Goal: Task Accomplishment & Management: Use online tool/utility

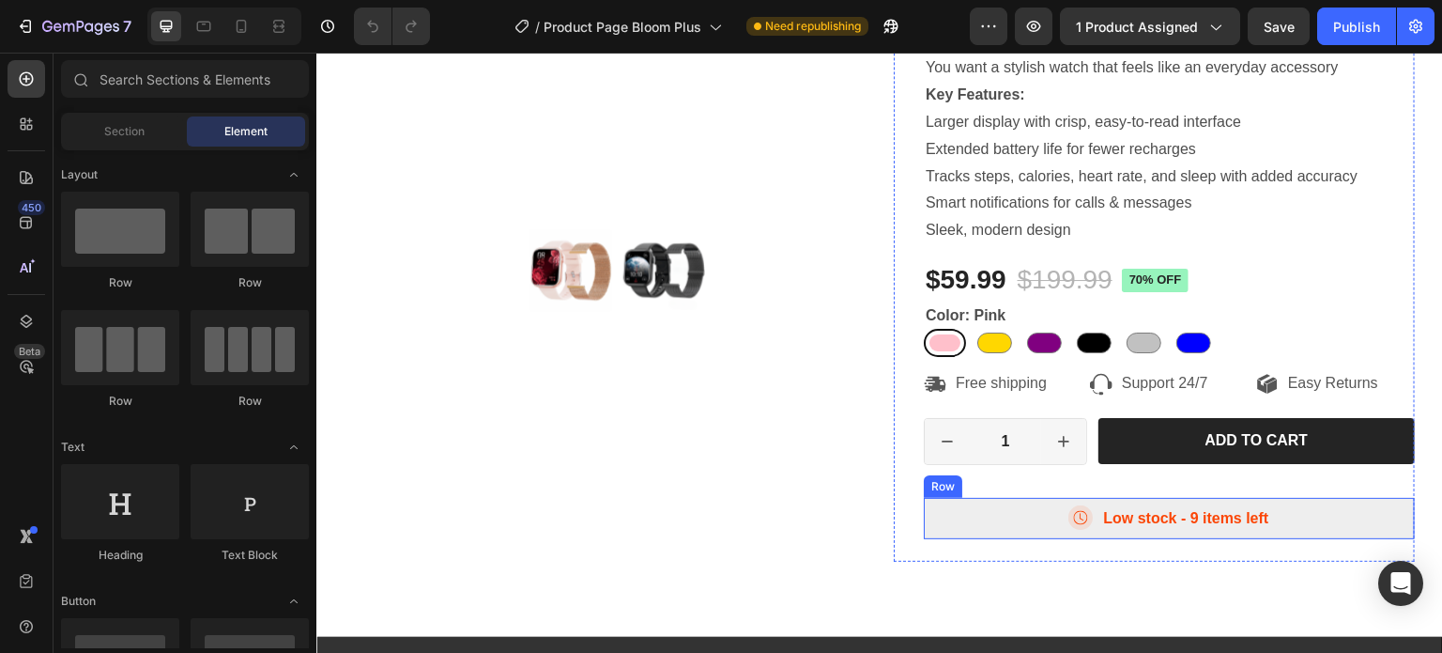
scroll to position [376, 0]
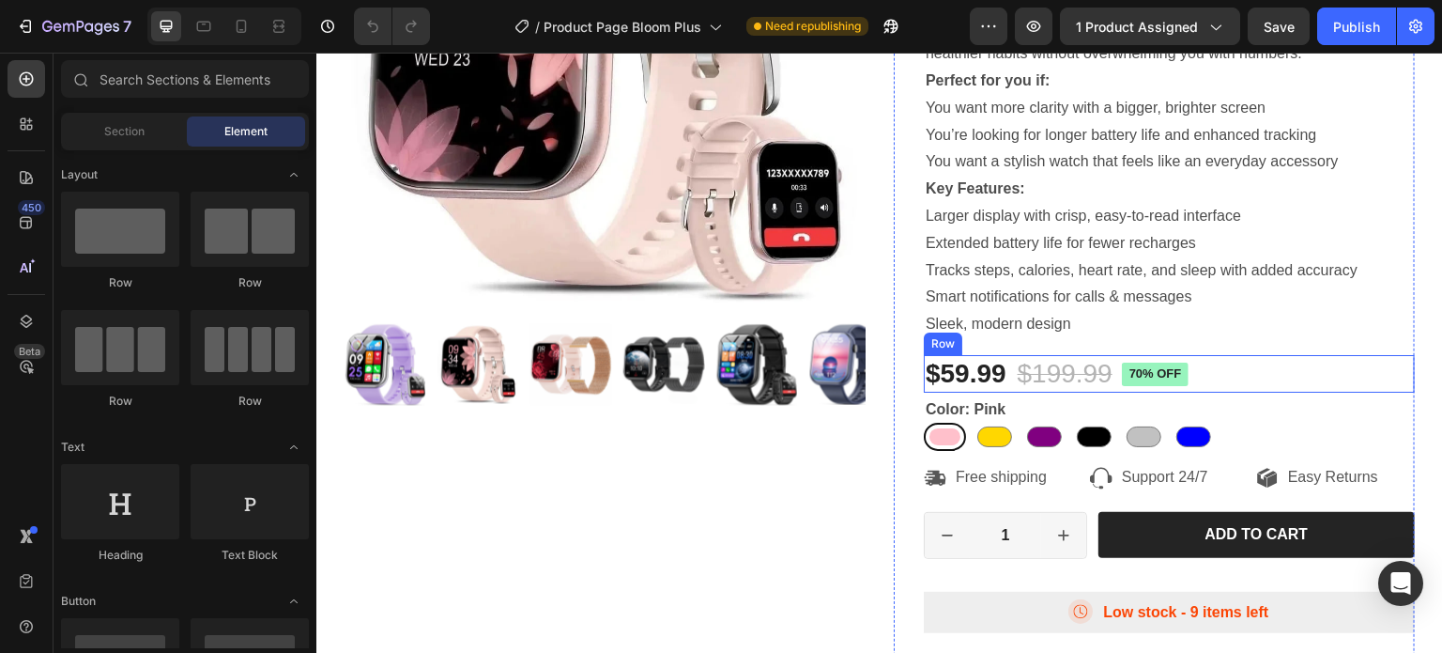
click at [1222, 374] on div "$59.99 Product Price Product Price $199.99 Product Price Product Price 70% off …" at bounding box center [1169, 374] width 491 height 38
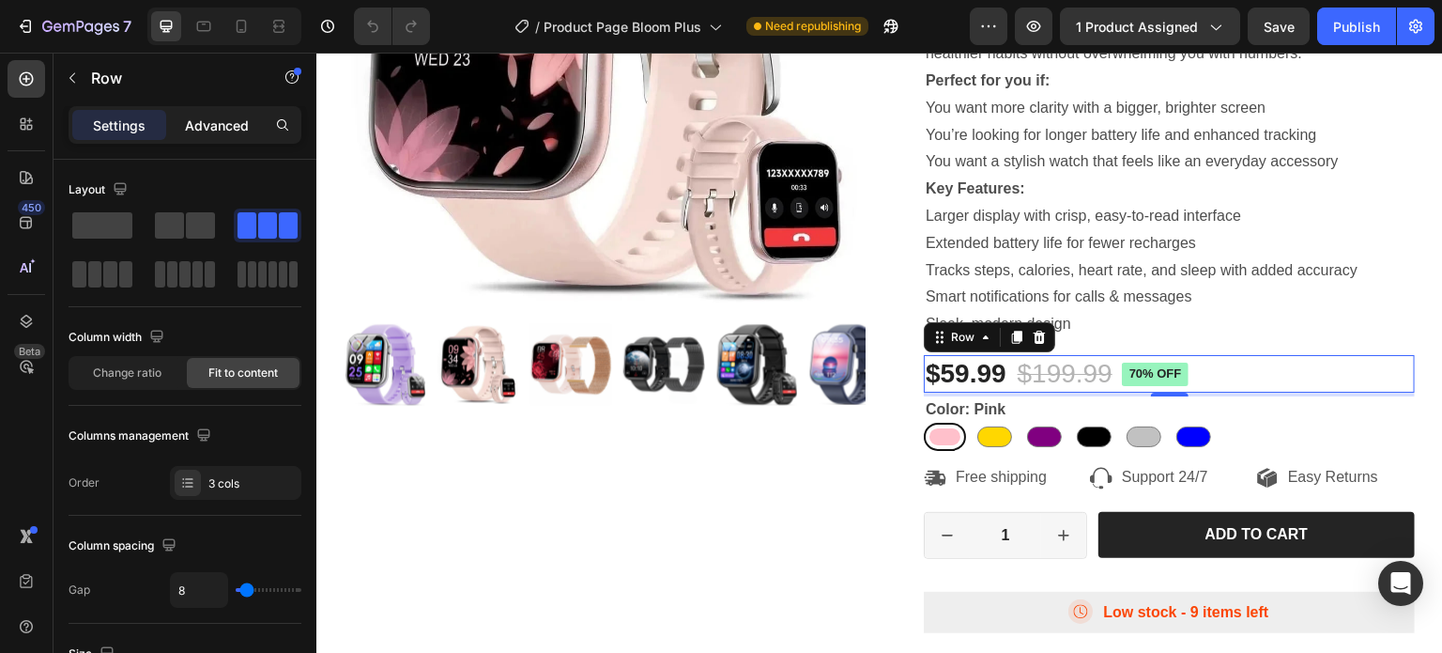
click at [215, 124] on p "Advanced" at bounding box center [217, 125] width 64 height 20
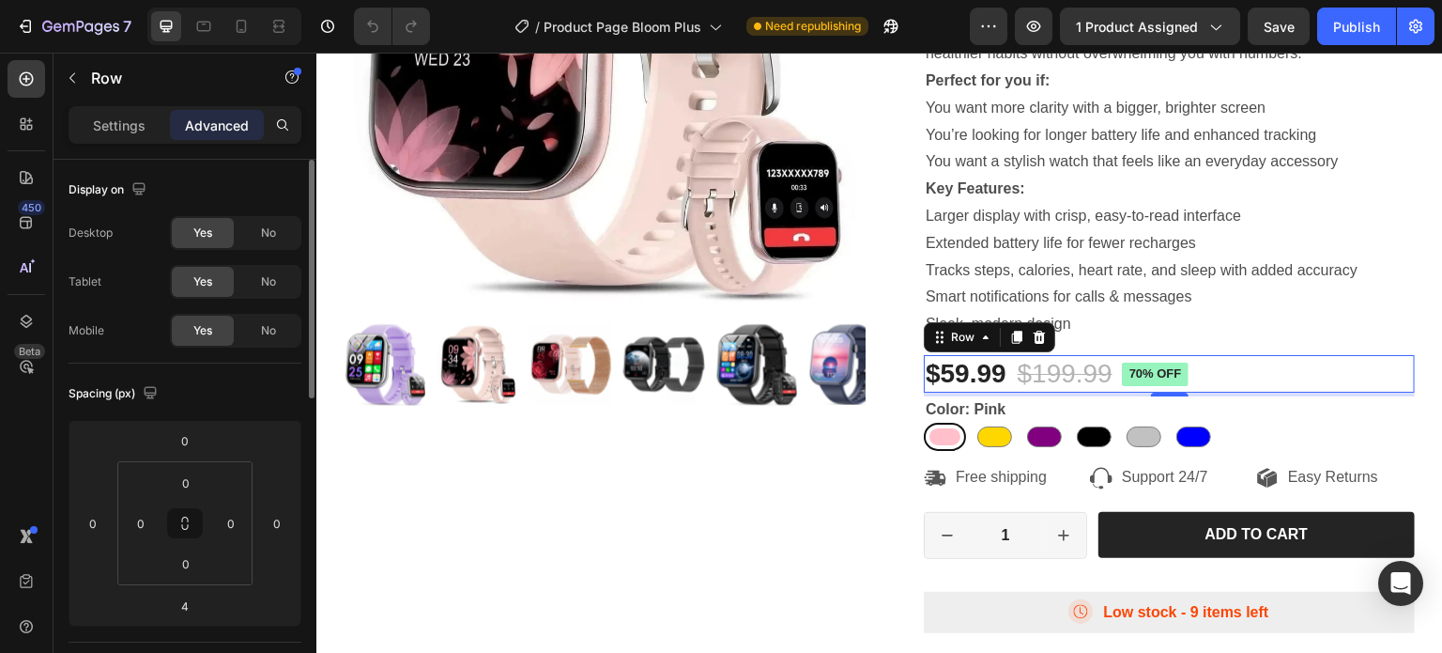
click at [107, 123] on p "Settings" at bounding box center [119, 125] width 53 height 20
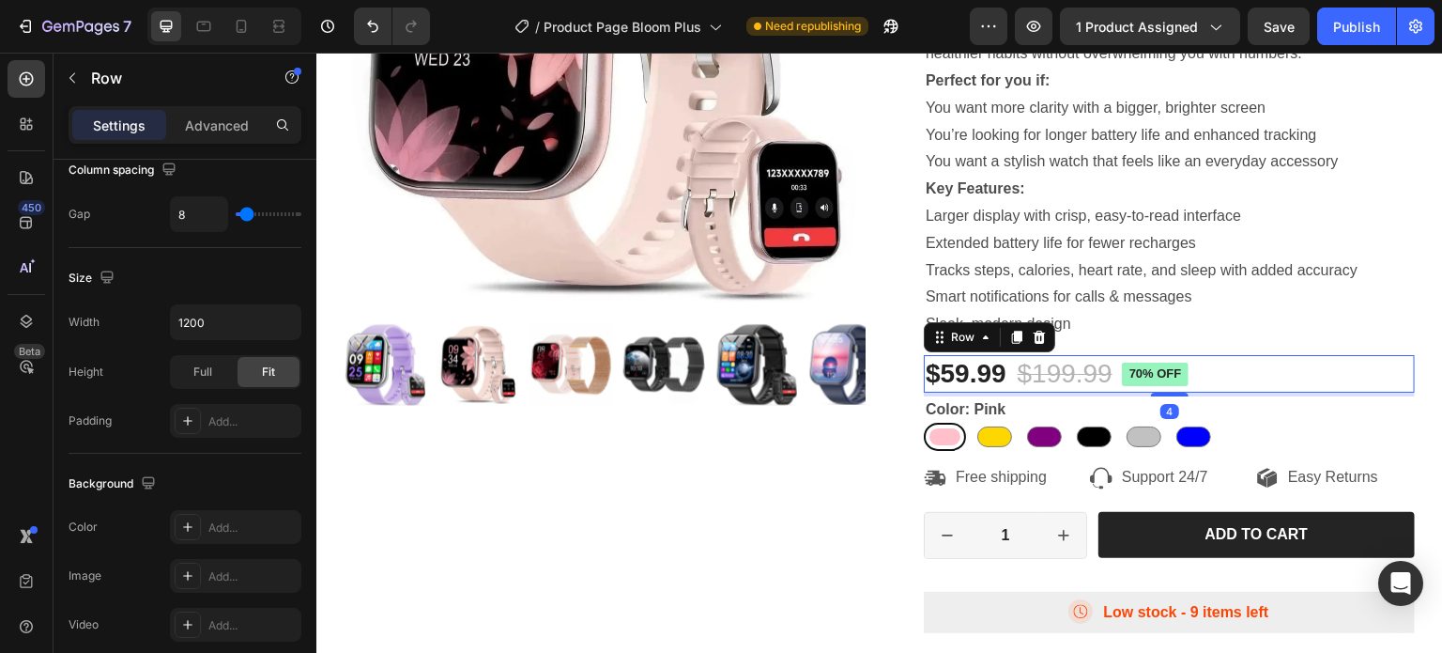
scroll to position [0, 0]
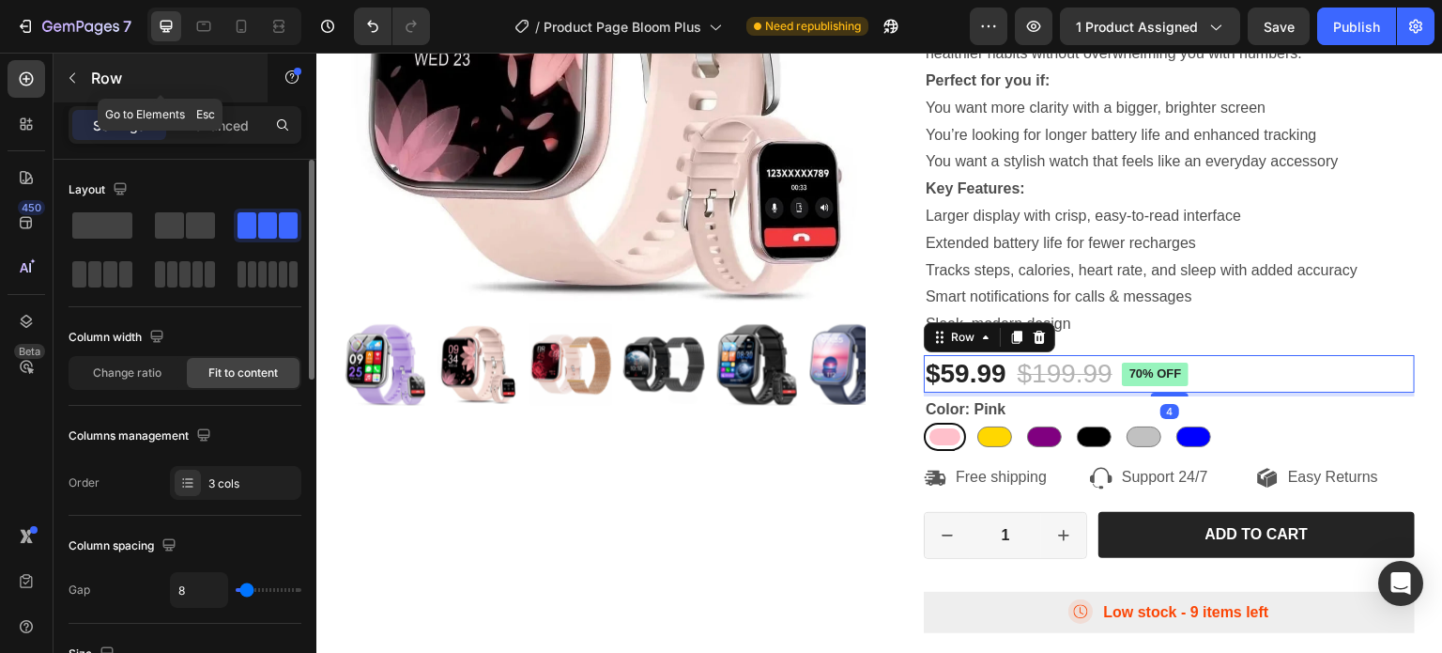
click at [84, 78] on button "button" at bounding box center [72, 78] width 30 height 30
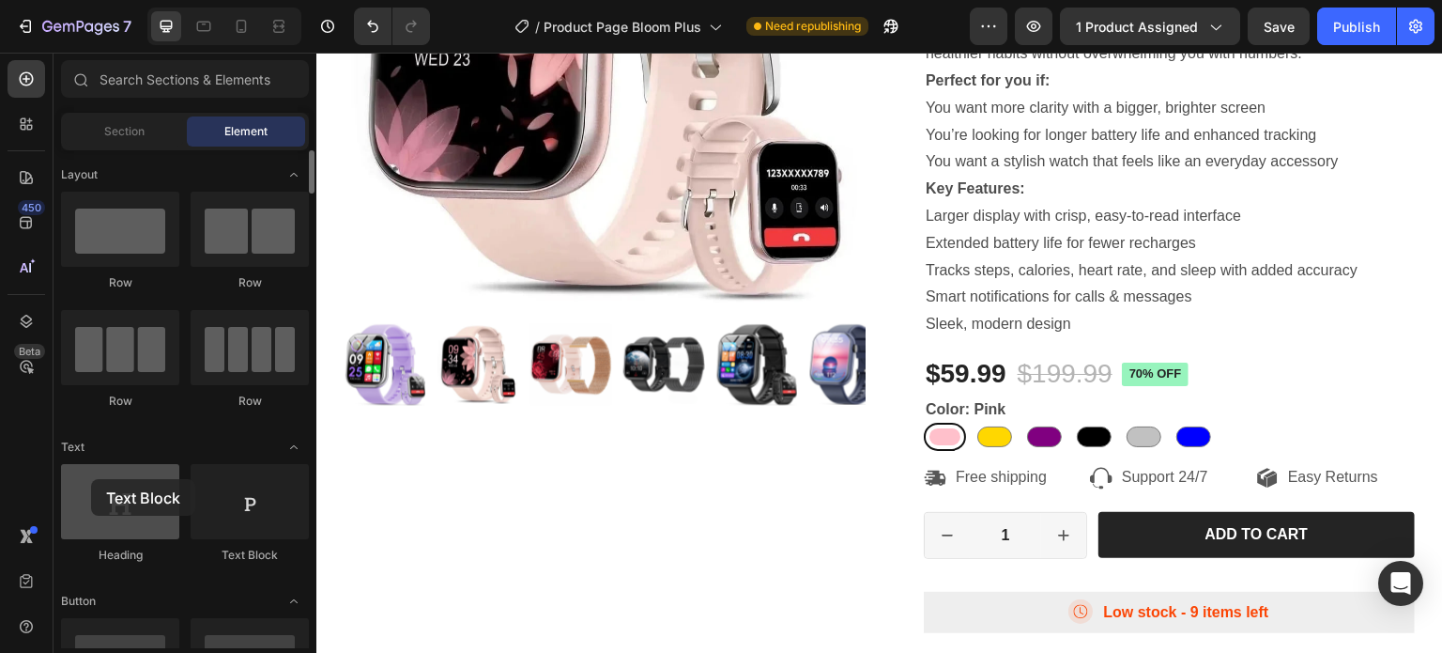
drag, startPoint x: 251, startPoint y: 528, endPoint x: 91, endPoint y: 484, distance: 165.6
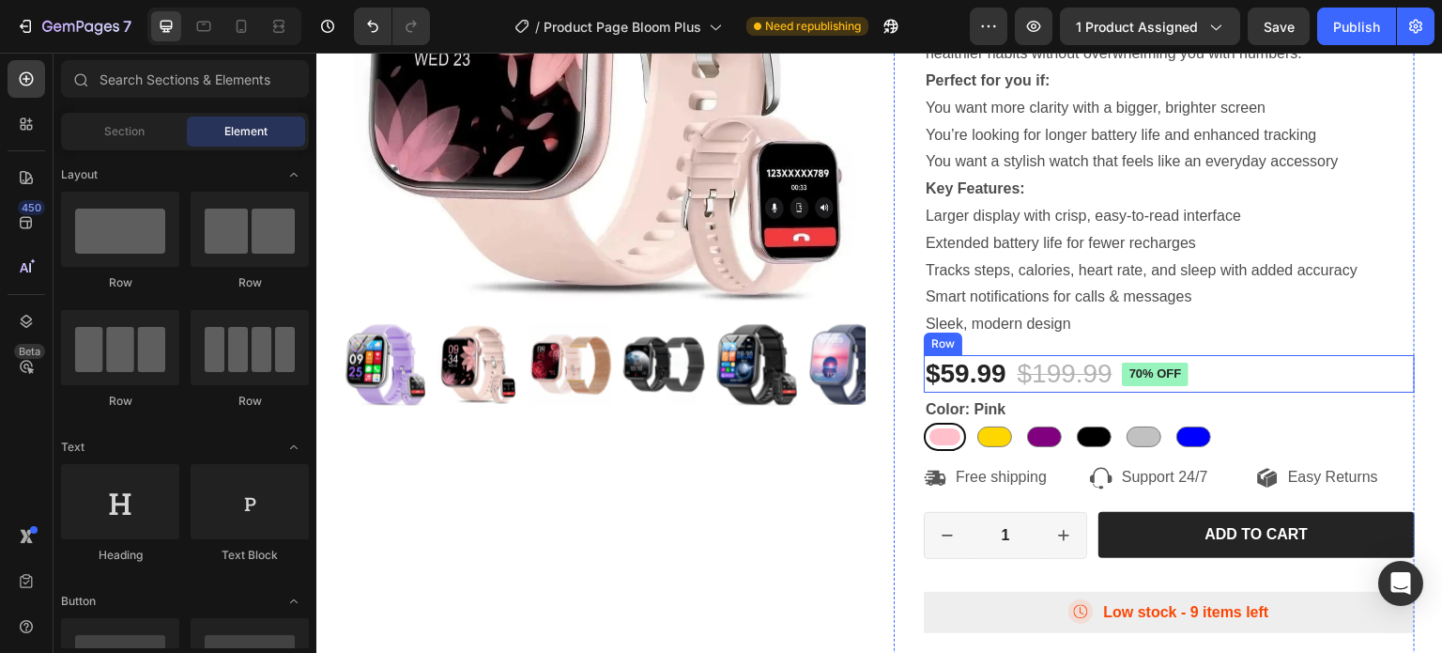
click at [1224, 372] on div "$59.99 Product Price Product Price $199.99 Product Price Product Price 70% off …" at bounding box center [1169, 374] width 491 height 38
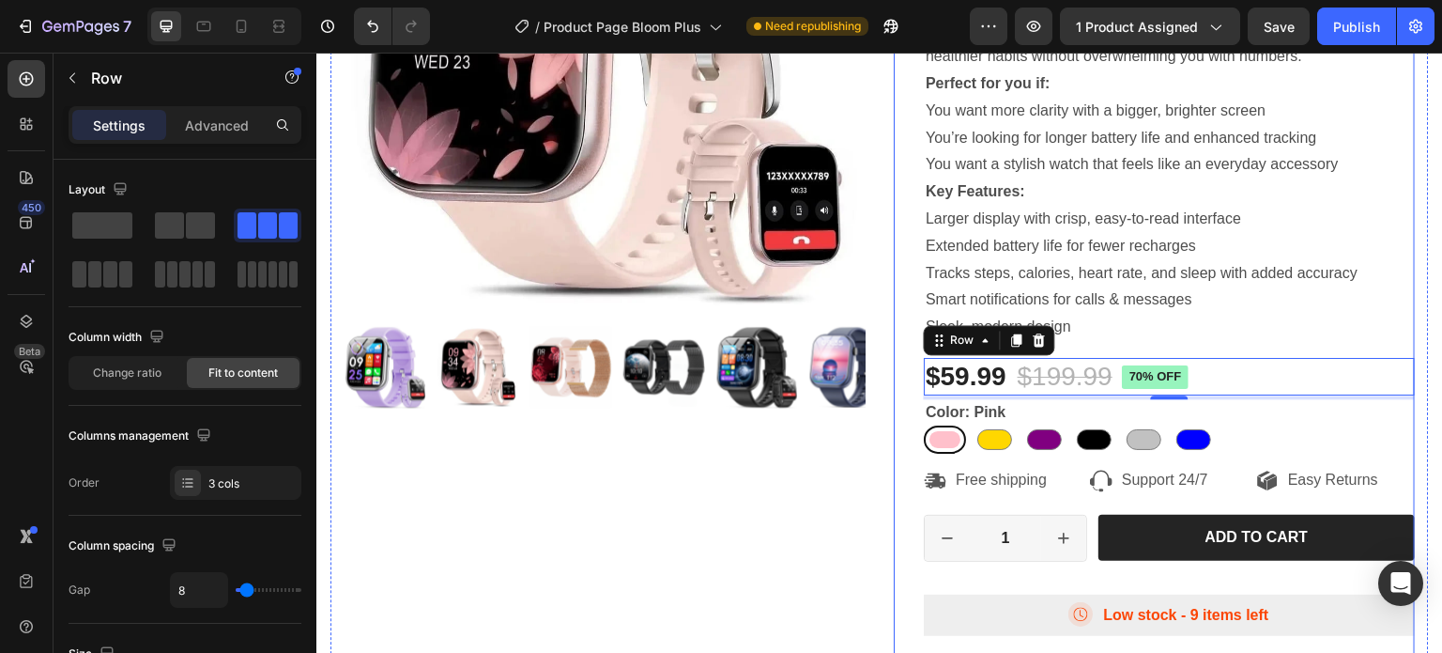
scroll to position [376, 0]
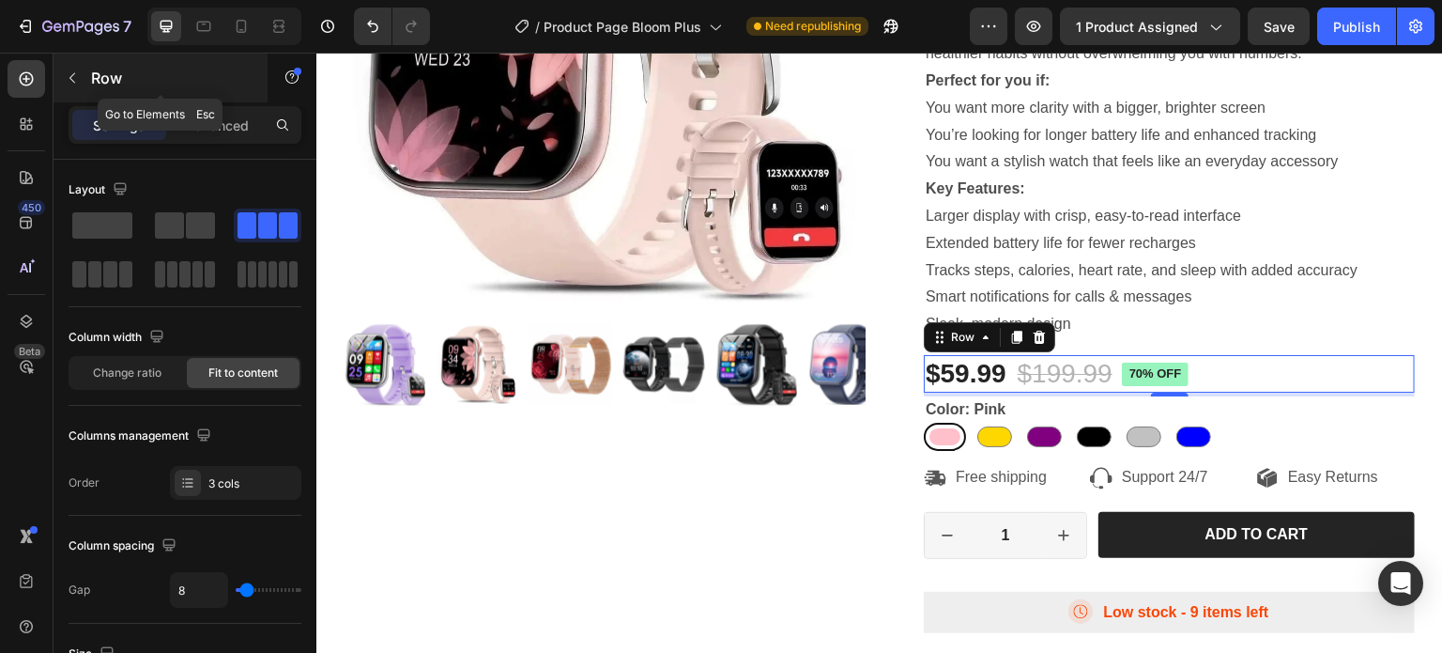
click at [80, 85] on button "button" at bounding box center [72, 78] width 30 height 30
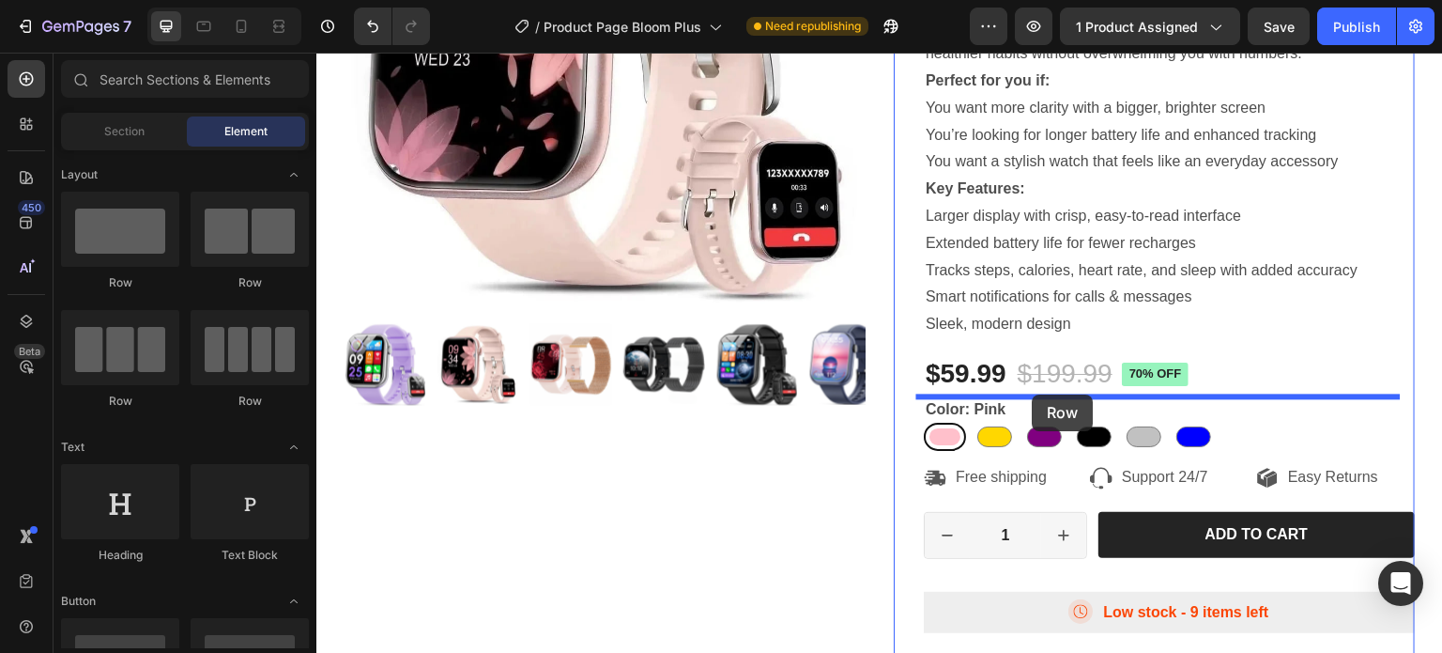
drag, startPoint x: 442, startPoint y: 287, endPoint x: 1033, endPoint y: 394, distance: 600.2
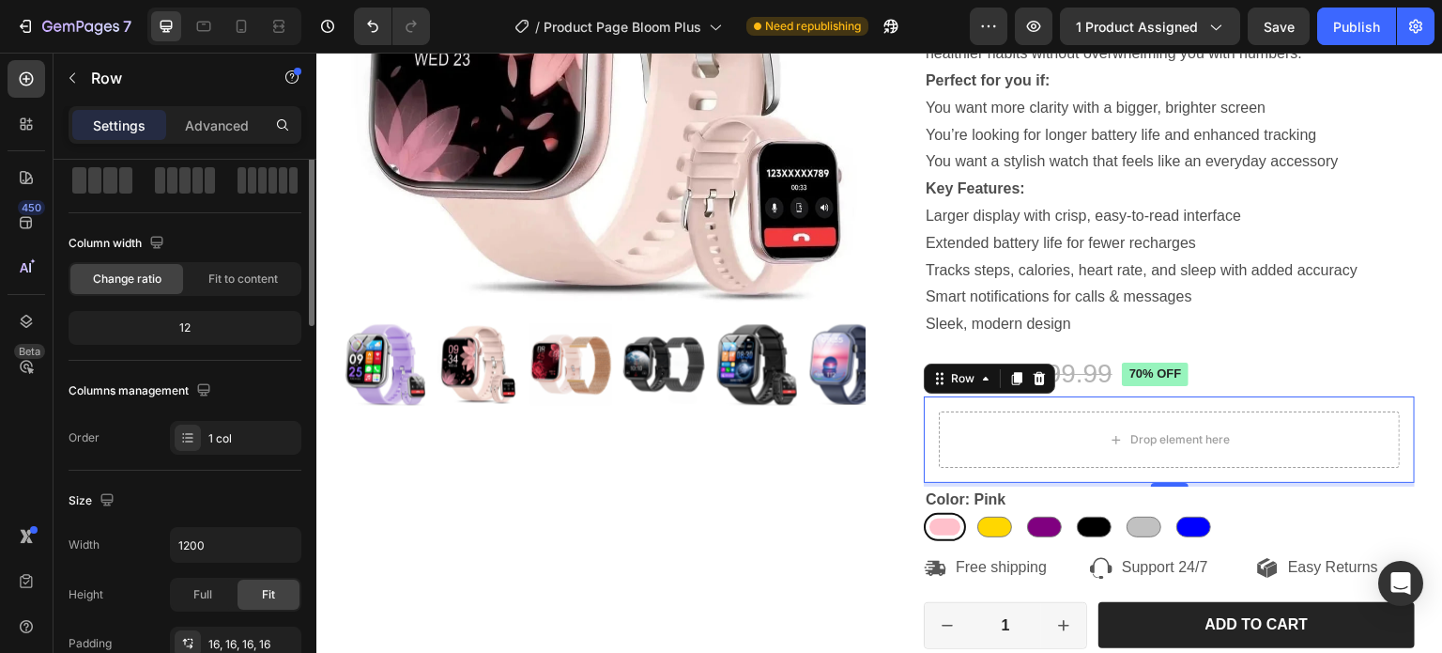
scroll to position [0, 0]
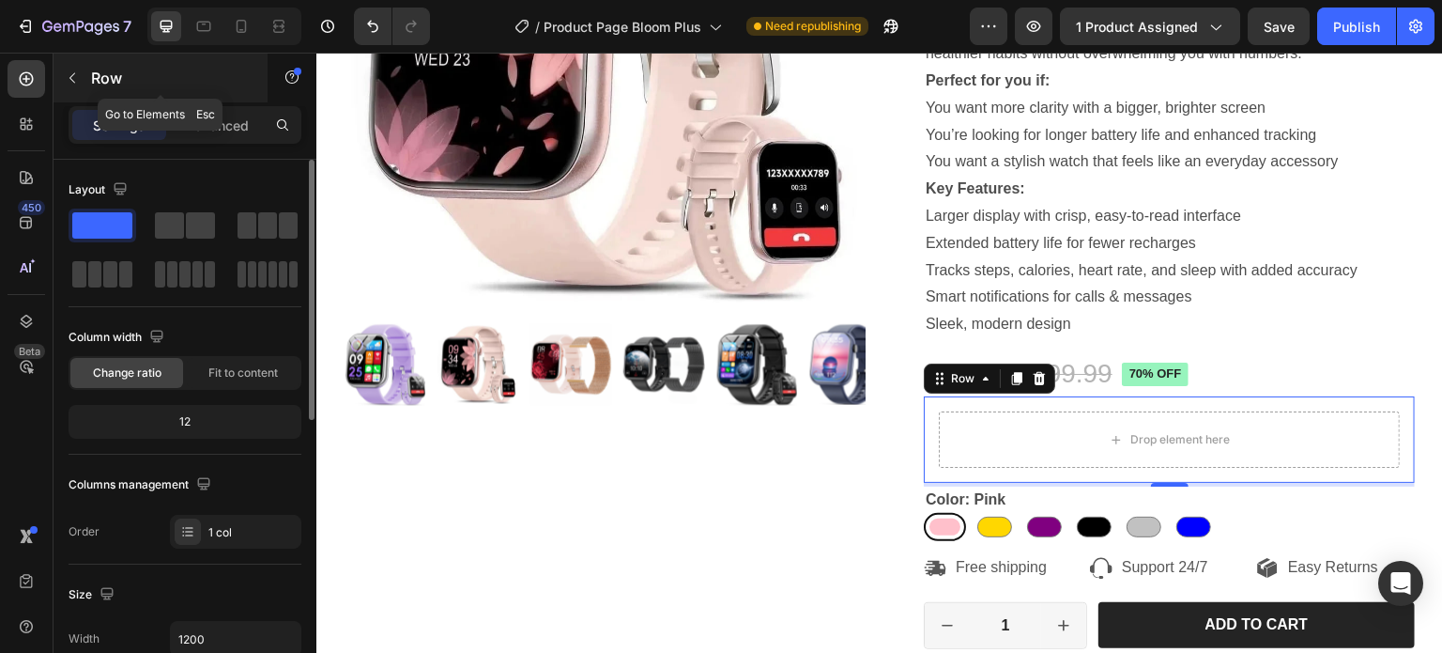
click at [95, 74] on p "Row" at bounding box center [171, 78] width 160 height 23
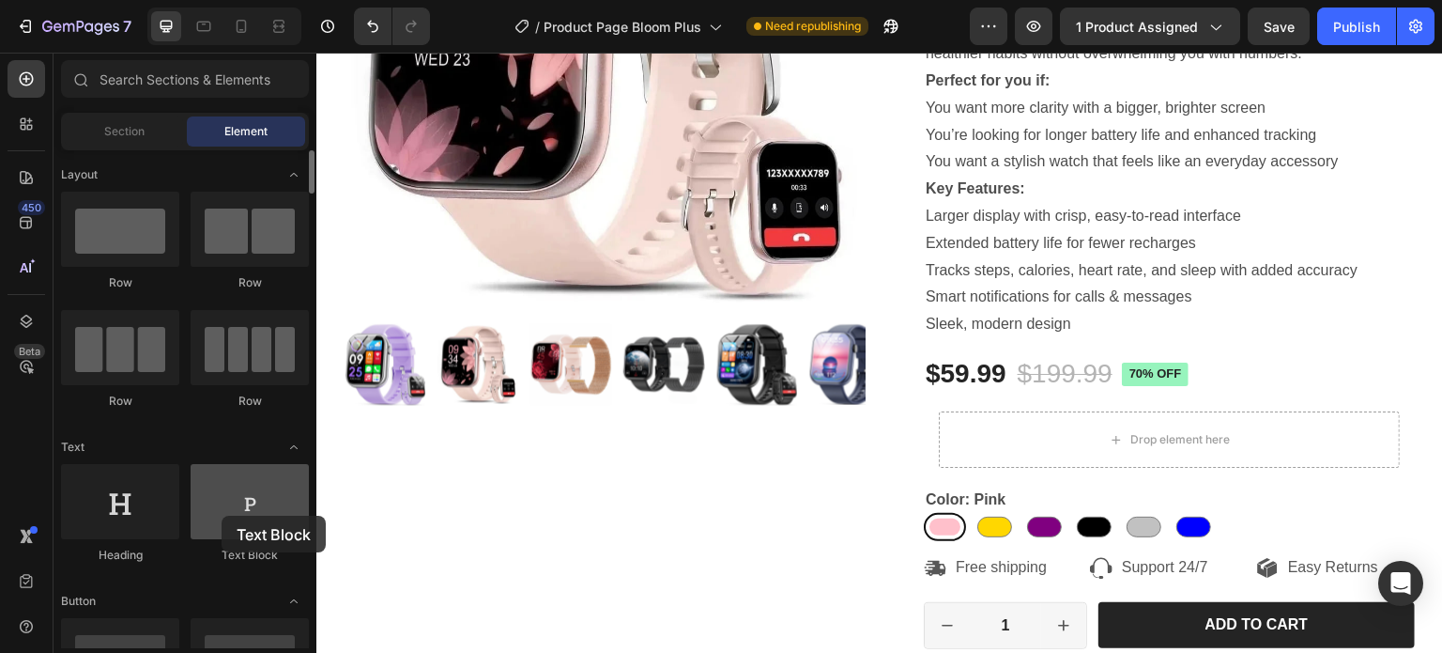
drag, startPoint x: 254, startPoint y: 521, endPoint x: 222, endPoint y: 515, distance: 32.4
click at [222, 515] on div at bounding box center [250, 501] width 118 height 75
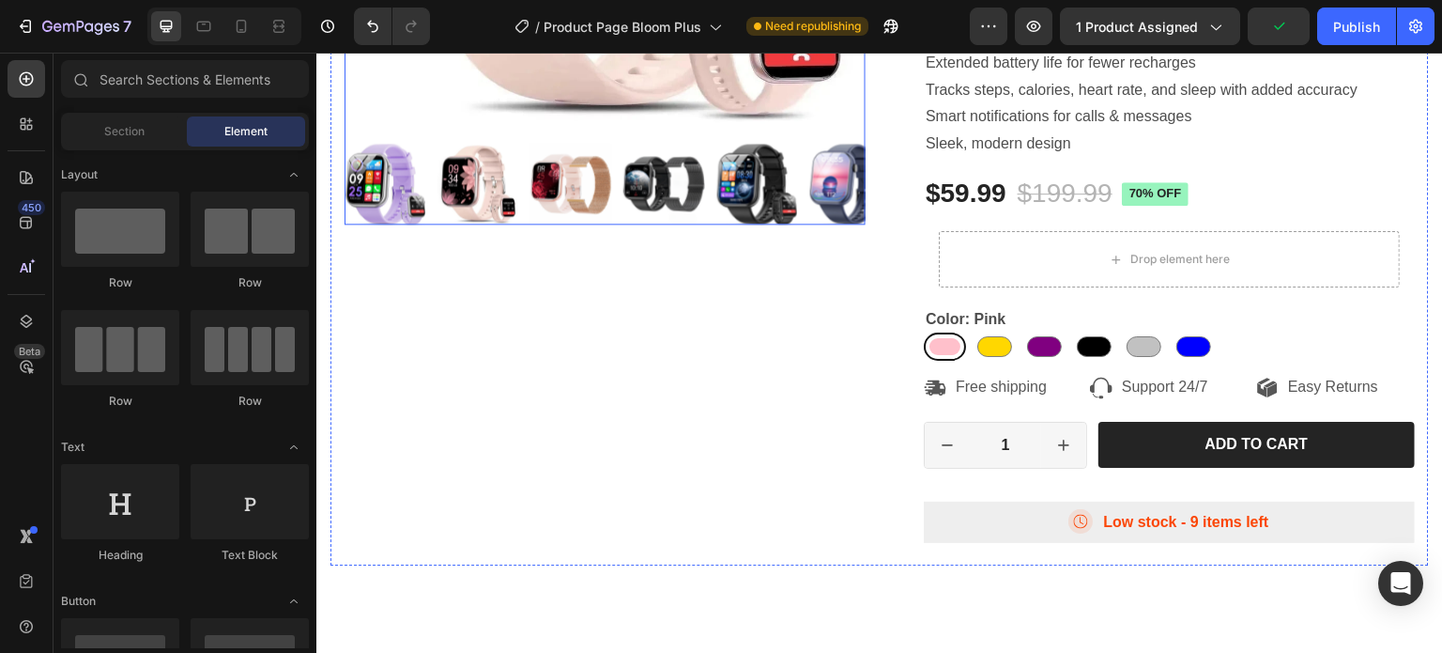
scroll to position [563, 0]
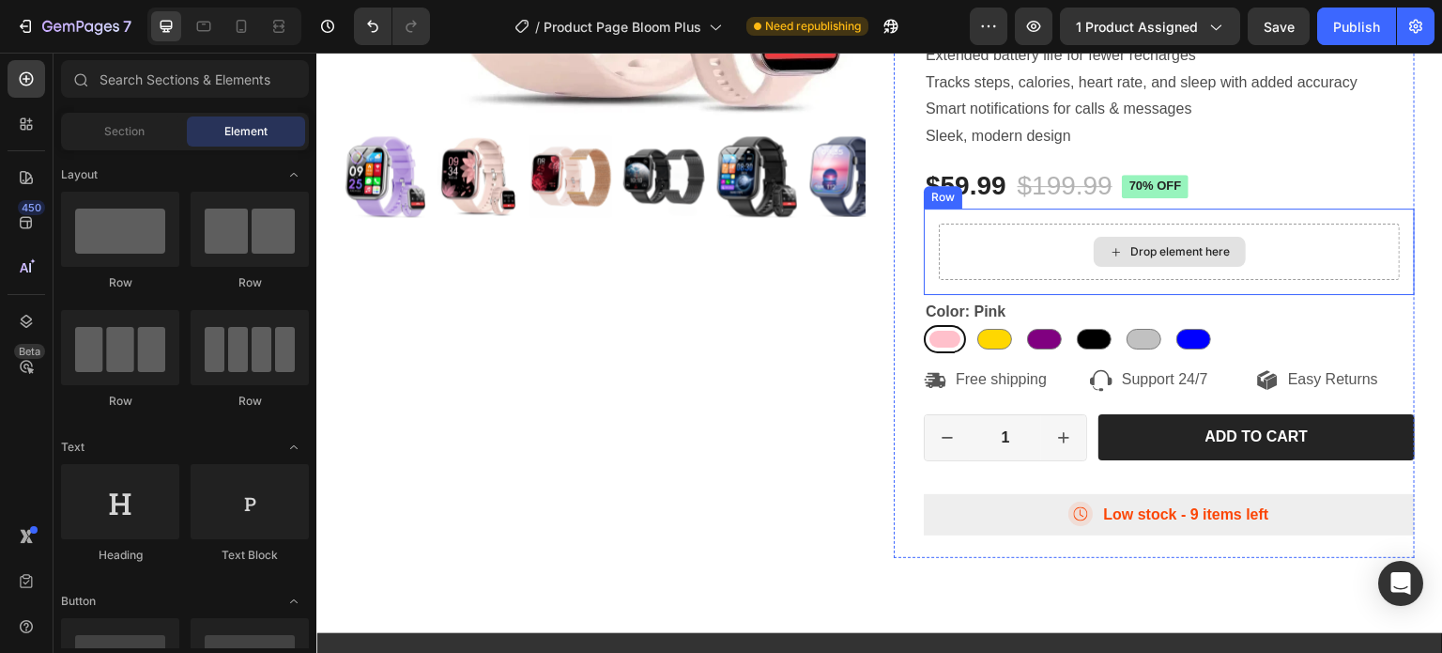
click at [1130, 259] on div "Drop element here" at bounding box center [1170, 252] width 152 height 30
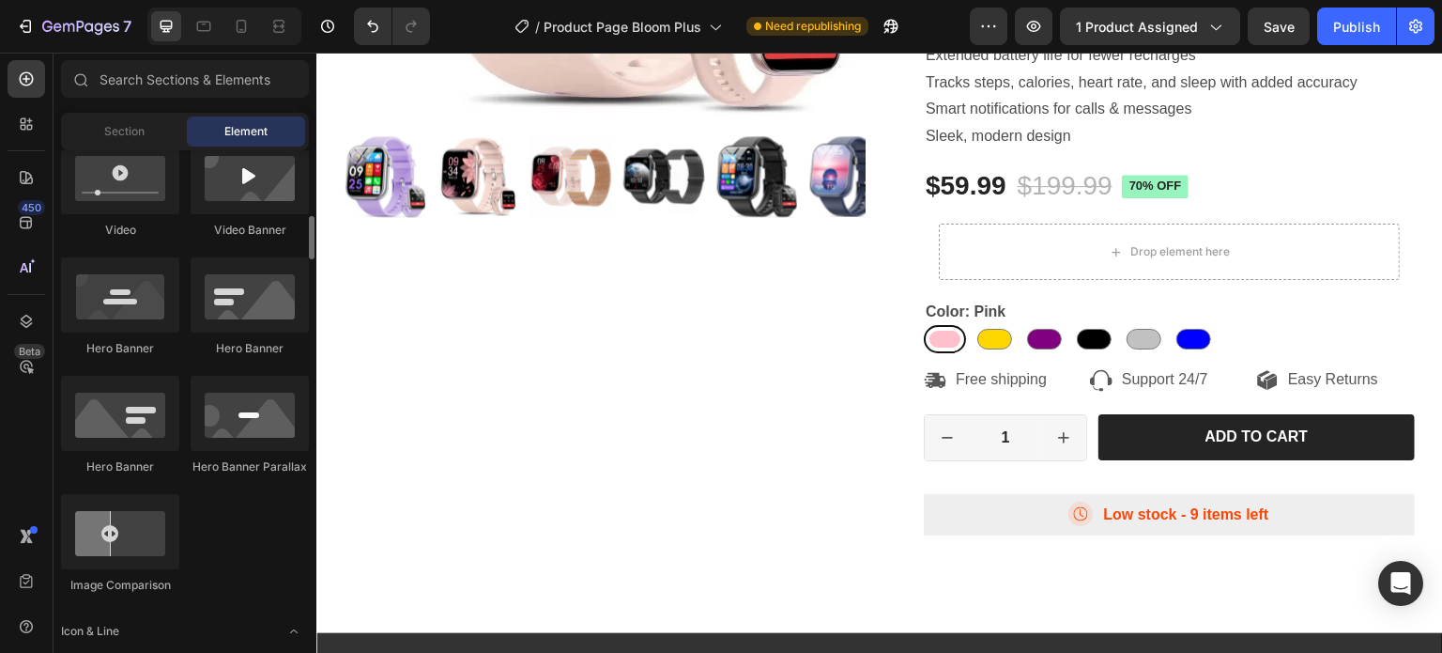
scroll to position [376, 0]
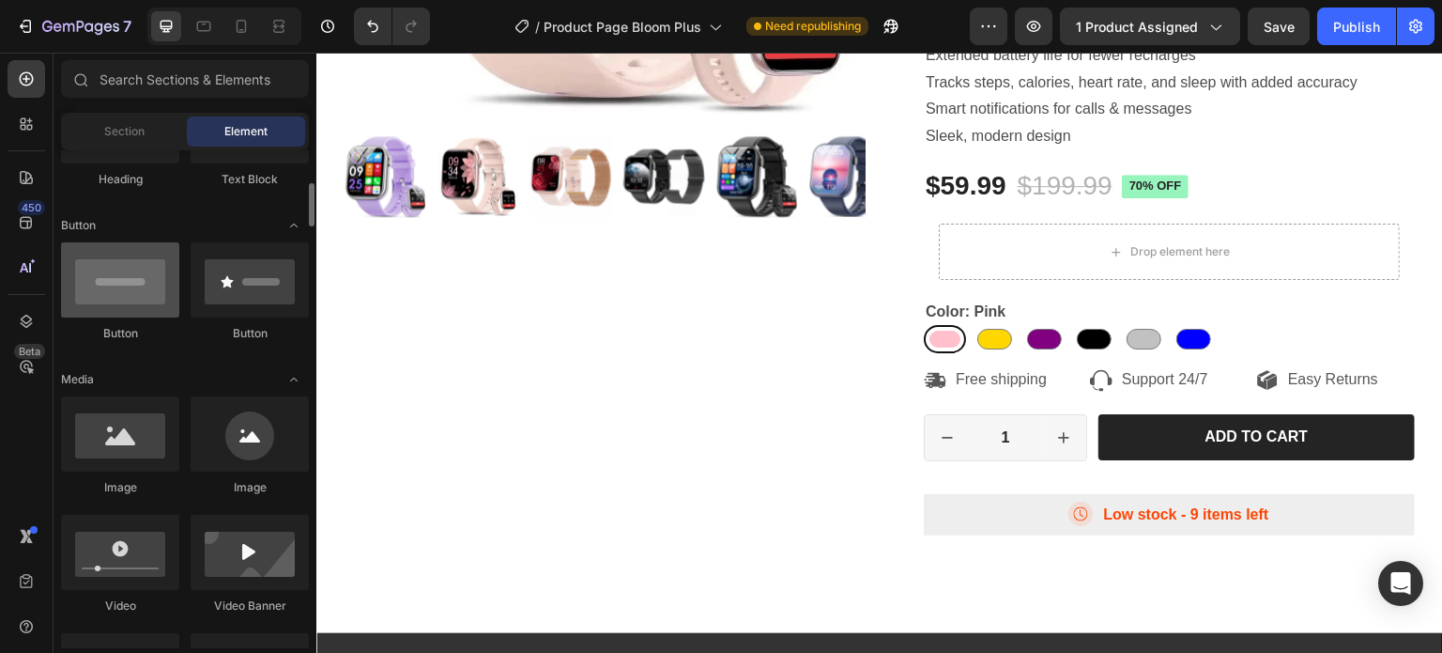
click at [103, 296] on div at bounding box center [120, 279] width 118 height 75
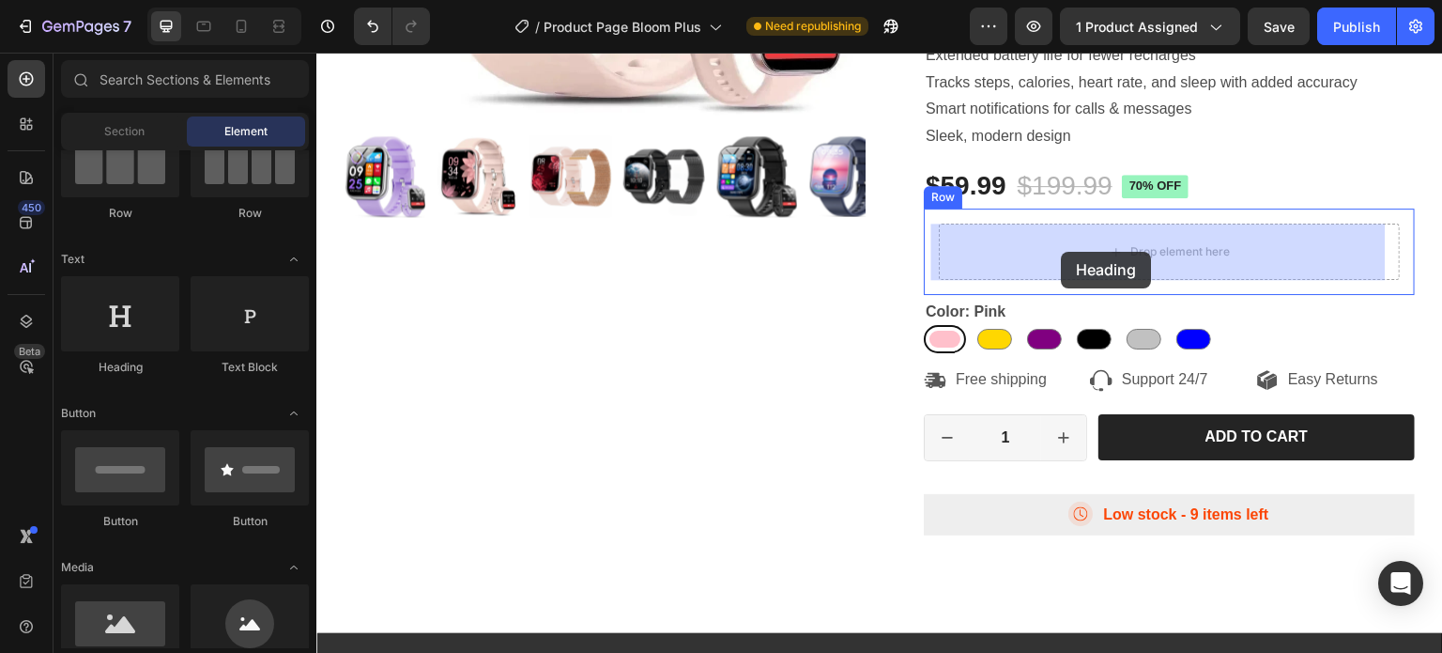
drag, startPoint x: 434, startPoint y: 379, endPoint x: 1062, endPoint y: 252, distance: 641.0
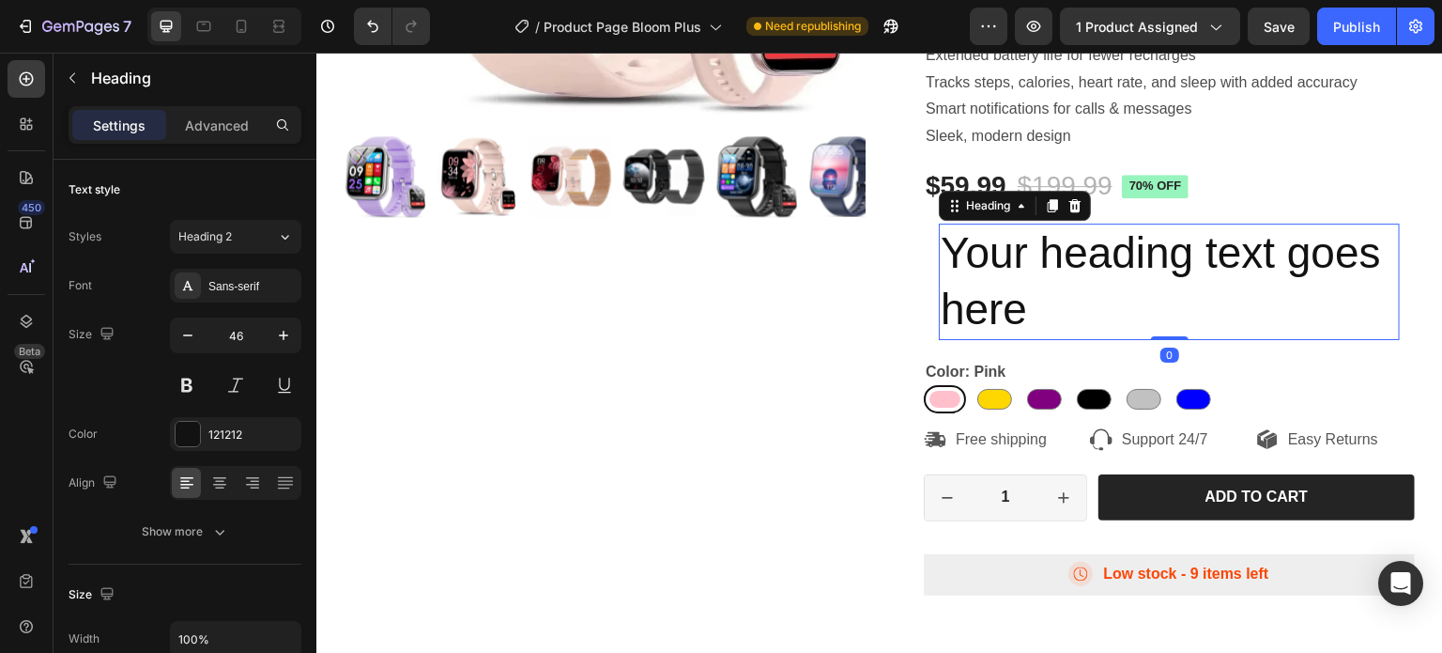
drag, startPoint x: 1169, startPoint y: 334, endPoint x: 1167, endPoint y: 285, distance: 48.9
click at [1167, 285] on div "Your heading text goes here Heading 0" at bounding box center [1169, 281] width 461 height 116
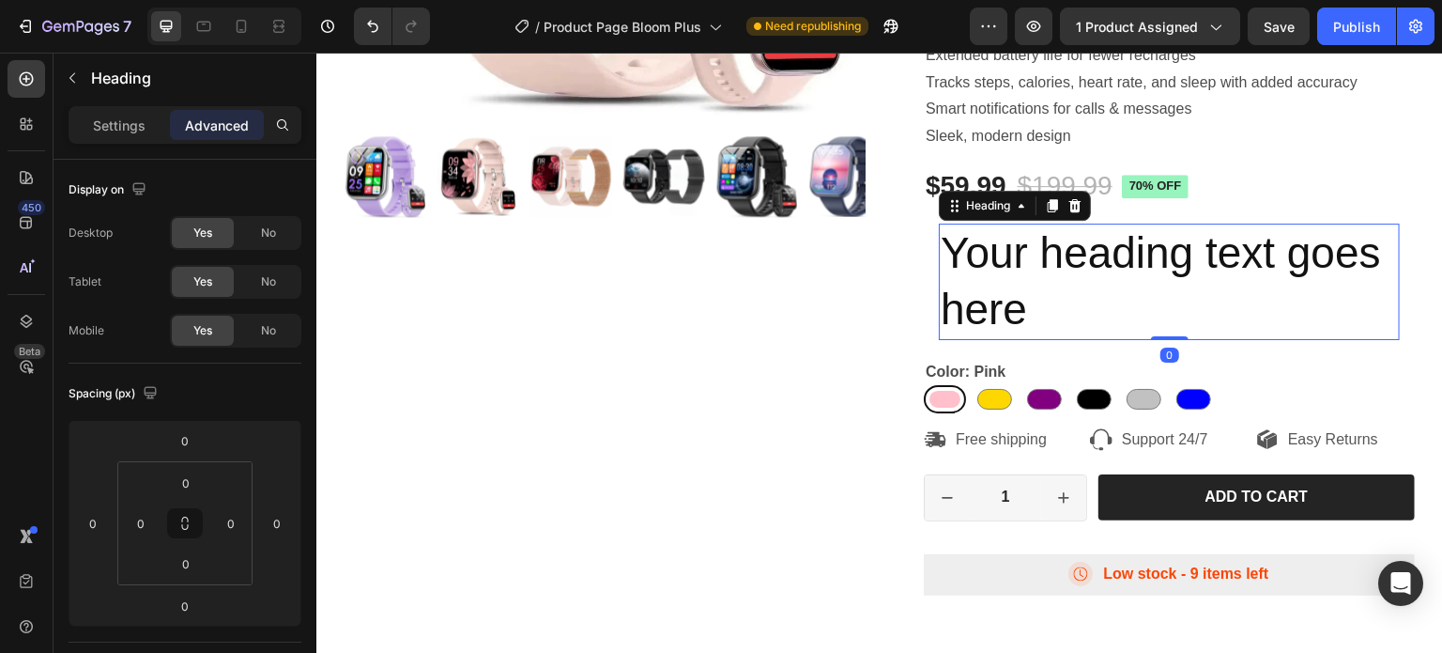
click at [1006, 281] on h2 "Your heading text goes here" at bounding box center [1169, 281] width 461 height 116
click at [1006, 281] on p "Your heading text goes here" at bounding box center [1169, 281] width 457 height 113
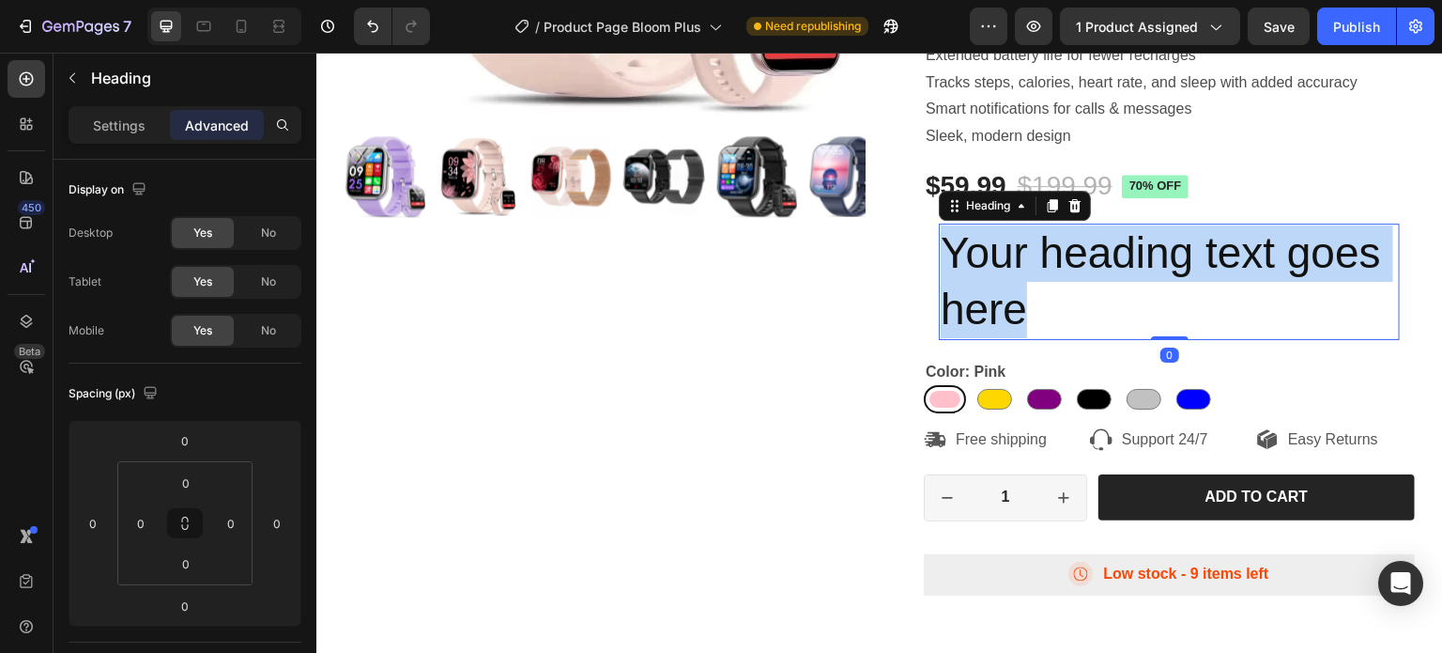
click at [1006, 281] on p "Your heading text goes here" at bounding box center [1169, 281] width 457 height 113
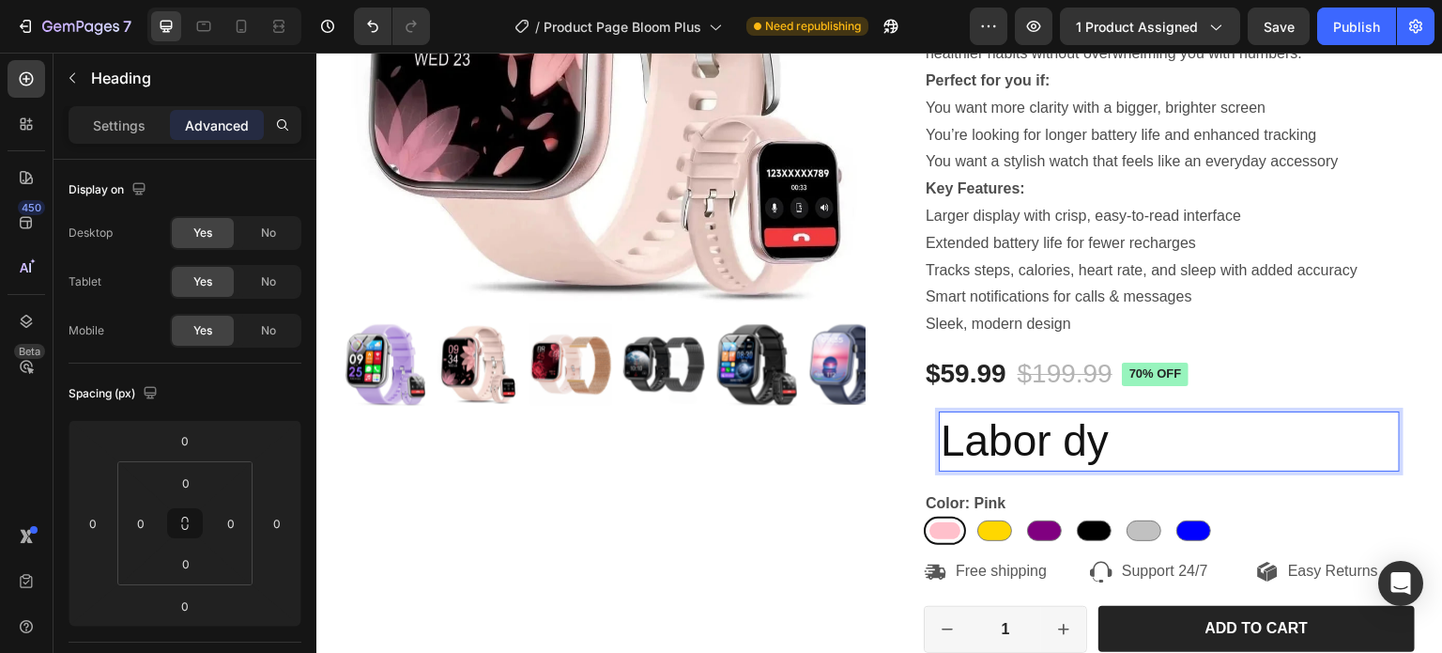
scroll to position [376, 0]
click at [1114, 434] on p "Labor dy" at bounding box center [1169, 441] width 457 height 56
click at [1114, 434] on h2 "Rich Text Editor. Editing area: main" at bounding box center [1169, 441] width 461 height 60
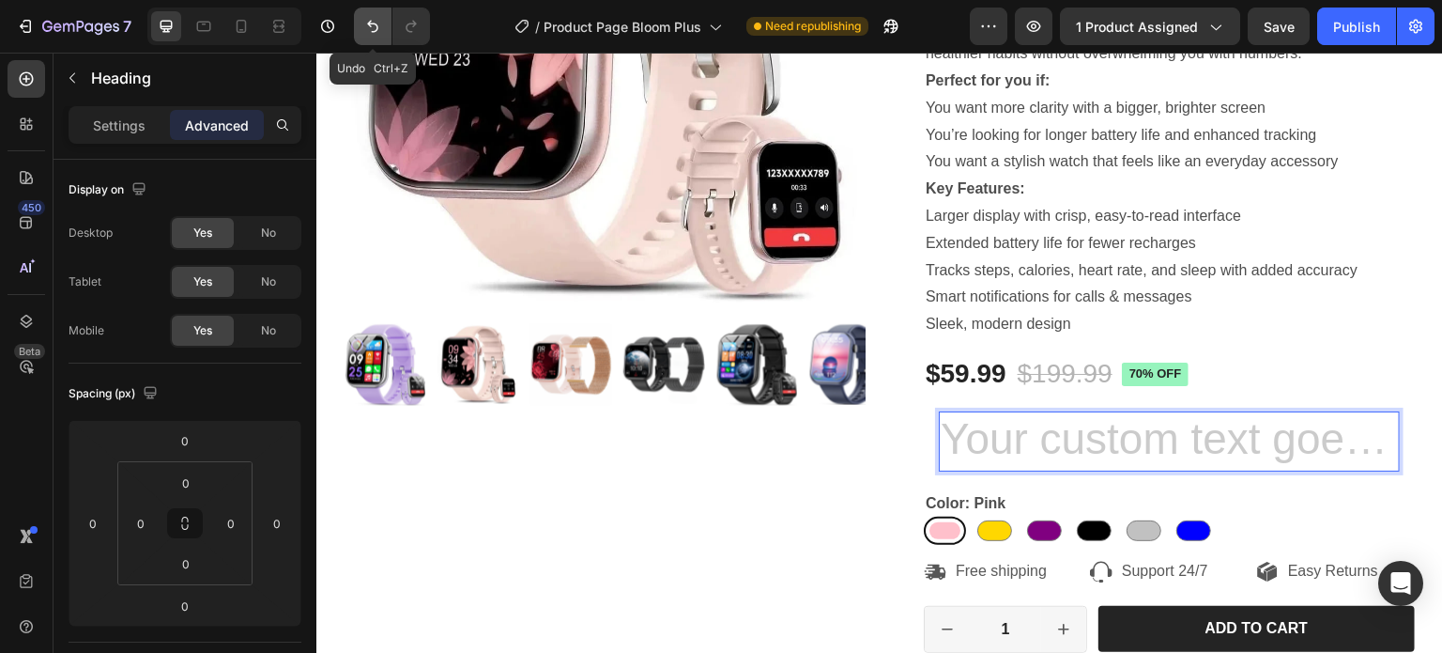
click at [377, 18] on icon "Undo/Redo" at bounding box center [372, 26] width 19 height 19
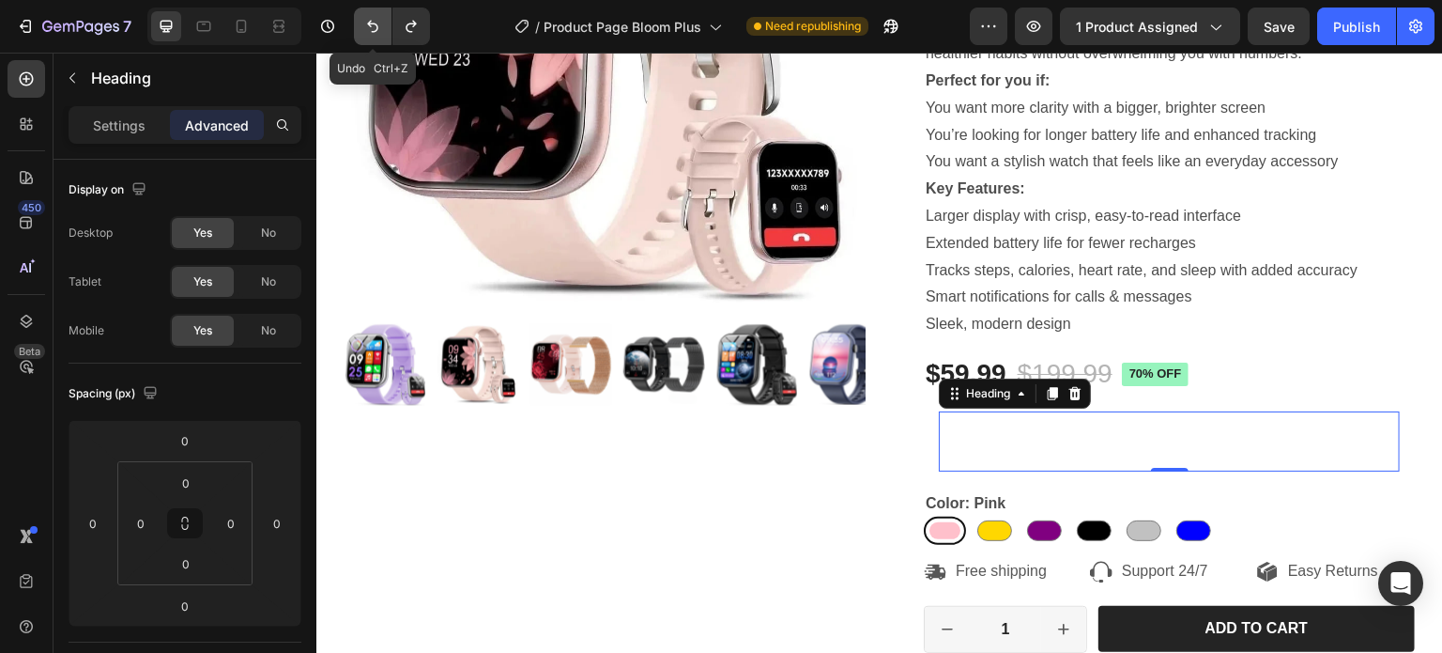
click at [377, 18] on icon "Undo/Redo" at bounding box center [372, 26] width 19 height 19
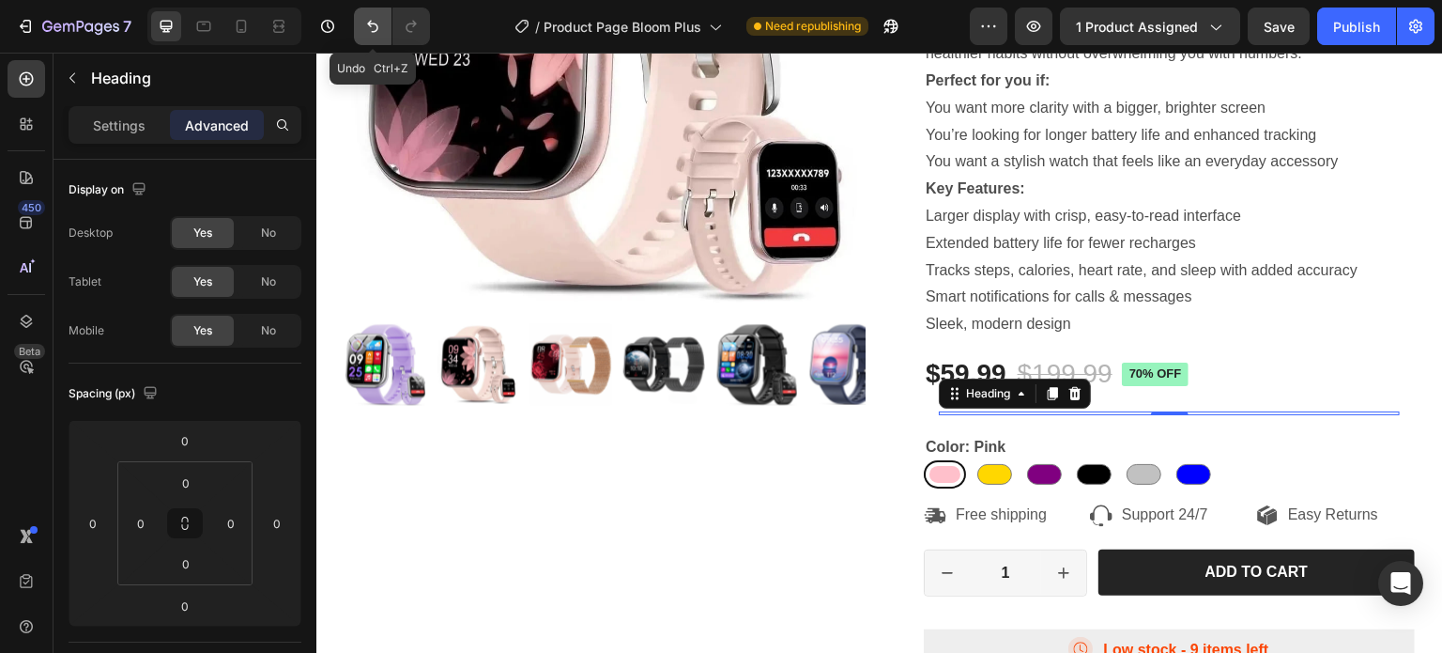
click at [377, 18] on icon "Undo/Redo" at bounding box center [372, 26] width 19 height 19
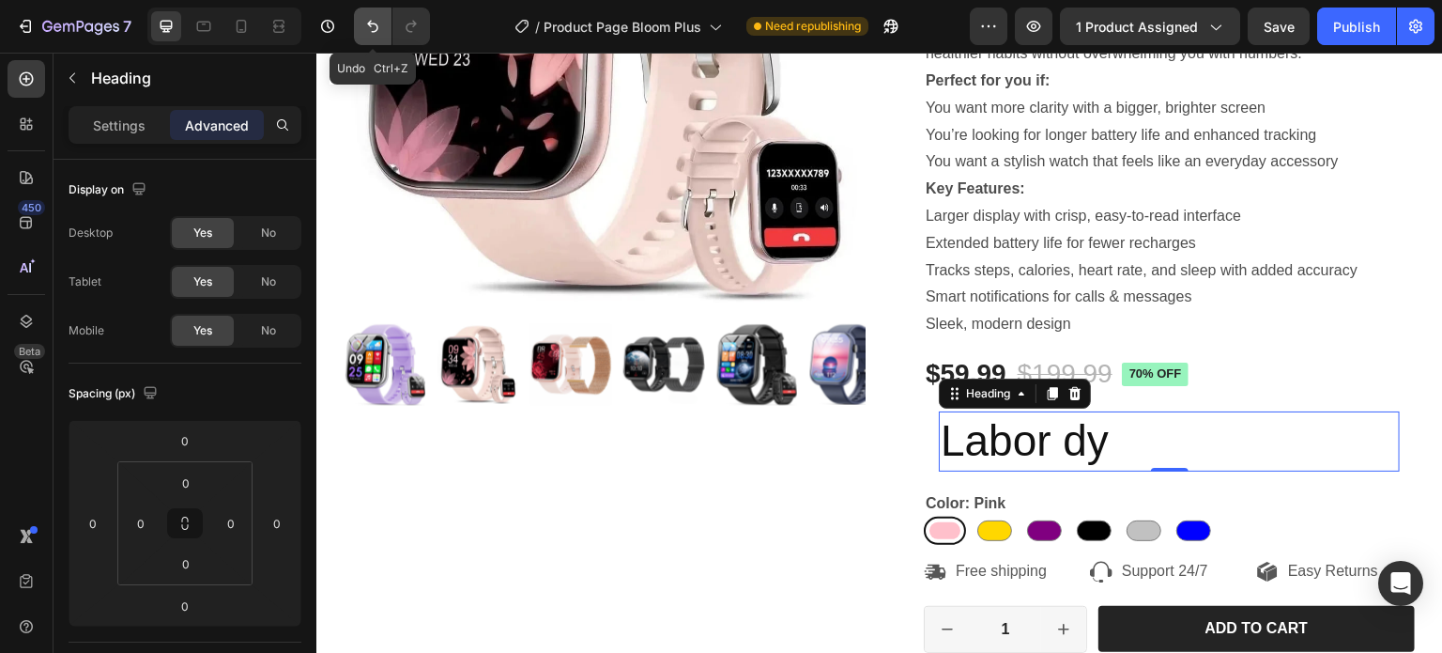
click at [377, 18] on icon "Undo/Redo" at bounding box center [372, 26] width 19 height 19
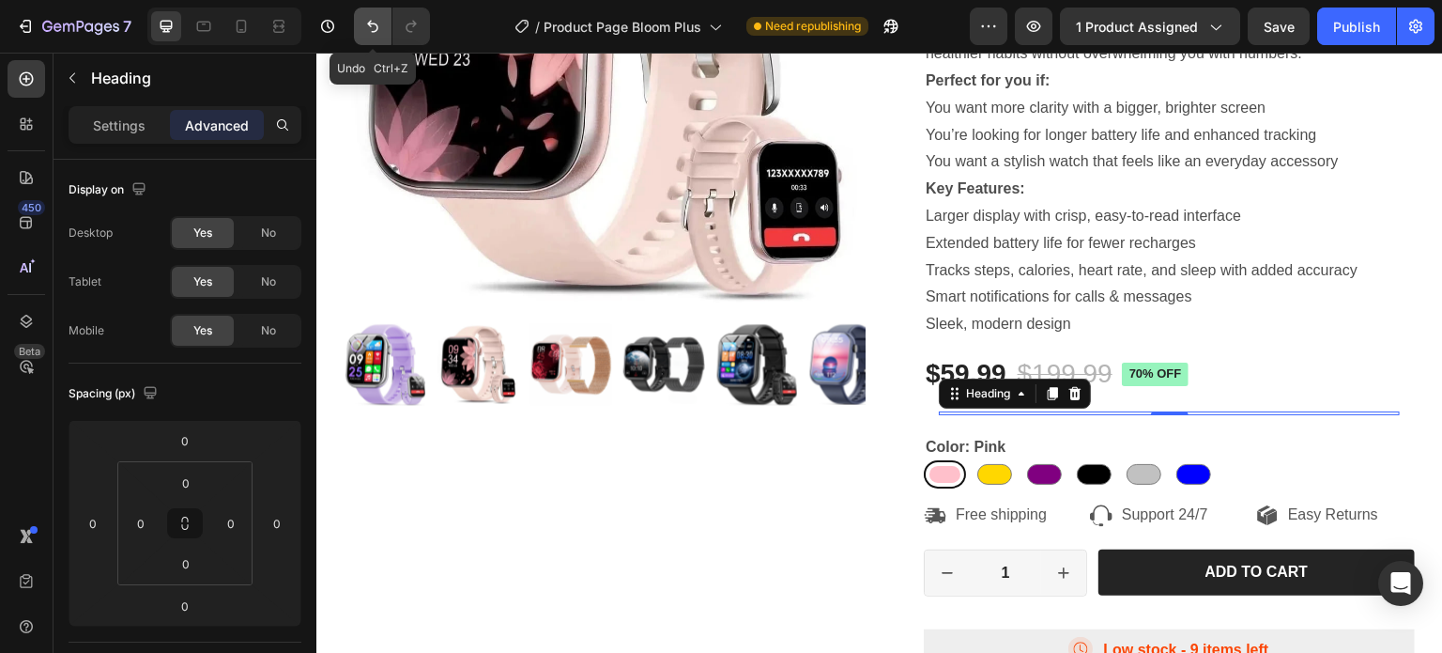
click at [376, 26] on icon "Undo/Redo" at bounding box center [372, 26] width 19 height 19
click at [1072, 392] on icon at bounding box center [1075, 393] width 12 height 13
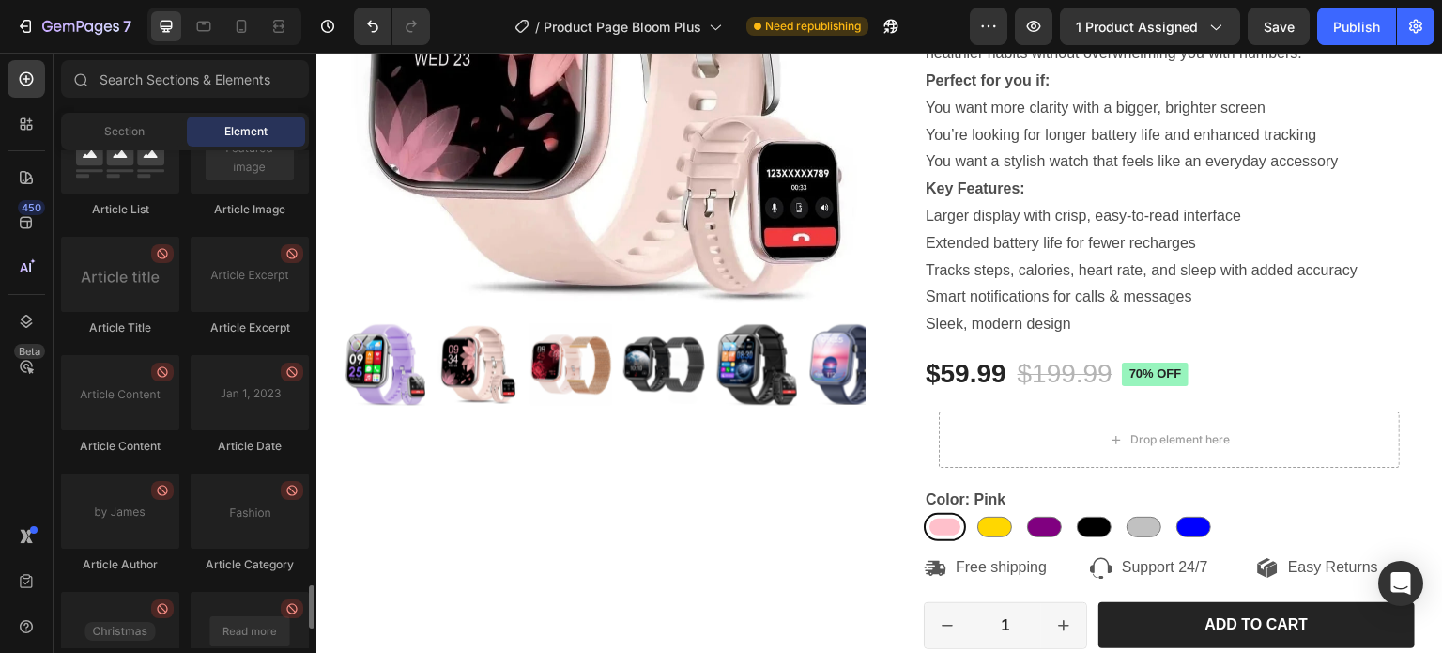
scroll to position [5190, 0]
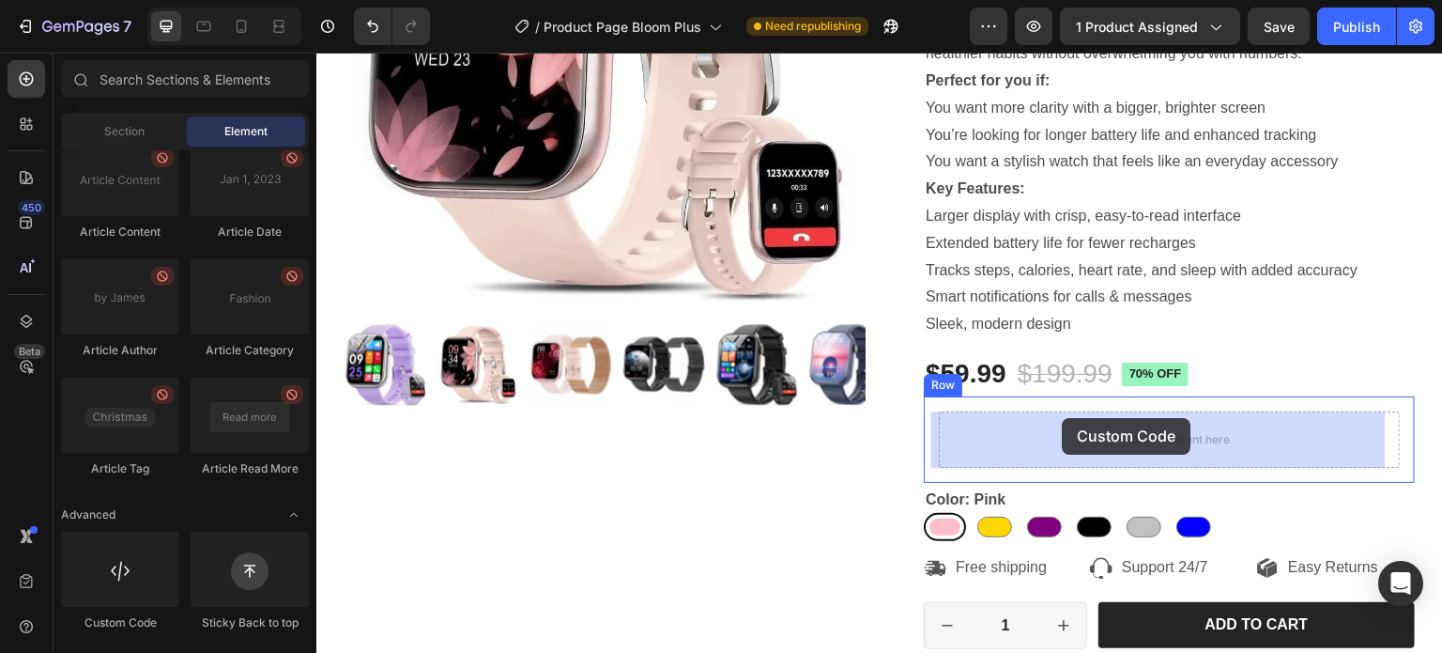
drag, startPoint x: 542, startPoint y: 609, endPoint x: 1063, endPoint y: 418, distance: 555.2
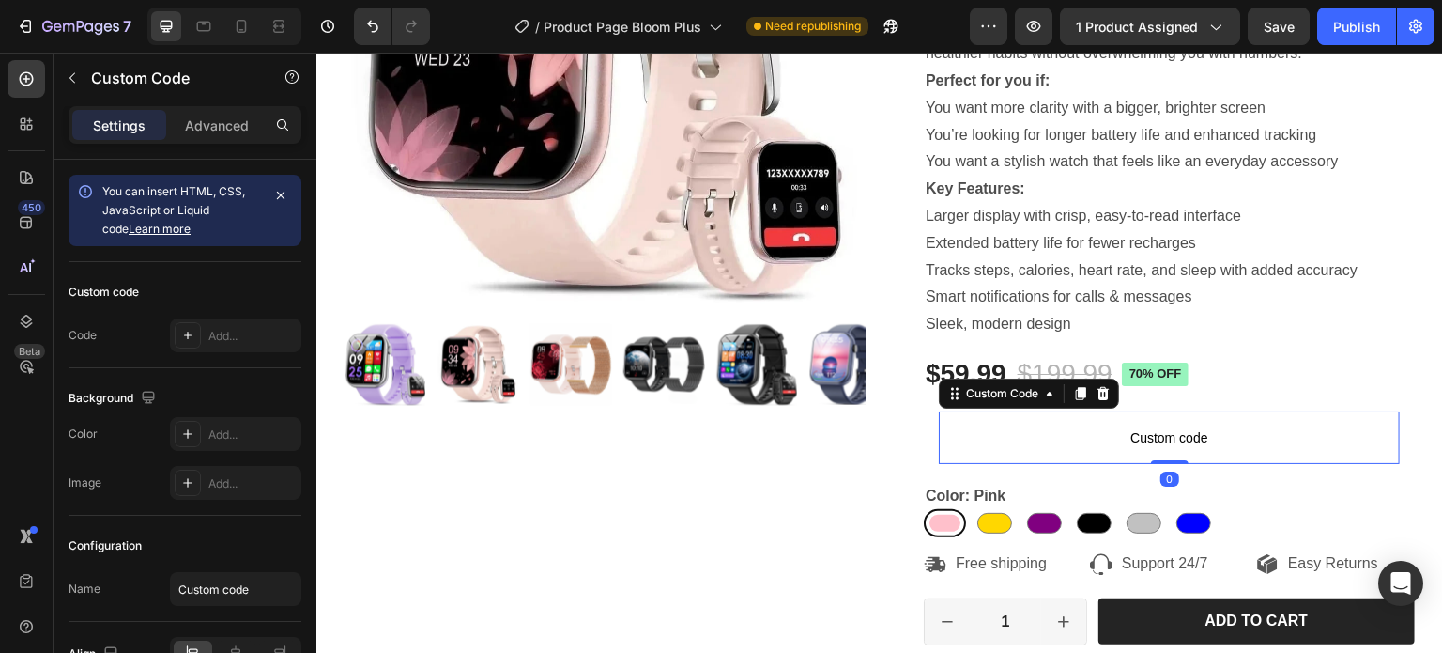
click at [1103, 437] on span "Custom code" at bounding box center [1169, 437] width 461 height 23
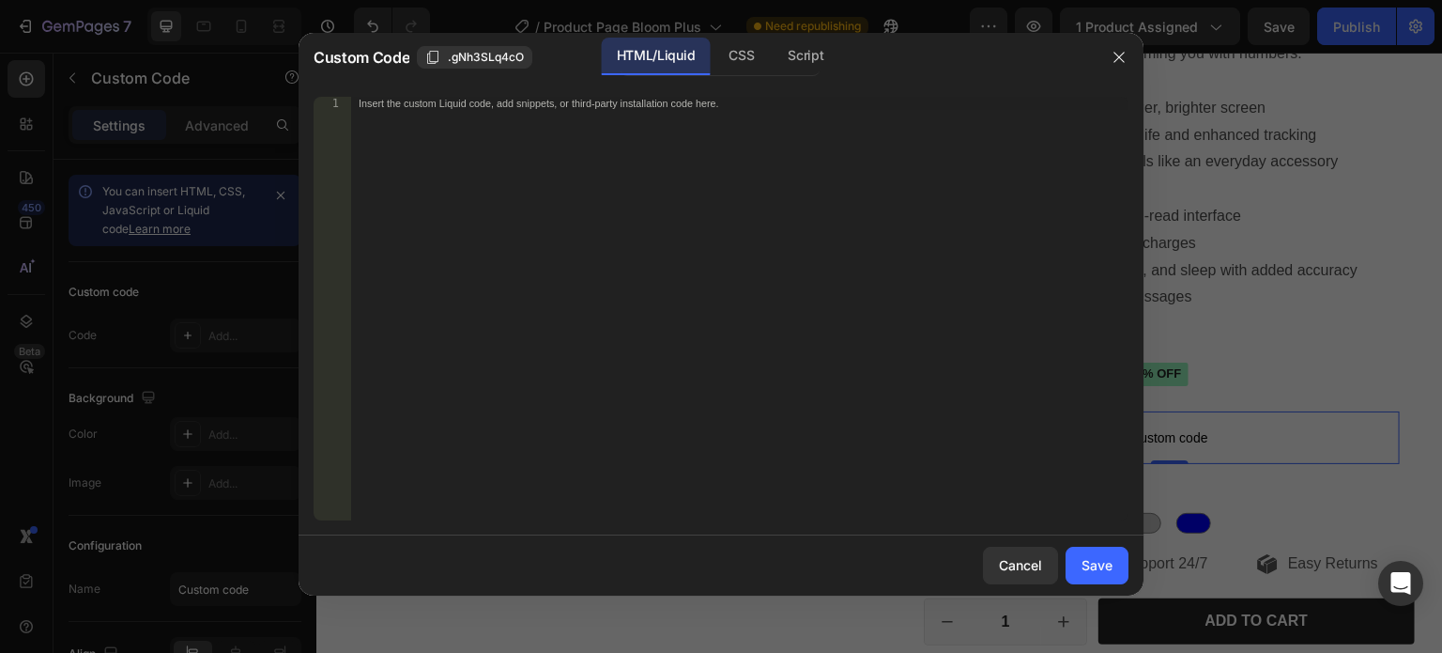
click at [515, 253] on div "Insert the custom Liquid code, add snippets, or third-party installation code h…" at bounding box center [739, 322] width 777 height 450
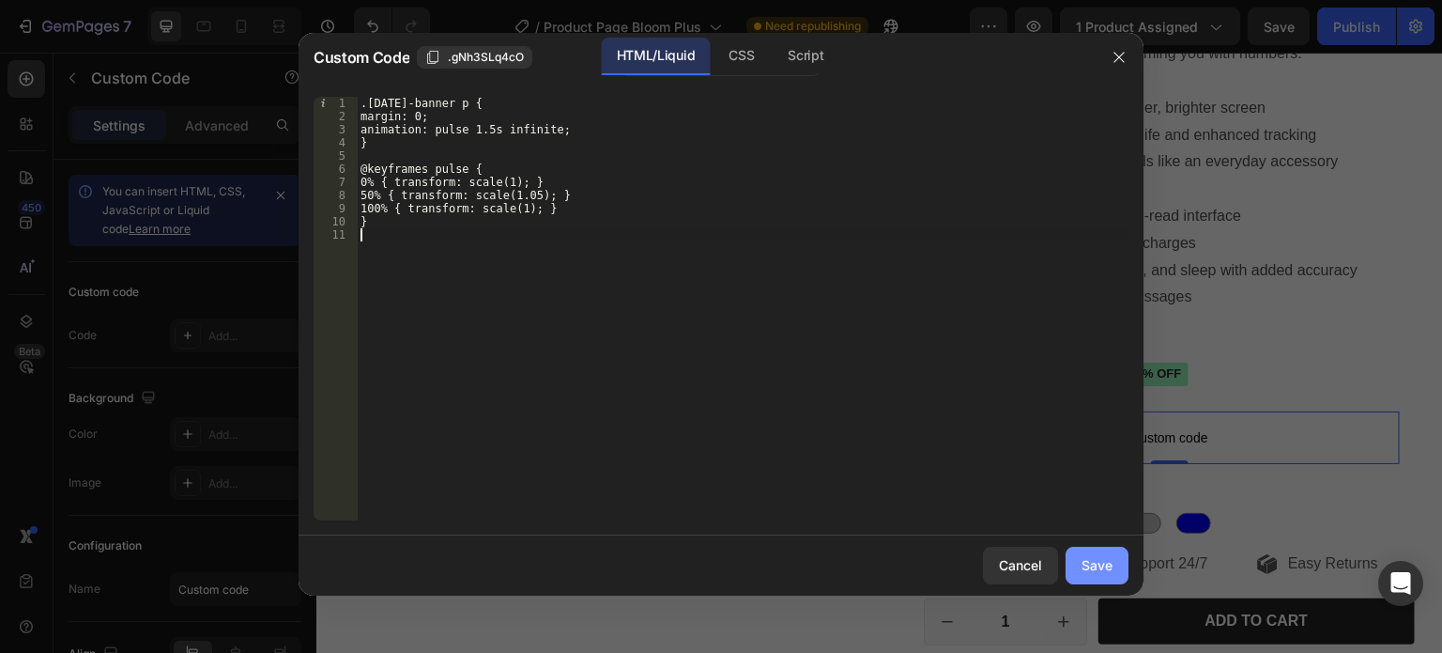
click at [1097, 560] on div "Save" at bounding box center [1097, 565] width 31 height 20
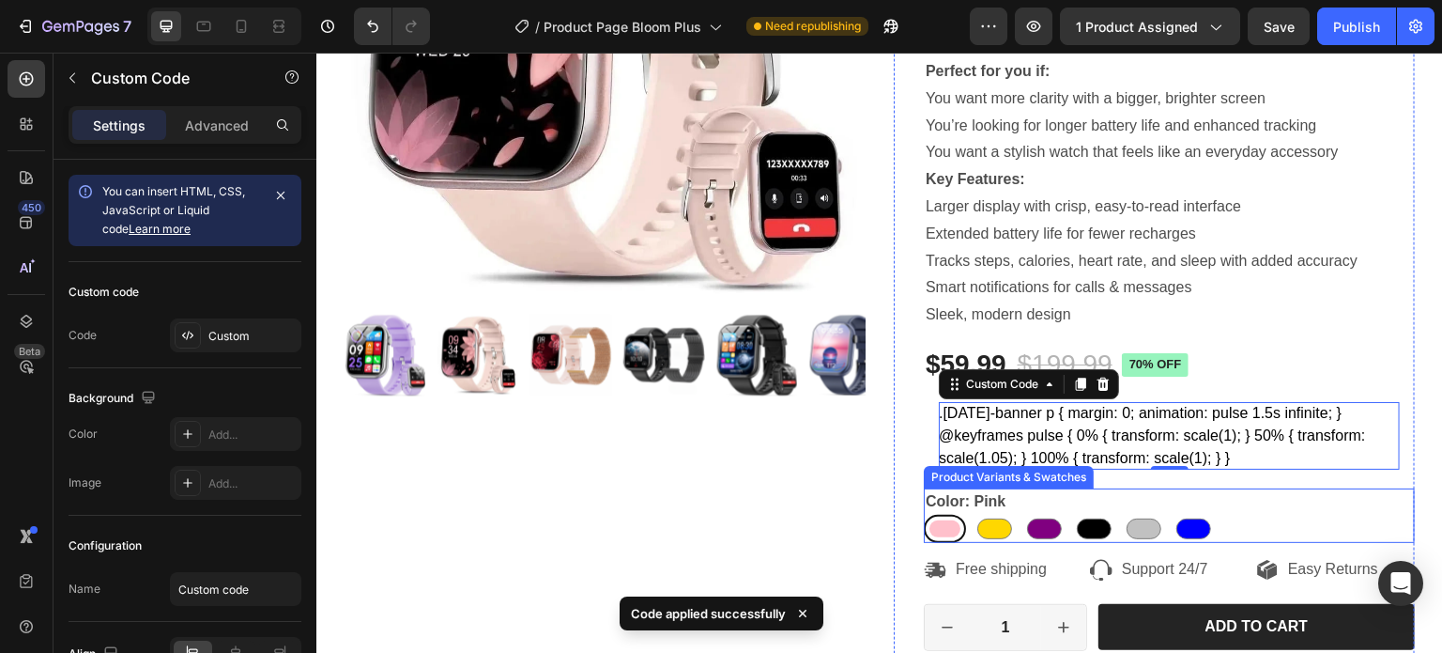
scroll to position [376, 0]
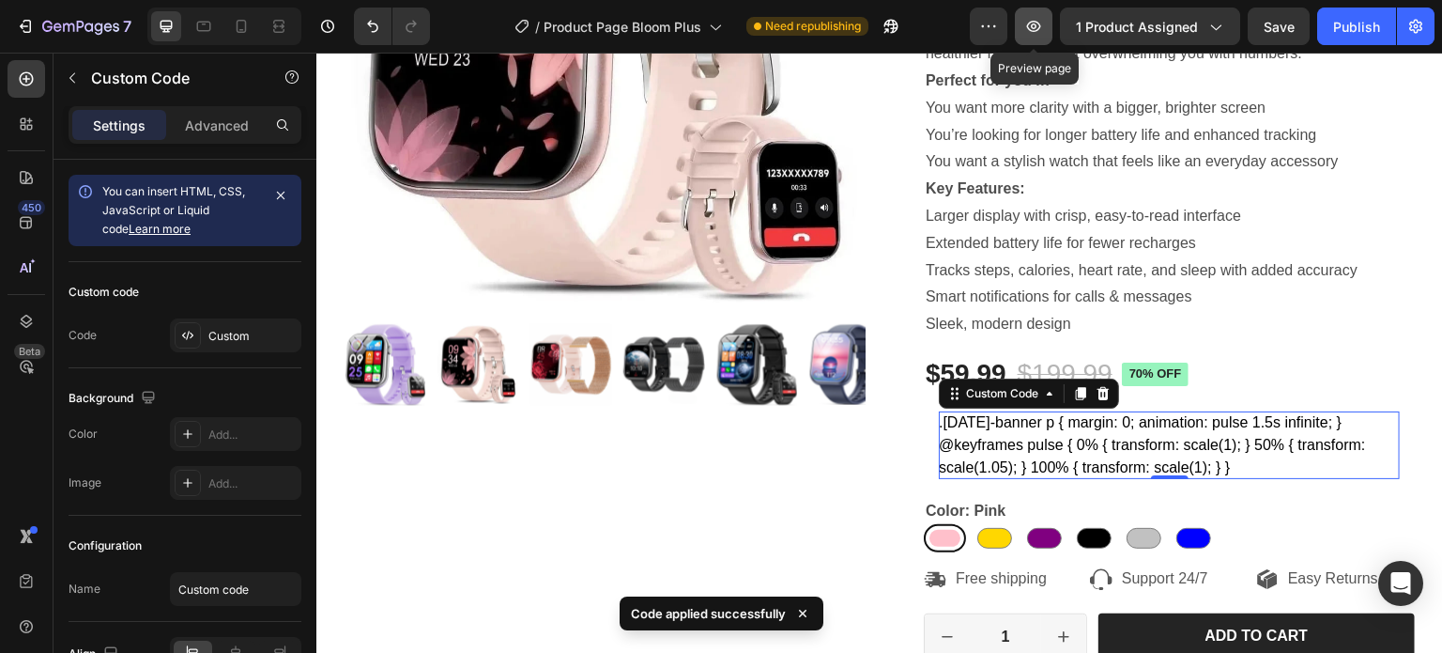
click at [1034, 29] on icon "button" at bounding box center [1033, 26] width 19 height 19
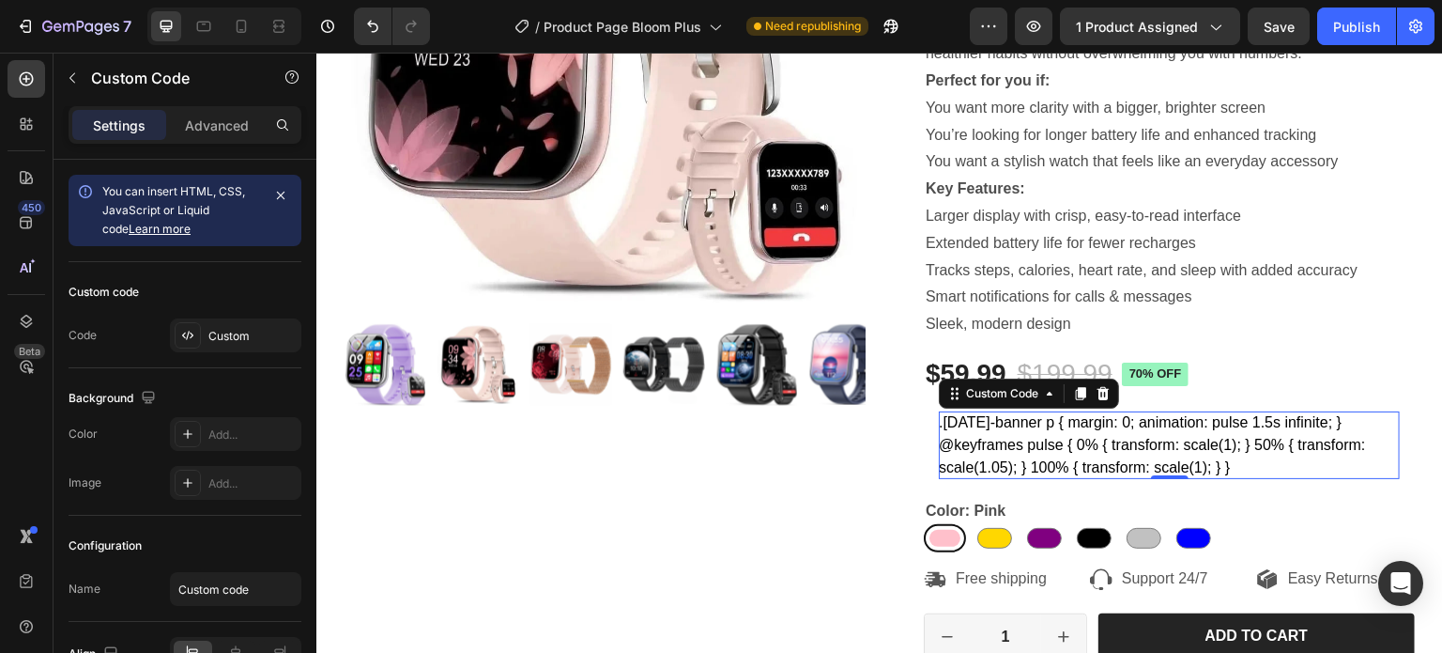
click at [1130, 446] on div ".labor-day-banner p { margin: 0; animation: pulse 1.5s infinite; } @keyframes p…" at bounding box center [1169, 445] width 461 height 68
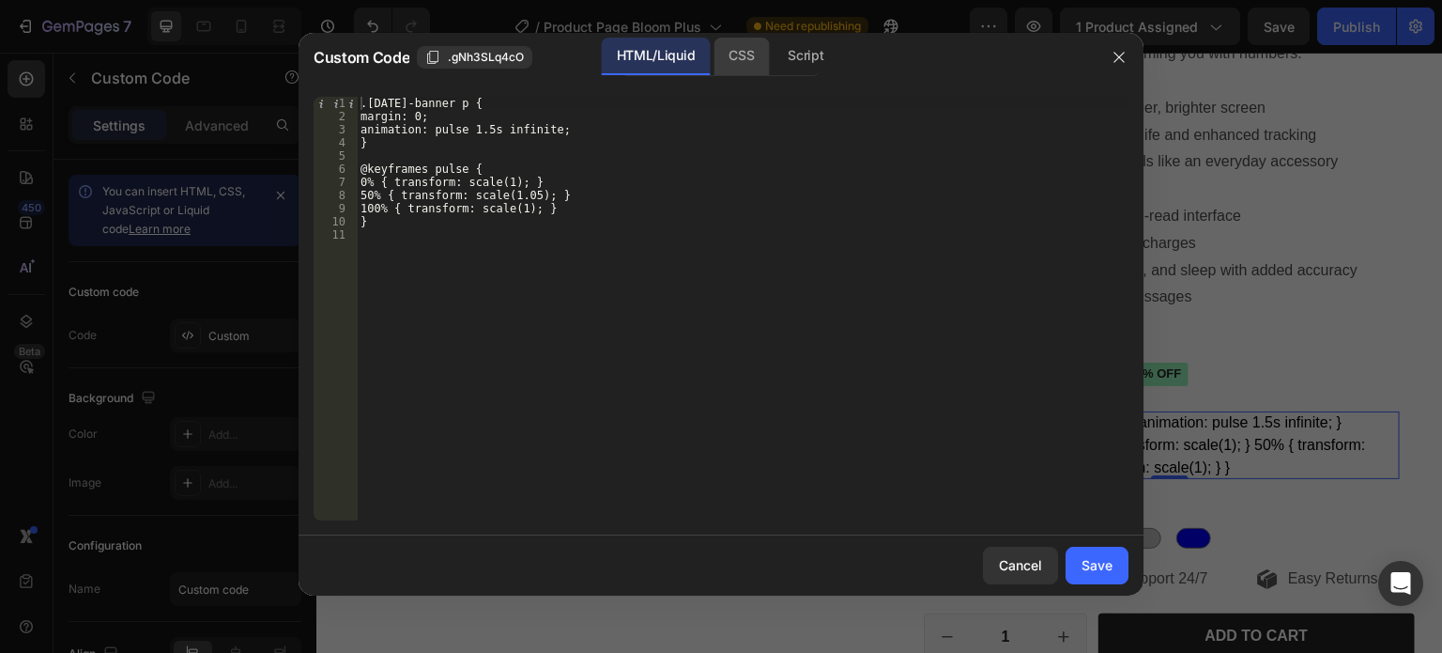
click at [773, 54] on div "CSS" at bounding box center [806, 57] width 66 height 38
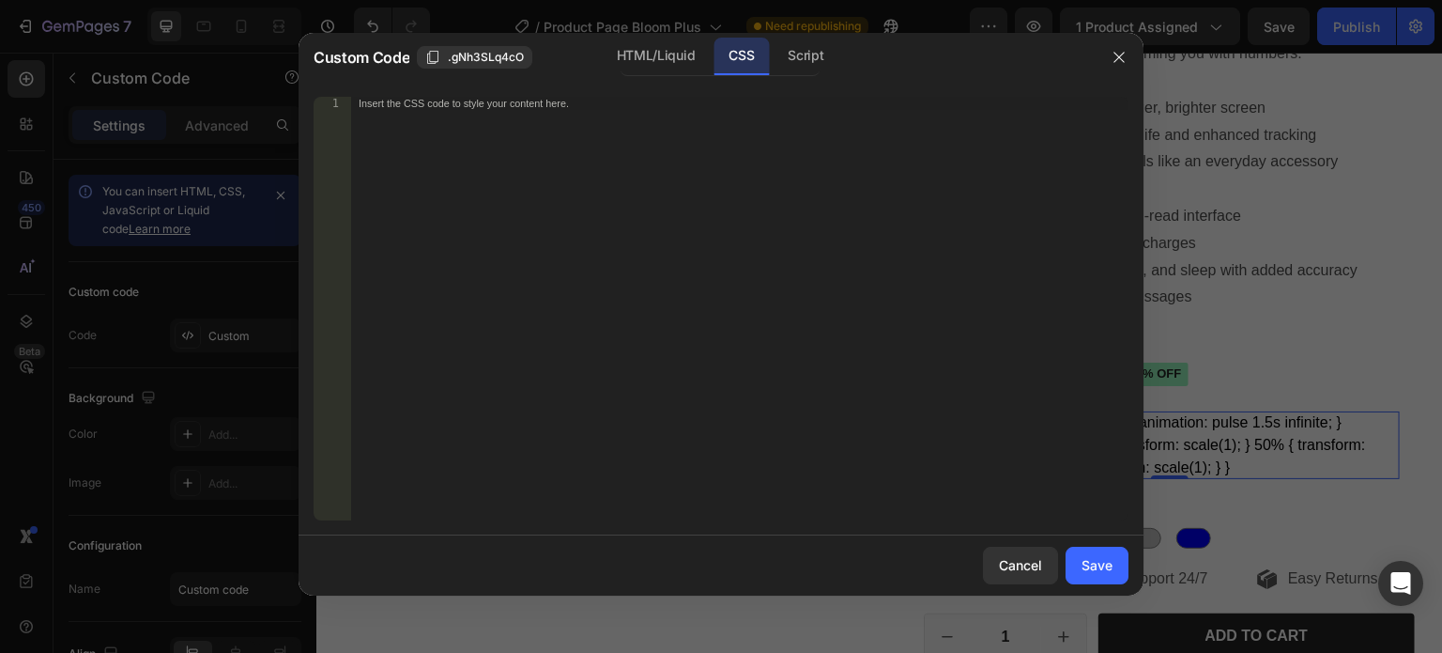
click at [518, 111] on div "Insert the CSS code to style your content here." at bounding box center [739, 322] width 777 height 450
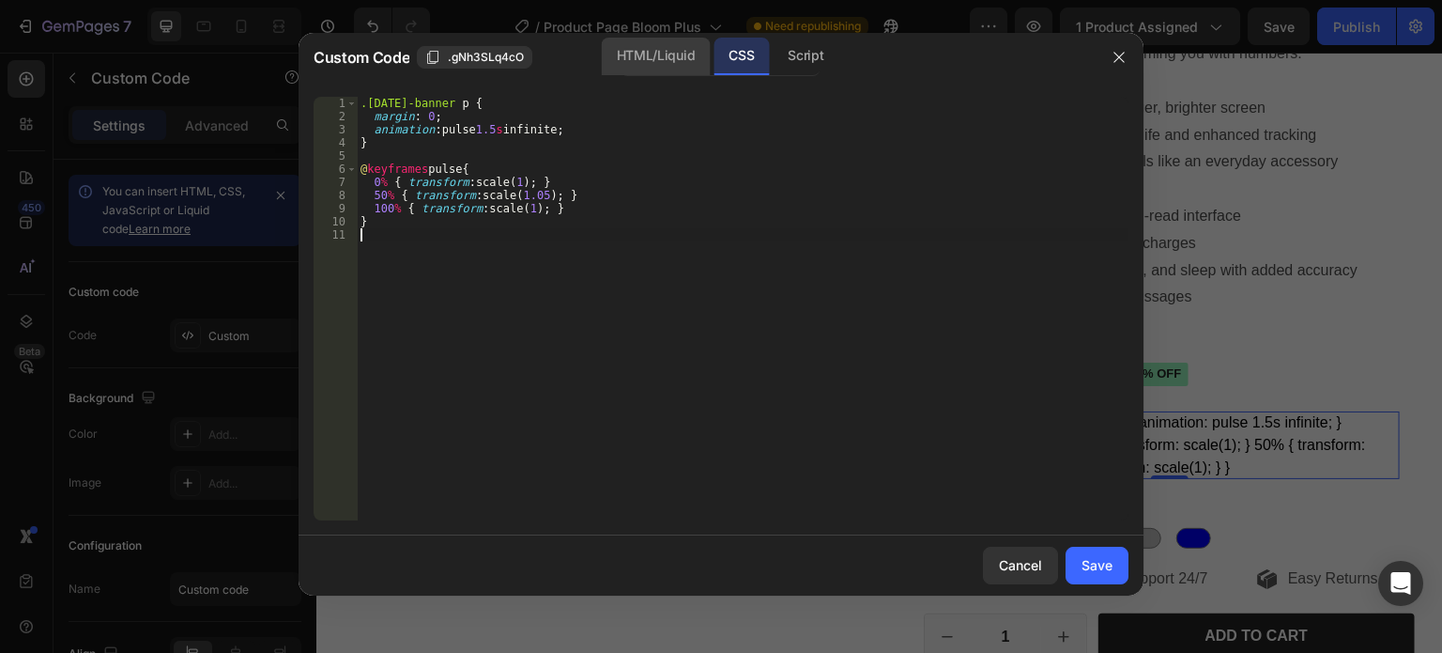
click at [619, 56] on div "HTML/Liquid" at bounding box center [656, 57] width 108 height 38
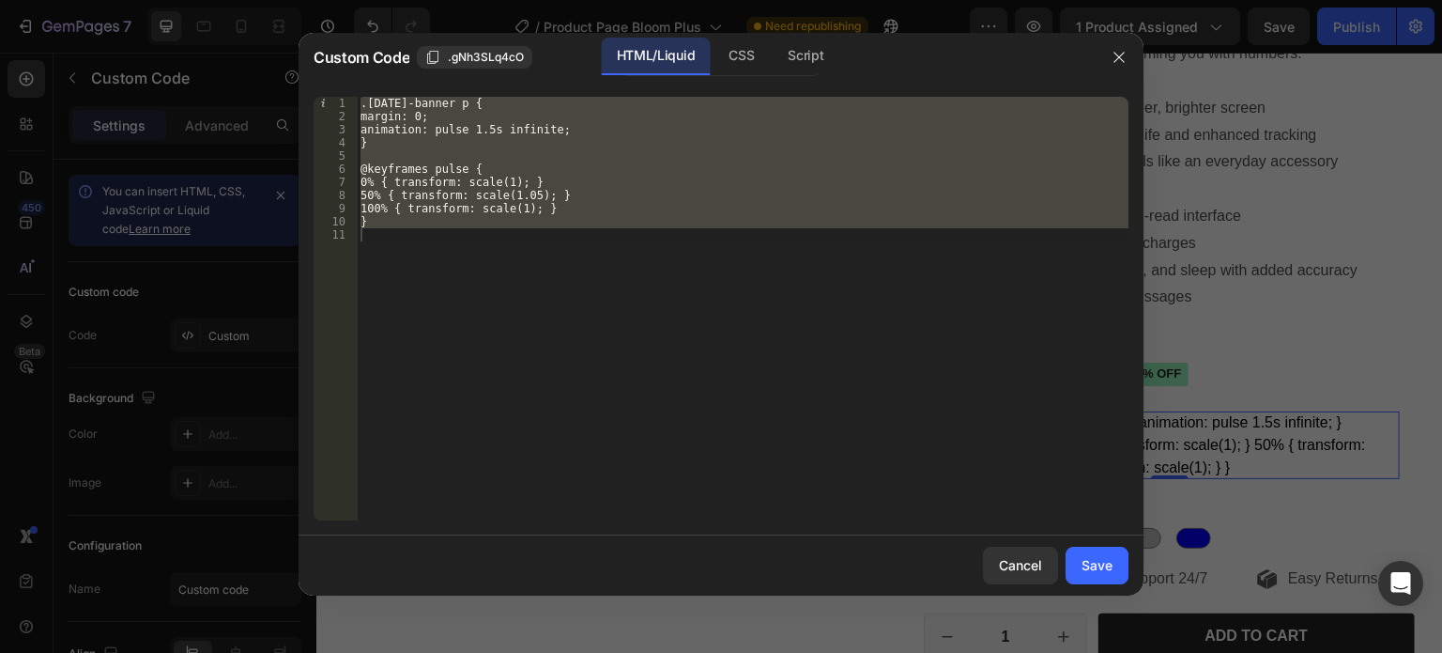
type textarea "}"
type textarea "@keyframes pulse {"
type textarea "}"
click at [414, 249] on div ".labor-day-banner p { margin: 0; animation: pulse 1.5s infinite; } @keyframes p…" at bounding box center [743, 308] width 772 height 423
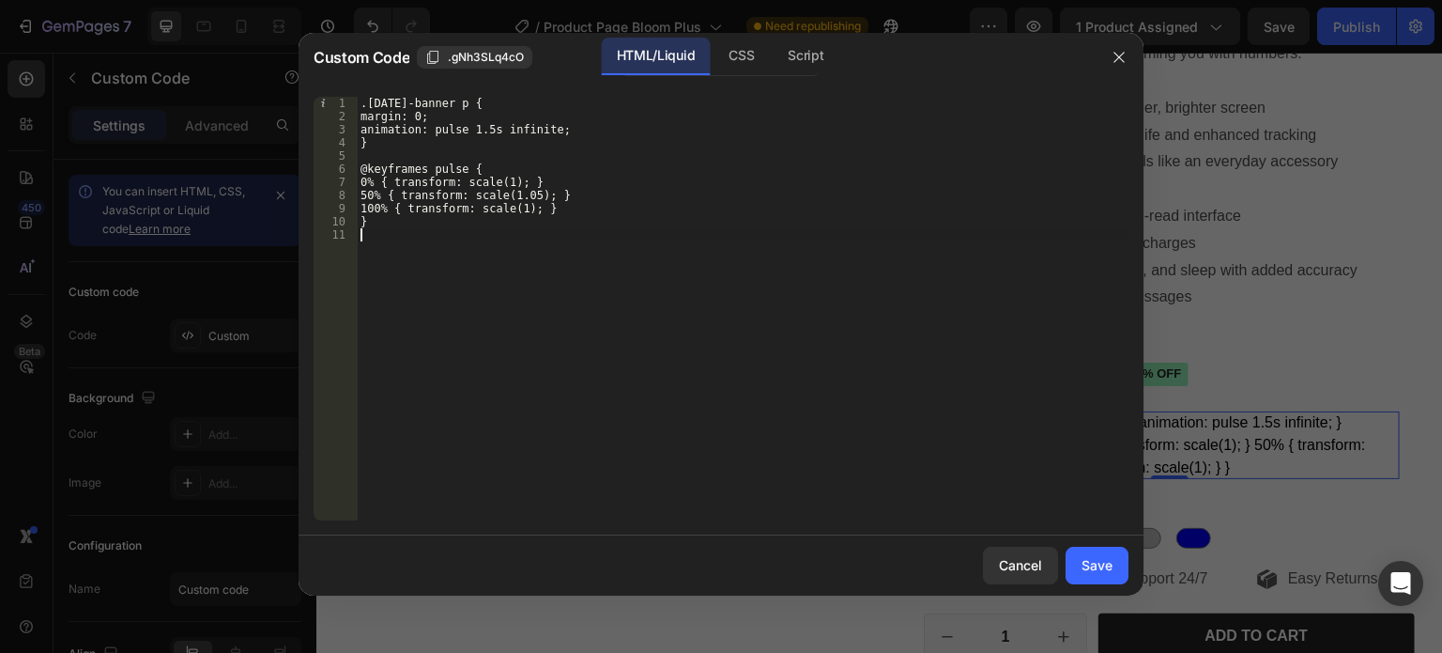
click at [411, 247] on div ".labor-day-banner p { margin: 0; animation: pulse 1.5s infinite; } @keyframes p…" at bounding box center [743, 322] width 772 height 450
drag, startPoint x: 384, startPoint y: 227, endPoint x: 383, endPoint y: 218, distance: 9.4
click at [384, 223] on div ".labor-day-banner p { margin: 0; animation: pulse 1.5s infinite; } @keyframes p…" at bounding box center [743, 322] width 772 height 450
click at [383, 218] on div ".labor-day-banner p { margin: 0; animation: pulse 1.5s infinite; } @keyframes p…" at bounding box center [743, 322] width 772 height 450
click at [383, 216] on div ".labor-day-banner p { margin: 0; animation: pulse 1.5s infinite; } @keyframes p…" at bounding box center [743, 322] width 772 height 450
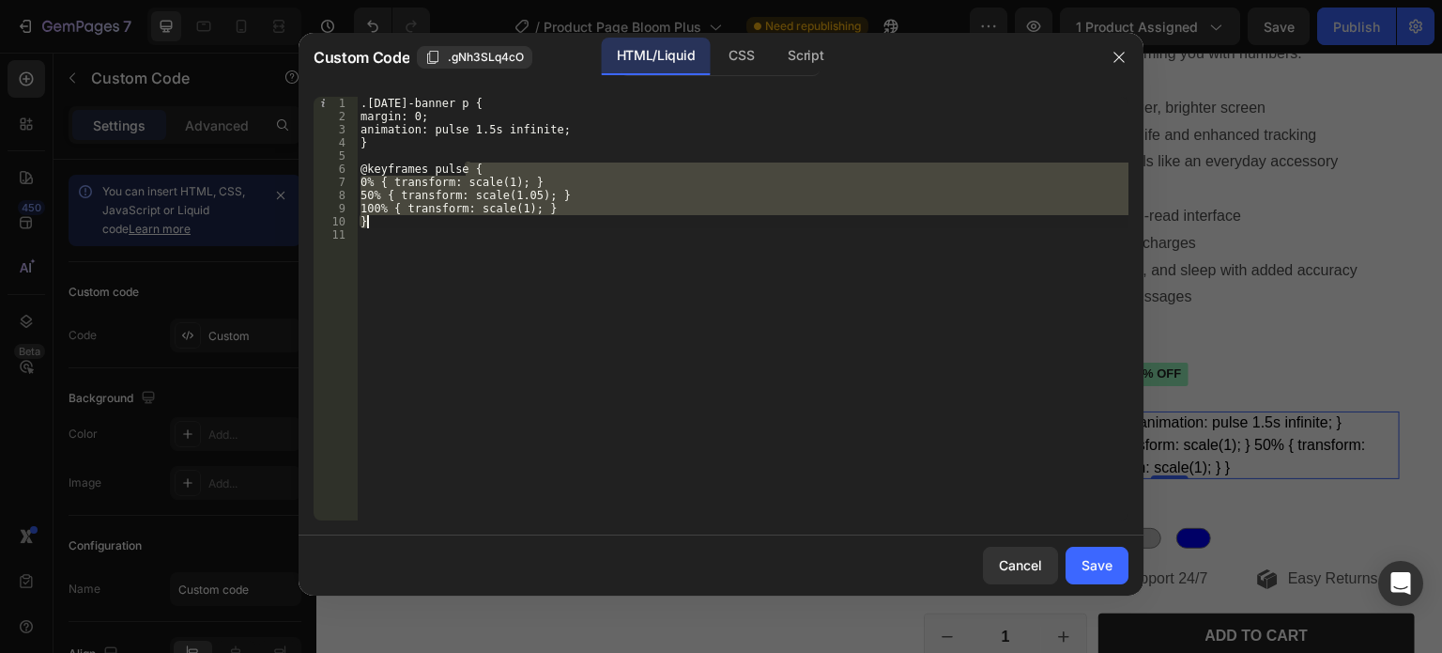
click at [383, 216] on div ".labor-day-banner p { margin: 0; animation: pulse 1.5s infinite; } @keyframes p…" at bounding box center [743, 322] width 772 height 450
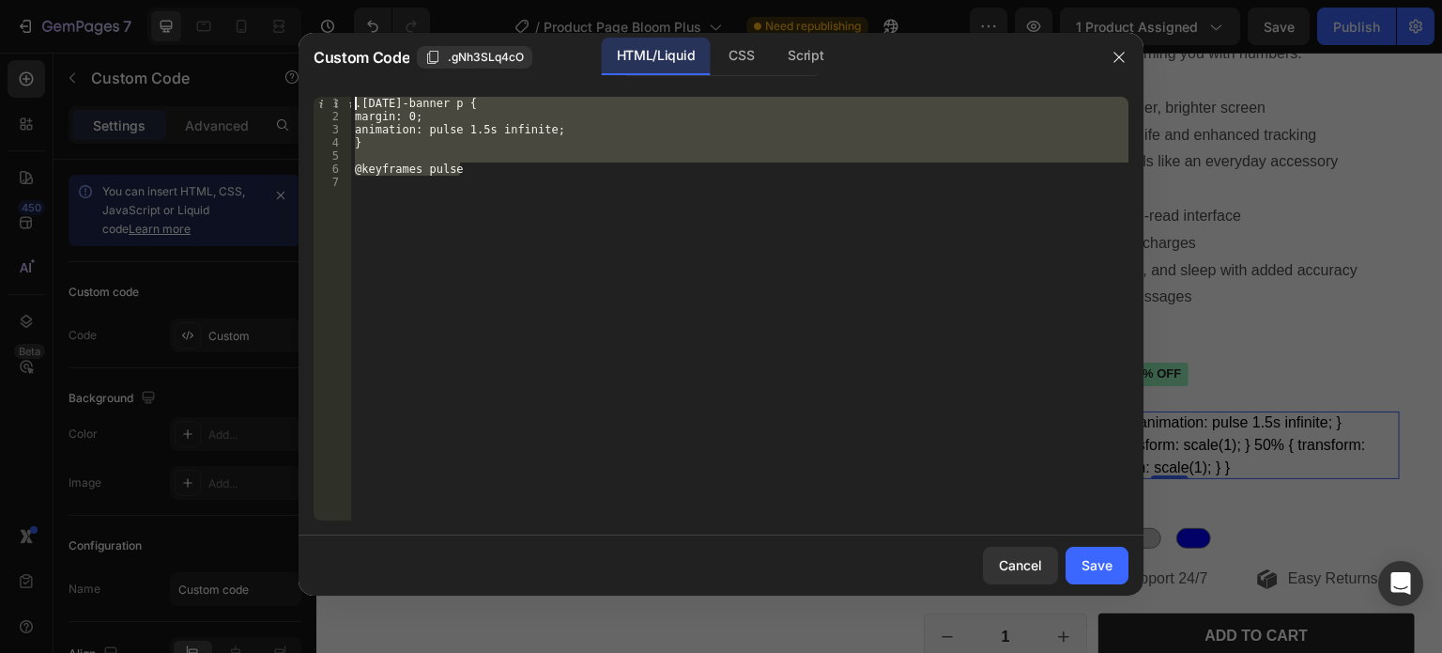
drag, startPoint x: 466, startPoint y: 165, endPoint x: 316, endPoint y: 69, distance: 177.9
click at [316, 69] on div "Custom Code .gNh3SLq4cO HTML/Liquid CSS Script @keyframes pulse 1 2 3 4 5 6 7 .…" at bounding box center [721, 314] width 845 height 562
type textarea ".labor-day-banner p { margin: 0;"
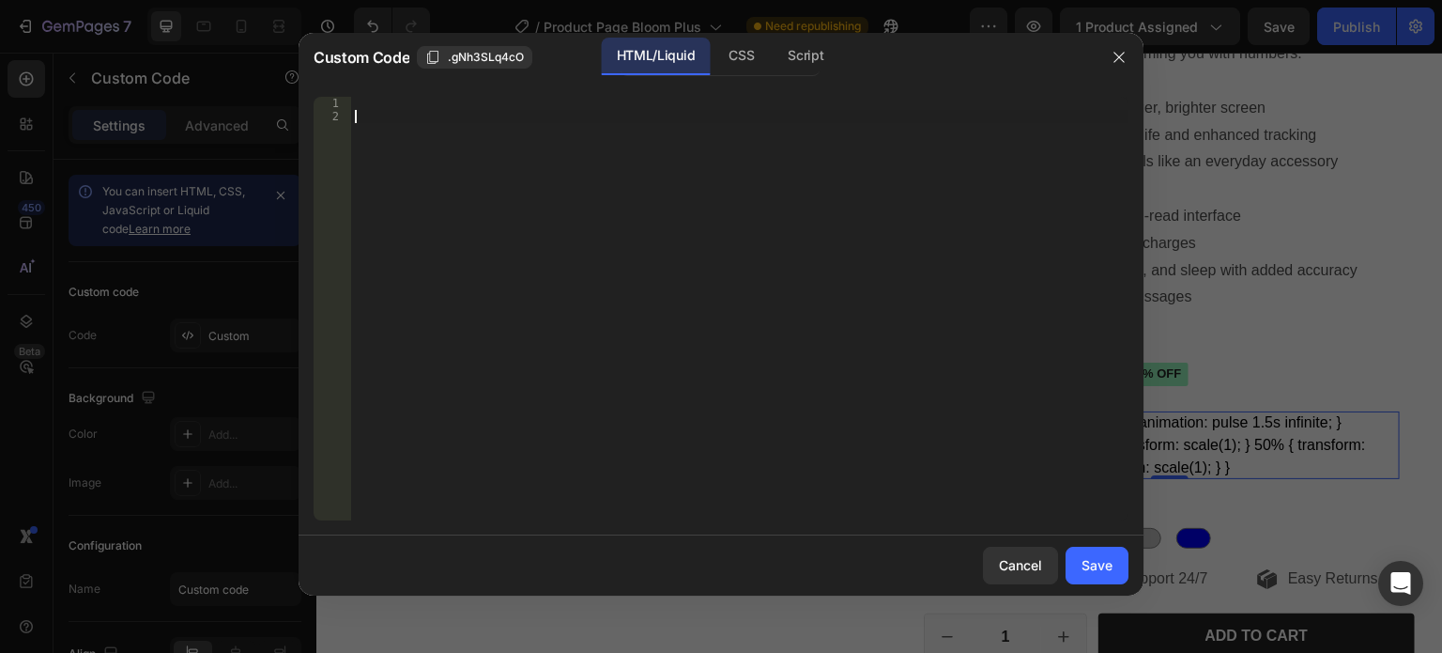
drag, startPoint x: 567, startPoint y: 168, endPoint x: 756, endPoint y: 90, distance: 204.2
click at [569, 167] on div at bounding box center [739, 322] width 777 height 450
click at [773, 53] on div "CSS" at bounding box center [806, 57] width 66 height 38
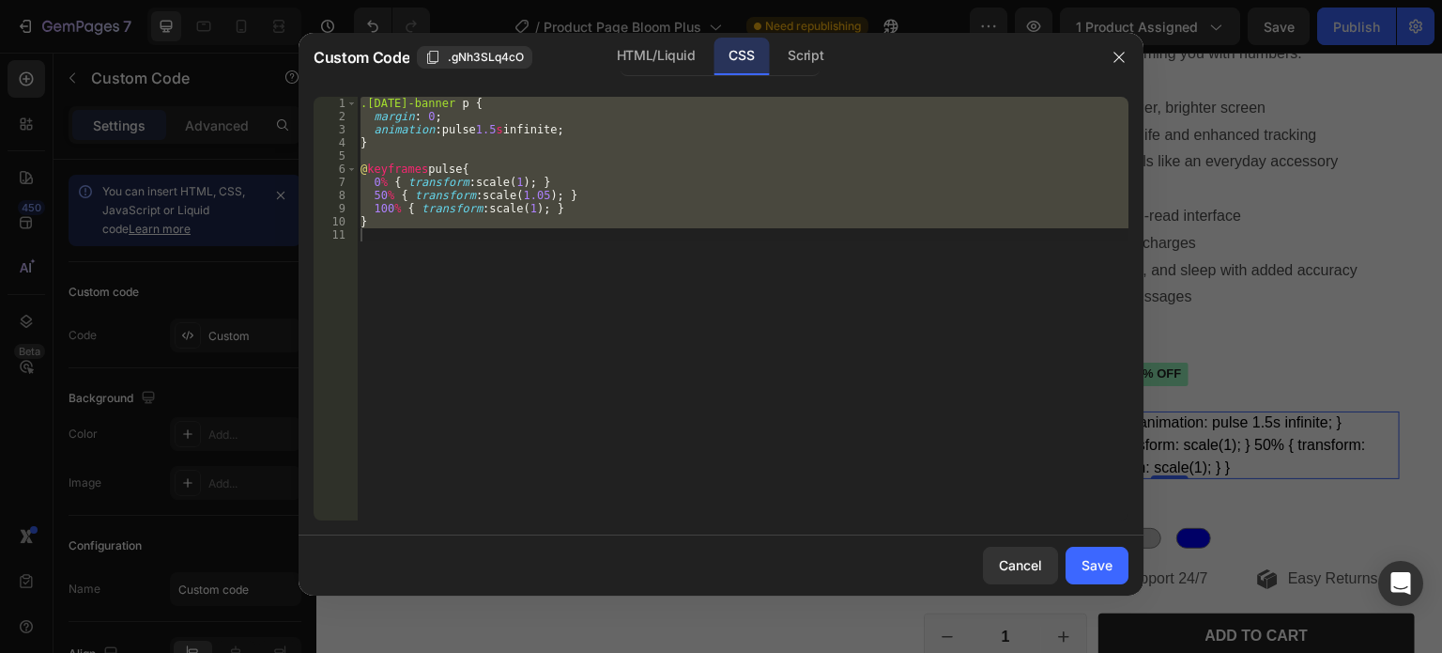
type textarea "}"
click at [700, 247] on div ".labor-day-banner p { margin : 0 ; animation : pulse 1.5 s infinite ; } @ keyfr…" at bounding box center [743, 308] width 772 height 423
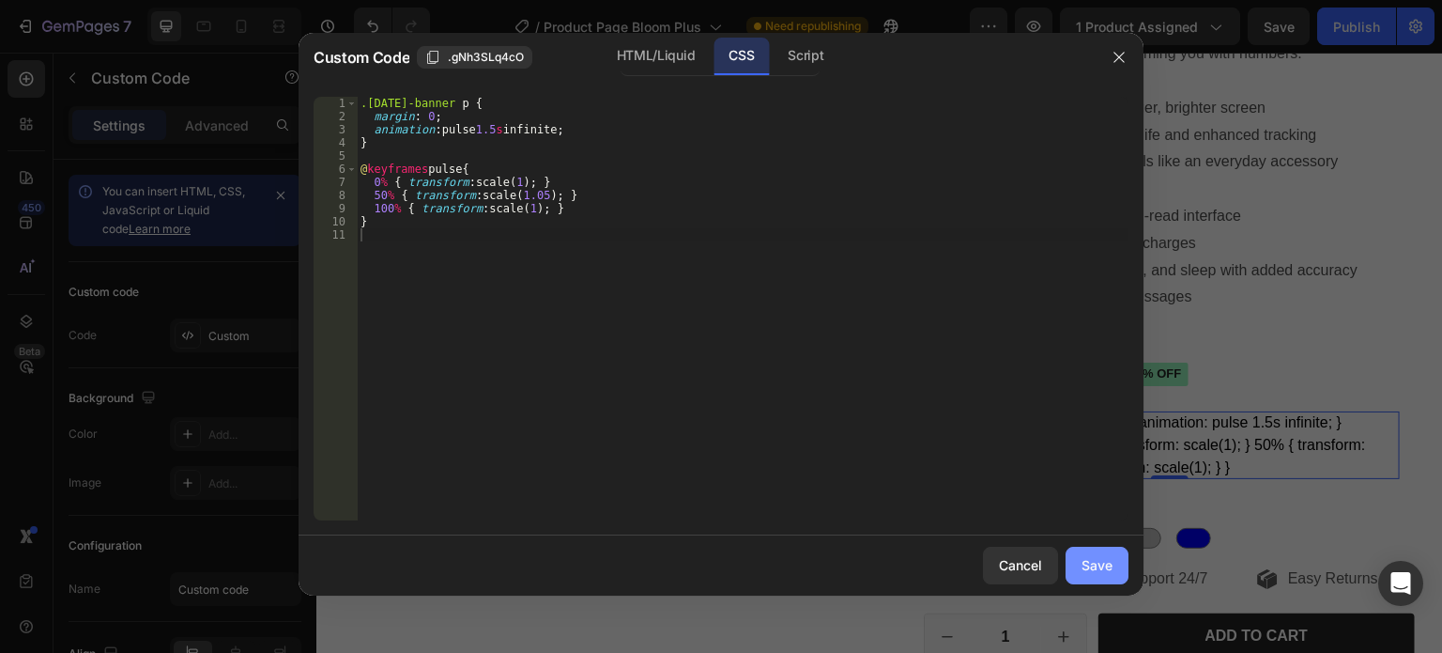
click at [1074, 559] on button "Save" at bounding box center [1097, 565] width 63 height 38
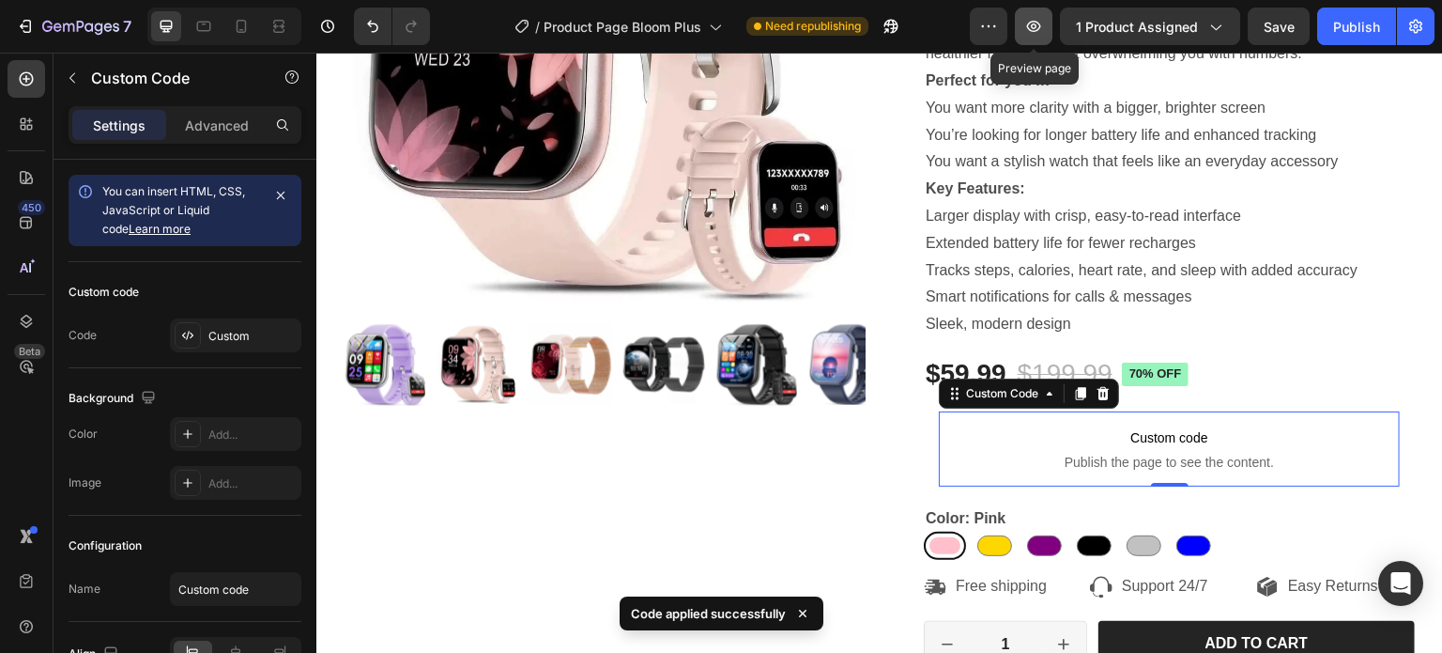
click at [1034, 23] on icon "button" at bounding box center [1033, 26] width 19 height 19
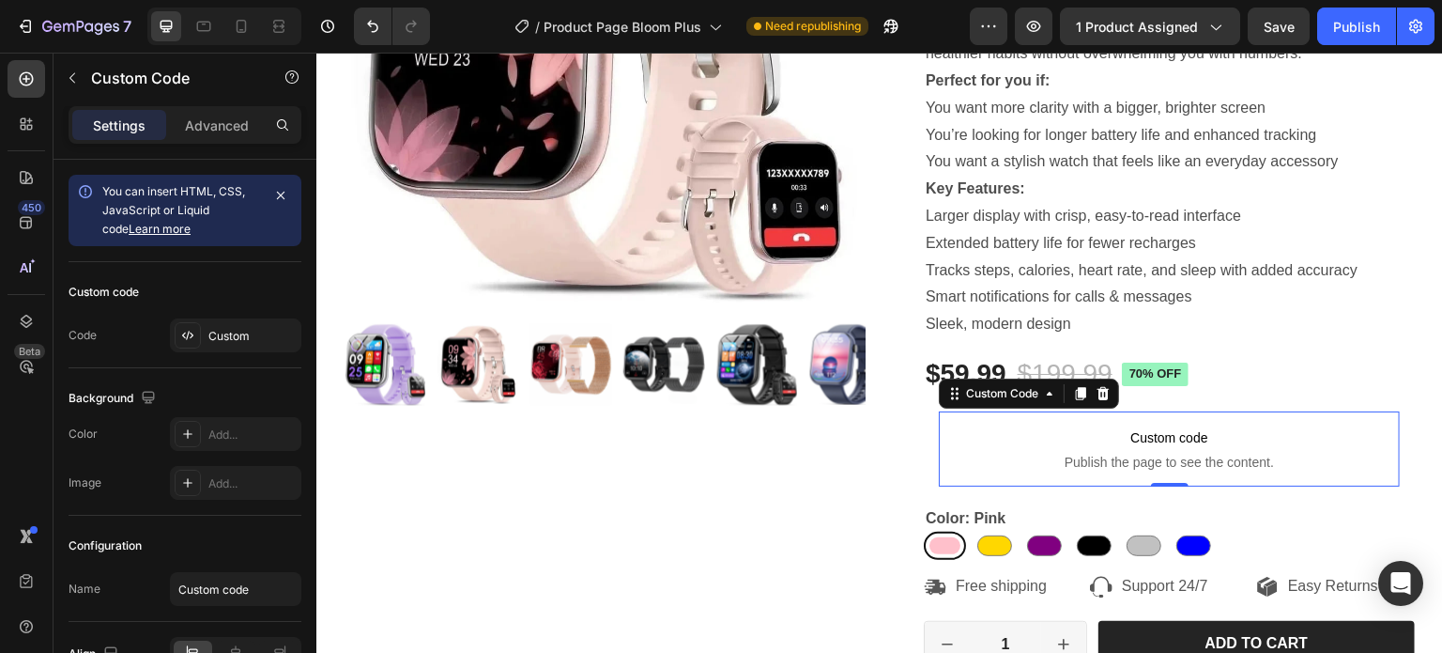
click at [1130, 451] on p "Custom code Publish the page to see the content." at bounding box center [1169, 448] width 461 height 75
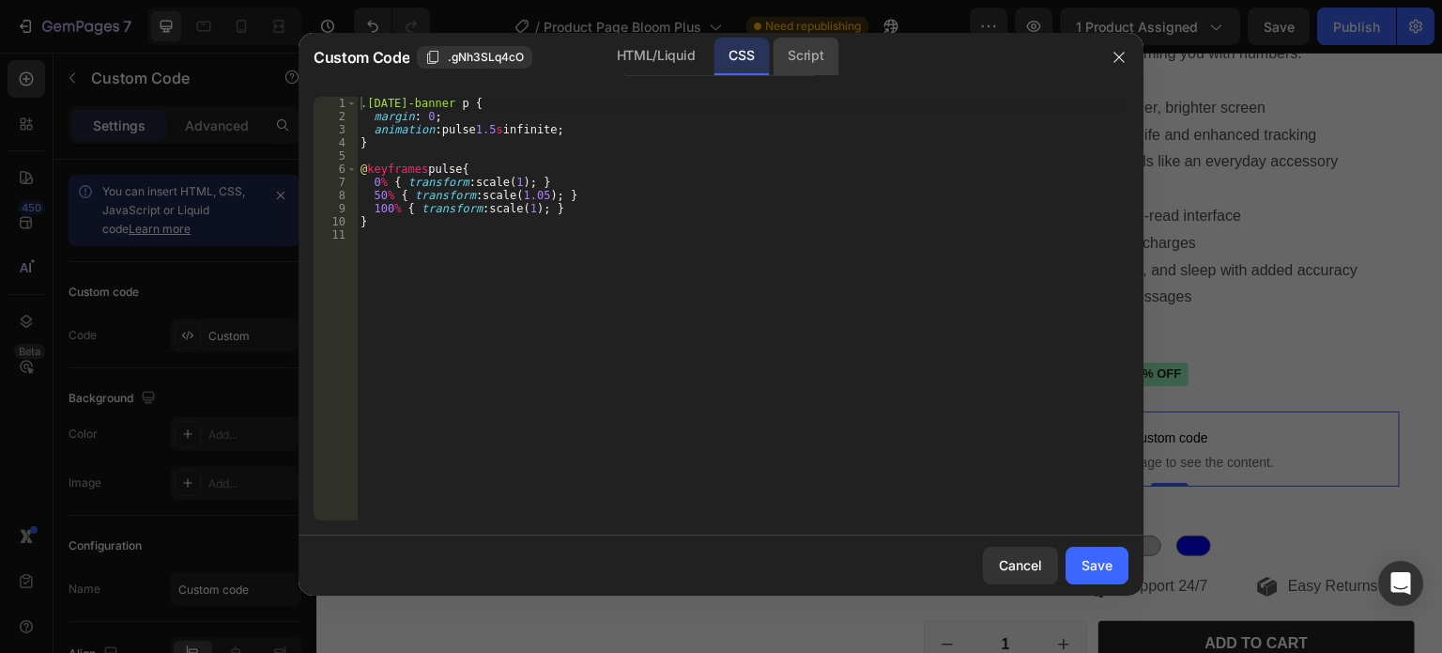
click at [800, 63] on div "Script" at bounding box center [806, 57] width 66 height 38
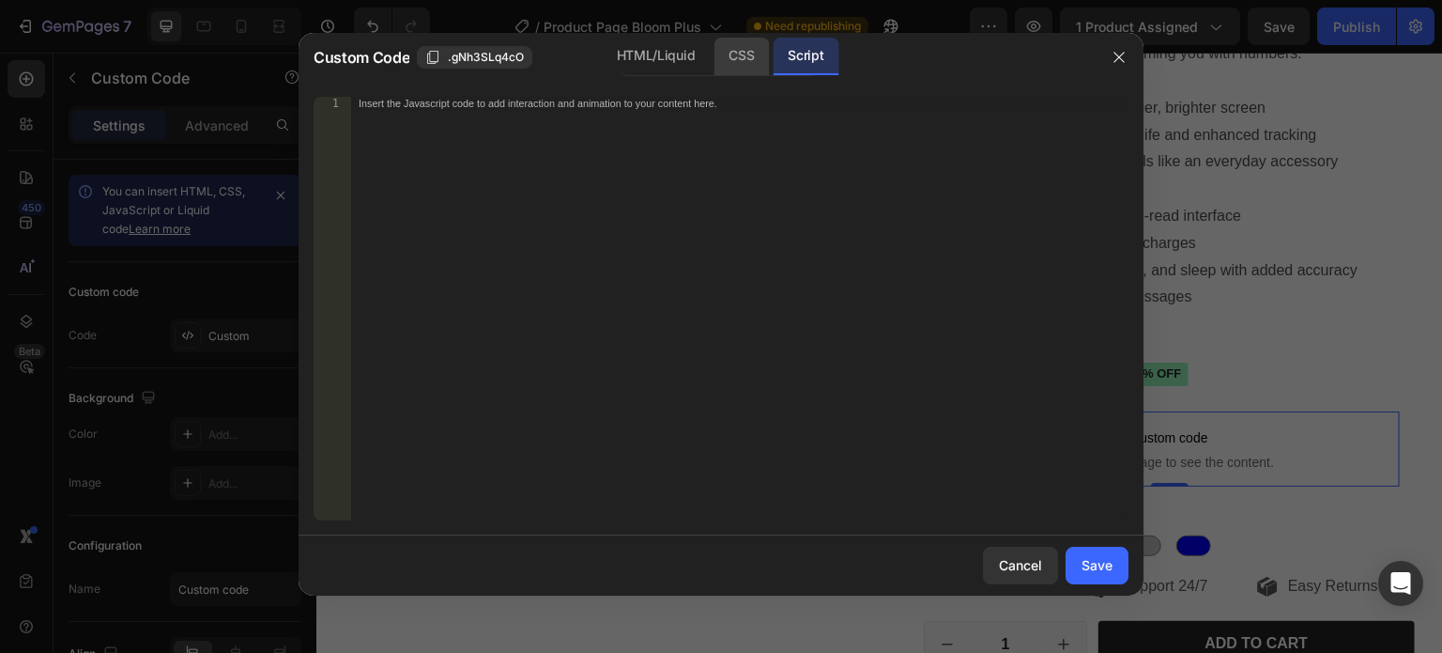
click at [733, 59] on div "CSS" at bounding box center [741, 57] width 55 height 38
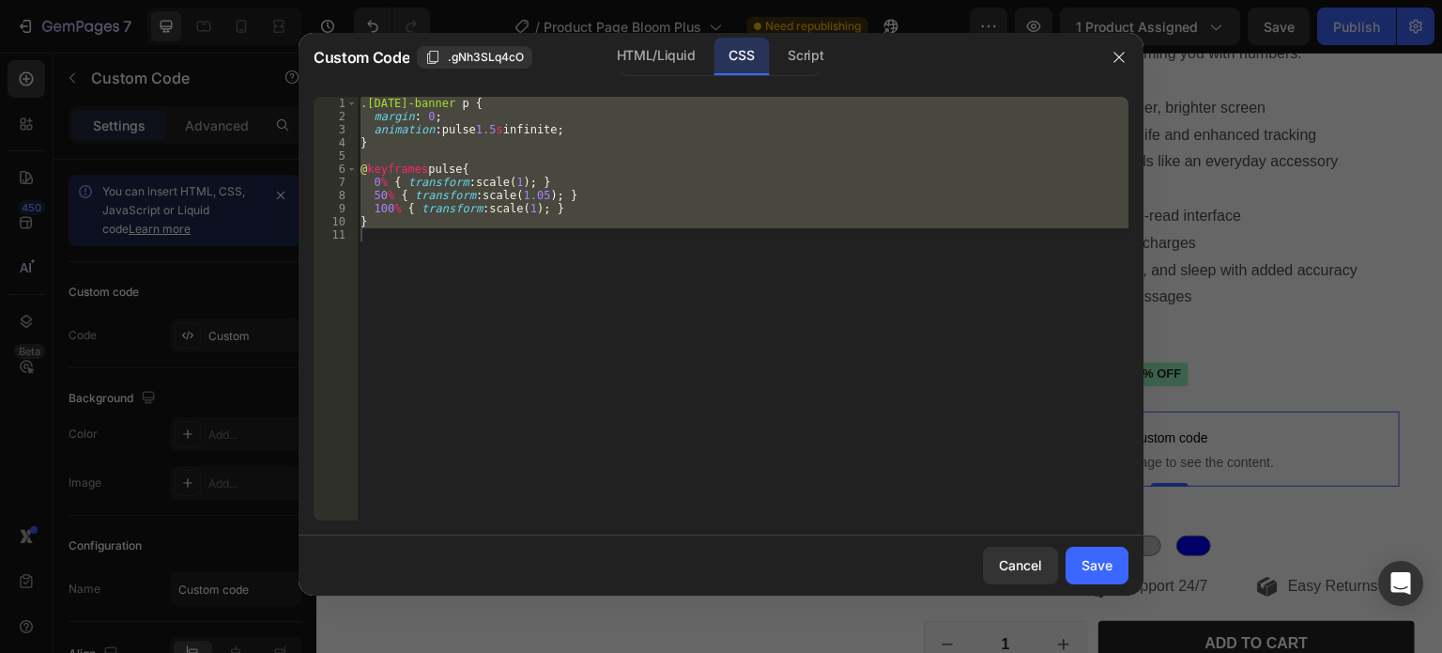
drag, startPoint x: 690, startPoint y: 64, endPoint x: 655, endPoint y: 23, distance: 54.0
click at [689, 64] on div "HTML/Liquid" at bounding box center [656, 57] width 108 height 38
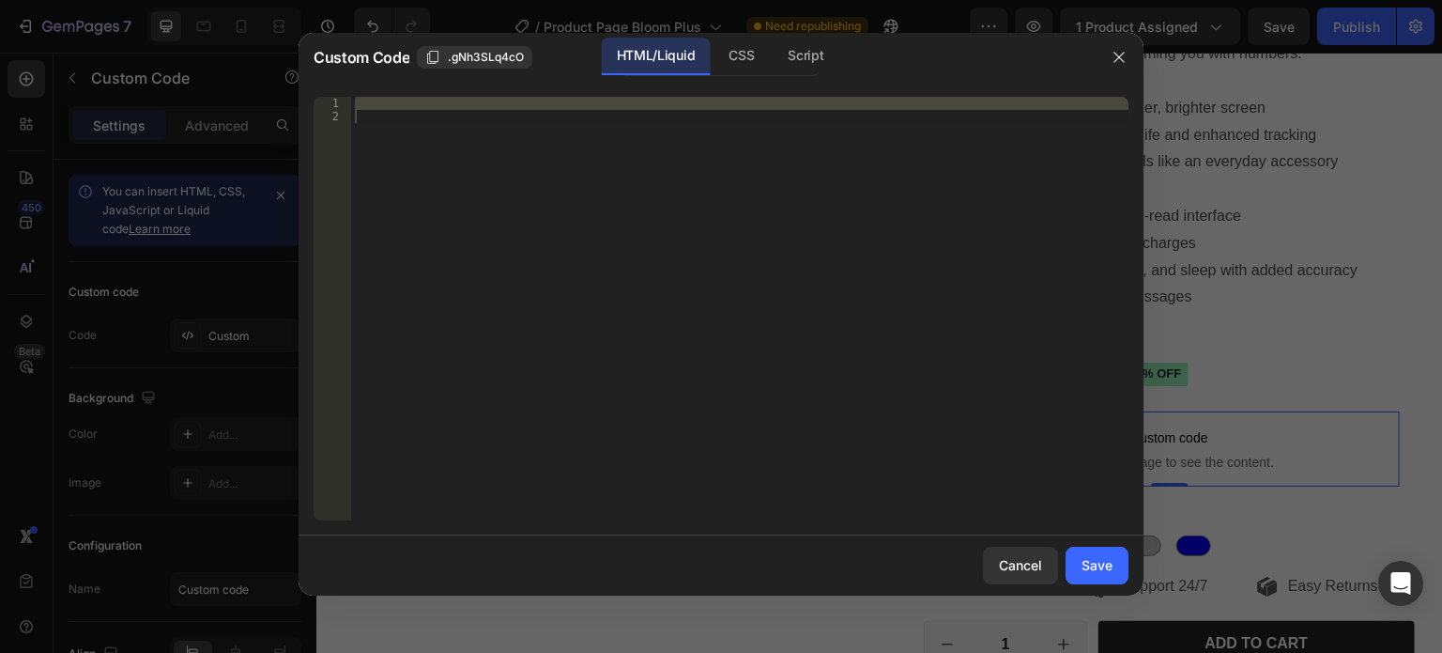
click at [534, 146] on div at bounding box center [739, 308] width 777 height 423
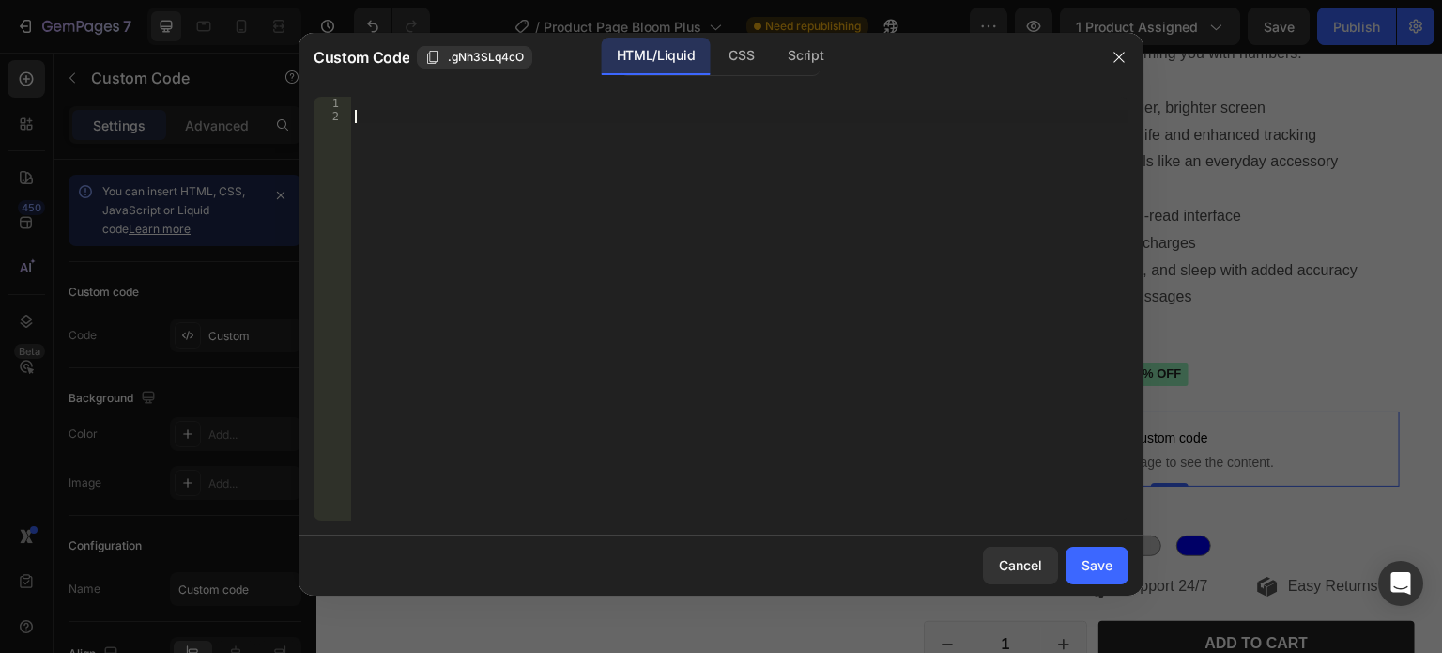
click at [530, 113] on div at bounding box center [739, 322] width 777 height 450
drag, startPoint x: 451, startPoint y: 115, endPoint x: 399, endPoint y: 102, distance: 53.3
click at [450, 115] on div at bounding box center [739, 322] width 777 height 450
click at [394, 101] on div at bounding box center [739, 322] width 777 height 450
paste textarea "}"
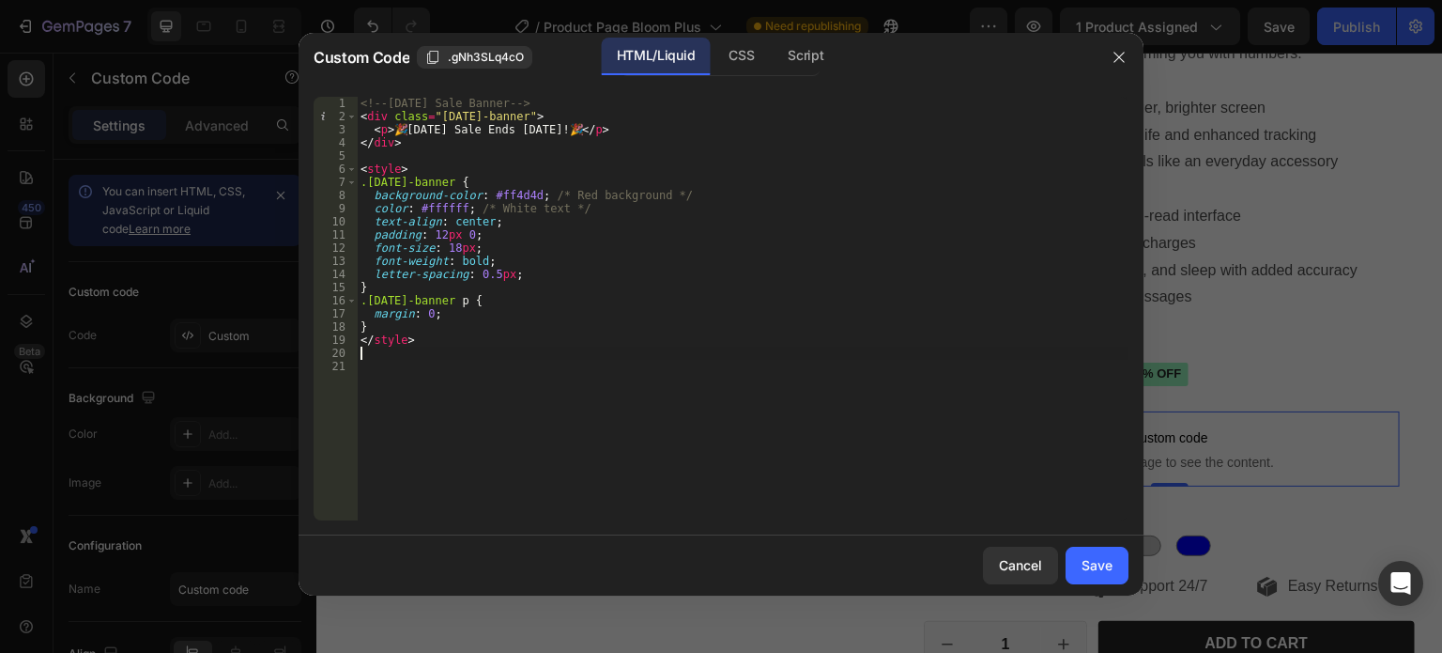
click at [699, 289] on div "<!-- Labor Day Sale Banner --> < div class = "labor-day-banner" > < p > 🎉 Labor…" at bounding box center [743, 322] width 772 height 450
type textarea "}"
click at [1105, 563] on div "Save" at bounding box center [1097, 565] width 31 height 20
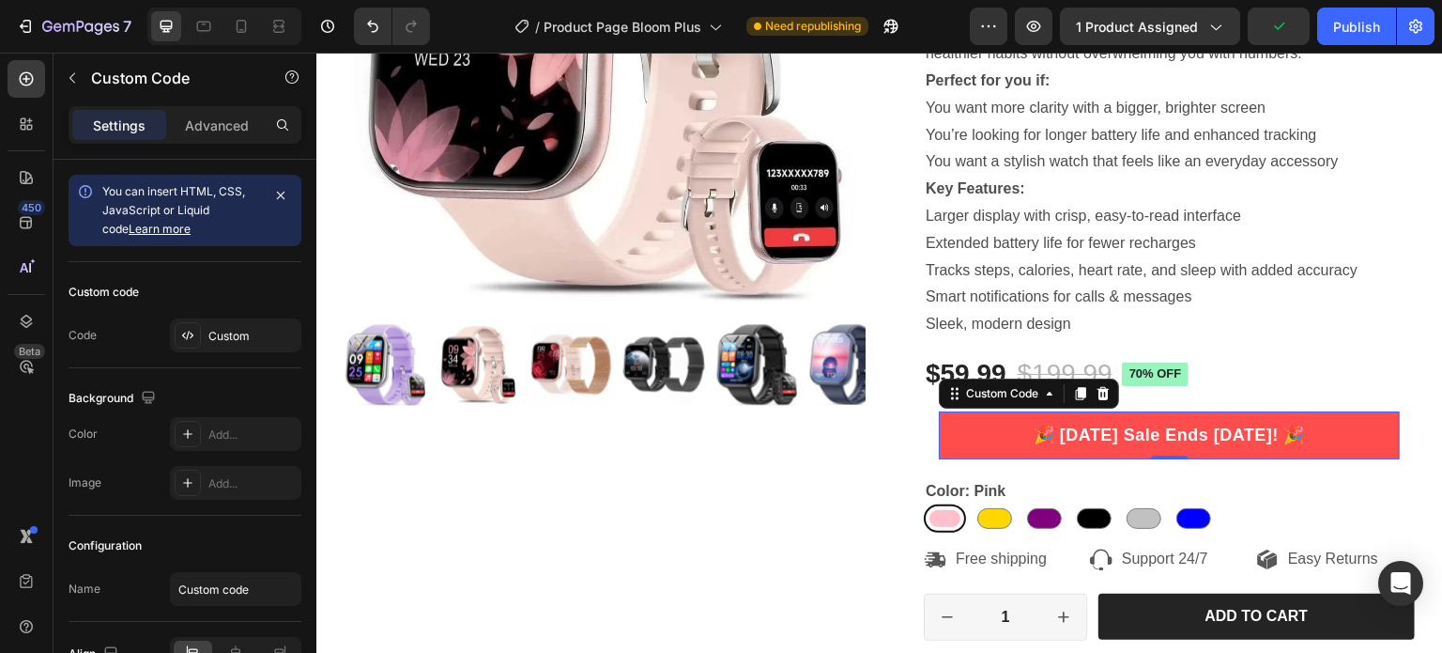
click at [1332, 432] on p "🎉 [DATE] Sale Ends [DATE]! 🎉" at bounding box center [1170, 435] width 466 height 25
click at [1332, 432] on p "🎉 [DATE] Sale Ends [DATE]! 🎉" at bounding box center [1169, 436] width 481 height 26
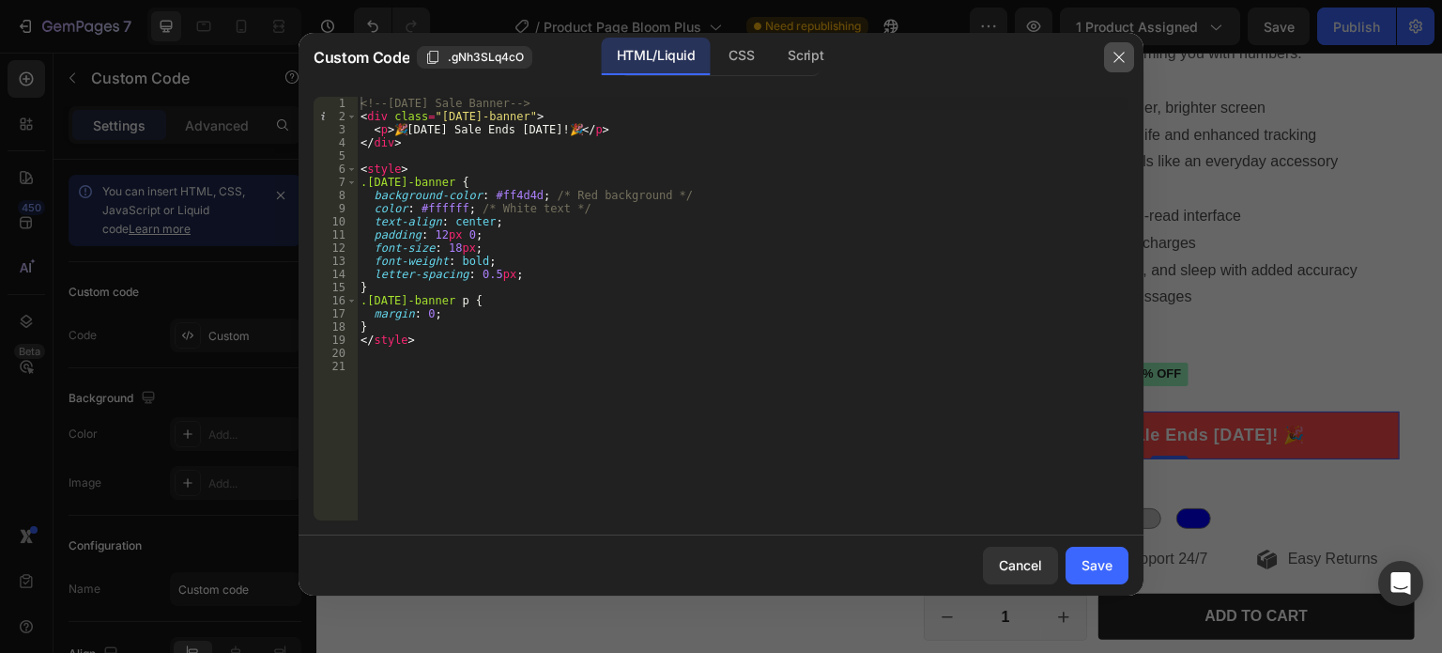
click at [1120, 52] on icon "button" at bounding box center [1119, 57] width 15 height 15
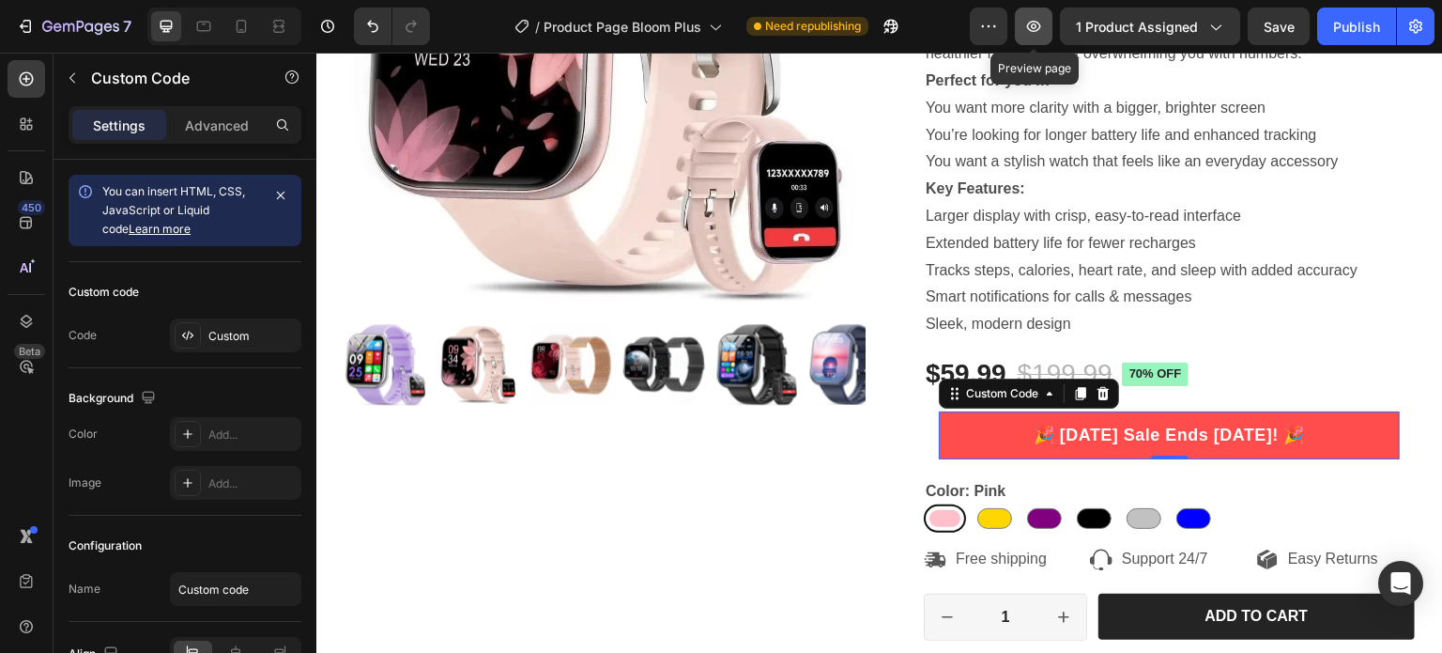
click at [1030, 29] on icon "button" at bounding box center [1033, 26] width 19 height 19
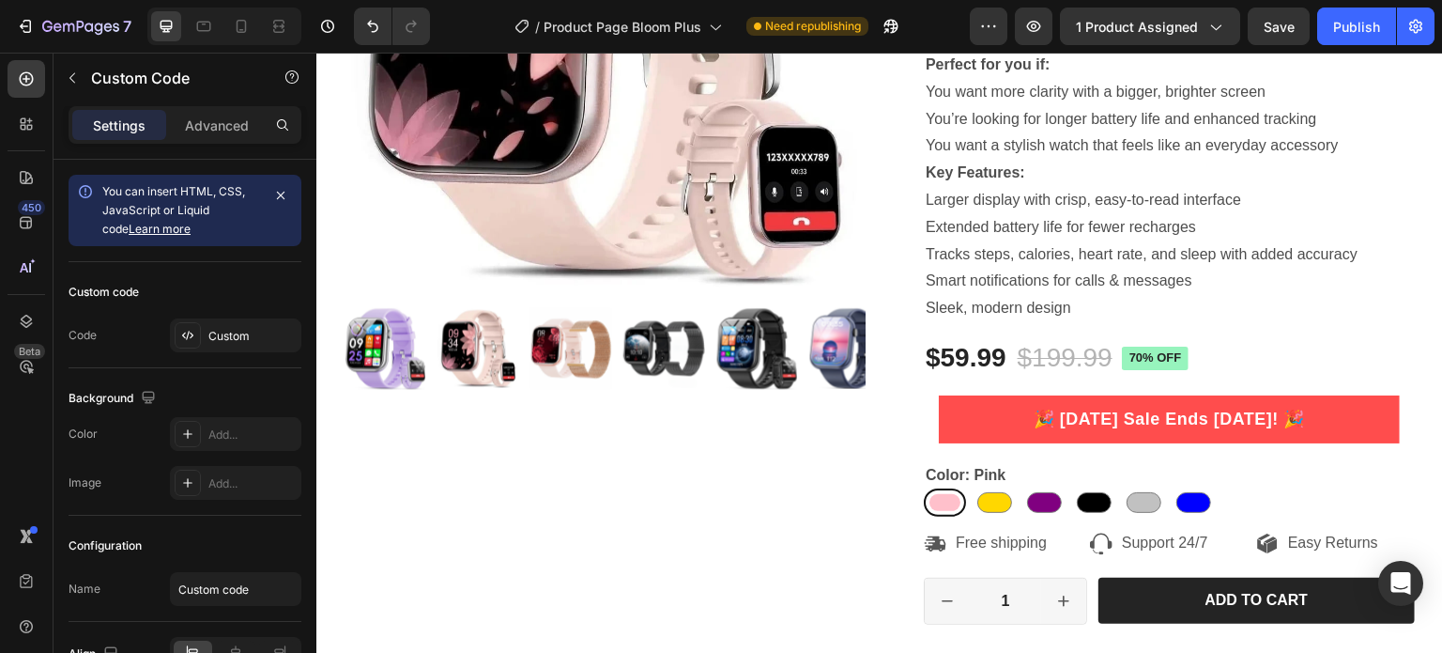
scroll to position [400, 0]
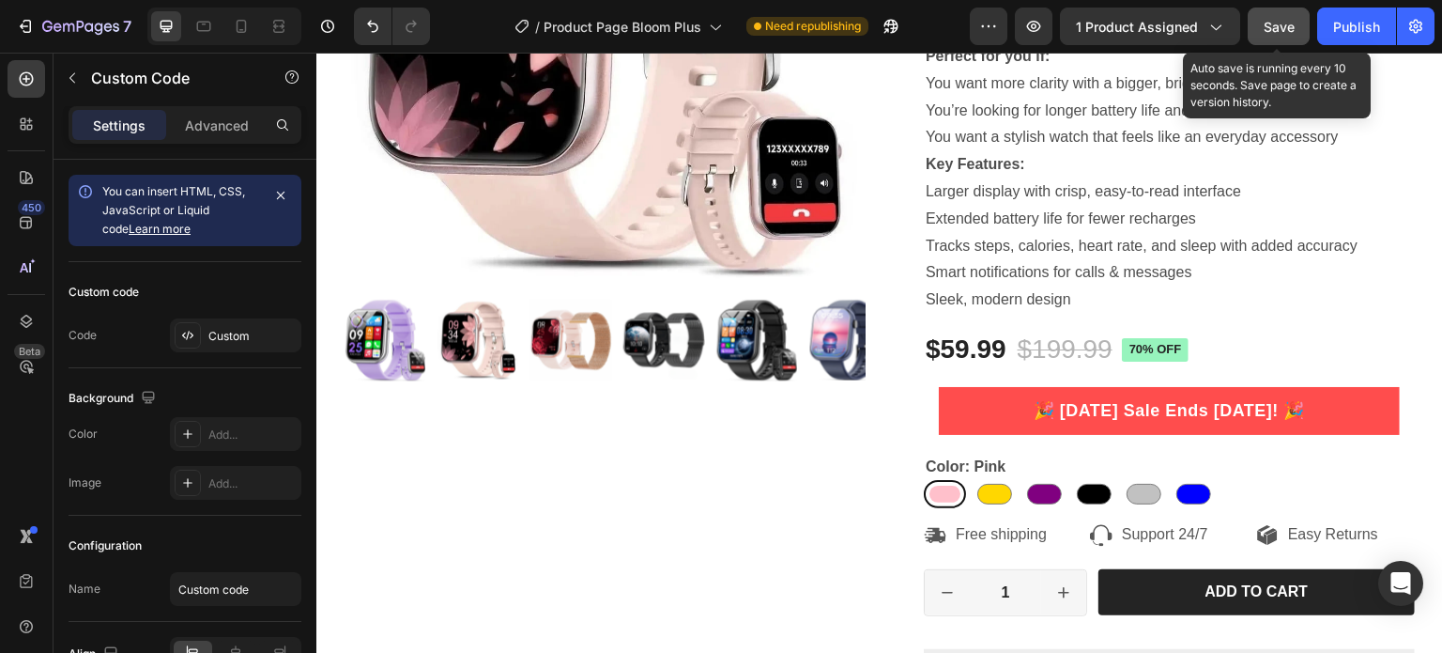
click at [1266, 23] on span "Save" at bounding box center [1279, 27] width 31 height 16
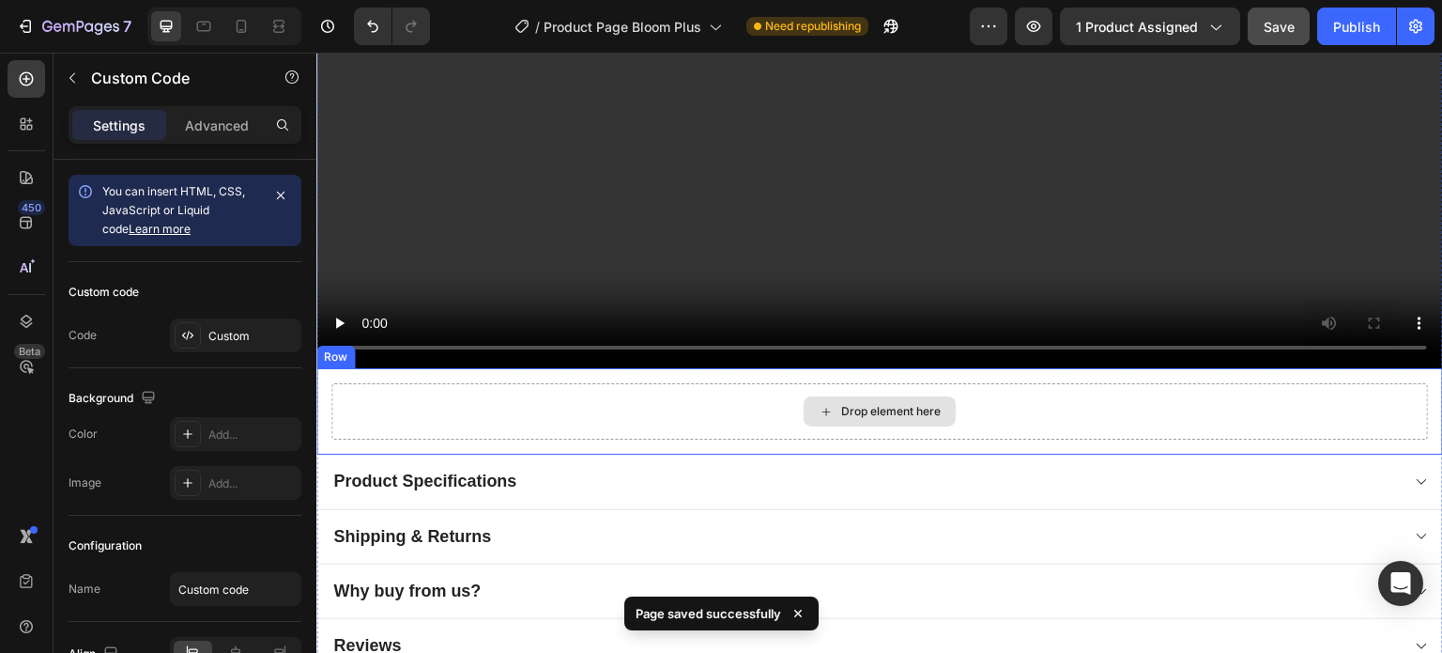
scroll to position [1339, 0]
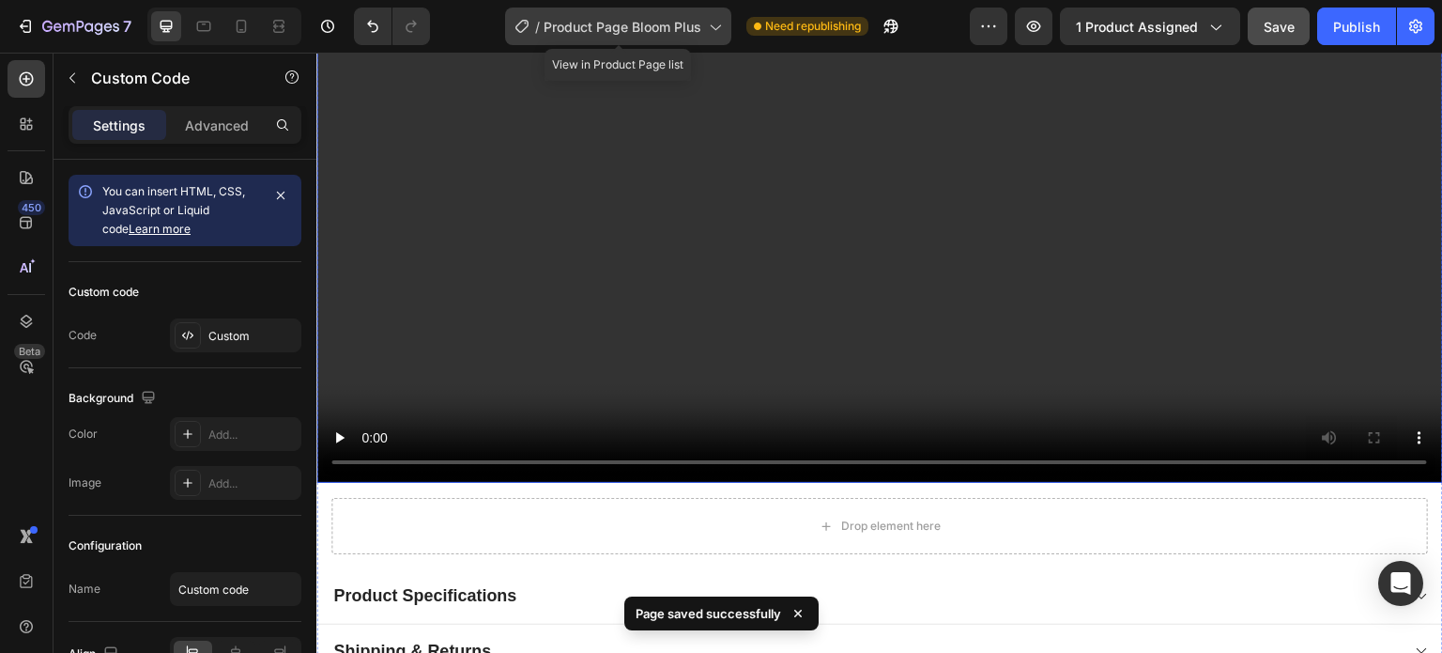
click at [636, 37] on div "/ Product Page Bloom Plus" at bounding box center [618, 27] width 226 height 38
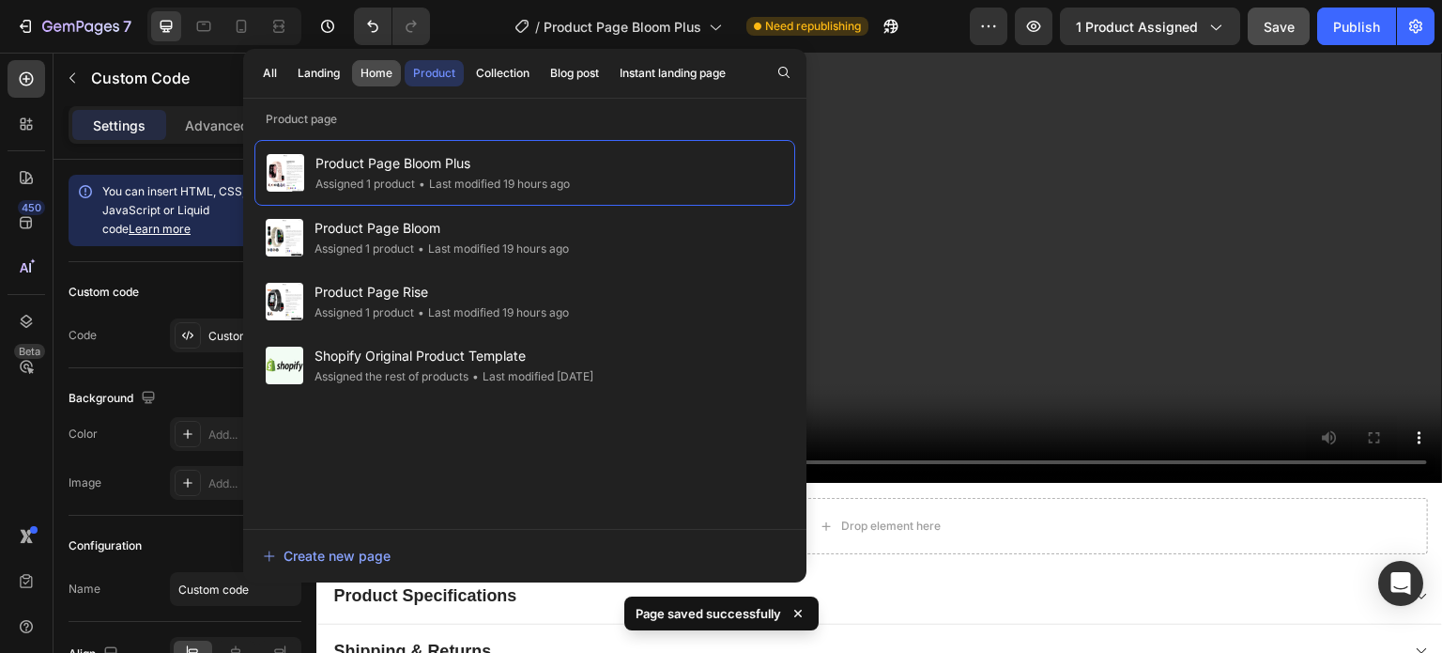
click at [363, 77] on div "Home" at bounding box center [377, 73] width 32 height 17
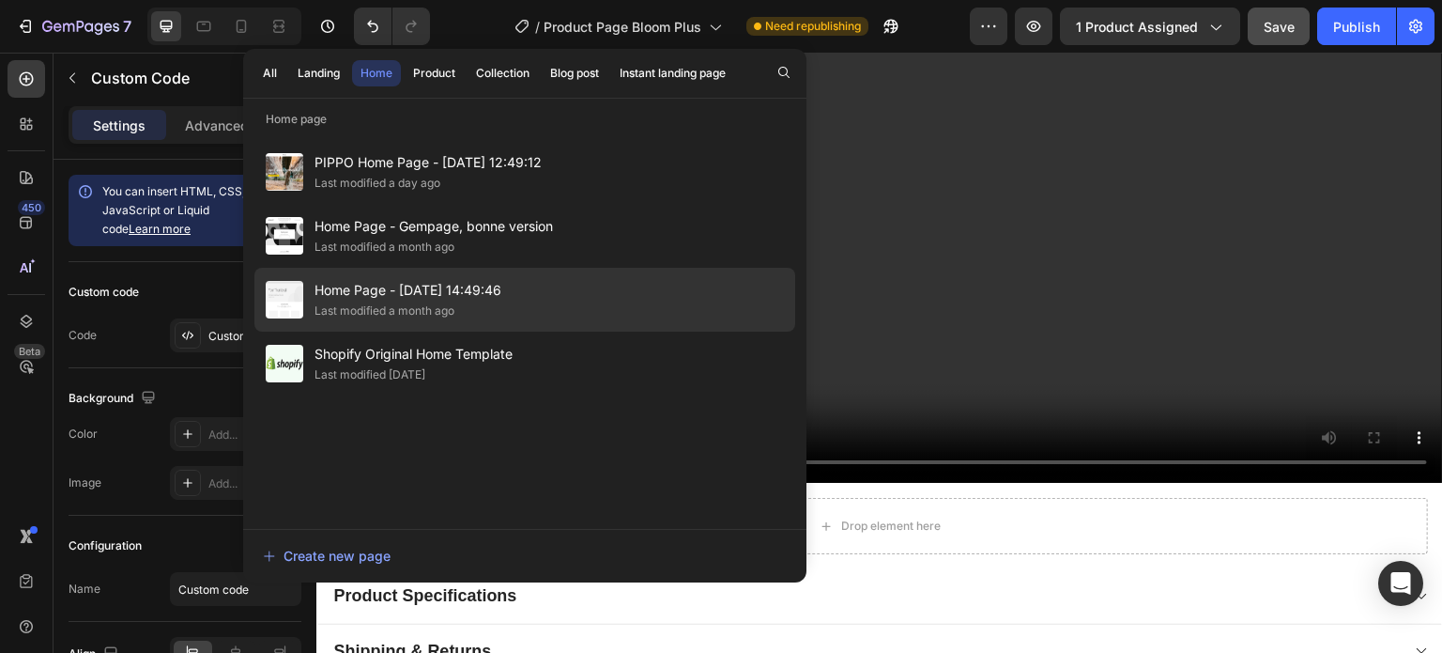
click at [384, 292] on span "Home Page - Jul 3, 14:49:46" at bounding box center [408, 290] width 187 height 23
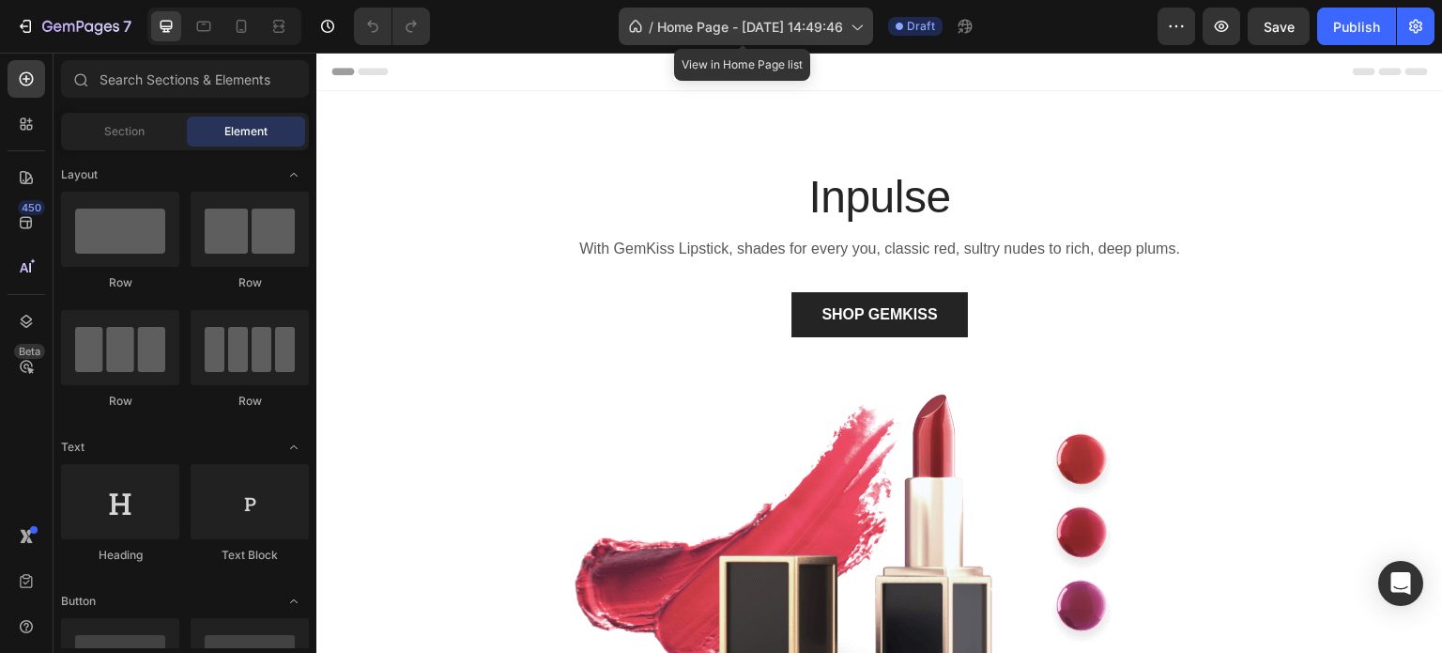
click at [717, 29] on span "Home Page - [DATE] 14:49:46" at bounding box center [750, 27] width 186 height 20
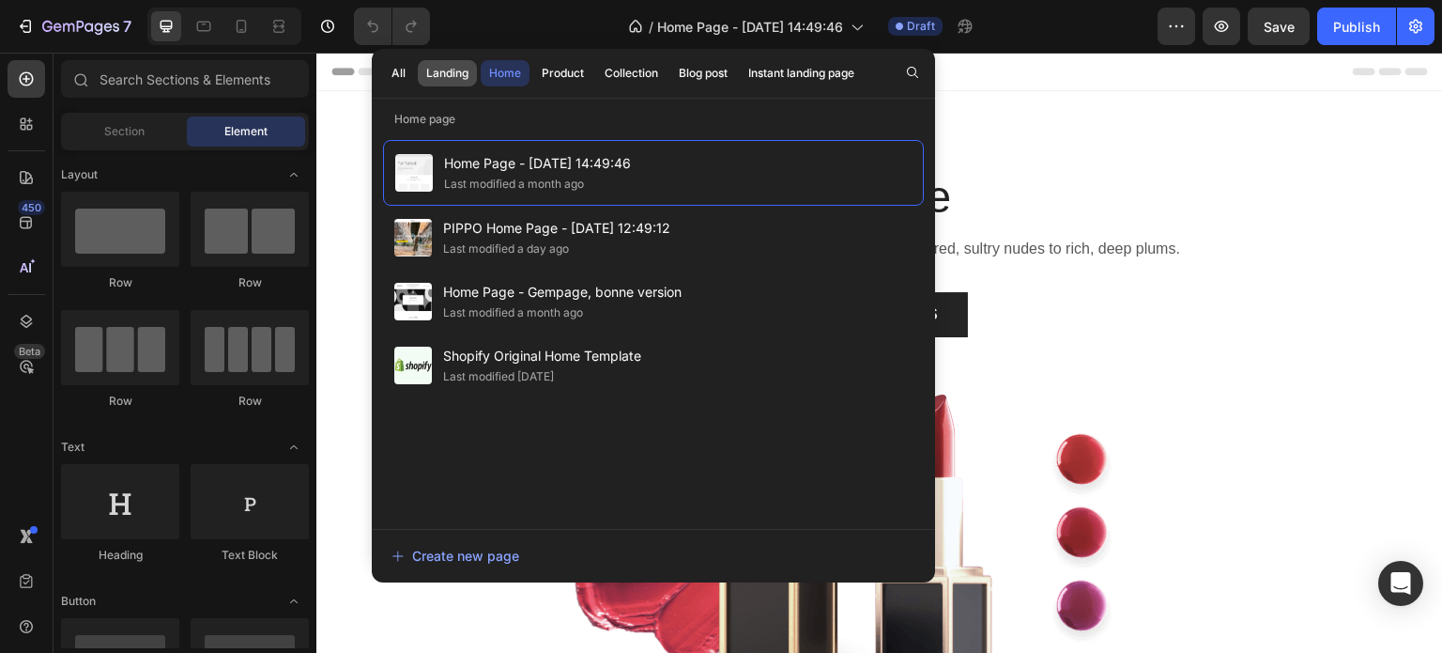
click at [447, 70] on div "Landing" at bounding box center [447, 73] width 42 height 17
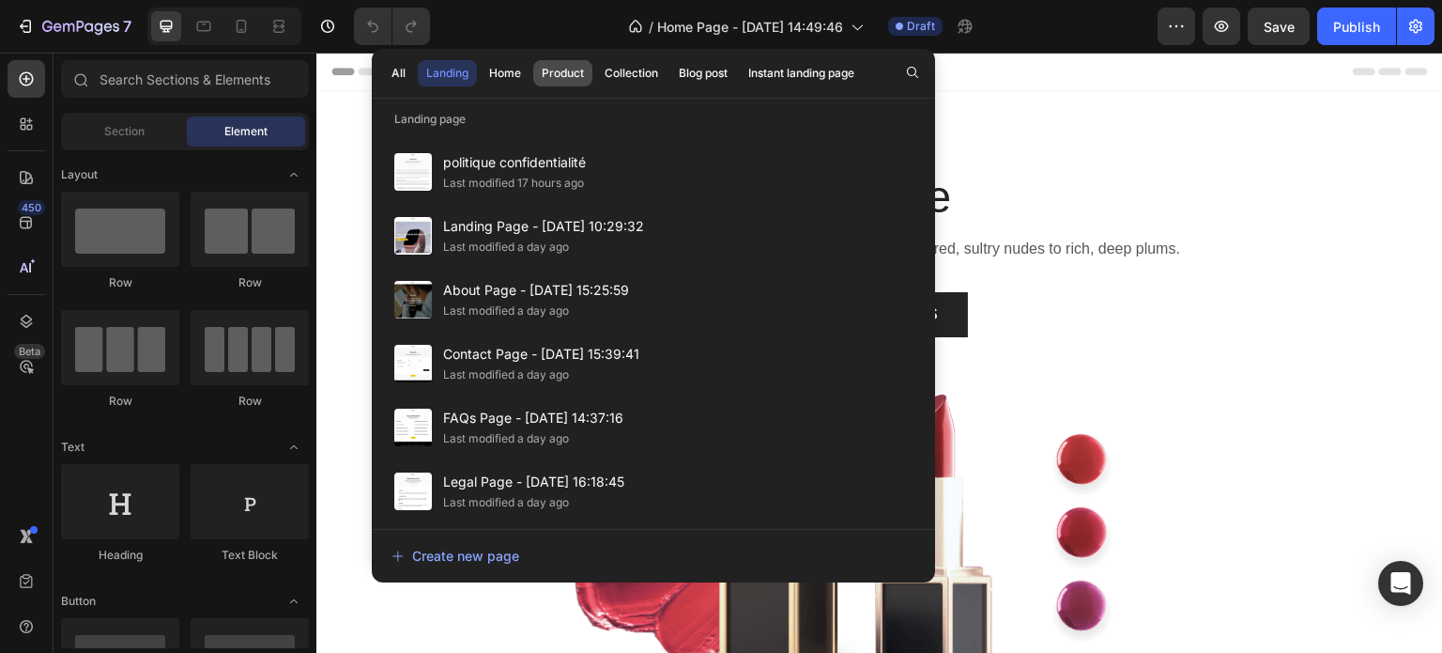
click at [596, 67] on button "Product" at bounding box center [631, 73] width 70 height 26
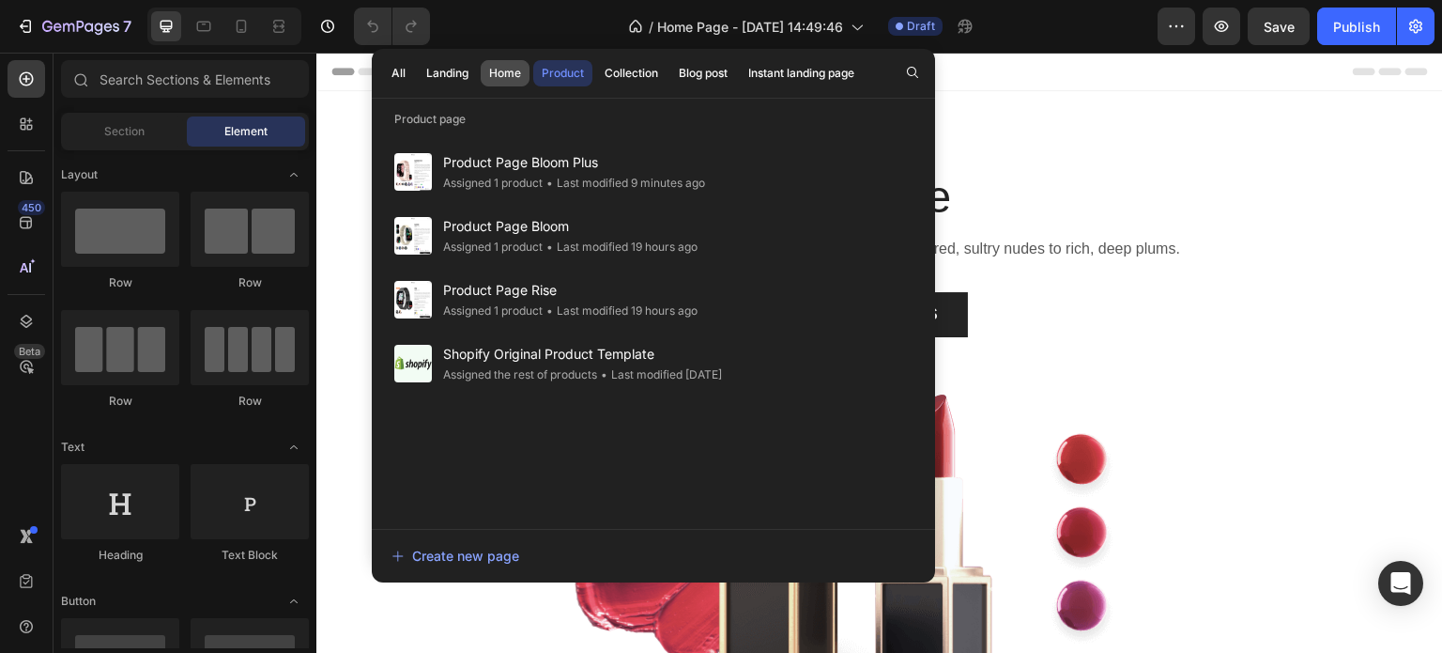
click at [503, 74] on div "Home" at bounding box center [505, 73] width 32 height 17
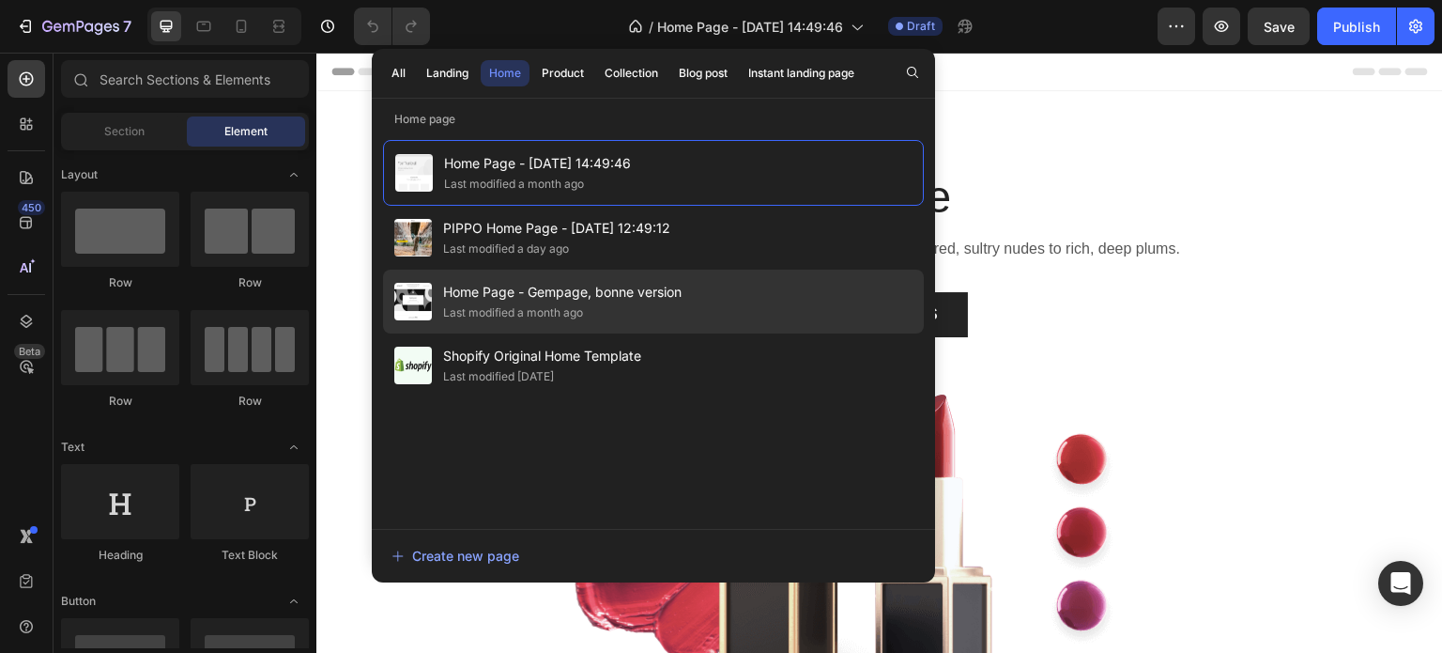
click at [469, 303] on div "Last modified a month ago" at bounding box center [513, 312] width 140 height 19
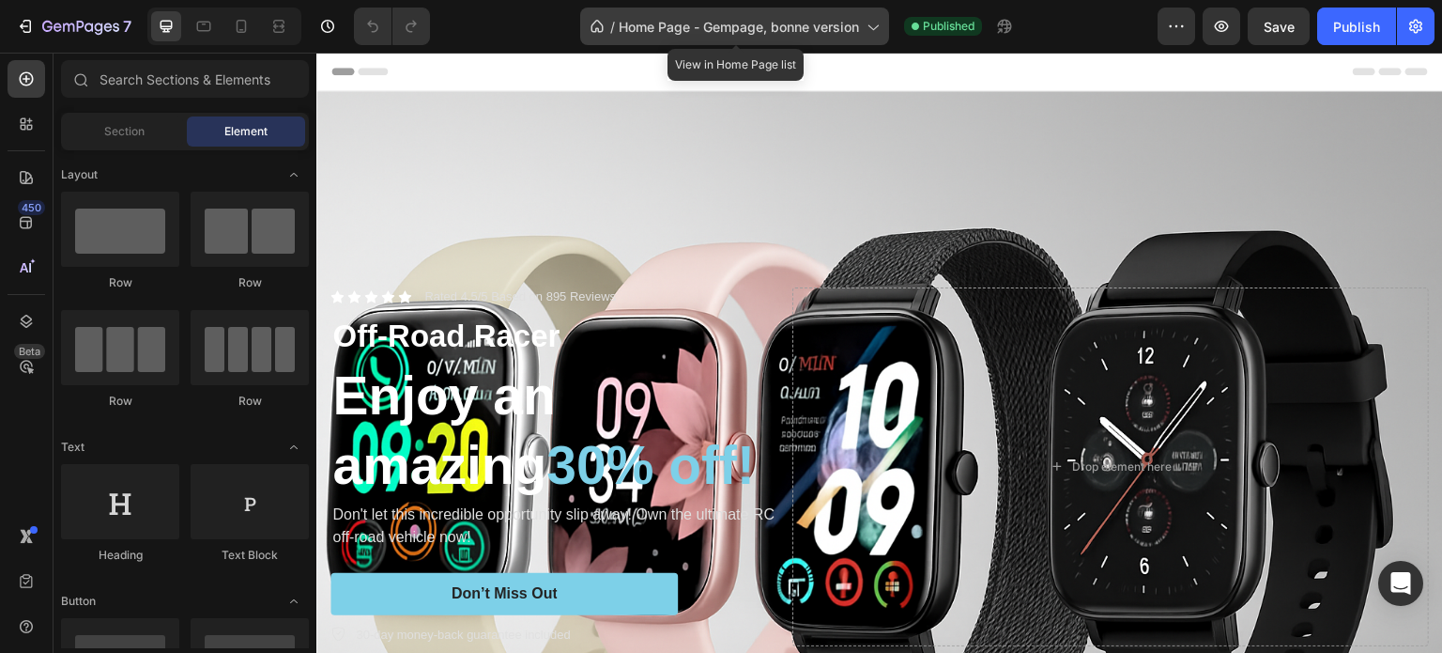
click at [655, 31] on span "Home Page - Gempage, bonne version" at bounding box center [739, 27] width 240 height 20
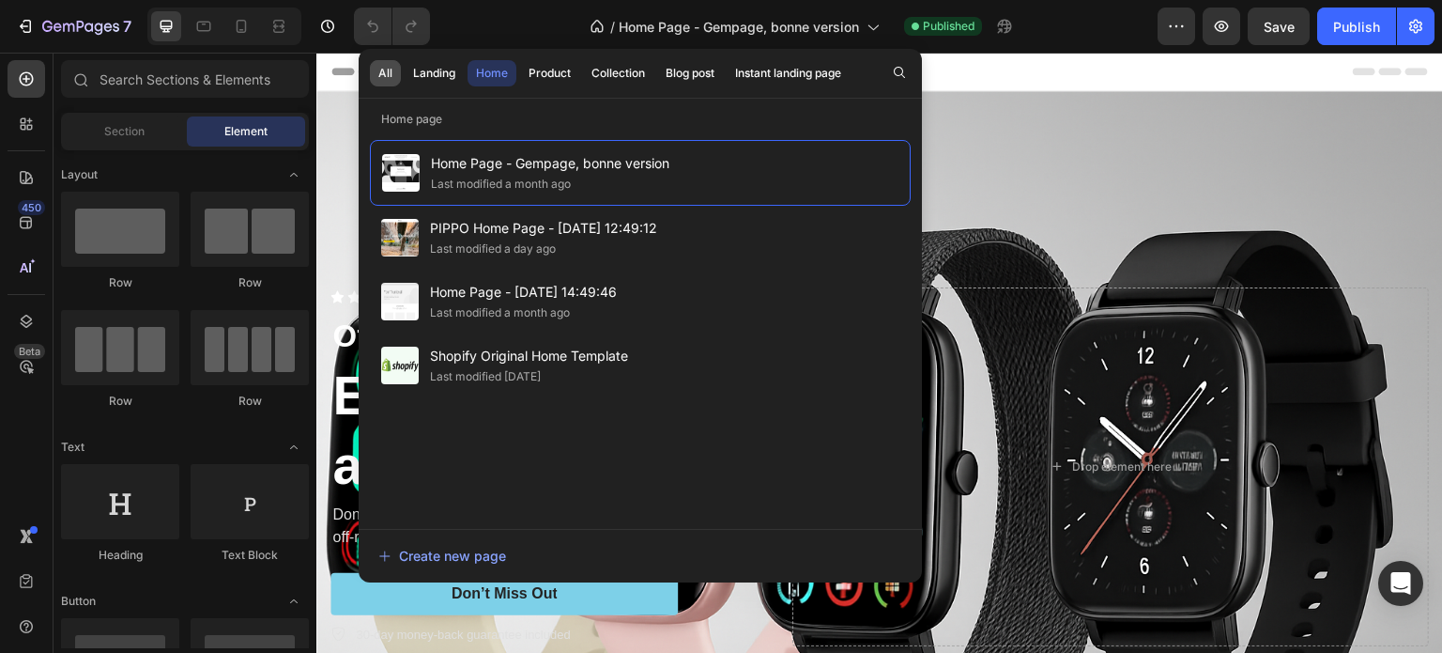
click at [386, 76] on div "All" at bounding box center [385, 73] width 14 height 17
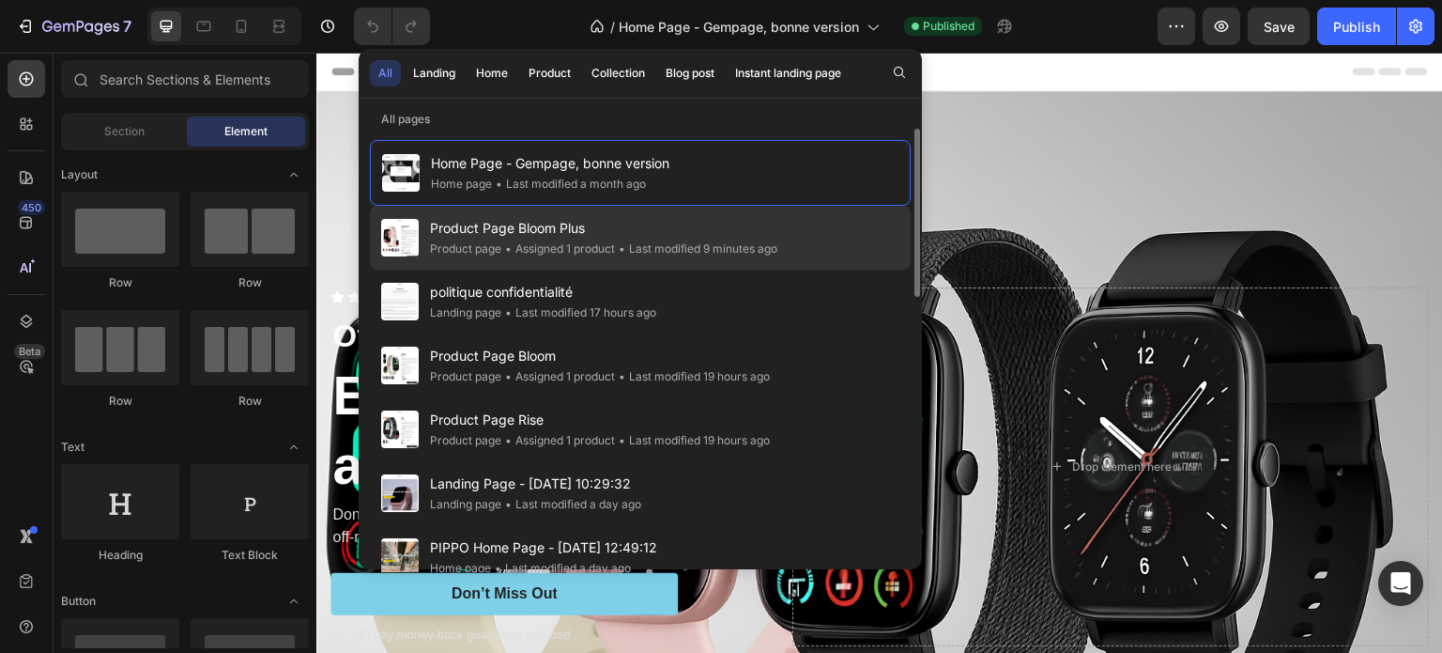
scroll to position [94, 0]
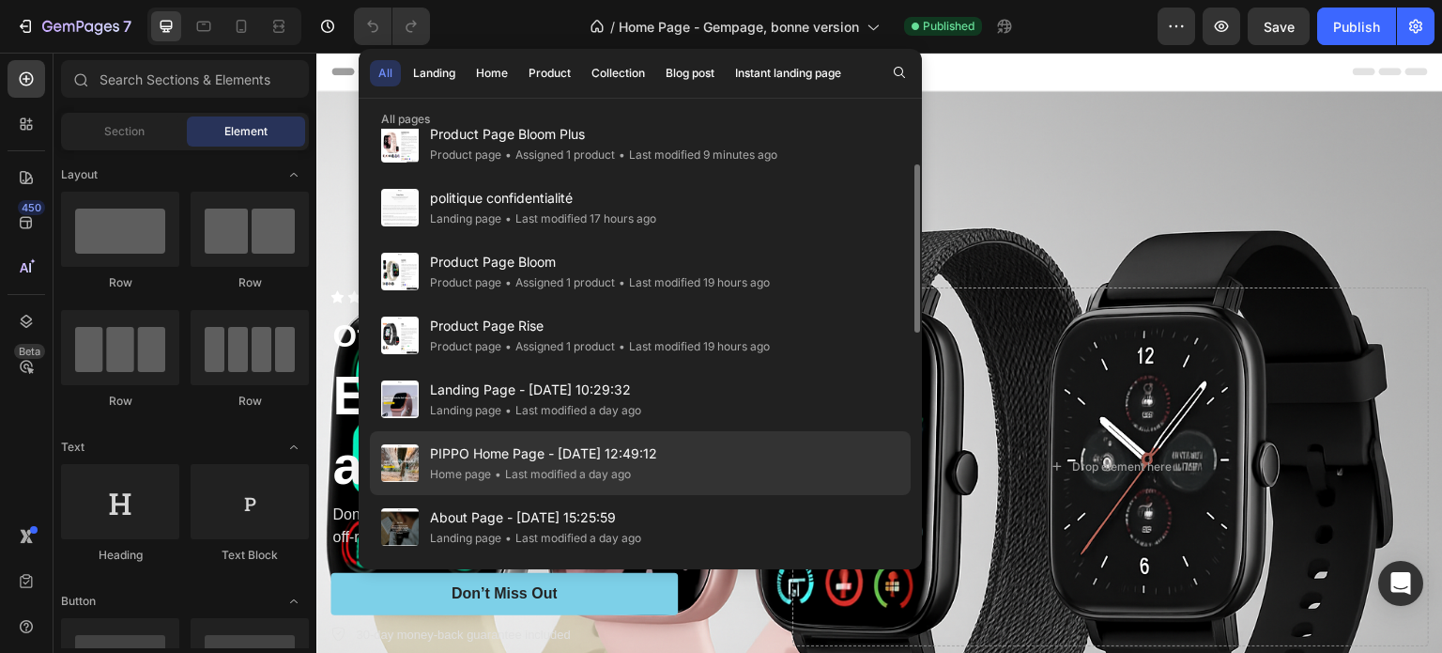
click at [525, 458] on span "PIPPO Home Page - [DATE] 12:49:12" at bounding box center [543, 453] width 227 height 23
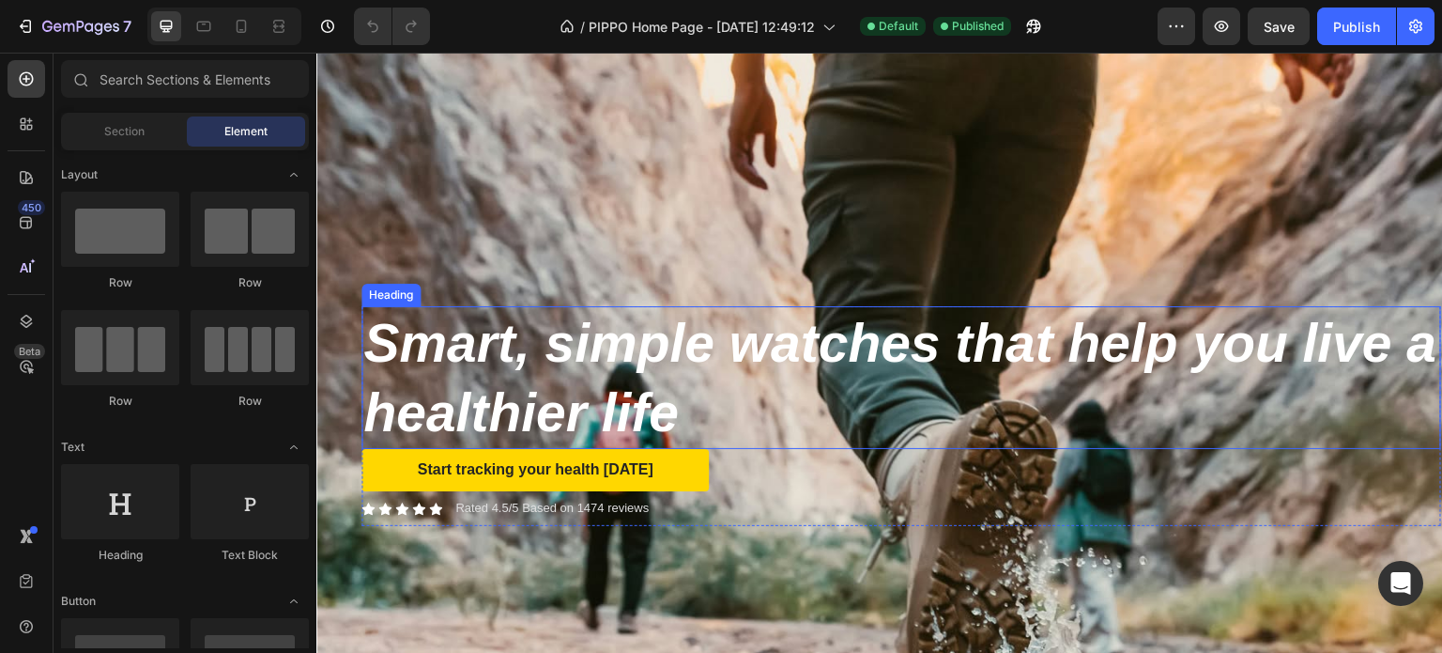
scroll to position [94, 0]
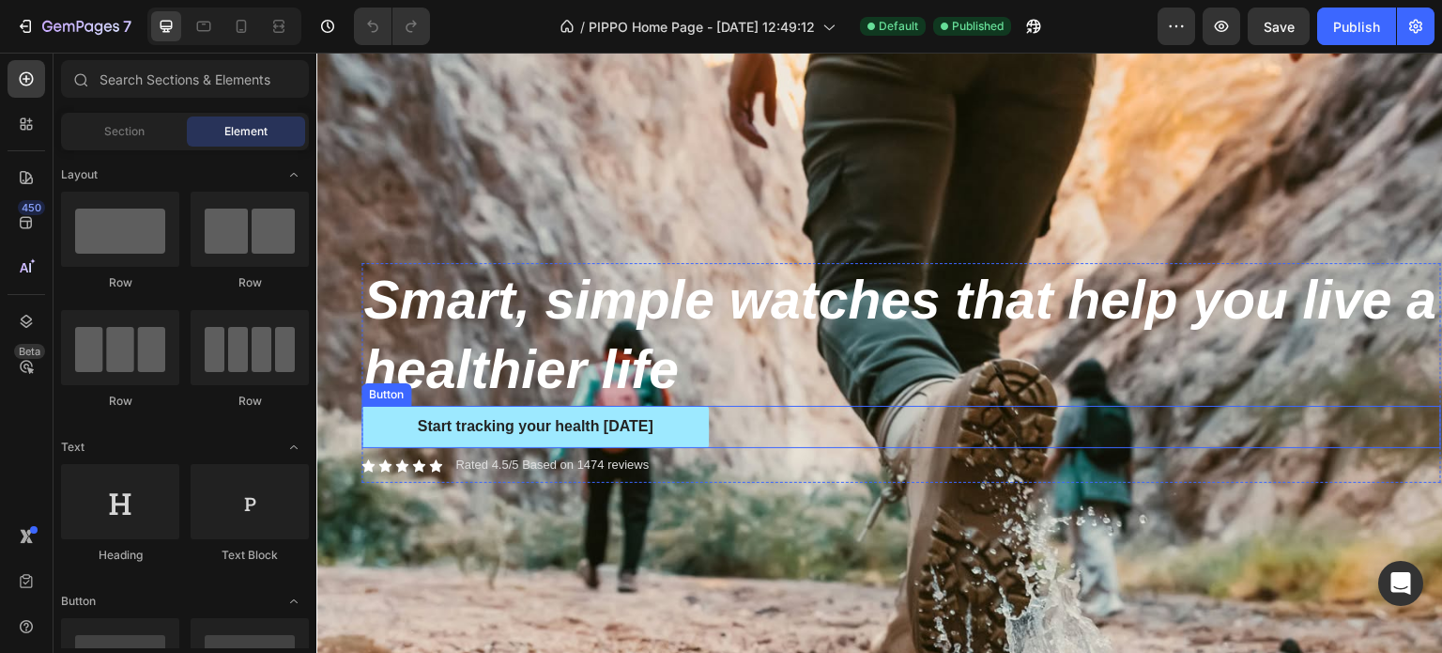
click at [684, 411] on link "Start tracking your health today" at bounding box center [534, 427] width 347 height 42
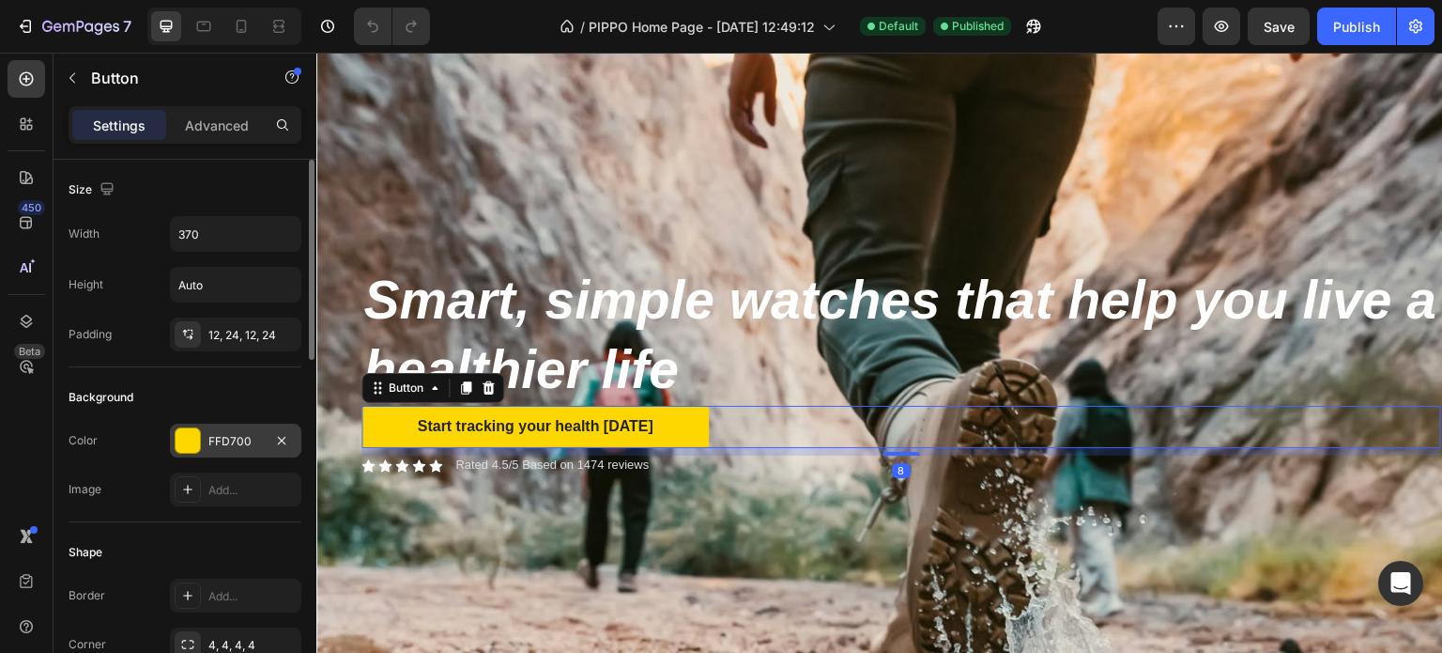
click at [222, 435] on div "FFD700" at bounding box center [235, 441] width 54 height 17
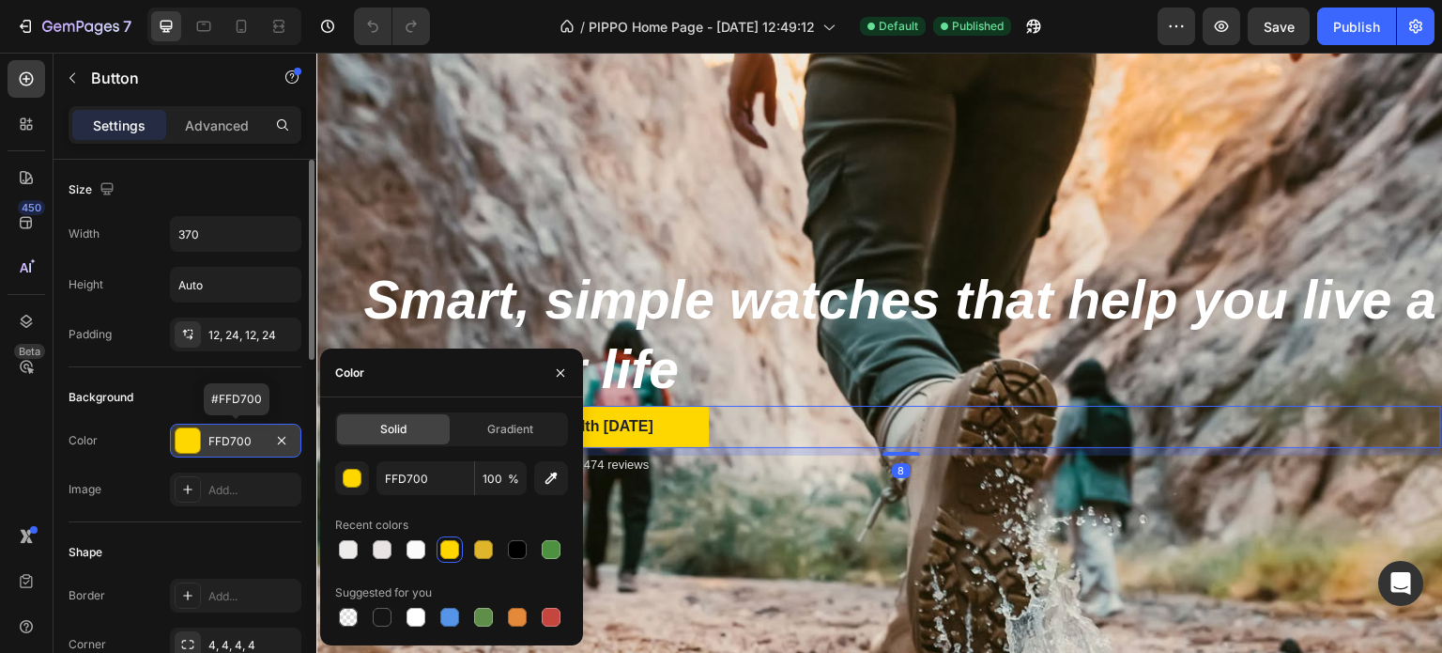
click at [222, 435] on div "FFD700" at bounding box center [235, 441] width 54 height 17
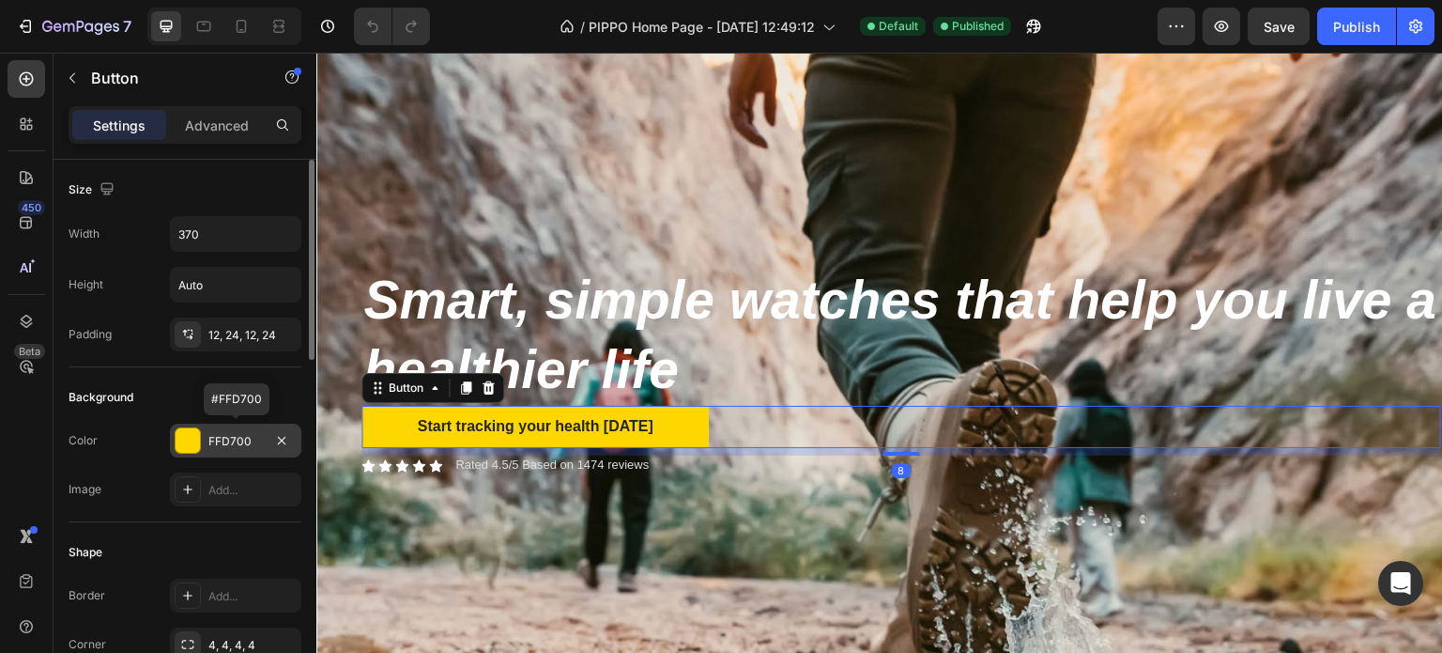
click at [222, 435] on div "FFD700" at bounding box center [235, 441] width 54 height 17
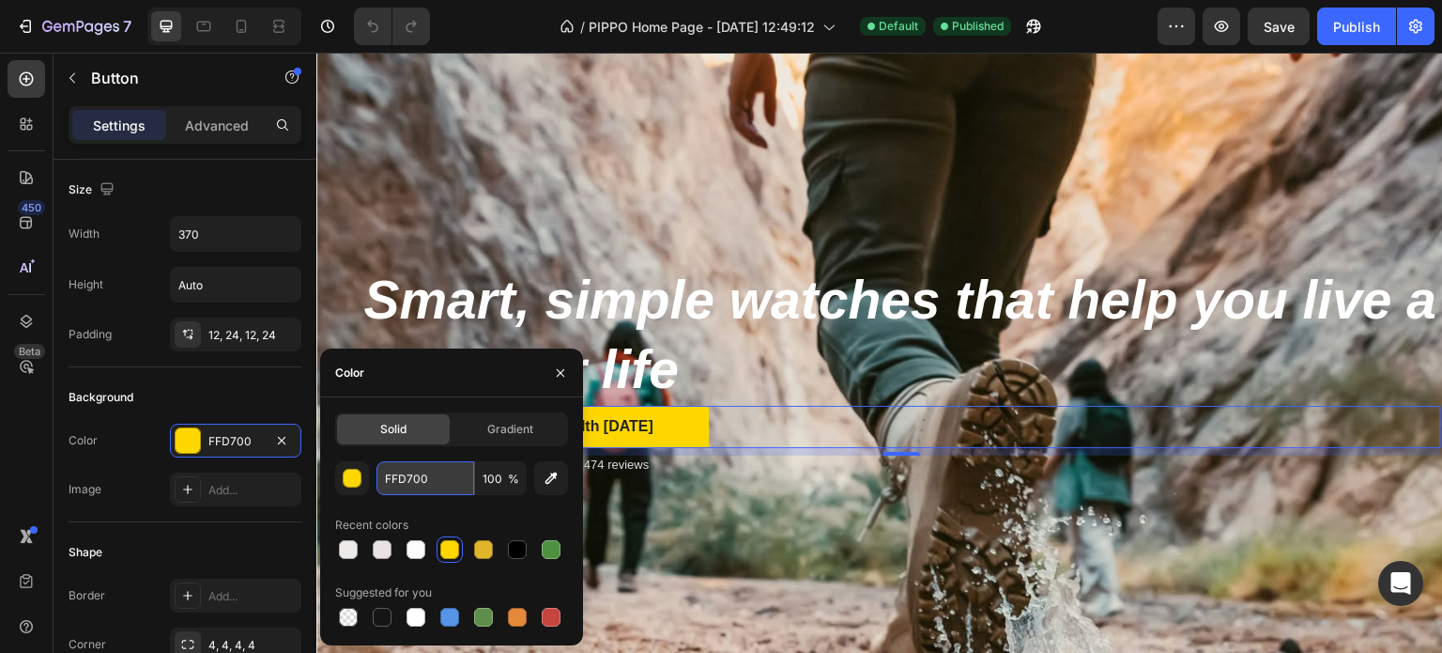
click at [396, 482] on input "FFD700" at bounding box center [426, 478] width 98 height 34
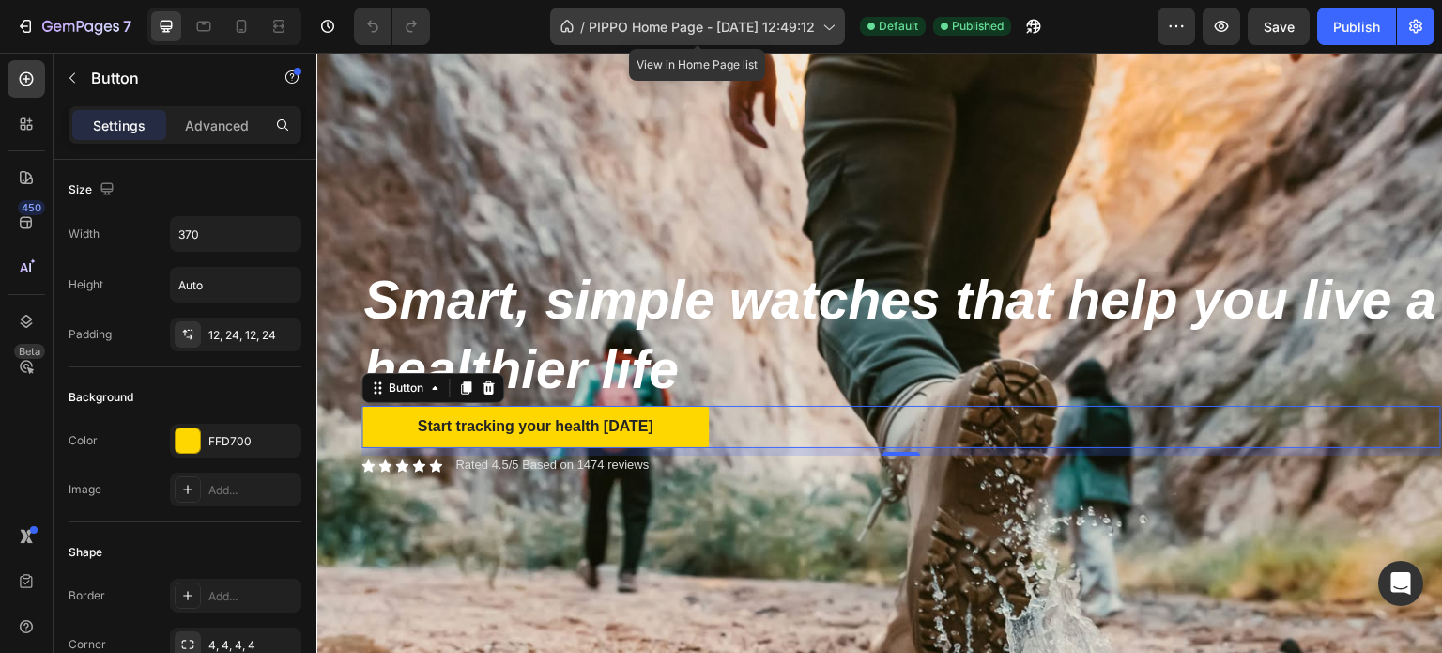
click at [718, 33] on span "PIPPO Home Page - [DATE] 12:49:12" at bounding box center [702, 27] width 226 height 20
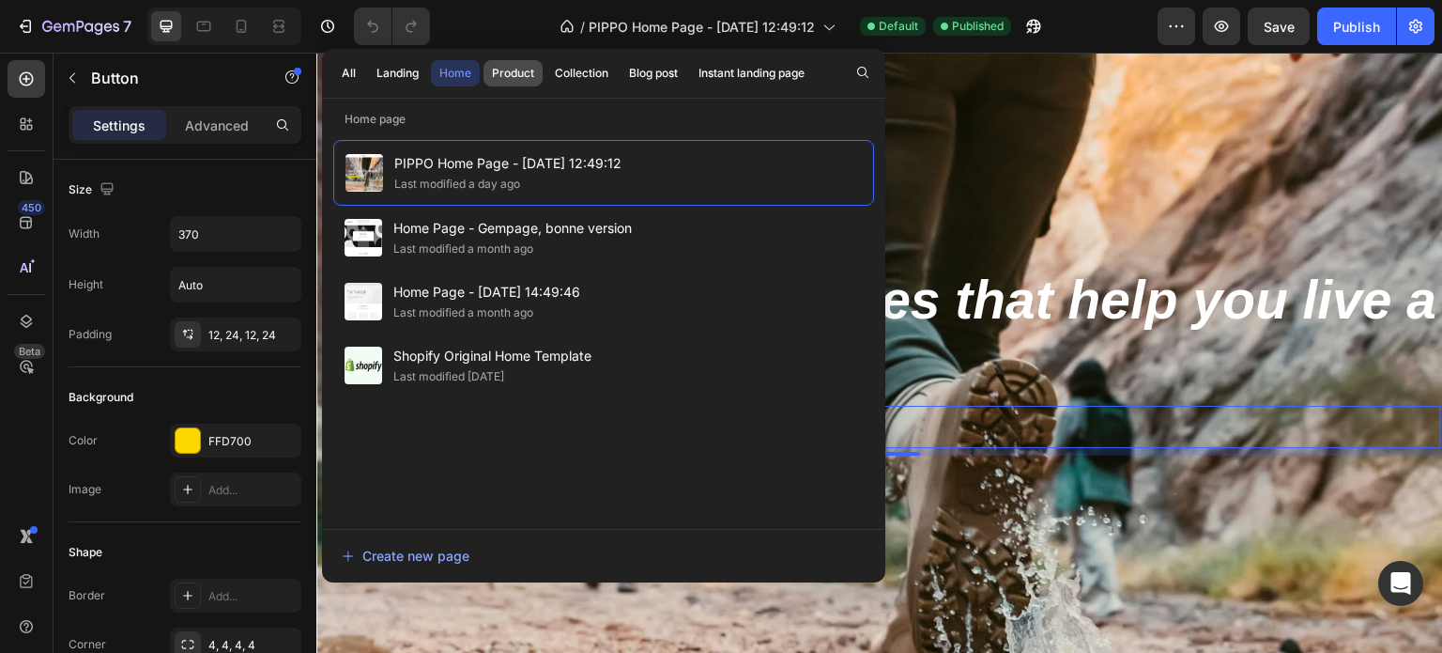
click at [511, 69] on div "Product" at bounding box center [513, 73] width 42 height 17
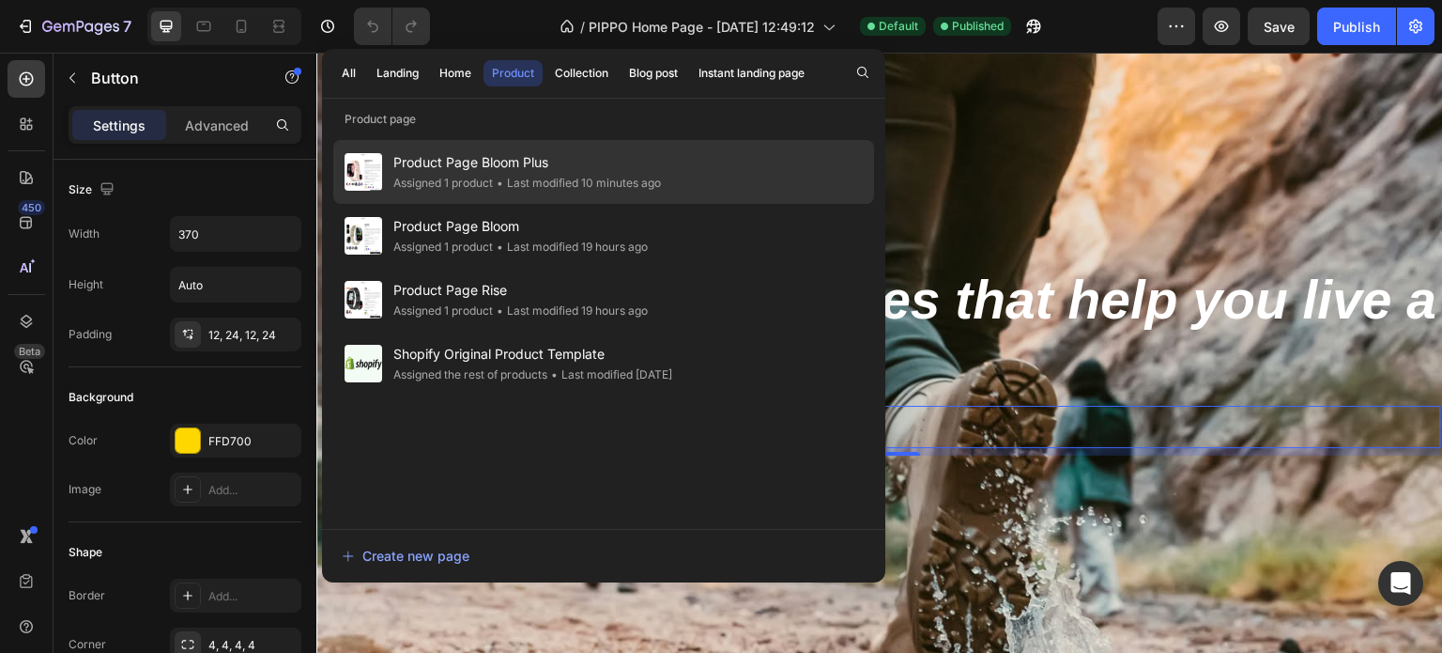
click at [511, 186] on div "• Last modified 10 minutes ago" at bounding box center [577, 183] width 168 height 19
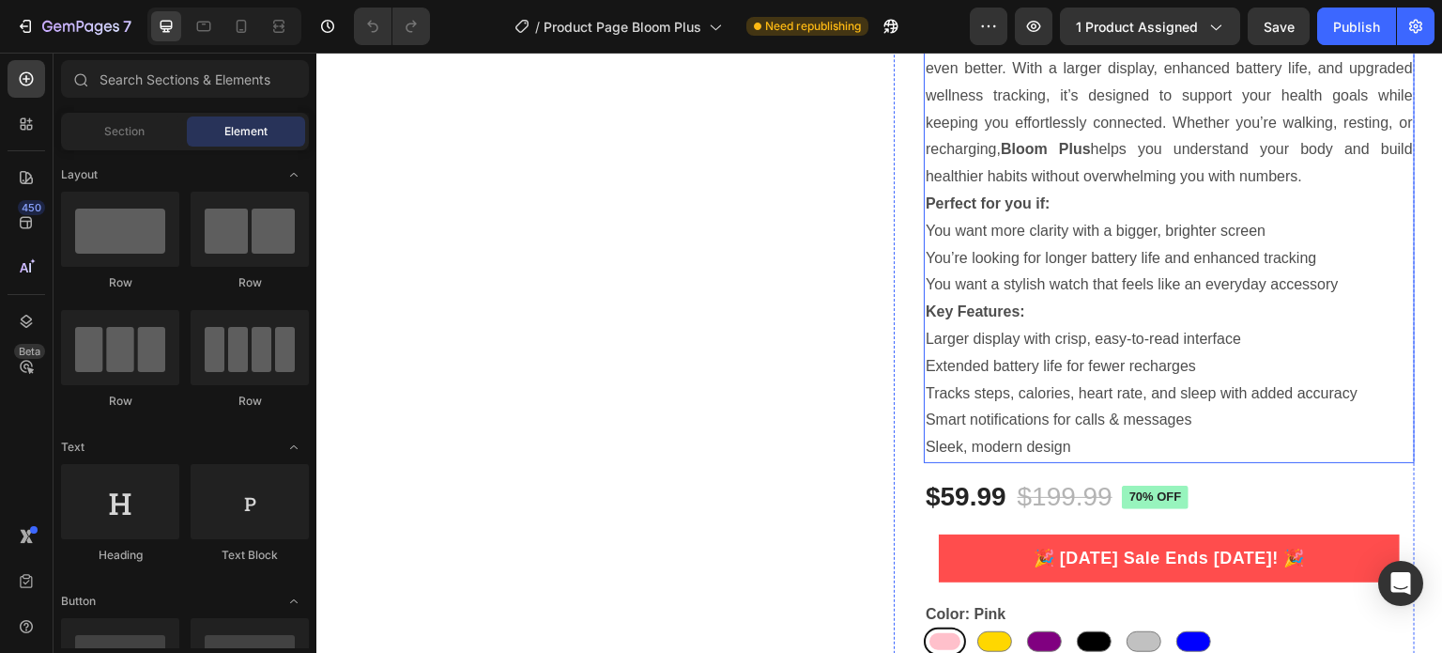
scroll to position [282, 0]
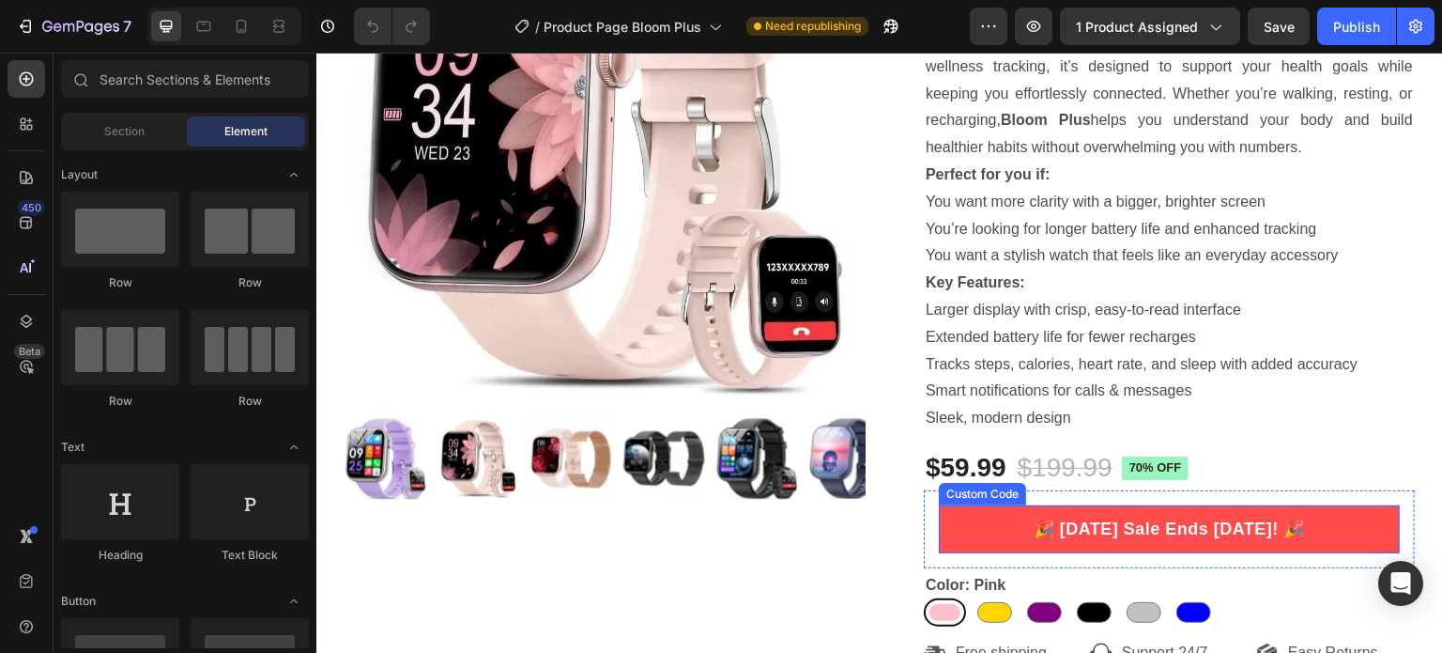
click at [1345, 521] on p "🎉 Labor Day Sale Ends September 1st! 🎉" at bounding box center [1169, 528] width 461 height 25
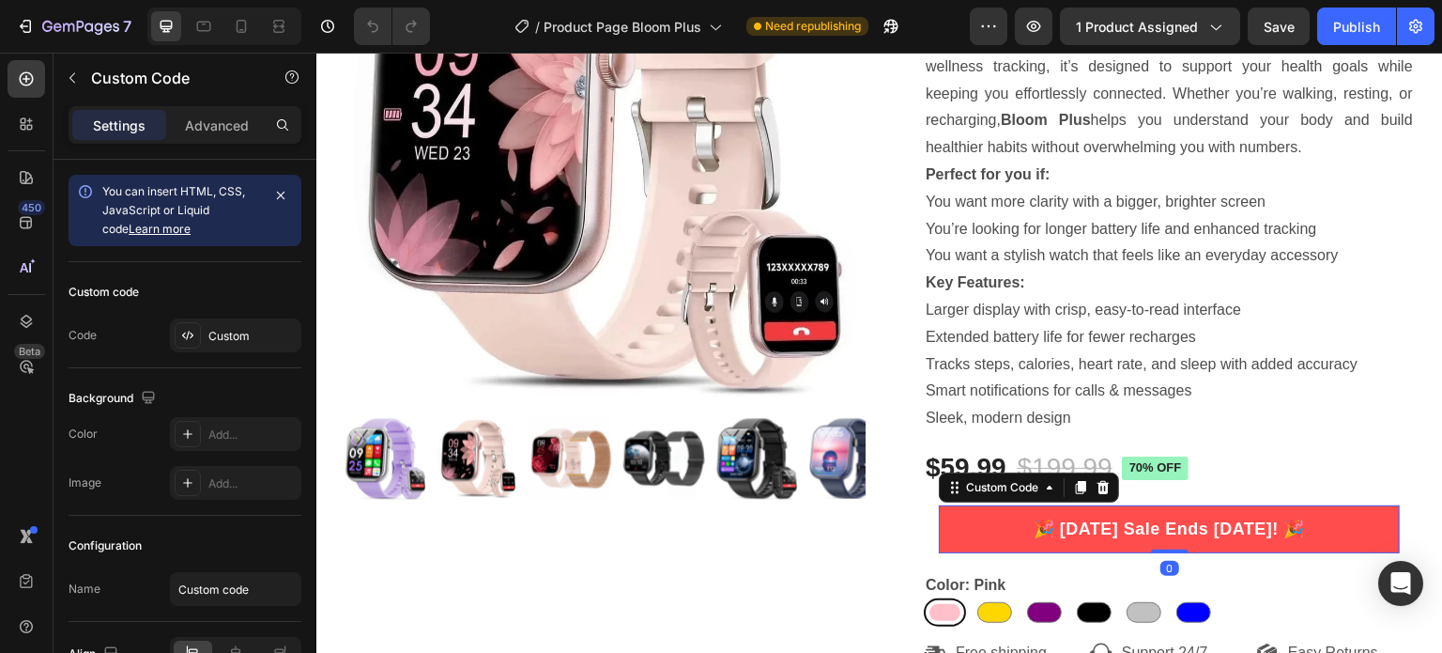
click at [1040, 532] on p "🎉 Labor Day Sale Ends September 1st! 🎉" at bounding box center [1169, 528] width 461 height 25
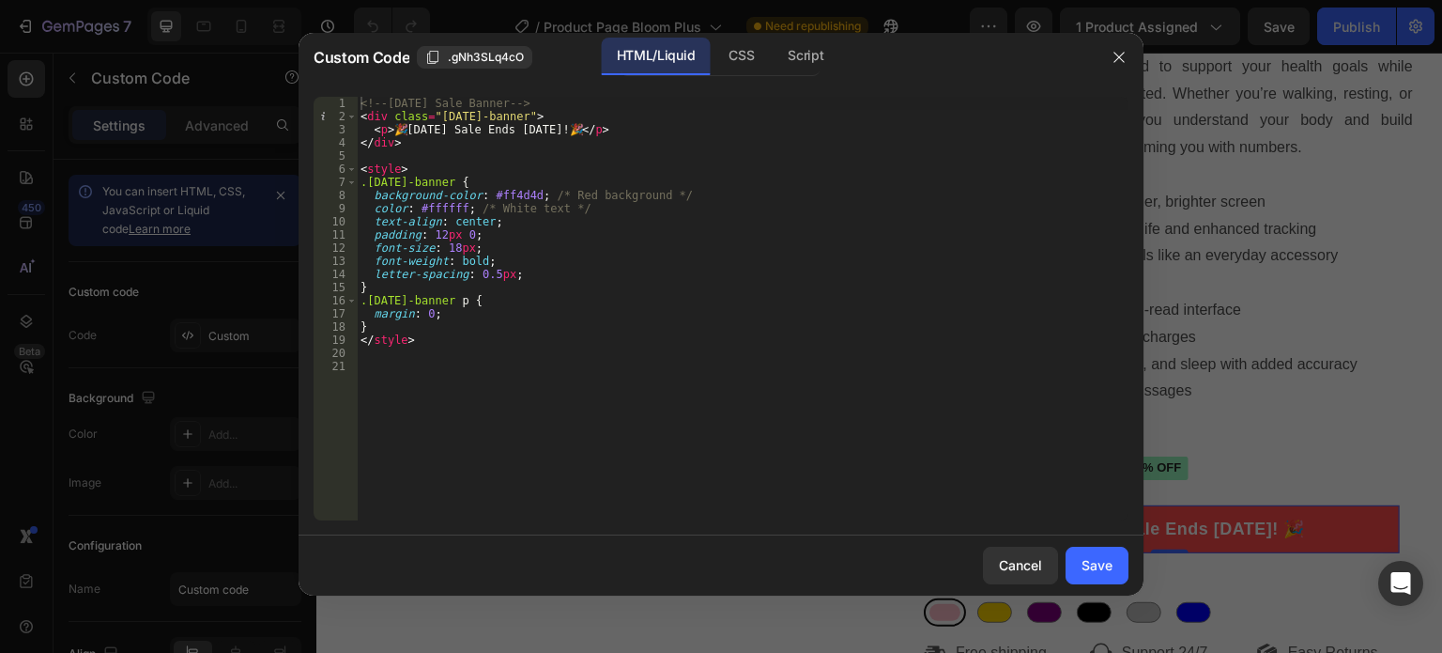
click at [515, 191] on div "<!-- Labor Day Sale Banner --> < div class = "labor-day-banner" > < p > 🎉 Labor…" at bounding box center [743, 322] width 772 height 450
click at [527, 192] on div "<!-- Labor Day Sale Banner --> < div class = "labor-day-banner" > < p > 🎉 Labor…" at bounding box center [743, 322] width 772 height 450
paste textarea "FFD700"
click at [668, 297] on div "<!-- Labor Day Sale Banner --> < div class = "labor-day-banner" > < p > 🎉 Labor…" at bounding box center [743, 322] width 772 height 450
type textarea ".labor-day-banner p {"
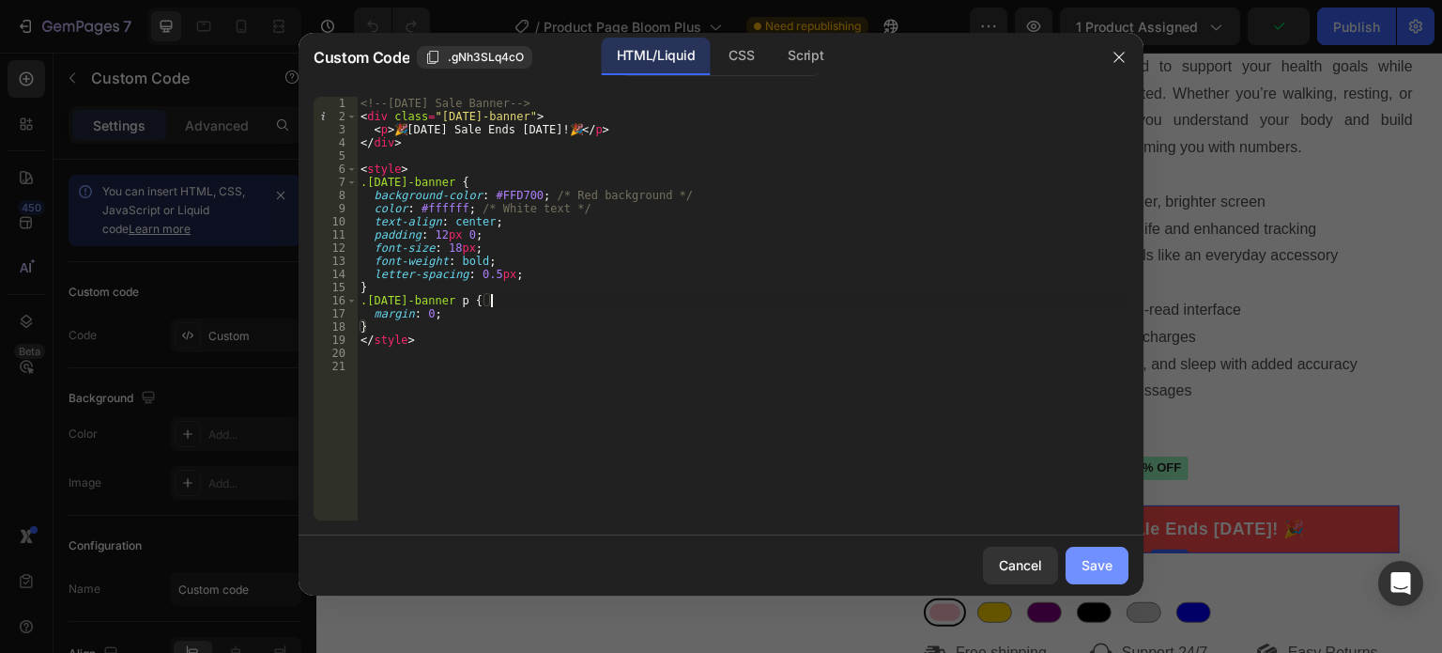
click at [1112, 566] on div "Save" at bounding box center [1097, 565] width 31 height 20
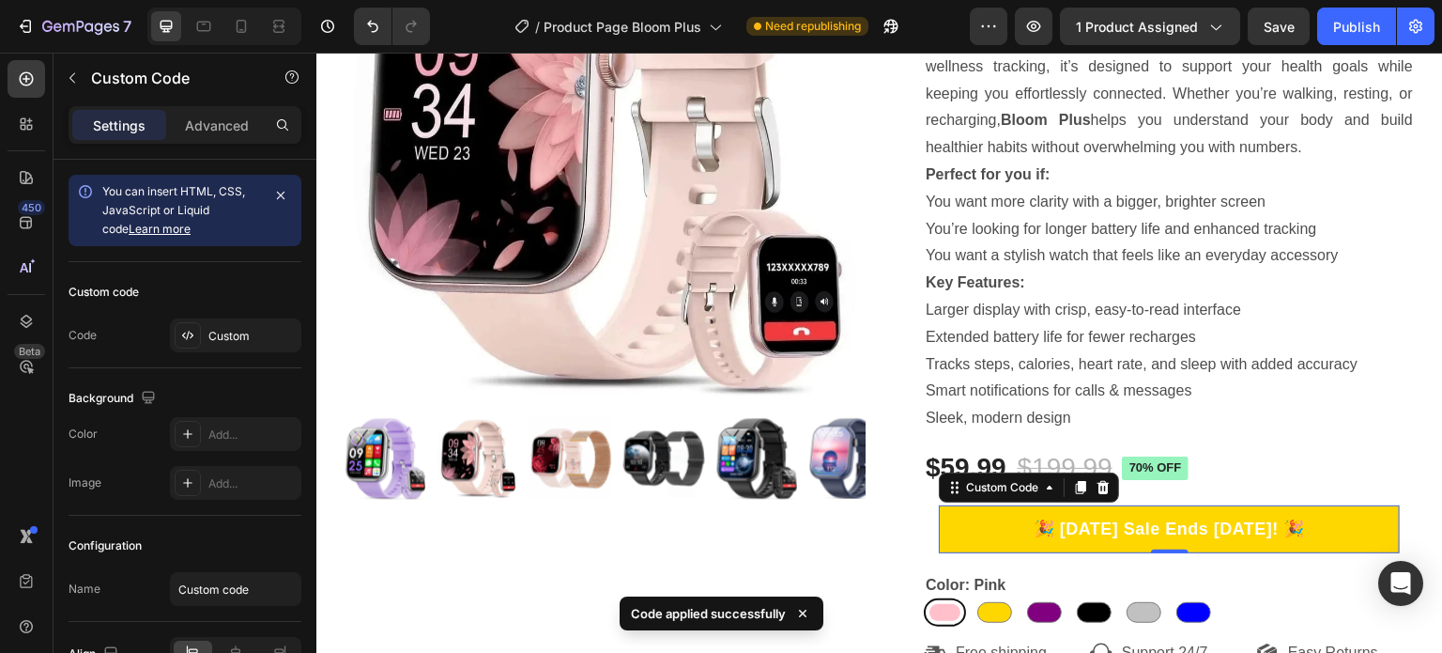
click at [1181, 530] on p "🎉 Labor Day Sale Ends September 1st! 🎉" at bounding box center [1169, 528] width 461 height 25
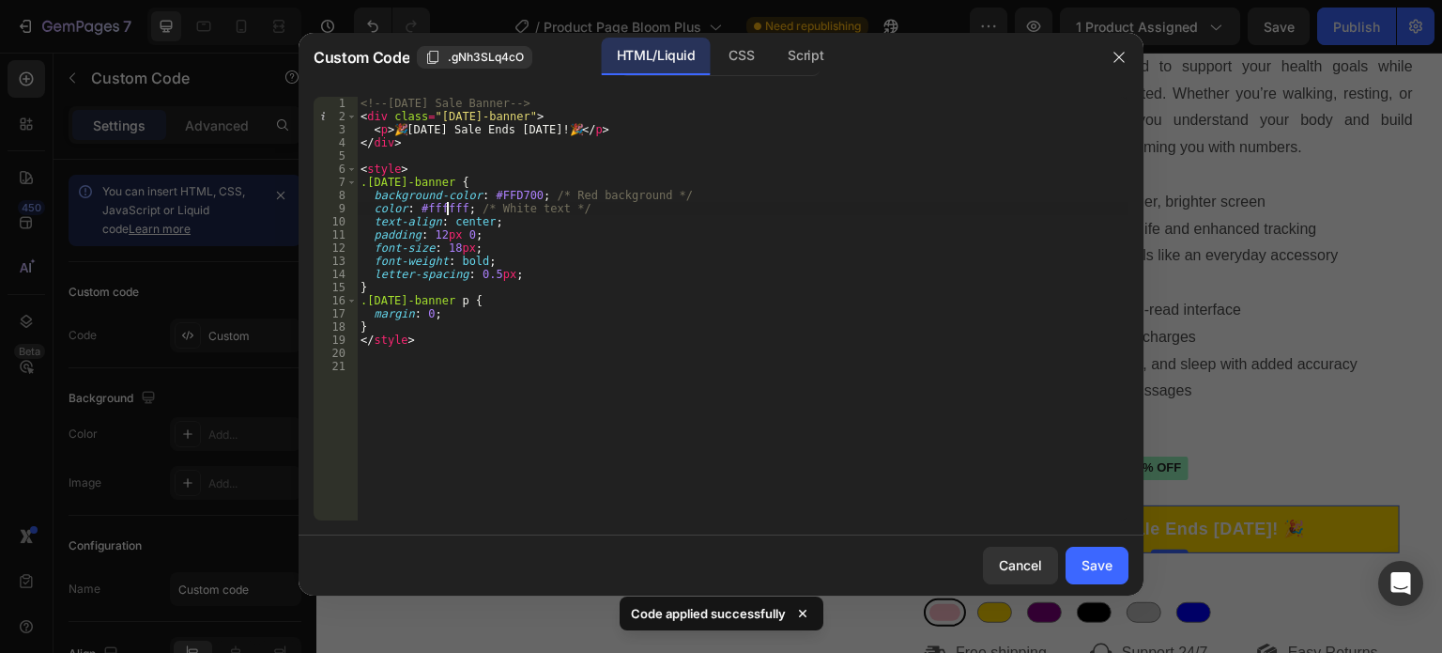
click at [445, 206] on div "<!-- Labor Day Sale Banner --> < div class = "labor-day-banner" > < p > 🎉 Labor…" at bounding box center [743, 322] width 772 height 450
type textarea "color: #ffffff; /* White text */ text-align: center;"
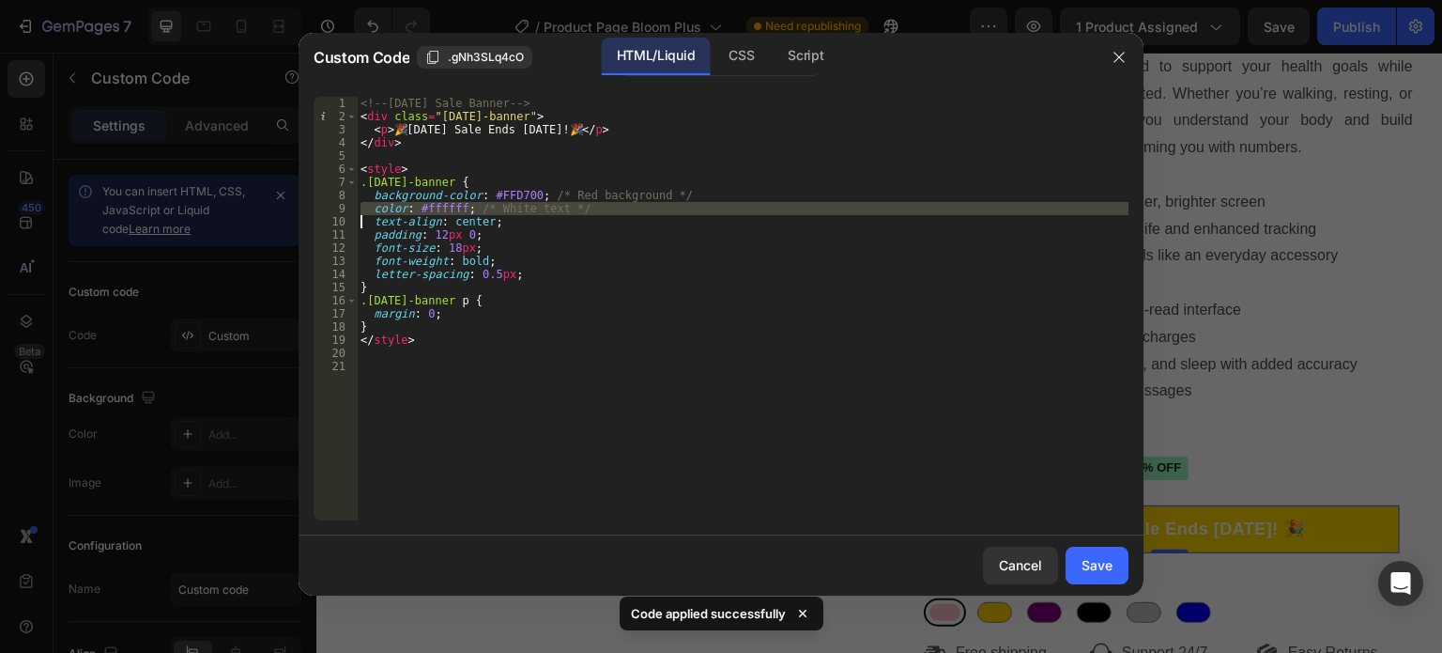
click at [445, 206] on div "<!-- Labor Day Sale Banner --> < div class = "labor-day-banner" > < p > 🎉 Labor…" at bounding box center [743, 322] width 772 height 450
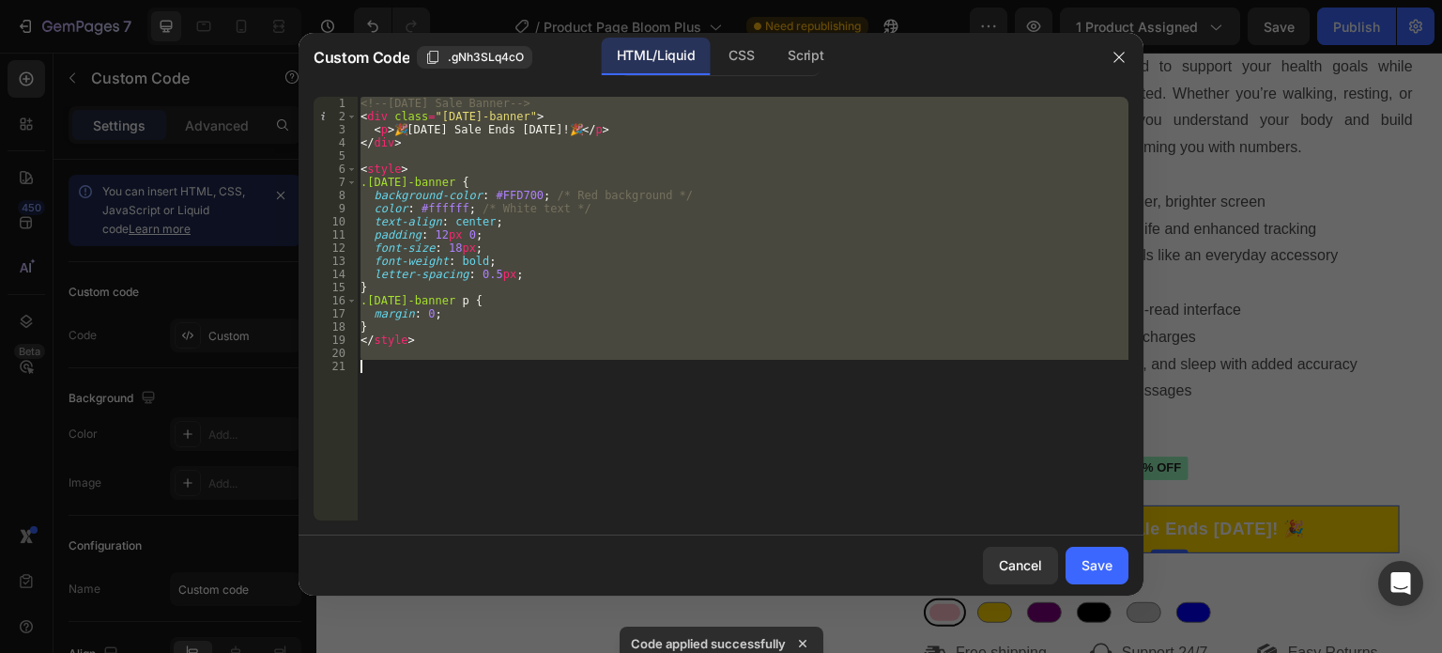
click at [454, 205] on div "<!-- Labor Day Sale Banner --> < div class = "labor-day-banner" > < p > 🎉 Labor…" at bounding box center [743, 308] width 772 height 423
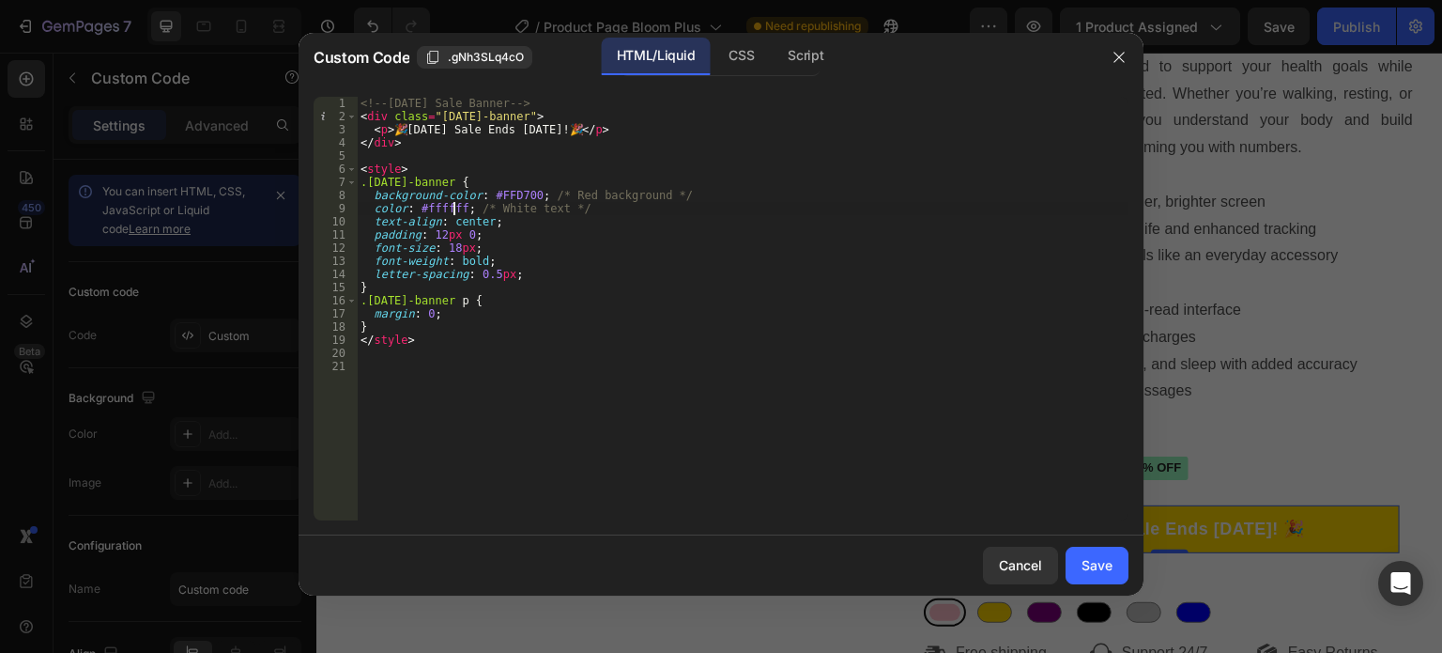
click at [457, 208] on div "<!-- Labor Day Sale Banner --> < div class = "labor-day-banner" > < p > 🎉 Labor…" at bounding box center [743, 322] width 772 height 450
click at [688, 318] on div "<!-- Labor Day Sale Banner --> < div class = "labor-day-banner" > < p > 🎉 Labor…" at bounding box center [743, 322] width 772 height 450
type textarea "margin: 0;"
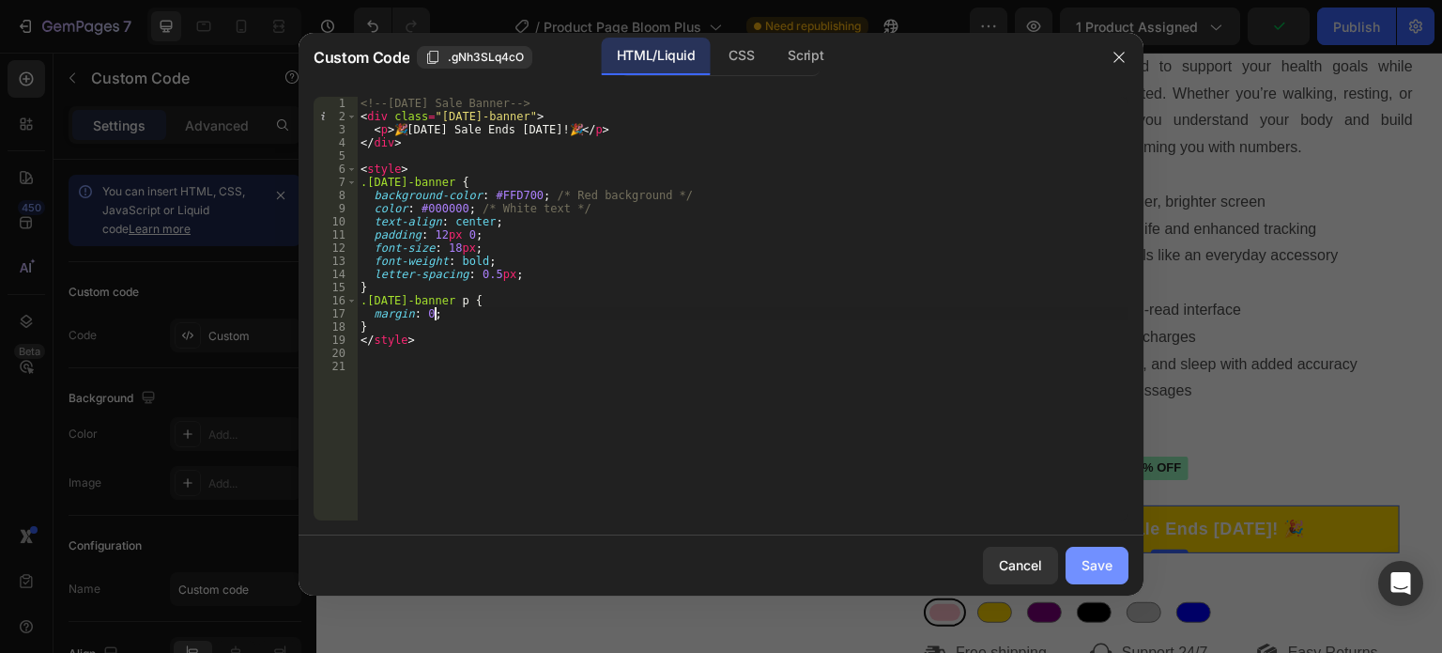
click at [1097, 564] on div "Save" at bounding box center [1097, 565] width 31 height 20
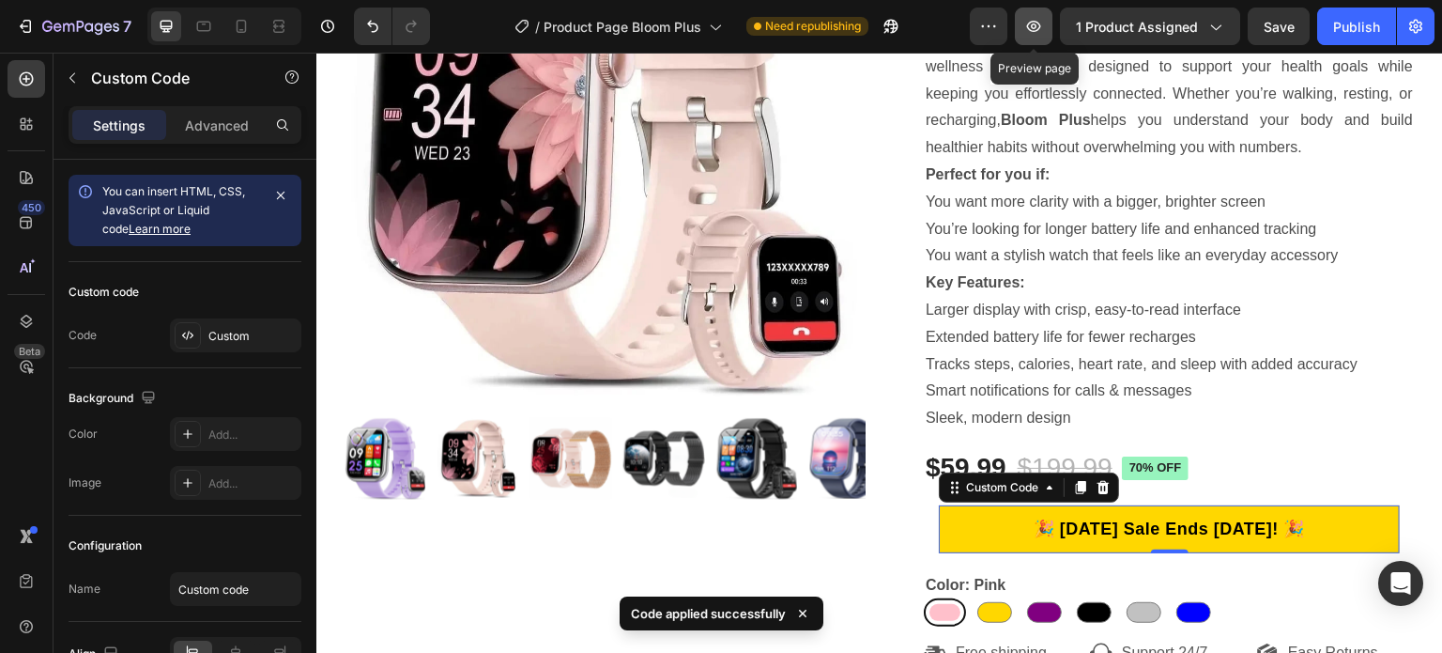
click at [1037, 23] on icon "button" at bounding box center [1034, 26] width 14 height 11
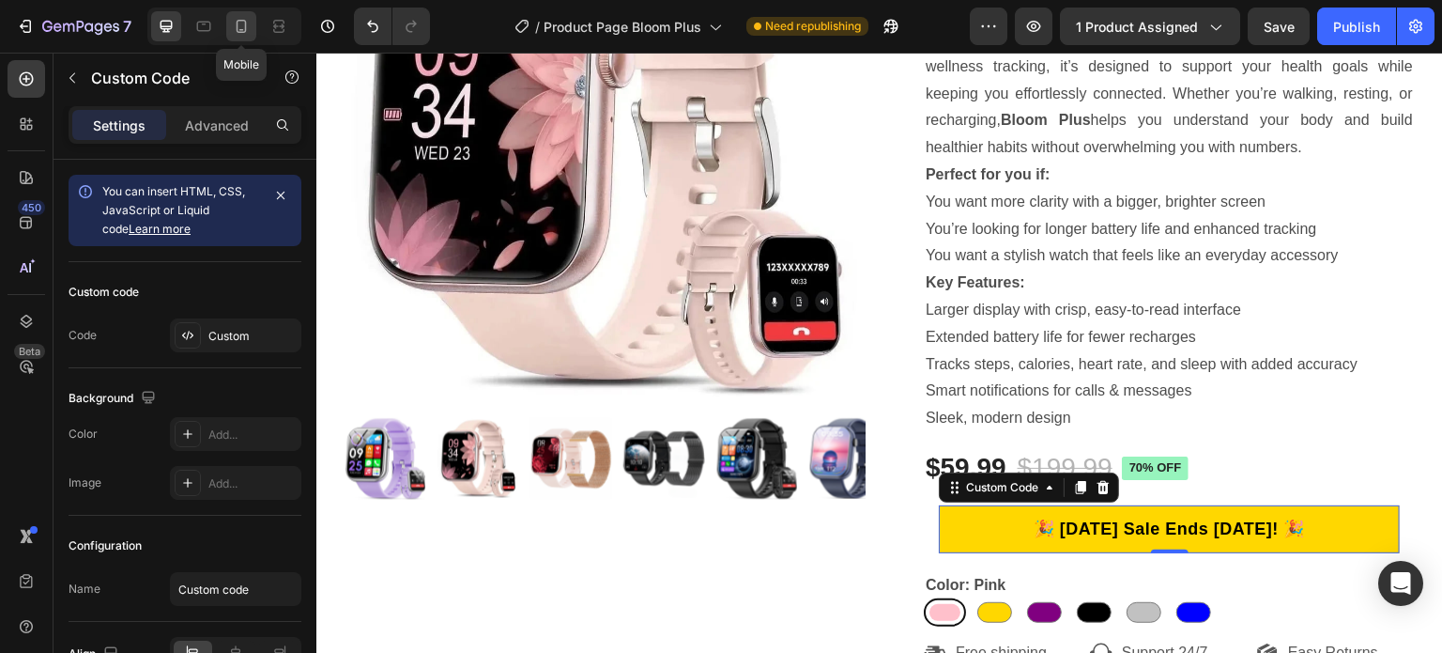
click at [232, 26] on icon at bounding box center [241, 26] width 19 height 19
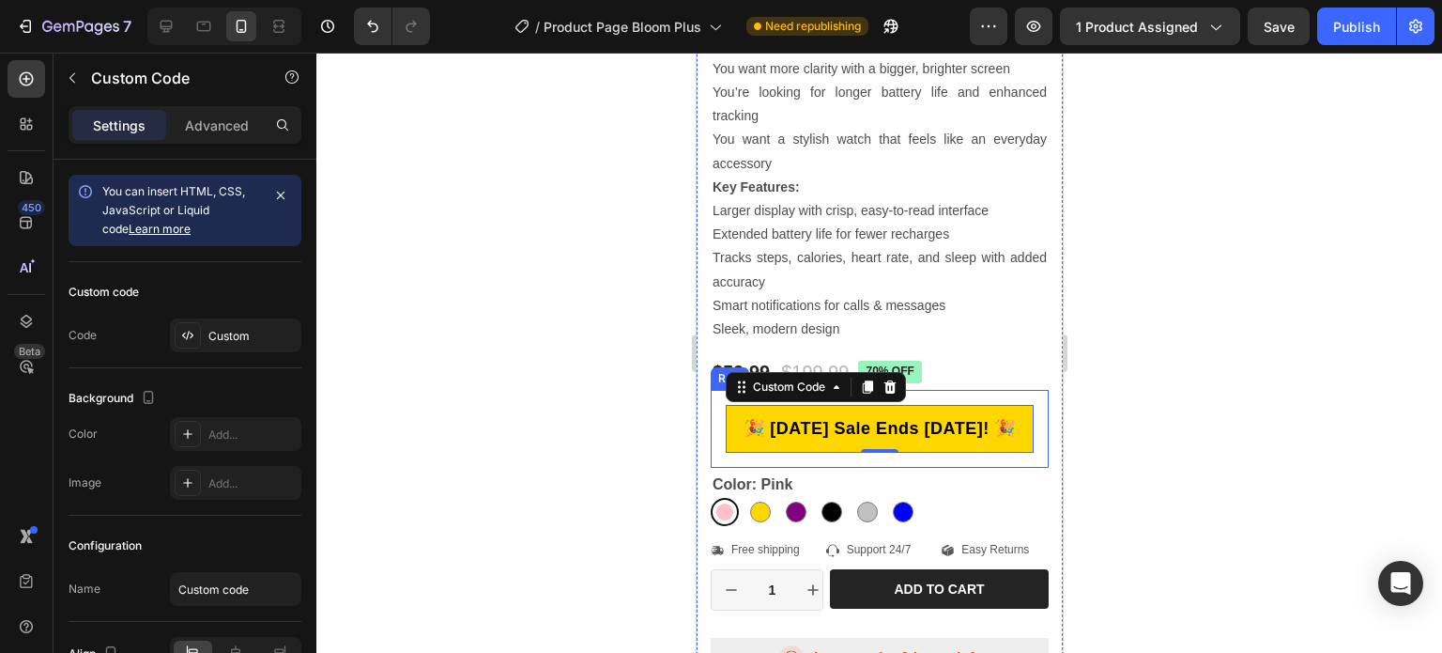
scroll to position [703, 0]
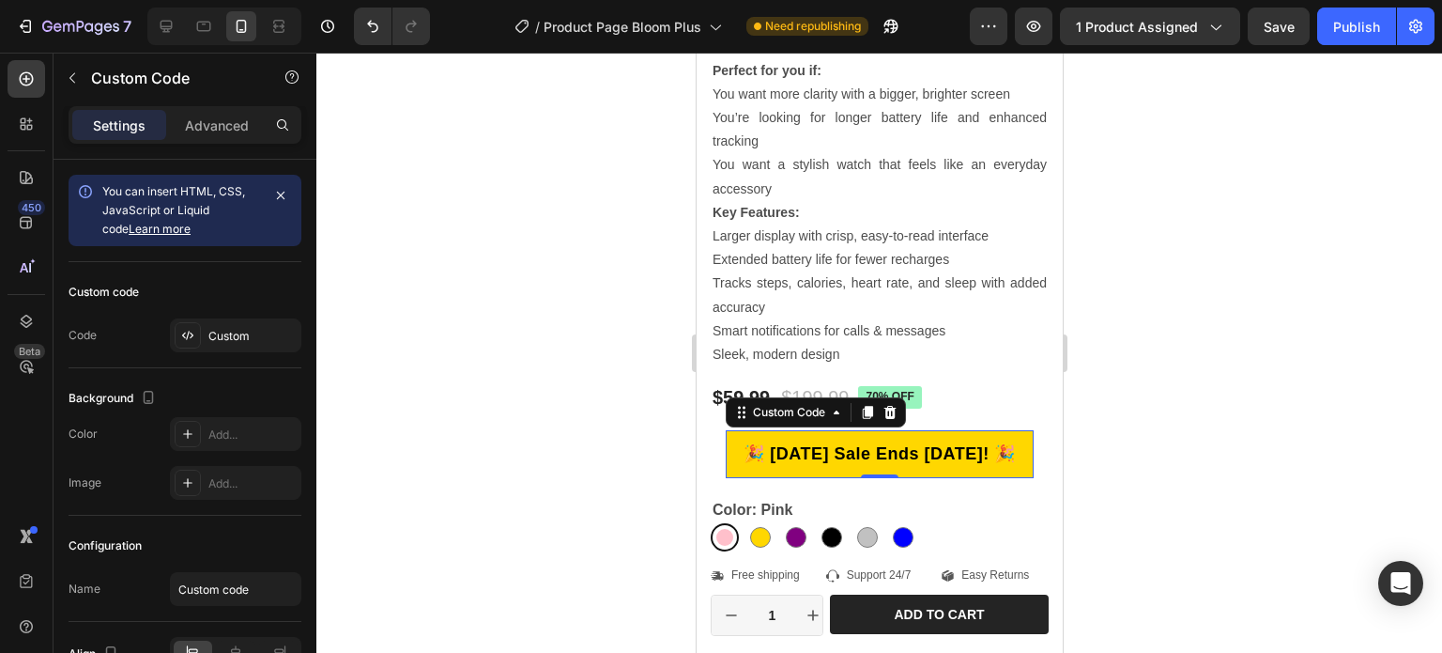
click at [917, 453] on p "🎉 [DATE] Sale Ends [DATE]! 🎉" at bounding box center [879, 453] width 308 height 25
click at [843, 446] on p "🎉 [DATE] Sale Ends [DATE]! 🎉" at bounding box center [879, 453] width 308 height 25
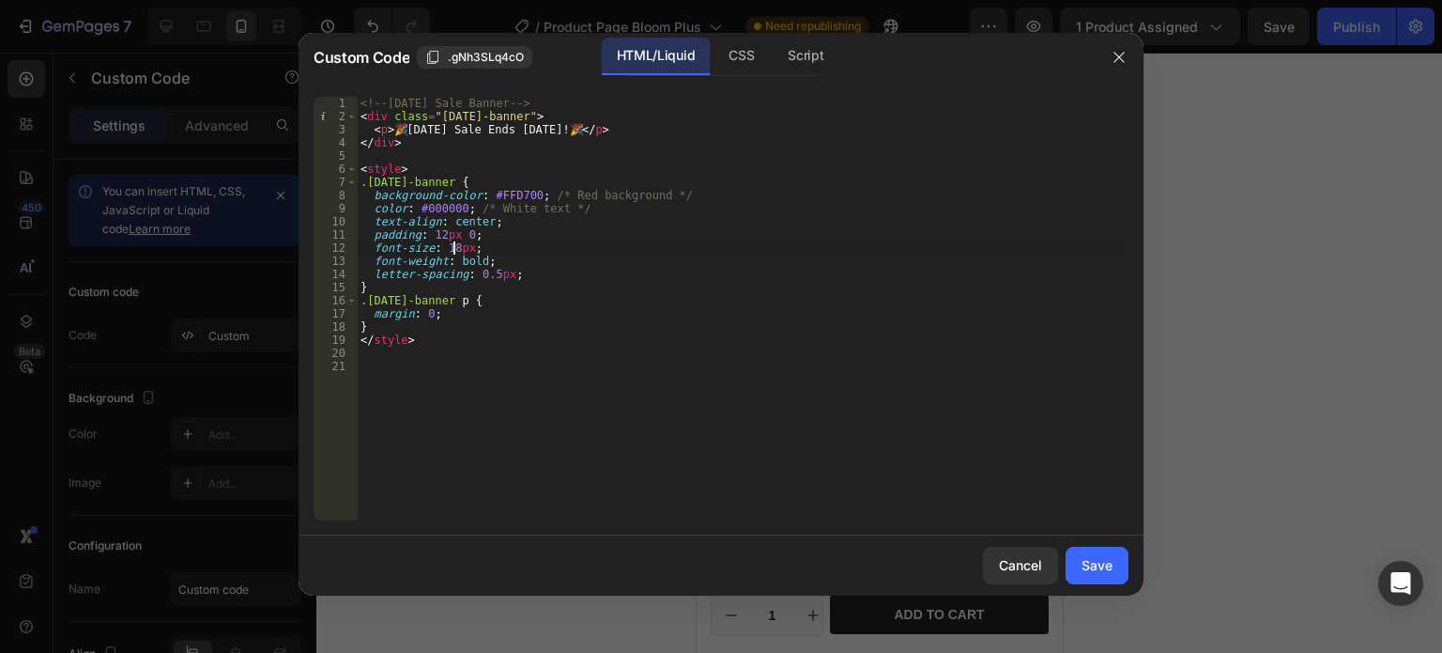
click at [451, 245] on div "<!-- Labor Day Sale Banner --> < div class = "labor-day-banner" > < p > 🎉 Labor…" at bounding box center [743, 322] width 772 height 450
type textarea "font-size: 12px;"
click at [1104, 563] on div "Save" at bounding box center [1097, 565] width 31 height 20
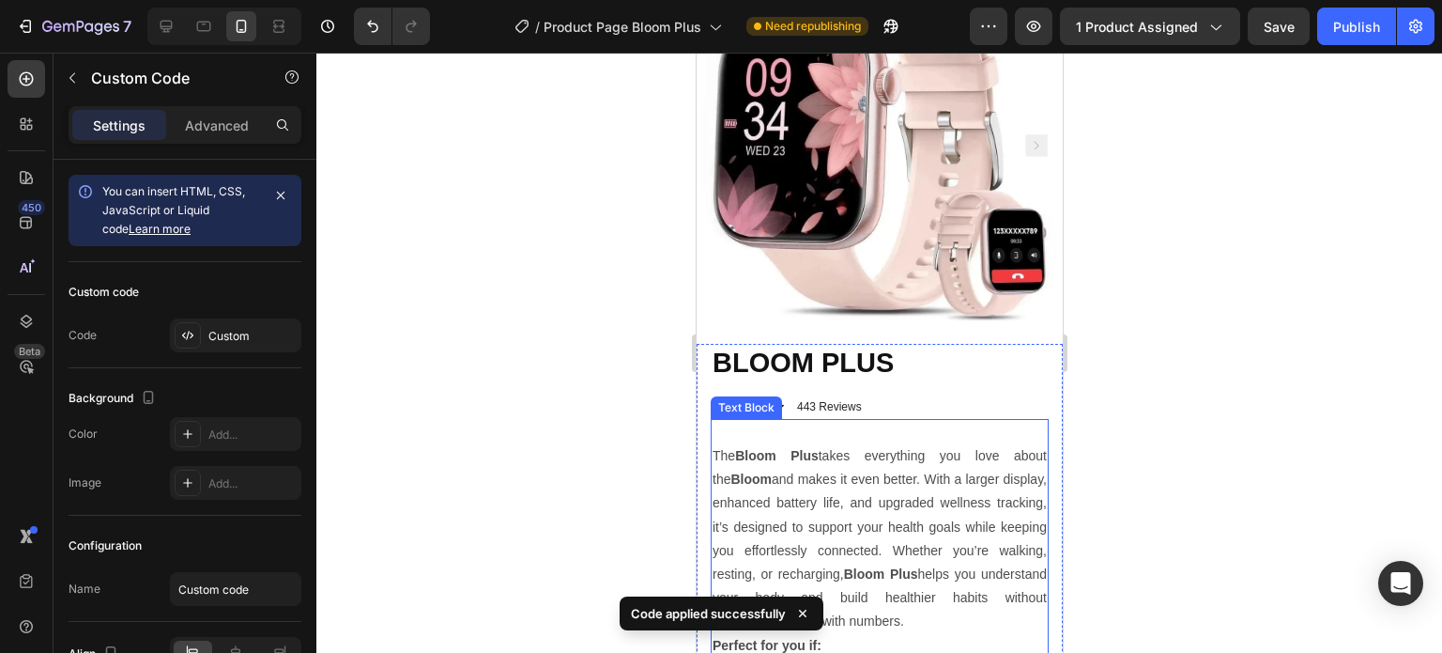
scroll to position [0, 0]
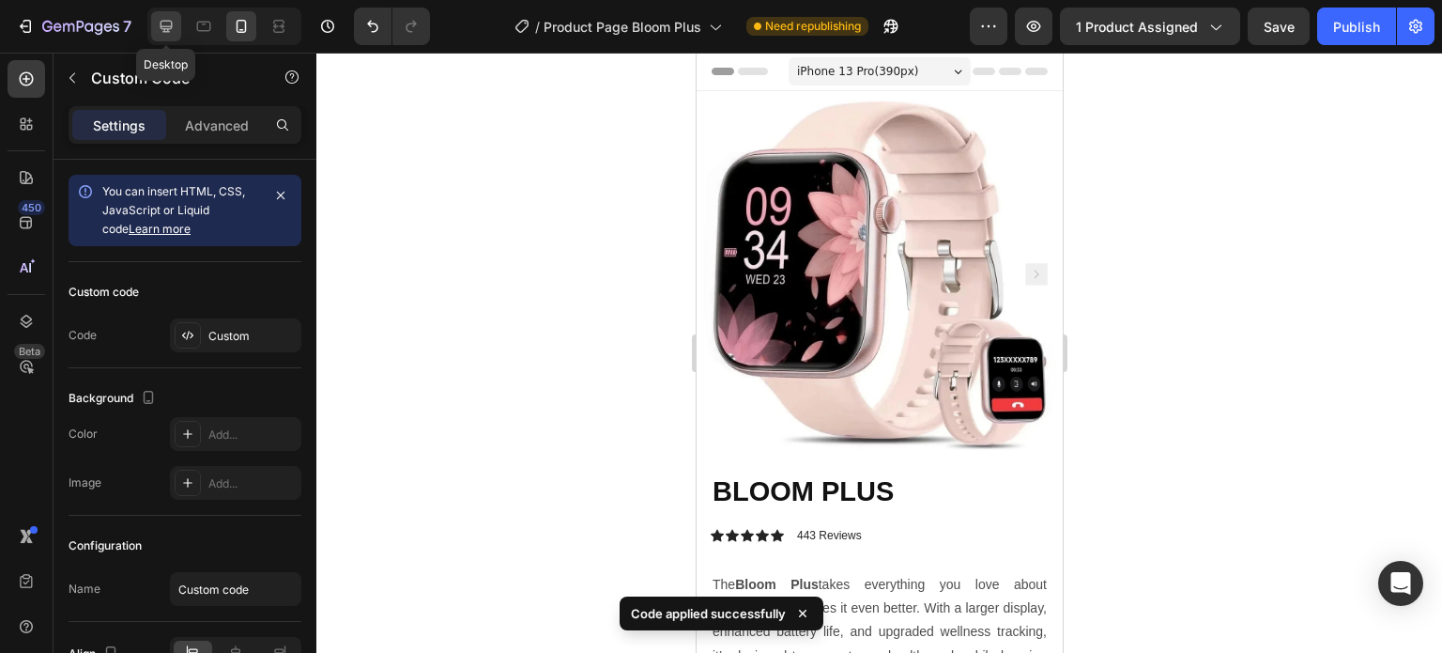
click at [161, 23] on icon at bounding box center [166, 26] width 19 height 19
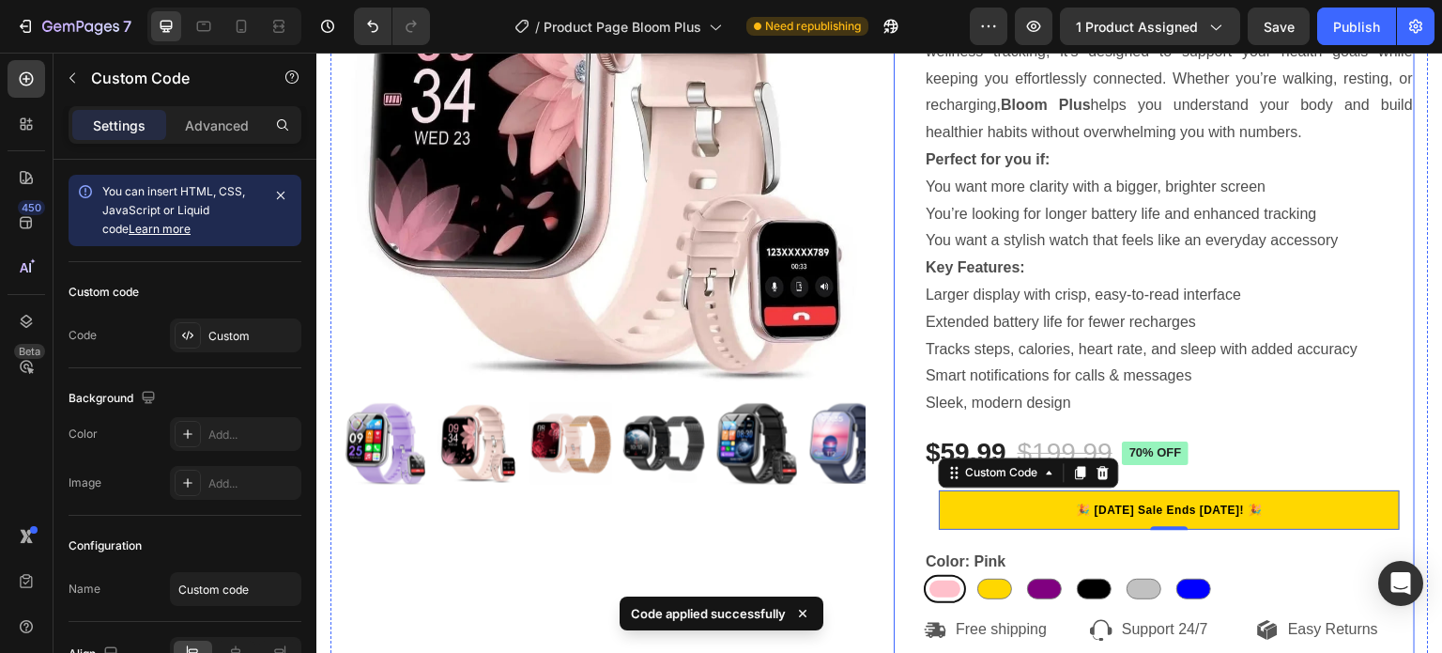
scroll to position [293, 0]
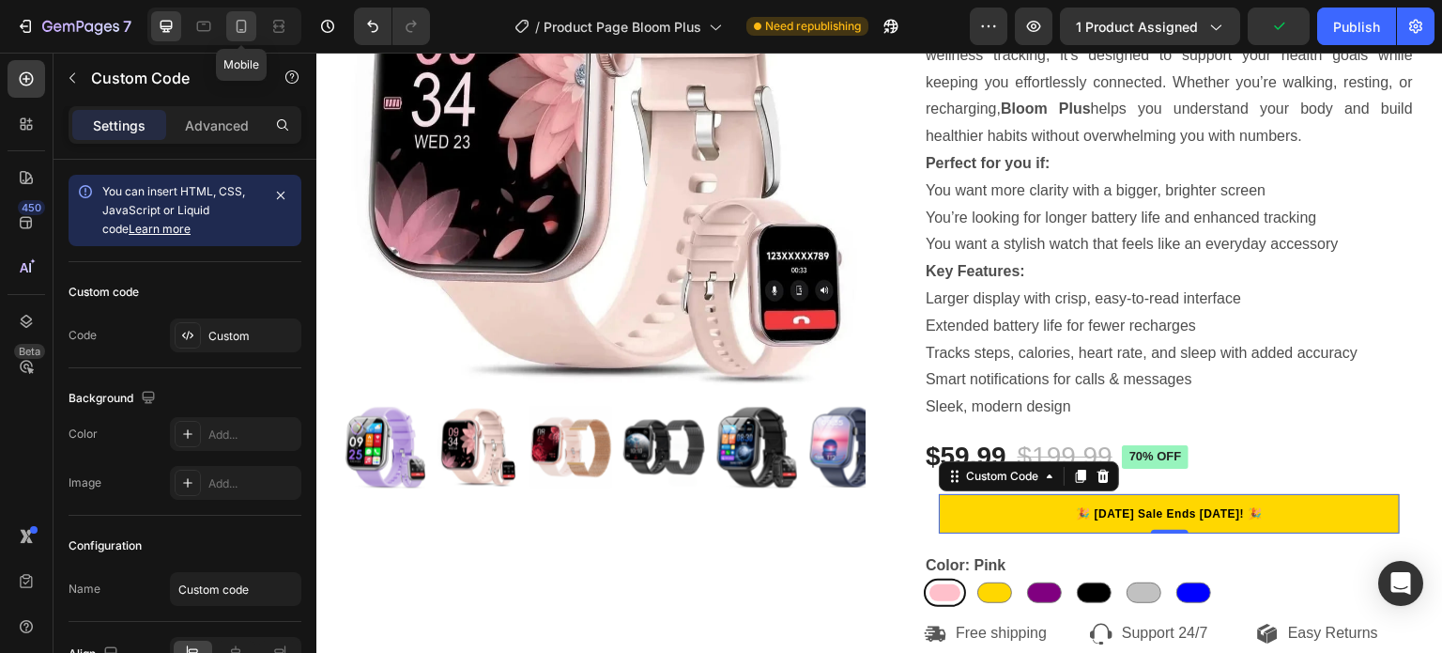
click at [240, 26] on icon at bounding box center [241, 26] width 19 height 19
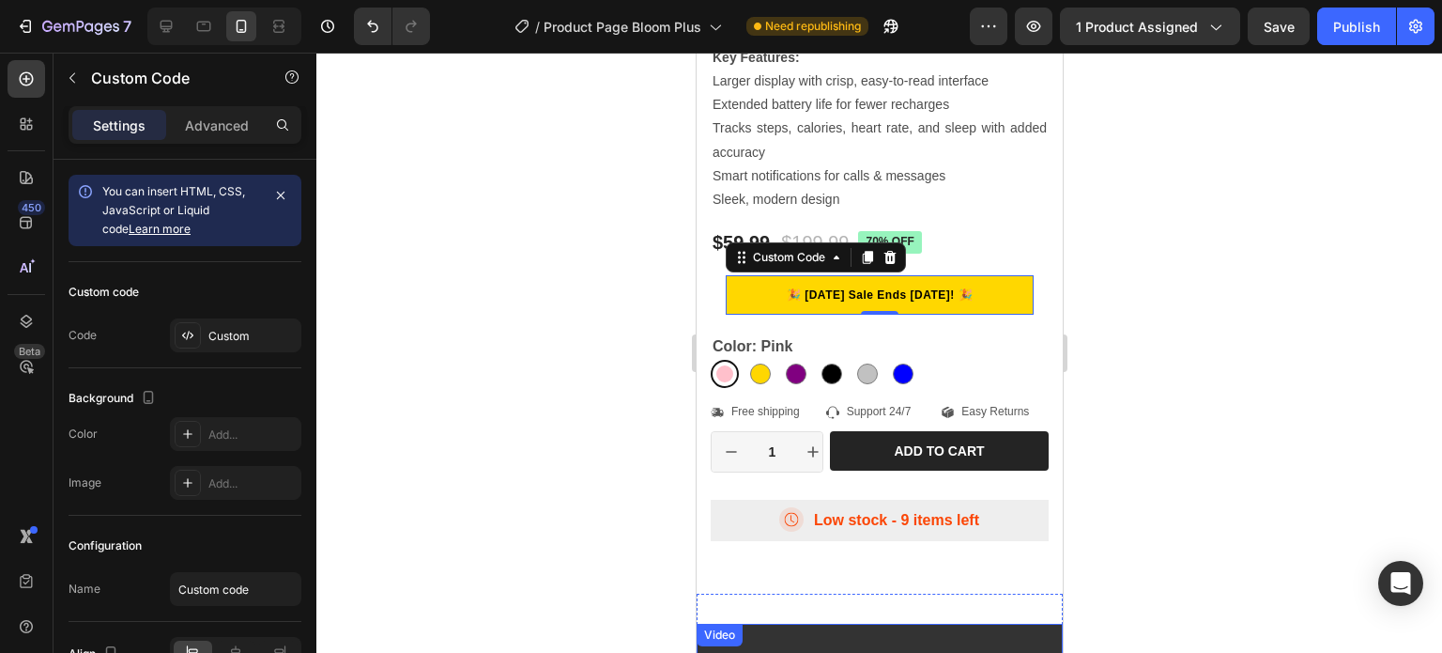
scroll to position [797, 0]
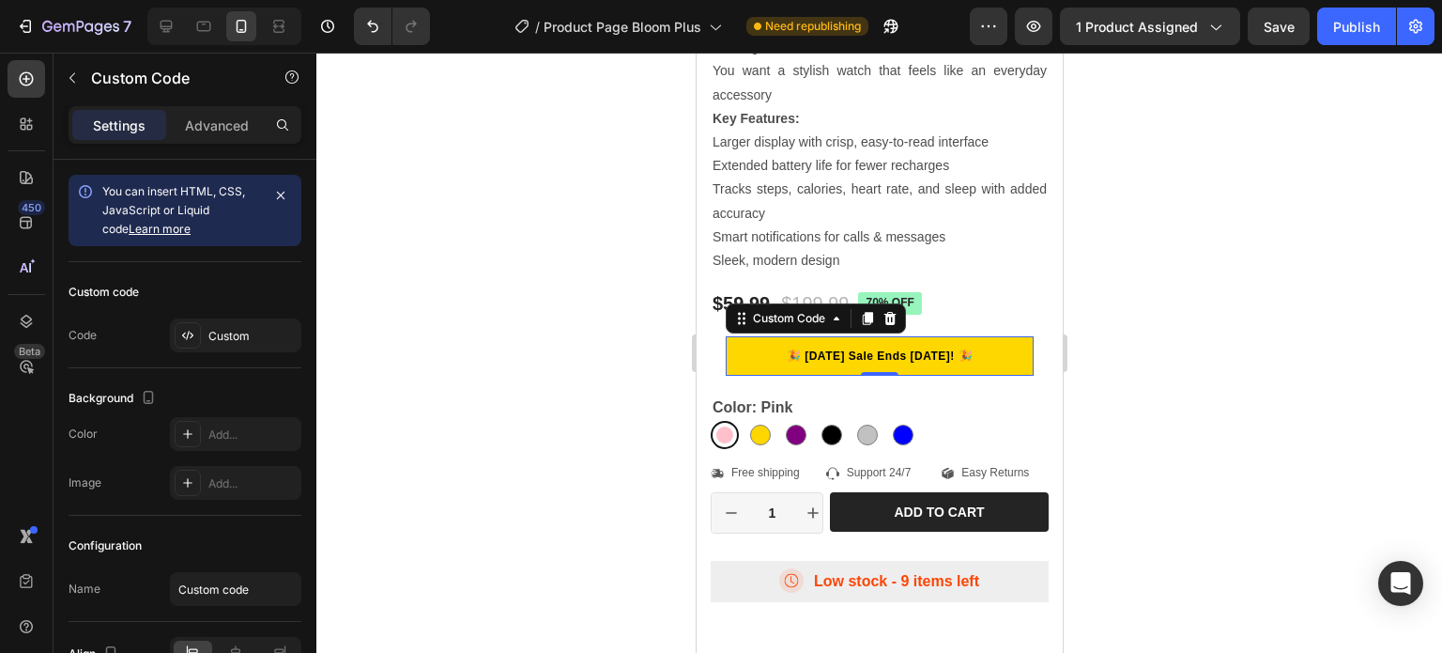
click at [945, 347] on p "🎉 [DATE] Sale Ends [DATE]! 🎉" at bounding box center [879, 355] width 308 height 17
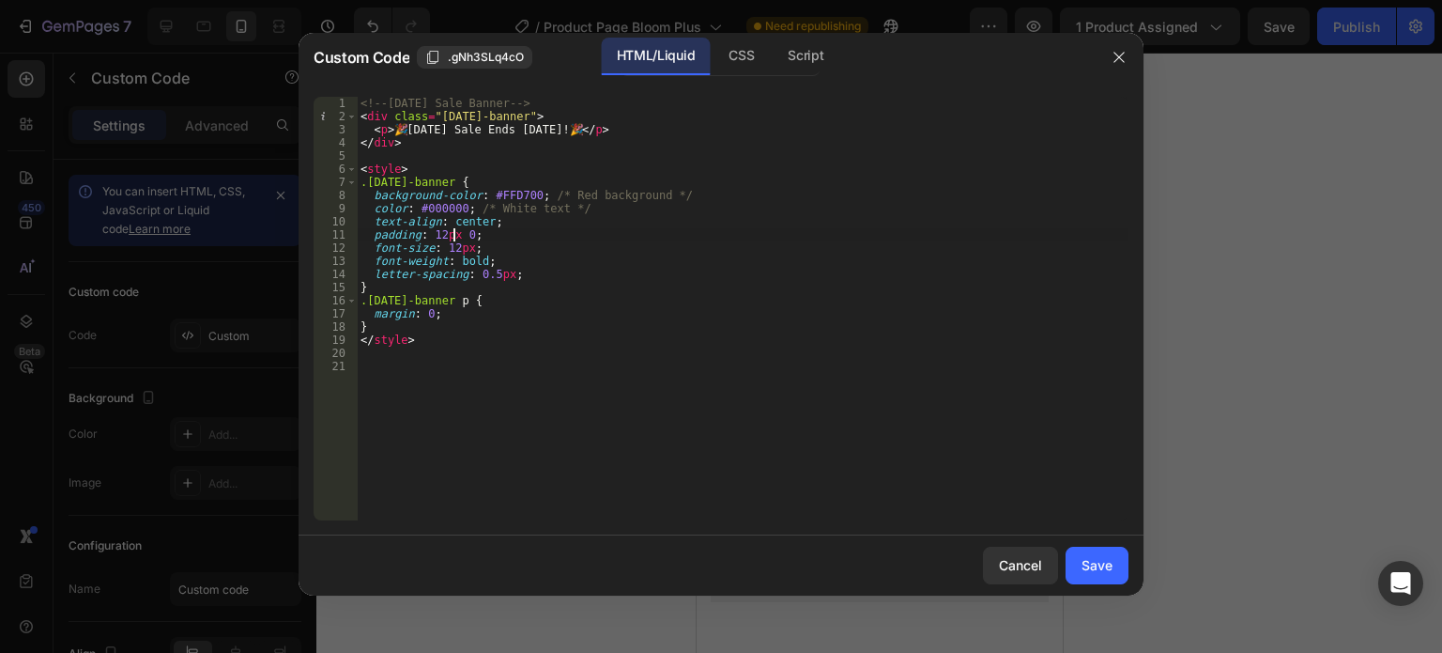
click at [453, 240] on div "<!-- Labor Day Sale Banner --> < div class = "labor-day-banner" > < p > 🎉 Labor…" at bounding box center [743, 322] width 772 height 450
click at [450, 248] on div "<!-- Labor Day Sale Banner --> < div class = "labor-day-banner" > < p > 🎉 Labor…" at bounding box center [743, 322] width 772 height 450
type textarea "font-size: 18px;"
click at [773, 53] on div "CSS" at bounding box center [806, 57] width 66 height 38
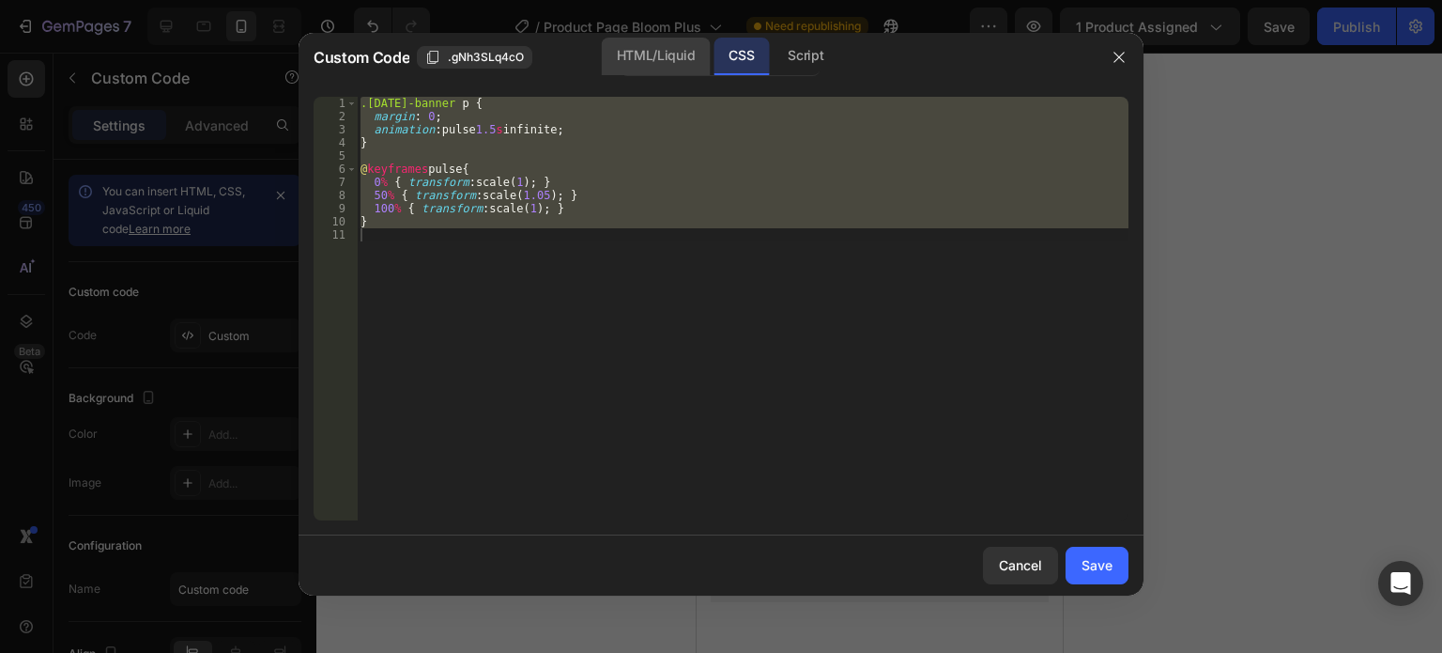
click at [625, 52] on div "HTML/Liquid" at bounding box center [656, 57] width 108 height 38
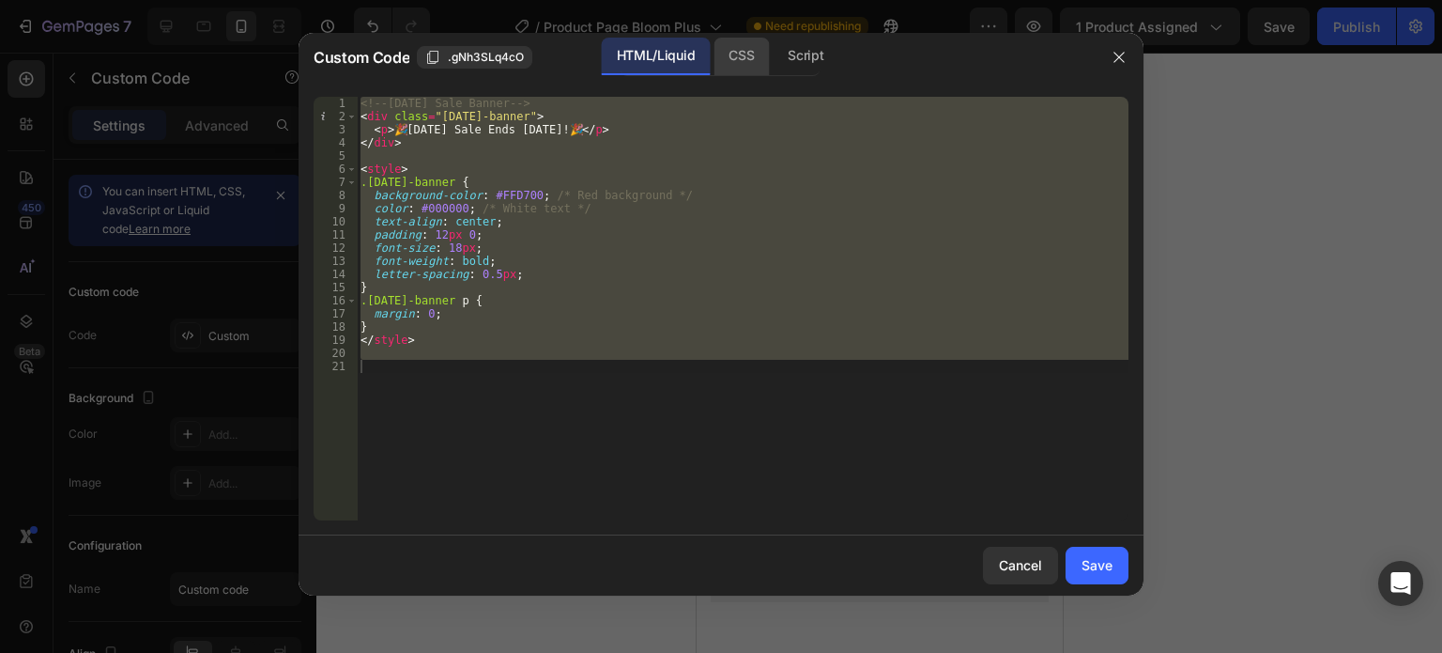
click at [773, 55] on div "CSS" at bounding box center [806, 57] width 66 height 38
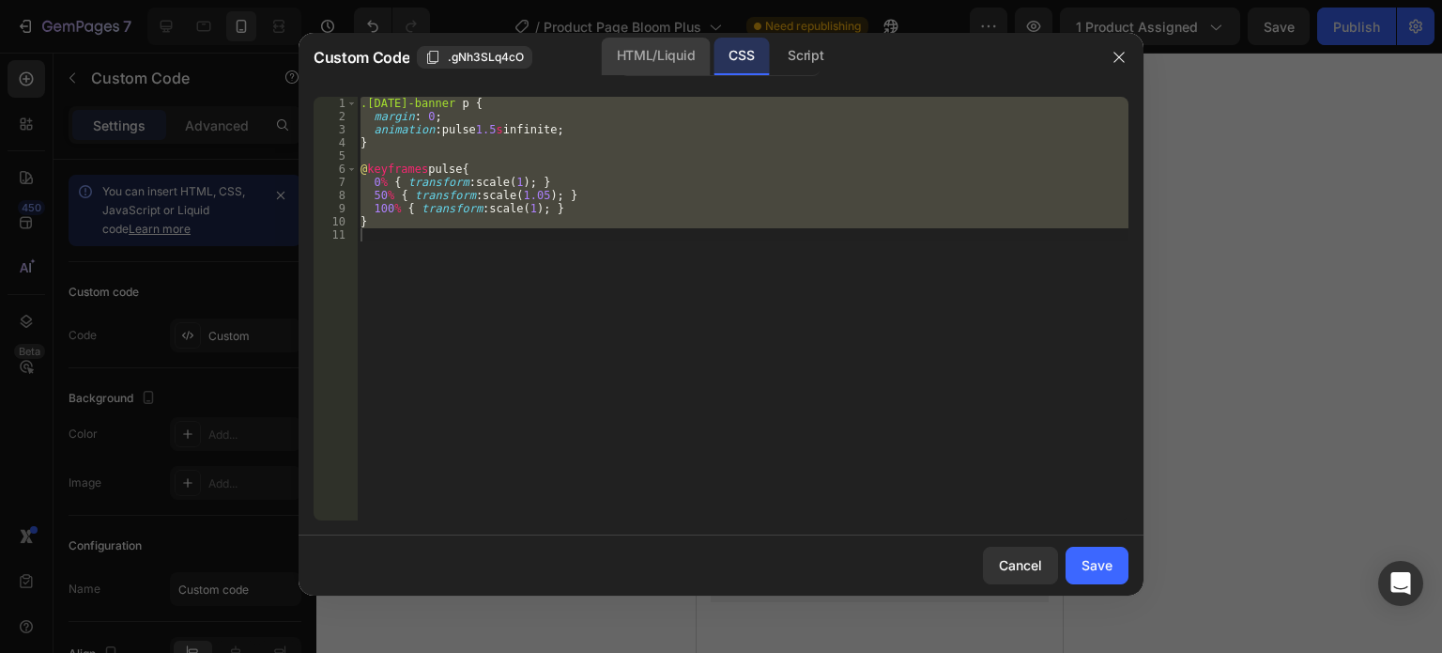
click at [626, 61] on div "HTML/Liquid" at bounding box center [656, 57] width 108 height 38
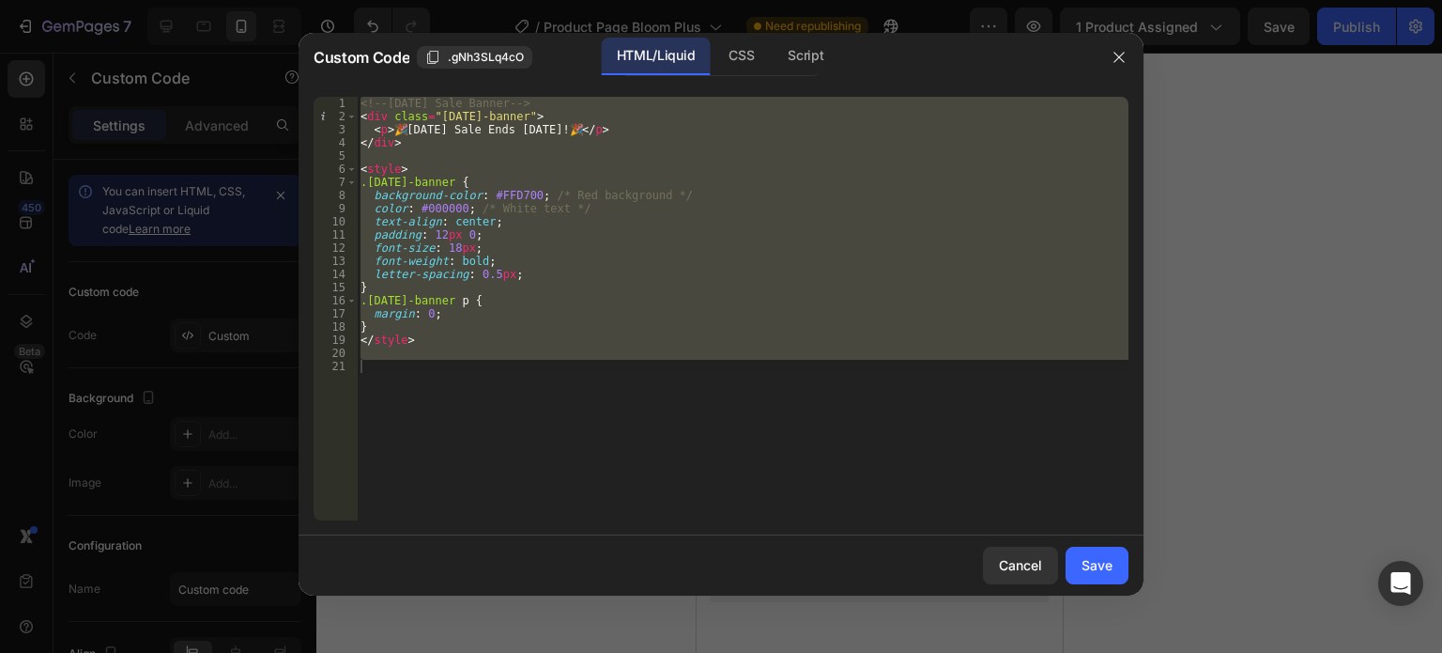
scroll to position [0, 0]
click at [417, 342] on div "<!-- Labor Day Sale Banner --> < div class = "labor-day-banner" > < p > 🎉 Labor…" at bounding box center [743, 308] width 772 height 423
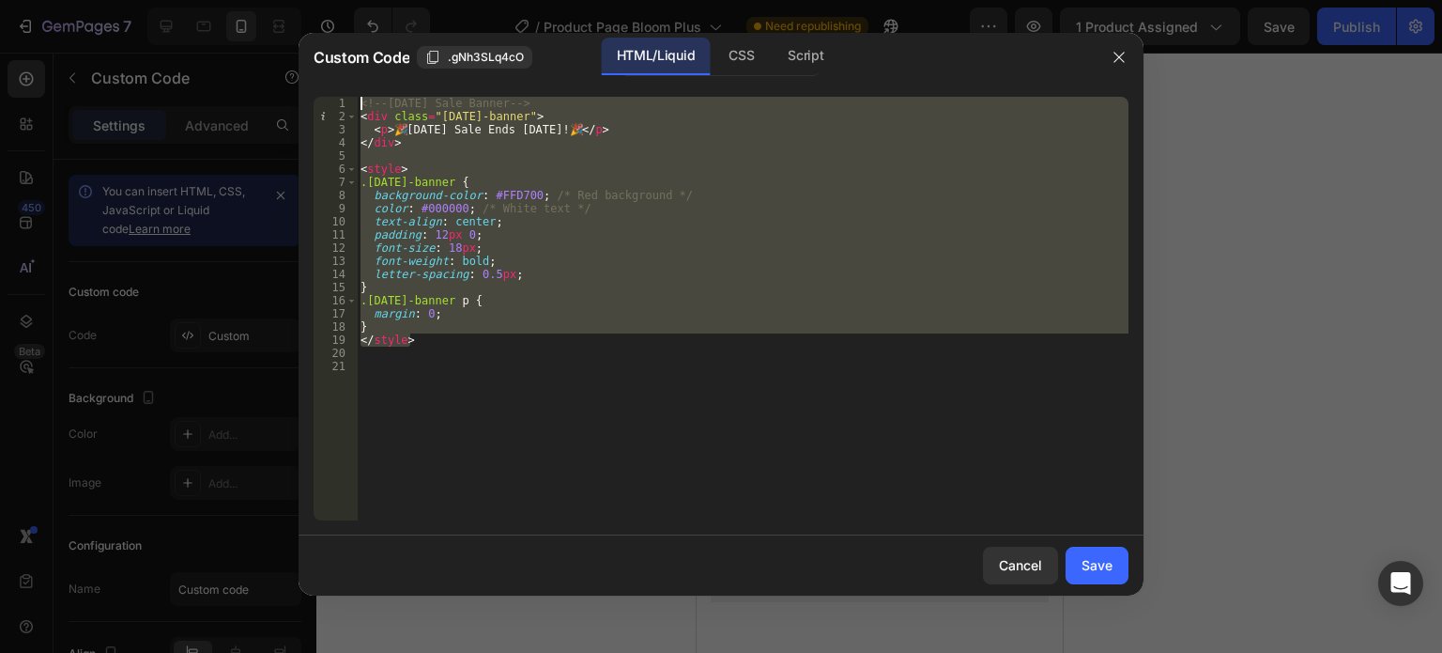
drag, startPoint x: 421, startPoint y: 339, endPoint x: 330, endPoint y: 93, distance: 262.3
click at [330, 93] on div "</style> 1 2 3 4 5 6 7 8 9 10 11 12 13 14 15 16 17 18 19 20 21 <!-- Labor Day S…" at bounding box center [721, 308] width 845 height 453
type textarea "<!-- Labor Day Sale Banner --> <div class="labor-day-banner">"
paste textarea
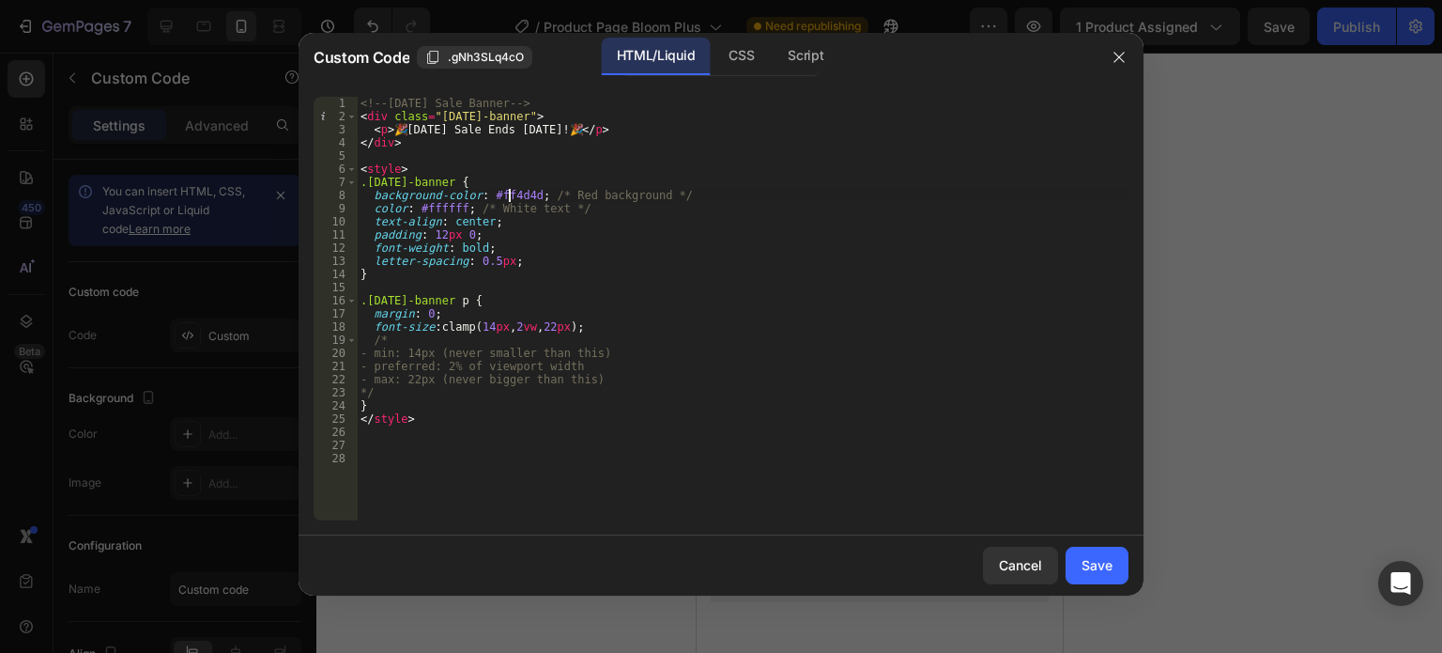
click at [508, 192] on div "<!-- Labor Day Sale Banner --> < div class = "labor-day-banner" > < p > 🎉 Labor…" at bounding box center [743, 322] width 772 height 450
paste textarea
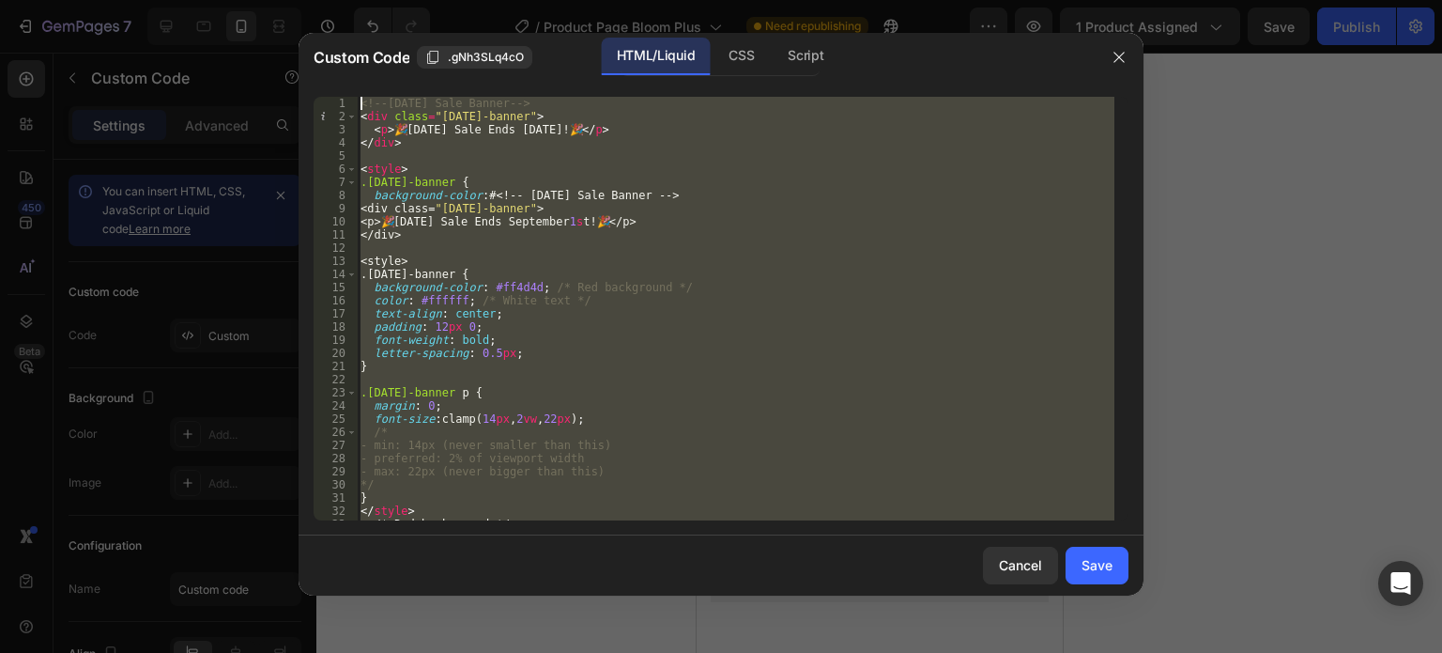
drag, startPoint x: 435, startPoint y: 472, endPoint x: 303, endPoint y: 102, distance: 392.6
click at [303, 102] on div "; /* Red background */ 1 2 3 4 5 6 7 8 9 10 11 12 13 14 15 16 17 18 19 20 21 22…" at bounding box center [721, 308] width 845 height 453
type textarea "<!-- Labor Day Sale Banner --> <div class="labor-day-banner">"
paste textarea
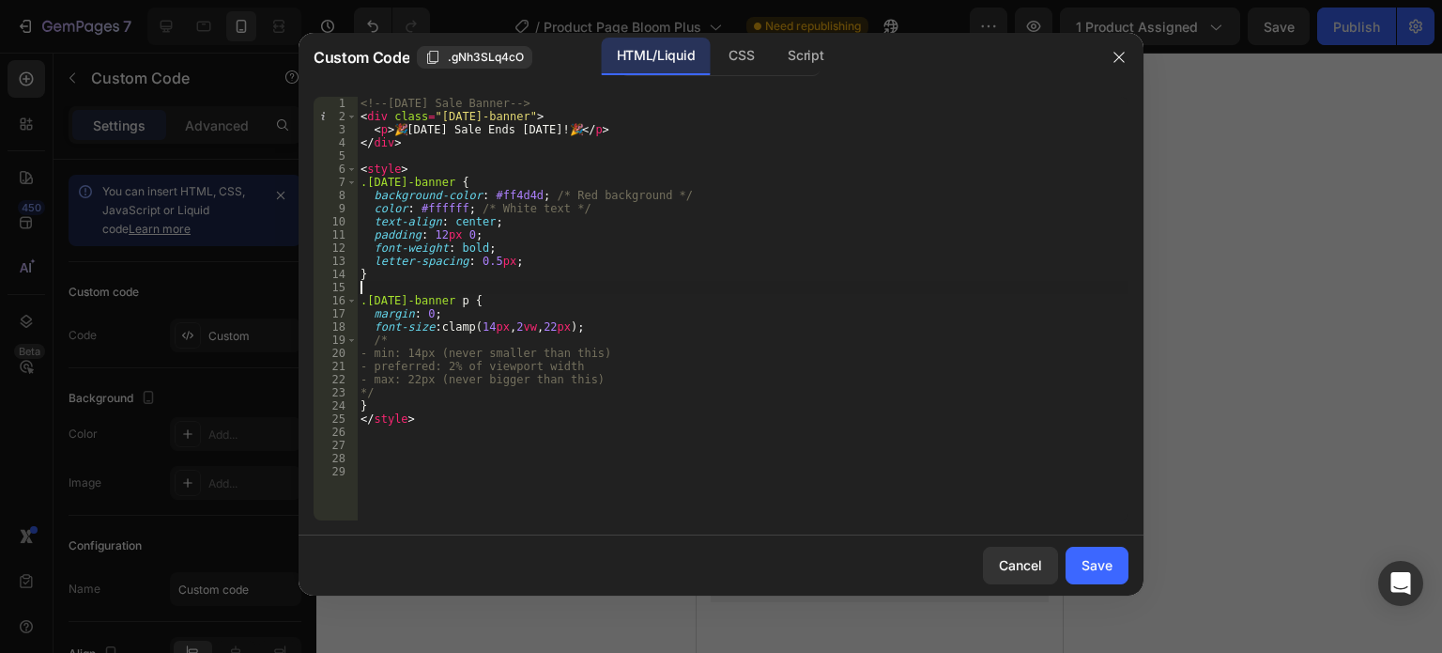
click at [813, 284] on div "<!-- Labor Day Sale Banner --> < div class = "labor-day-banner" > < p > 🎉 Labor…" at bounding box center [743, 322] width 772 height 450
click at [1083, 561] on div "Save" at bounding box center [1097, 565] width 31 height 20
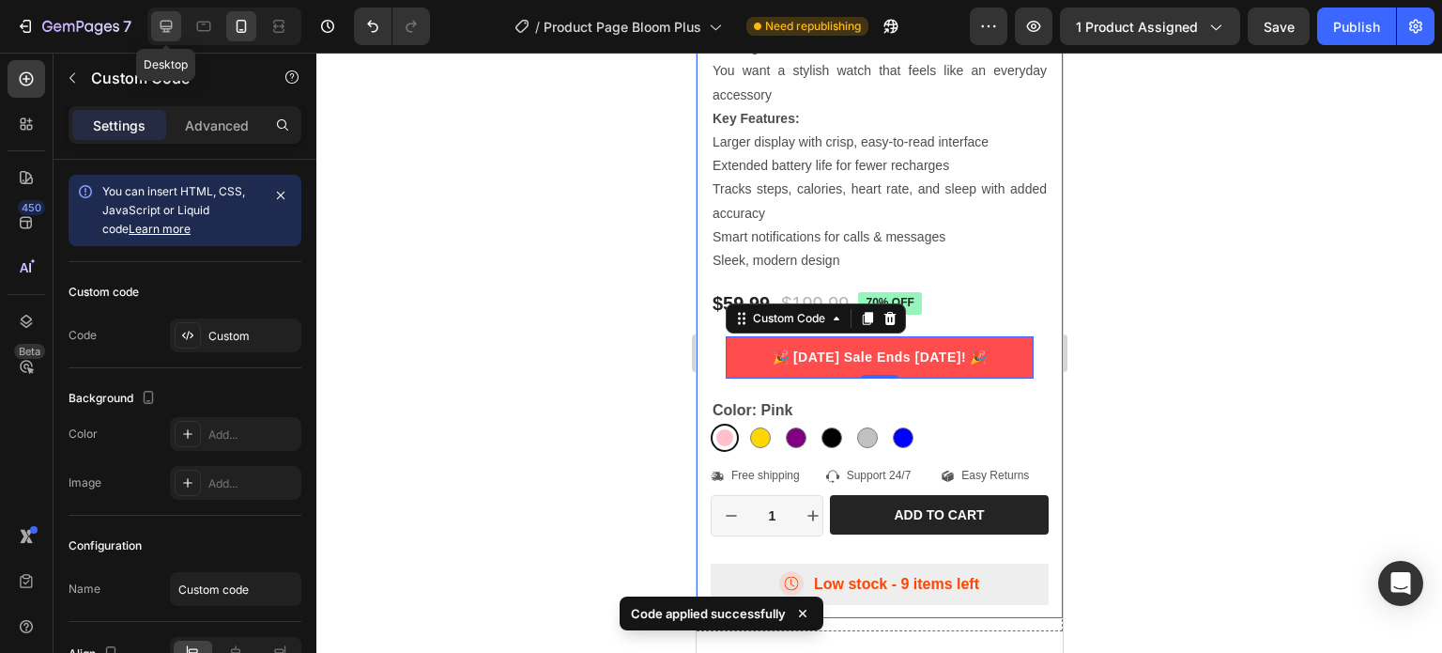
click at [166, 20] on icon at bounding box center [166, 26] width 19 height 19
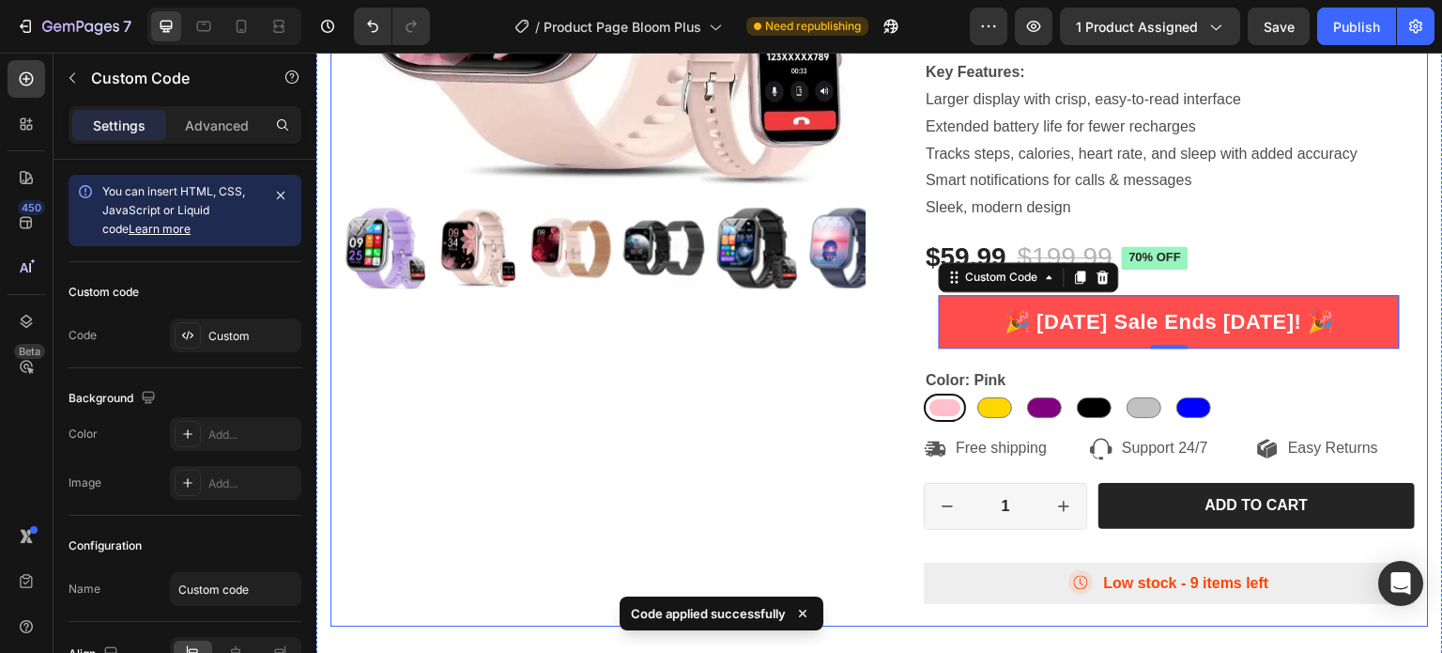
scroll to position [481, 0]
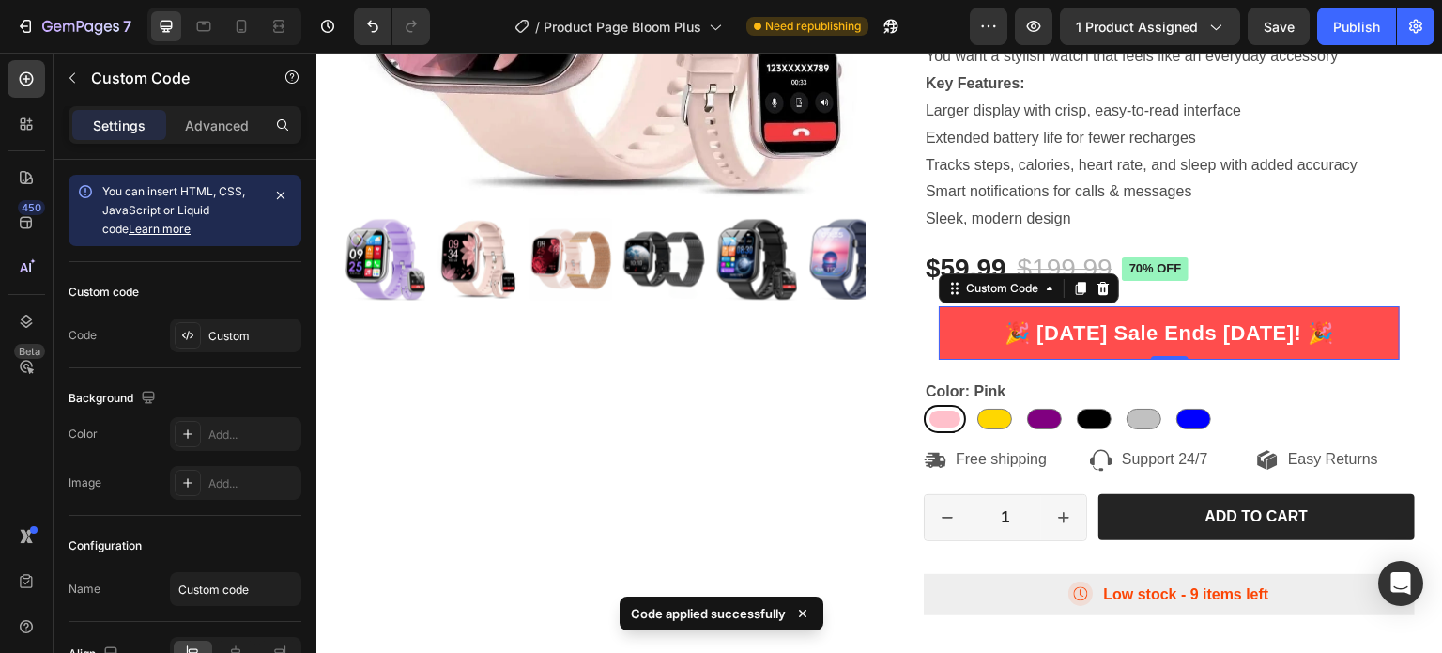
click at [1084, 346] on p "🎉 [DATE] Sale Ends [DATE]! 🎉" at bounding box center [1169, 332] width 461 height 31
click at [1084, 346] on p "🎉 [DATE] Sale Ends [DATE]! 🎉" at bounding box center [1170, 332] width 462 height 31
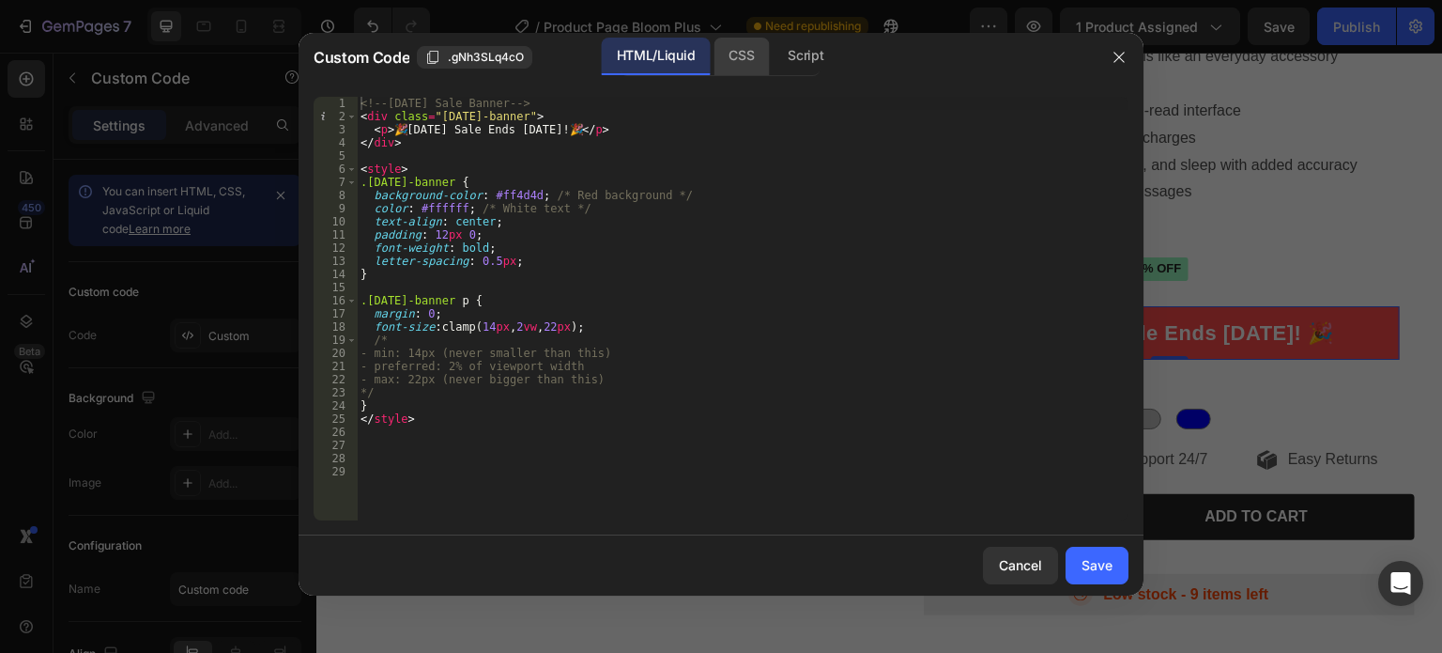
click at [773, 55] on div "CSS" at bounding box center [806, 57] width 66 height 38
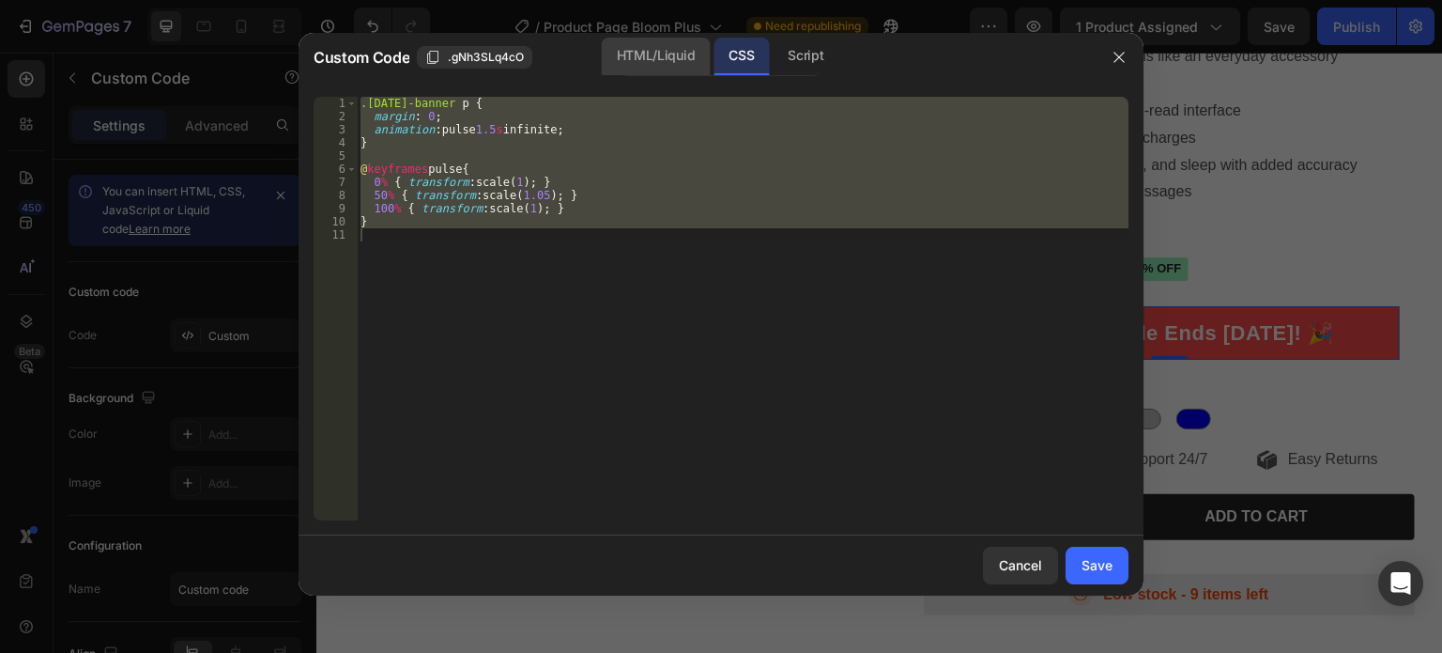
click at [637, 59] on div "HTML/Liquid" at bounding box center [656, 57] width 108 height 38
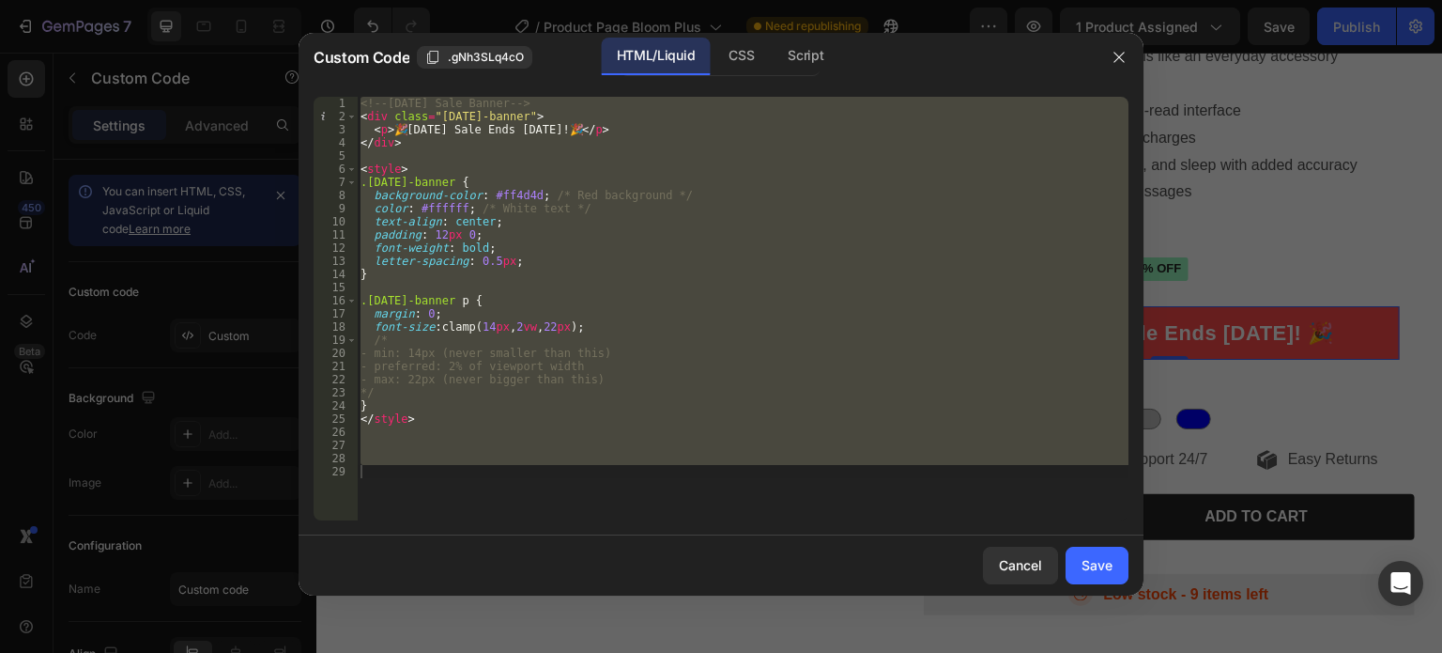
click at [557, 323] on div "<!-- Labor Day Sale Banner --> < div class = "labor-day-banner" > < p > 🎉 Labor…" at bounding box center [743, 308] width 772 height 423
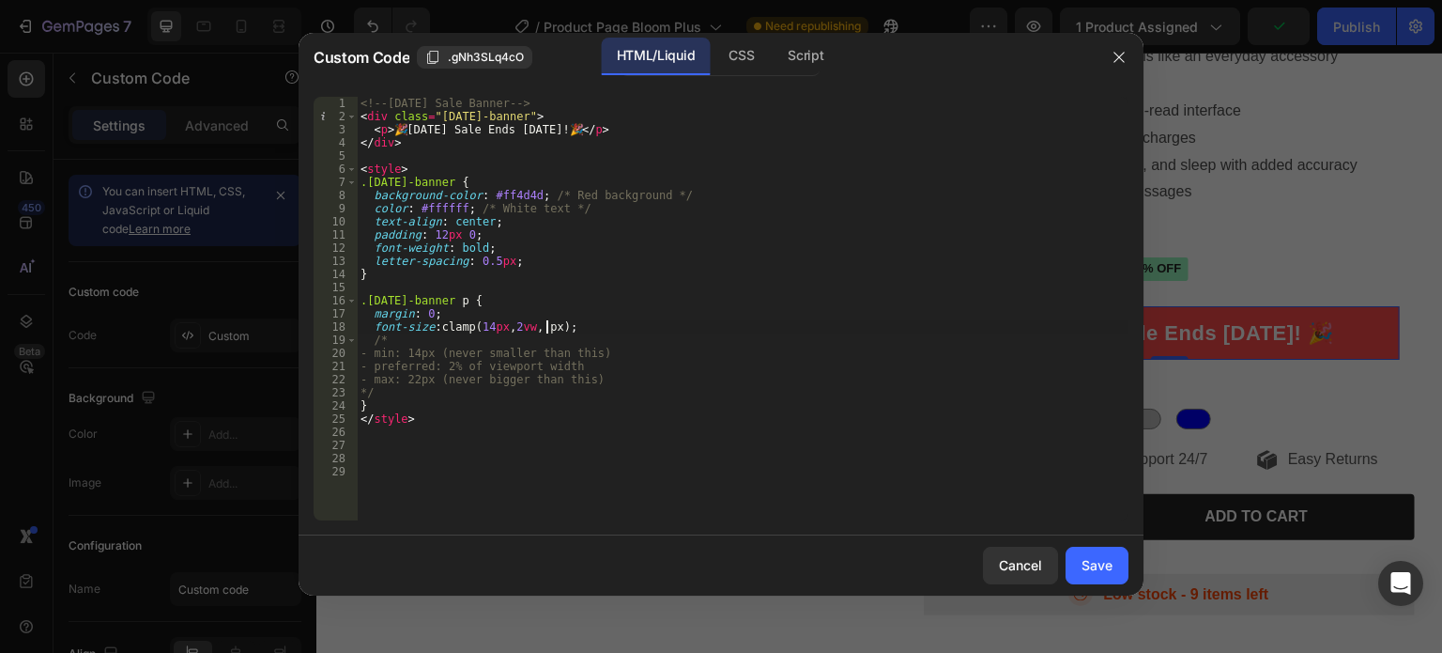
type textarea "font-size: clamp(14px, 2vw, 18px);"
click at [749, 288] on div "<!-- Labor Day Sale Banner --> < div class = "labor-day-banner" > < p > 🎉 Labor…" at bounding box center [743, 322] width 772 height 450
click at [1112, 571] on div "Save" at bounding box center [1097, 565] width 31 height 20
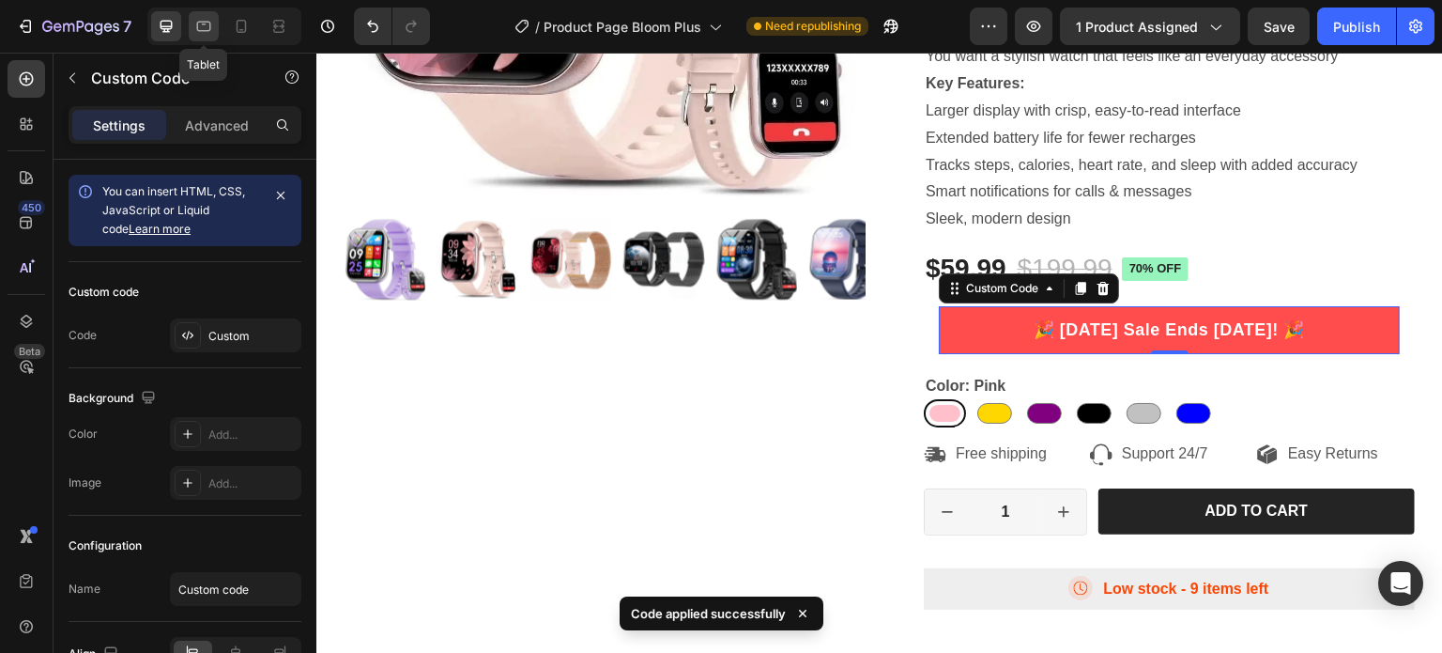
click at [208, 35] on icon at bounding box center [203, 26] width 19 height 19
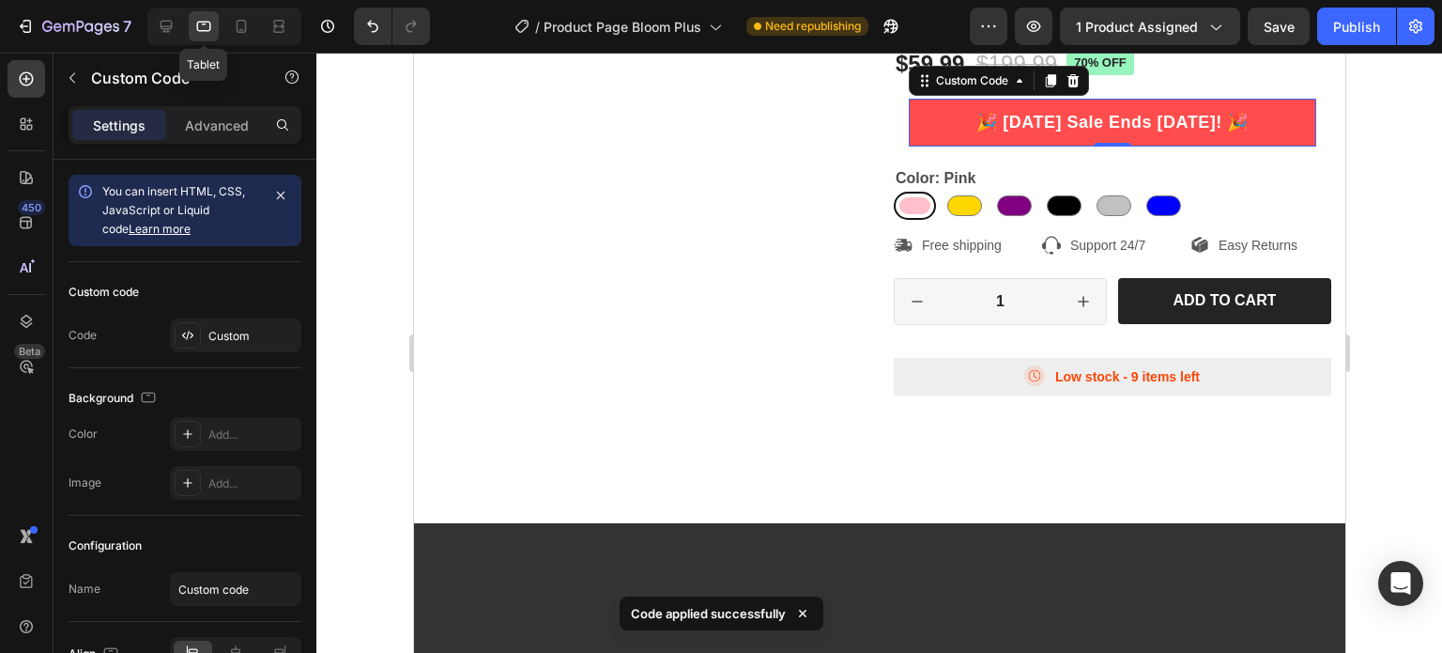
scroll to position [710, 0]
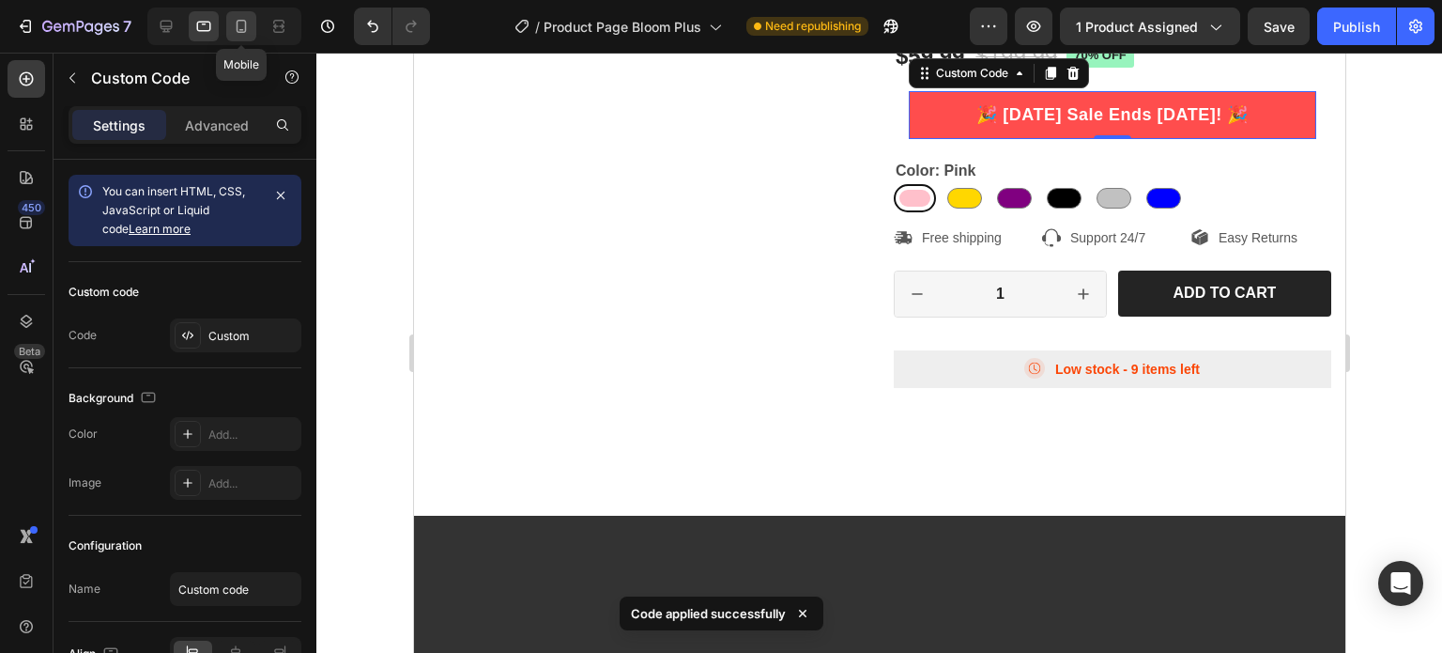
click at [240, 29] on icon at bounding box center [241, 26] width 19 height 19
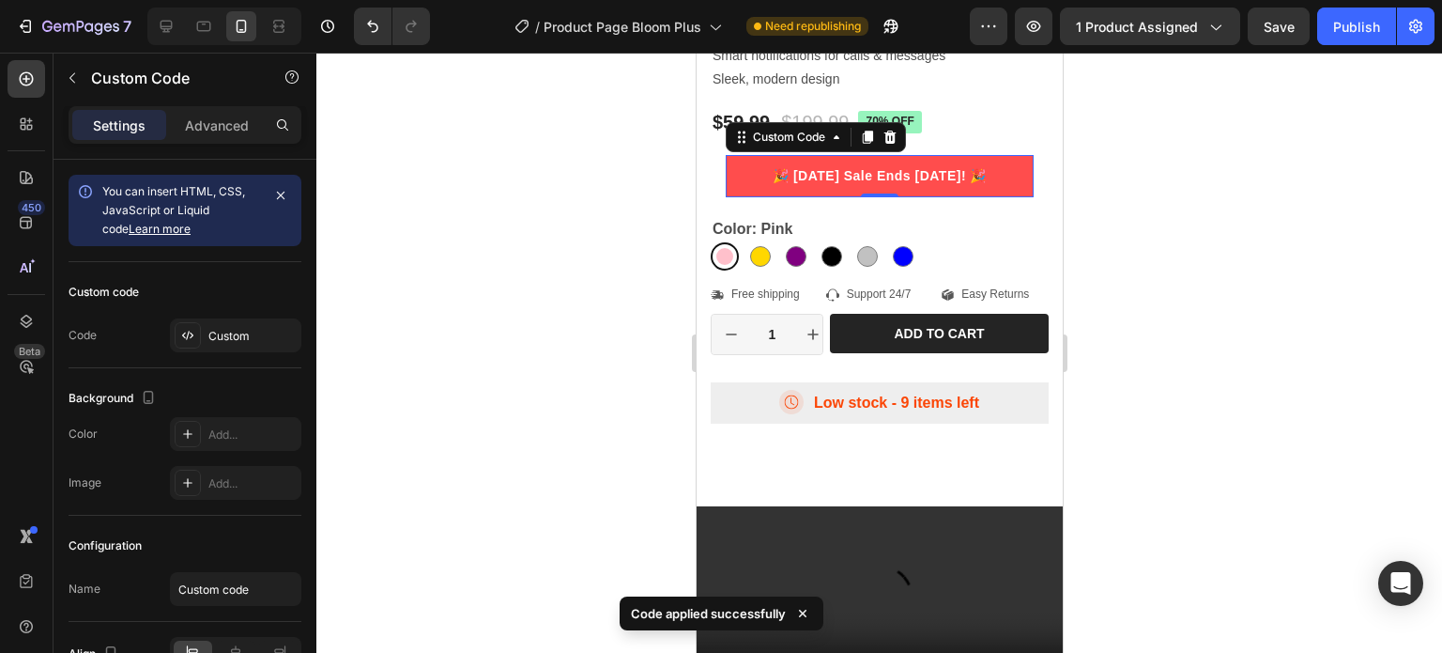
scroll to position [891, 0]
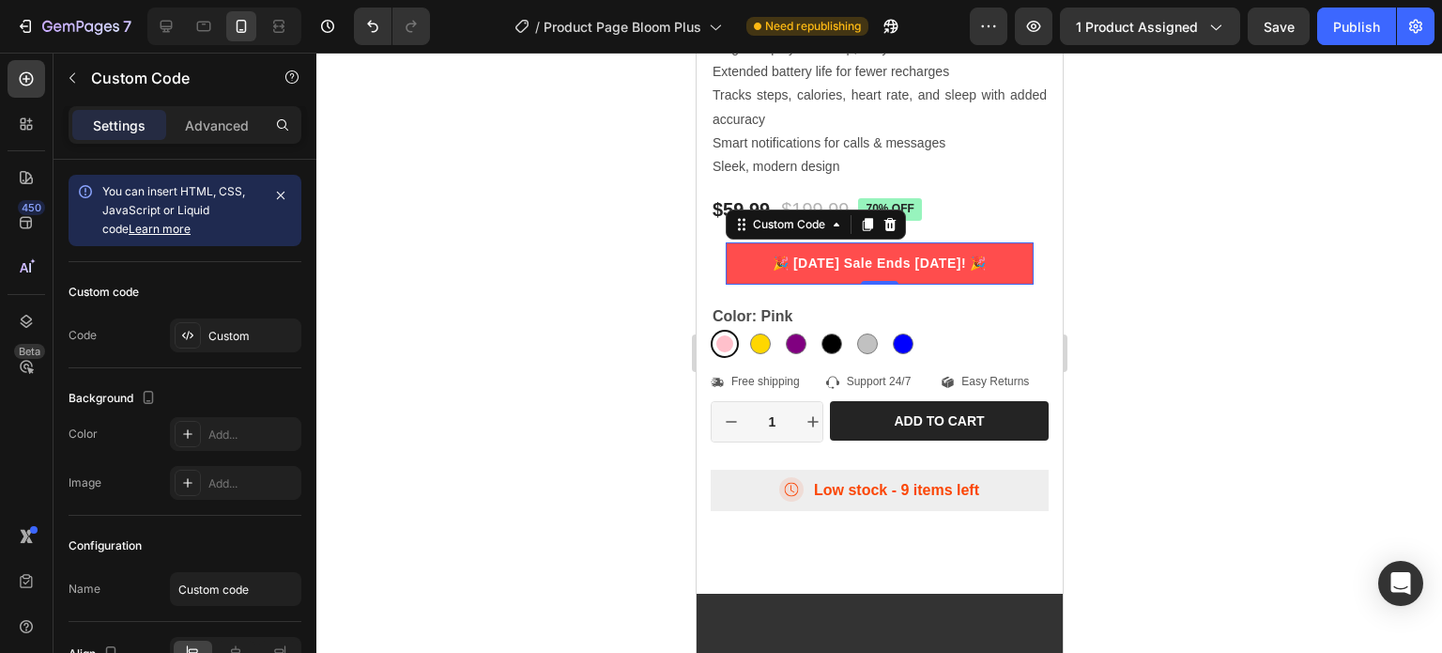
click at [932, 254] on p "🎉 [DATE] Sale Ends [DATE]! 🎉" at bounding box center [879, 264] width 308 height 20
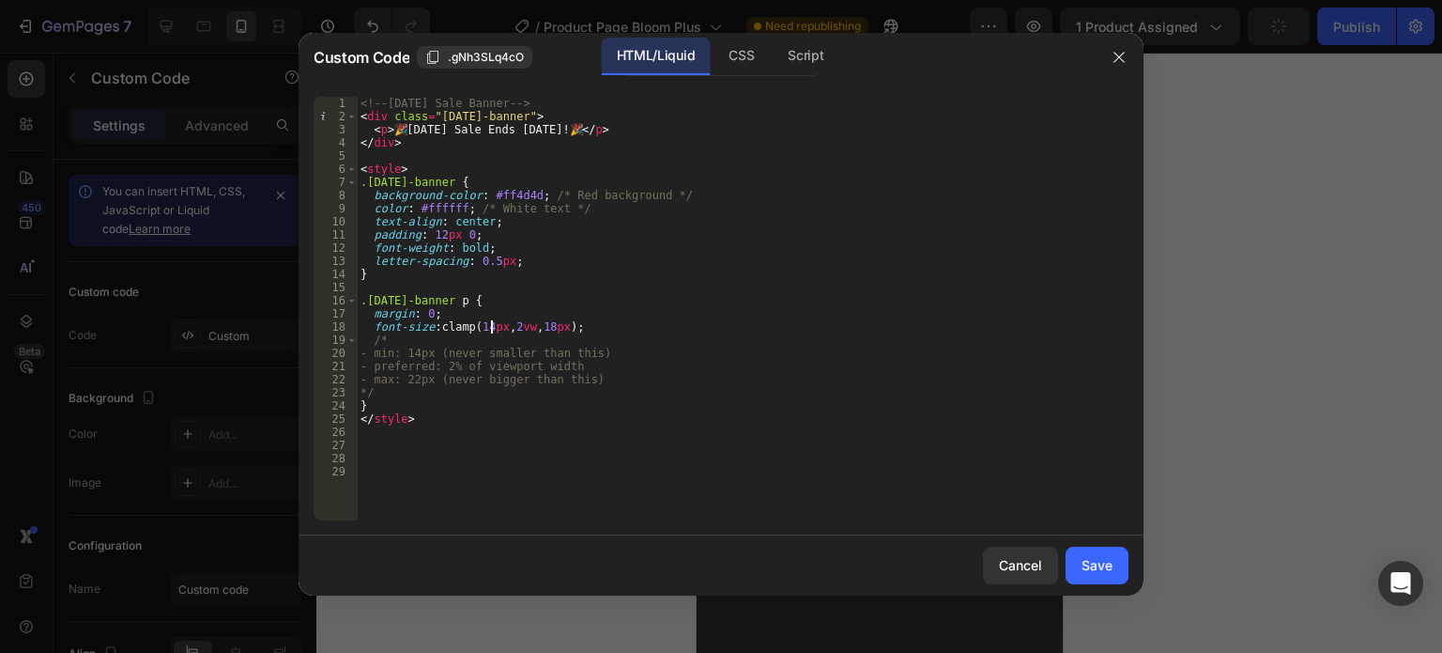
click at [491, 325] on div "<!-- Labor Day Sale Banner --> < div class = "labor-day-banner" > < p > 🎉 Labor…" at bounding box center [743, 322] width 772 height 450
click at [792, 315] on div "<!-- Labor Day Sale Banner --> < div class = "labor-day-banner" > < p > 🎉 Labor…" at bounding box center [743, 322] width 772 height 450
type textarea "margin: 0;"
click at [1089, 566] on div "Save" at bounding box center [1097, 565] width 31 height 20
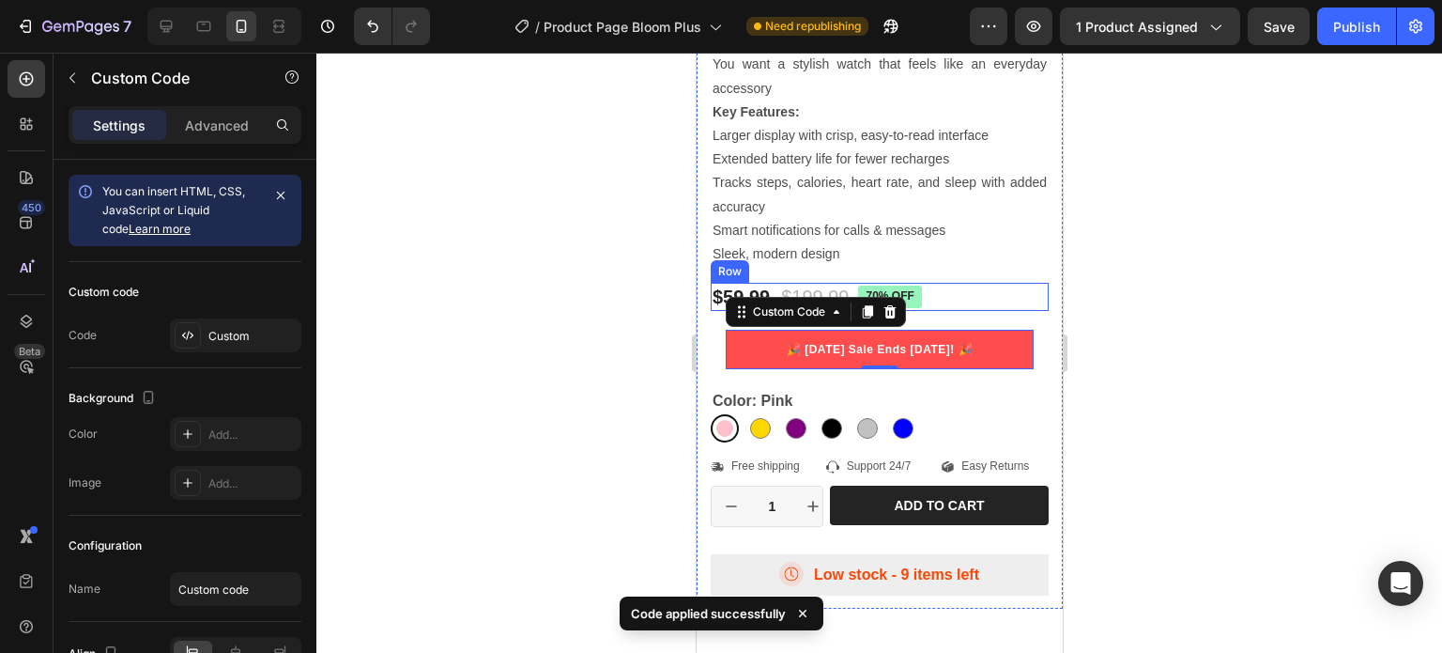
scroll to position [797, 0]
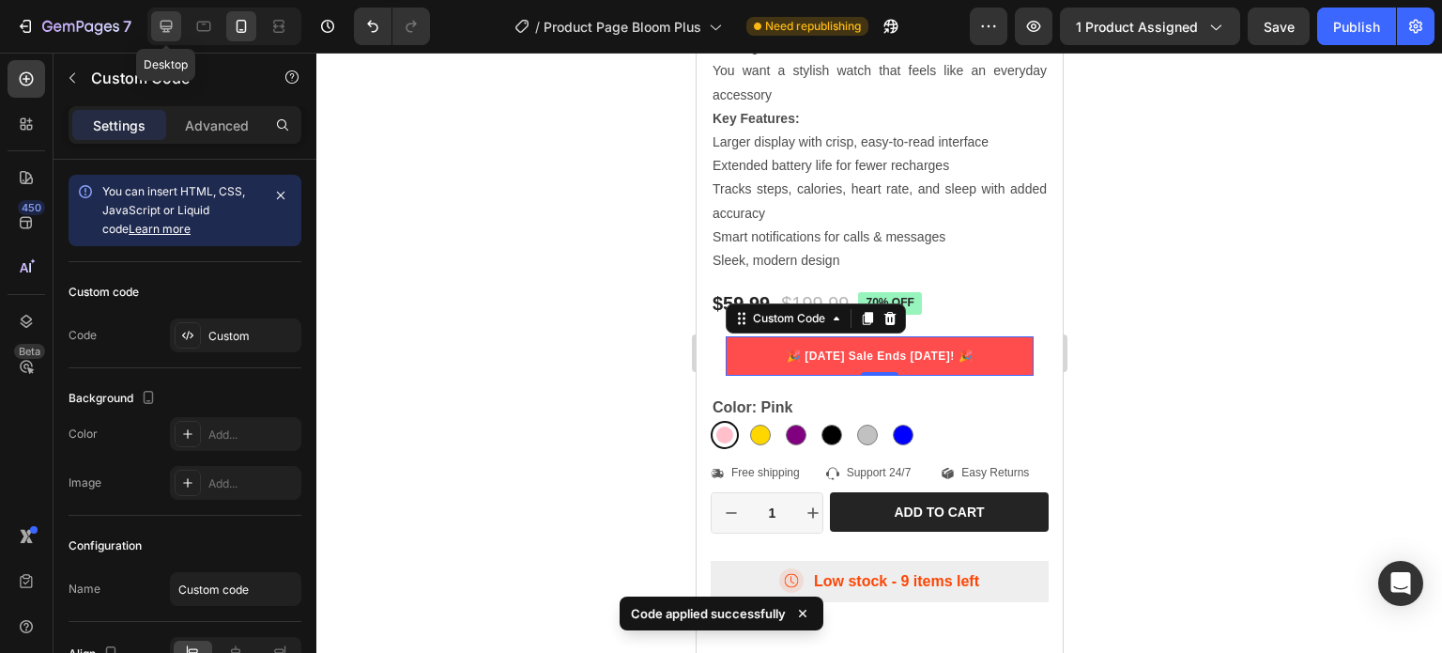
click at [161, 30] on icon at bounding box center [166, 26] width 19 height 19
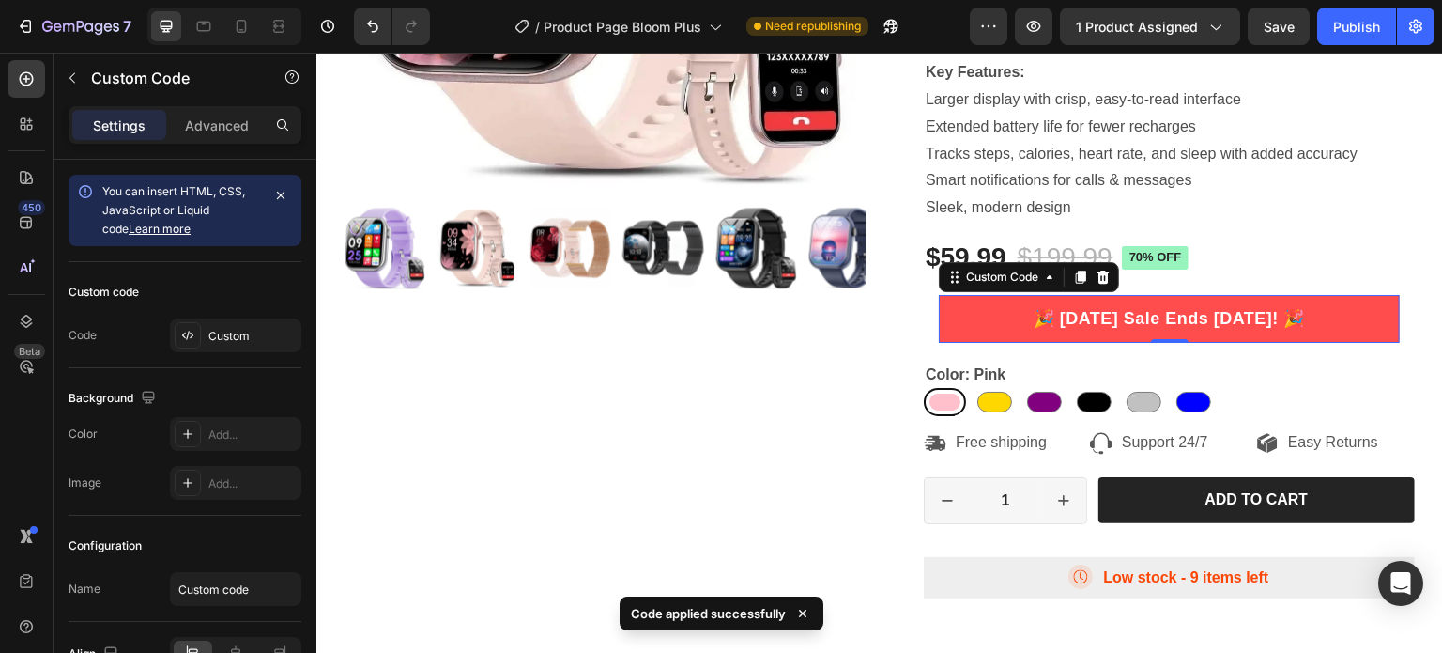
scroll to position [485, 0]
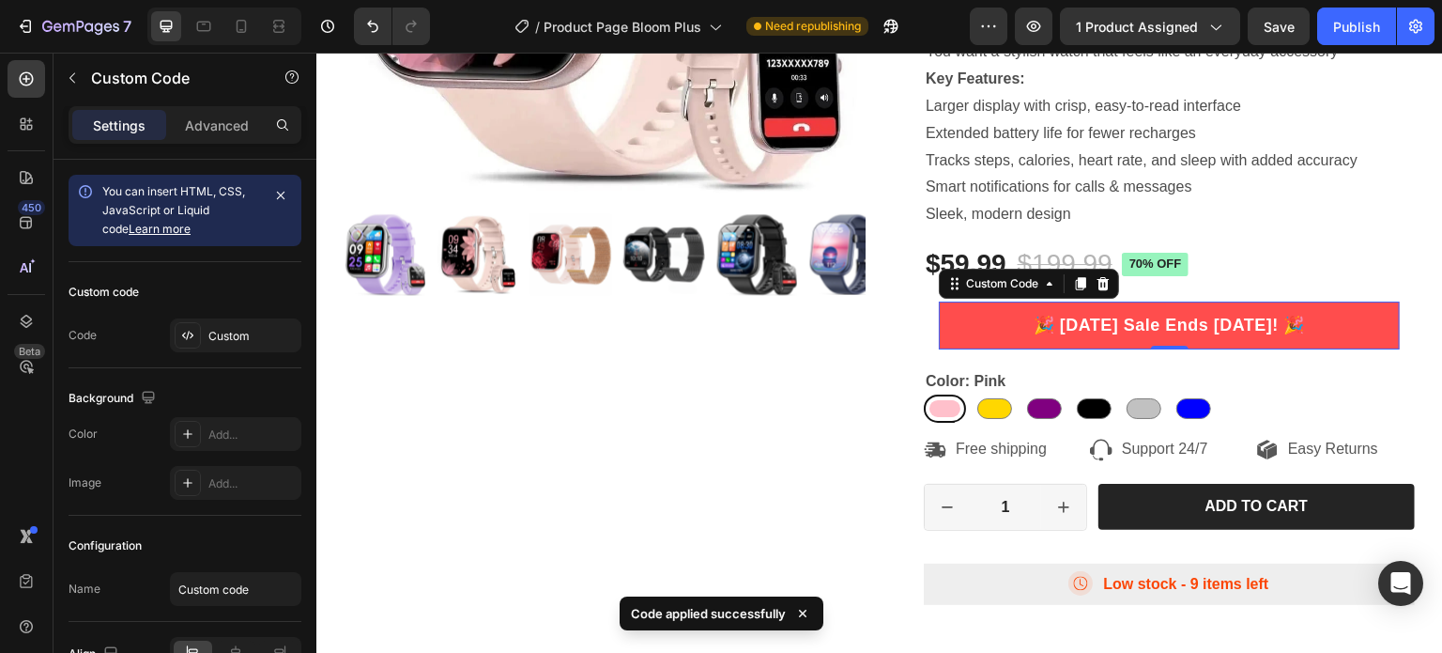
click at [1219, 315] on p "🎉 [DATE] Sale Ends [DATE]! 🎉" at bounding box center [1169, 325] width 461 height 25
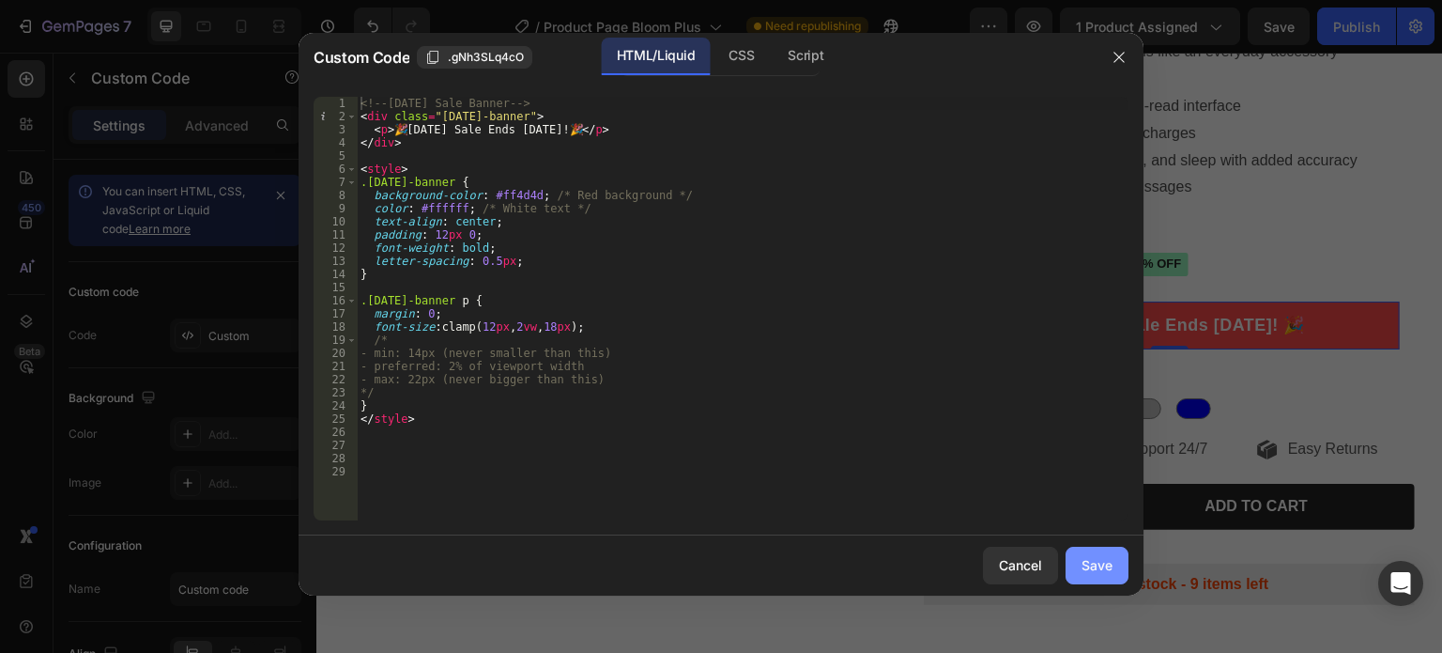
click at [1095, 567] on div "Save" at bounding box center [1097, 565] width 31 height 20
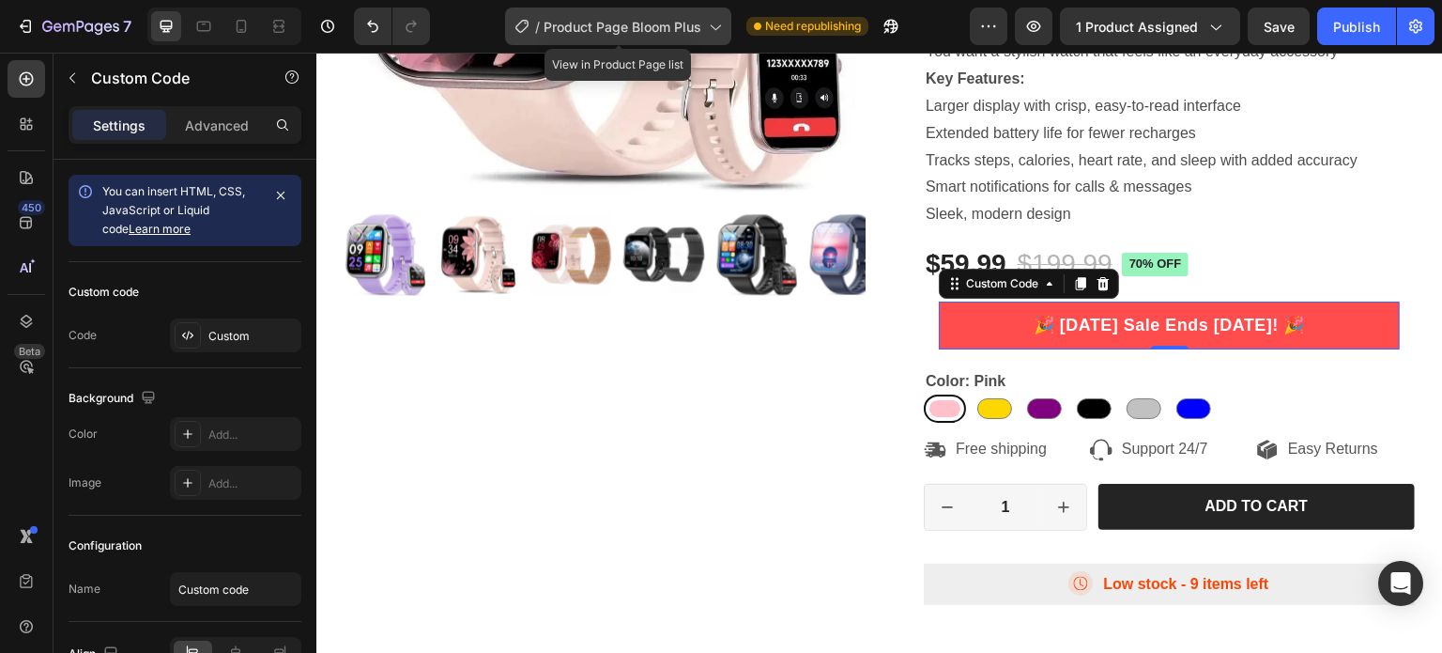
click at [601, 17] on span "Product Page Bloom Plus" at bounding box center [623, 27] width 158 height 20
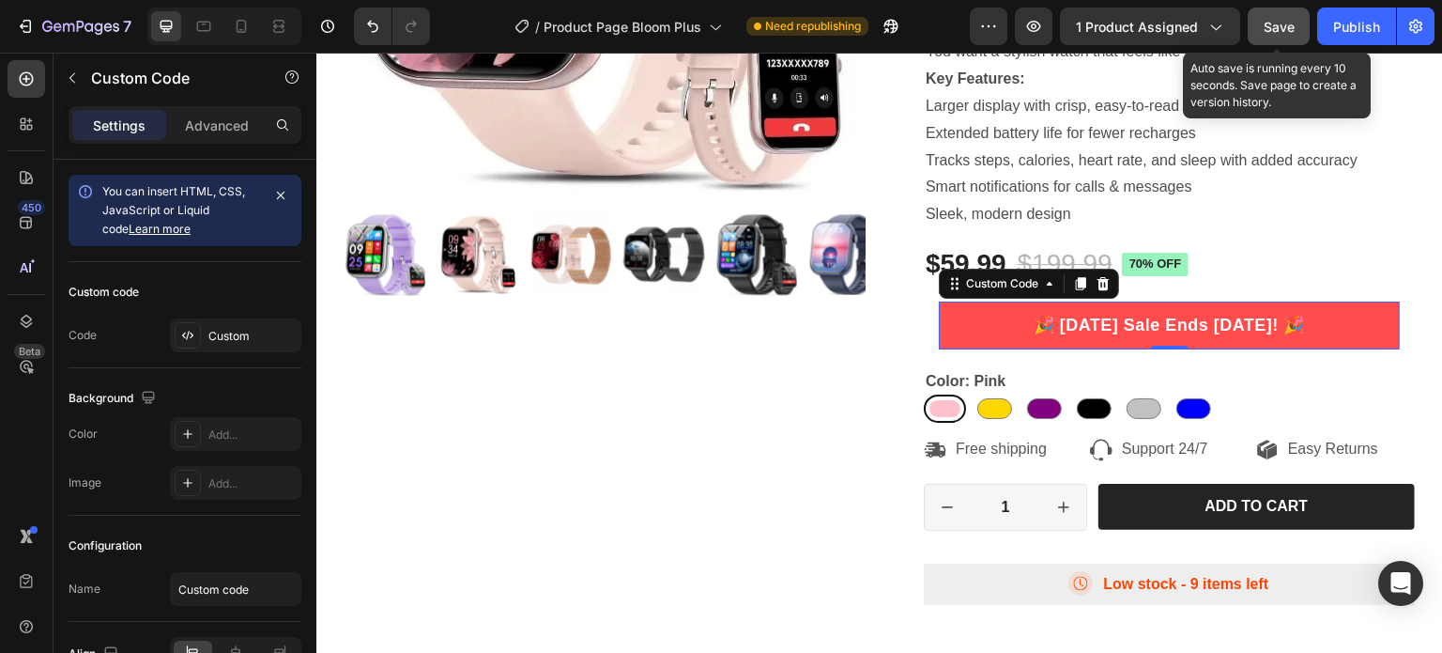
click at [1288, 24] on span "Save" at bounding box center [1279, 27] width 31 height 16
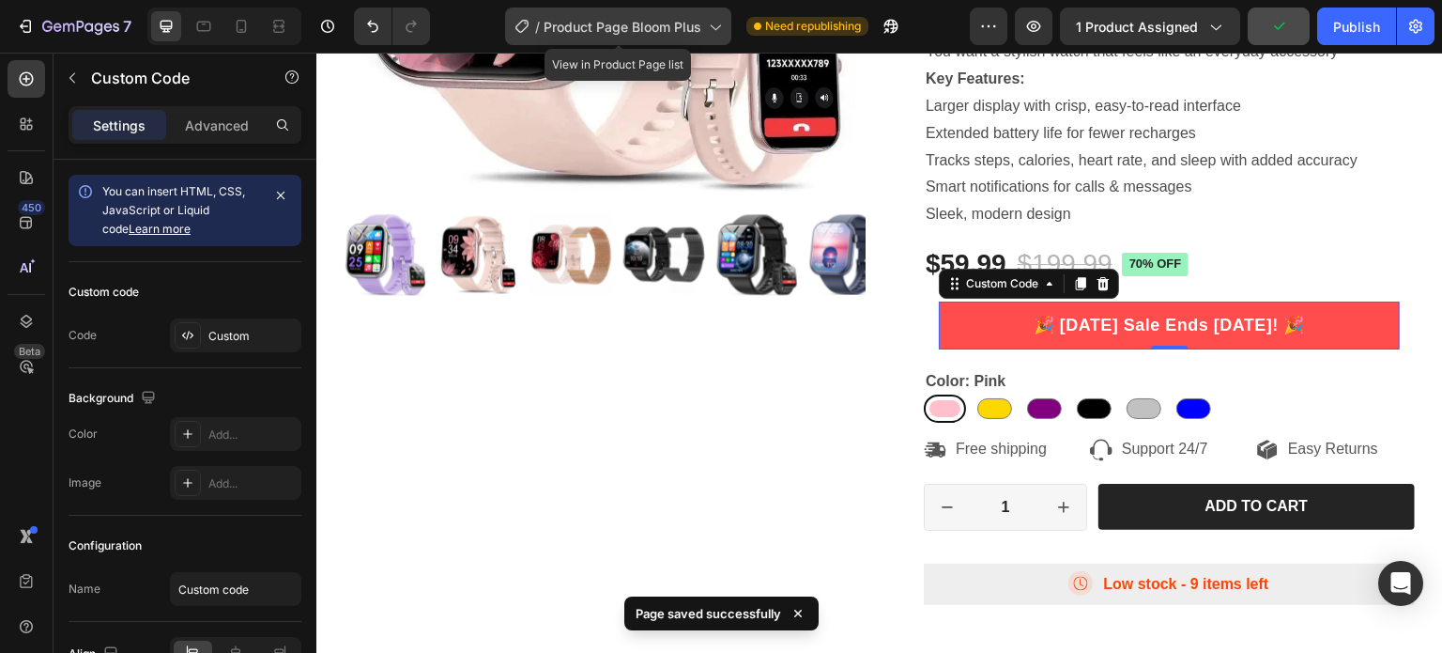
click at [647, 28] on span "Product Page Bloom Plus" at bounding box center [623, 27] width 158 height 20
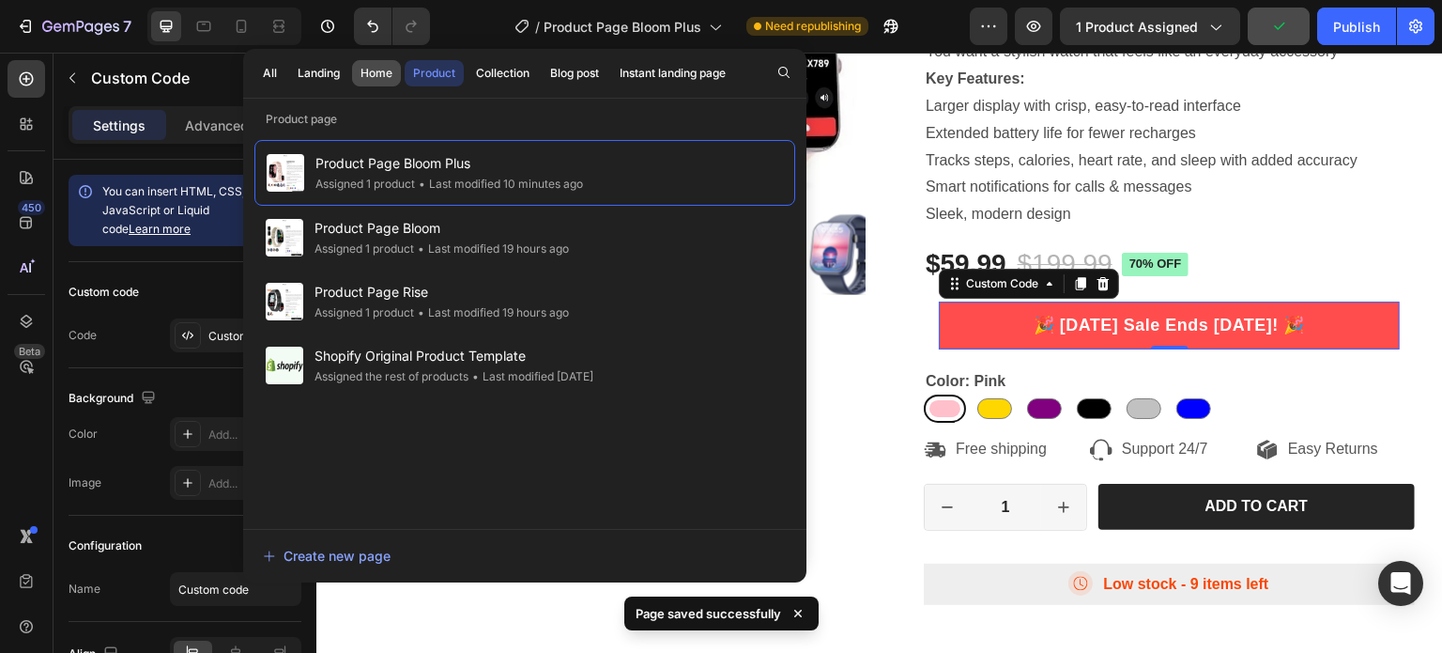
click at [363, 70] on div "Home" at bounding box center [377, 73] width 32 height 17
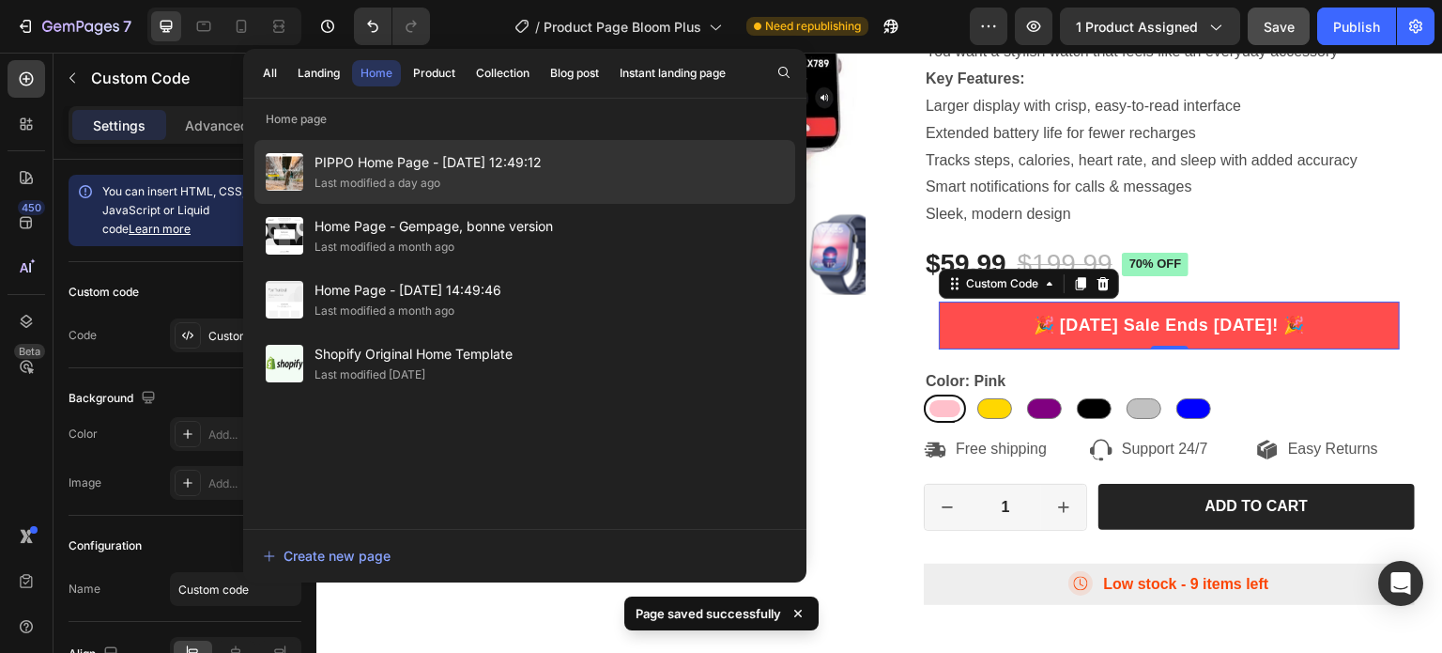
click at [369, 180] on div "Last modified a day ago" at bounding box center [378, 183] width 126 height 19
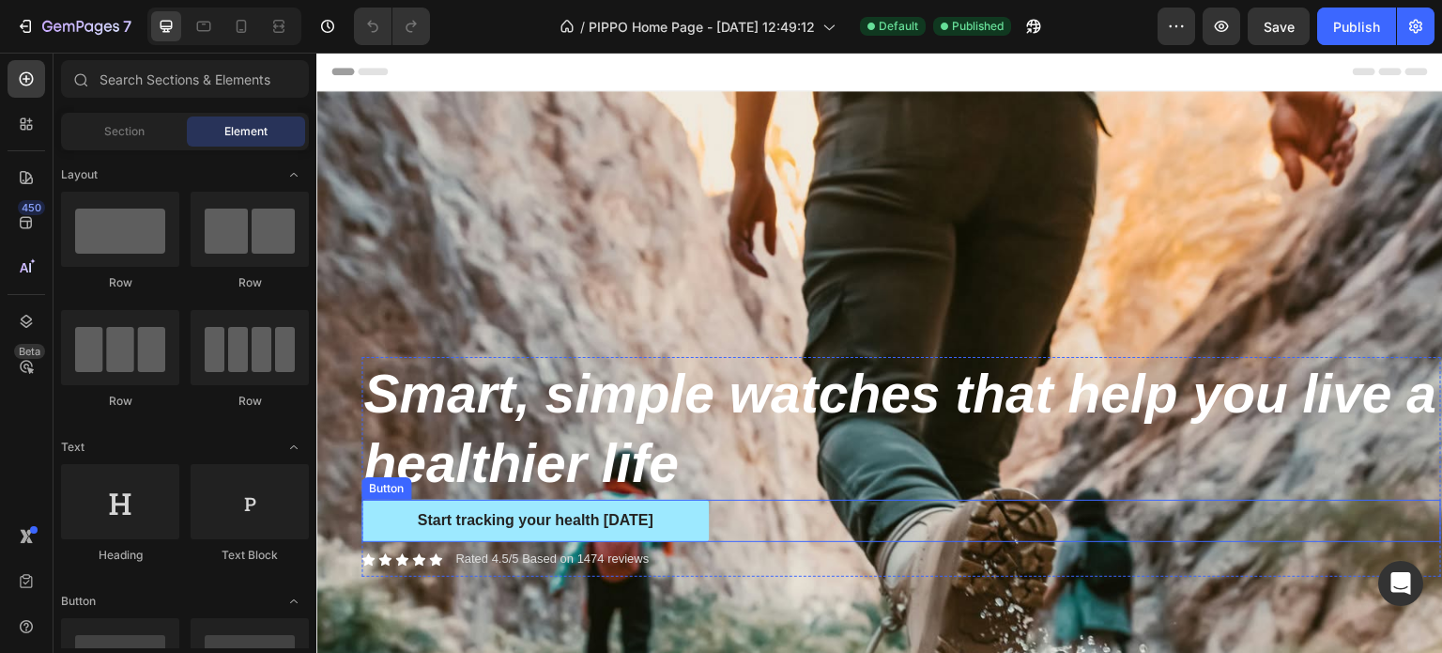
click at [673, 509] on link "Start tracking your health [DATE]" at bounding box center [534, 520] width 347 height 42
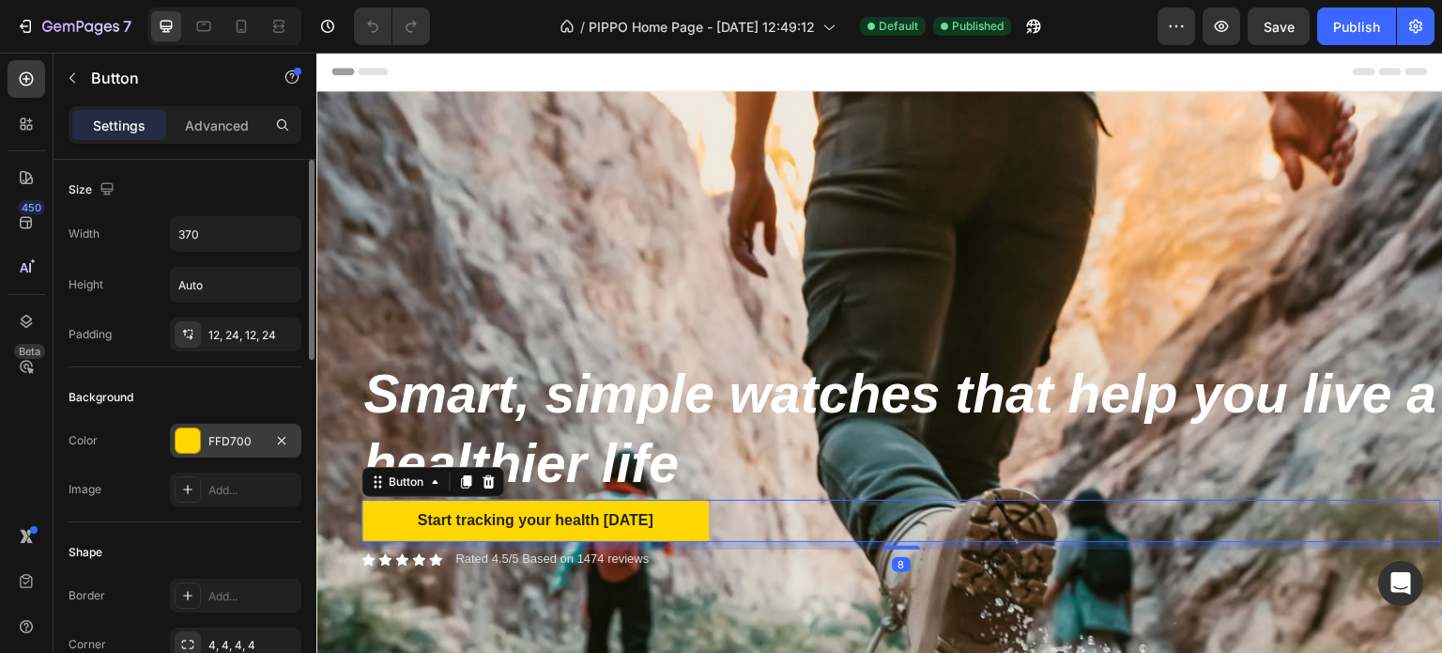
click at [239, 441] on div "FFD700" at bounding box center [235, 441] width 54 height 17
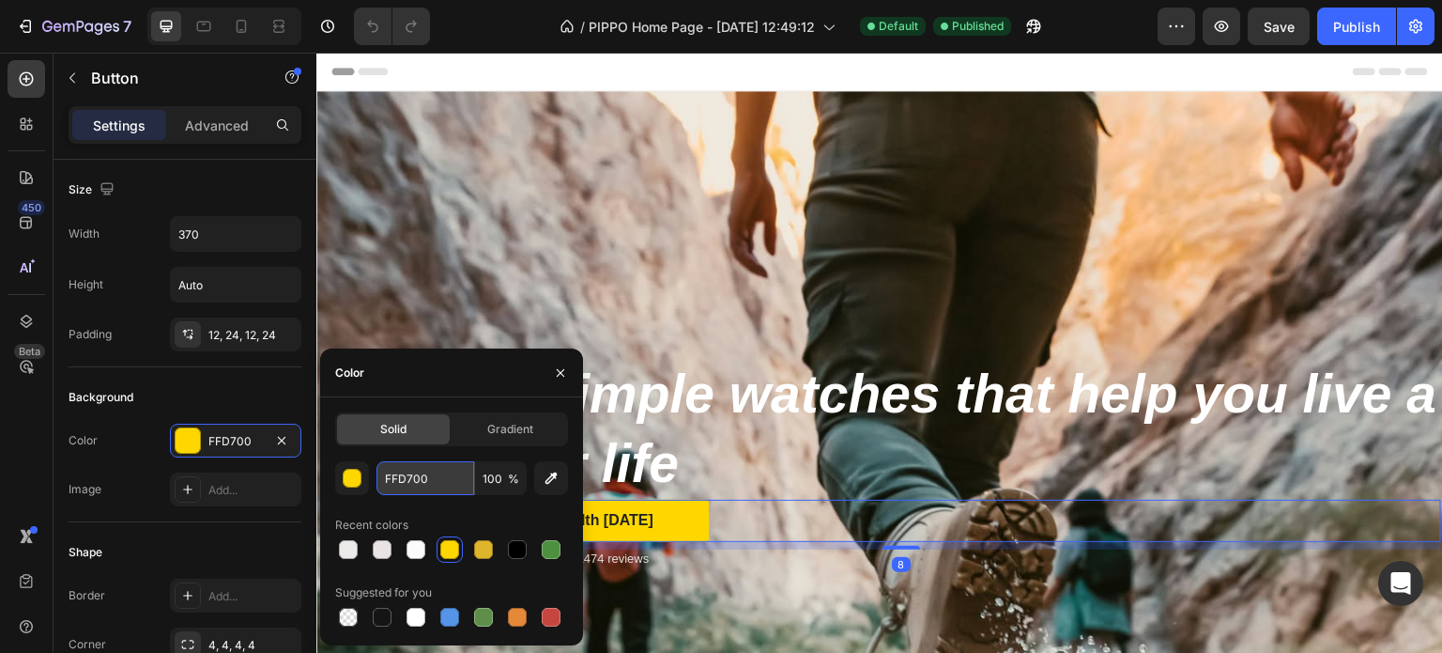
click at [409, 476] on input "FFD700" at bounding box center [426, 478] width 98 height 34
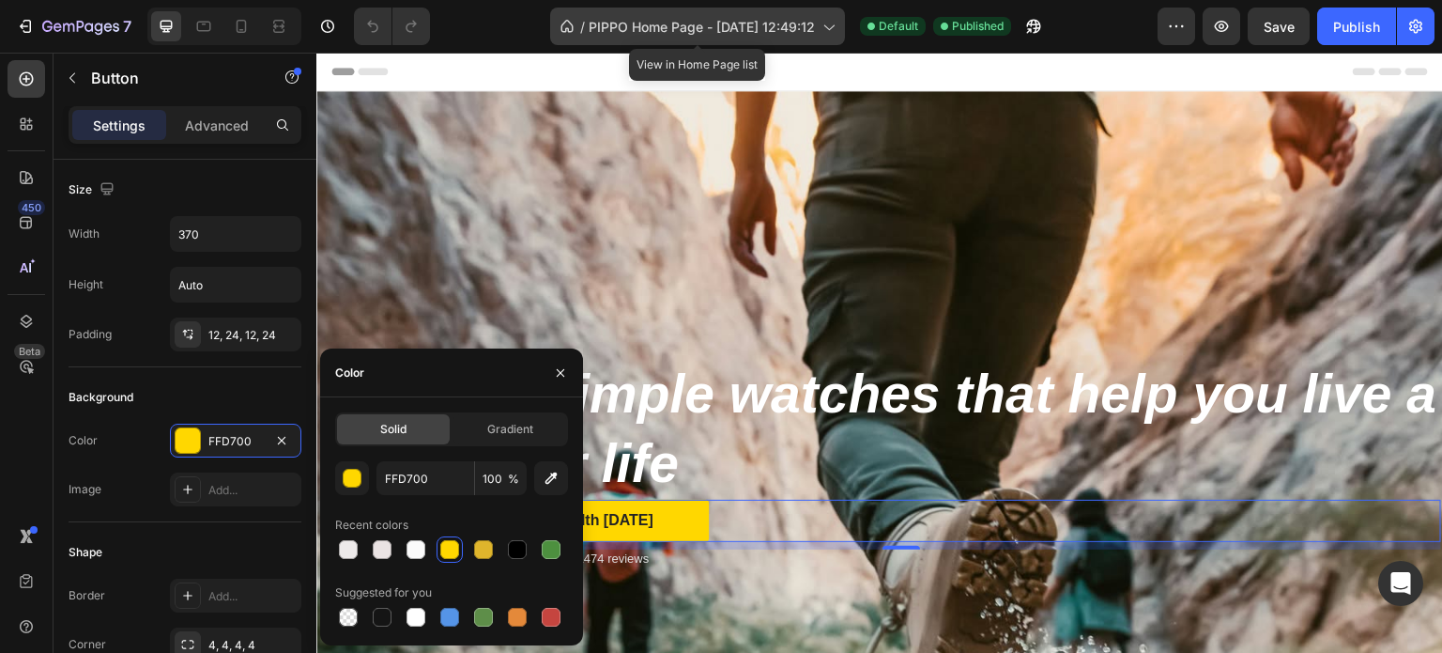
click at [666, 39] on div "/ PIPPO Home Page - [DATE] 12:49:12" at bounding box center [697, 27] width 295 height 38
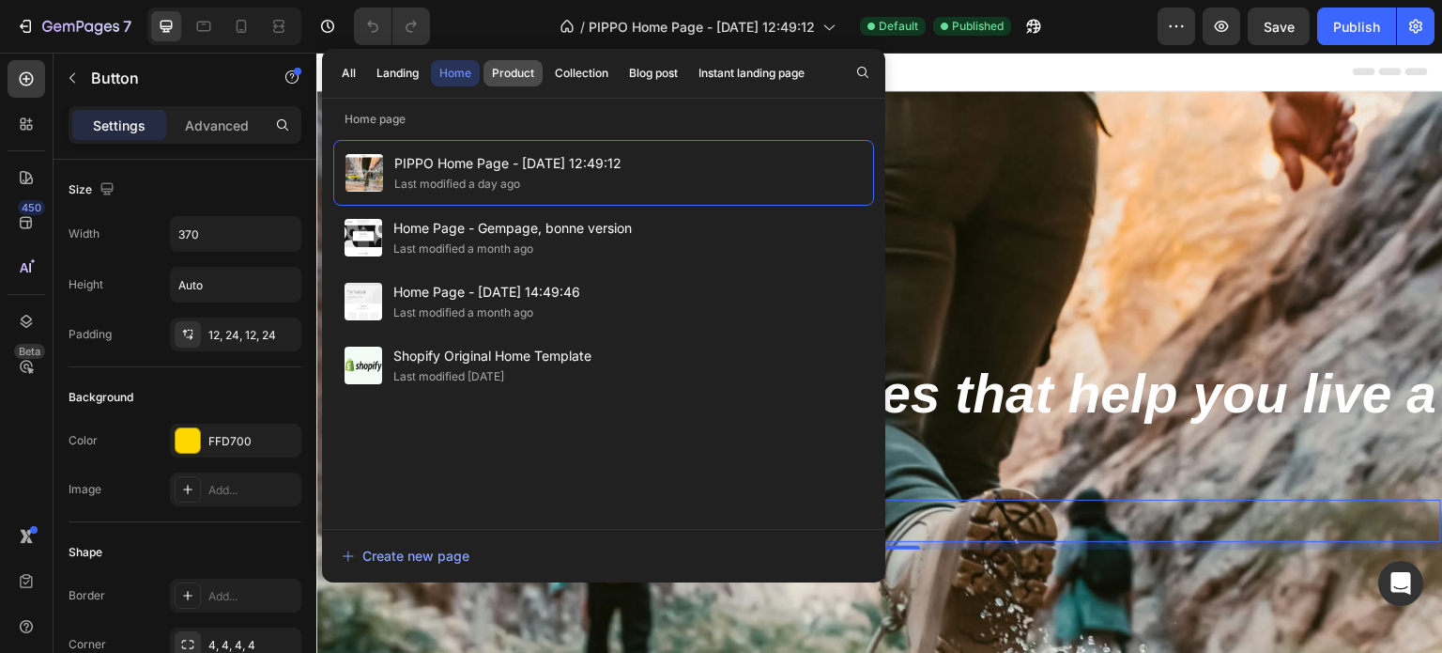
click at [501, 70] on div "Product" at bounding box center [513, 73] width 42 height 17
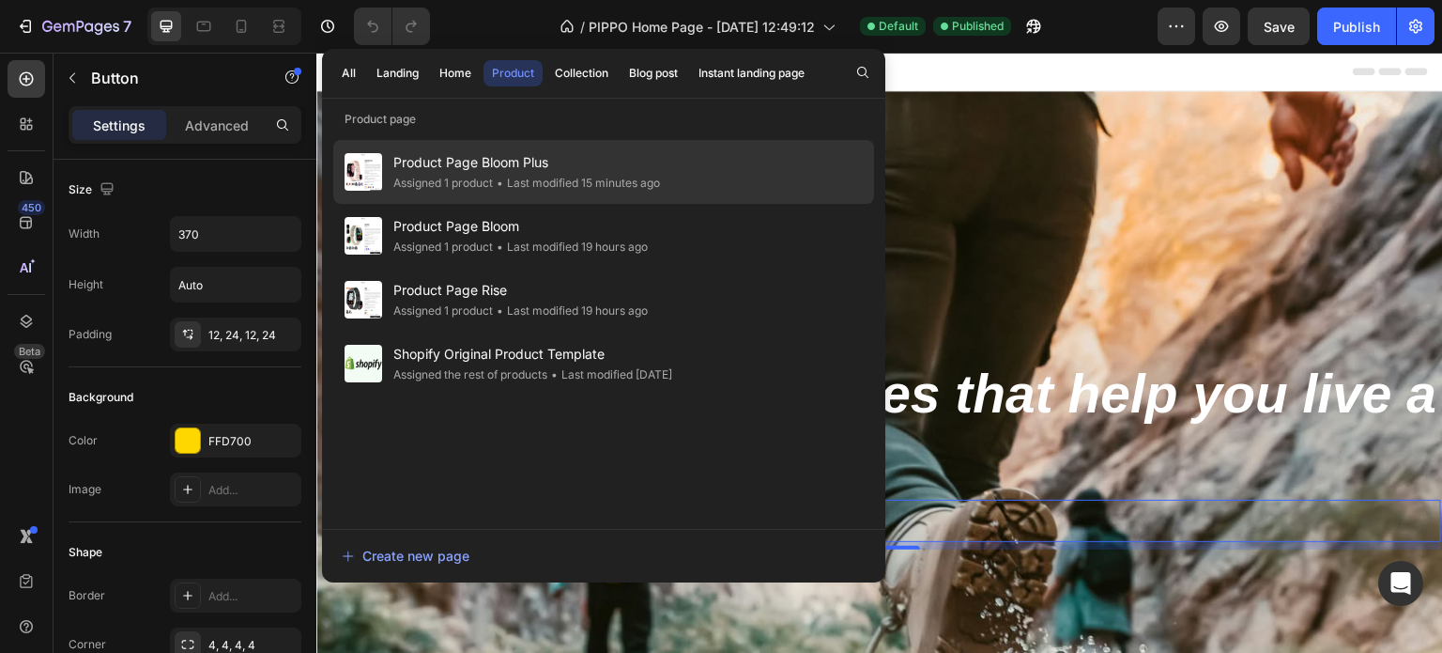
click at [552, 176] on div "• Last modified 15 minutes ago" at bounding box center [576, 183] width 167 height 19
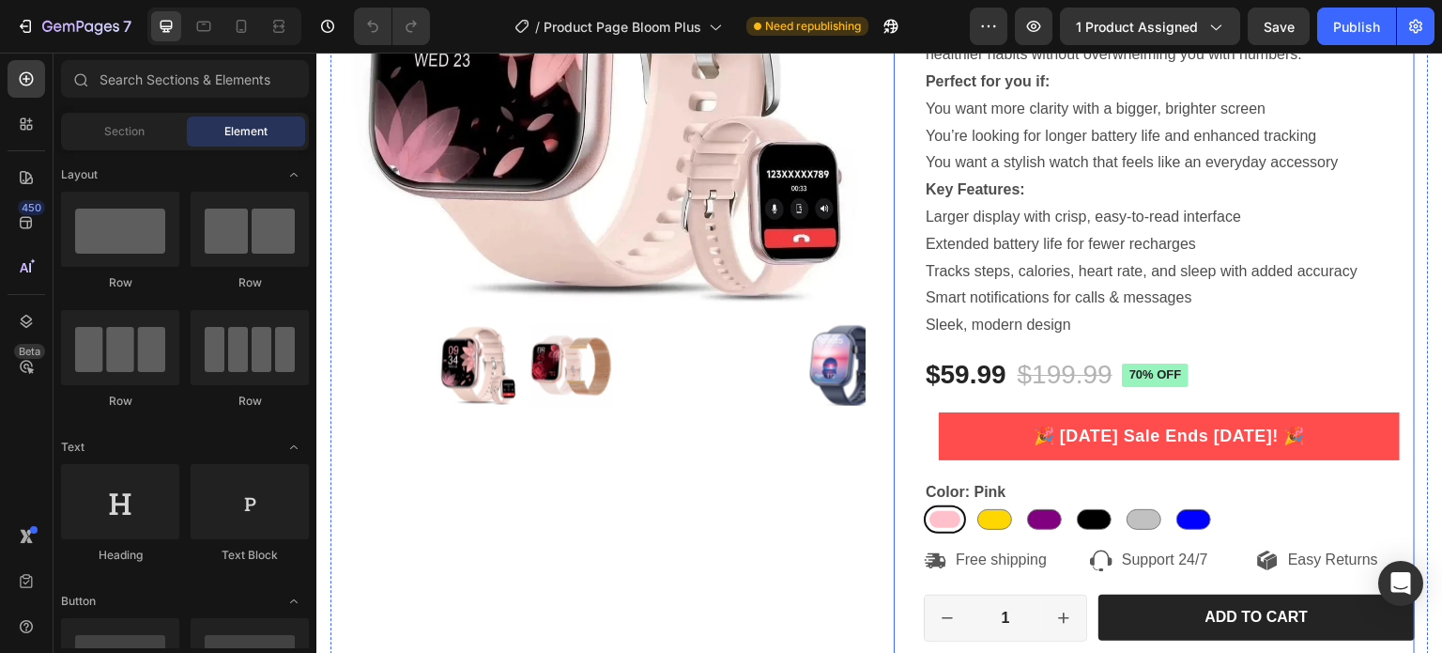
scroll to position [376, 0]
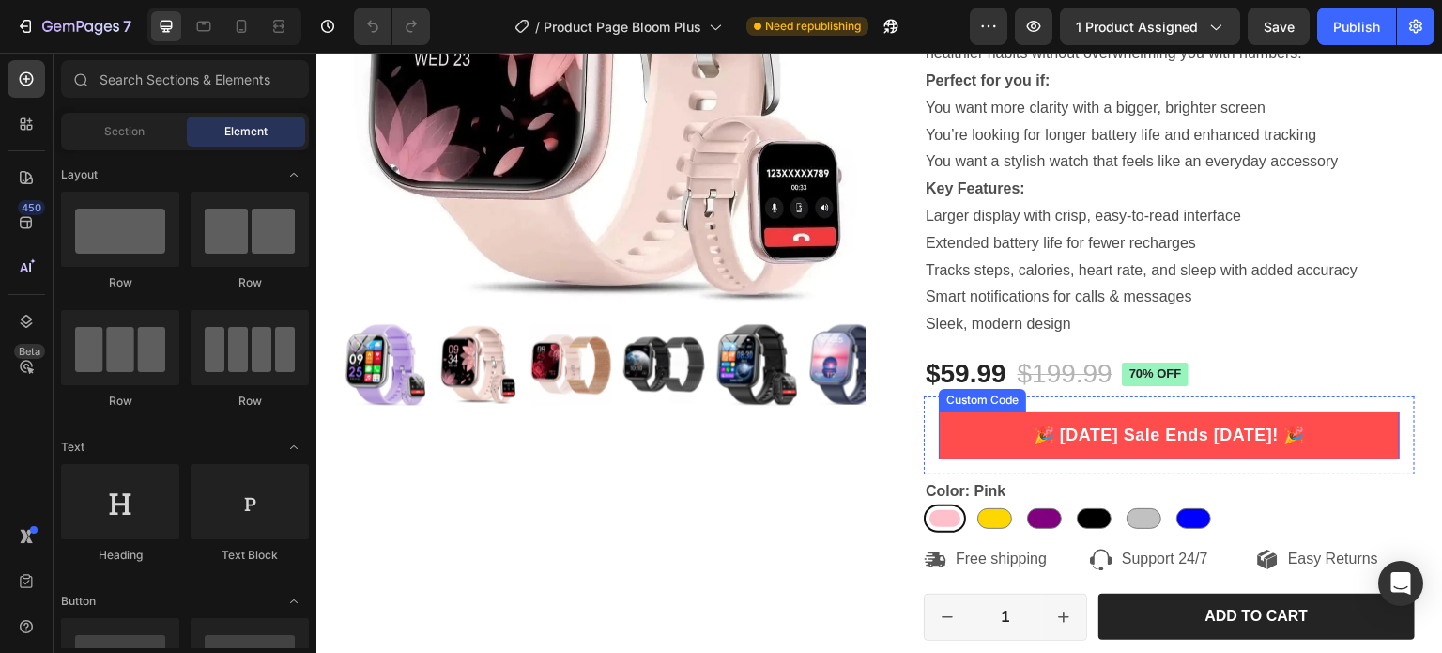
click at [1072, 438] on p "🎉 Labor Day Sale Ends September 1st! 🎉" at bounding box center [1169, 435] width 461 height 25
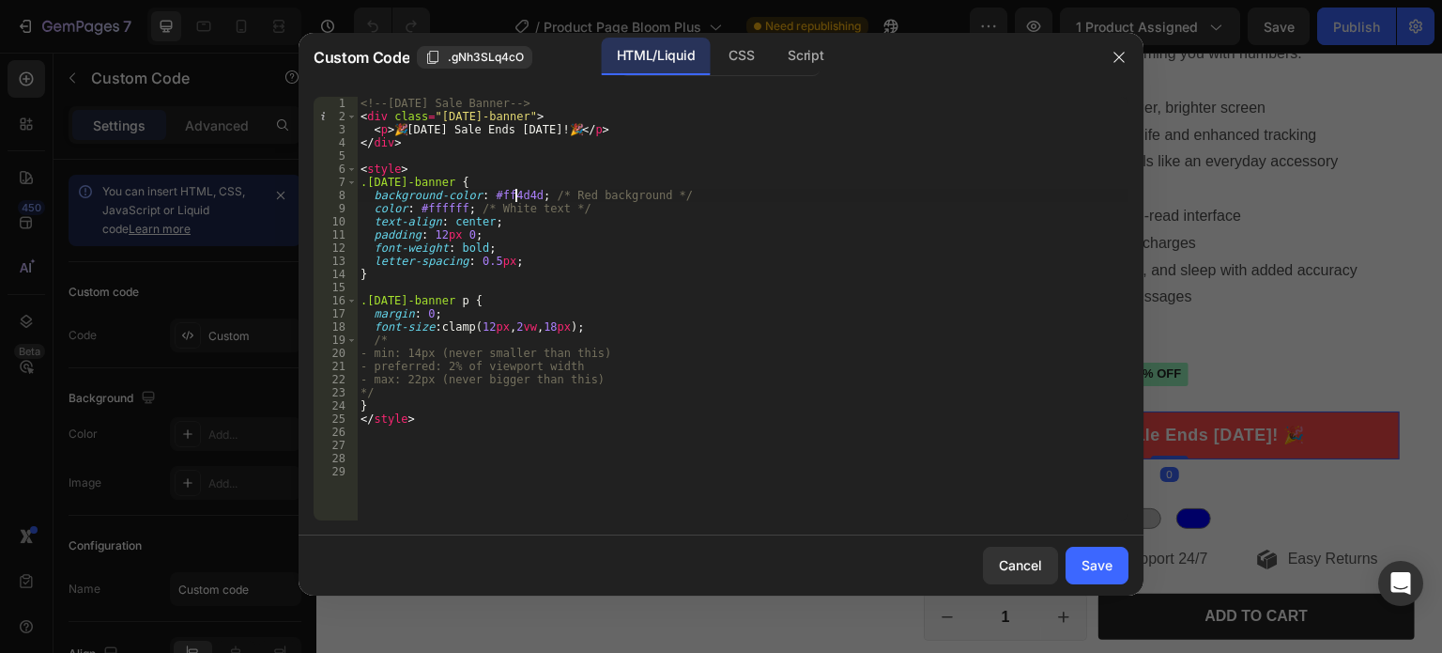
click at [518, 198] on div "<!-- Labor Day Sale Banner --> < div class = "labor-day-banner" > < p > 🎉 Labor…" at bounding box center [743, 322] width 772 height 450
paste textarea "FFD700"
click at [436, 206] on div "<!-- Labor Day Sale Banner --> < div class = "labor-day-banner" > < p > 🎉 Labor…" at bounding box center [743, 322] width 772 height 450
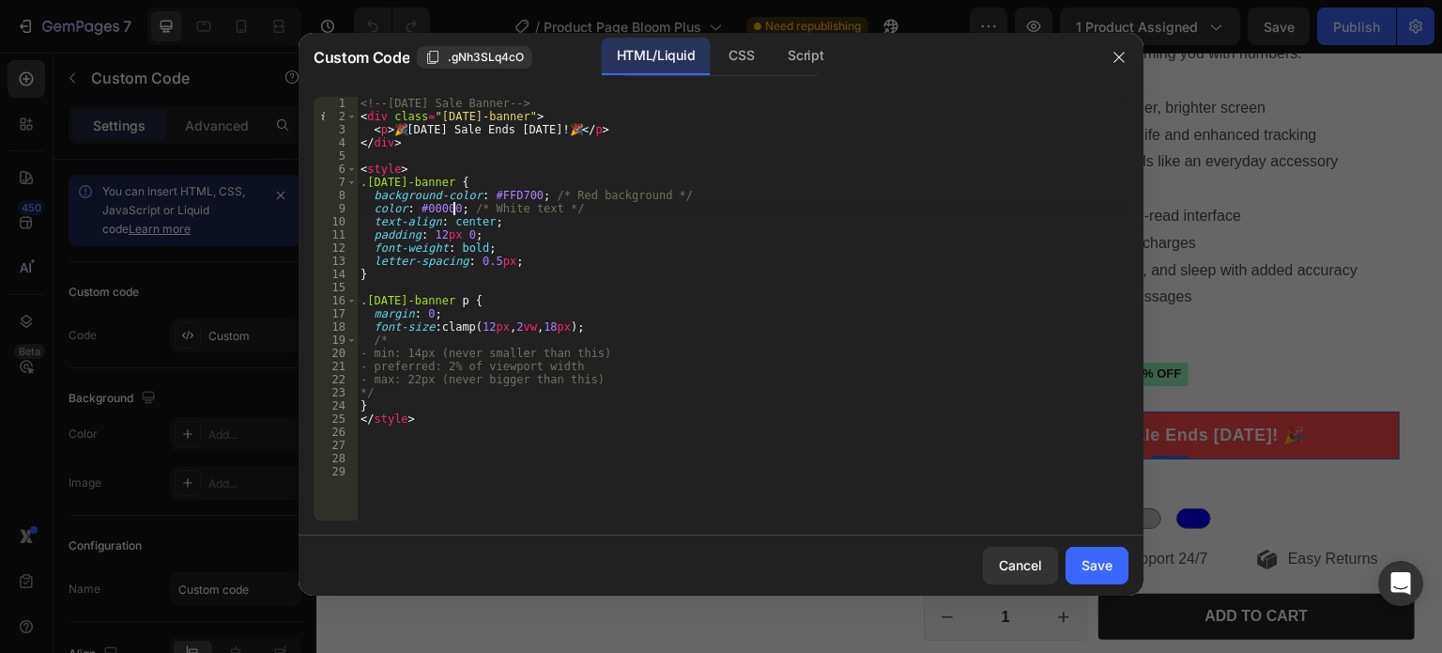
scroll to position [0, 8]
click at [666, 278] on div "<!-- Labor Day Sale Banner --> < div class = "labor-day-banner" > < p > 🎉 Labor…" at bounding box center [743, 322] width 772 height 450
type textarea "}"
click at [1082, 559] on div "Save" at bounding box center [1097, 565] width 31 height 20
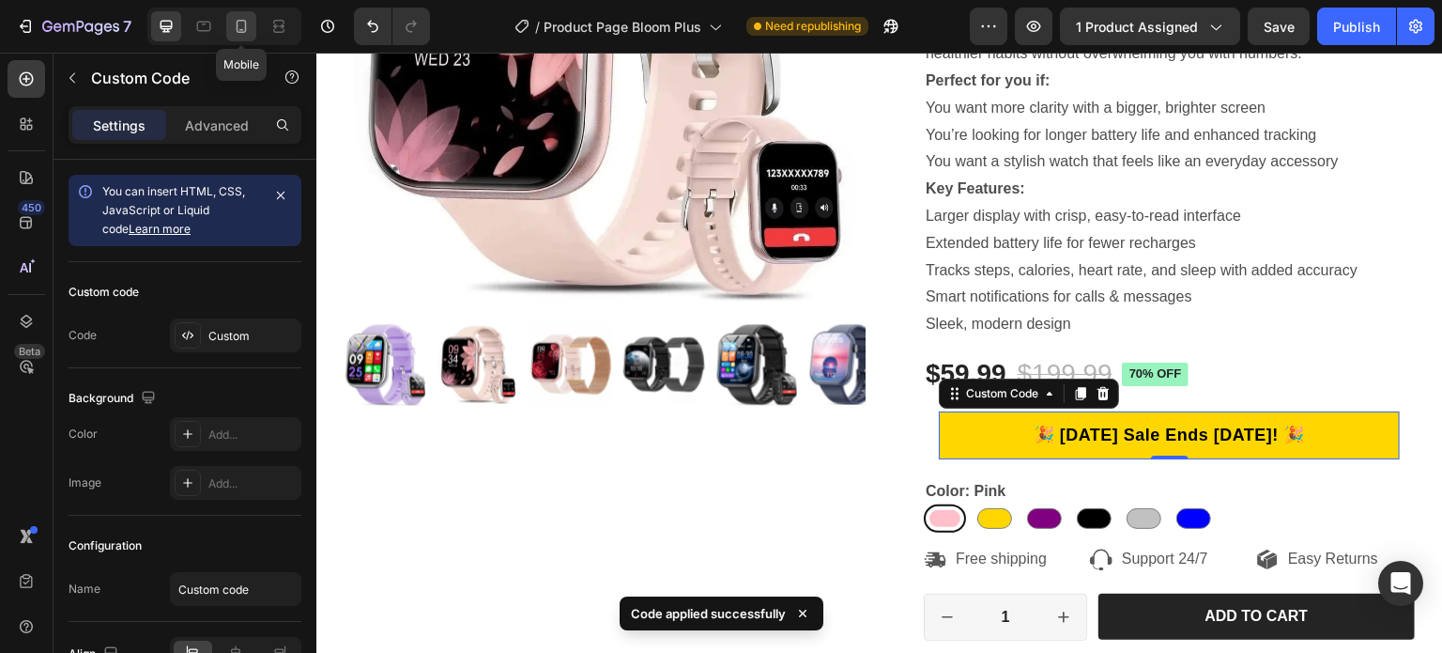
click at [246, 28] on icon at bounding box center [241, 26] width 19 height 19
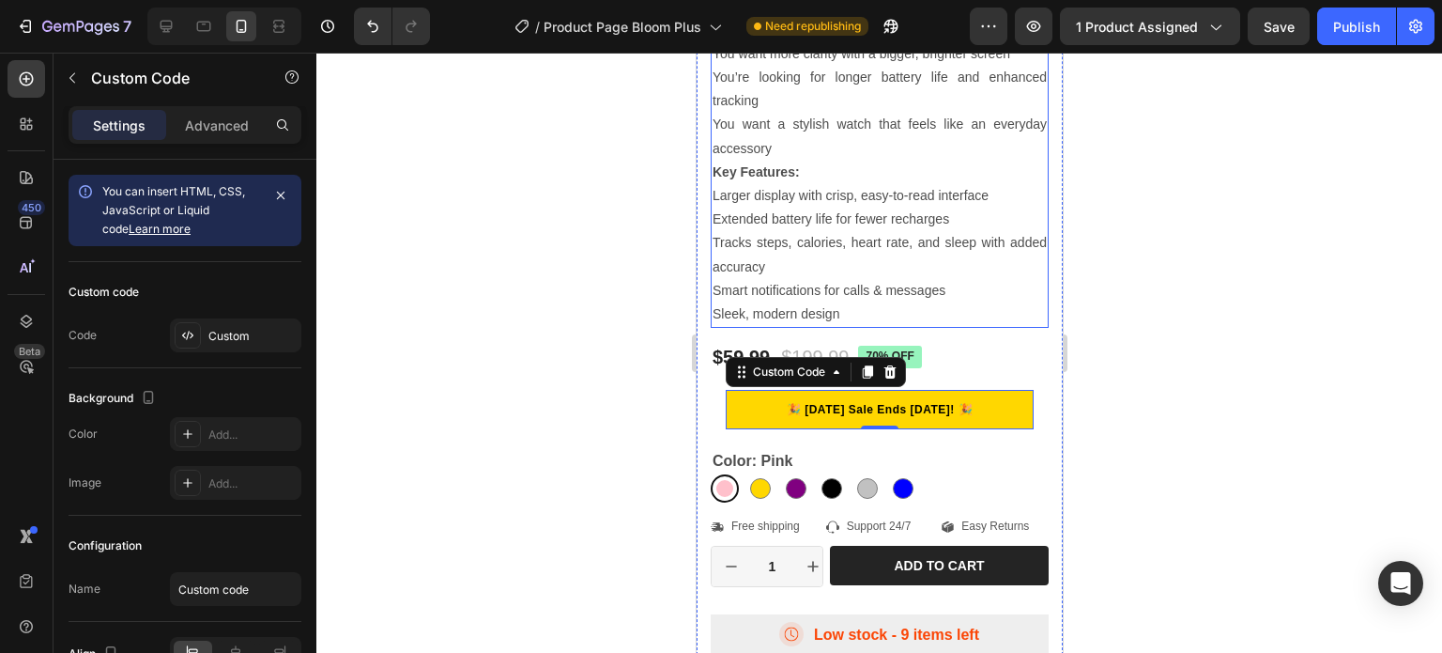
scroll to position [797, 0]
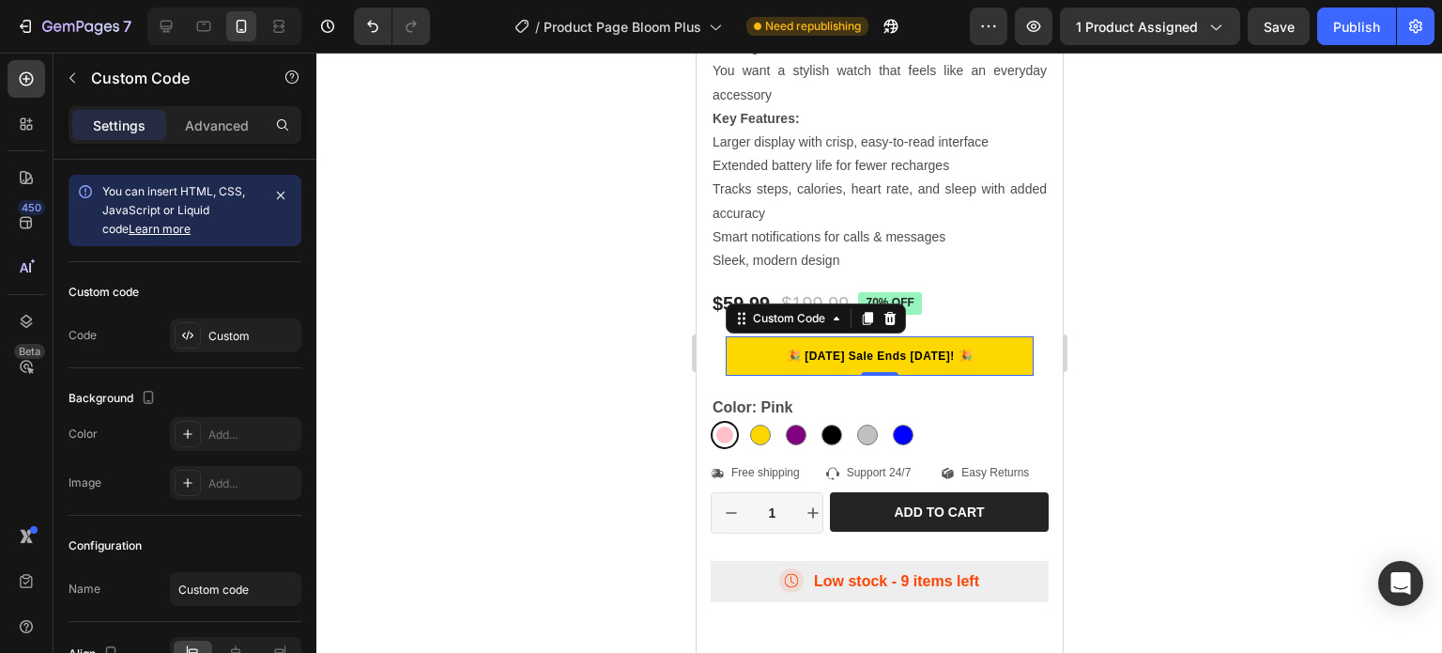
click at [955, 347] on p "🎉 [DATE] Sale Ends [DATE]! 🎉" at bounding box center [879, 355] width 308 height 17
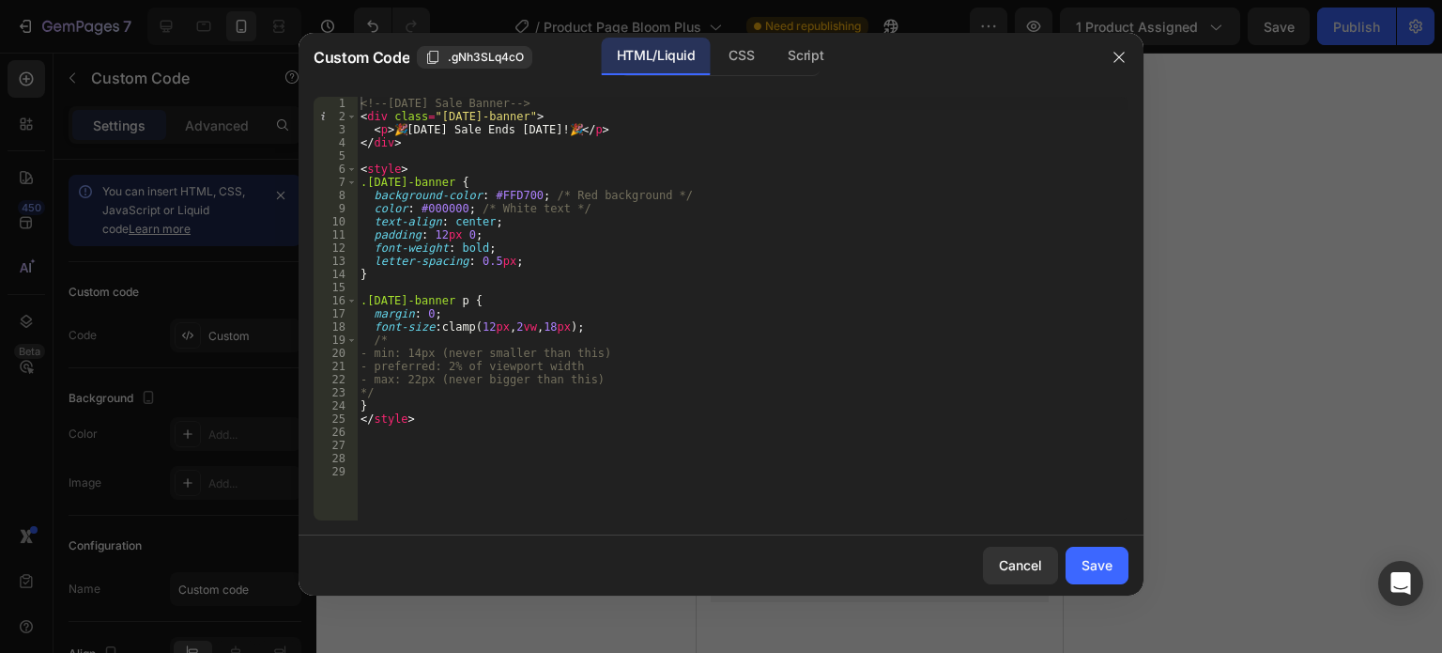
click at [488, 323] on div "<!-- Labor Day Sale Banner --> < div class = "labor-day-banner" > < p > 🎉 Labor…" at bounding box center [743, 322] width 772 height 450
type textarea "font-size: clamp(13px, 2vw, 18px);"
click at [1100, 563] on div "Save" at bounding box center [1097, 565] width 31 height 20
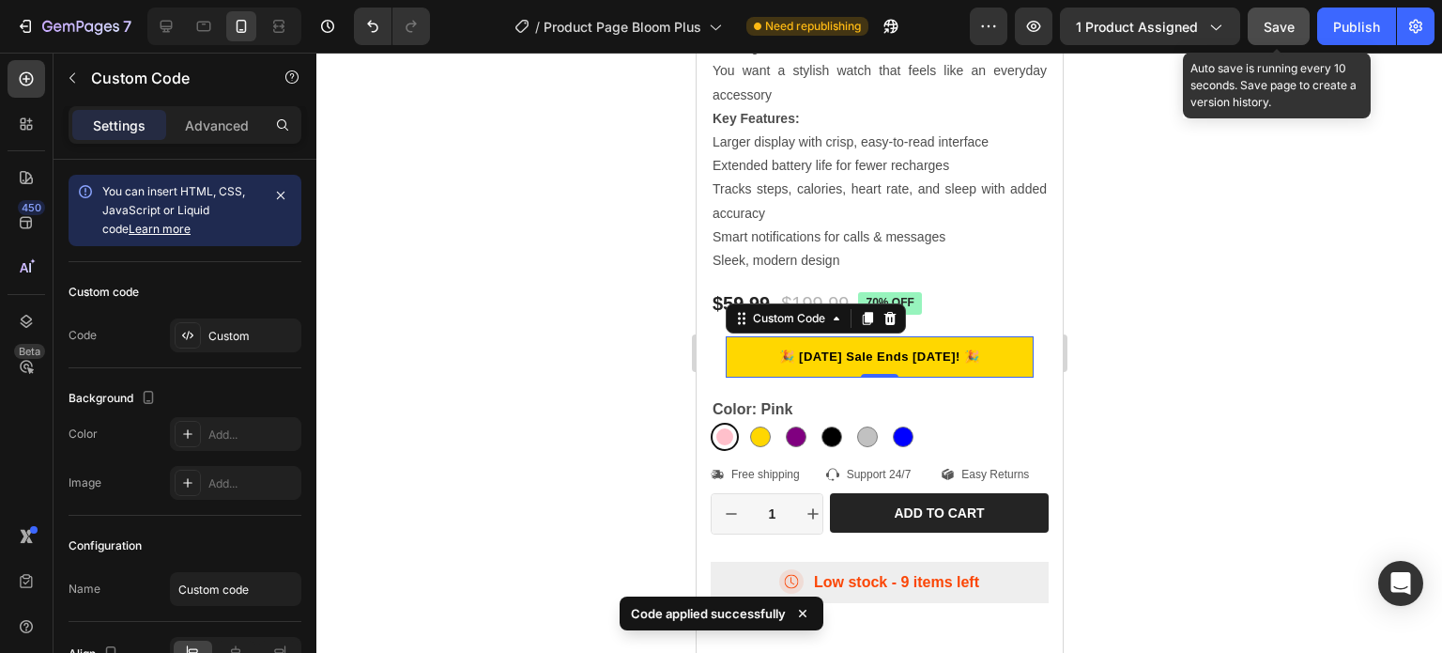
click at [1291, 24] on span "Save" at bounding box center [1279, 27] width 31 height 16
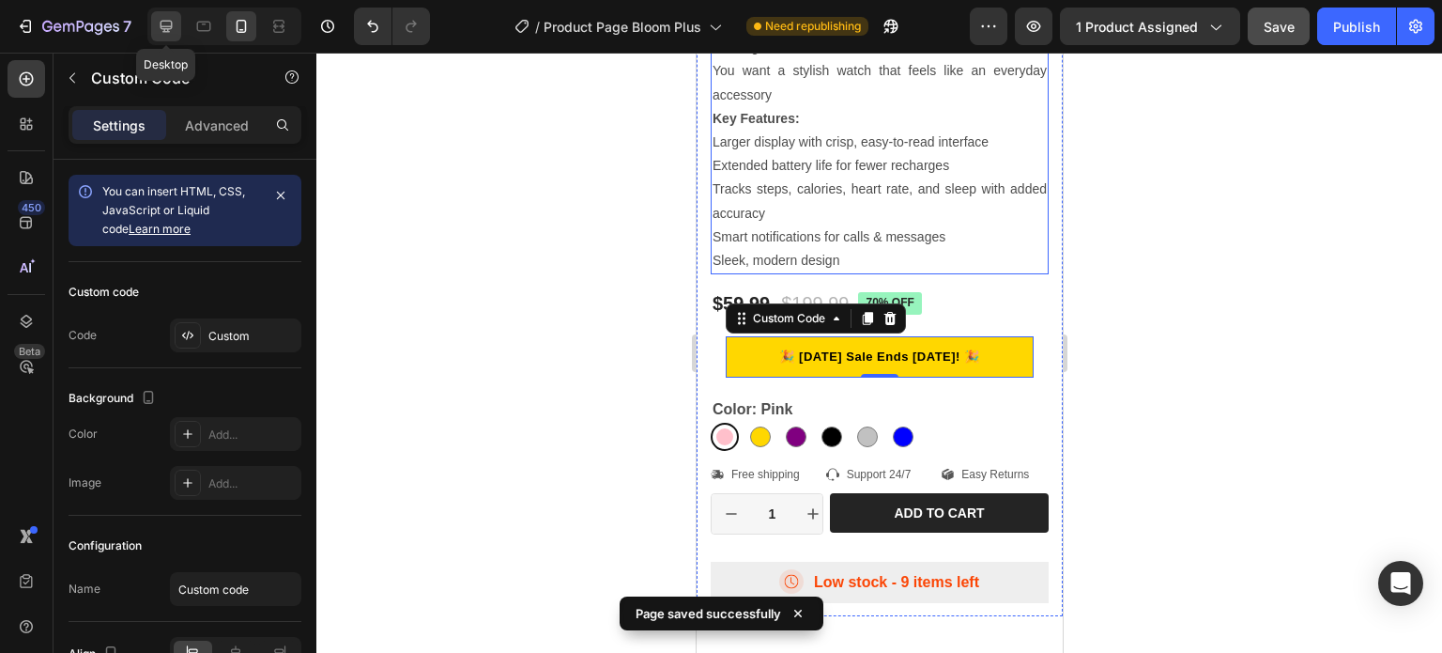
click at [173, 25] on icon at bounding box center [166, 26] width 19 height 19
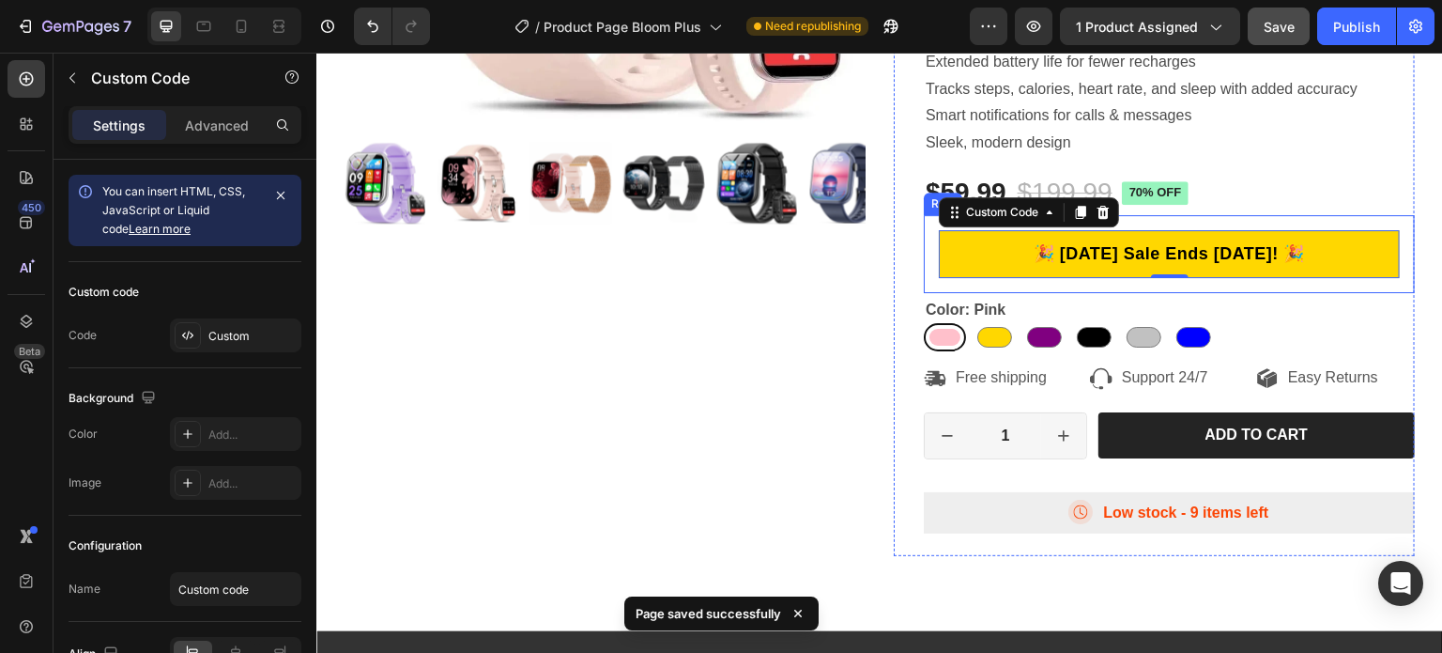
scroll to position [387, 0]
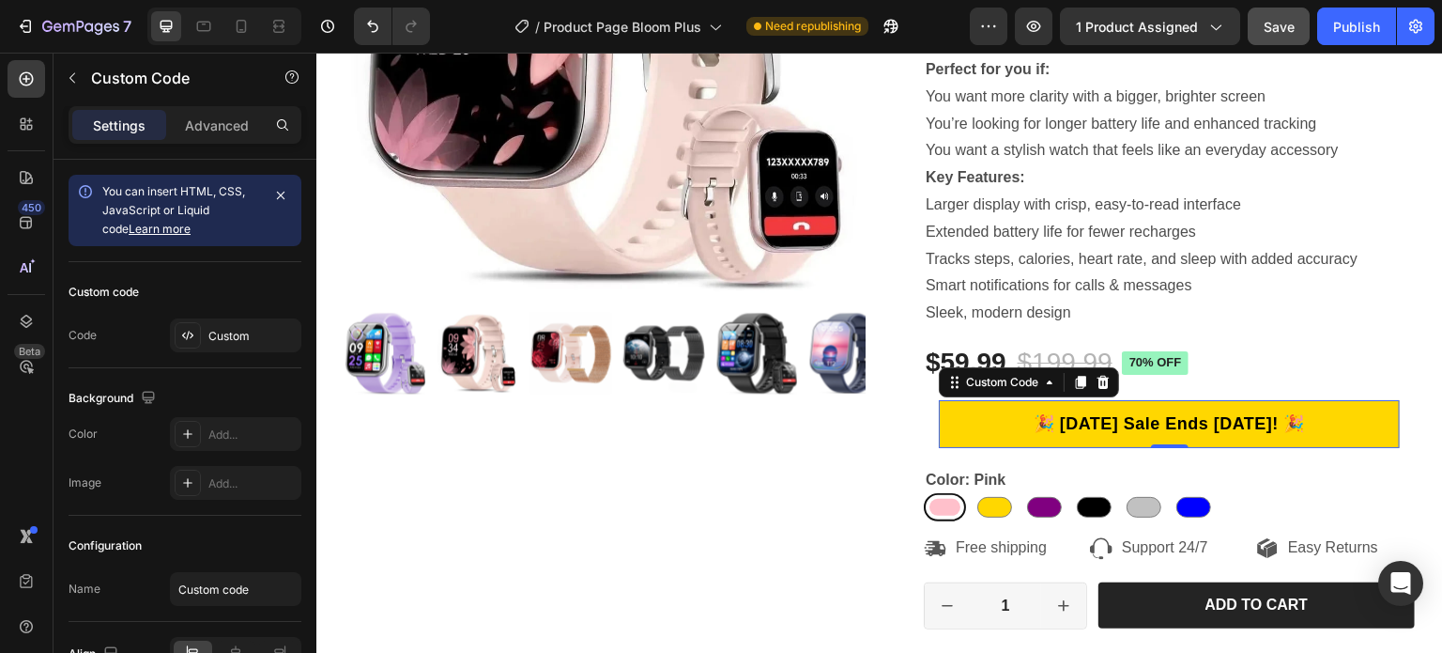
click at [939, 404] on div "🎉 [DATE] Sale Ends [DATE]! 🎉" at bounding box center [1169, 424] width 461 height 48
click at [947, 384] on icon at bounding box center [954, 382] width 15 height 15
click at [939, 402] on div "🎉 [DATE] Sale Ends [DATE]! 🎉" at bounding box center [1169, 424] width 461 height 48
click at [878, 426] on div "Product Images BLOOM PLUS Product Title Icon Icon Icon Icon Icon Icon List 443 …" at bounding box center [879, 252] width 1099 height 946
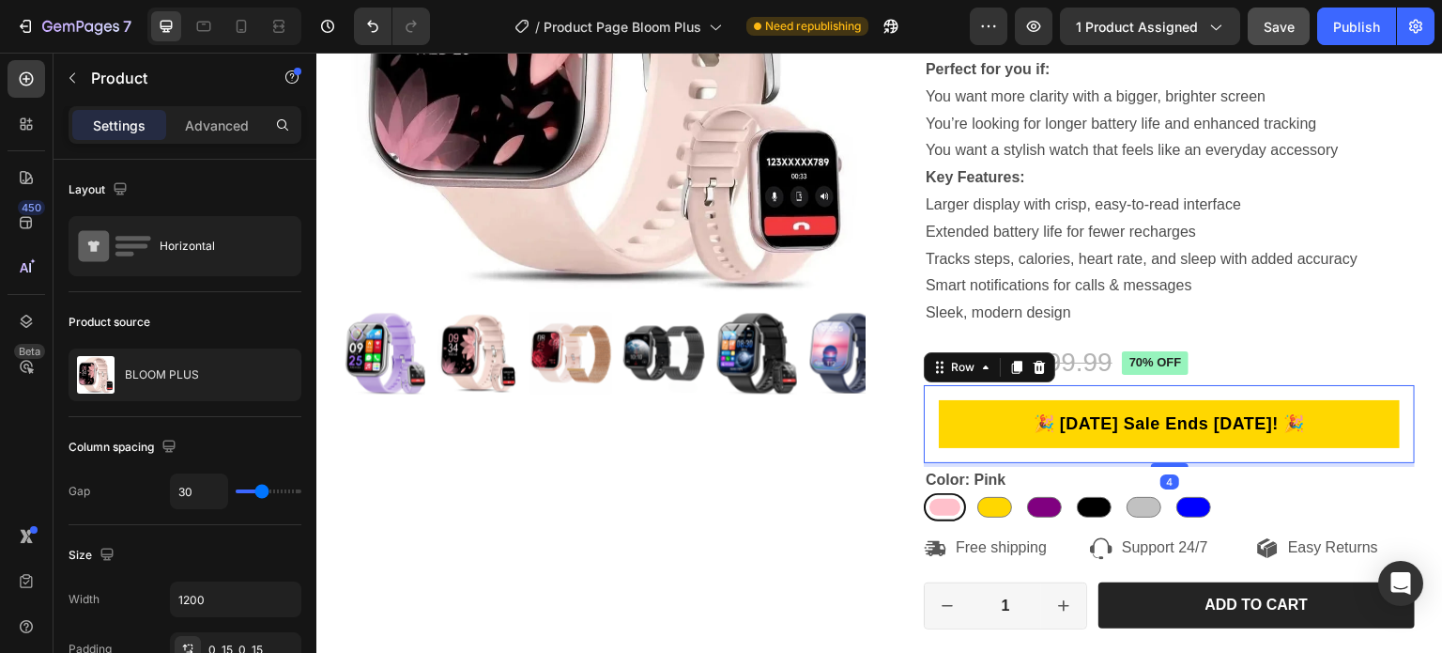
click at [930, 407] on div "🎉 Labor Day Sale Ends September 1st! 🎉 Custom Code Row 4" at bounding box center [1169, 424] width 491 height 78
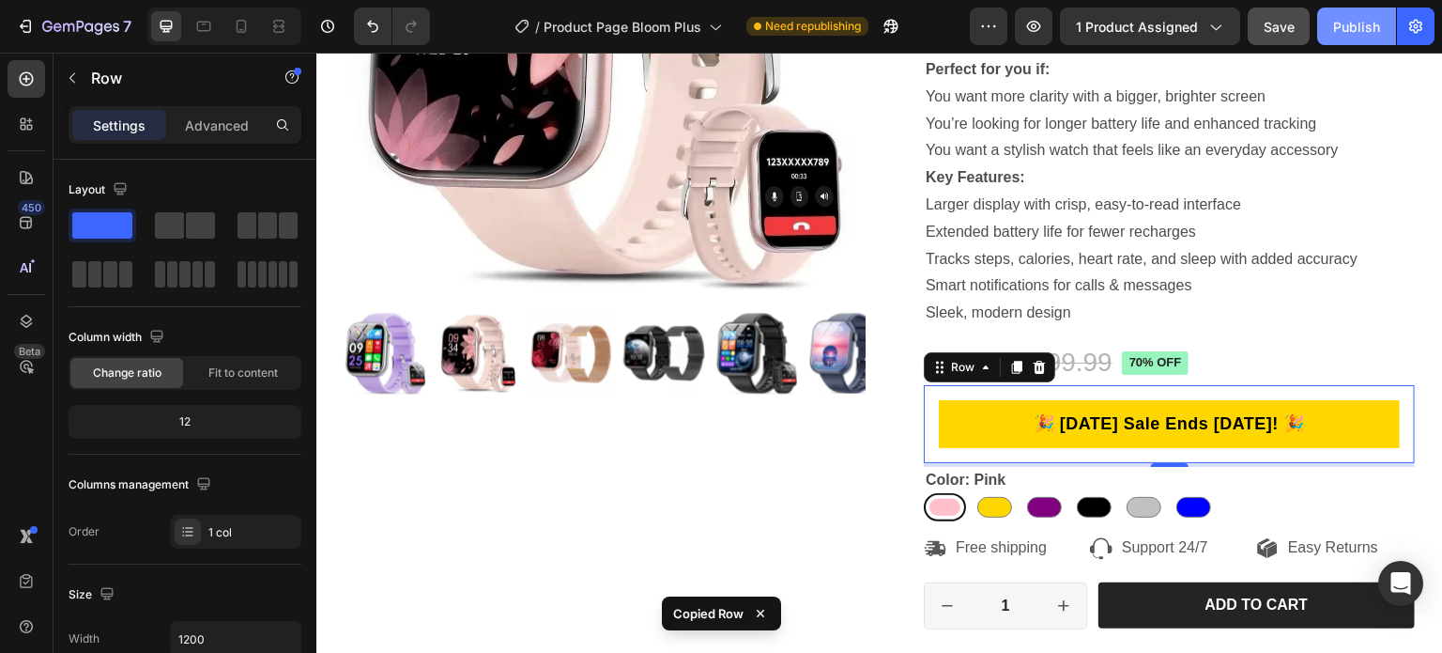
click at [1336, 32] on div "Publish" at bounding box center [1356, 27] width 47 height 20
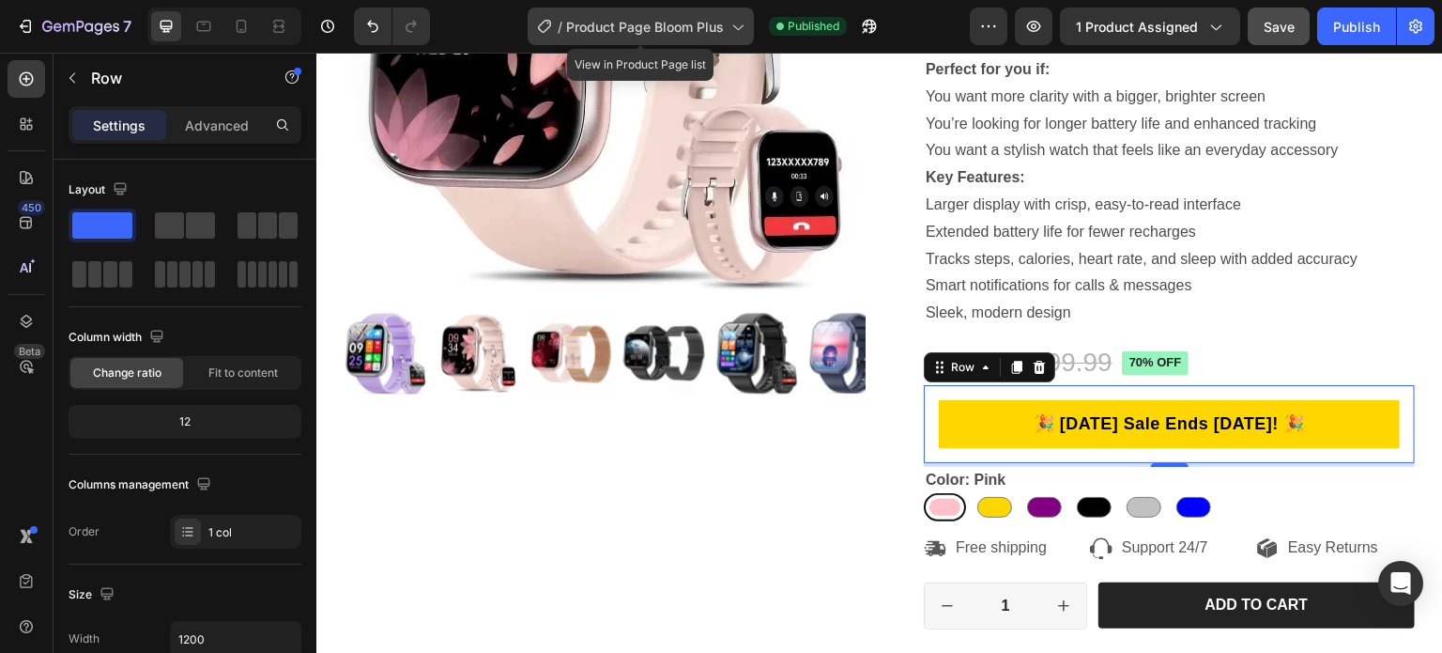
click at [620, 28] on span "Product Page Bloom Plus" at bounding box center [645, 27] width 158 height 20
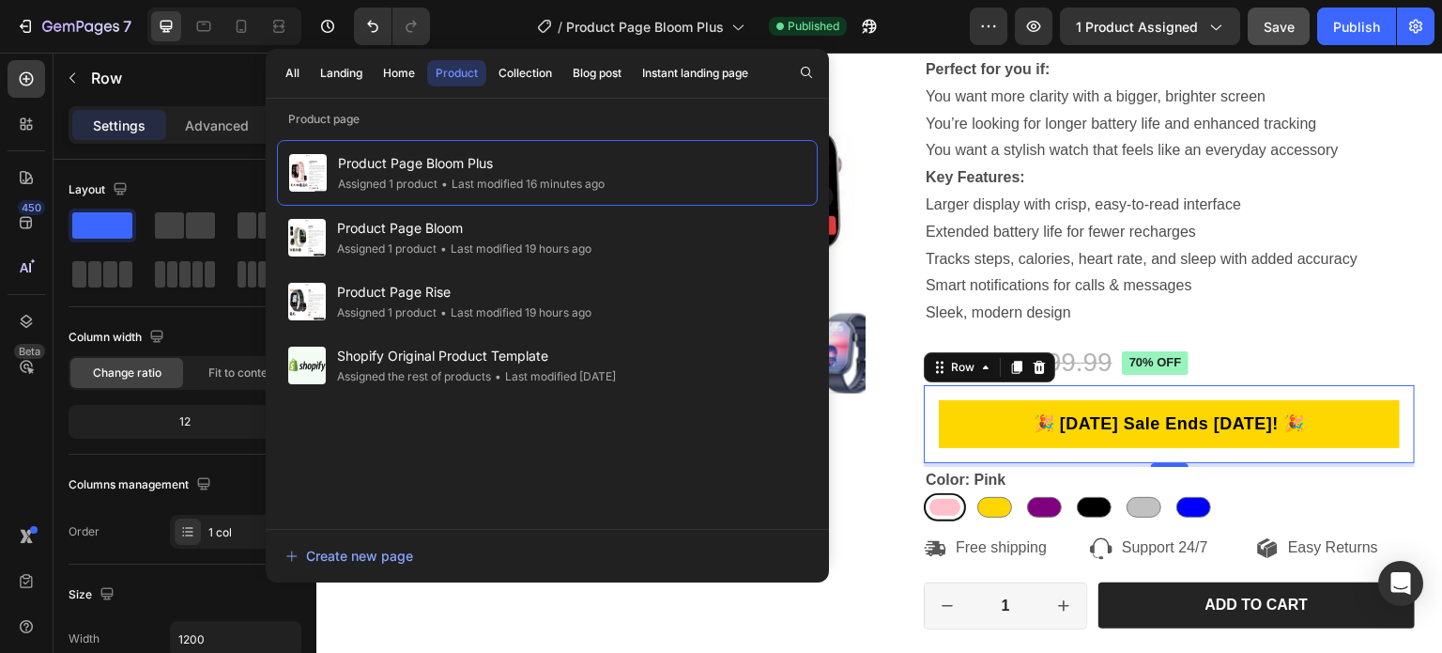
click at [433, 67] on button "Product" at bounding box center [456, 73] width 59 height 26
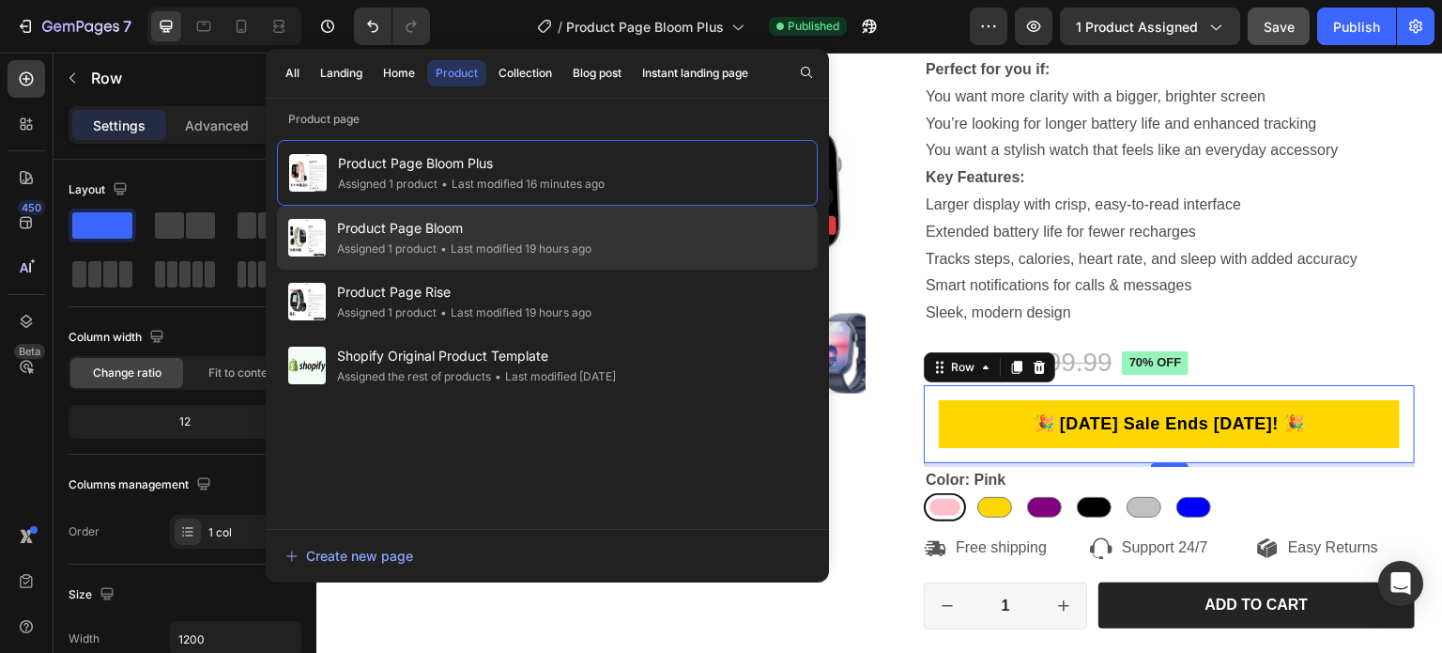
click at [407, 239] on div "Assigned 1 product" at bounding box center [387, 248] width 100 height 19
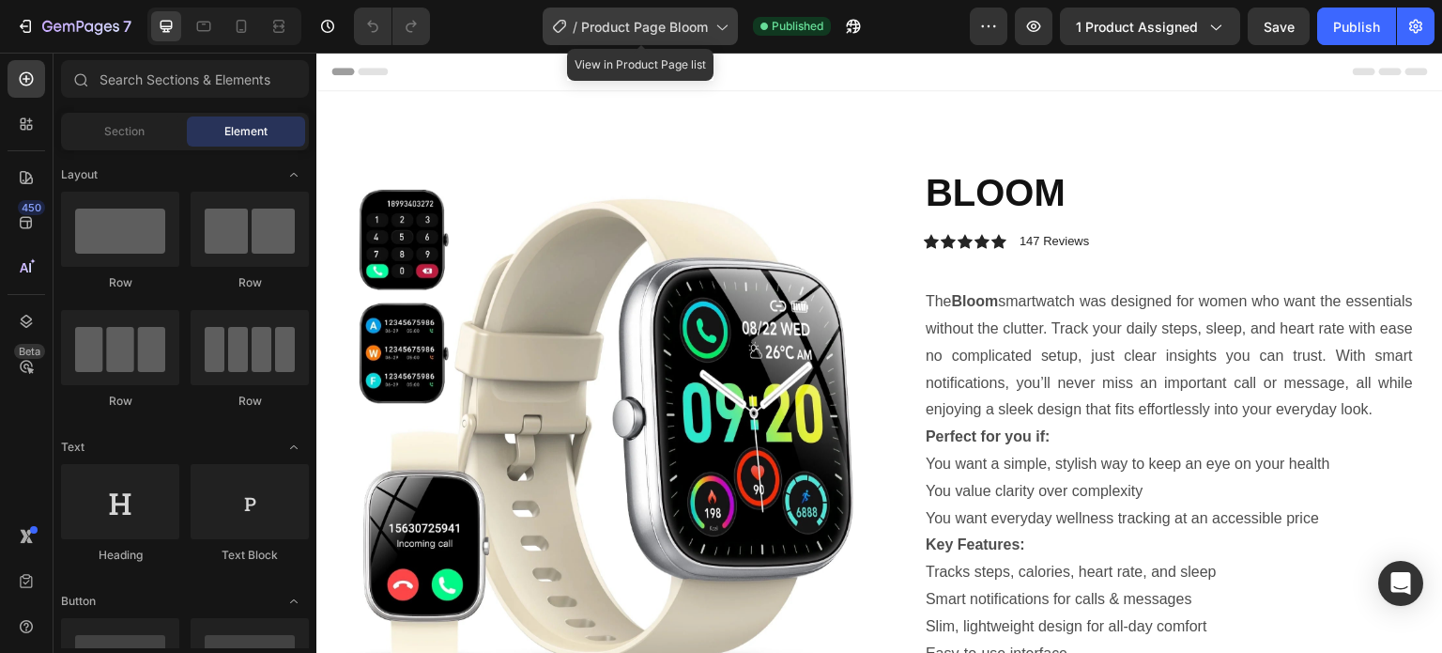
click at [624, 23] on span "Product Page Bloom" at bounding box center [644, 27] width 127 height 20
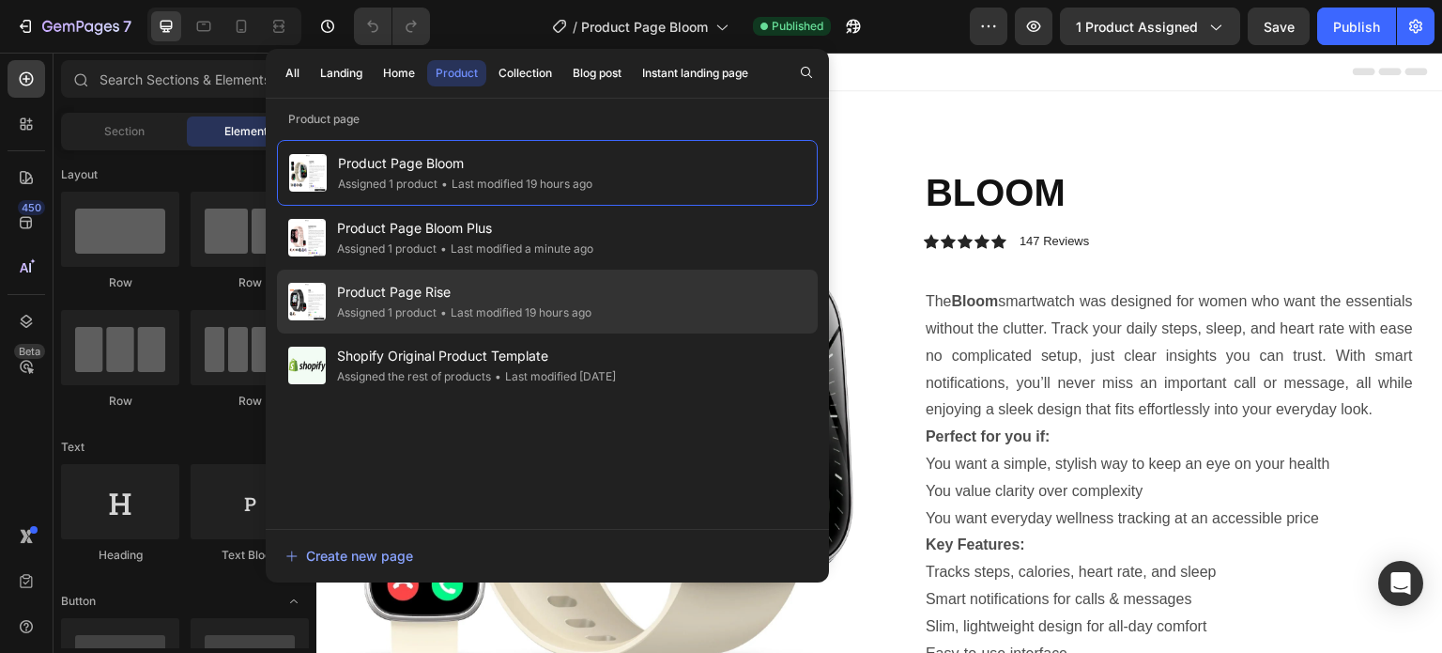
click at [424, 333] on div "Product Page Rise Assigned 1 product • Last modified 19 hours ago" at bounding box center [547, 365] width 541 height 64
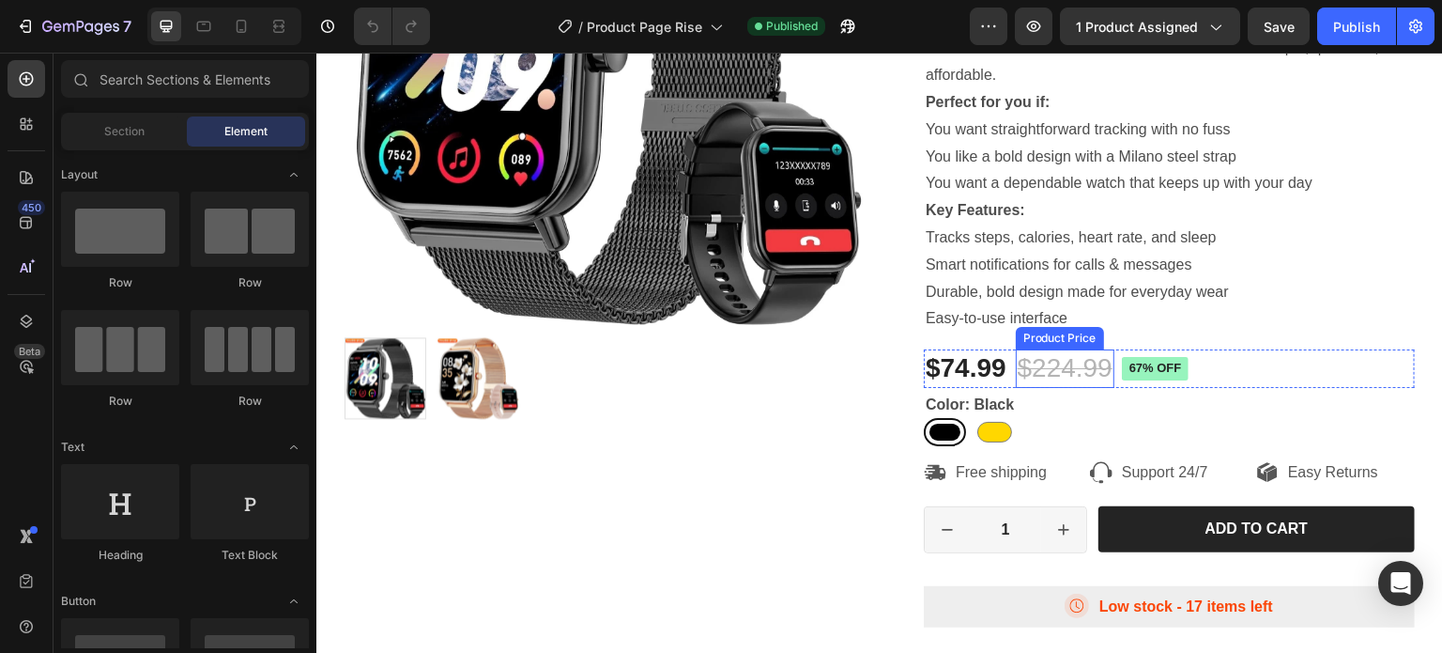
scroll to position [376, 0]
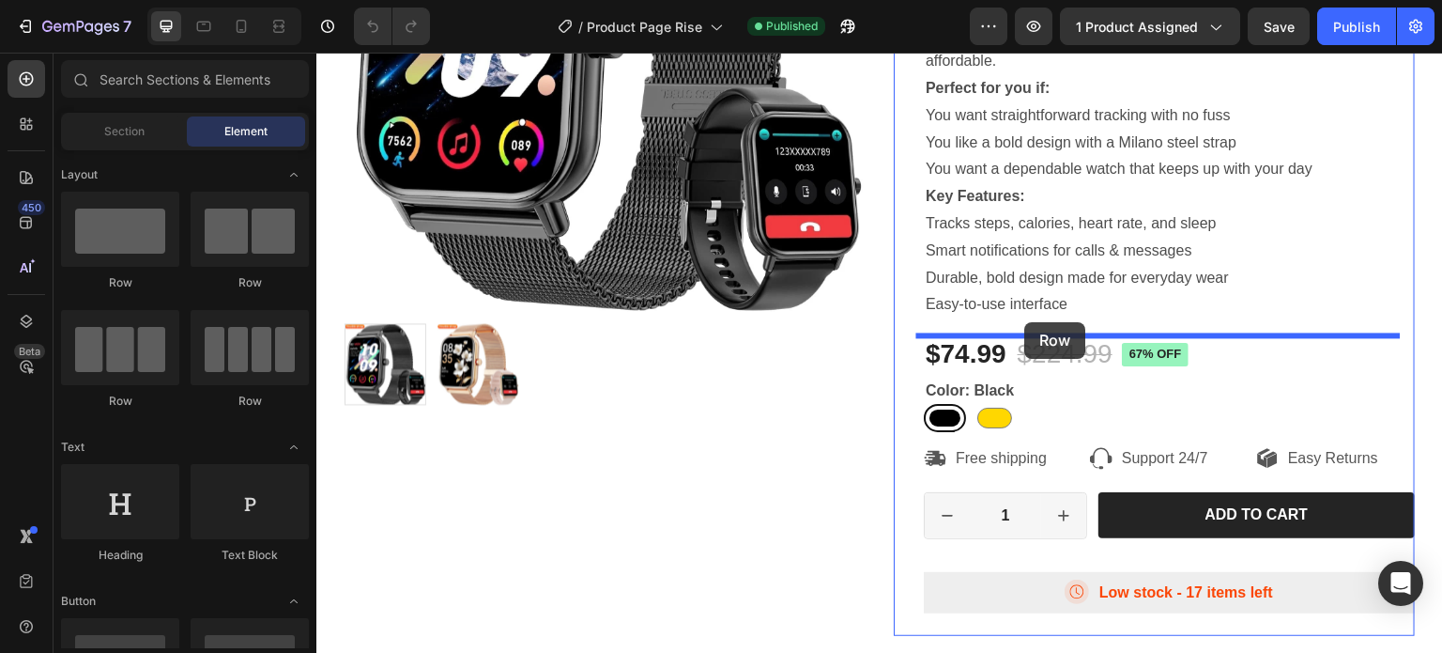
drag, startPoint x: 429, startPoint y: 298, endPoint x: 1025, endPoint y: 322, distance: 596.7
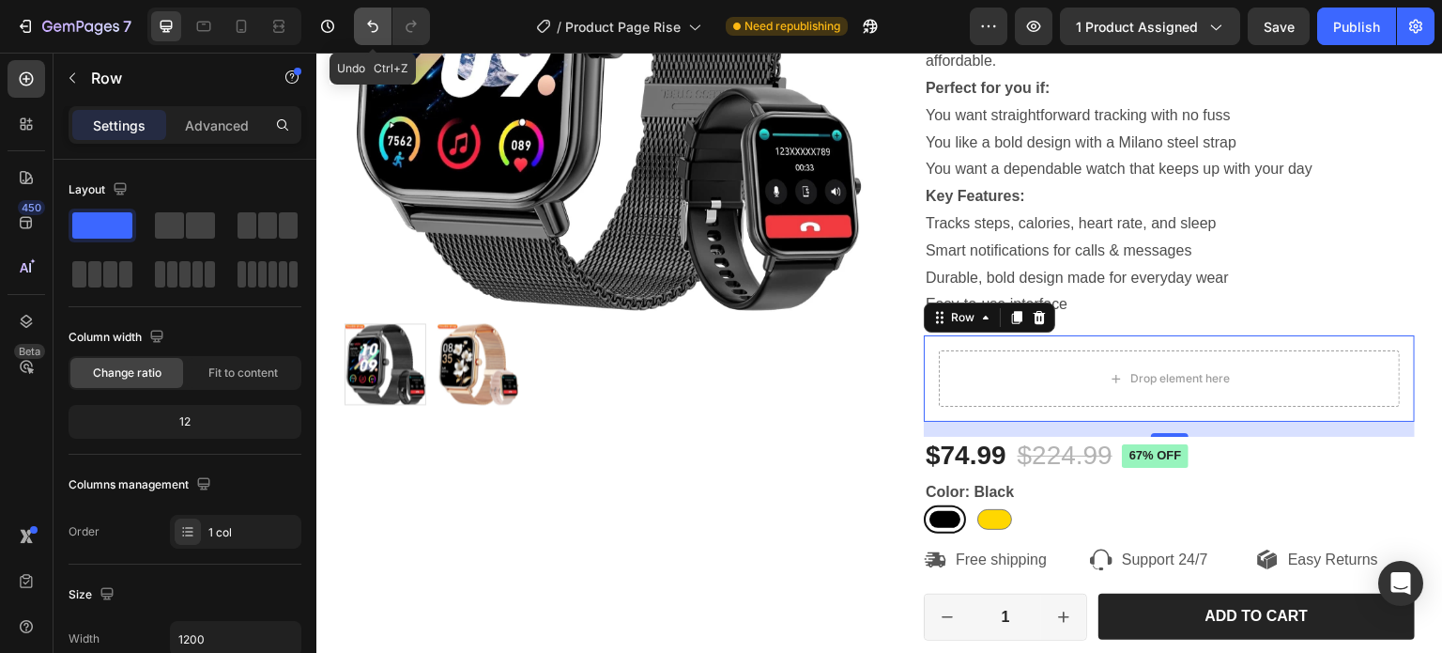
click at [376, 19] on icon "Undo/Redo" at bounding box center [372, 26] width 19 height 19
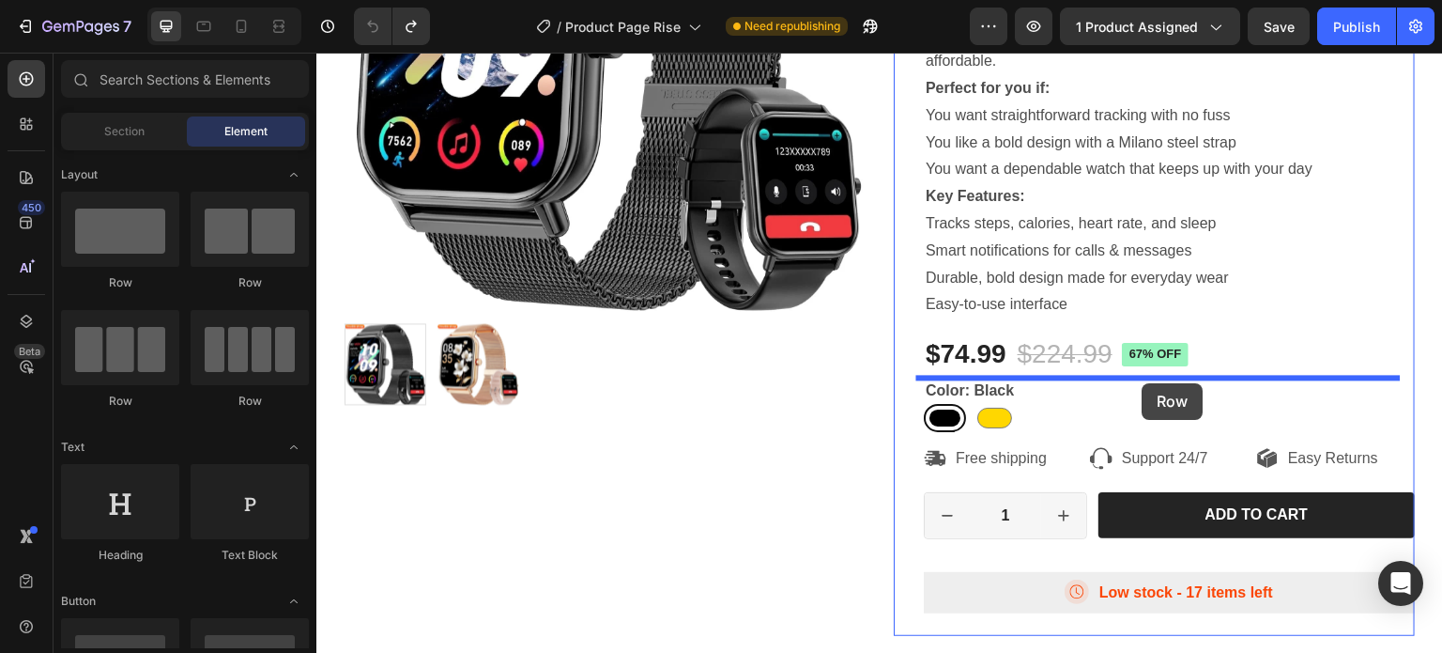
drag, startPoint x: 439, startPoint y: 298, endPoint x: 1143, endPoint y: 383, distance: 708.4
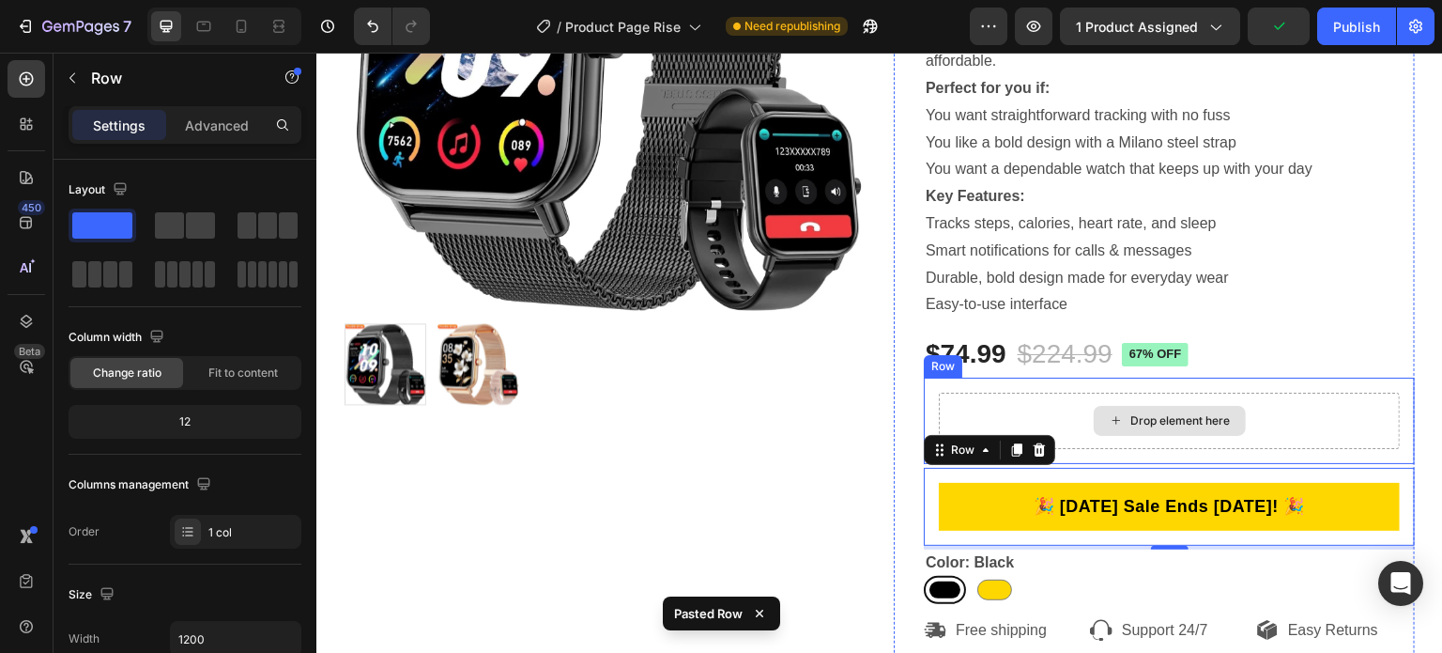
click at [1045, 427] on div "Drop element here" at bounding box center [1169, 420] width 461 height 56
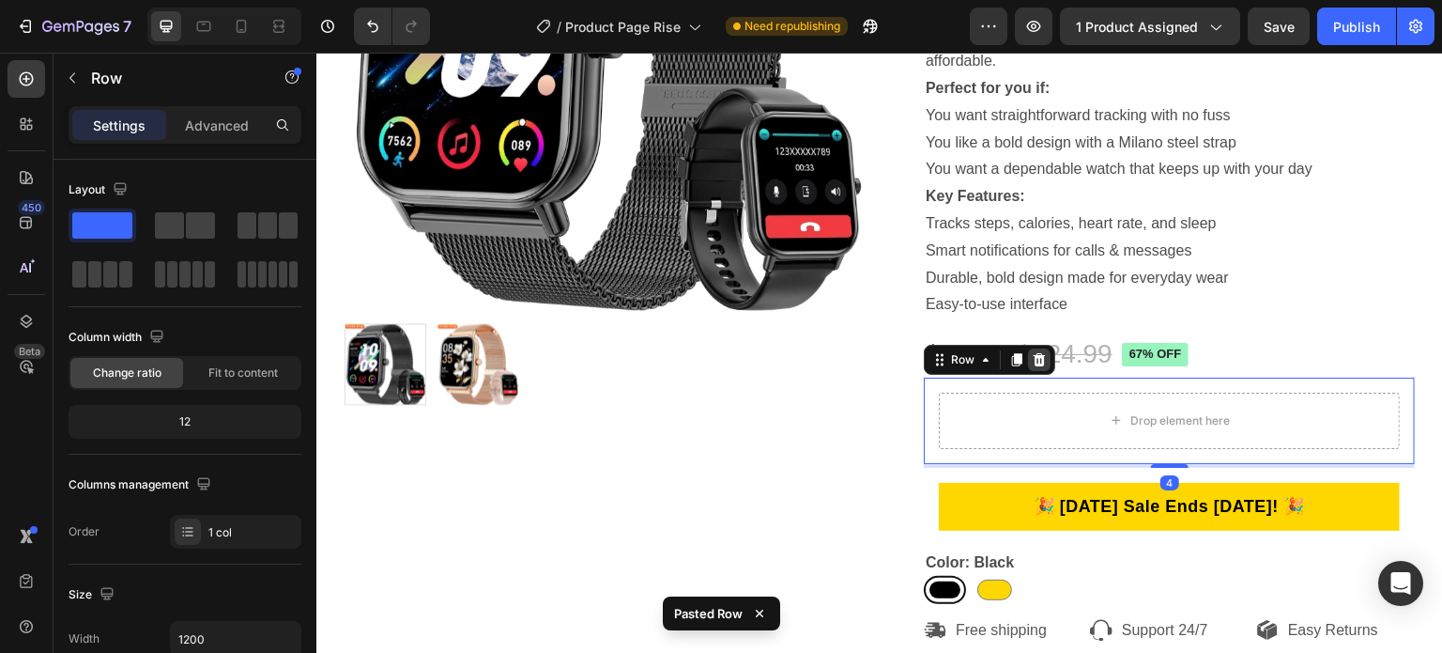
click at [1034, 358] on icon at bounding box center [1040, 359] width 12 height 13
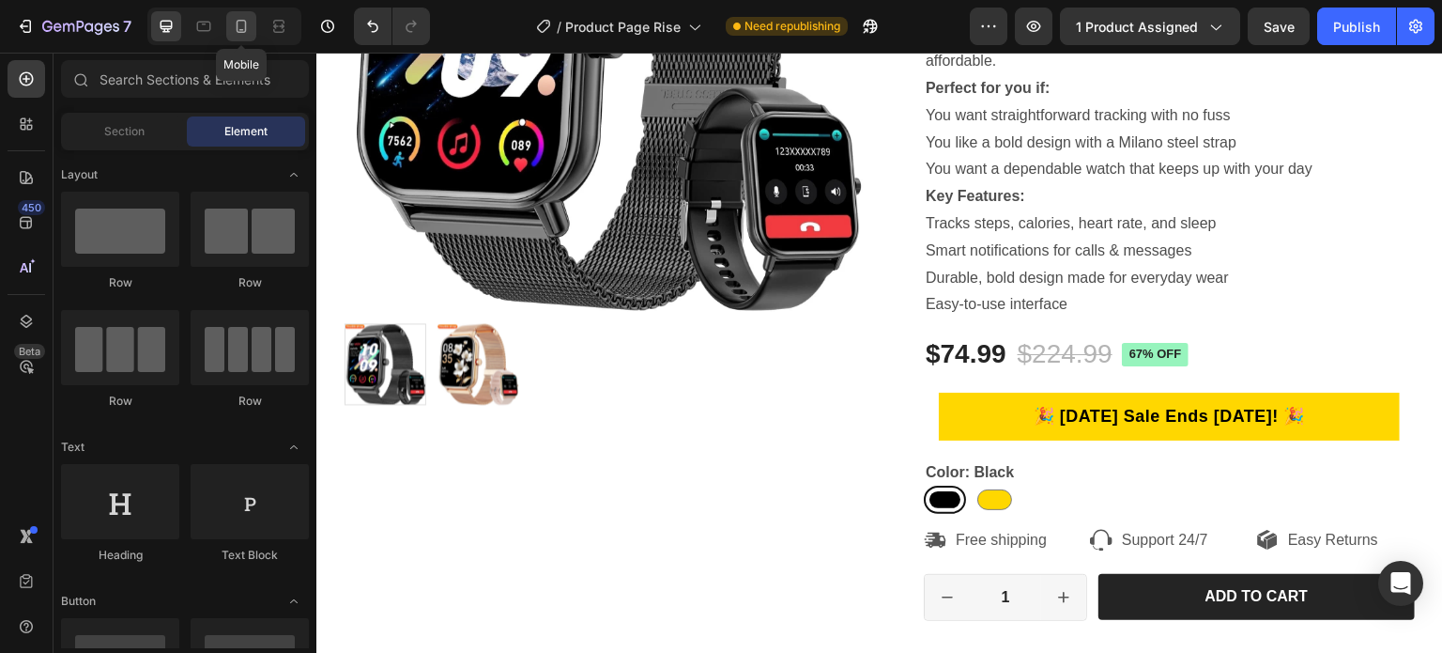
click at [235, 24] on icon at bounding box center [241, 26] width 19 height 19
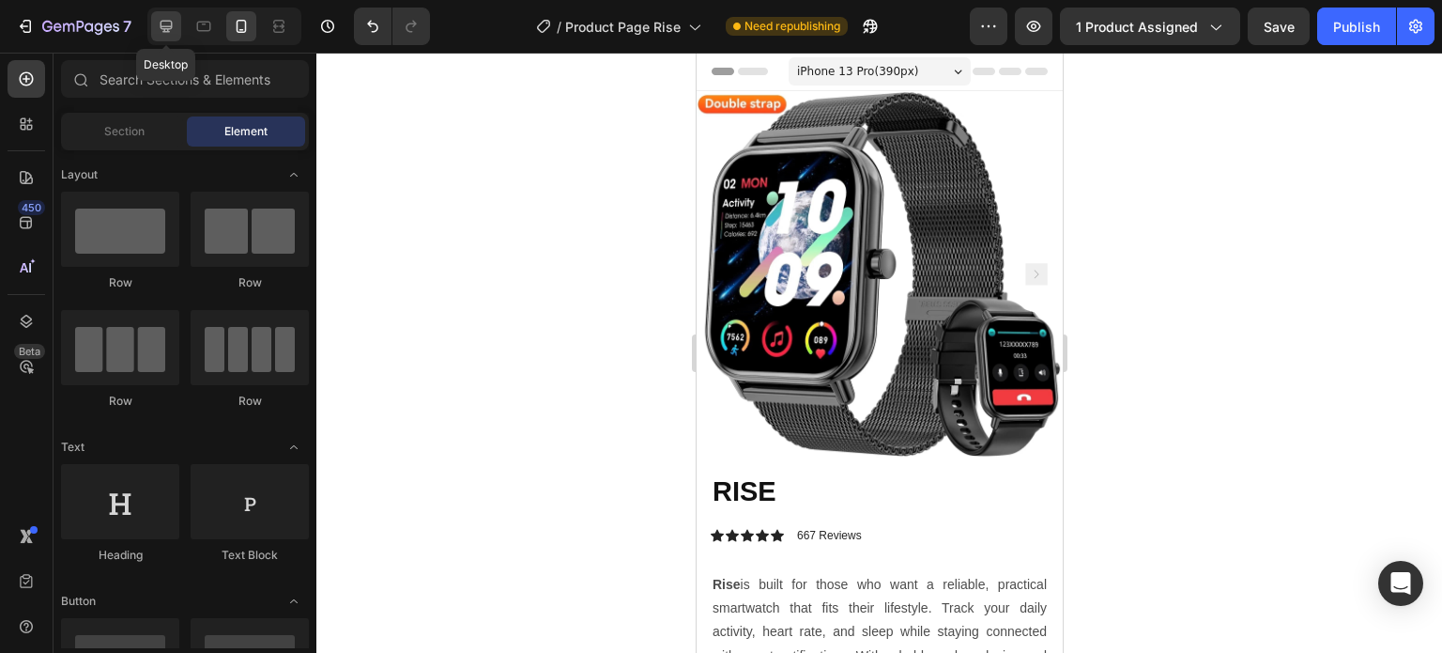
click at [177, 22] on div at bounding box center [166, 26] width 30 height 30
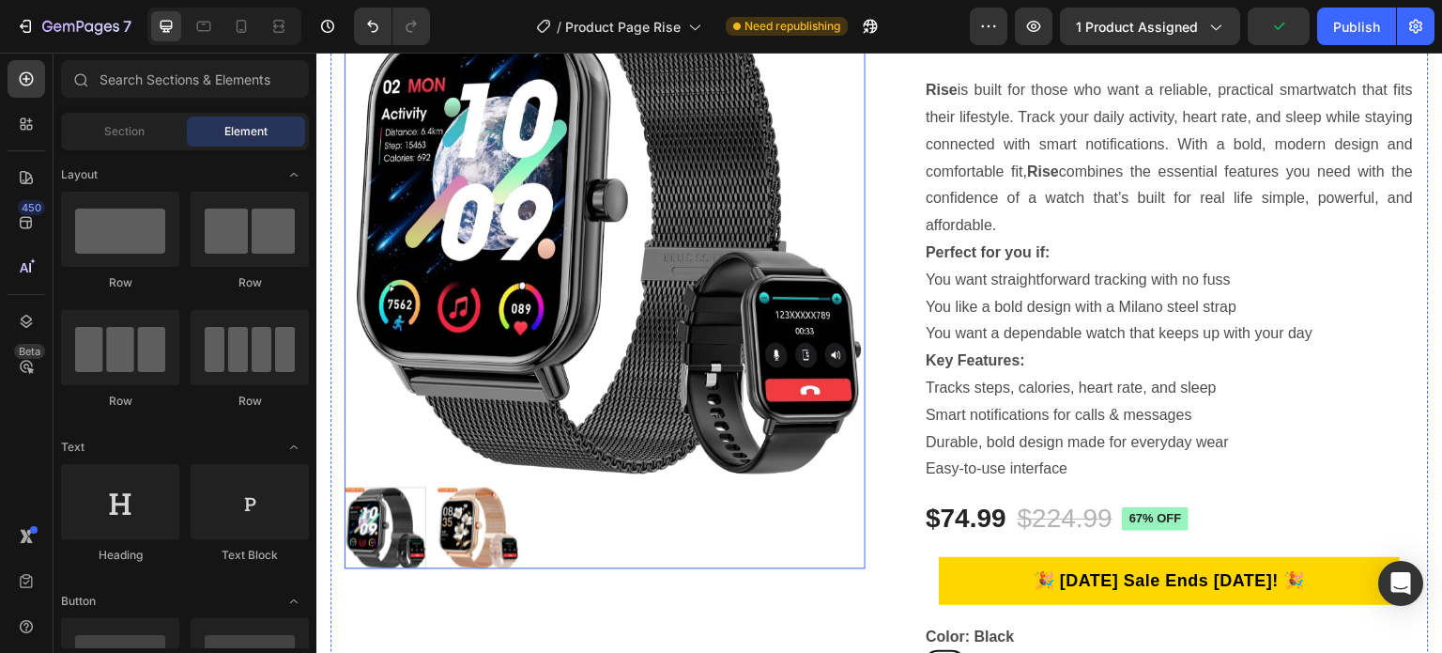
scroll to position [282, 0]
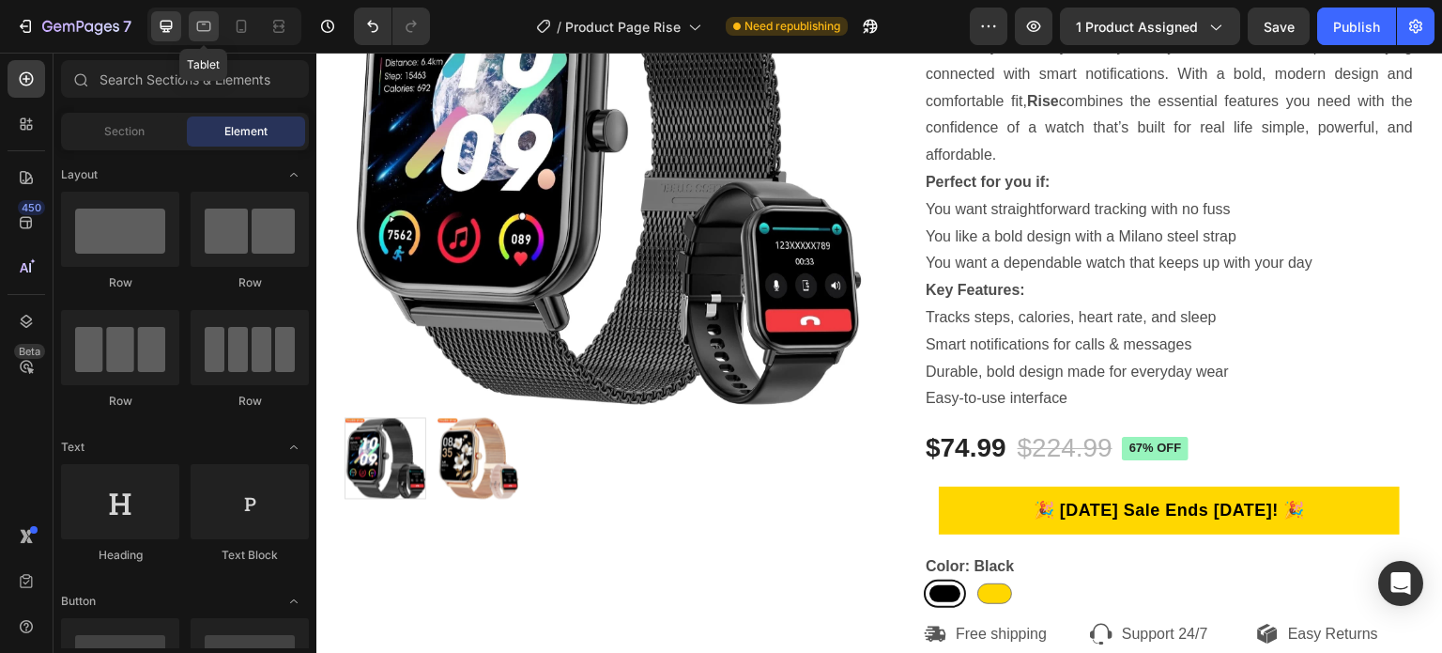
click at [209, 25] on icon at bounding box center [204, 27] width 14 height 10
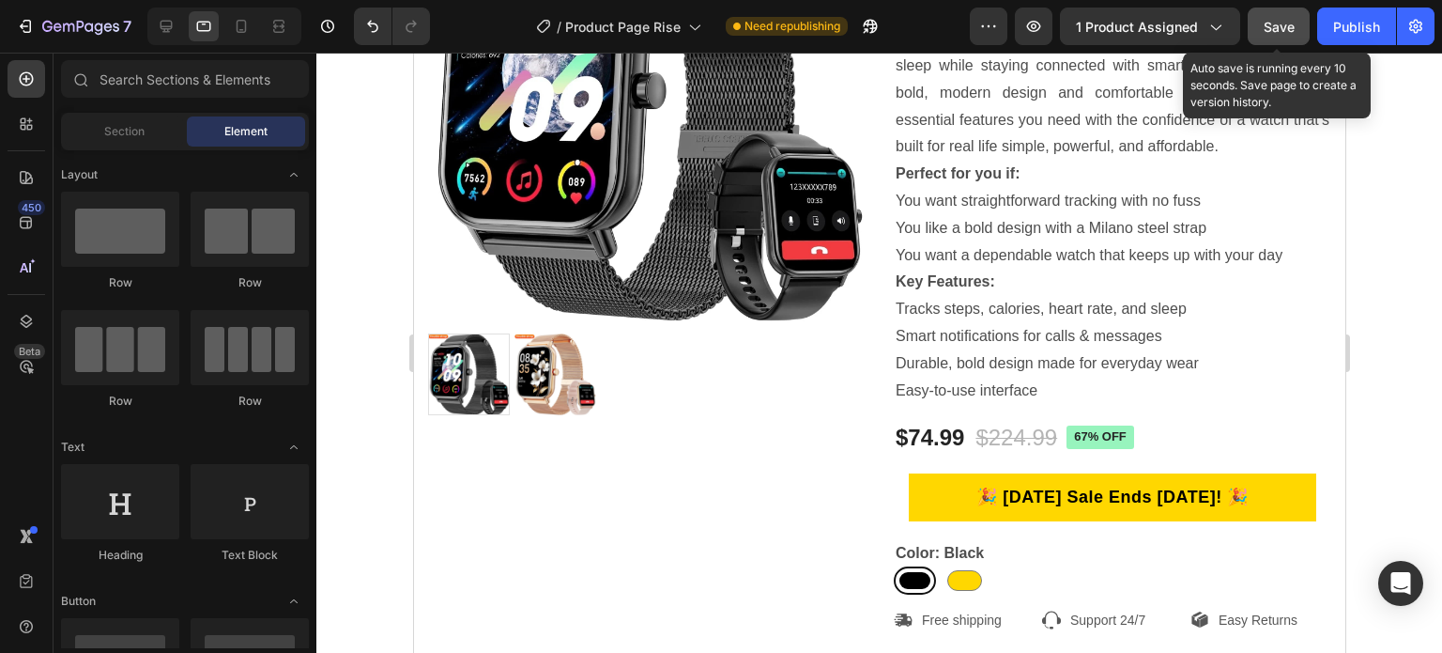
click at [1265, 25] on span "Save" at bounding box center [1279, 27] width 31 height 16
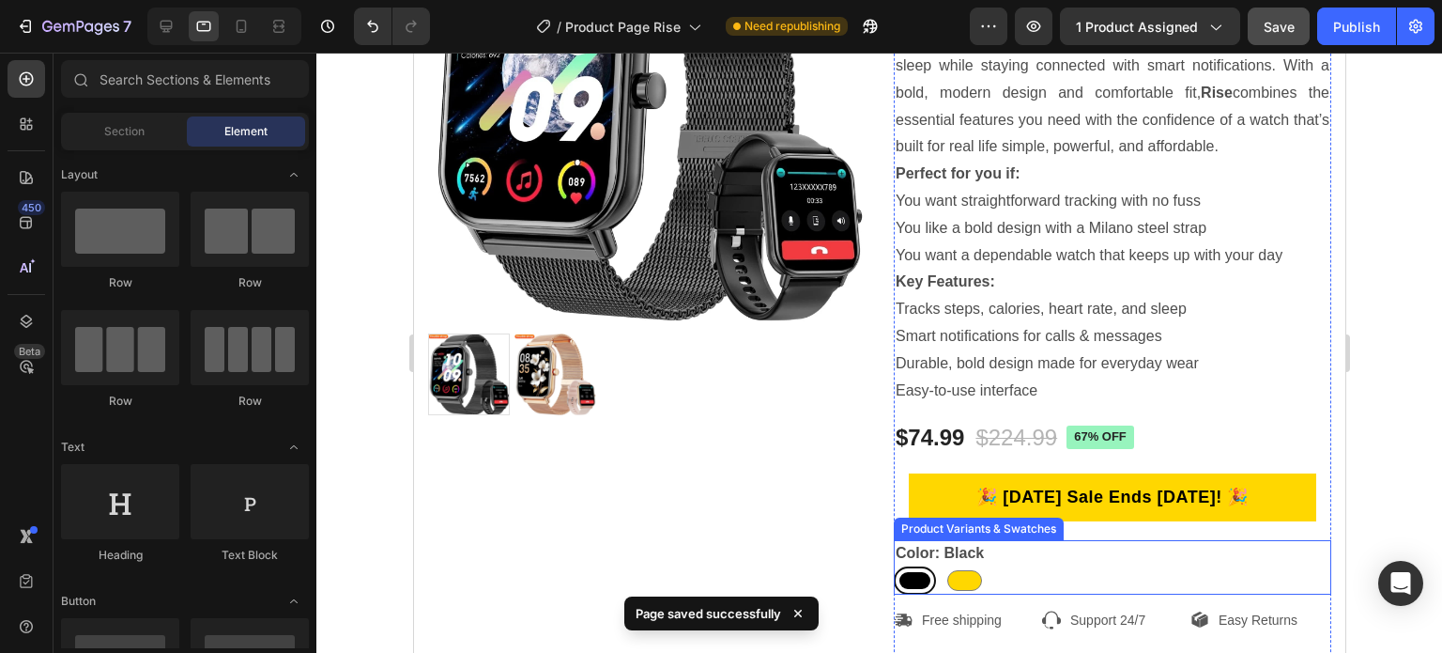
click at [955, 582] on div at bounding box center [963, 580] width 35 height 21
click at [943, 566] on input "Gold Gold" at bounding box center [942, 565] width 1 height 1
radio input "true"
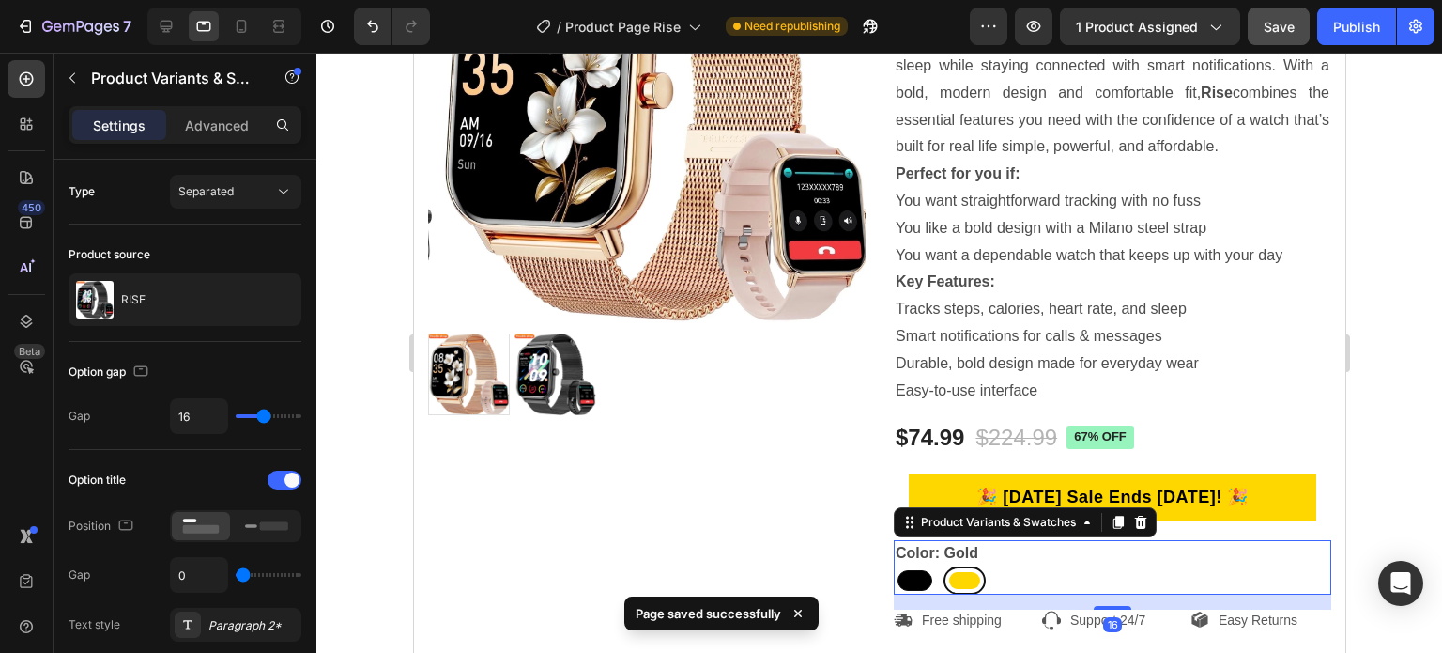
click at [899, 583] on div at bounding box center [914, 580] width 35 height 21
click at [893, 566] on input "Black Black" at bounding box center [892, 565] width 1 height 1
radio input "true"
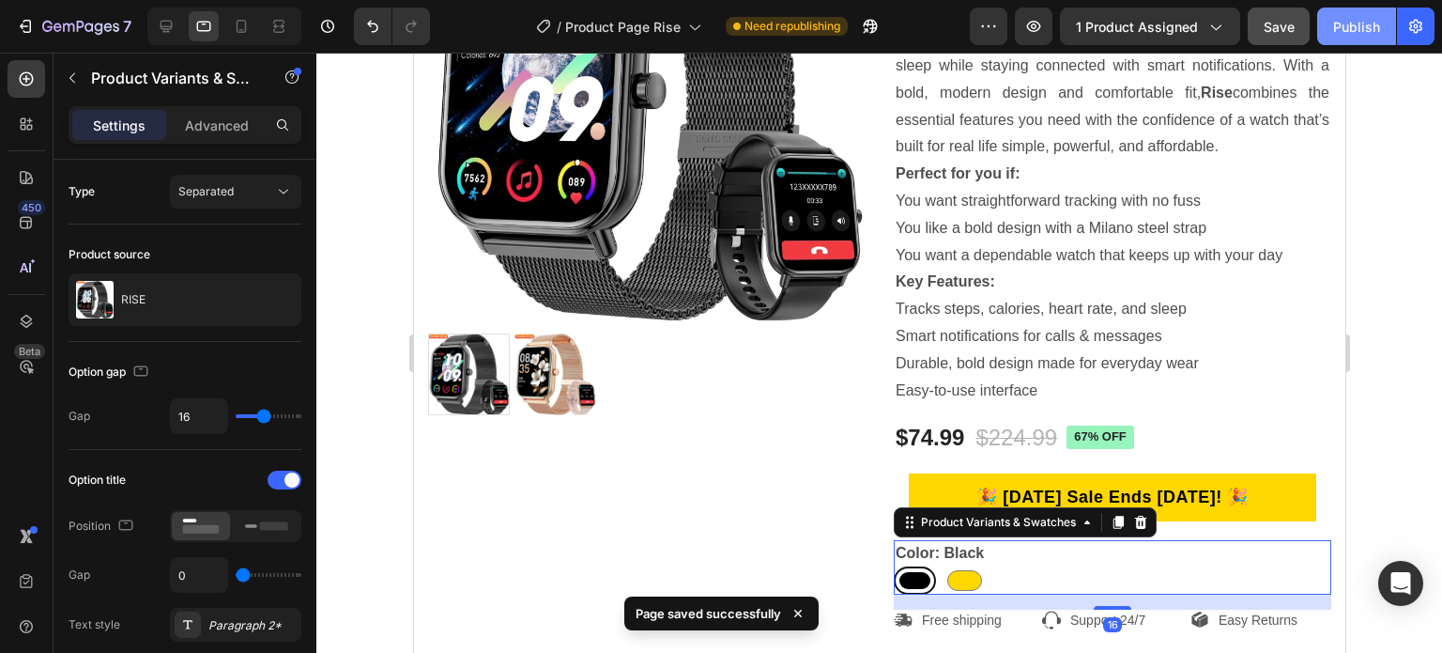
click at [1340, 23] on div "Publish" at bounding box center [1356, 27] width 47 height 20
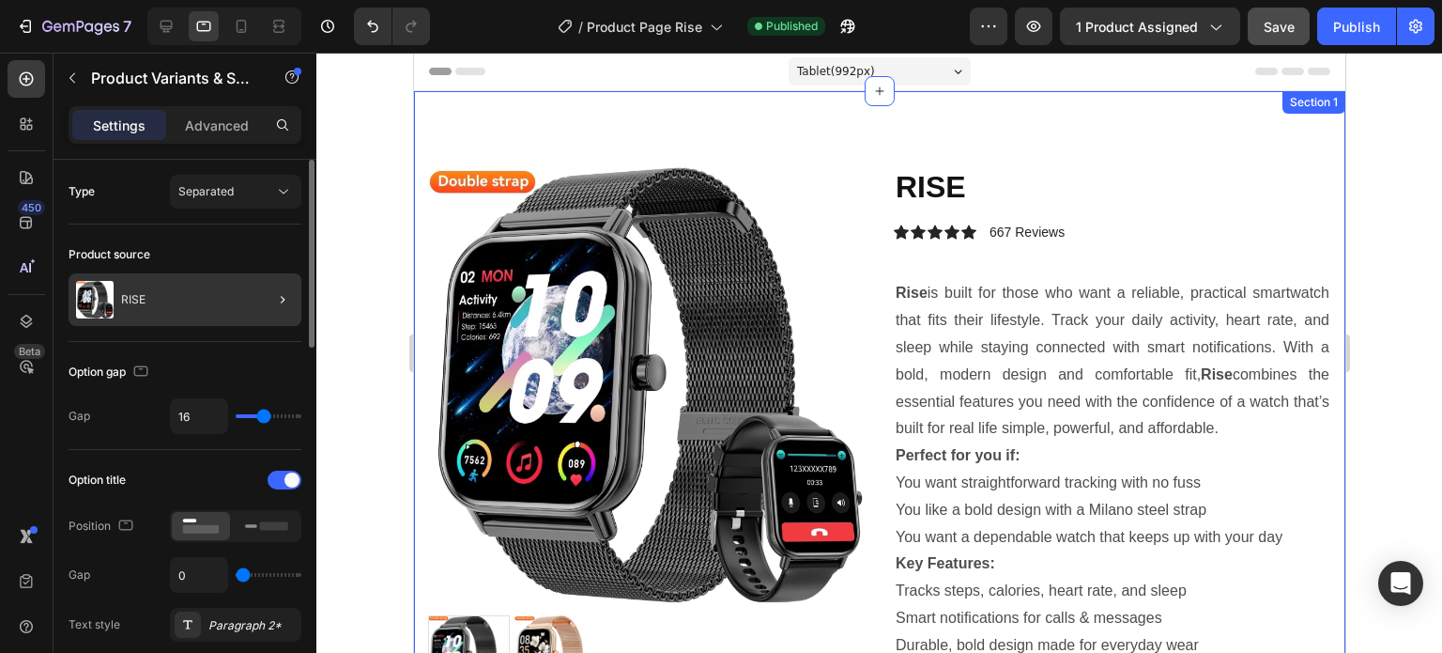
click at [259, 310] on div at bounding box center [275, 299] width 53 height 53
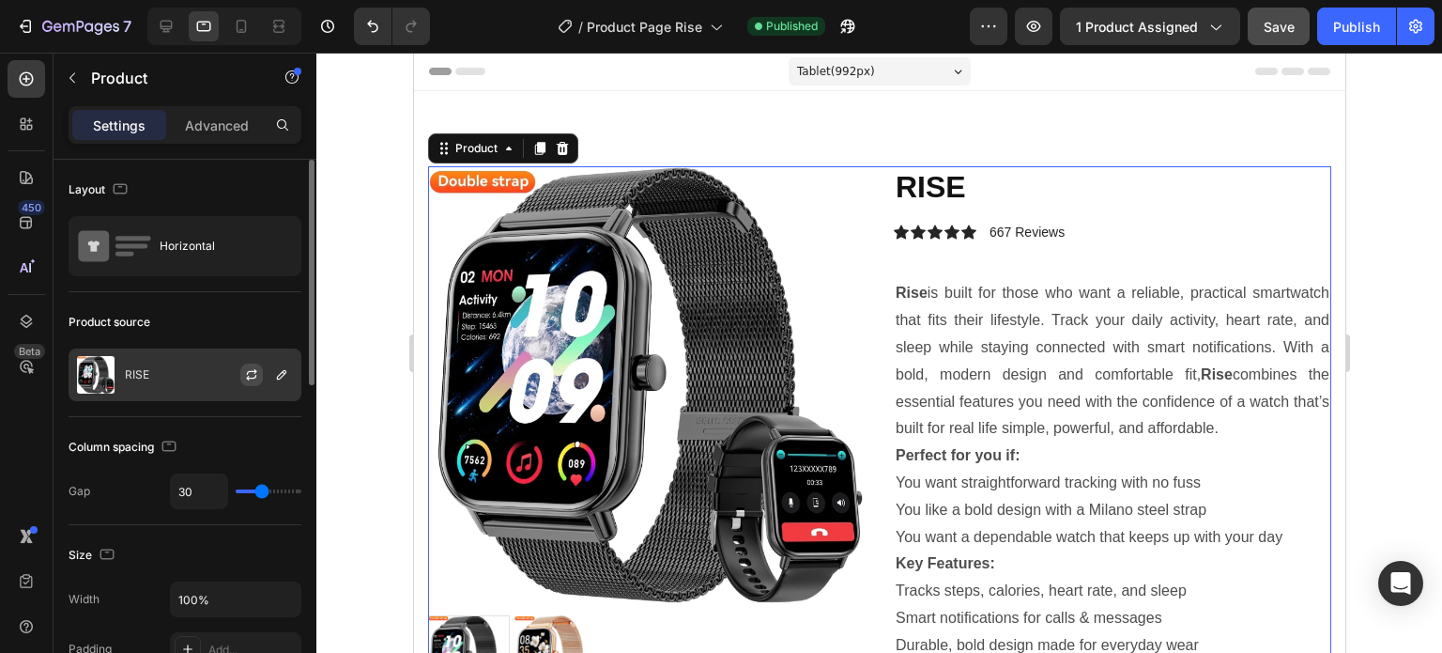
click at [251, 377] on icon "button" at bounding box center [251, 378] width 10 height 6
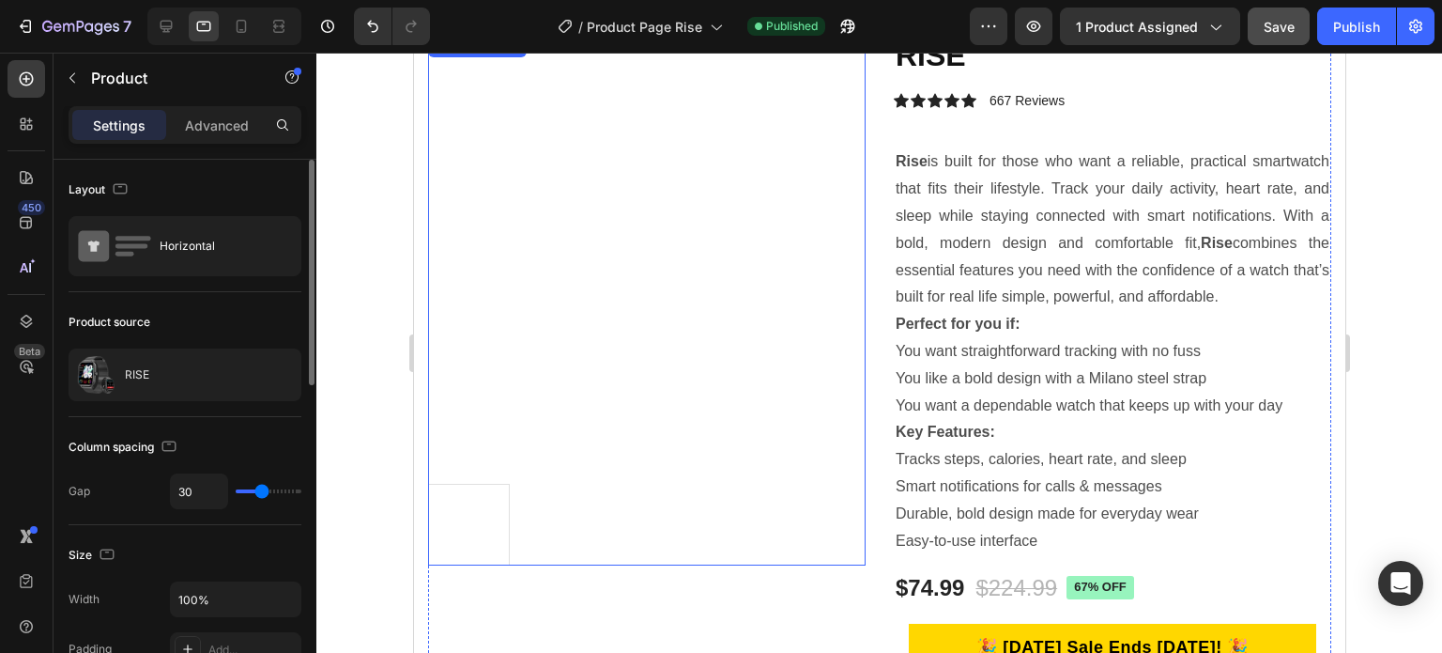
scroll to position [282, 0]
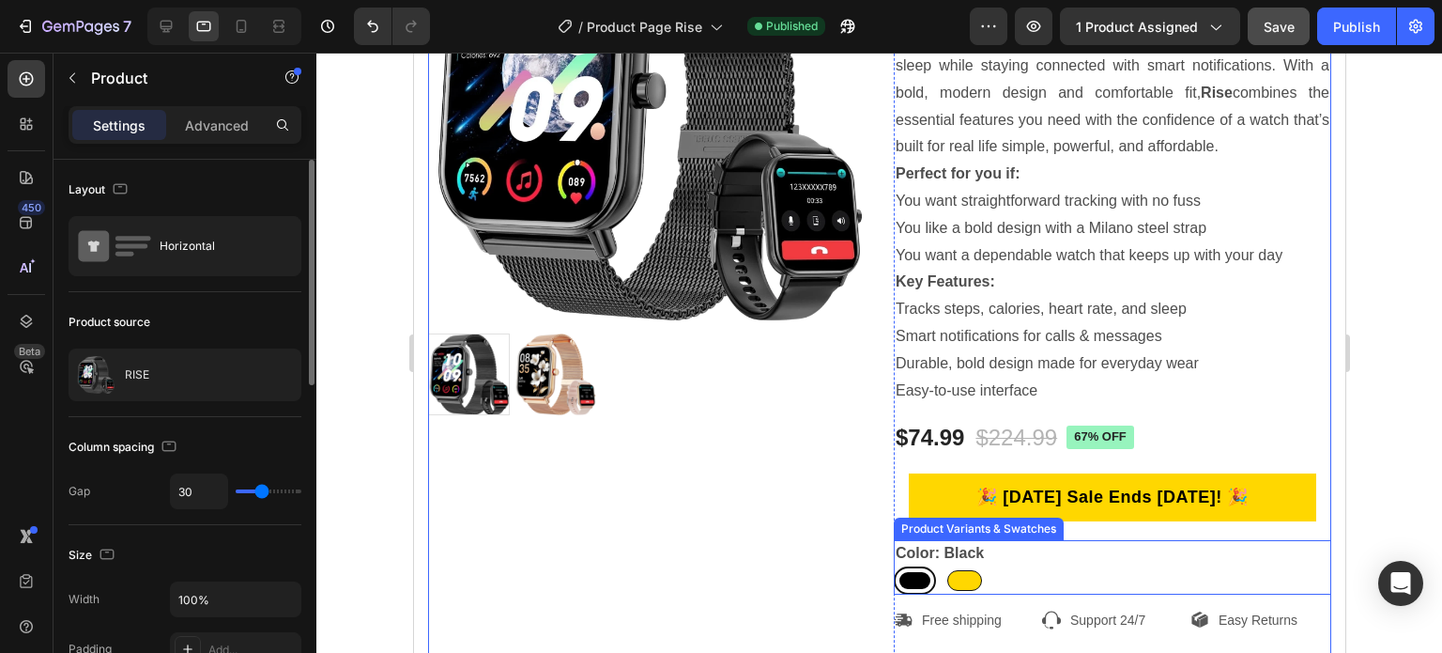
click at [955, 574] on div at bounding box center [963, 580] width 35 height 21
click at [943, 566] on input "Gold Gold" at bounding box center [942, 565] width 1 height 1
radio input "true"
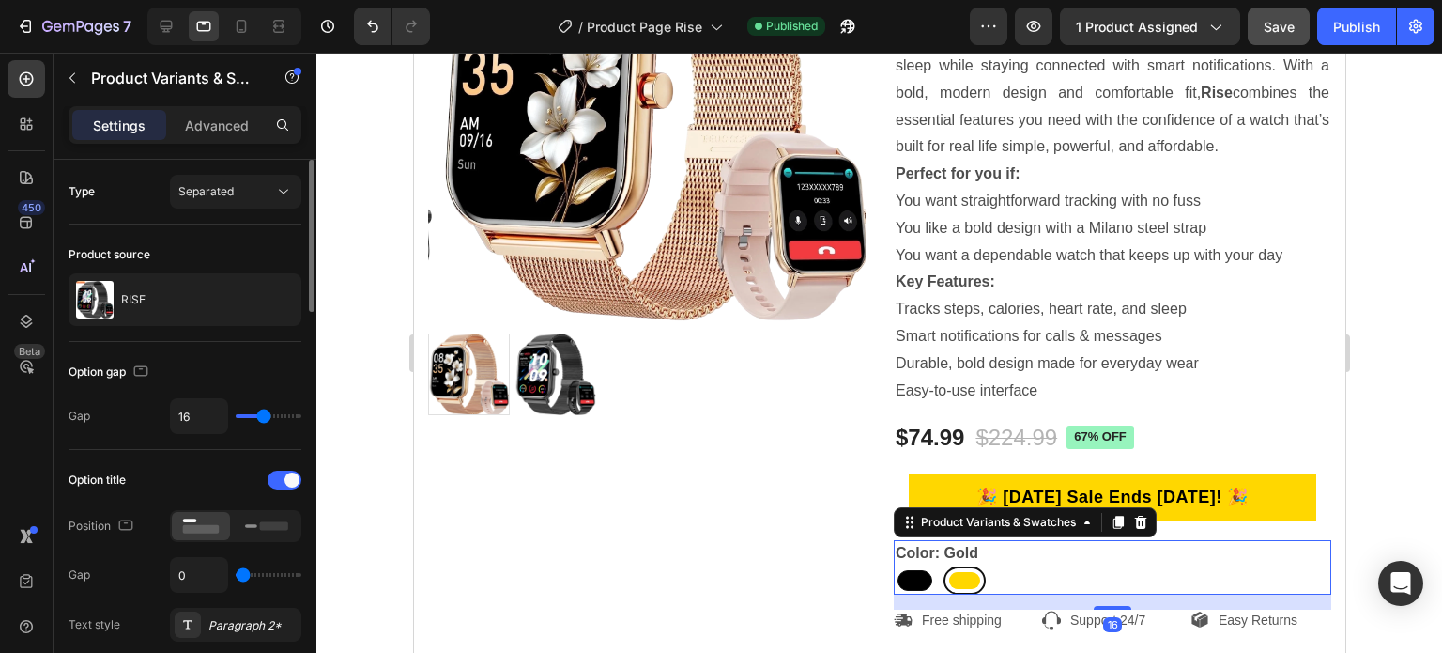
click at [908, 582] on div at bounding box center [914, 580] width 35 height 21
click at [893, 566] on input "Black Black" at bounding box center [892, 565] width 1 height 1
radio input "true"
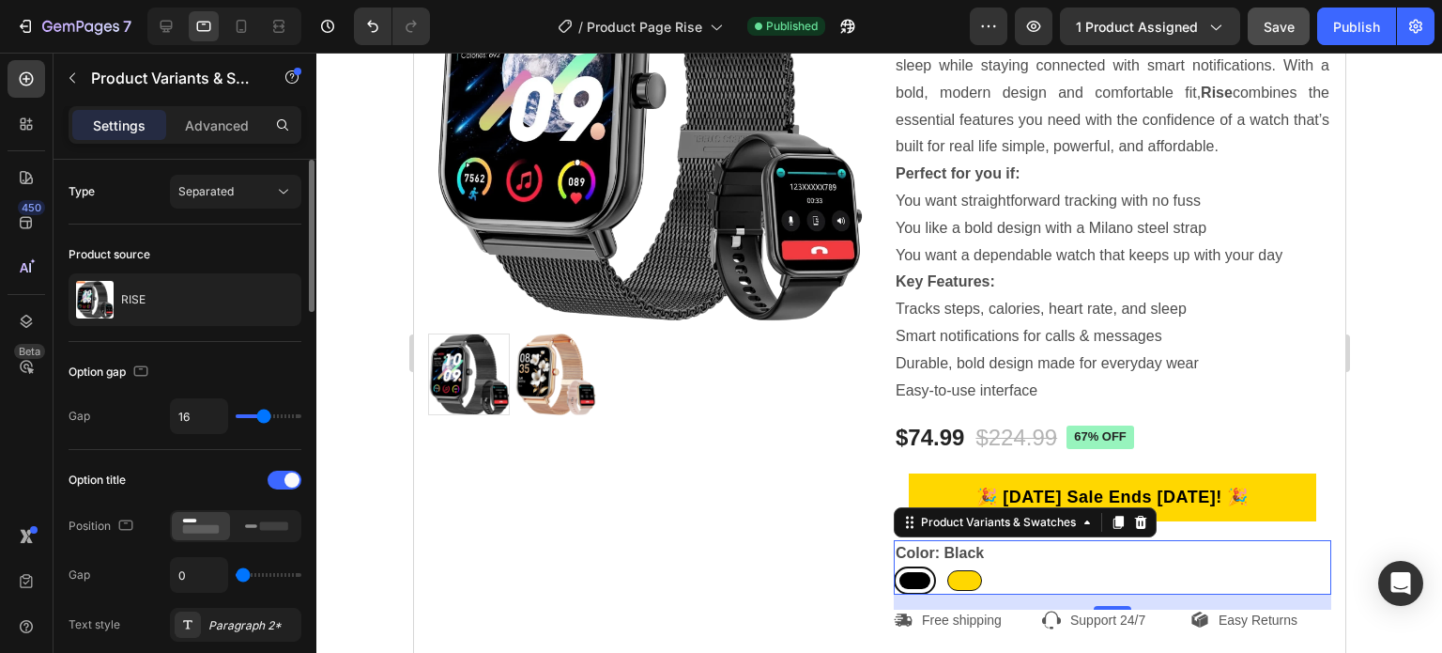
click at [955, 580] on div at bounding box center [963, 580] width 35 height 21
click at [943, 566] on input "Gold Gold" at bounding box center [942, 565] width 1 height 1
radio input "true"
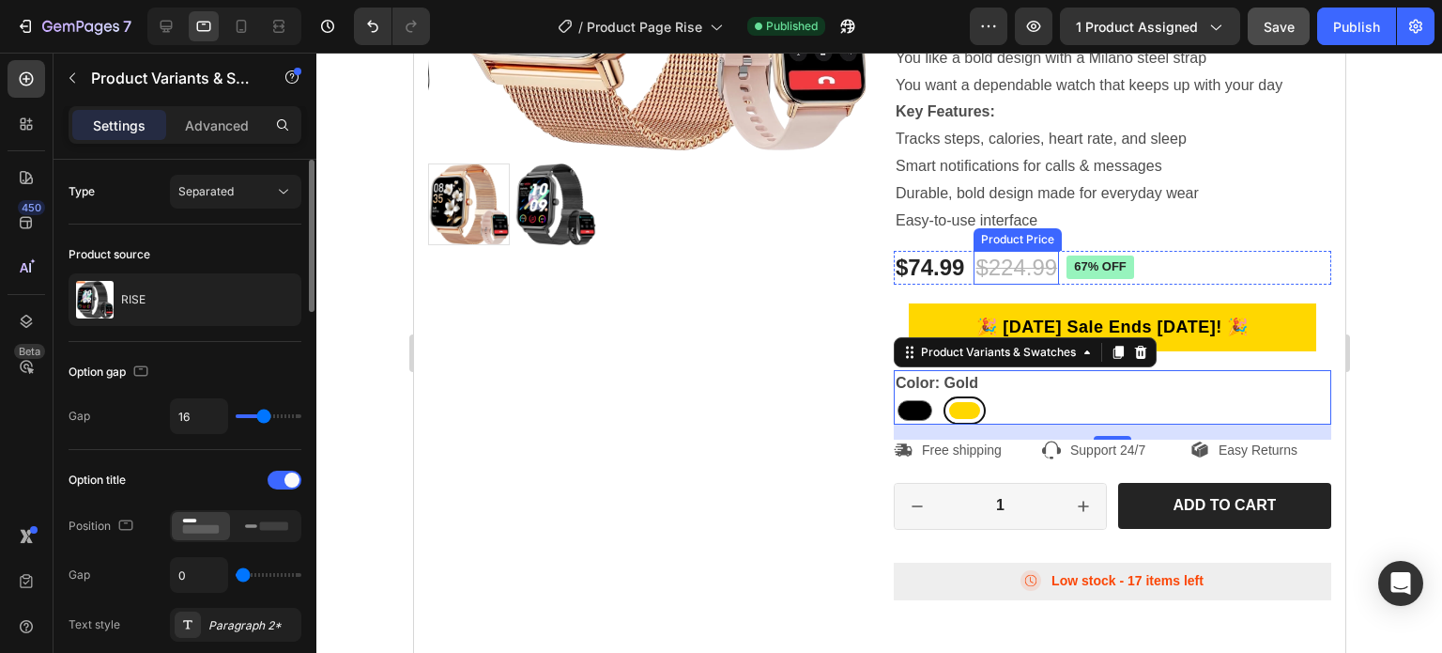
scroll to position [469, 0]
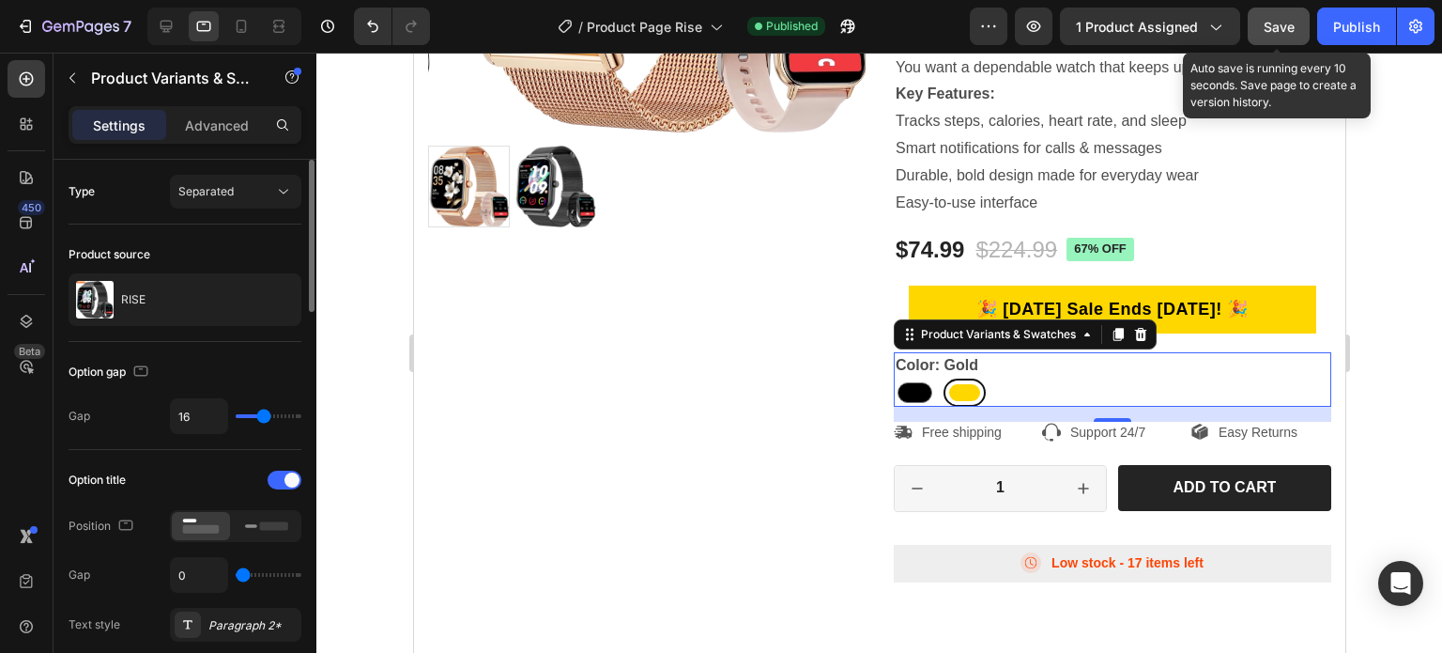
click at [1277, 22] on span "Save" at bounding box center [1279, 27] width 31 height 16
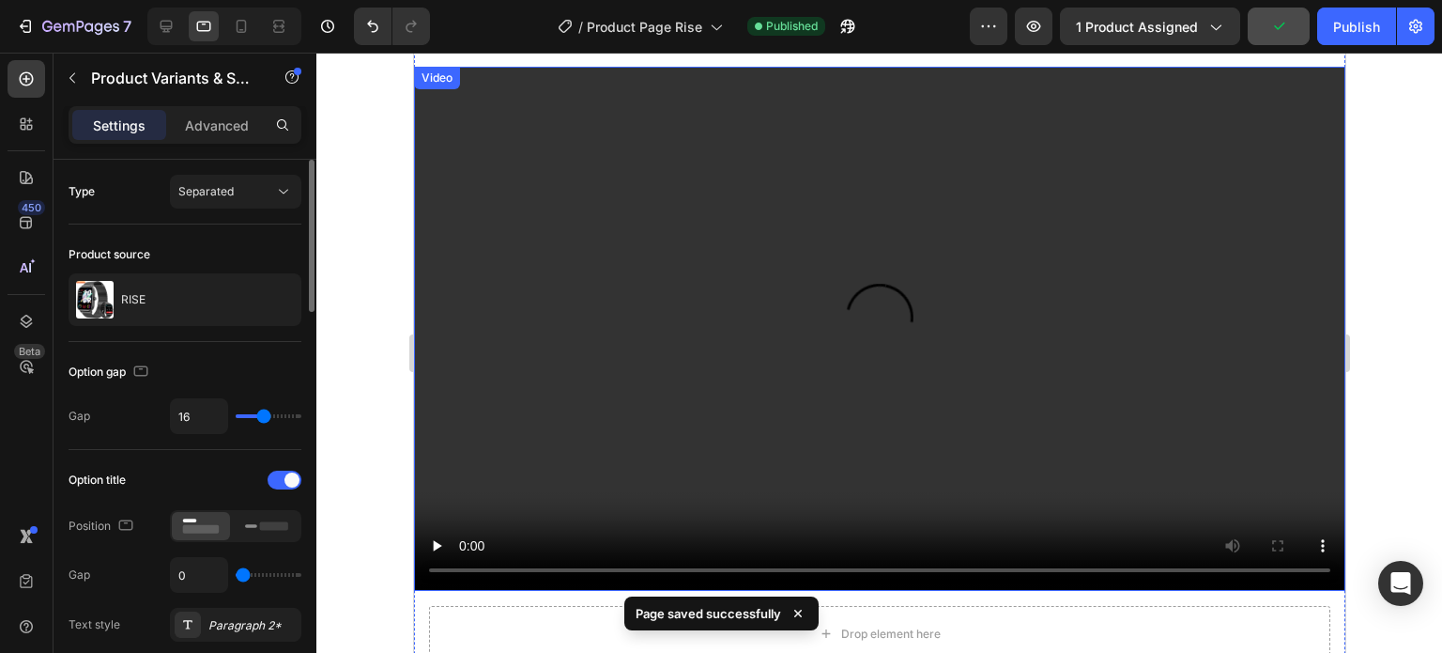
scroll to position [1502, 0]
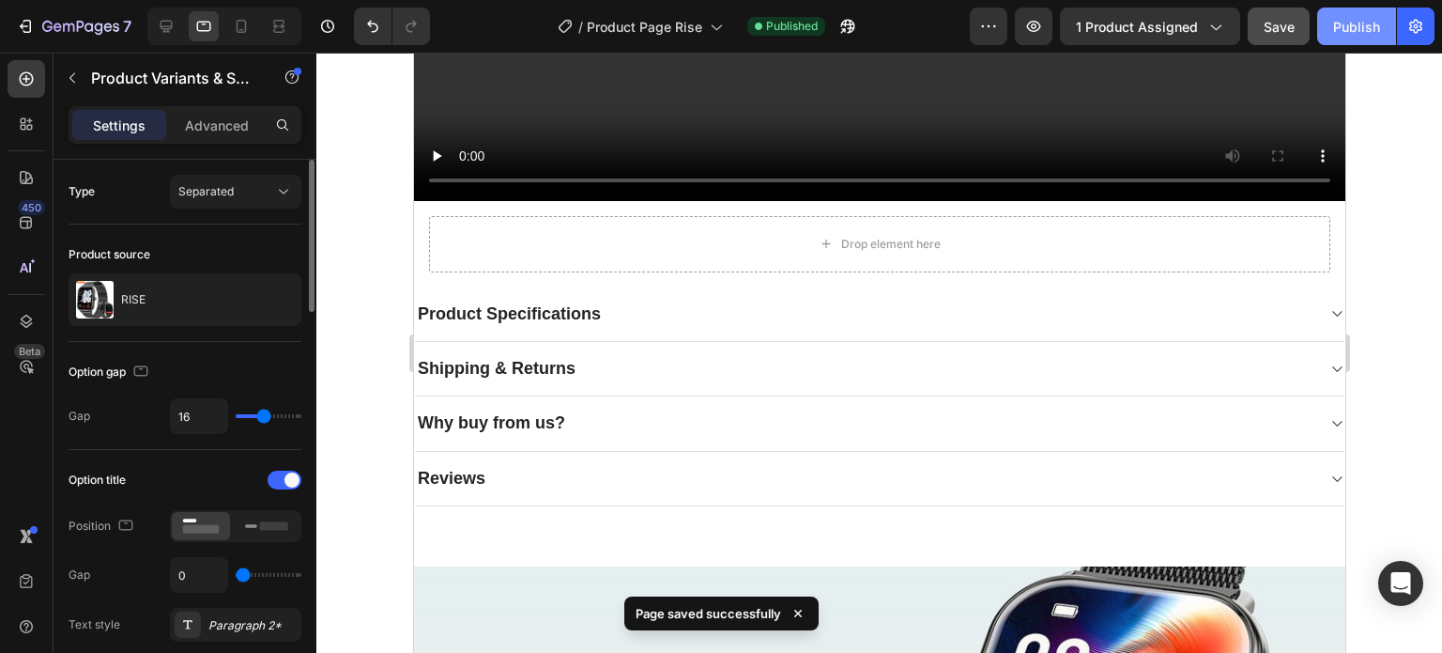
click at [1346, 23] on div "Publish" at bounding box center [1356, 27] width 47 height 20
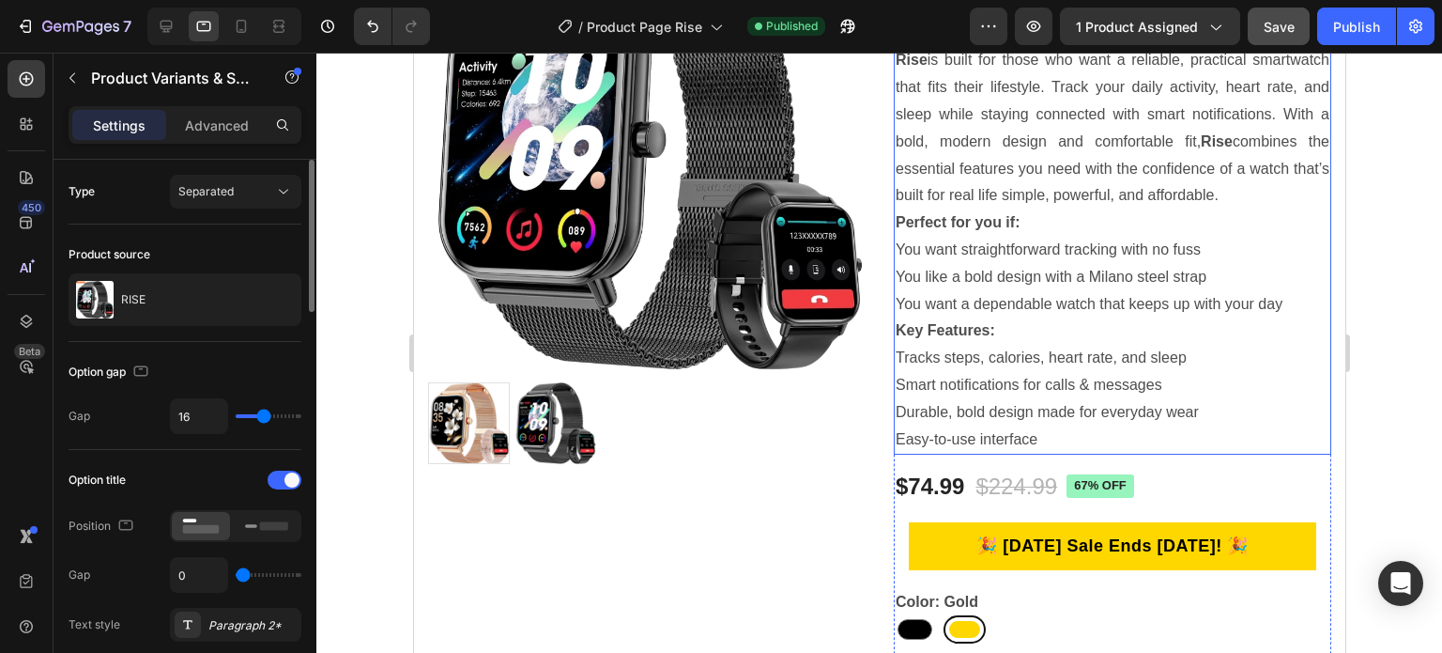
scroll to position [282, 0]
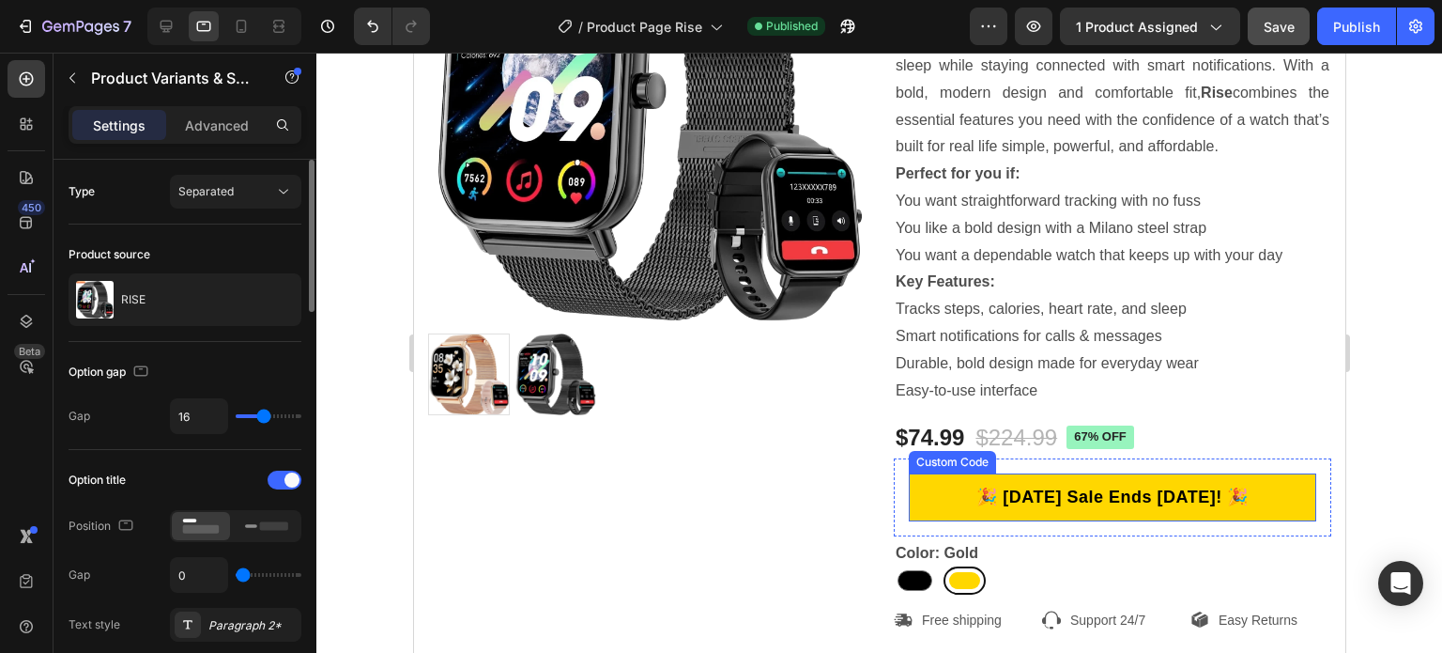
click at [1033, 491] on p "🎉 [DATE] Sale Ends [DATE]! 🎉" at bounding box center [1111, 496] width 408 height 25
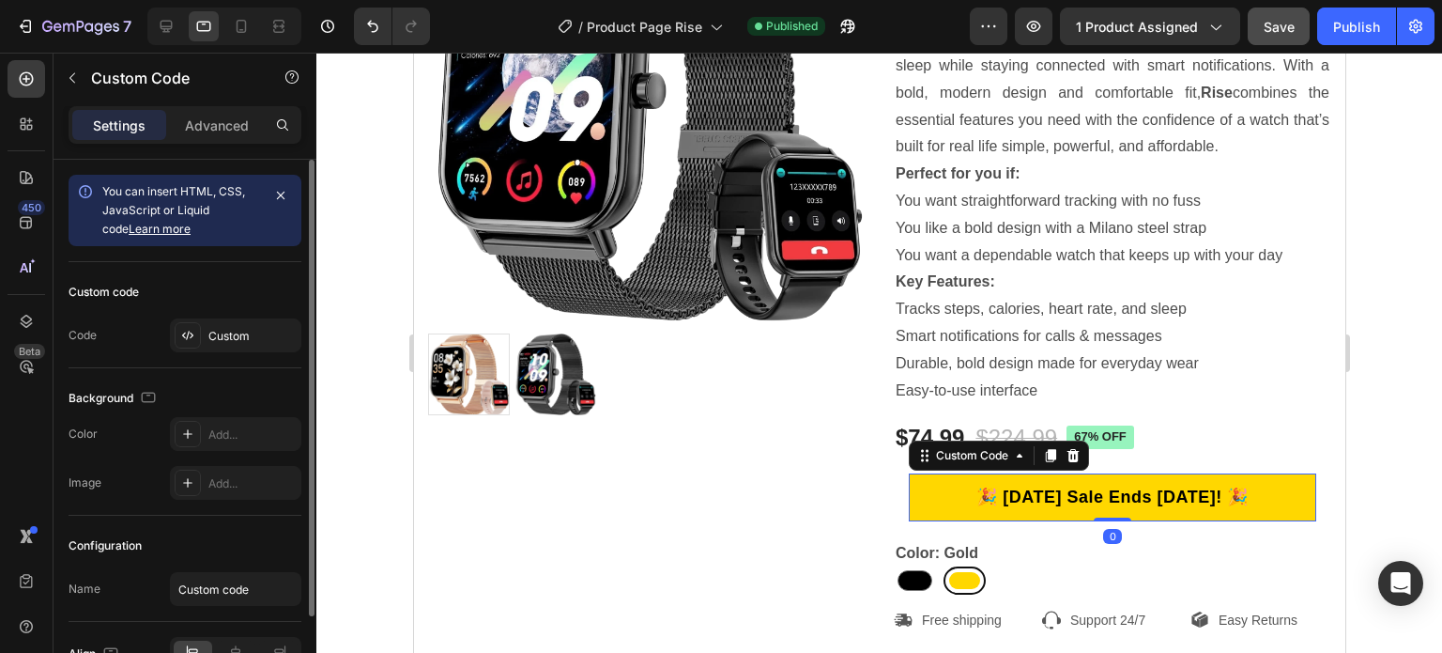
click at [1033, 491] on p "🎉 [DATE] Sale Ends [DATE]! 🎉" at bounding box center [1111, 496] width 407 height 25
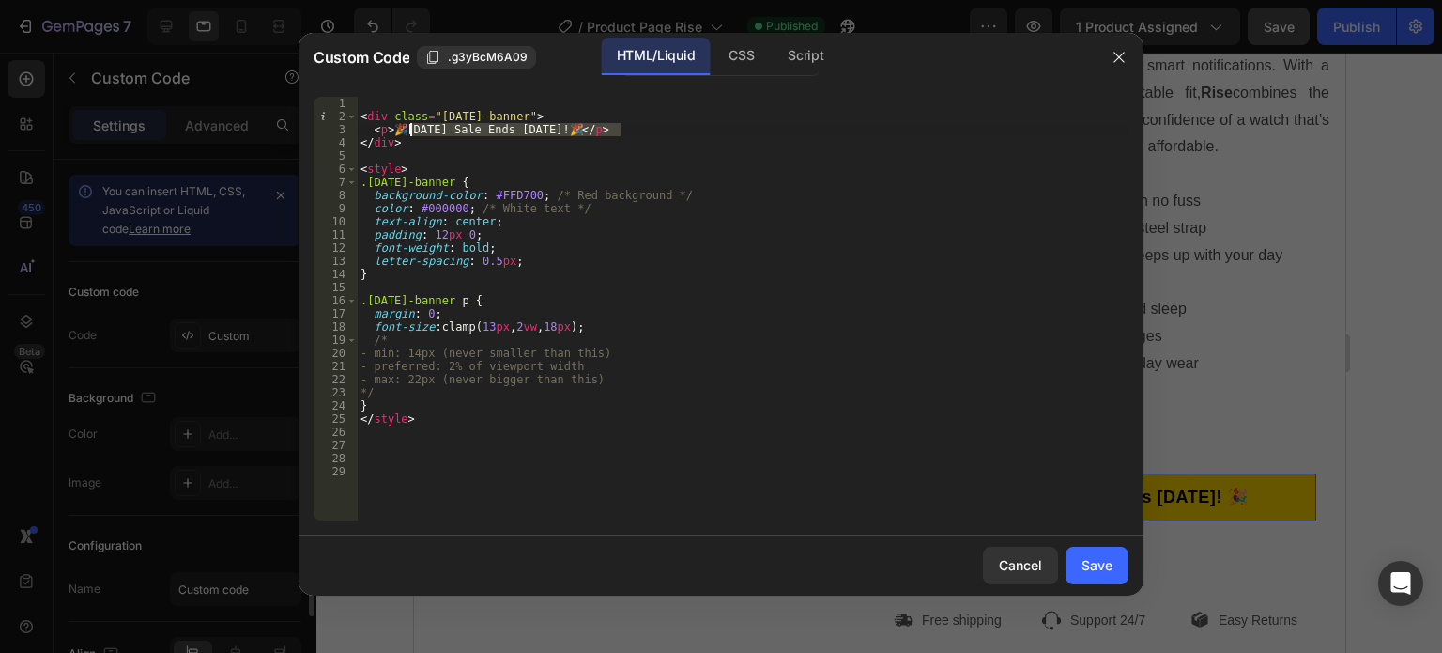
drag, startPoint x: 620, startPoint y: 128, endPoint x: 410, endPoint y: 129, distance: 209.4
click at [410, 129] on div "< div class = "[DATE]-banner" > < p > 🎉 [DATE] Sale Ends [DATE]! 🎉 </ p > </ di…" at bounding box center [743, 322] width 772 height 450
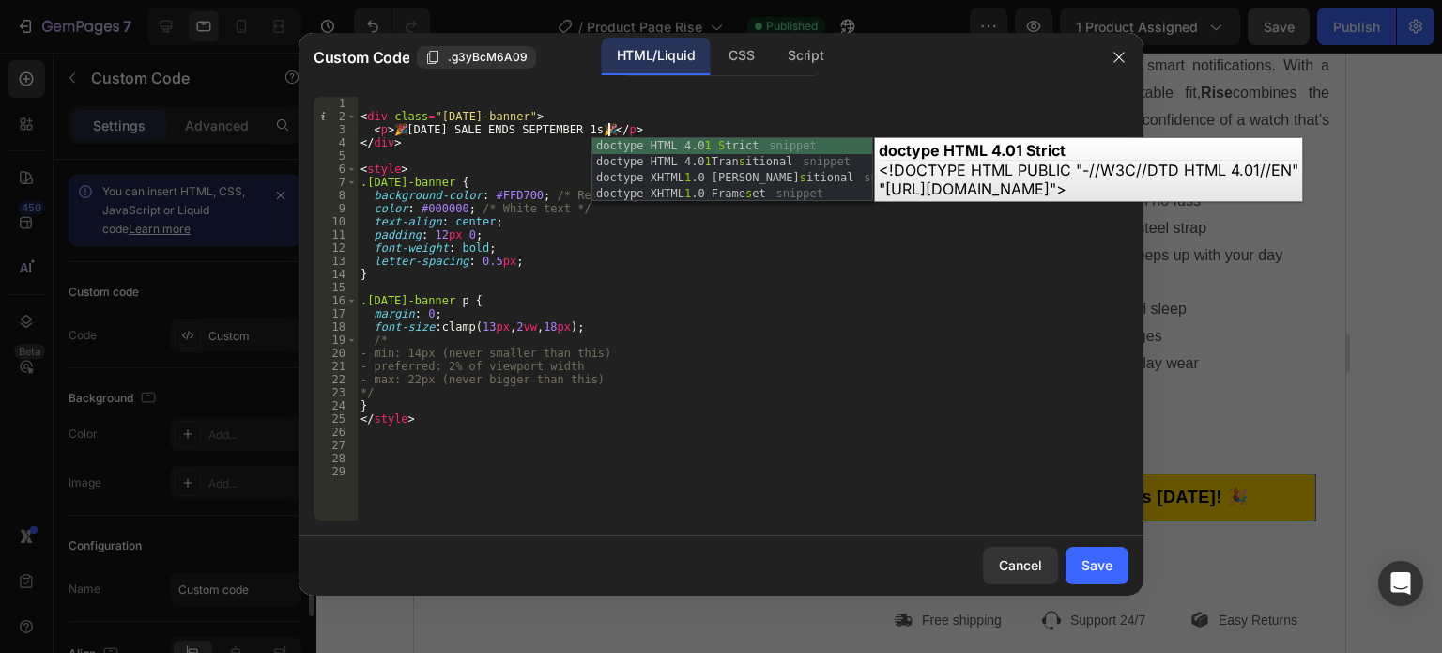
scroll to position [0, 22]
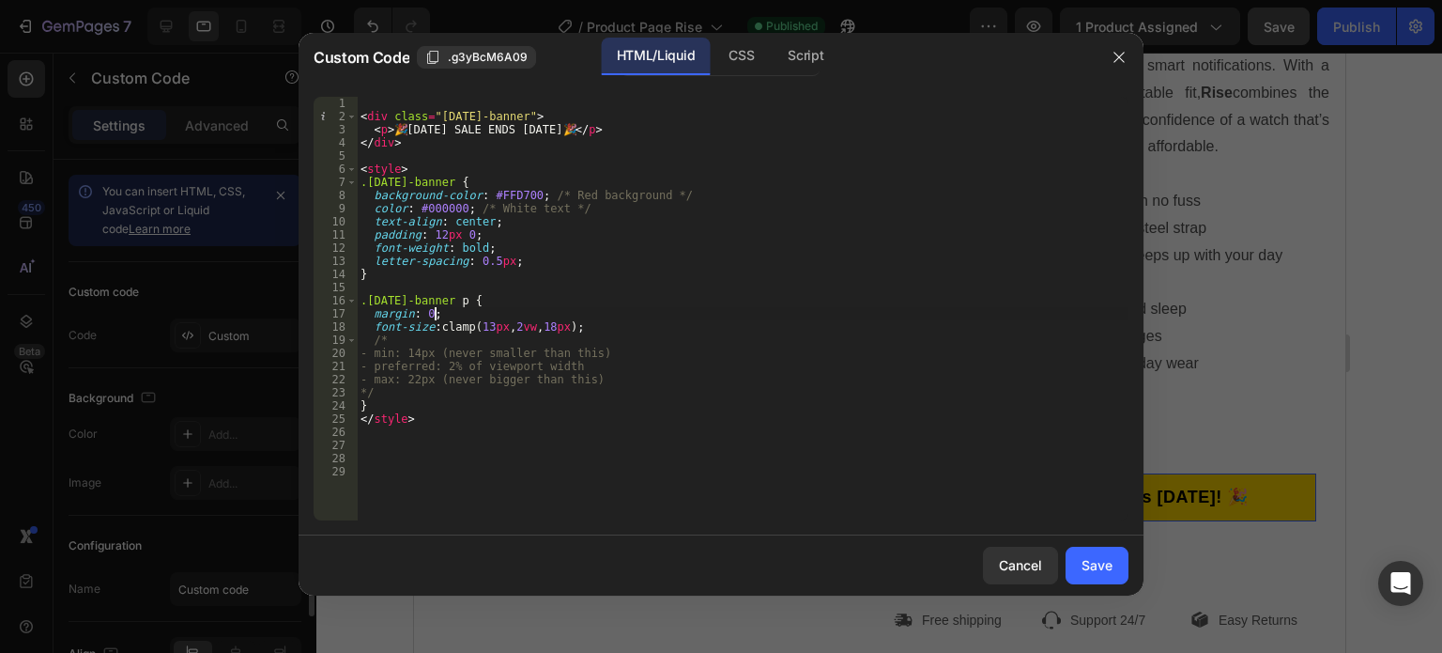
click at [822, 315] on div "< div class = "labor-day-banner" > < p > 🎉 LABOR DAY SALE ENDS SEPTEMBER 1st 🎉 …" at bounding box center [743, 322] width 772 height 450
type textarea "margin: 0;"
click at [1093, 563] on div "Save" at bounding box center [1097, 565] width 31 height 20
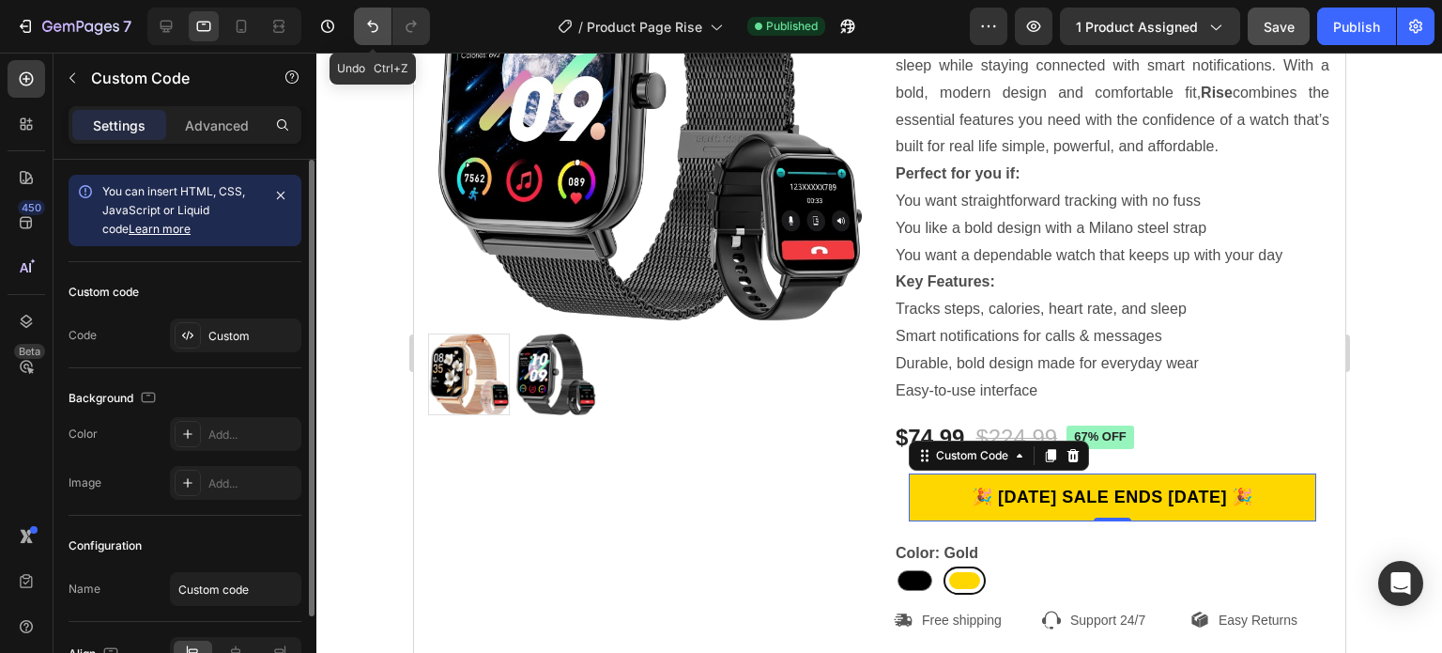
click at [376, 23] on icon "Undo/Redo" at bounding box center [372, 26] width 19 height 19
click at [414, 25] on icon "Undo/Redo" at bounding box center [411, 27] width 10 height 12
click at [374, 21] on icon "Undo/Redo" at bounding box center [372, 26] width 19 height 19
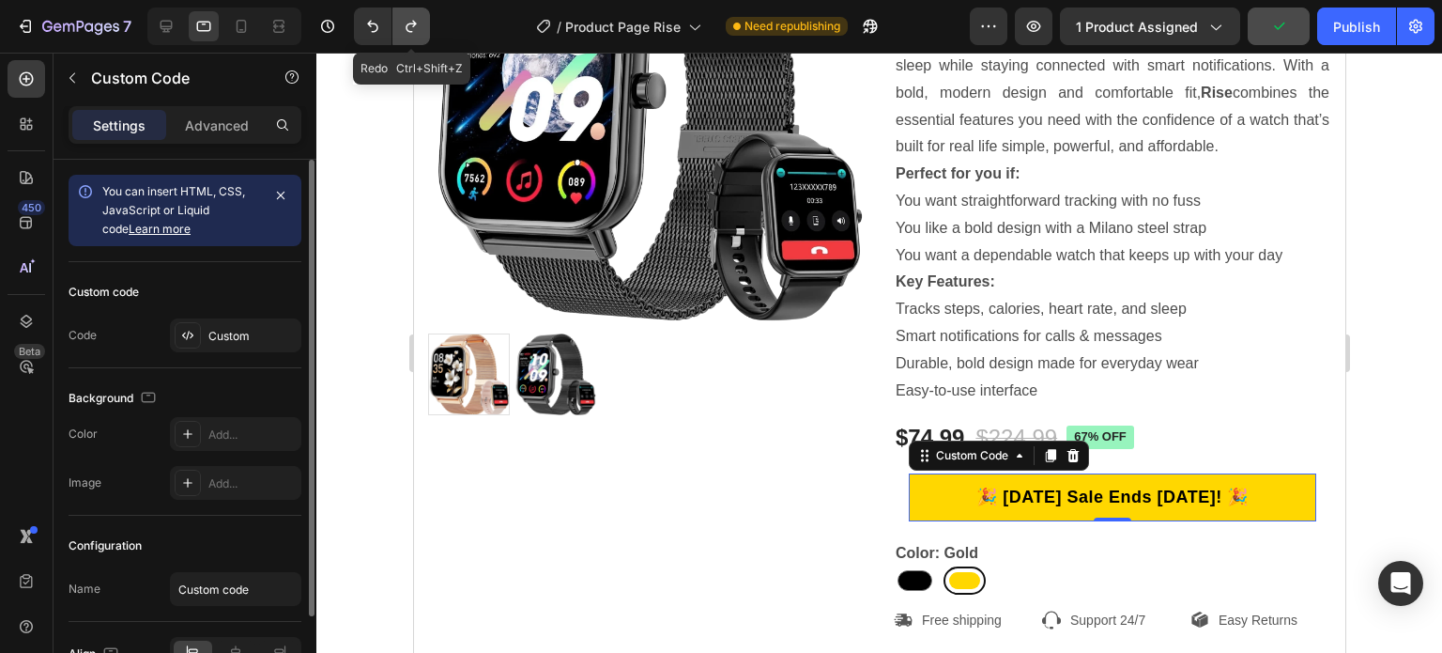
click at [397, 23] on button "Undo/Redo" at bounding box center [411, 27] width 38 height 38
click at [977, 492] on p "🎉 LABOR DAY SALE ENDS SEPTEMBER 1st 🎉" at bounding box center [1112, 496] width 408 height 25
click at [977, 492] on p "🎉 LABOR DAY SALE ENDS SEPTEMBER 1st 🎉" at bounding box center [1111, 496] width 408 height 25
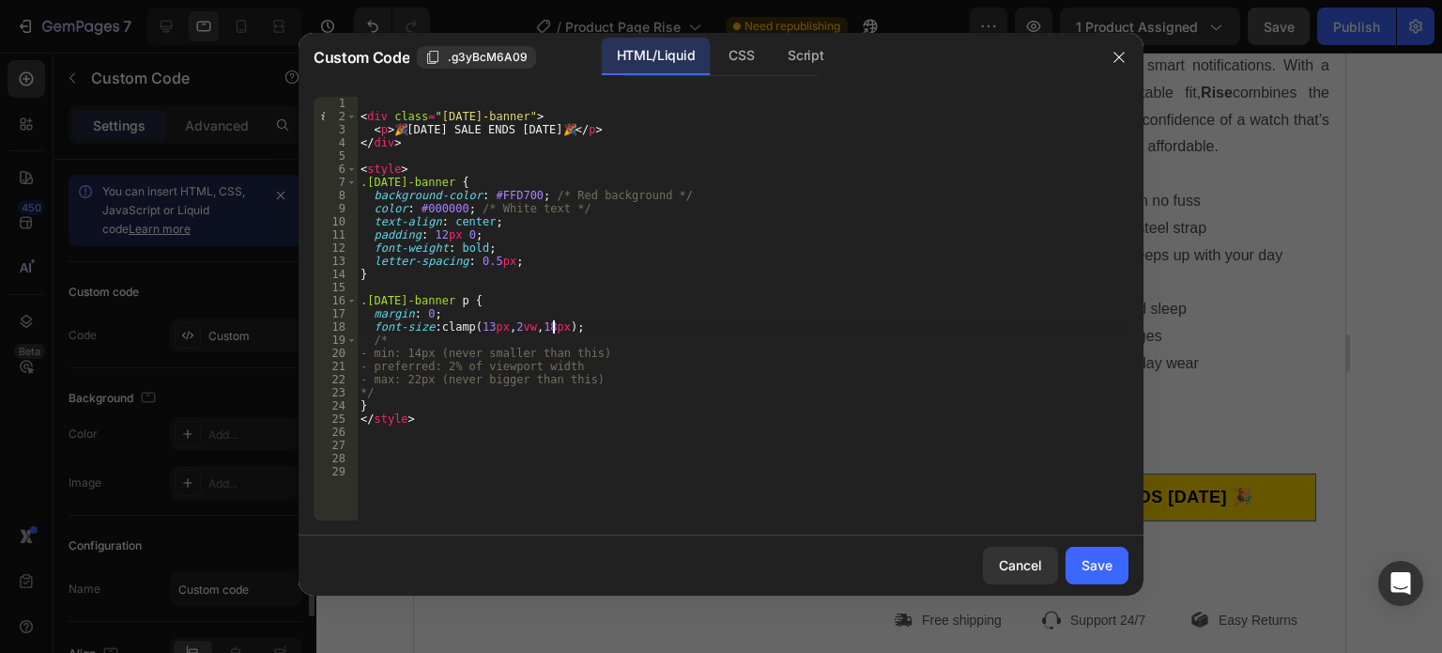
click at [556, 321] on div "< div class = "labor-day-banner" > < p > 🎉 LABOR DAY SALE ENDS SEPTEMBER 1st 🎉 …" at bounding box center [743, 322] width 772 height 450
type textarea "font-size: clamp(13px, 2vw, 17px);"
click at [1100, 560] on div "Save" at bounding box center [1097, 565] width 31 height 20
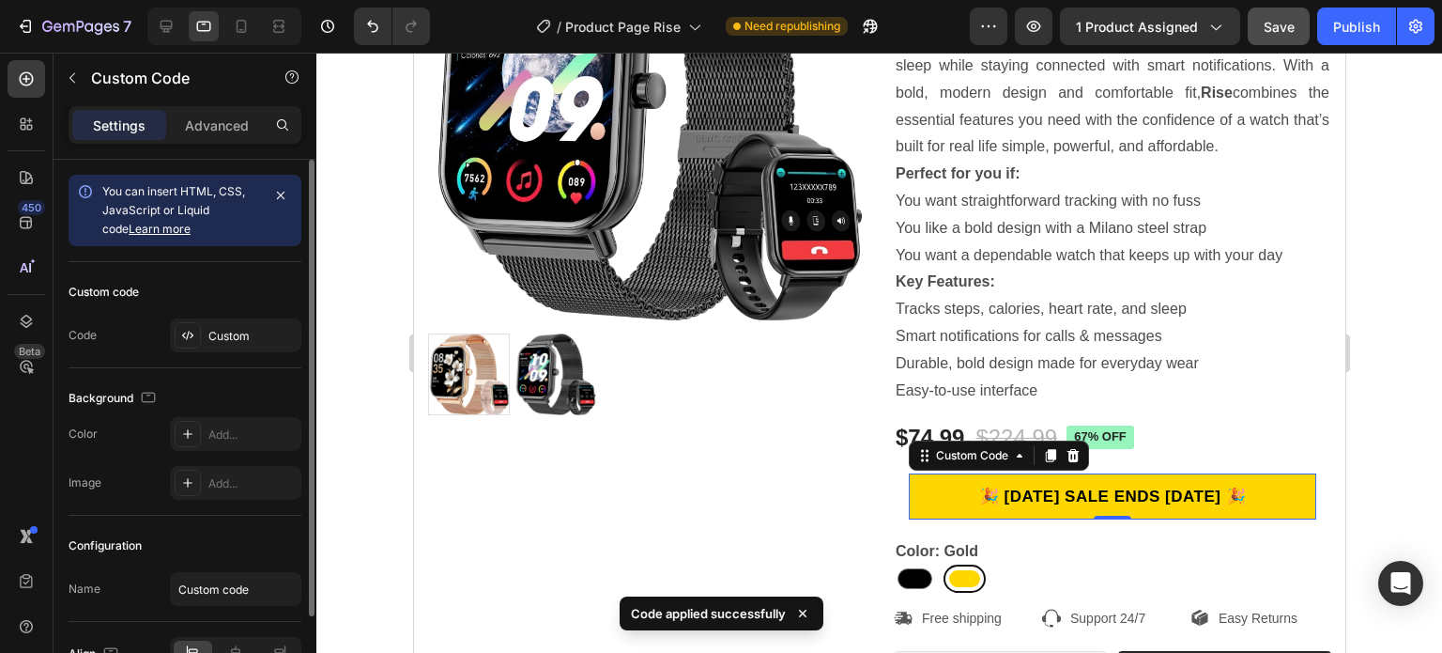
click at [1053, 487] on p "🎉 LABOR DAY SALE ENDS SEPTEMBER 1st 🎉" at bounding box center [1111, 496] width 409 height 24
click at [1053, 487] on p "🎉 LABOR DAY SALE ENDS SEPTEMBER 1st 🎉" at bounding box center [1112, 496] width 408 height 24
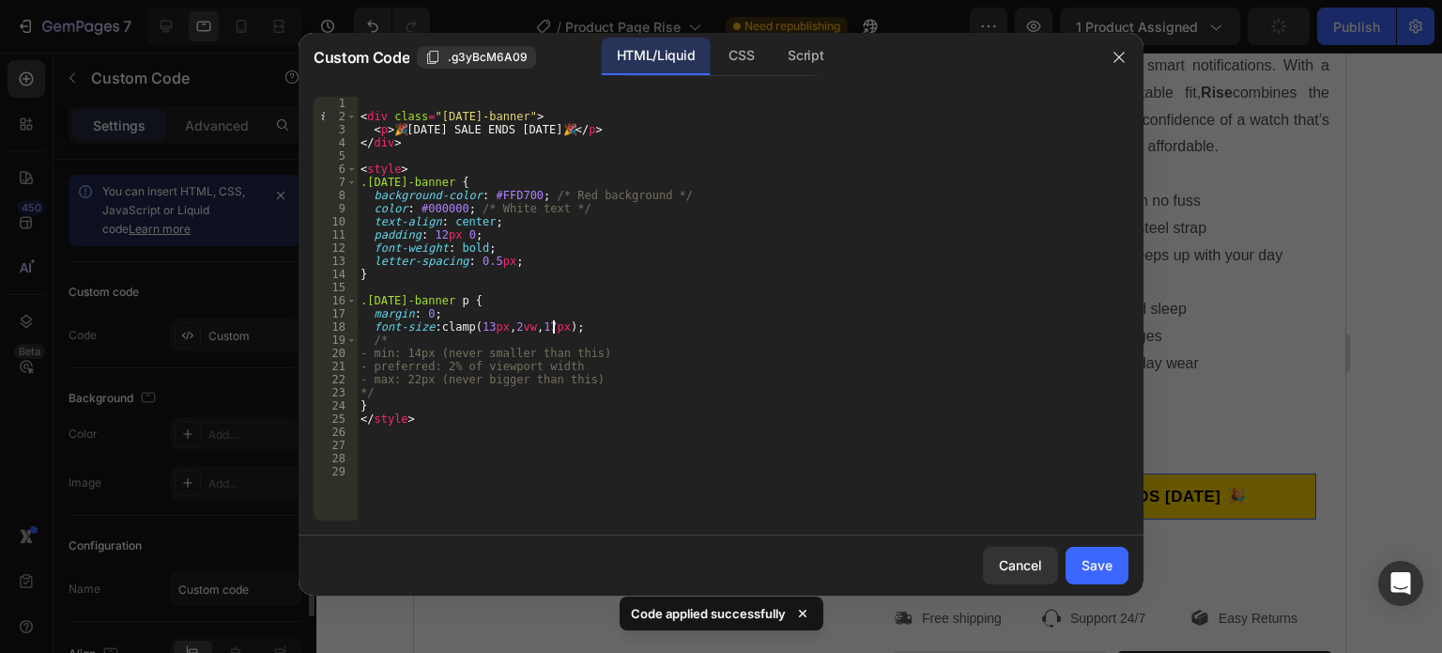
click at [555, 322] on div "< div class = "labor-day-banner" > < p > 🎉 LABOR DAY SALE ENDS SEPTEMBER 1st 🎉 …" at bounding box center [743, 322] width 772 height 450
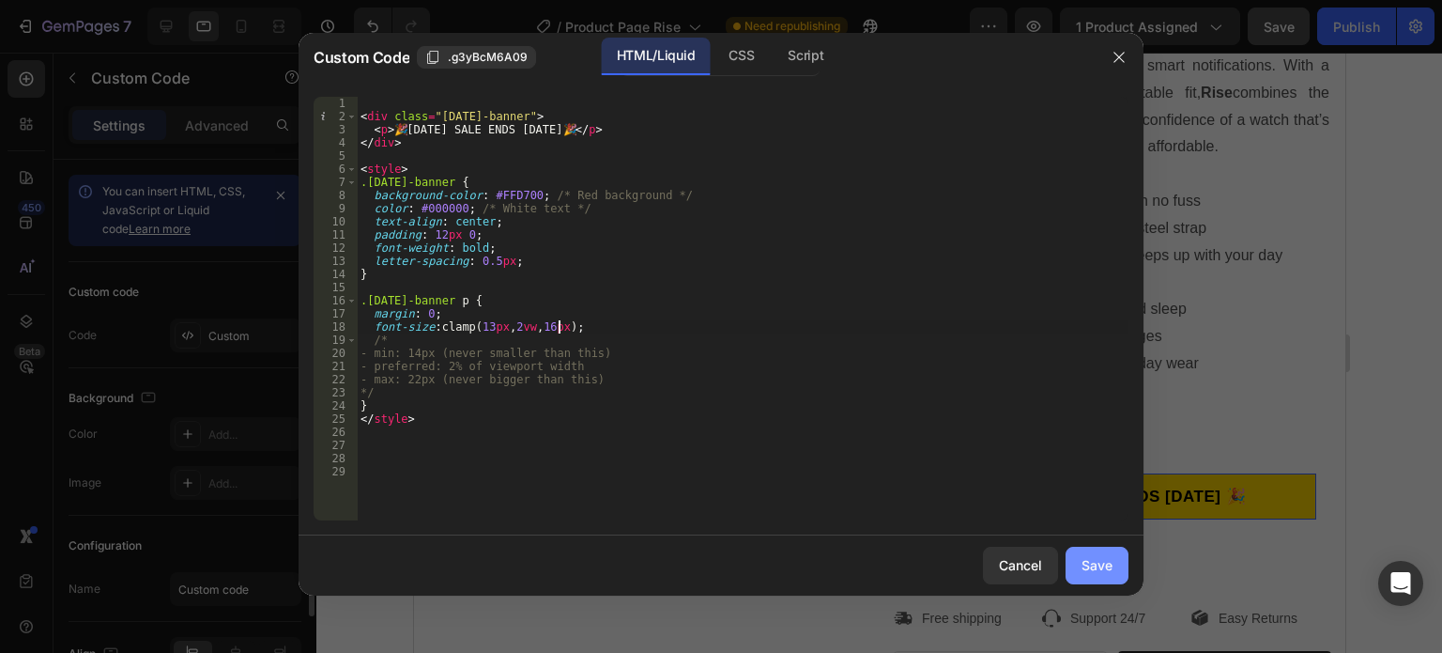
type textarea "font-size: clamp(13px, 2vw, 16px);"
click at [1089, 566] on div "Save" at bounding box center [1097, 565] width 31 height 20
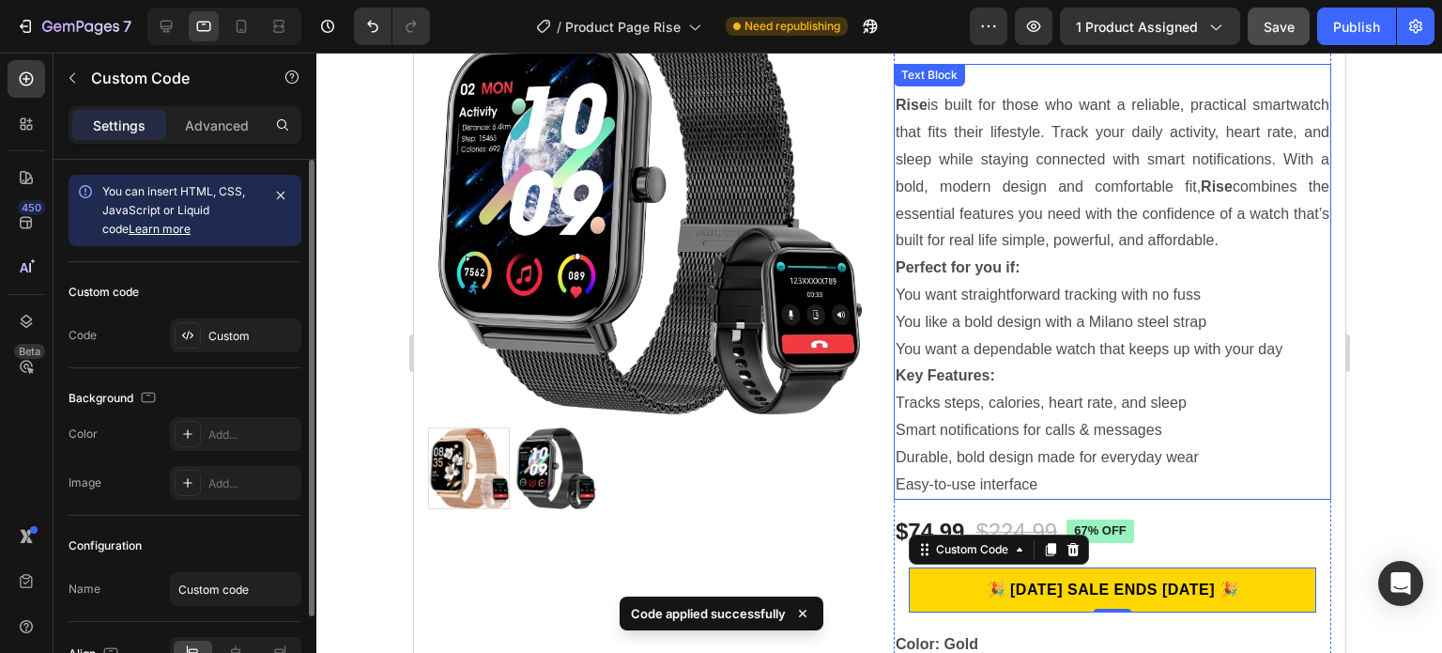
scroll to position [188, 0]
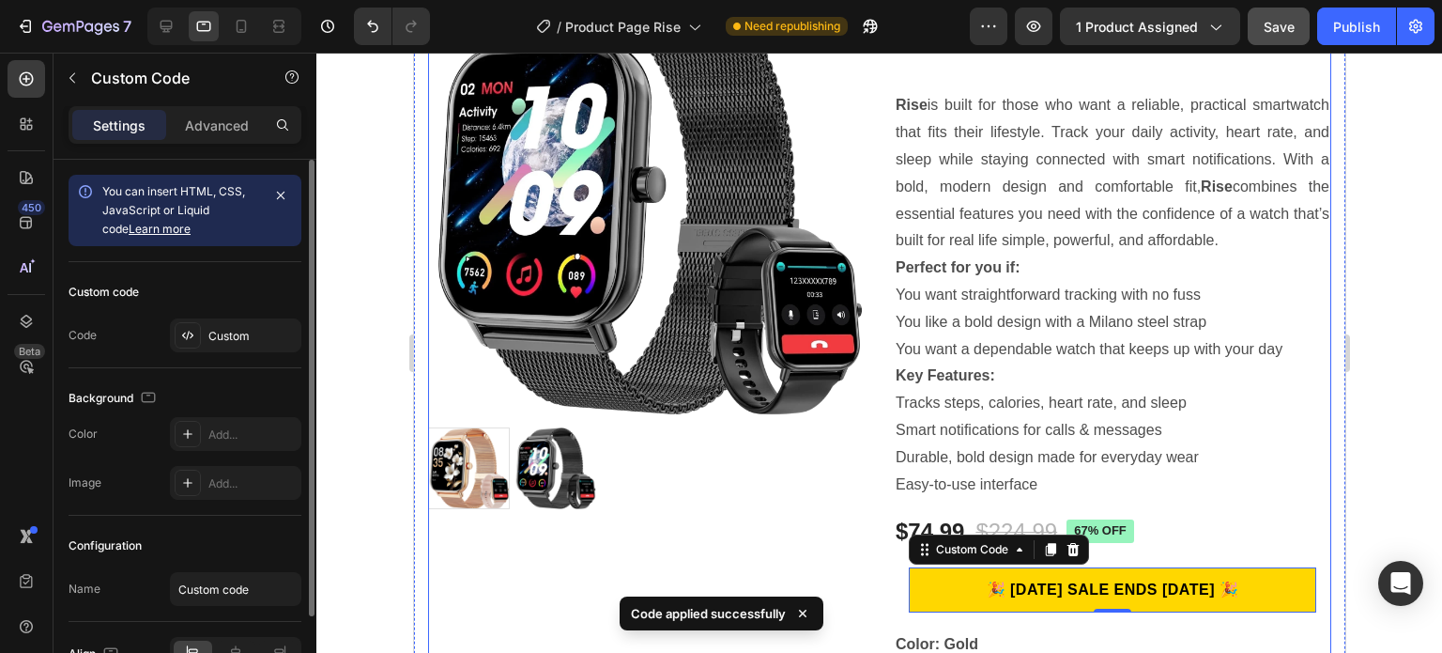
click at [786, 551] on div "Product Images" at bounding box center [646, 438] width 438 height 920
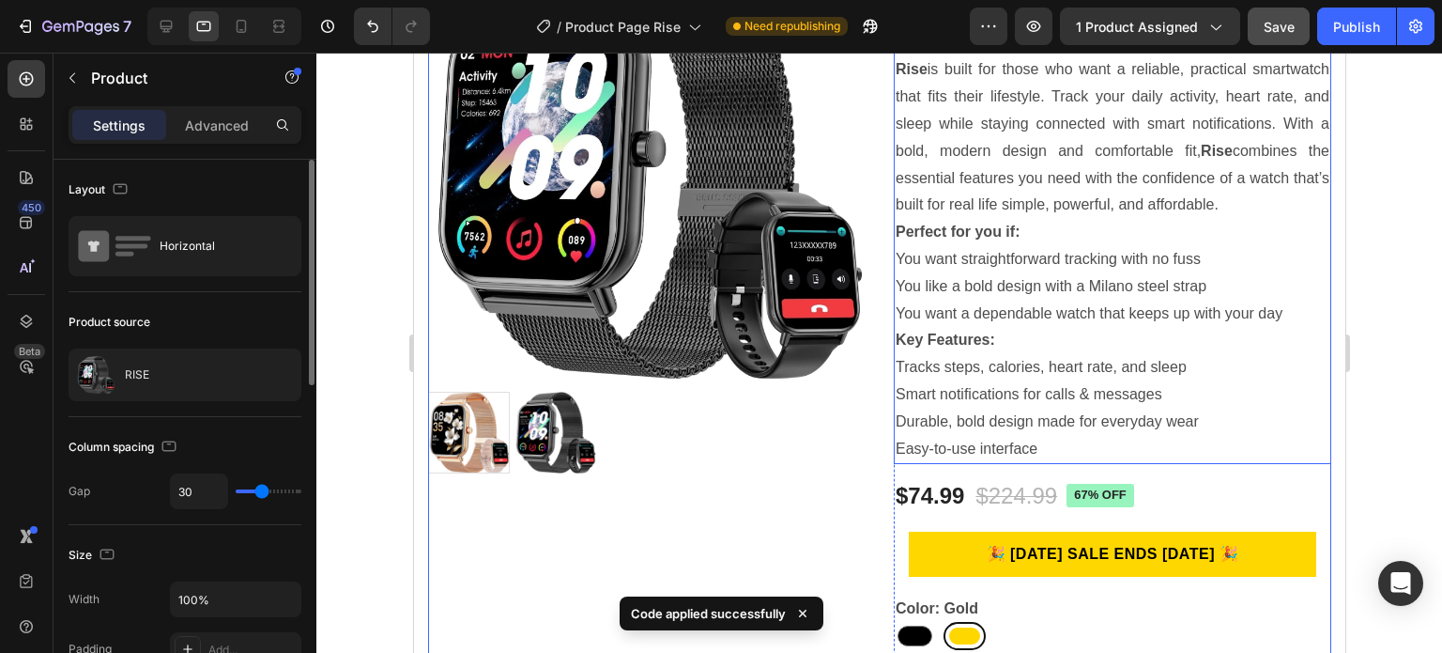
scroll to position [282, 0]
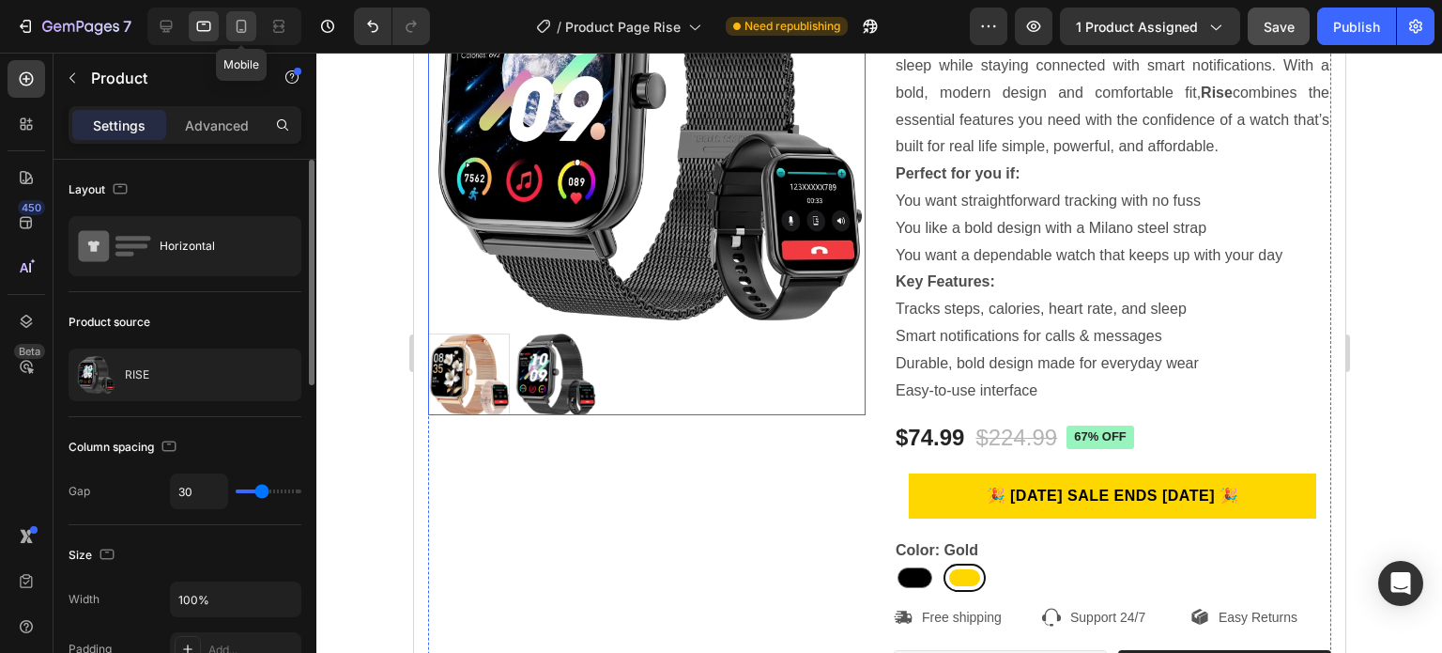
click at [238, 29] on icon at bounding box center [241, 26] width 19 height 19
type input "0"
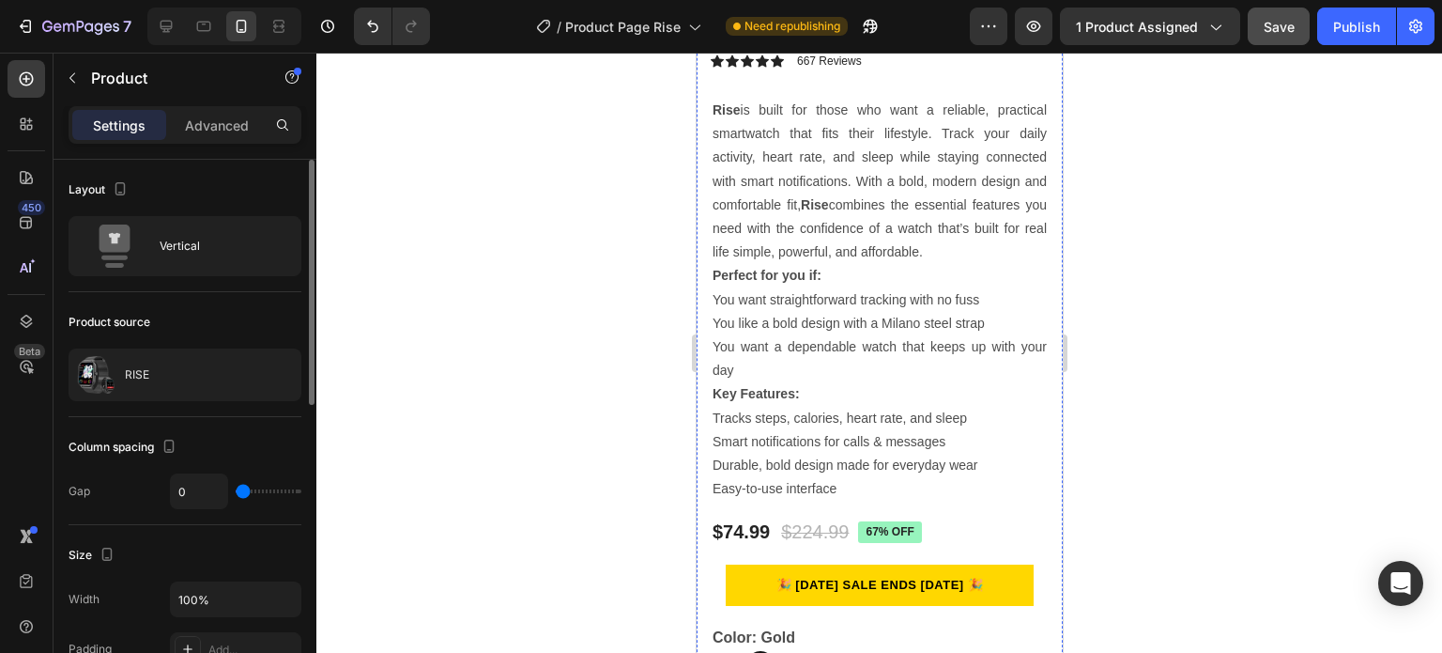
scroll to position [477, 0]
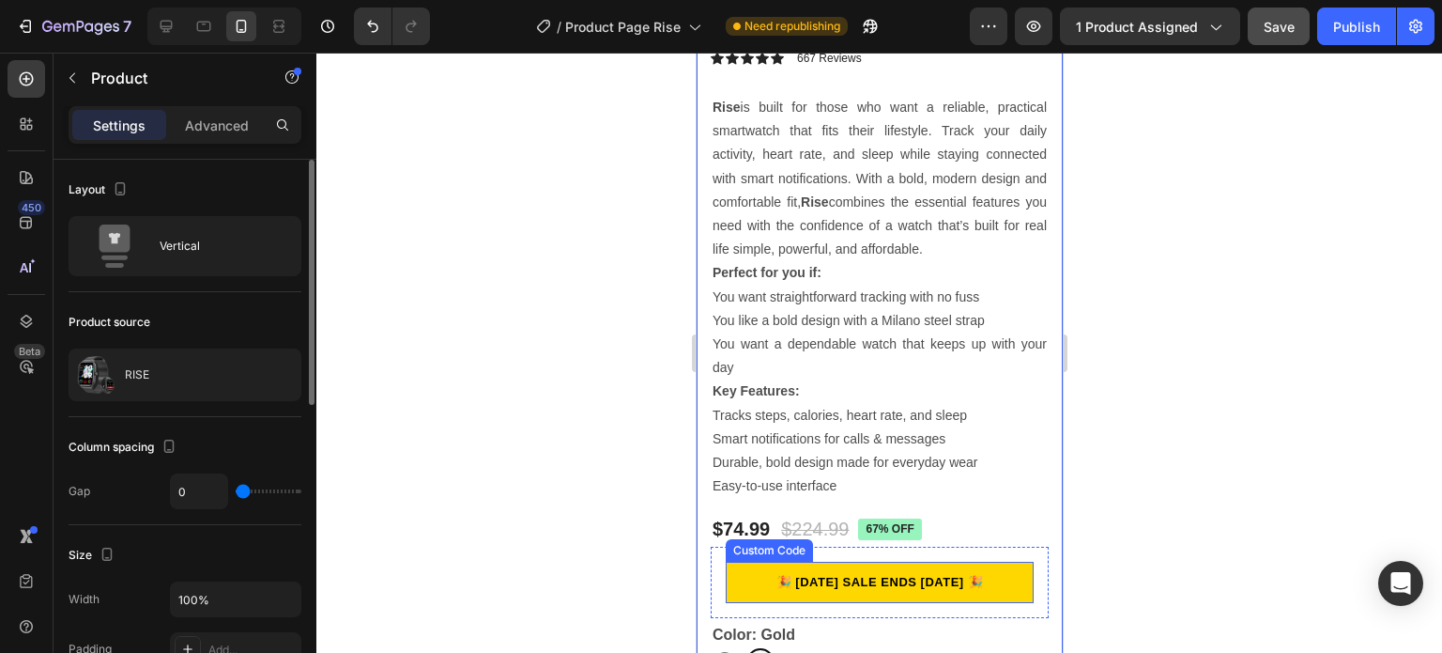
click at [925, 573] on p "🎉 LABOR DAY SALE ENDS SEPTEMBER 1st 🎉" at bounding box center [879, 582] width 311 height 19
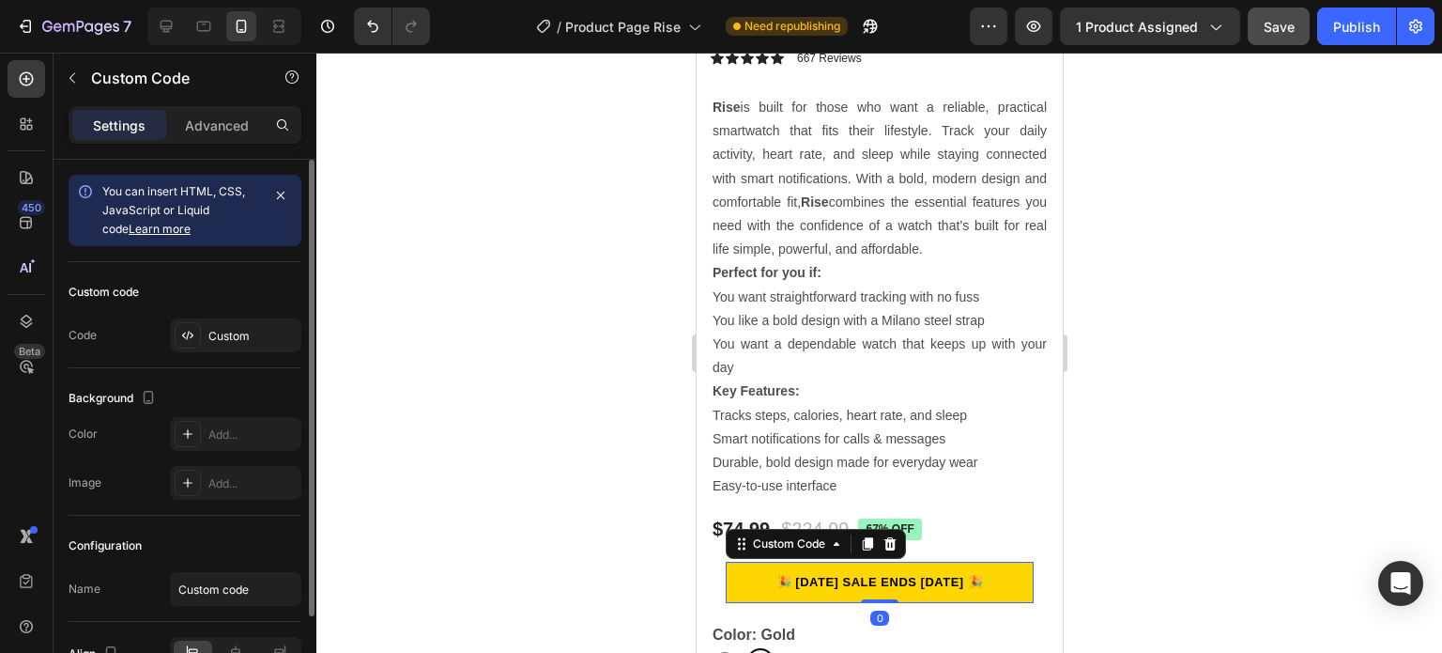
click at [925, 573] on p "🎉 LABOR DAY SALE ENDS SEPTEMBER 1st 🎉" at bounding box center [879, 582] width 308 height 19
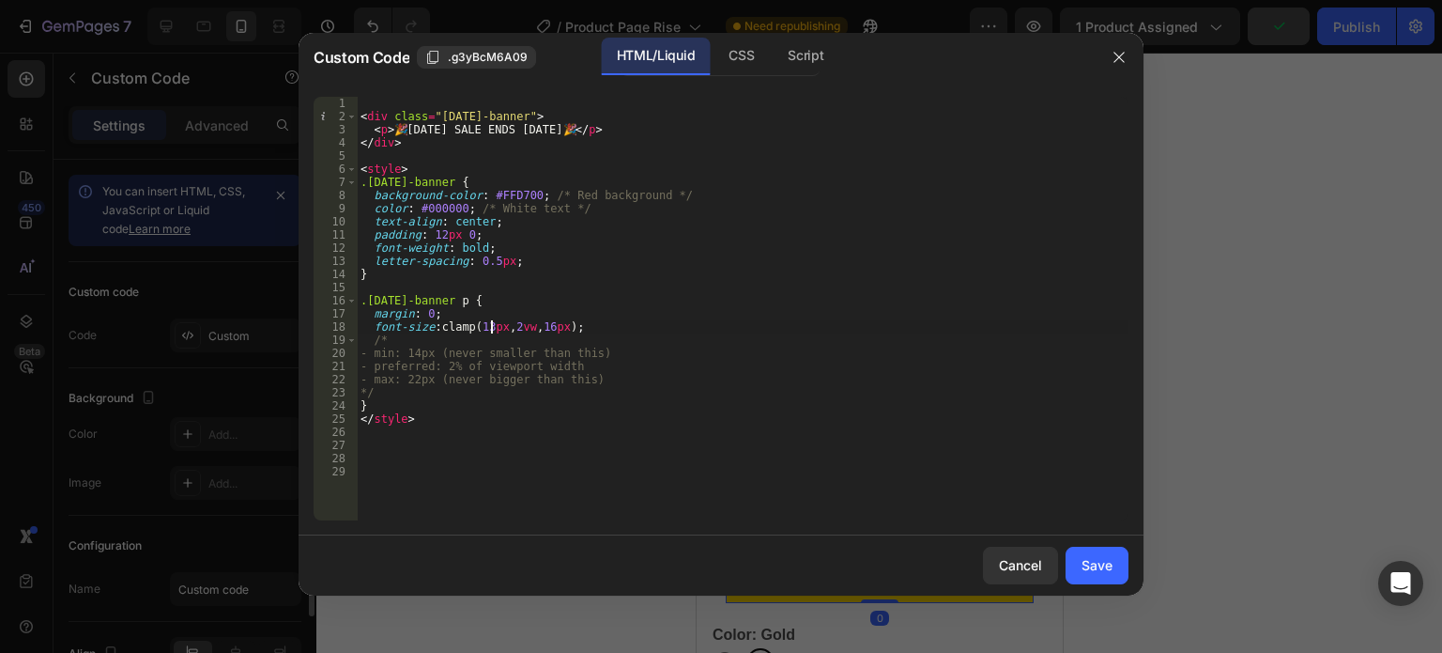
click at [488, 321] on div "< div class = "labor-day-banner" > < p > 🎉 LABOR DAY SALE ENDS SEPTEMBER 1st 🎉 …" at bounding box center [743, 322] width 772 height 450
type textarea "font-size: clamp(12px, 2vw, 16px);"
click at [1103, 566] on div "Save" at bounding box center [1097, 565] width 31 height 20
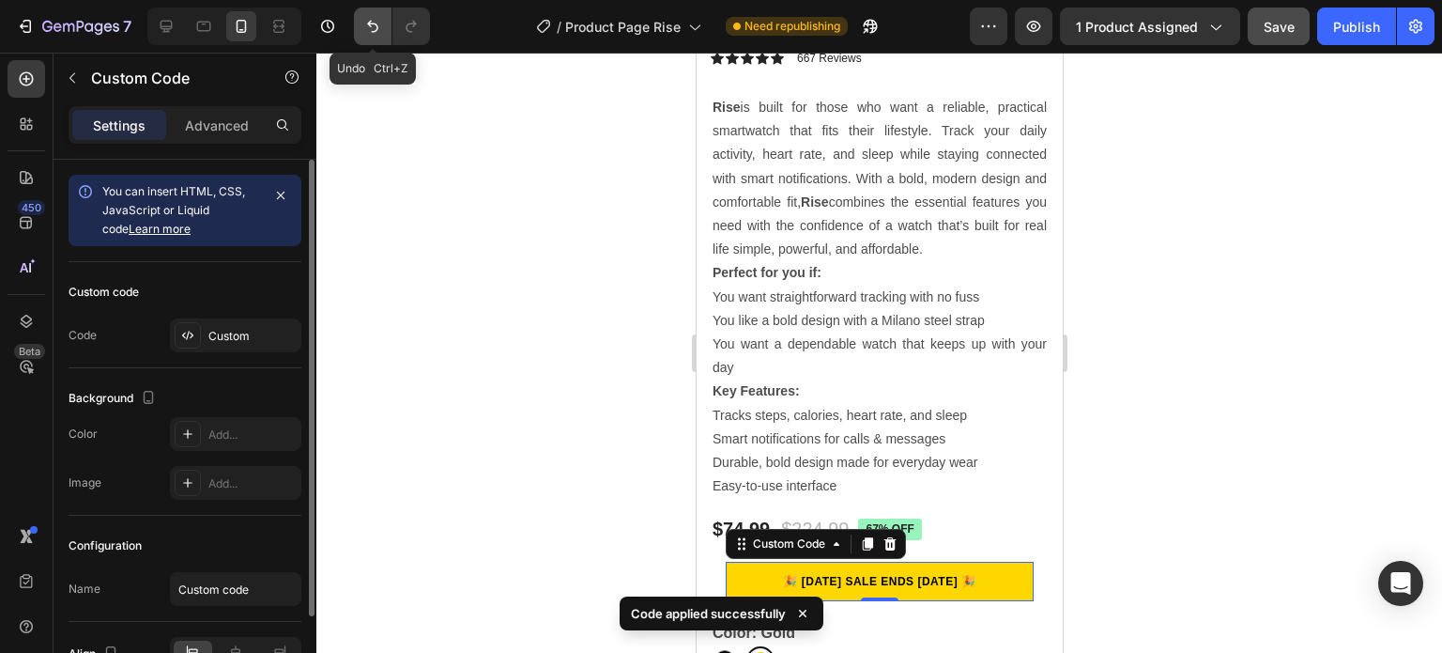
click at [382, 23] on button "Undo/Redo" at bounding box center [373, 27] width 38 height 38
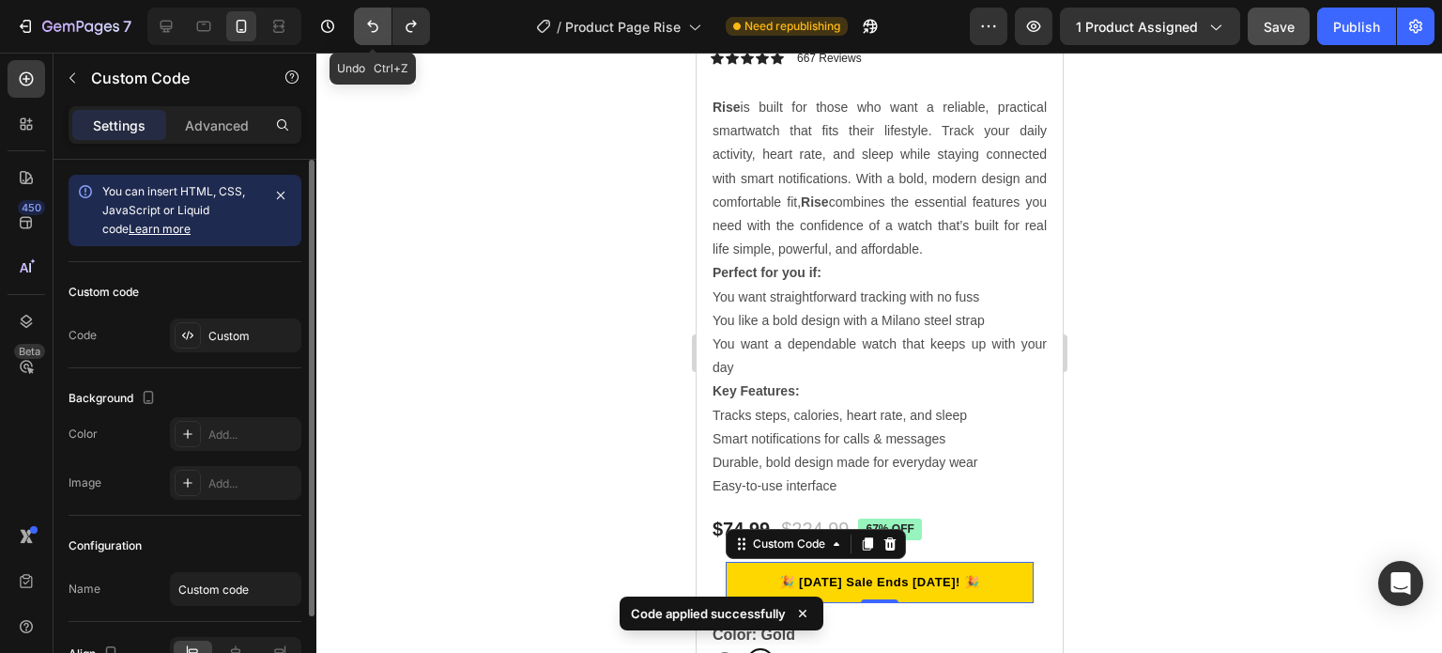
radio input "true"
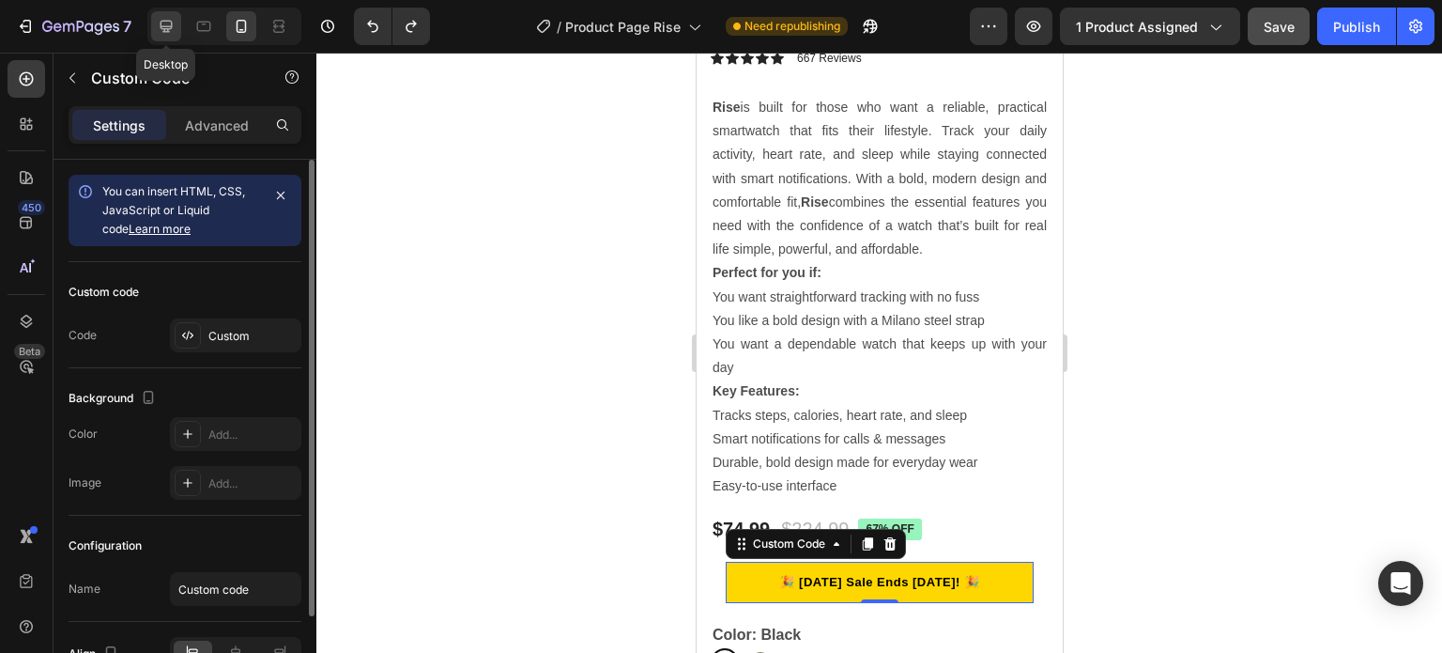
click at [179, 28] on div at bounding box center [166, 26] width 30 height 30
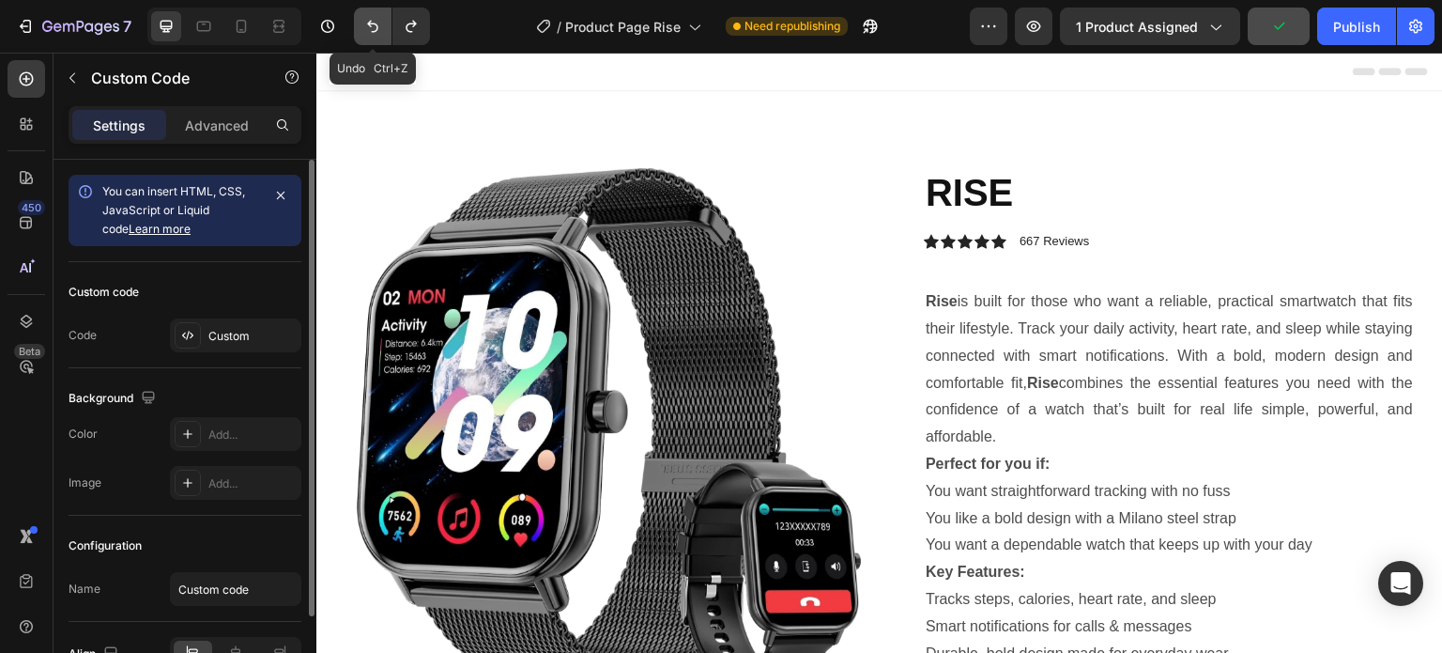
click at [361, 24] on button "Undo/Redo" at bounding box center [373, 27] width 38 height 38
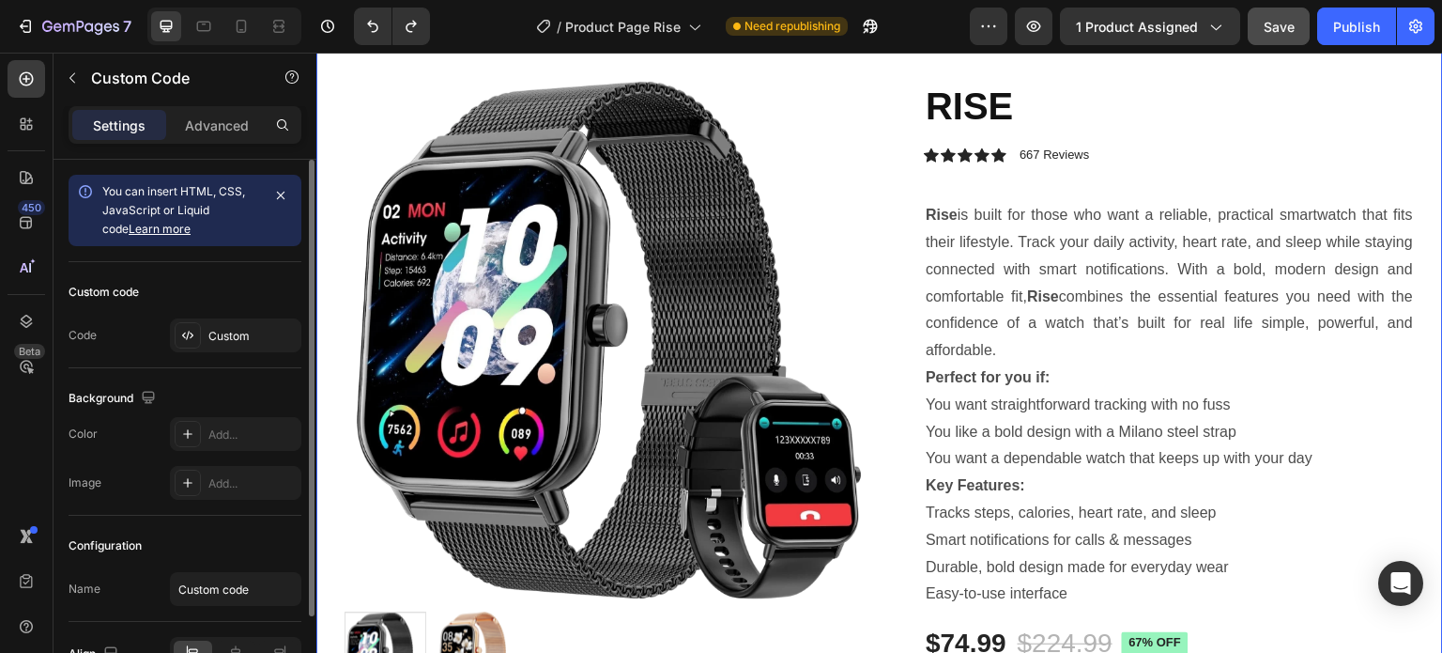
scroll to position [282, 0]
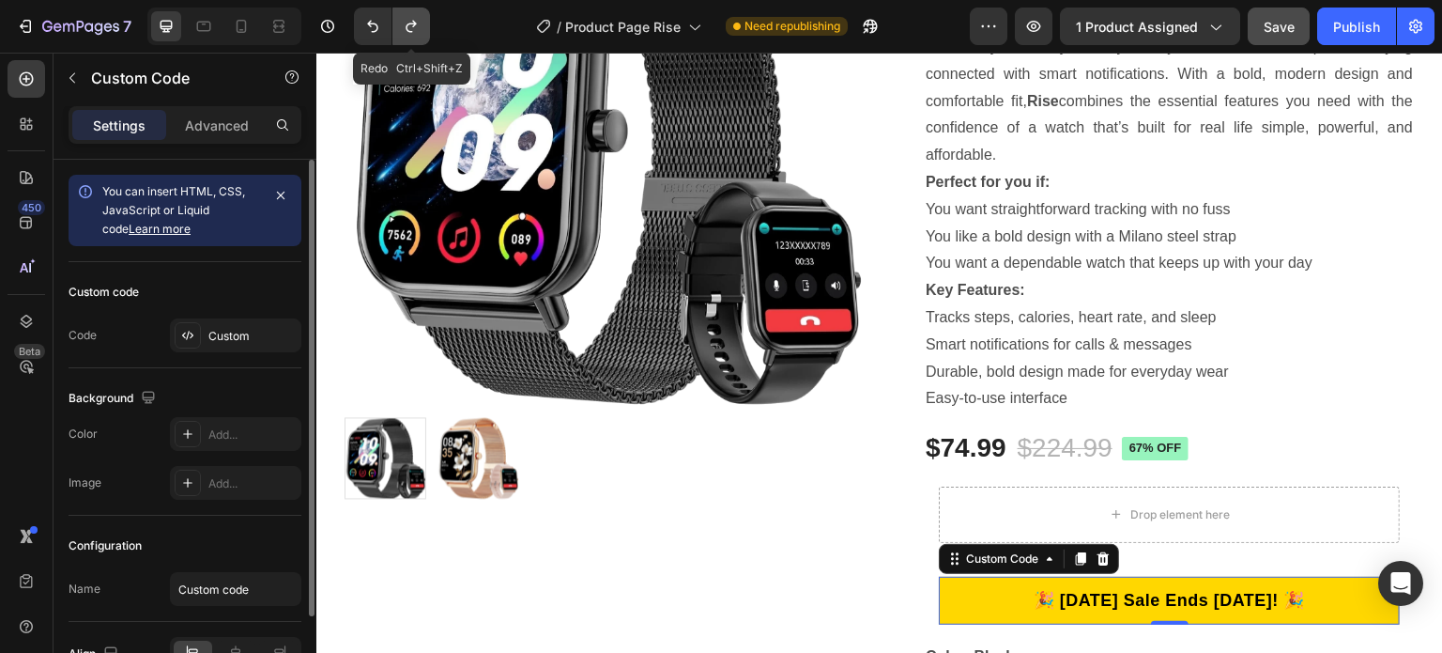
click at [407, 25] on icon "Undo/Redo" at bounding box center [411, 27] width 10 height 12
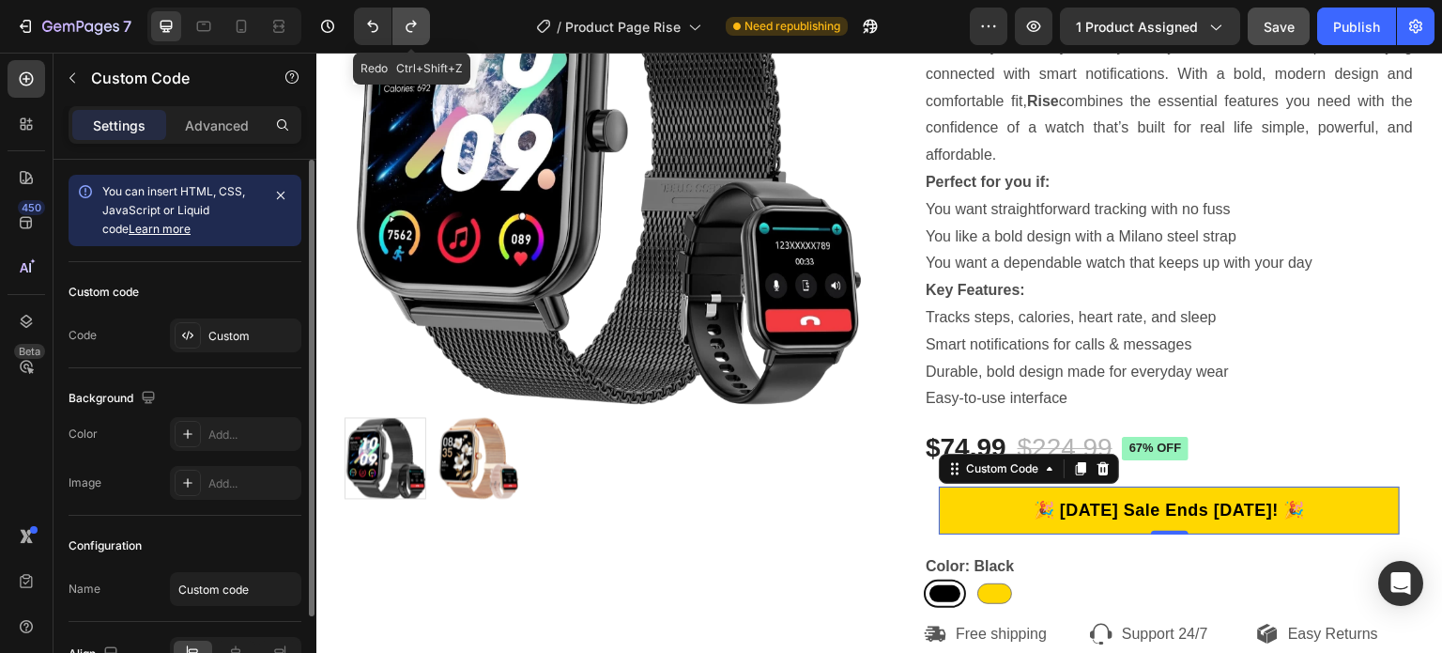
click at [407, 25] on icon "Undo/Redo" at bounding box center [411, 27] width 10 height 12
click at [372, 30] on icon "Undo/Redo" at bounding box center [372, 26] width 19 height 19
click at [236, 26] on icon at bounding box center [241, 26] width 19 height 19
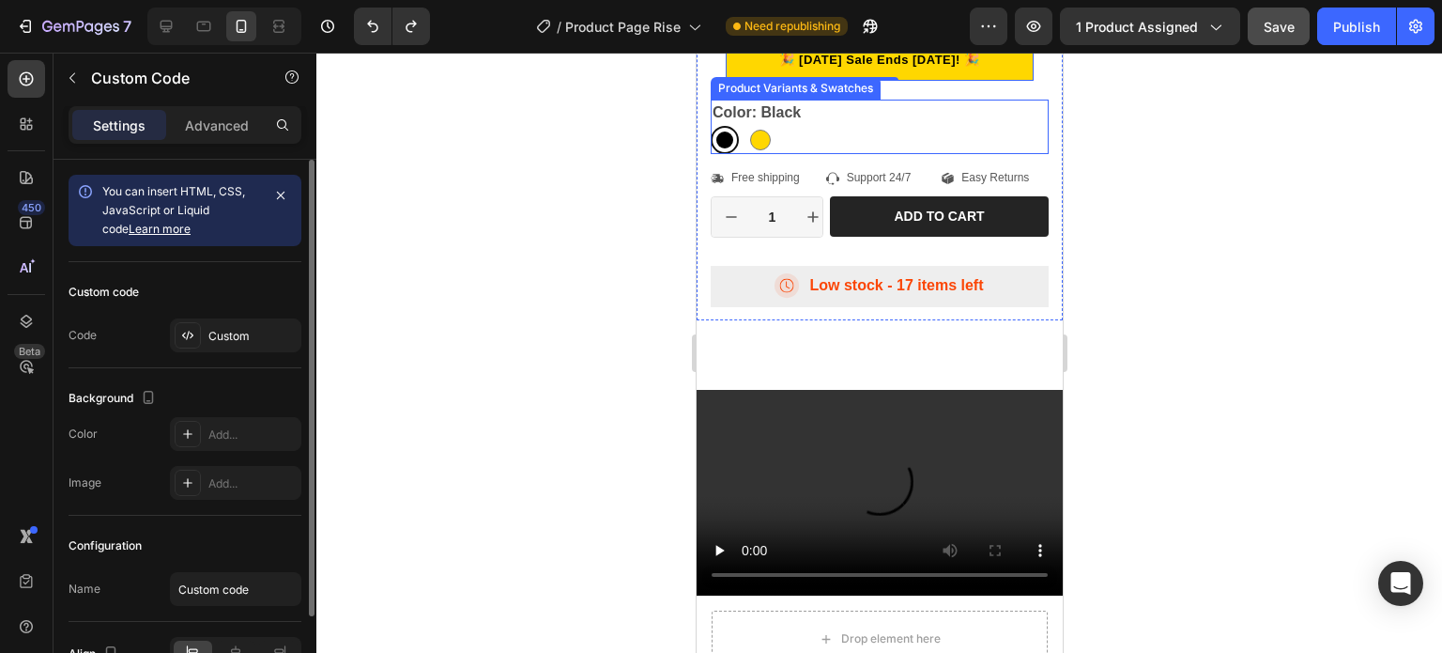
scroll to position [890, 0]
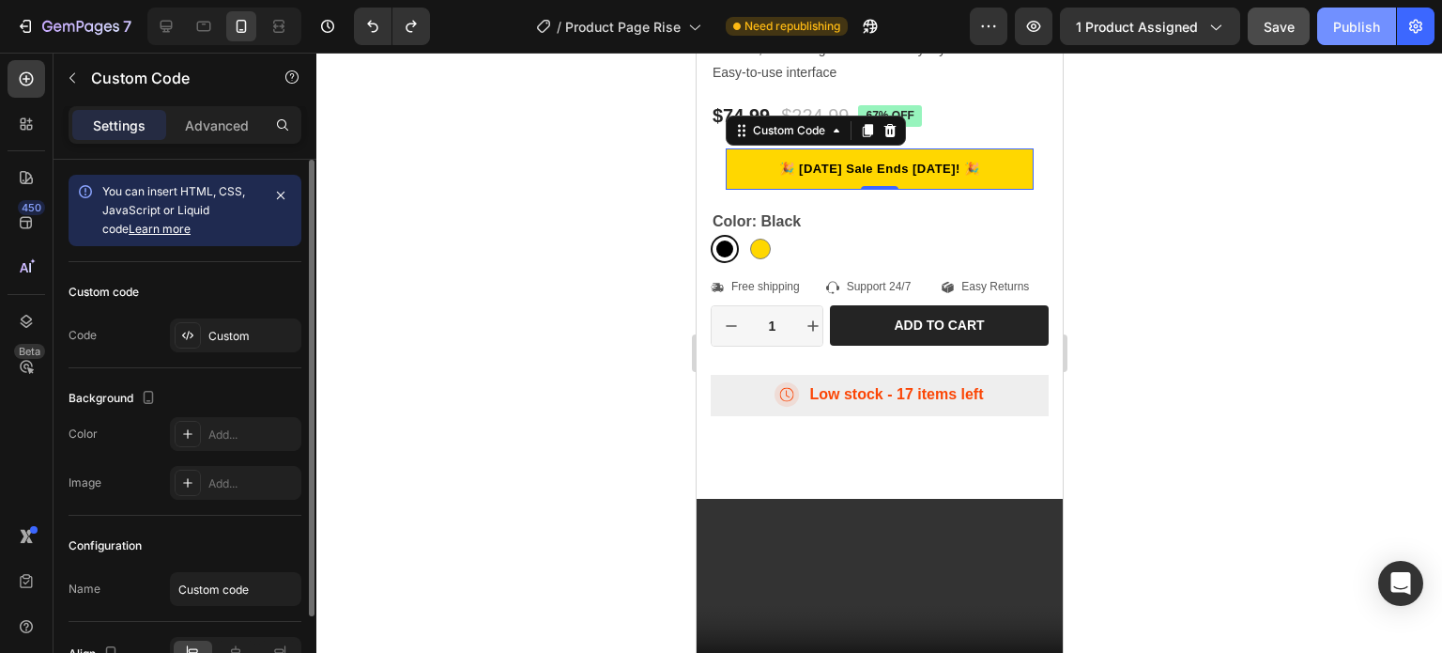
click at [1351, 29] on div "Publish" at bounding box center [1356, 27] width 47 height 20
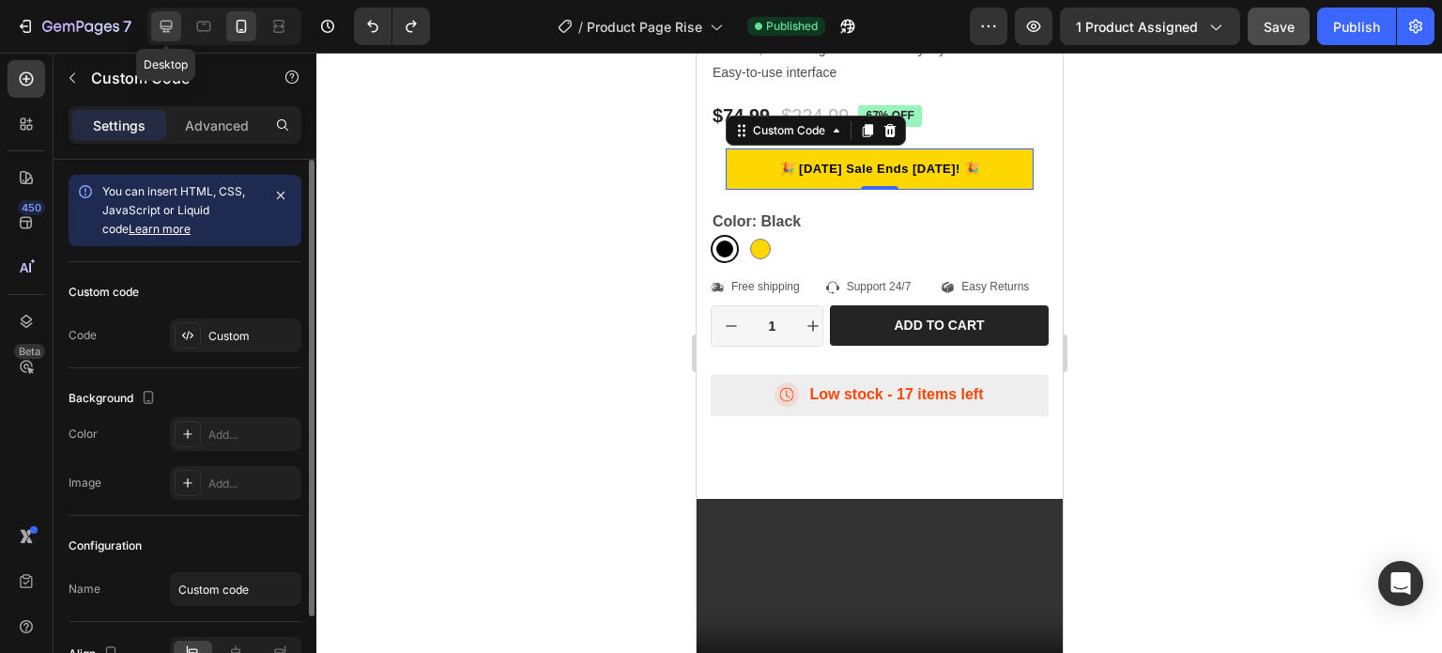
click at [169, 29] on icon at bounding box center [167, 27] width 12 height 12
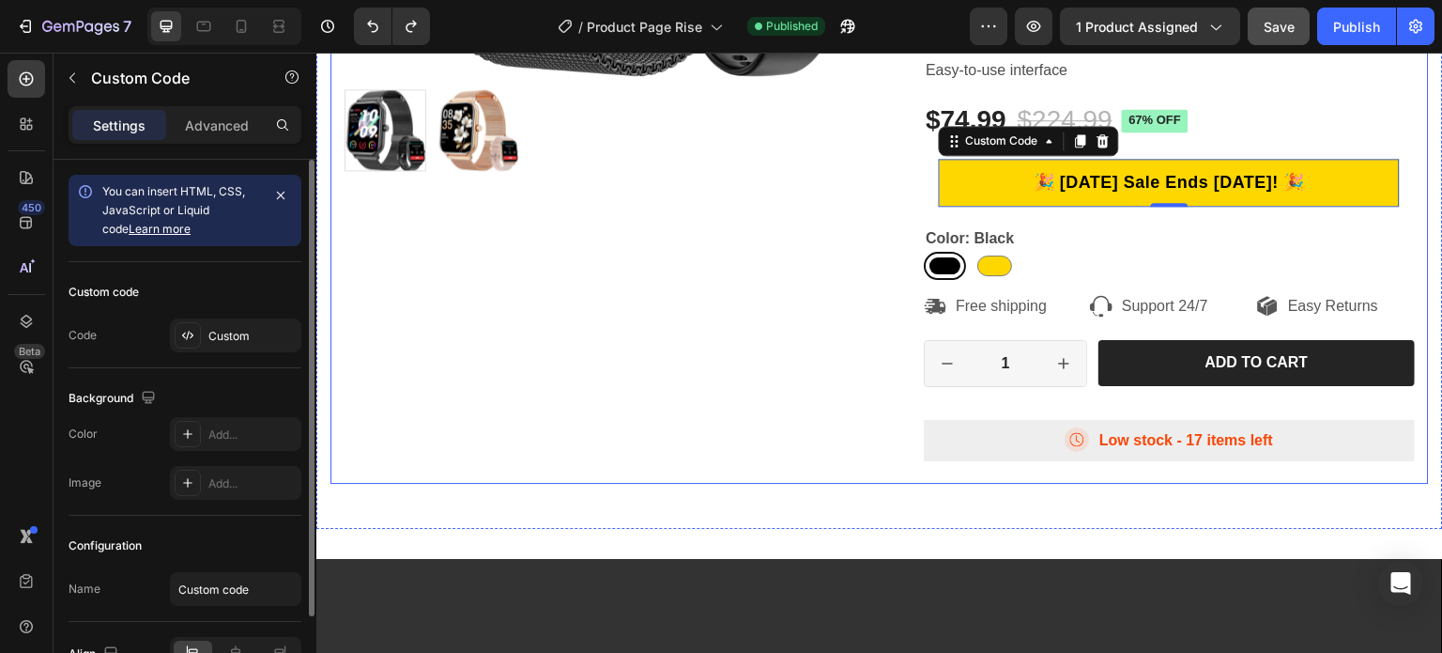
scroll to position [367, 0]
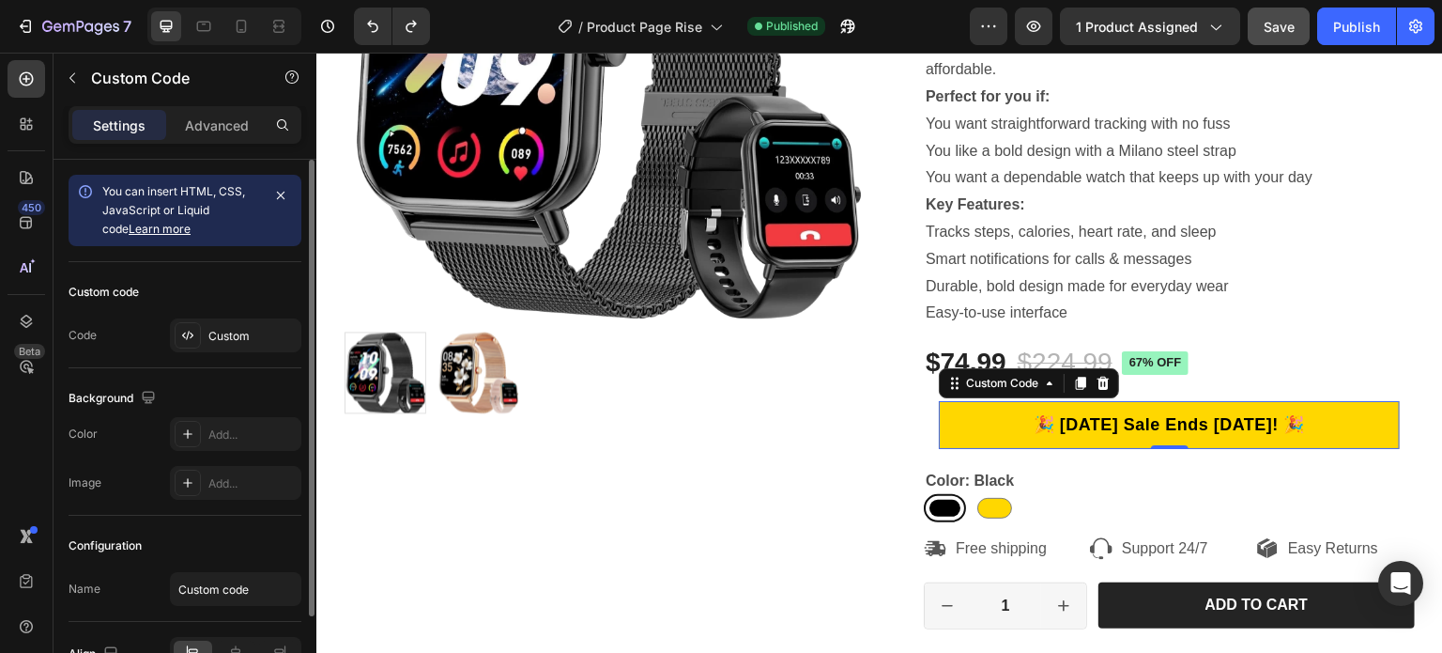
click at [1158, 418] on p "🎉 Labor Day Sale Ends September 1st! 🎉" at bounding box center [1170, 424] width 464 height 25
click at [1158, 418] on p "🎉 Labor Day Sale Ends September 1st! 🎉" at bounding box center [1169, 424] width 462 height 25
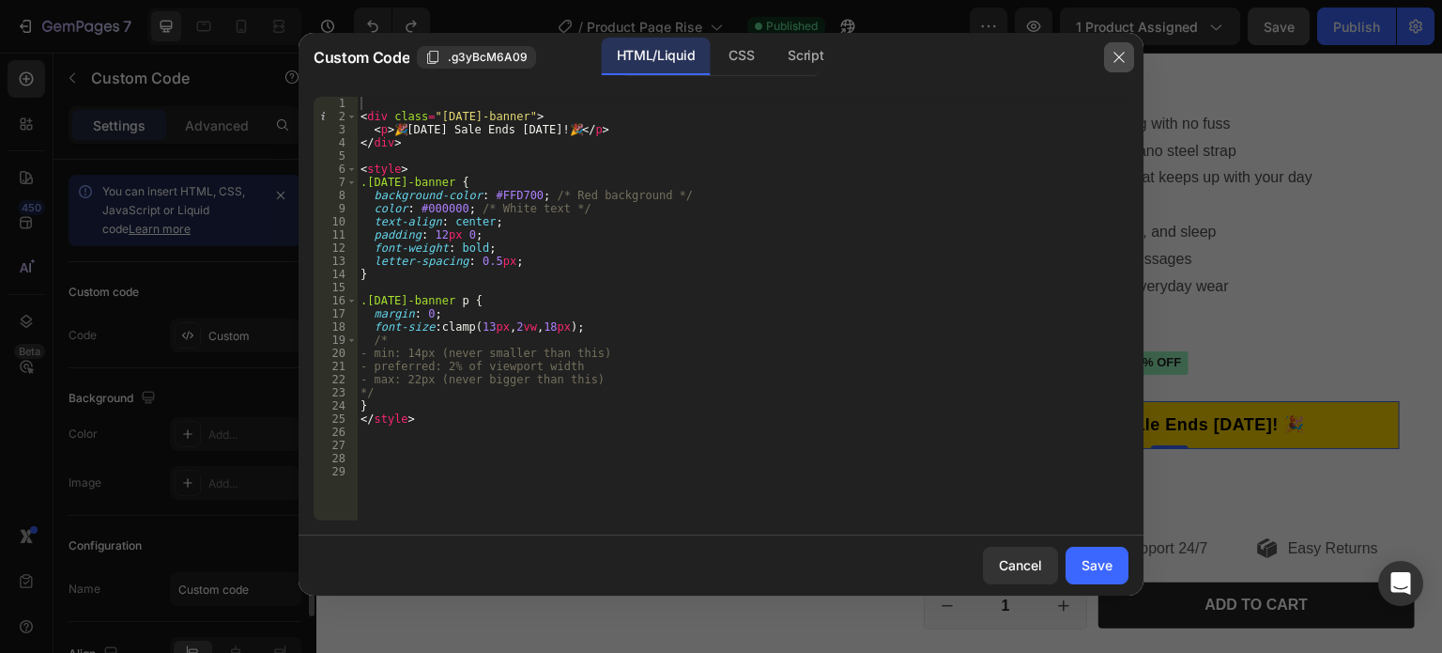
click at [1115, 57] on icon "button" at bounding box center [1119, 57] width 15 height 15
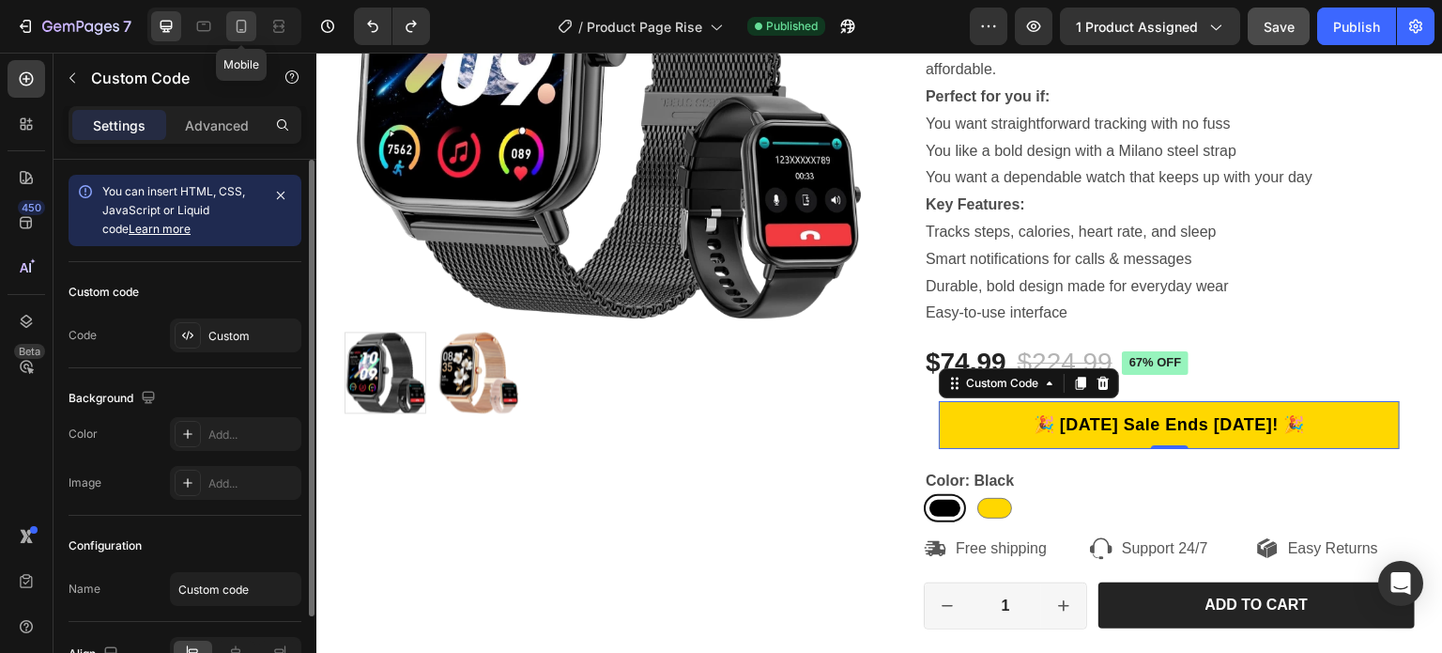
click at [243, 25] on icon at bounding box center [241, 26] width 19 height 19
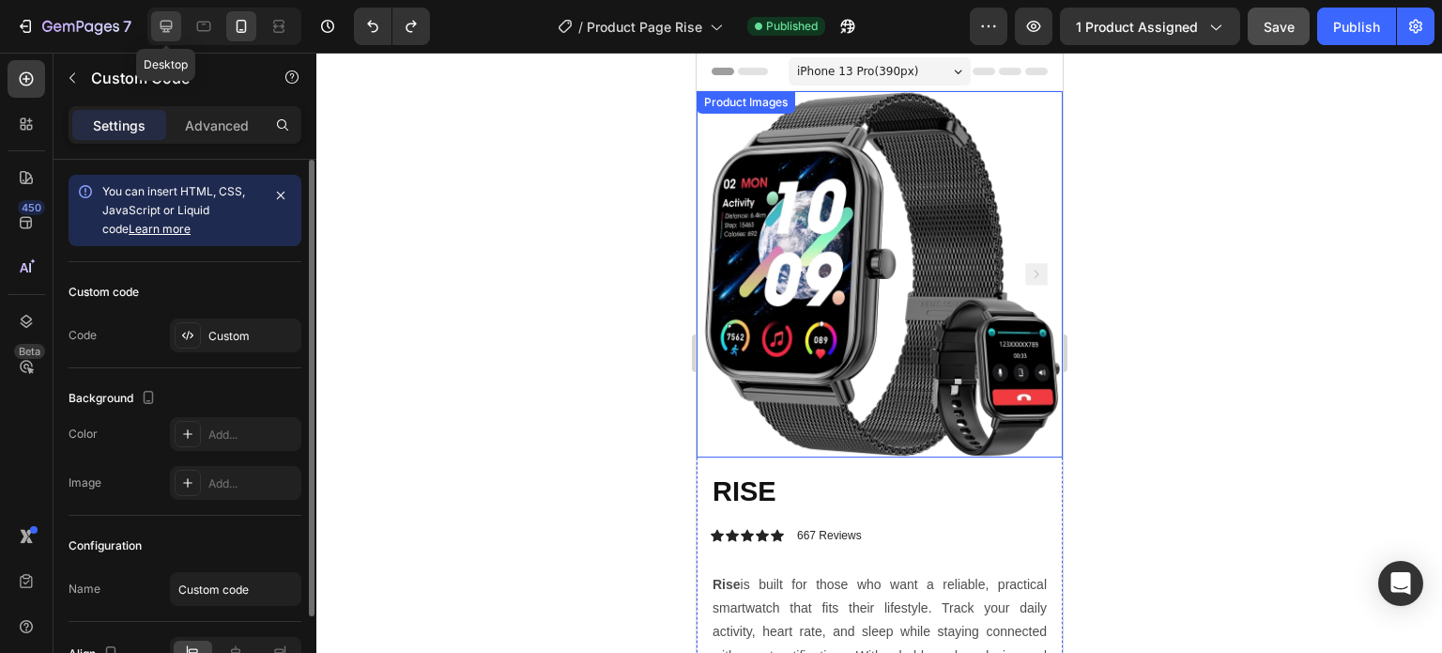
click at [161, 26] on icon at bounding box center [167, 27] width 12 height 12
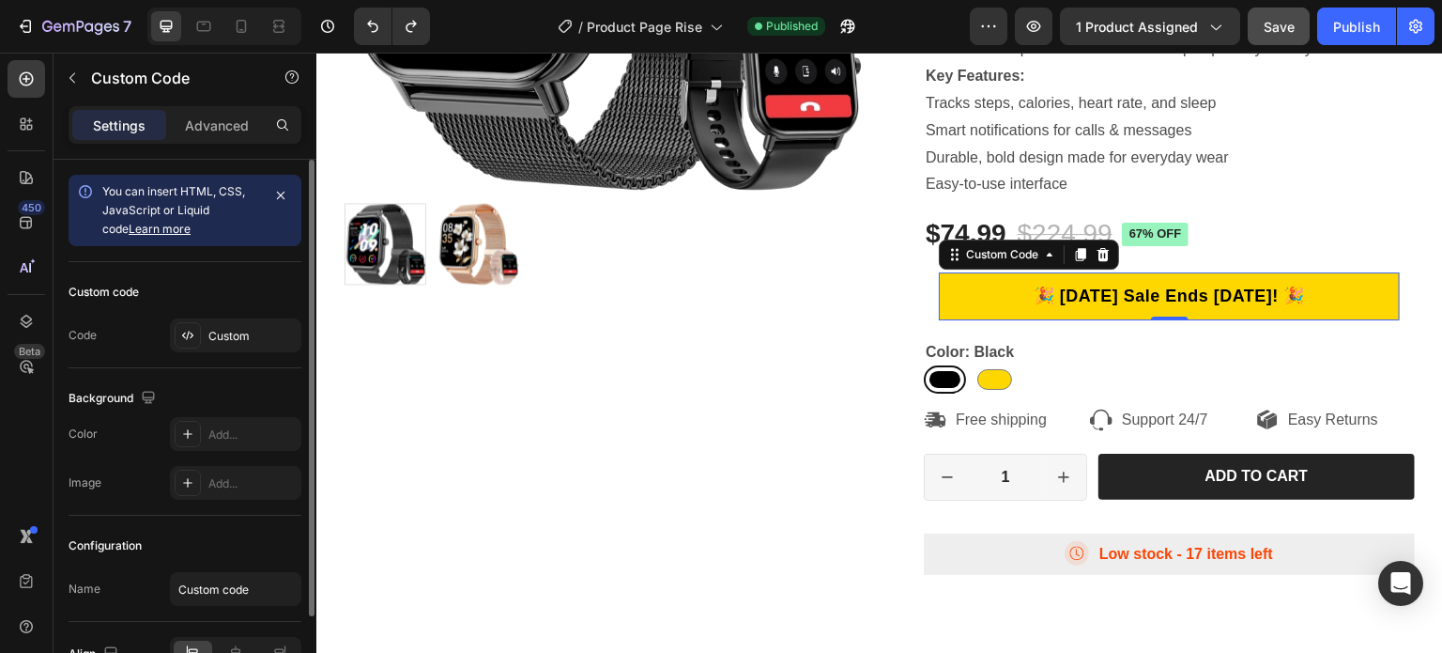
scroll to position [488, 0]
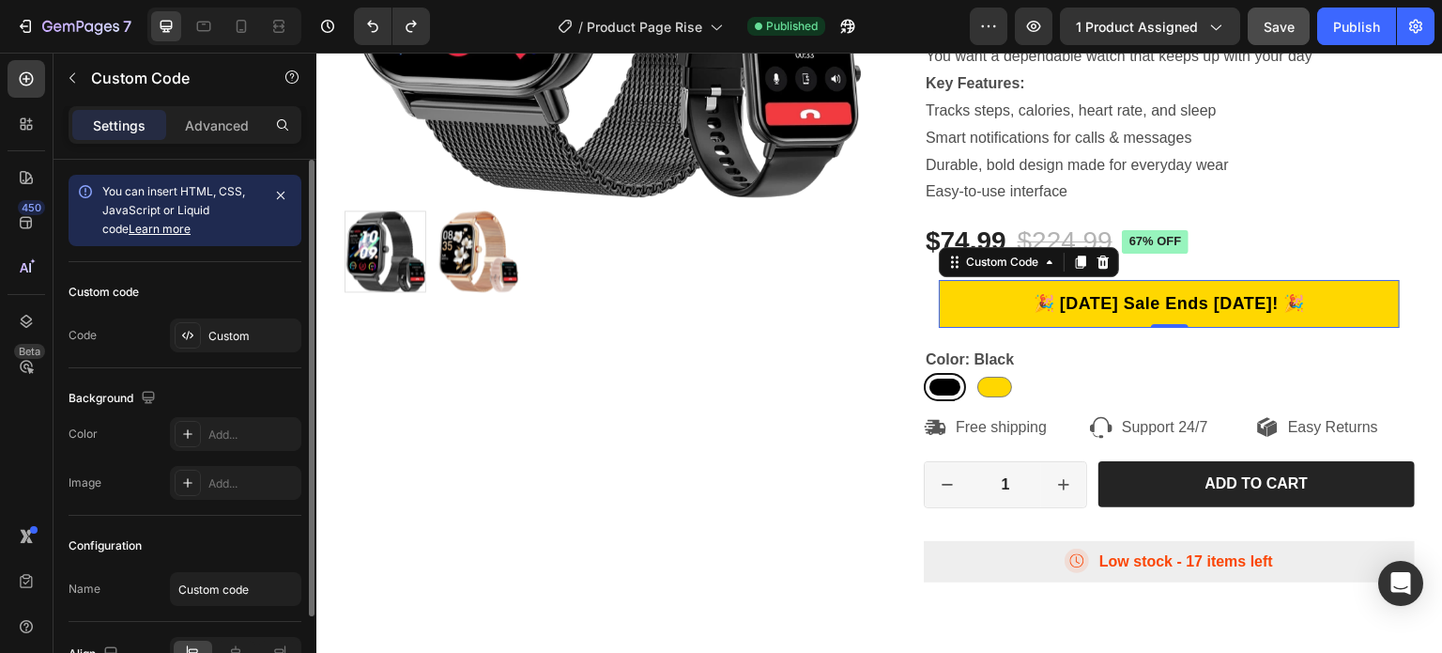
click at [1036, 300] on p "🎉 Labor Day Sale Ends September 1st! 🎉" at bounding box center [1169, 302] width 467 height 25
click at [1036, 300] on p "🎉 Labor Day Sale Ends September 1st! 🎉" at bounding box center [1169, 303] width 463 height 25
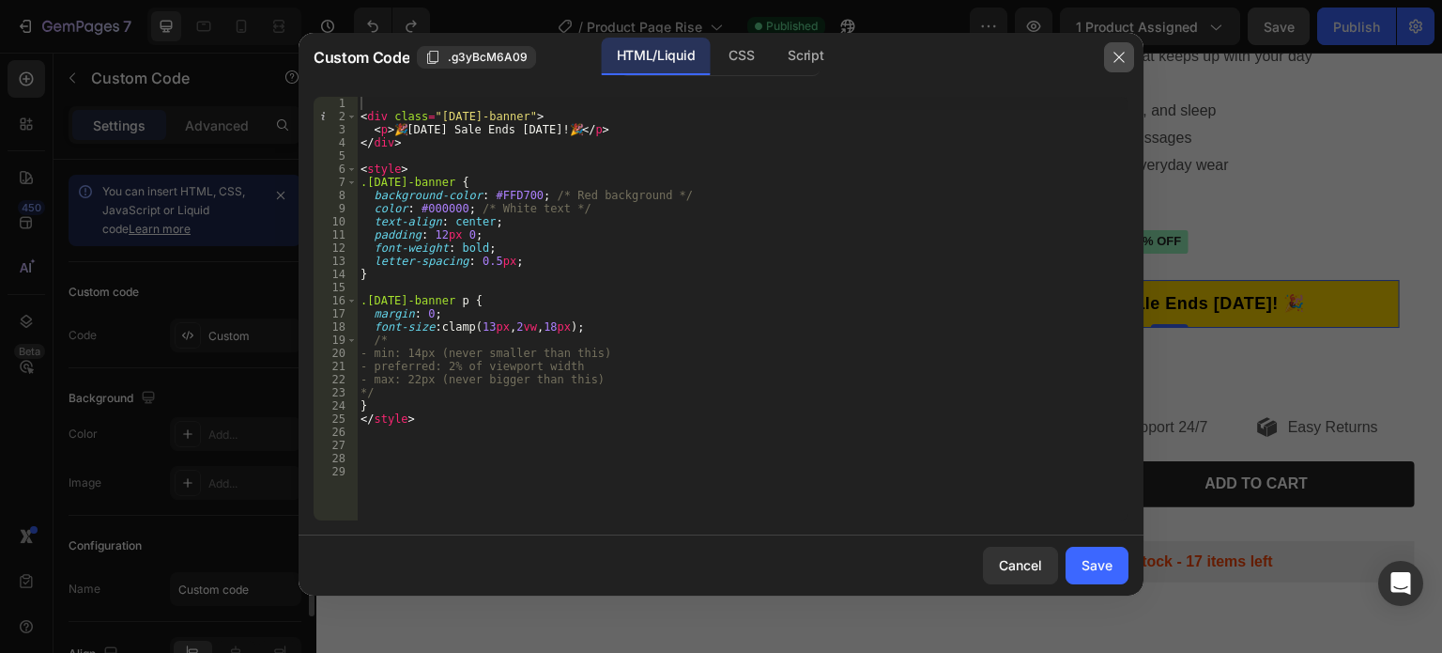
click at [1120, 64] on icon "button" at bounding box center [1119, 57] width 15 height 15
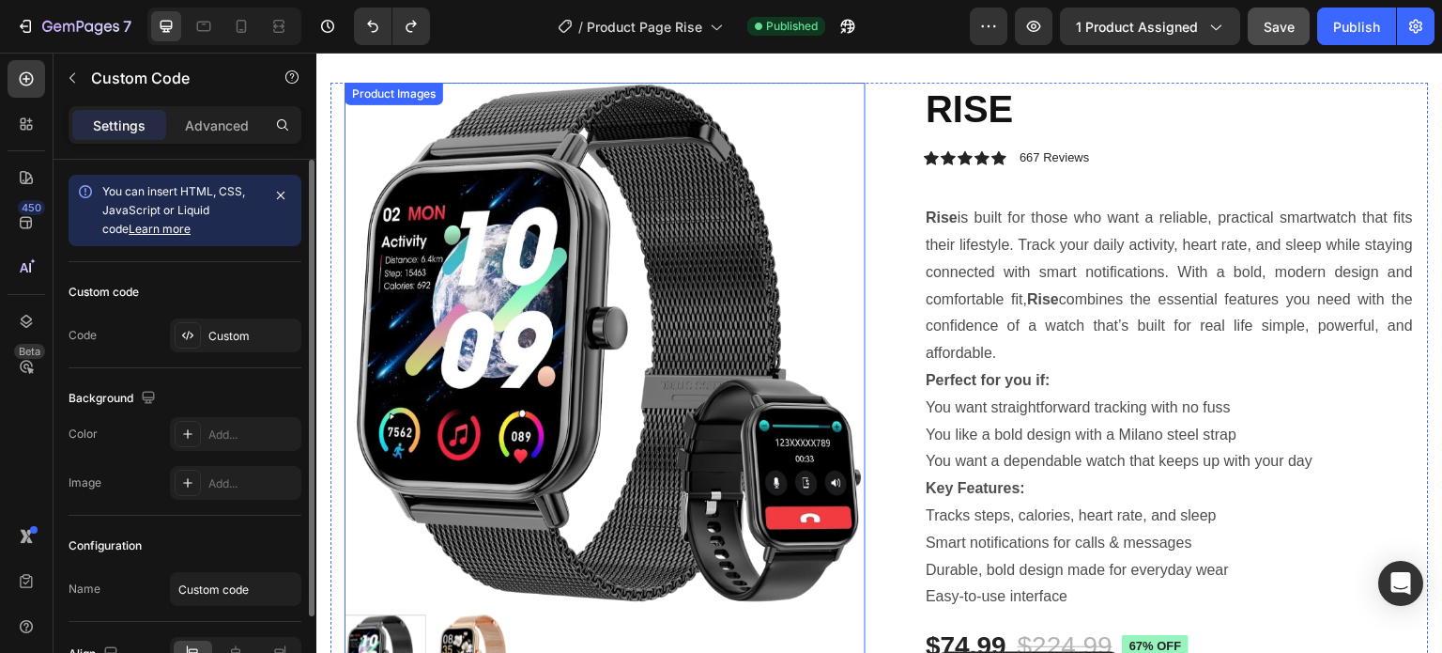
scroll to position [0, 0]
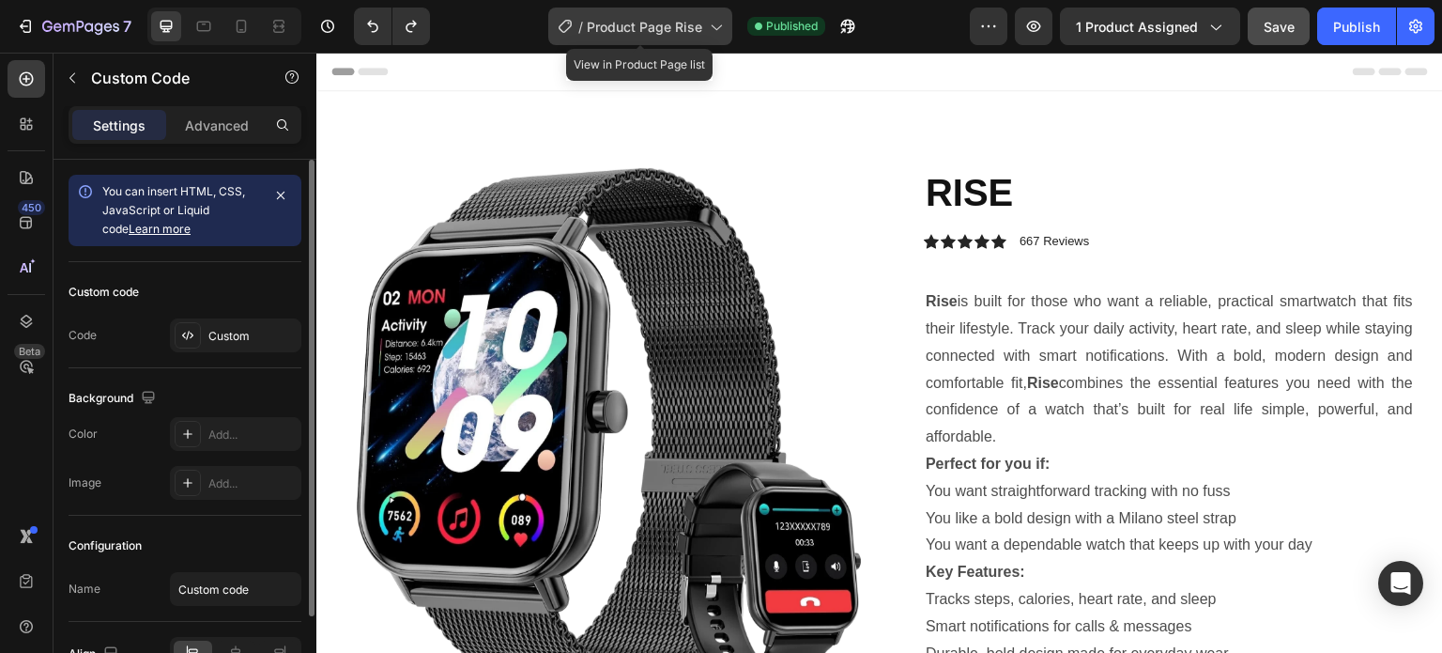
click at [576, 33] on div "/ Product Page Rise" at bounding box center [640, 27] width 184 height 38
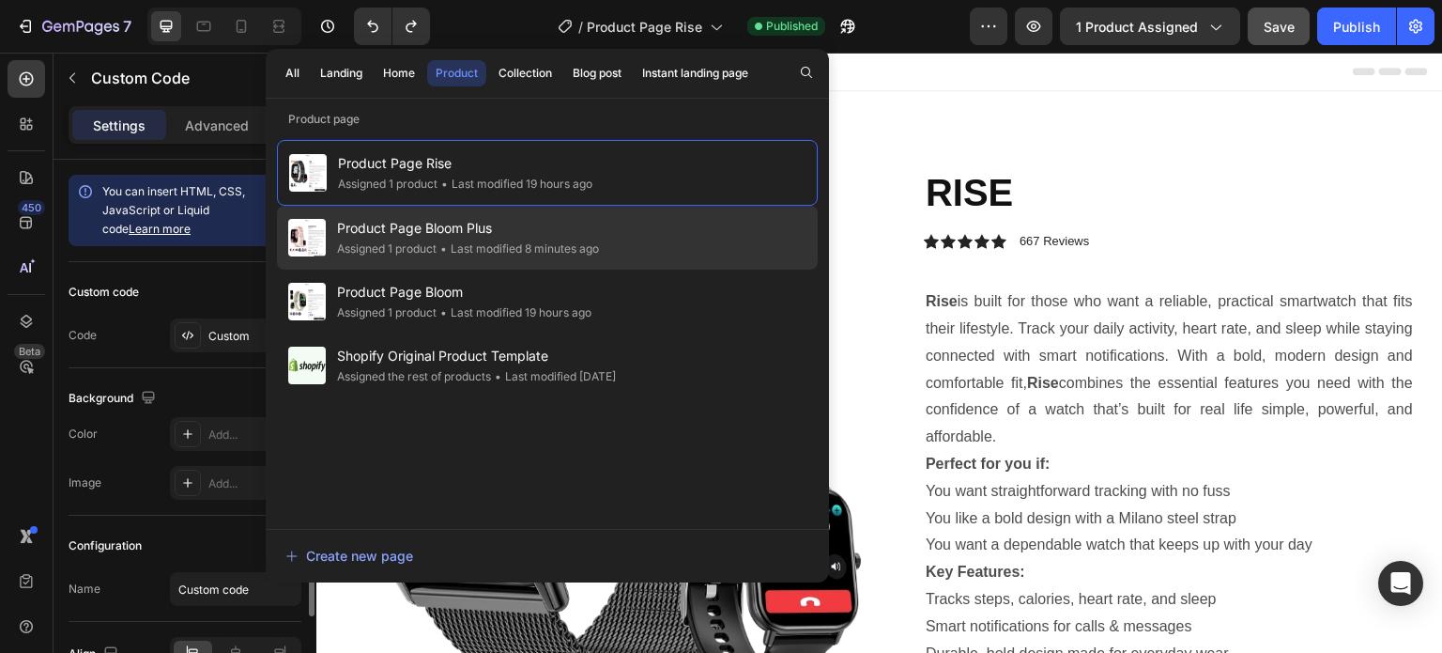
click at [438, 234] on span "Product Page Bloom Plus" at bounding box center [468, 228] width 262 height 23
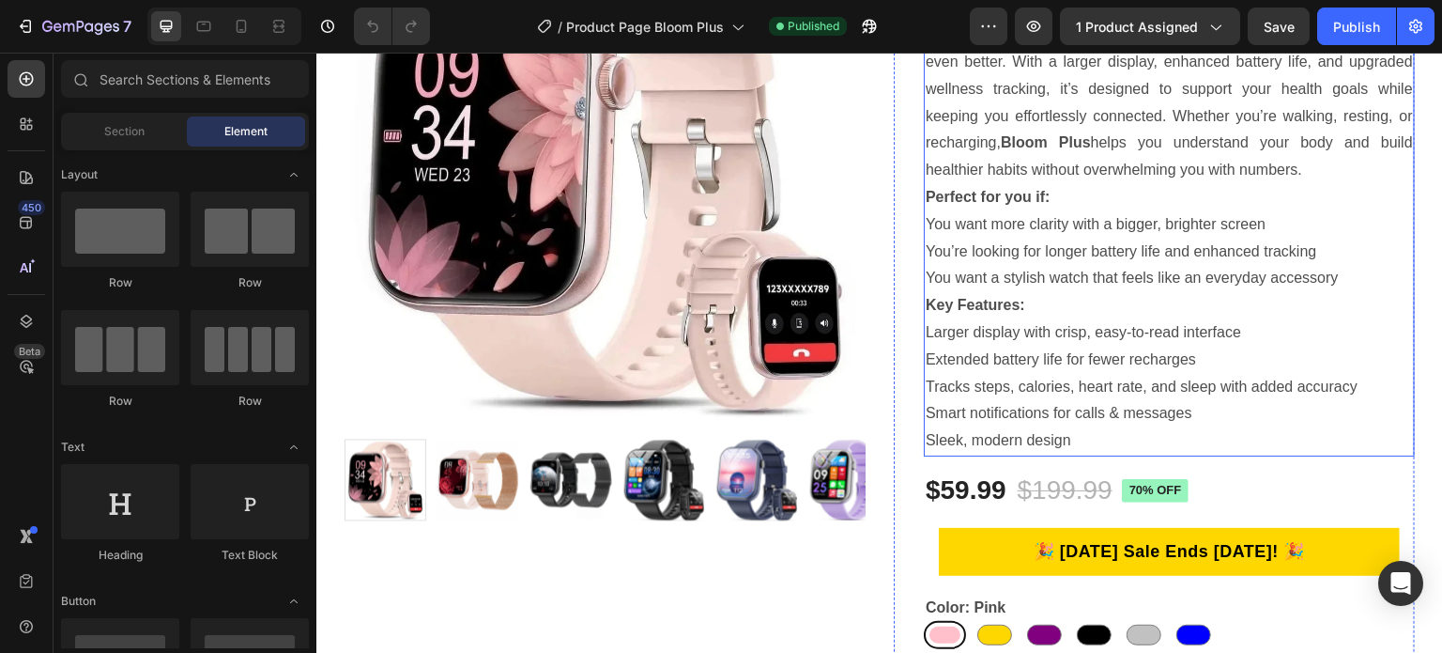
scroll to position [282, 0]
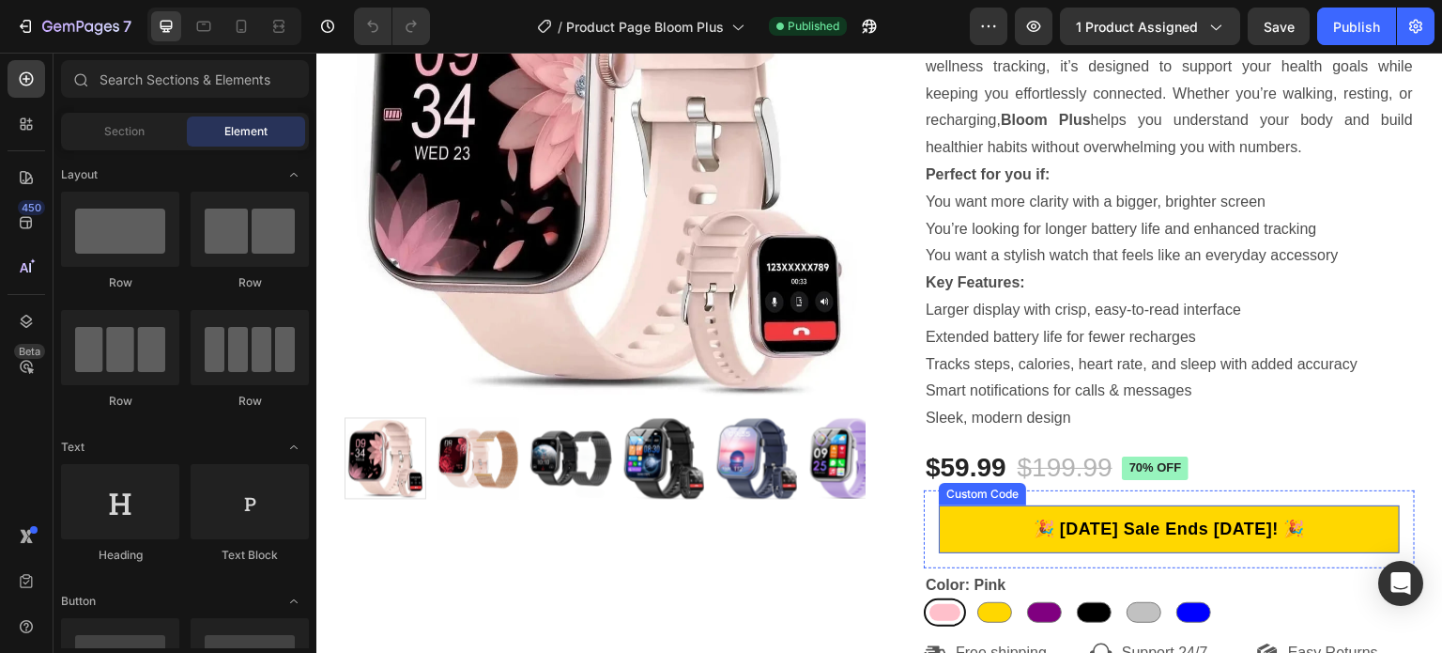
click at [1107, 536] on p "🎉 [DATE] Sale Ends [DATE]! 🎉" at bounding box center [1169, 528] width 463 height 25
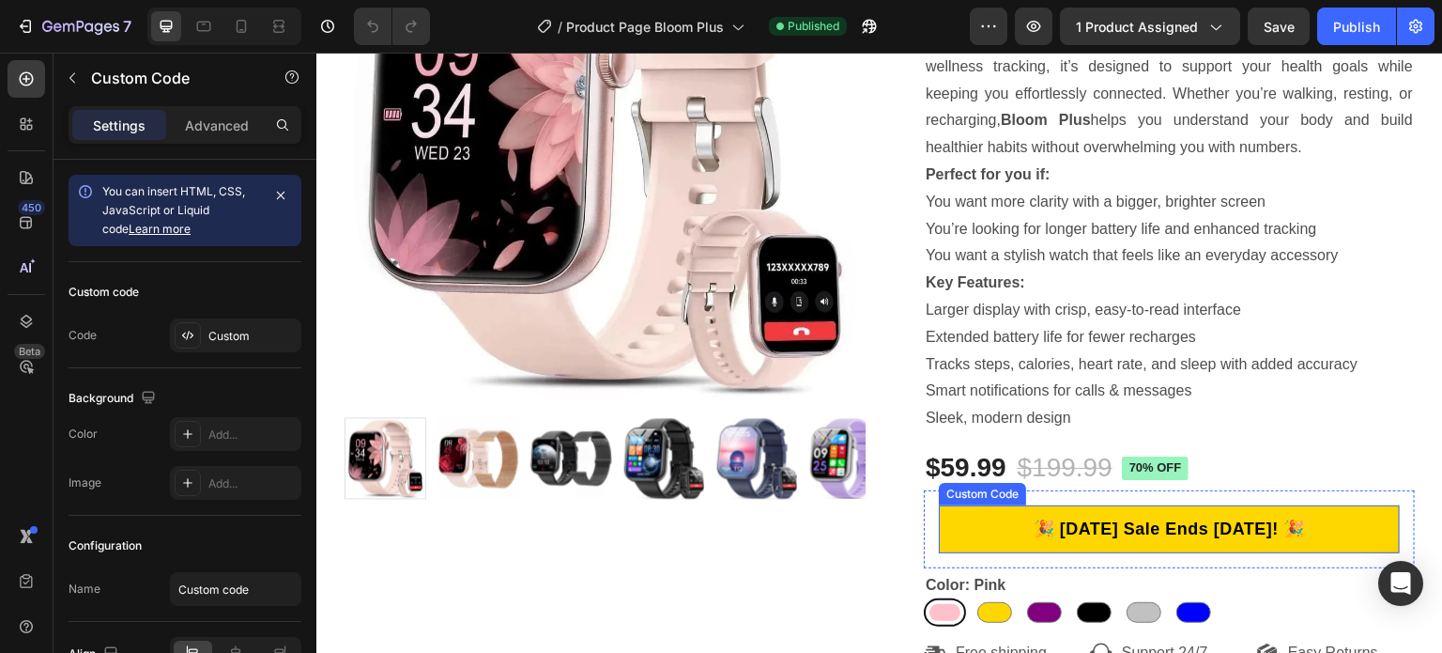
click at [1107, 536] on p "🎉 [DATE] Sale Ends [DATE]! 🎉" at bounding box center [1170, 528] width 462 height 25
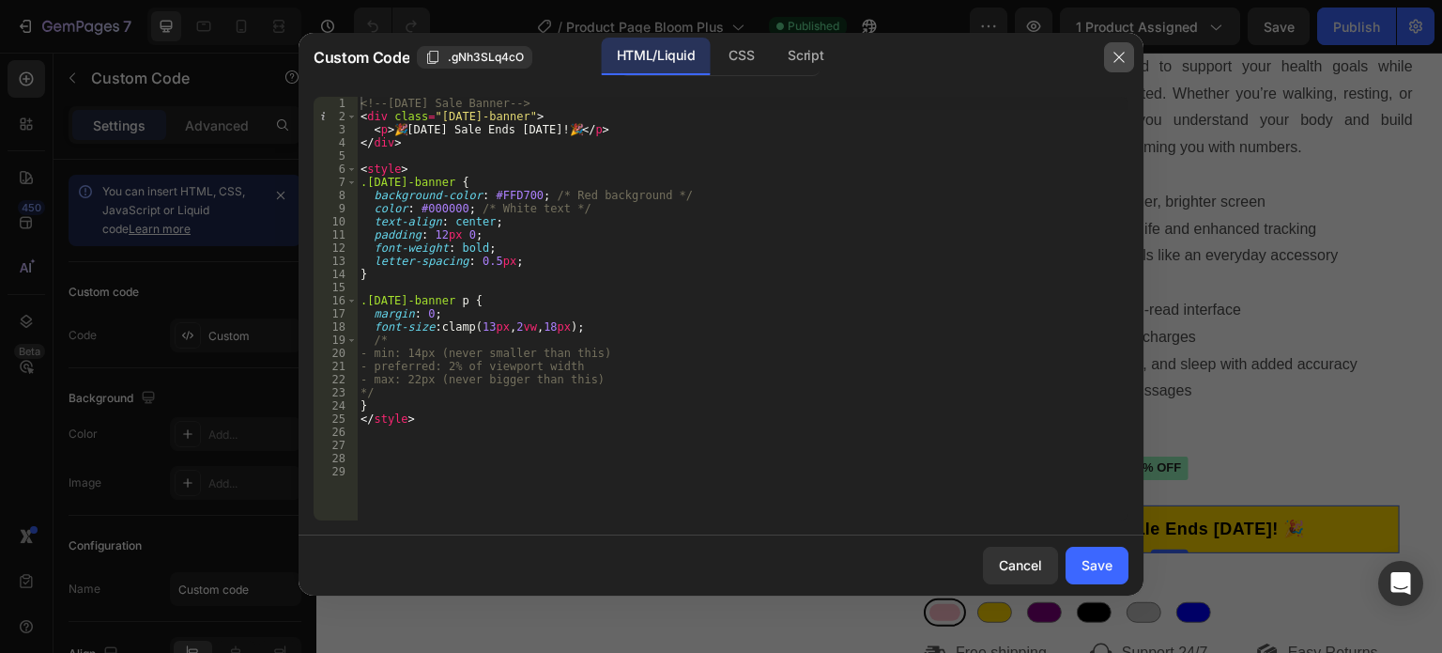
click at [1114, 60] on icon "button" at bounding box center [1119, 57] width 15 height 15
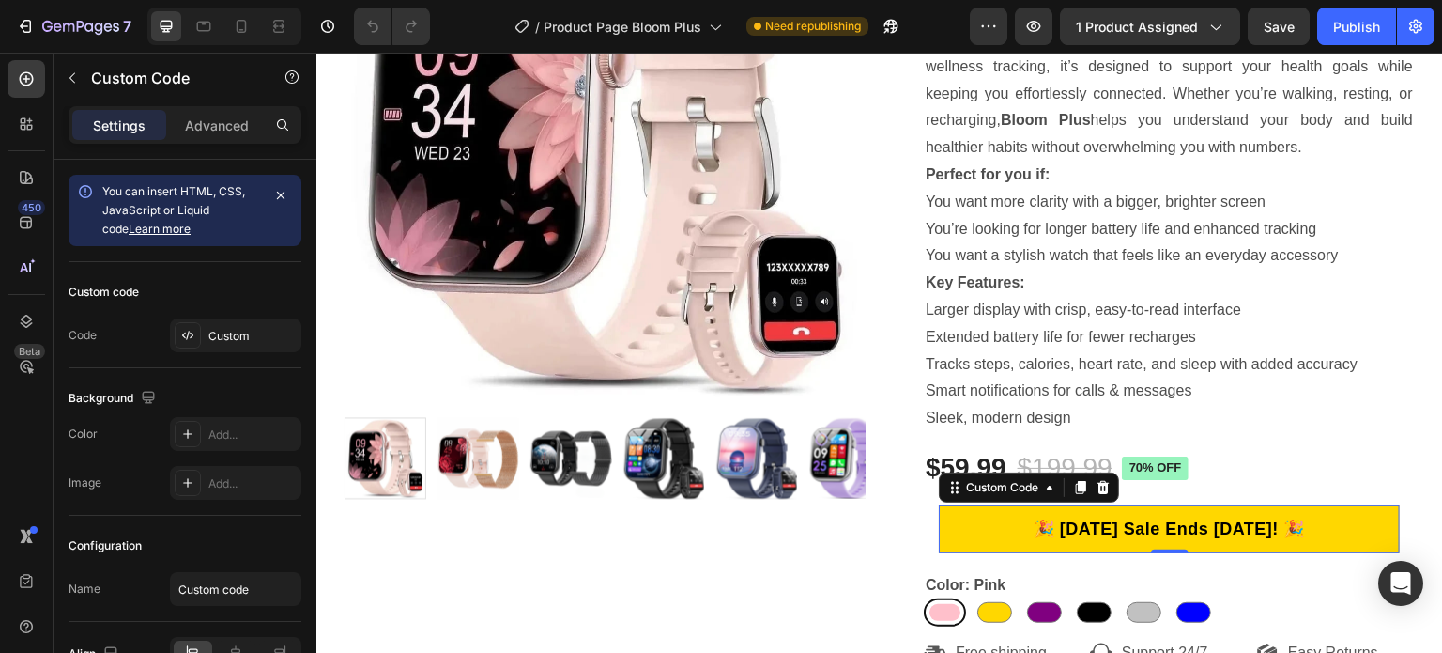
click at [1077, 527] on p "🎉 [DATE] Sale Ends [DATE]! 🎉" at bounding box center [1169, 528] width 465 height 25
click at [1077, 527] on p "🎉 [DATE] Sale Ends [DATE]! 🎉" at bounding box center [1169, 528] width 461 height 25
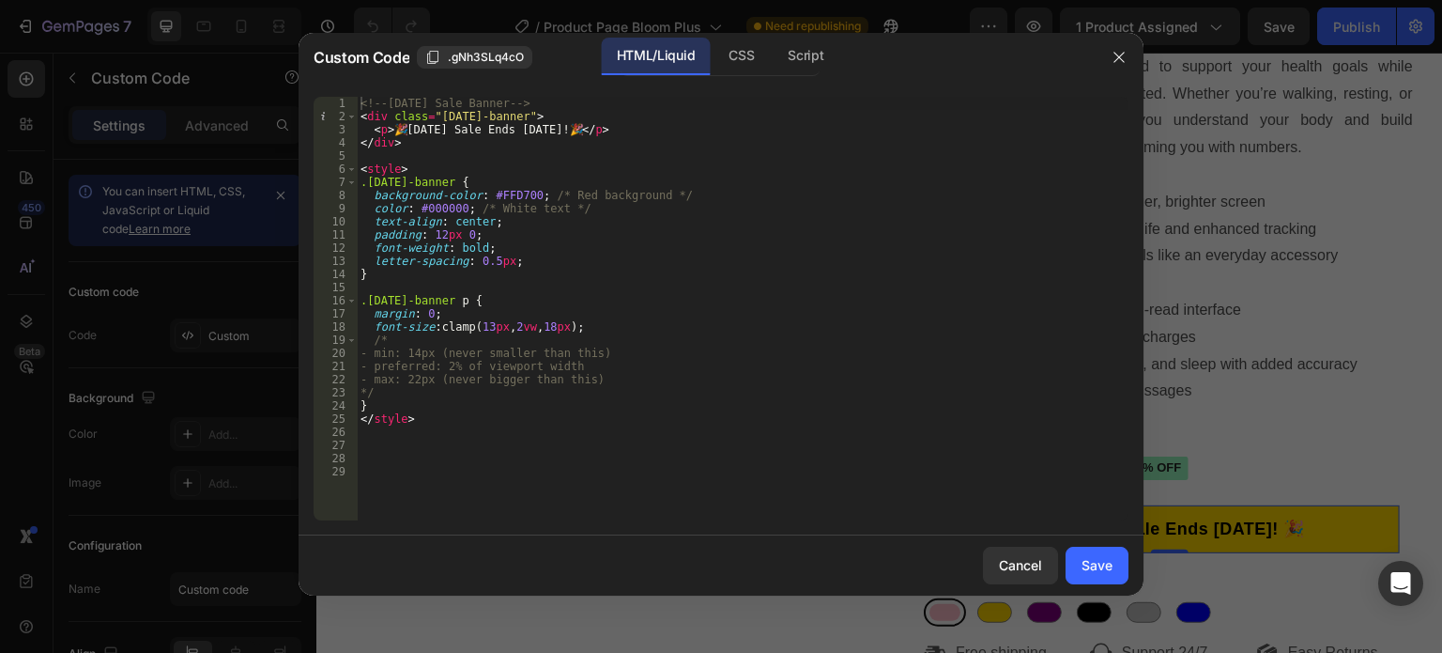
click at [556, 325] on div "<!-- [DATE] Sale Banner --> < div class = "[DATE]-banner" > < p > 🎉 [DATE] Sale…" at bounding box center [743, 322] width 772 height 450
type textarea "font-size: clamp(13px, 2vw, 19px);"
click at [1104, 567] on div "Save" at bounding box center [1097, 565] width 31 height 20
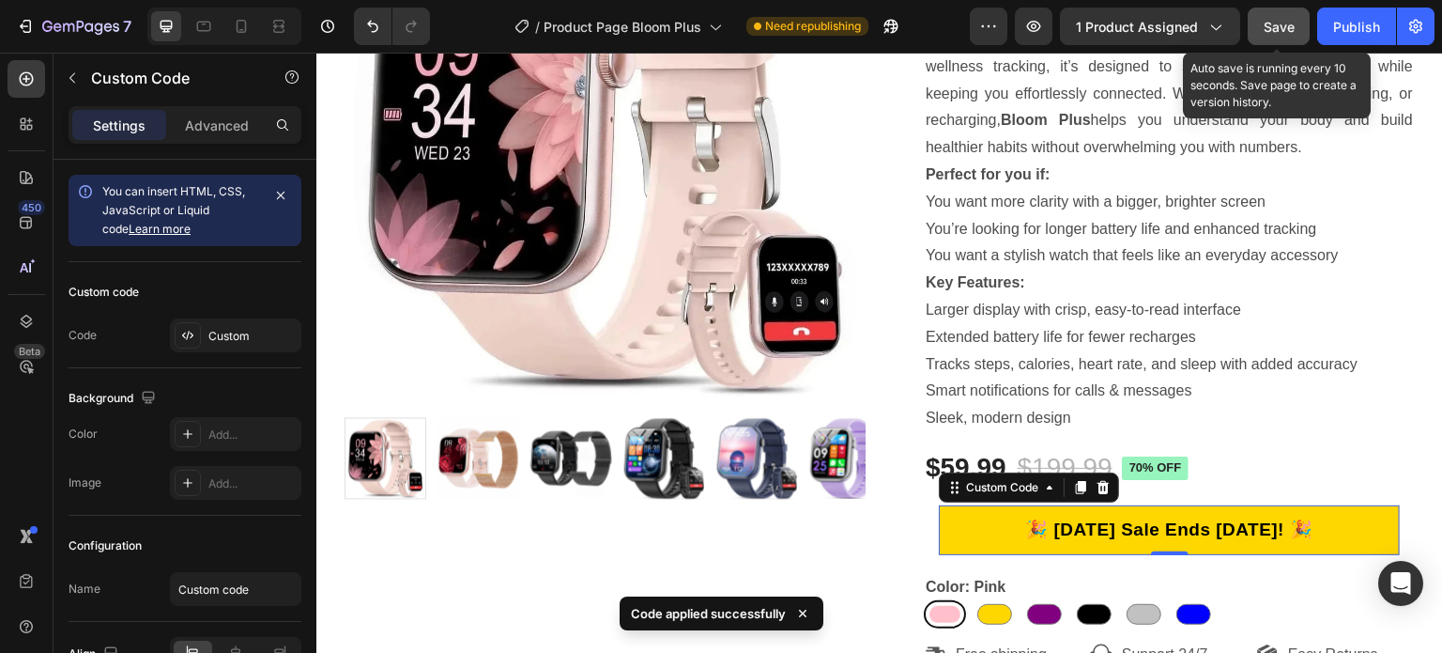
click at [1294, 26] on span "Save" at bounding box center [1279, 27] width 31 height 16
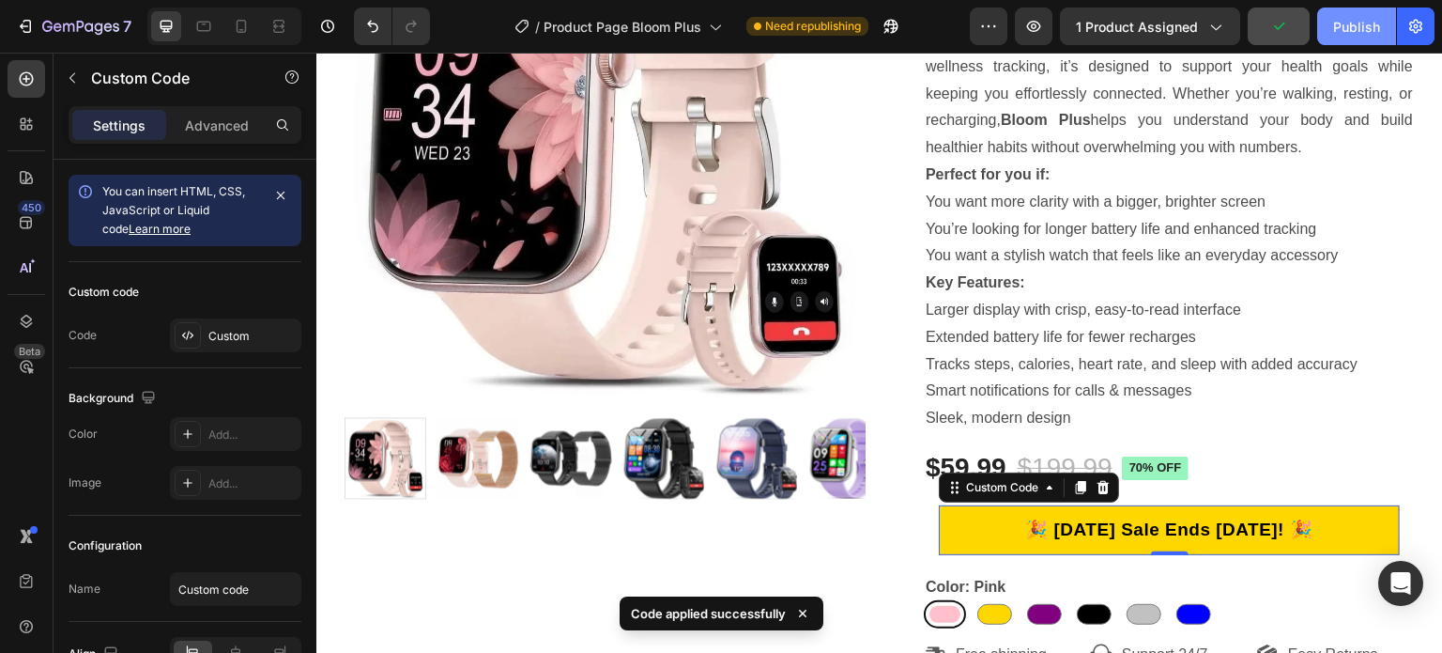
click at [1338, 25] on div "Publish" at bounding box center [1356, 27] width 47 height 20
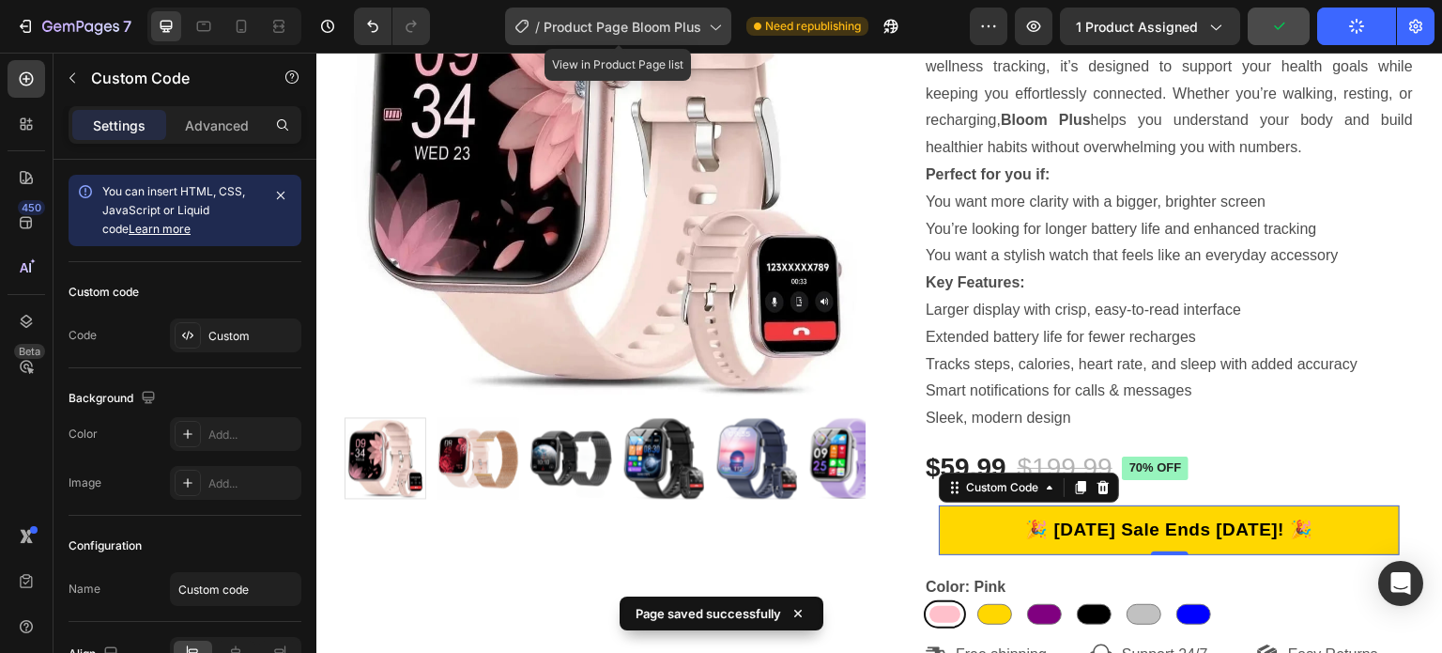
click at [623, 23] on span "Product Page Bloom Plus" at bounding box center [623, 27] width 158 height 20
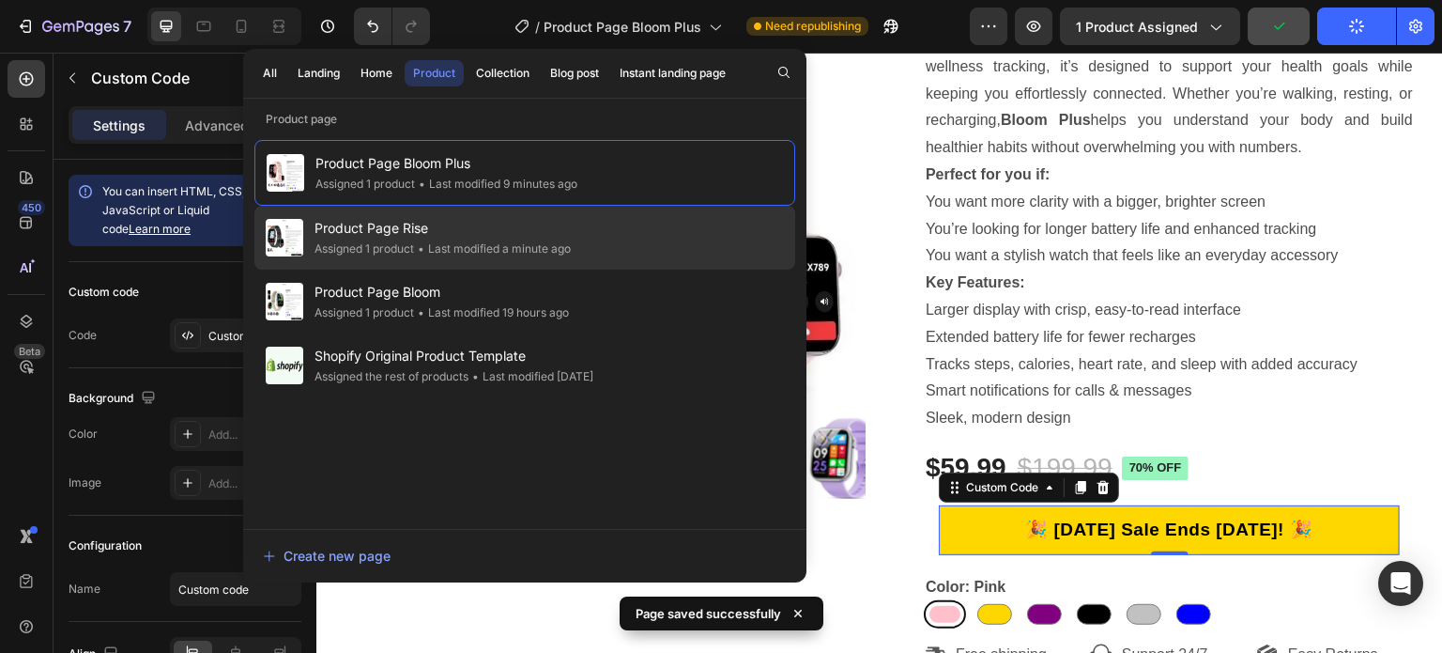
click at [437, 238] on span "Product Page Rise" at bounding box center [443, 228] width 256 height 23
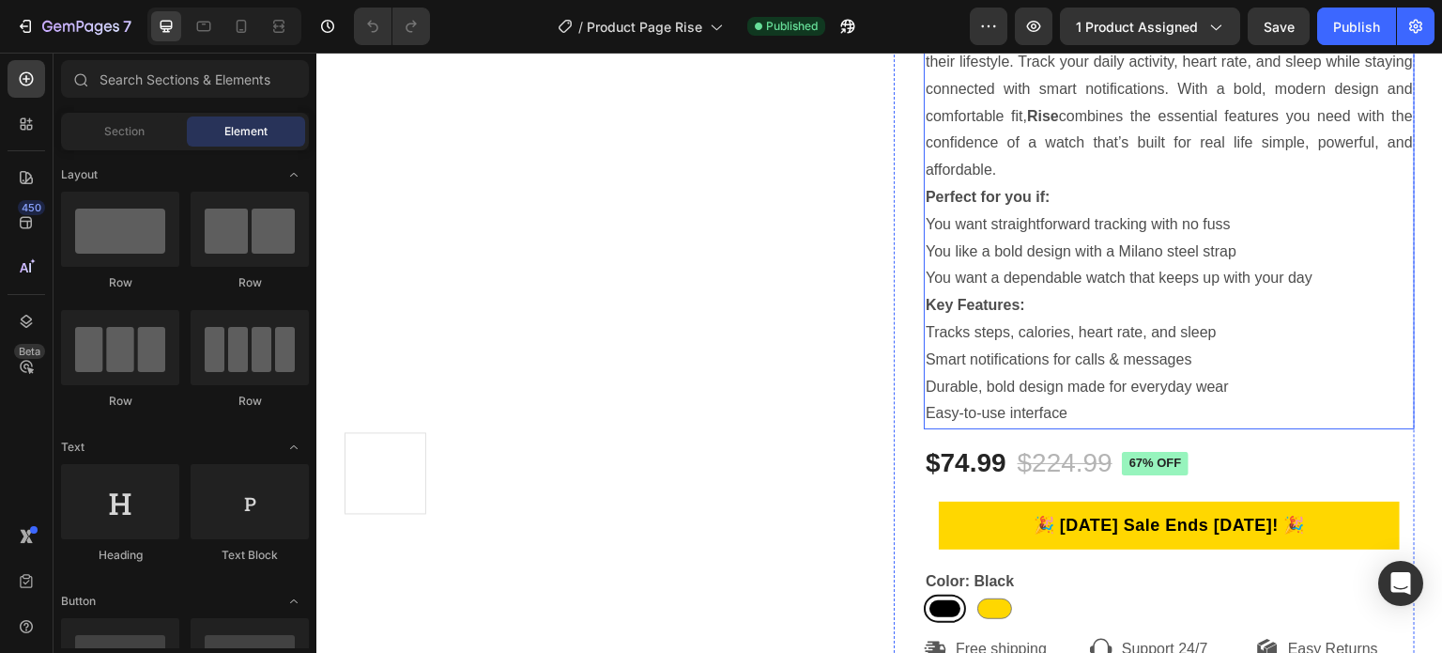
scroll to position [282, 0]
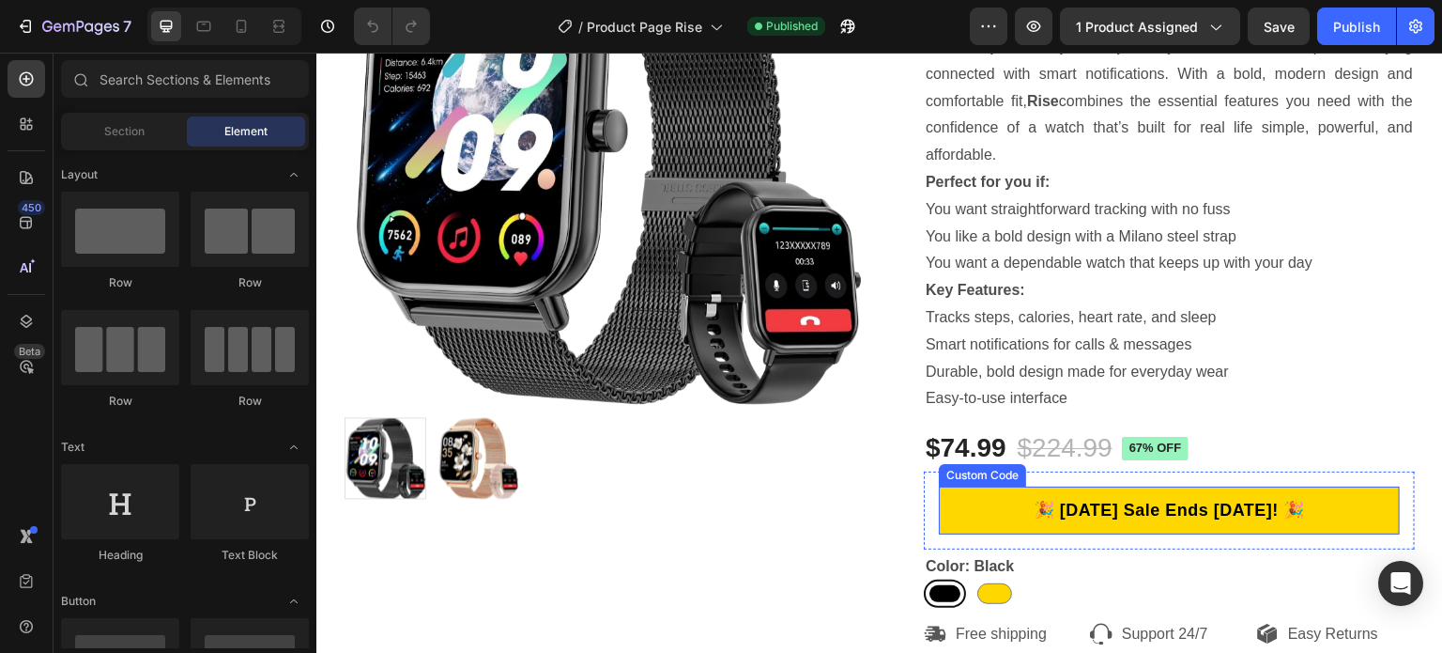
click at [1093, 510] on p "🎉 [DATE] Sale Ends [DATE]! 🎉" at bounding box center [1169, 510] width 462 height 25
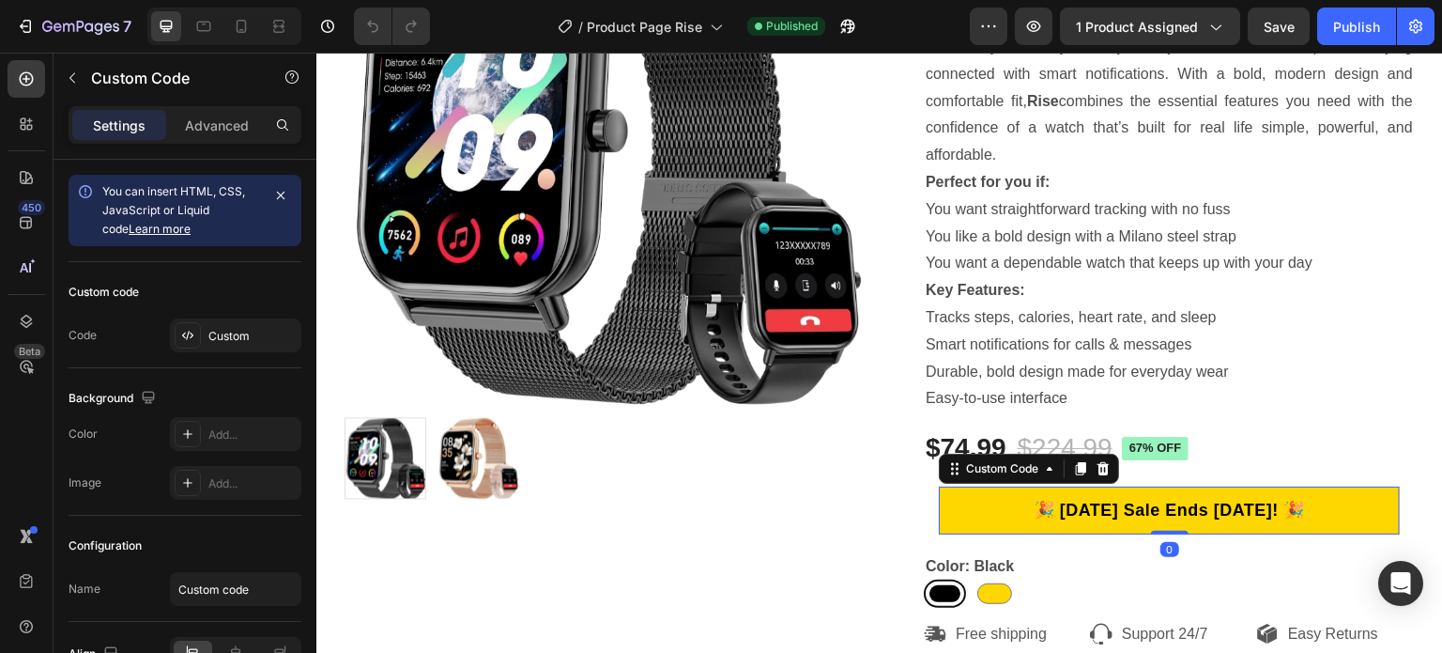
click at [1093, 510] on p "🎉 [DATE] Sale Ends [DATE]! 🎉" at bounding box center [1169, 510] width 465 height 25
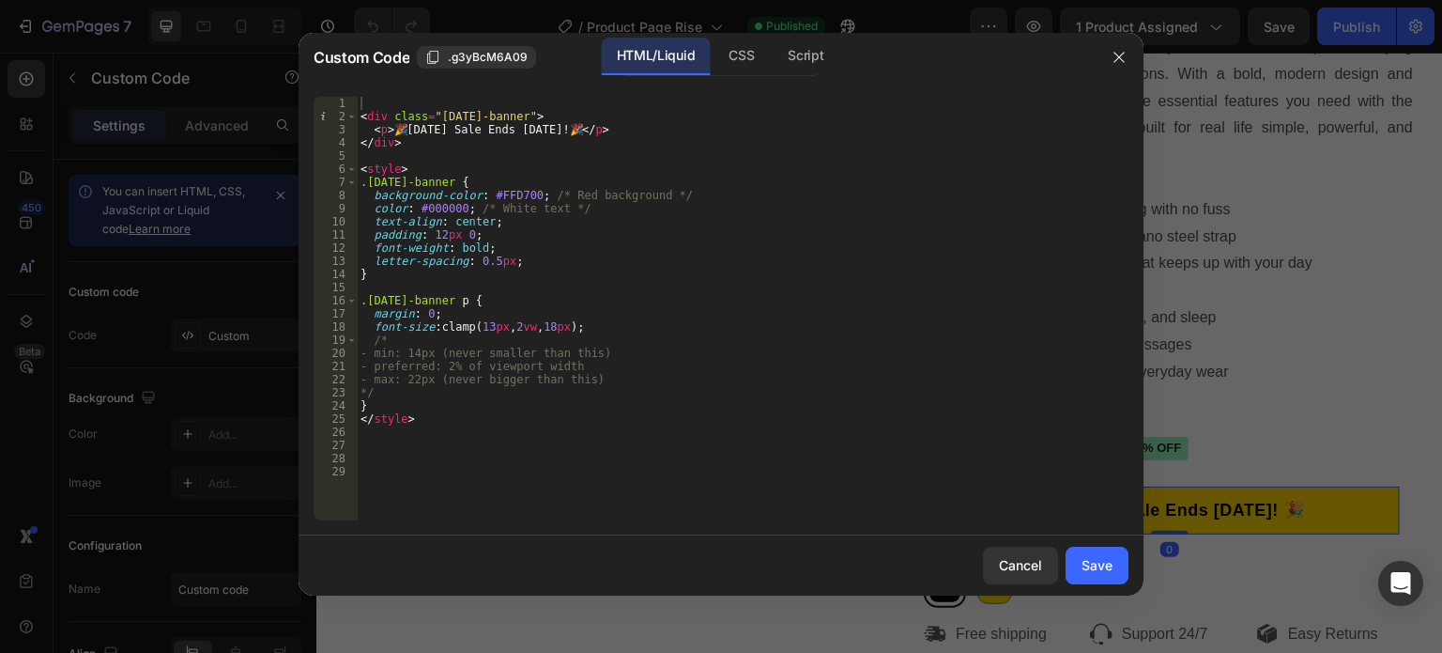
click at [559, 319] on div "< div class = "[DATE]-banner" > < p > 🎉 [DATE] Sale Ends [DATE]! 🎉 </ p > </ di…" at bounding box center [743, 322] width 772 height 450
click at [560, 324] on div "< div class = "labor-day-banner" > < p > 🎉 Labor Day Sale Ends September 1st! 🎉…" at bounding box center [743, 322] width 772 height 450
type textarea "font-size: clamp(13px, 2vw, 19px);"
click at [1108, 567] on div "Save" at bounding box center [1097, 565] width 31 height 20
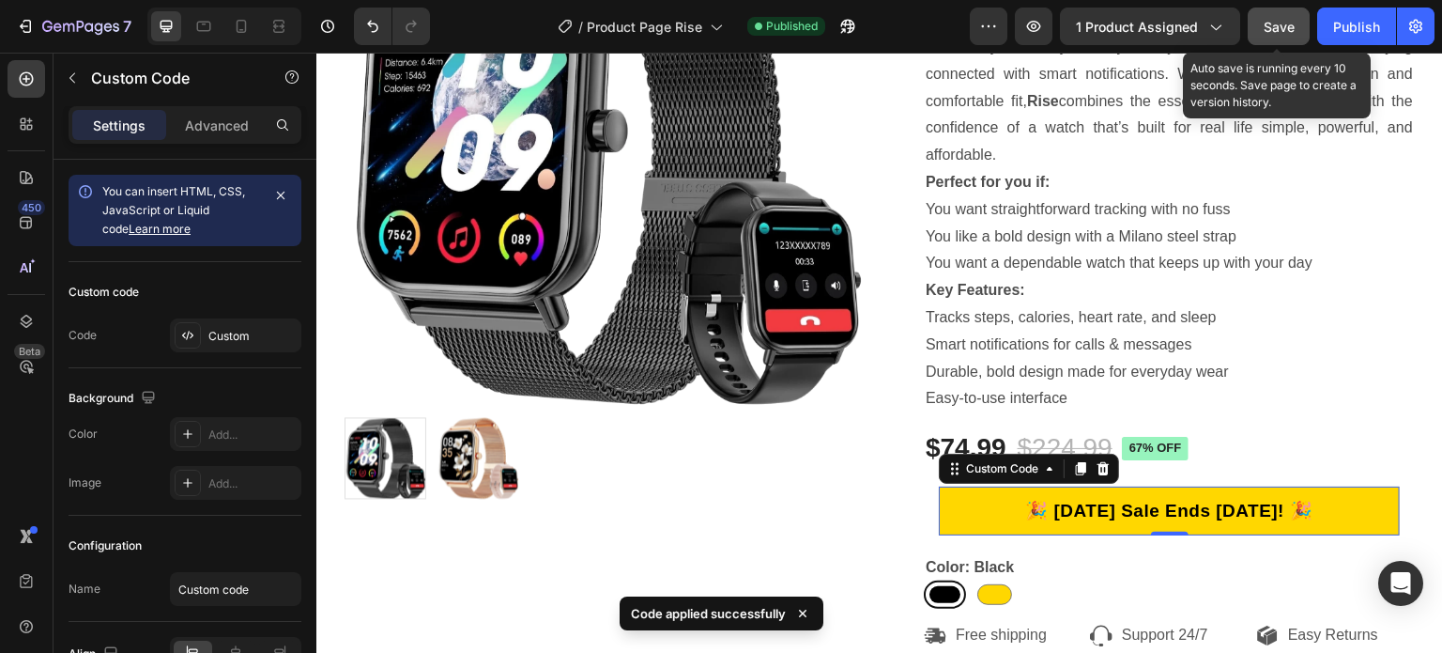
click at [1277, 29] on span "Save" at bounding box center [1279, 27] width 31 height 16
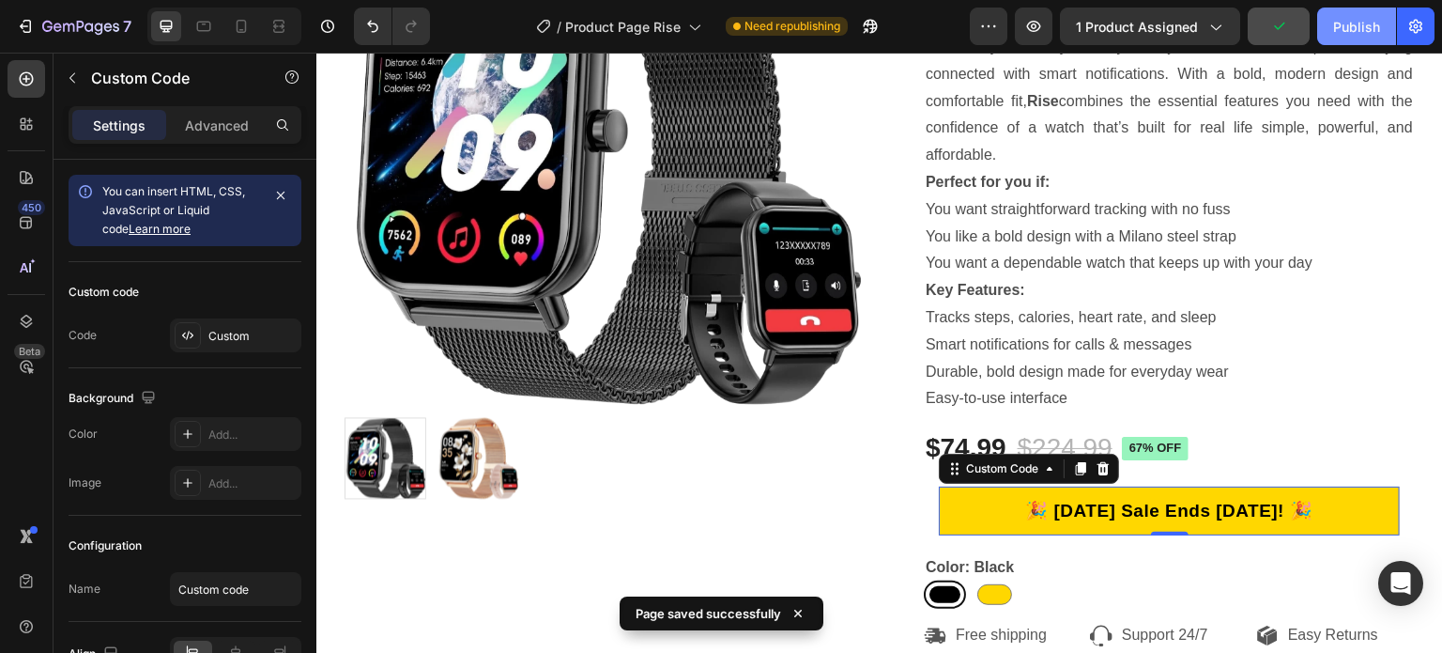
click at [1346, 24] on div "Publish" at bounding box center [1356, 27] width 47 height 20
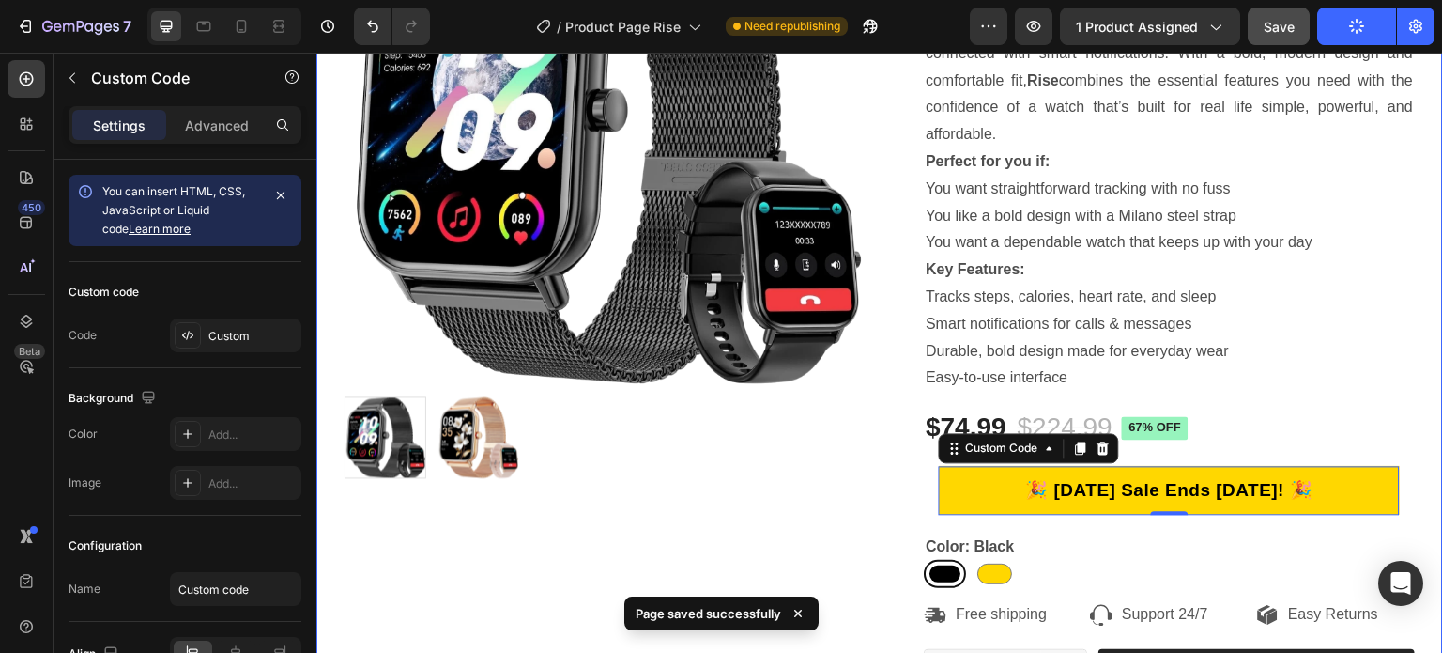
scroll to position [376, 0]
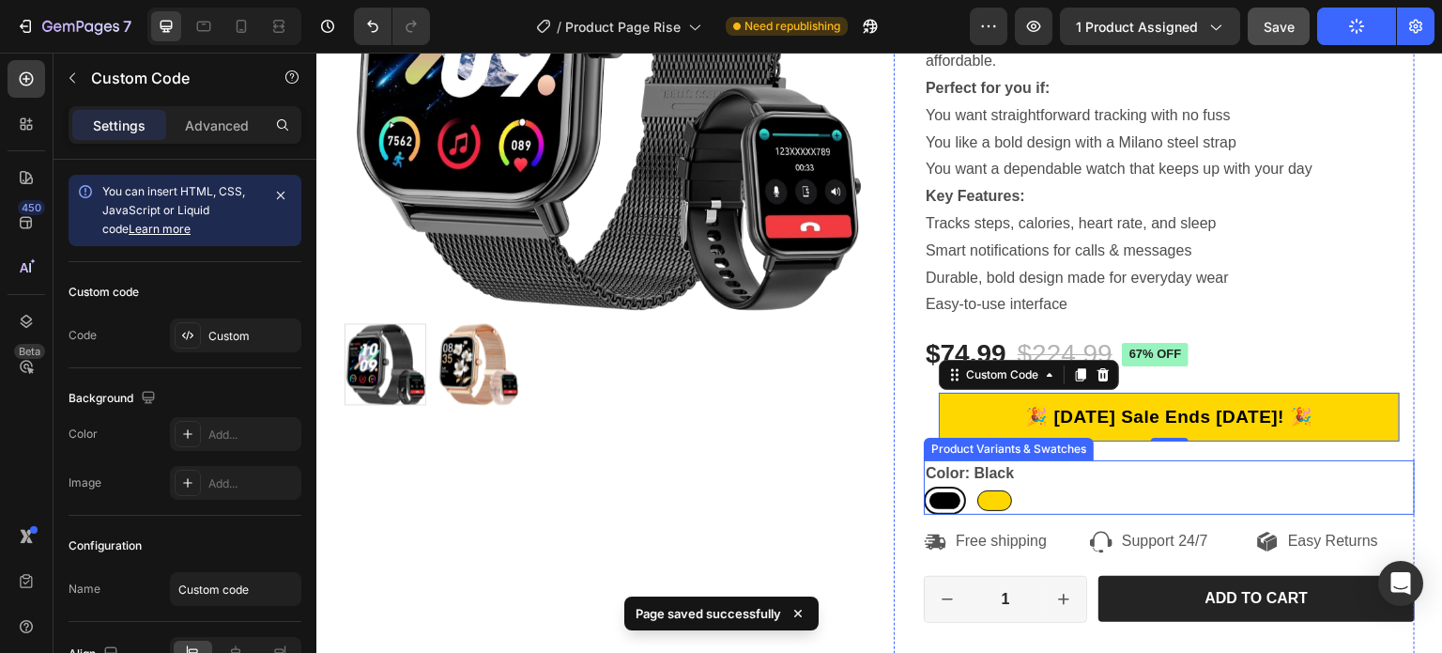
click at [998, 502] on div at bounding box center [994, 500] width 35 height 21
click at [974, 486] on input "Gold Gold" at bounding box center [973, 485] width 1 height 1
radio input "true"
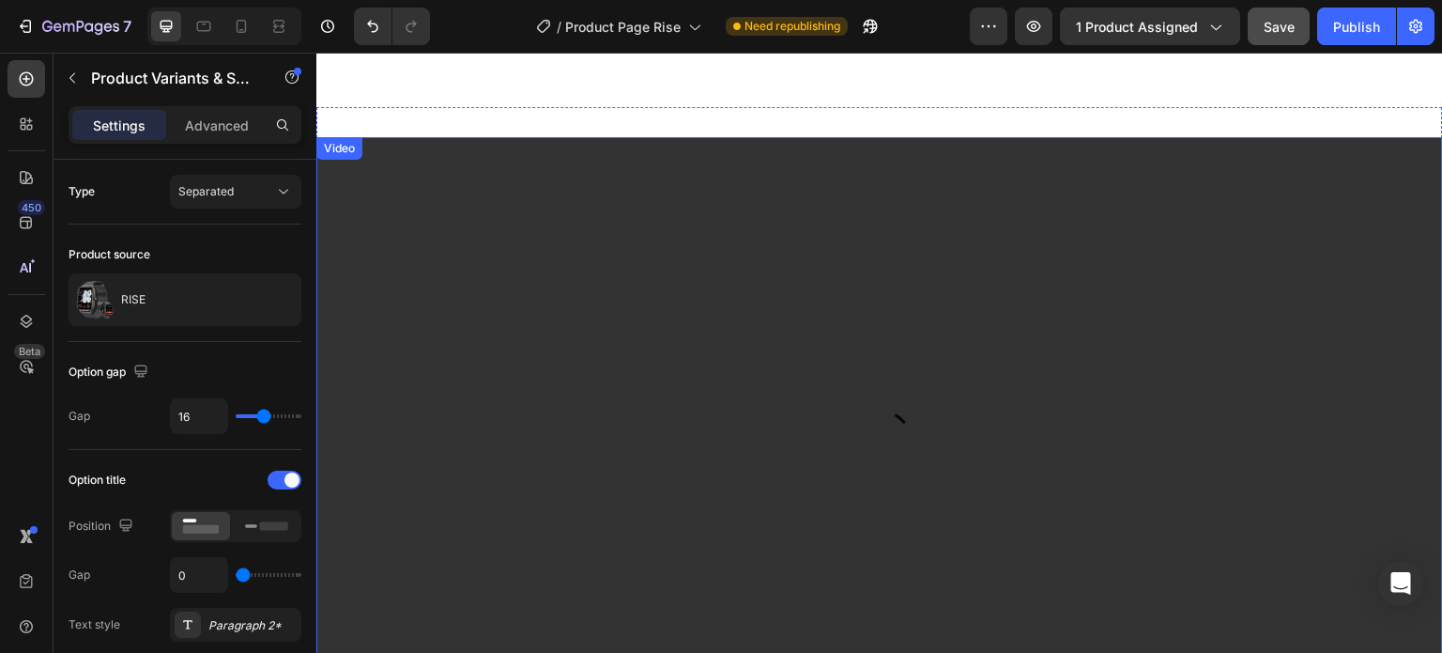
scroll to position [563, 0]
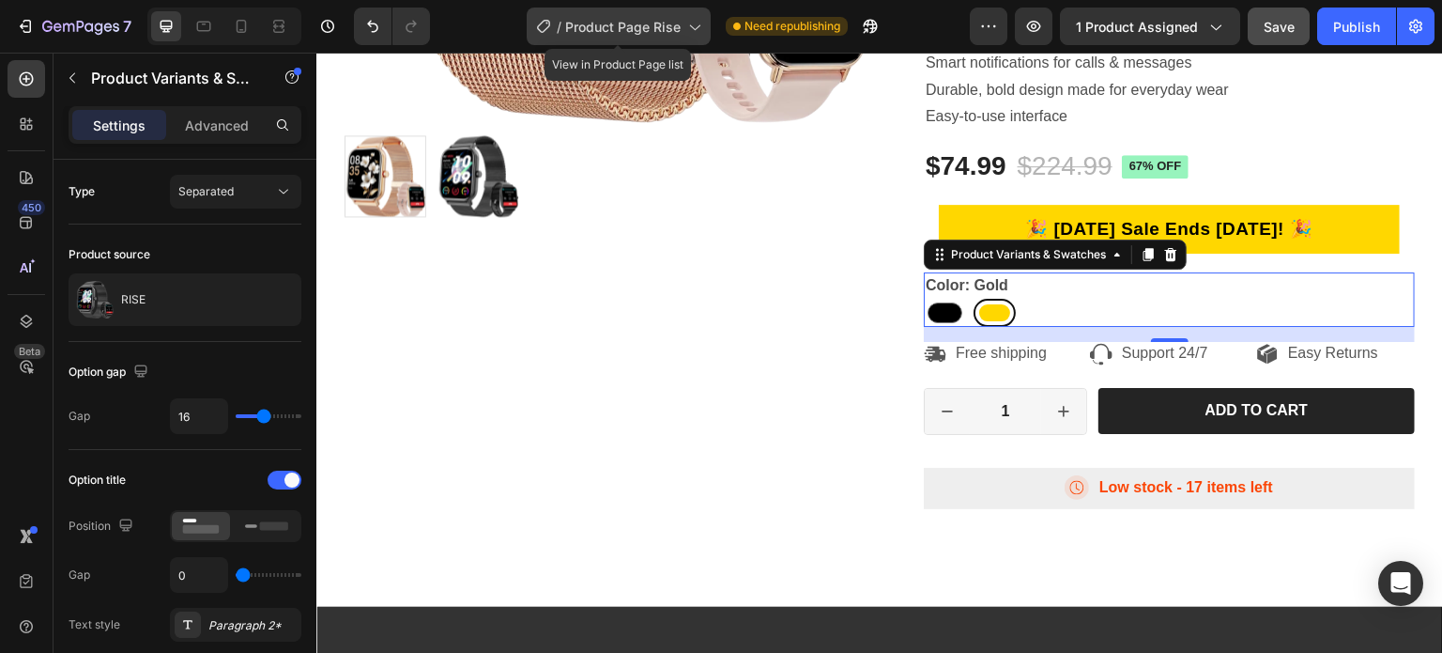
click at [634, 22] on span "Product Page Rise" at bounding box center [622, 27] width 115 height 20
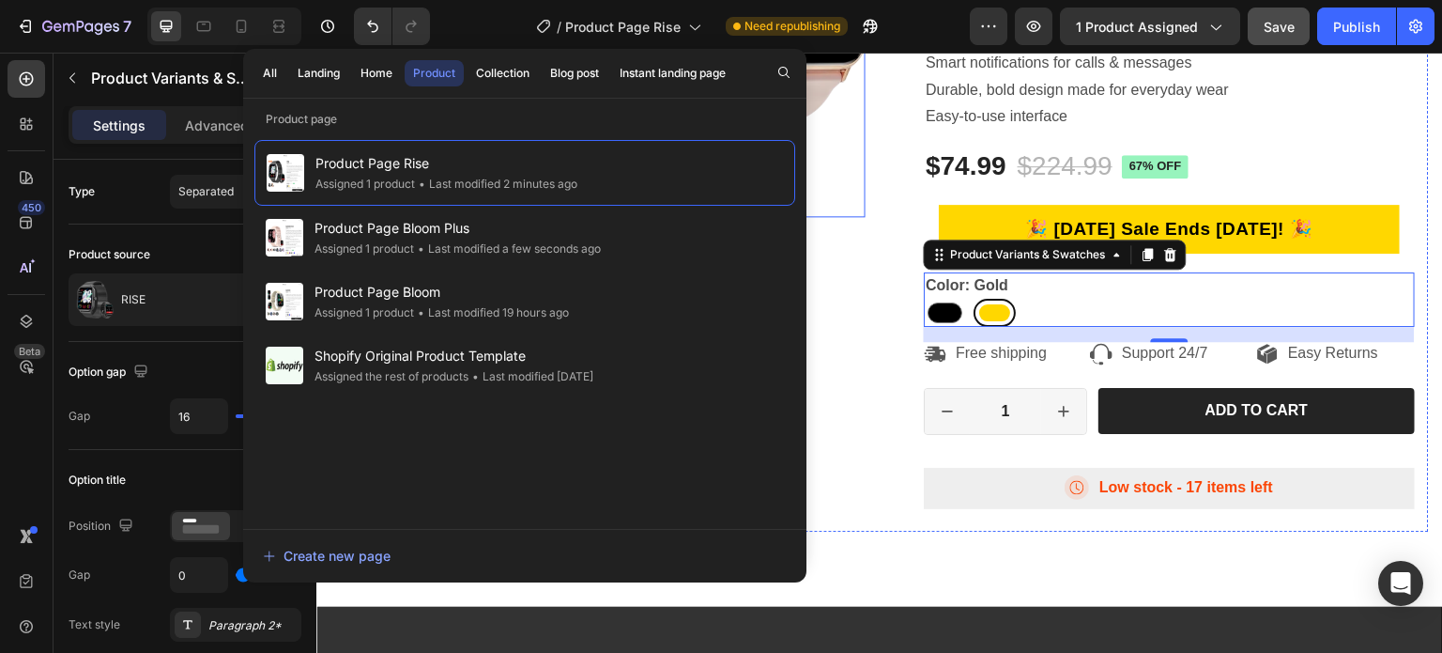
click at [843, 187] on div at bounding box center [605, 176] width 521 height 82
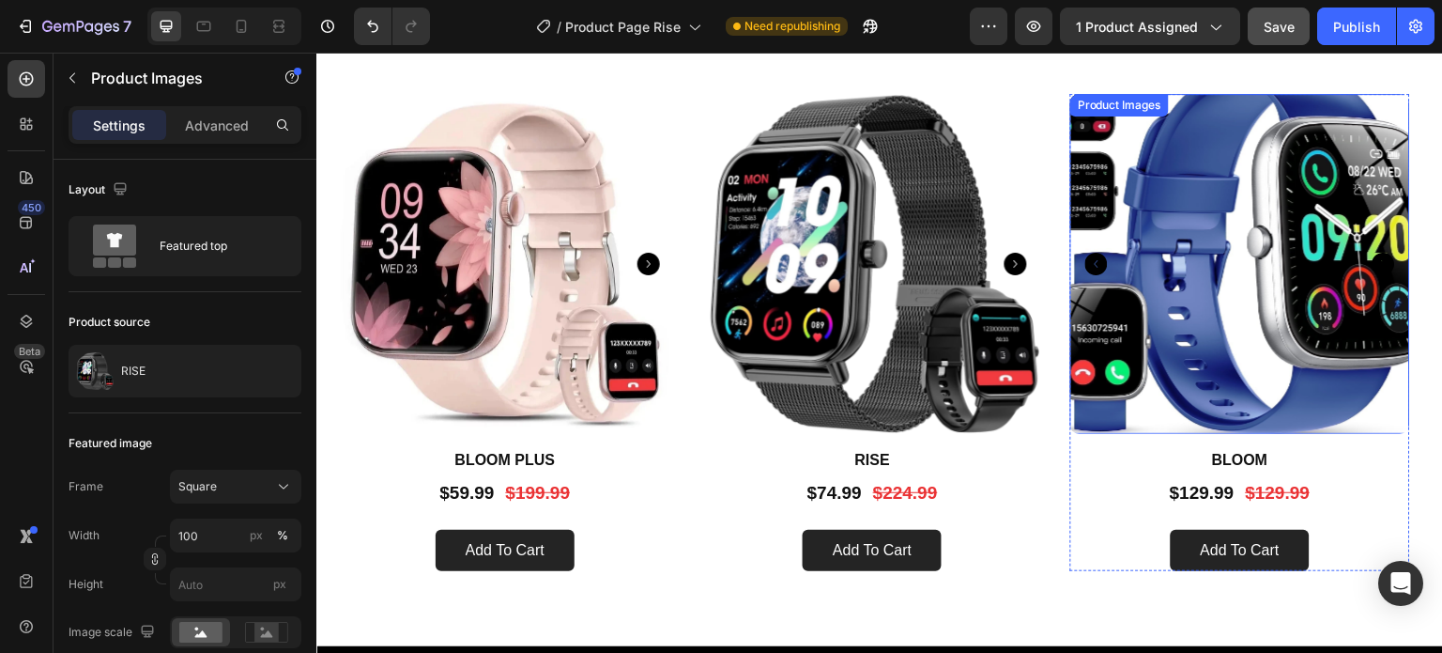
scroll to position [5446, 0]
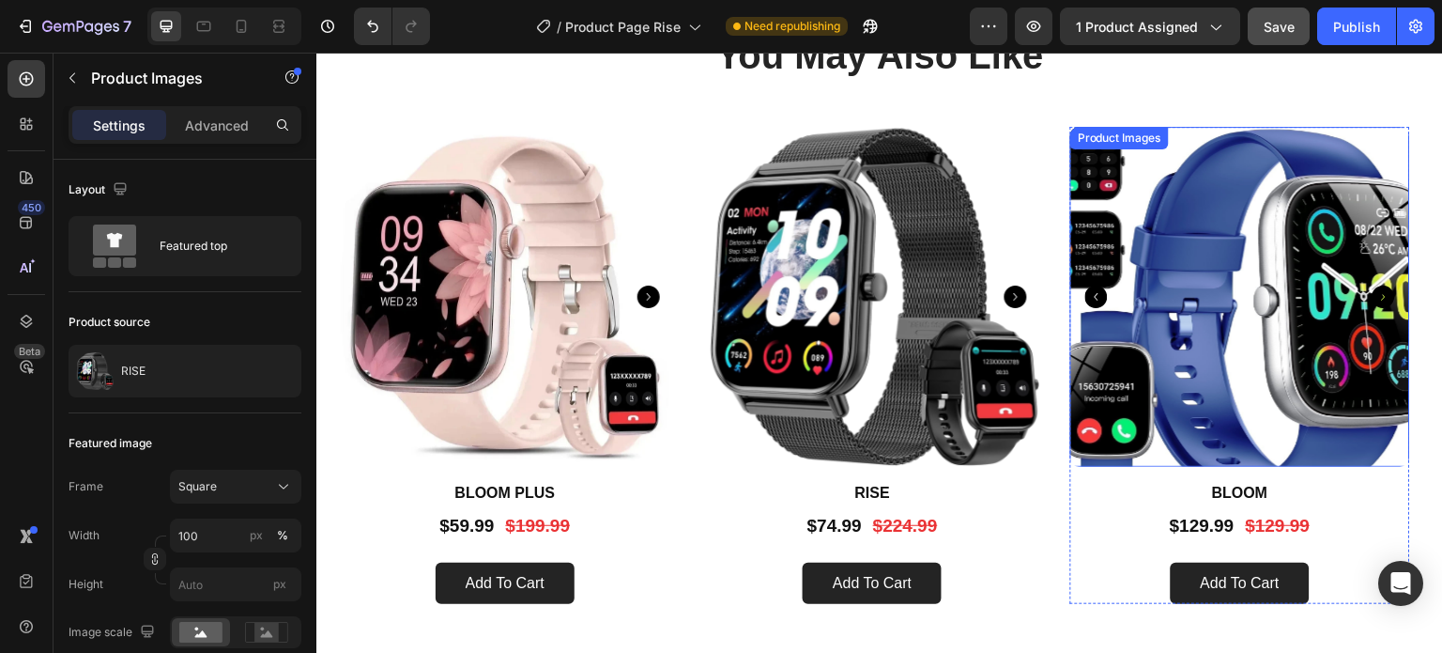
click at [1201, 247] on img at bounding box center [1240, 297] width 340 height 340
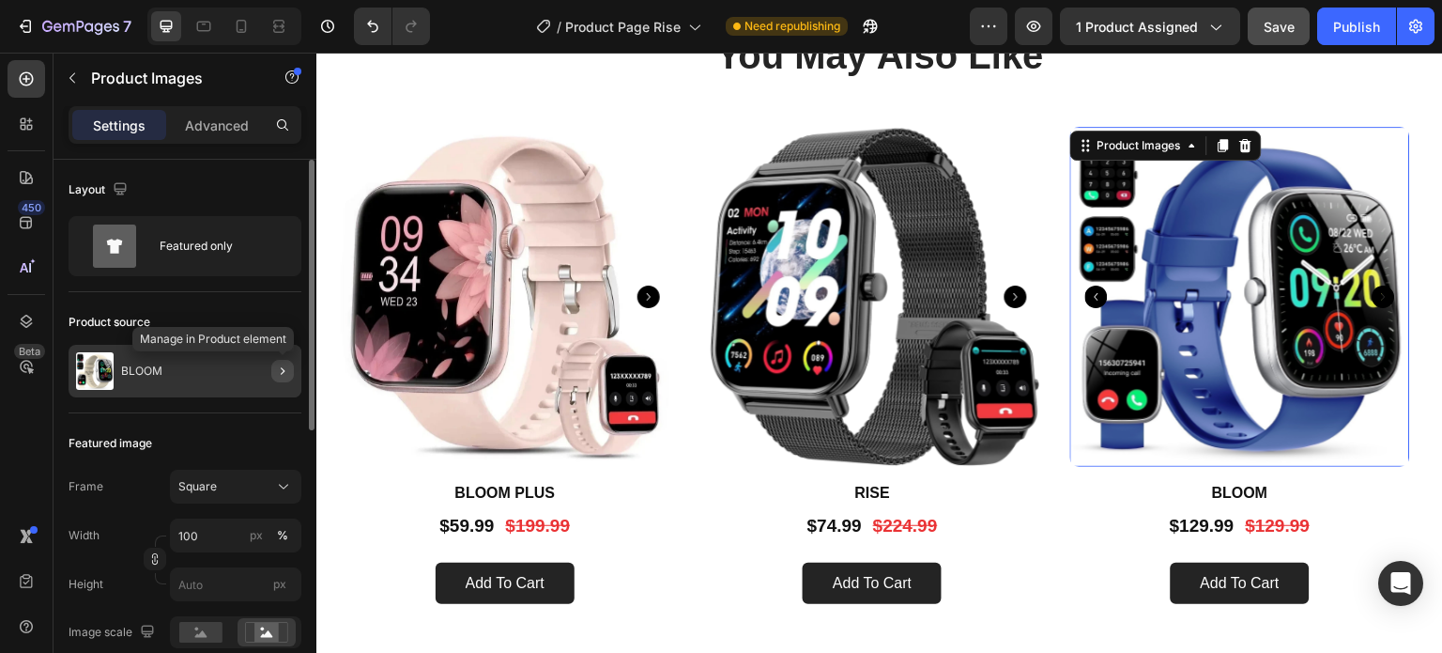
click at [284, 367] on icon "button" at bounding box center [282, 370] width 15 height 15
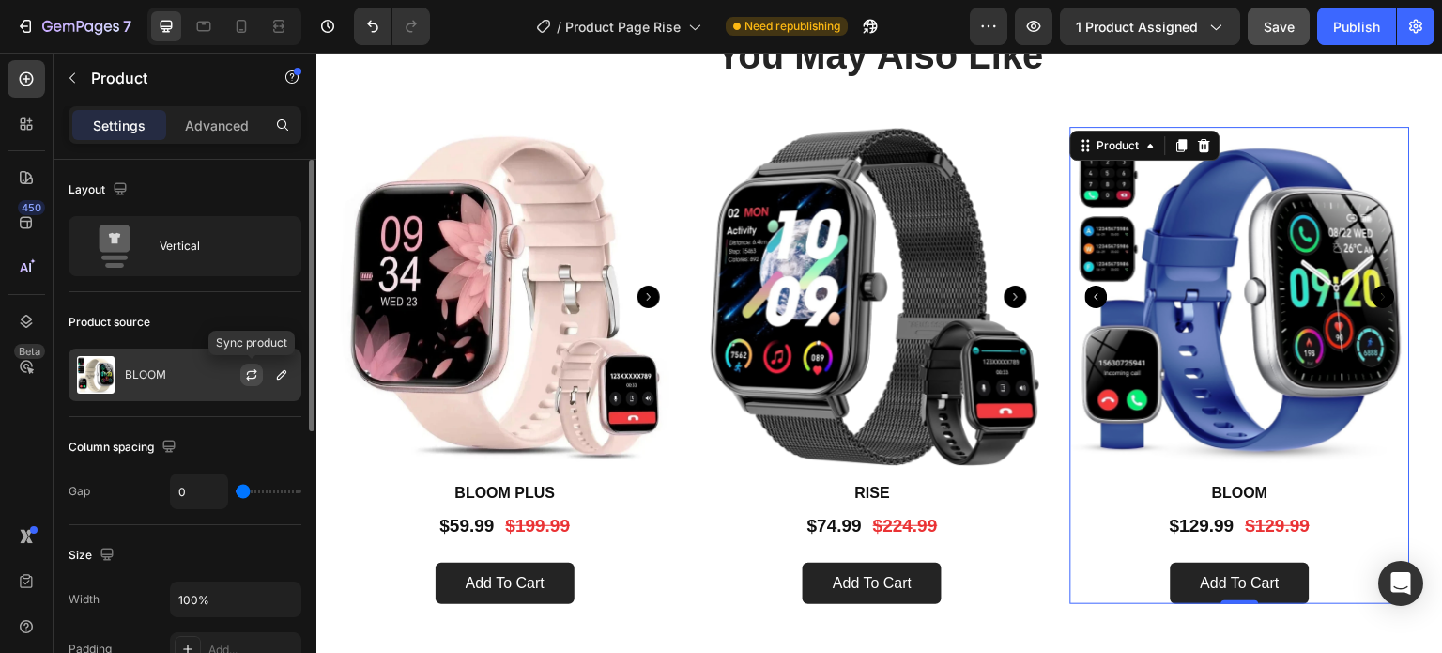
click at [253, 375] on icon "button" at bounding box center [251, 374] width 15 height 15
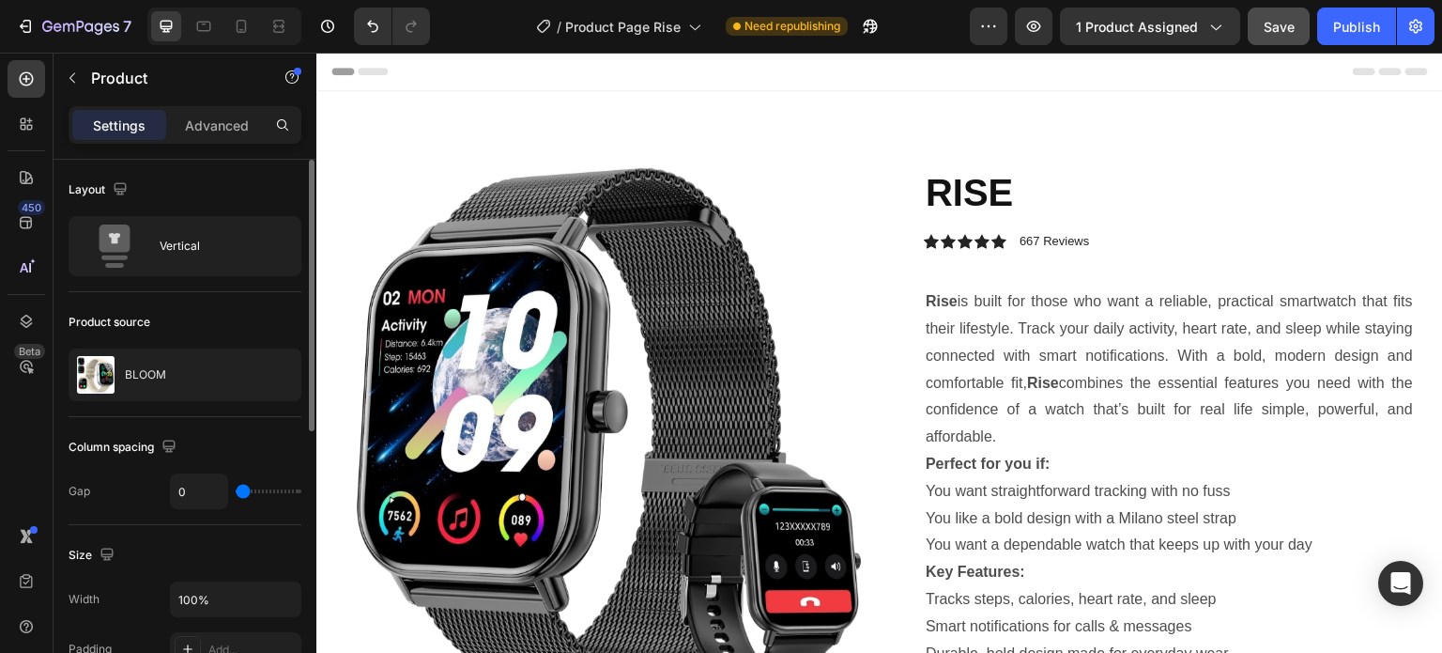
scroll to position [376, 0]
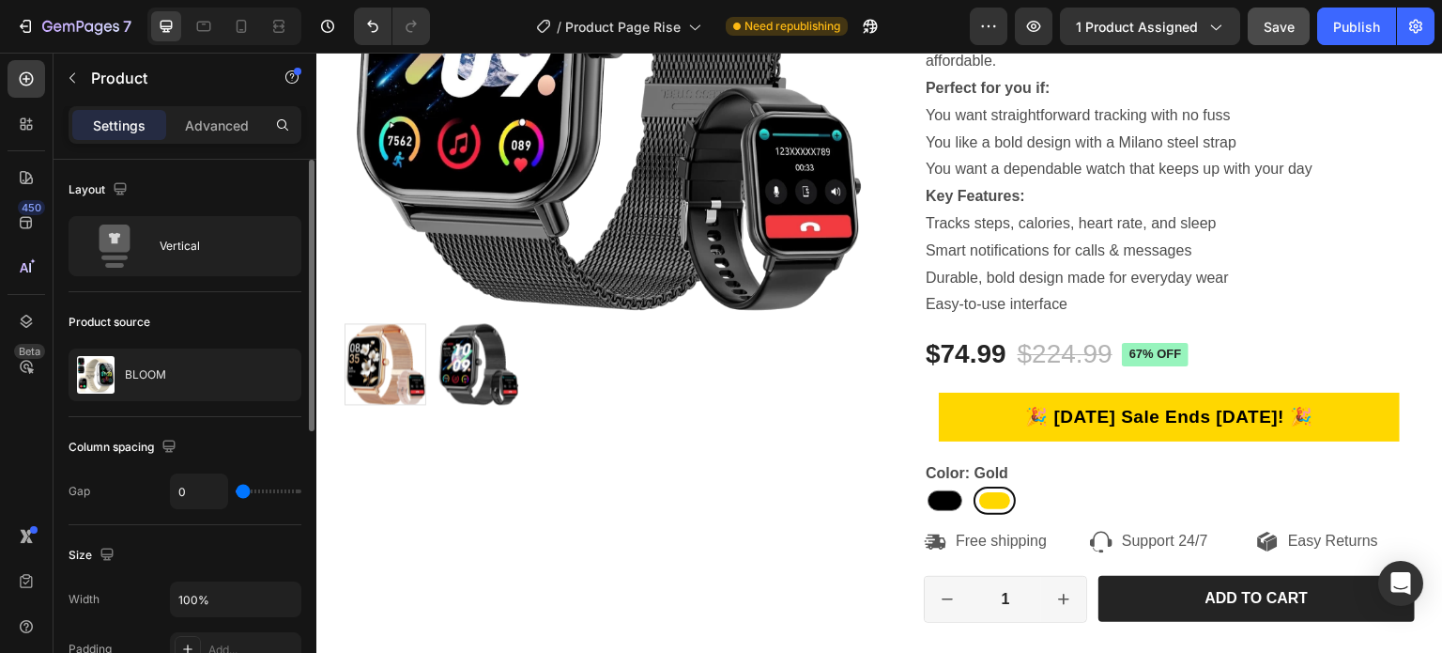
click at [1291, 25] on span "Save" at bounding box center [1279, 27] width 31 height 16
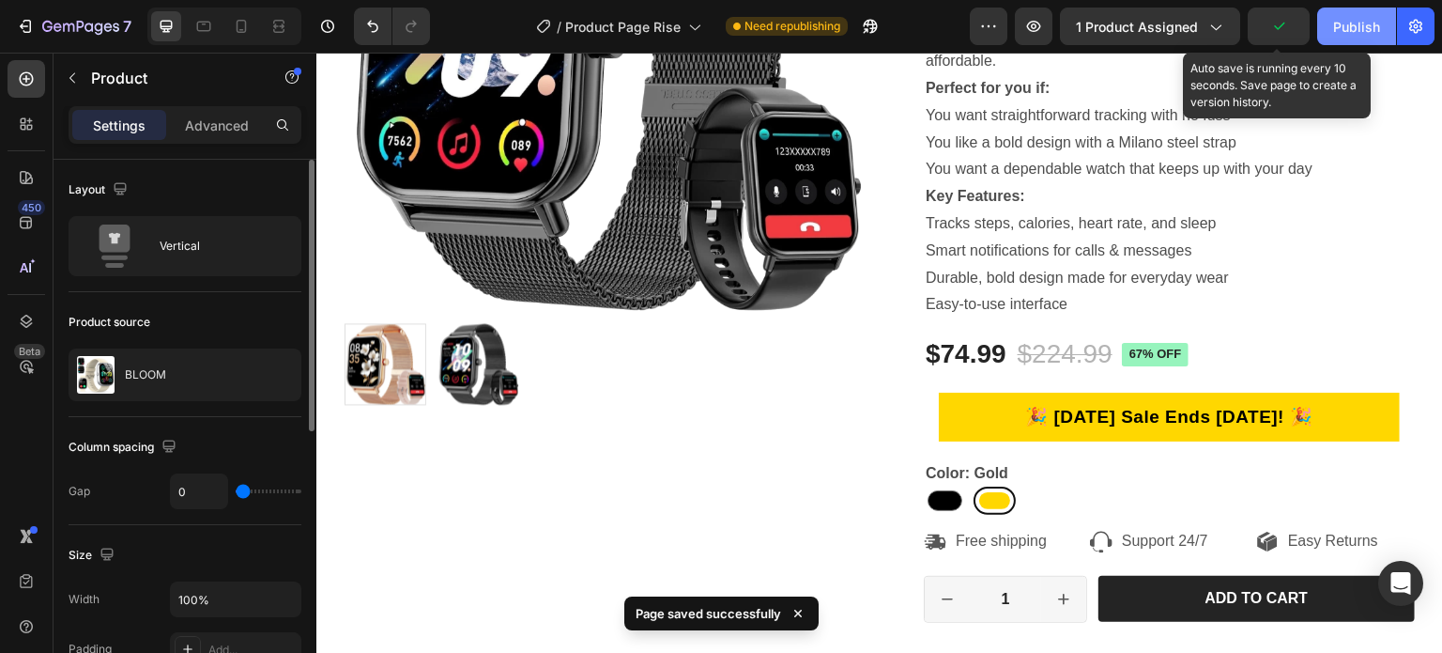
click at [1342, 24] on div "Publish" at bounding box center [1356, 27] width 47 height 20
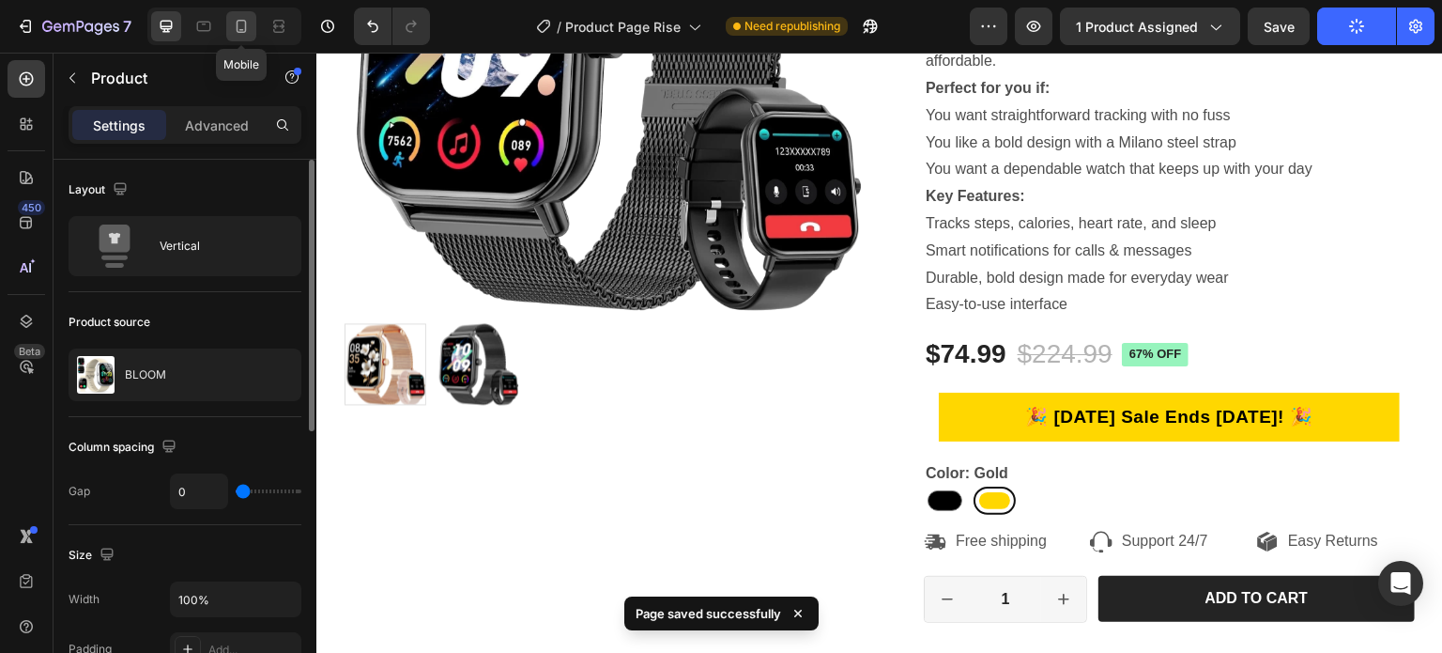
click at [238, 23] on icon at bounding box center [241, 26] width 19 height 19
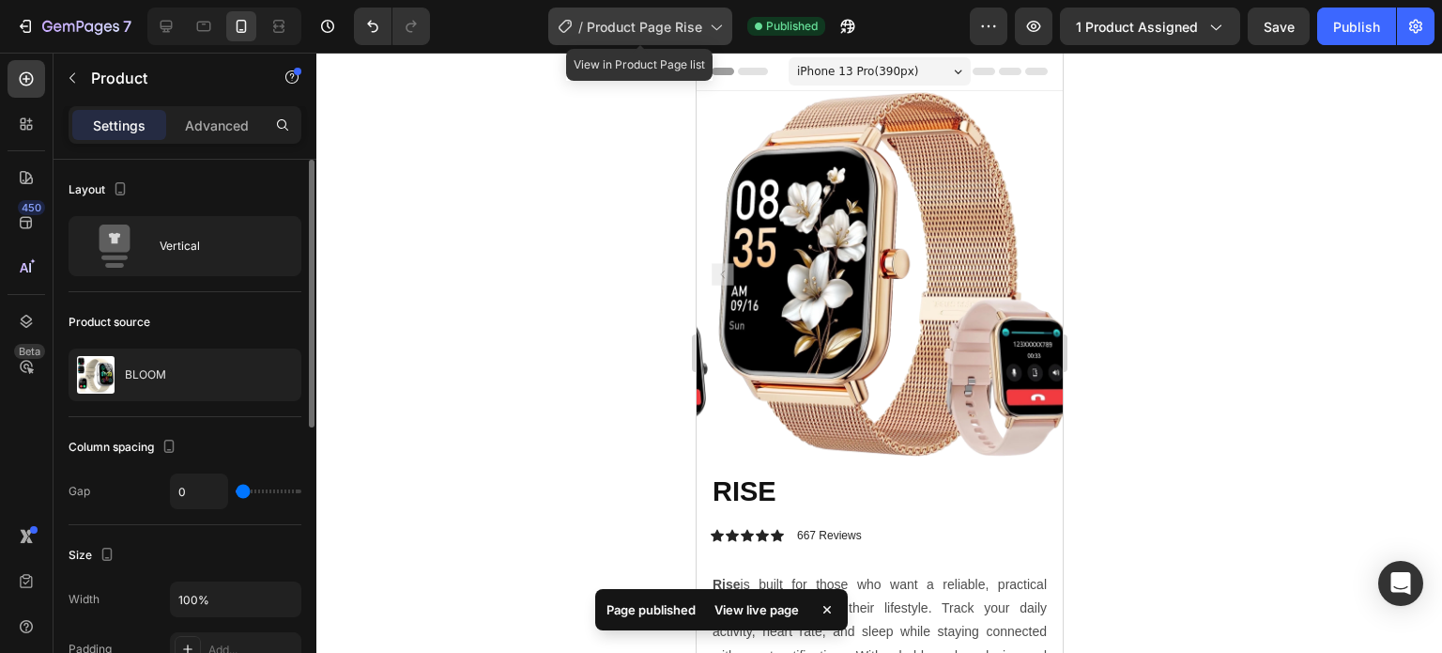
click at [691, 10] on div "/ Product Page Rise" at bounding box center [640, 27] width 184 height 38
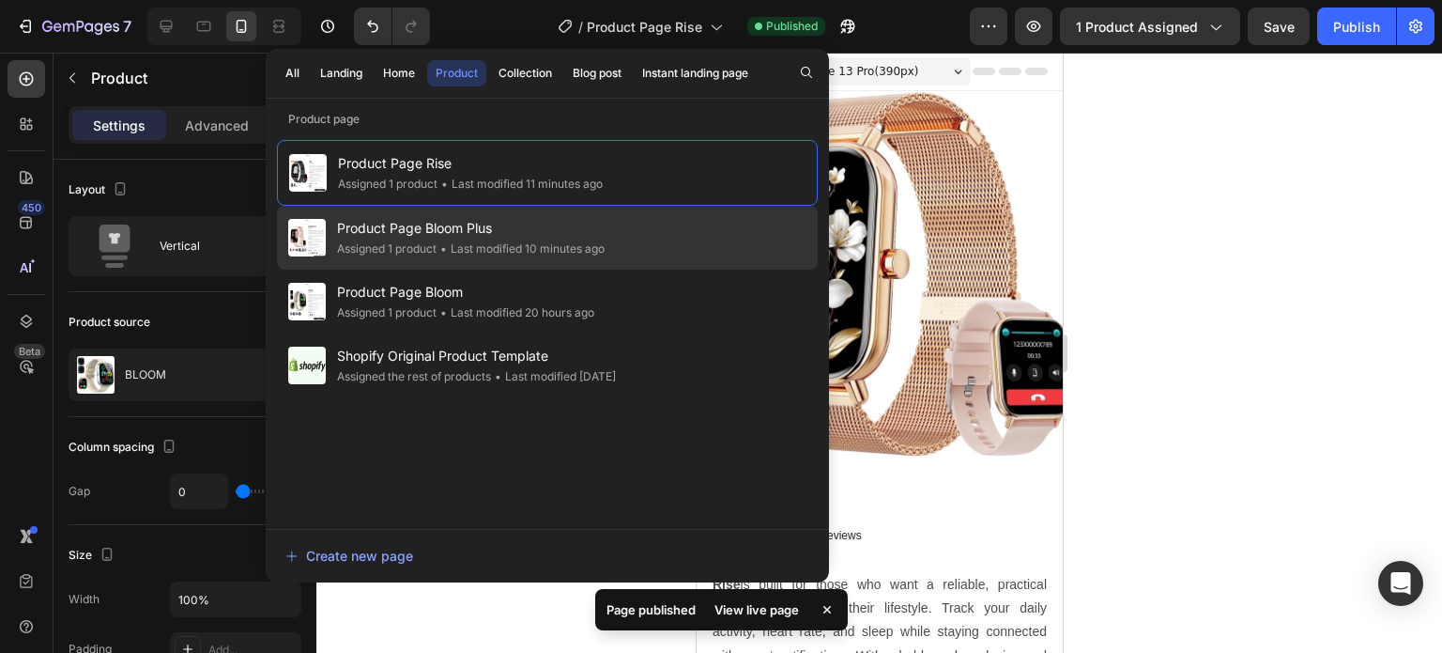
click at [469, 231] on span "Product Page Bloom Plus" at bounding box center [471, 228] width 268 height 23
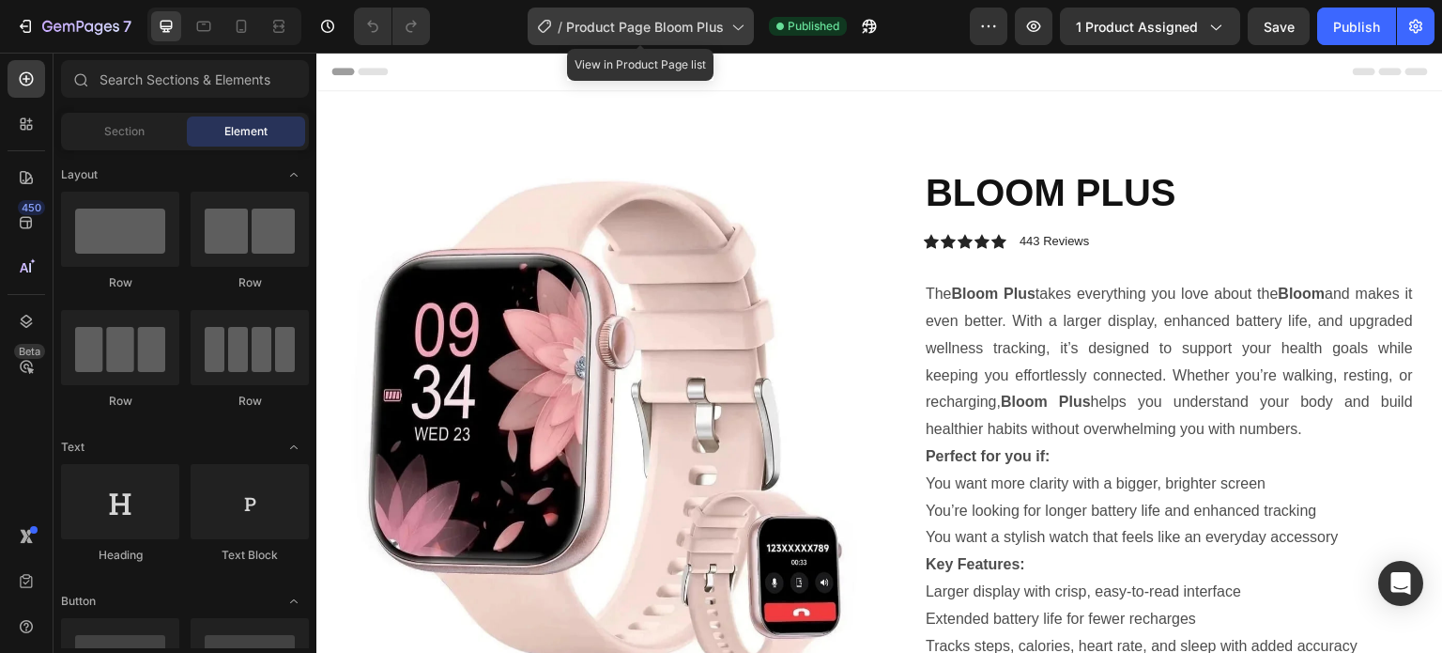
click at [673, 29] on span "Product Page Bloom Plus" at bounding box center [645, 27] width 158 height 20
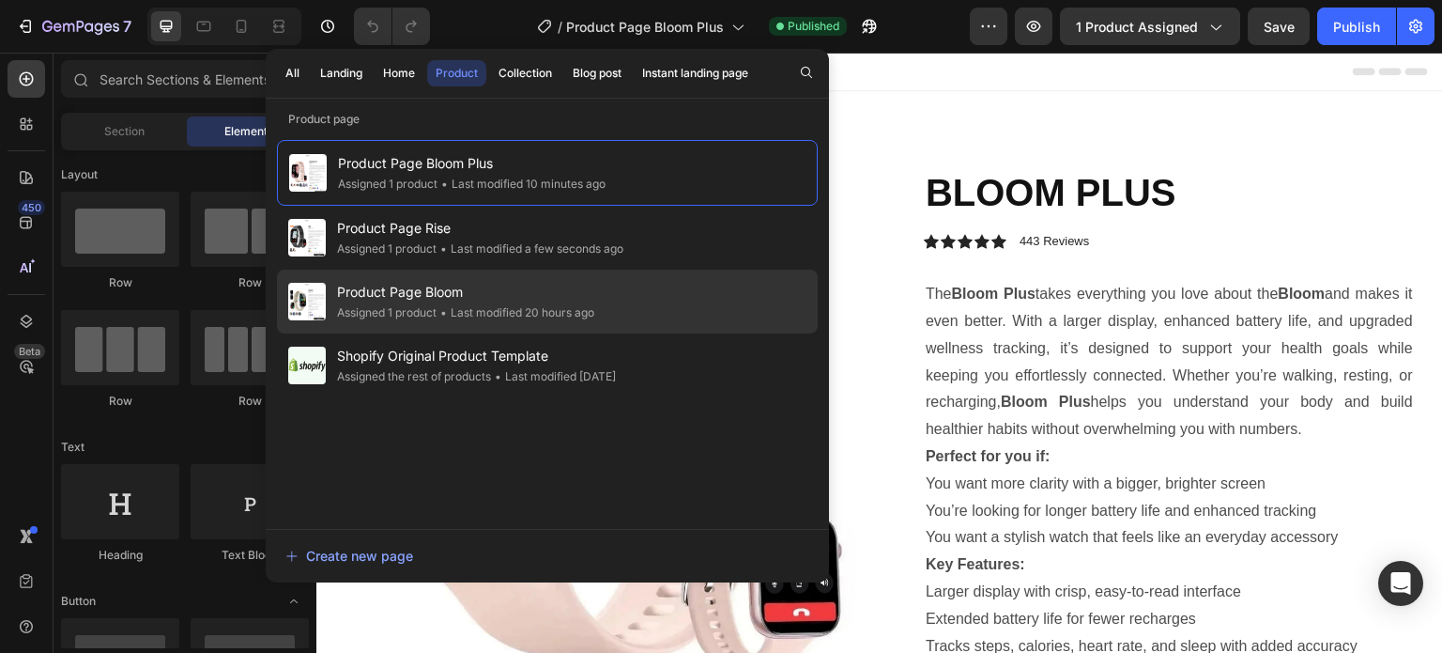
click at [485, 292] on span "Product Page Bloom" at bounding box center [465, 292] width 257 height 23
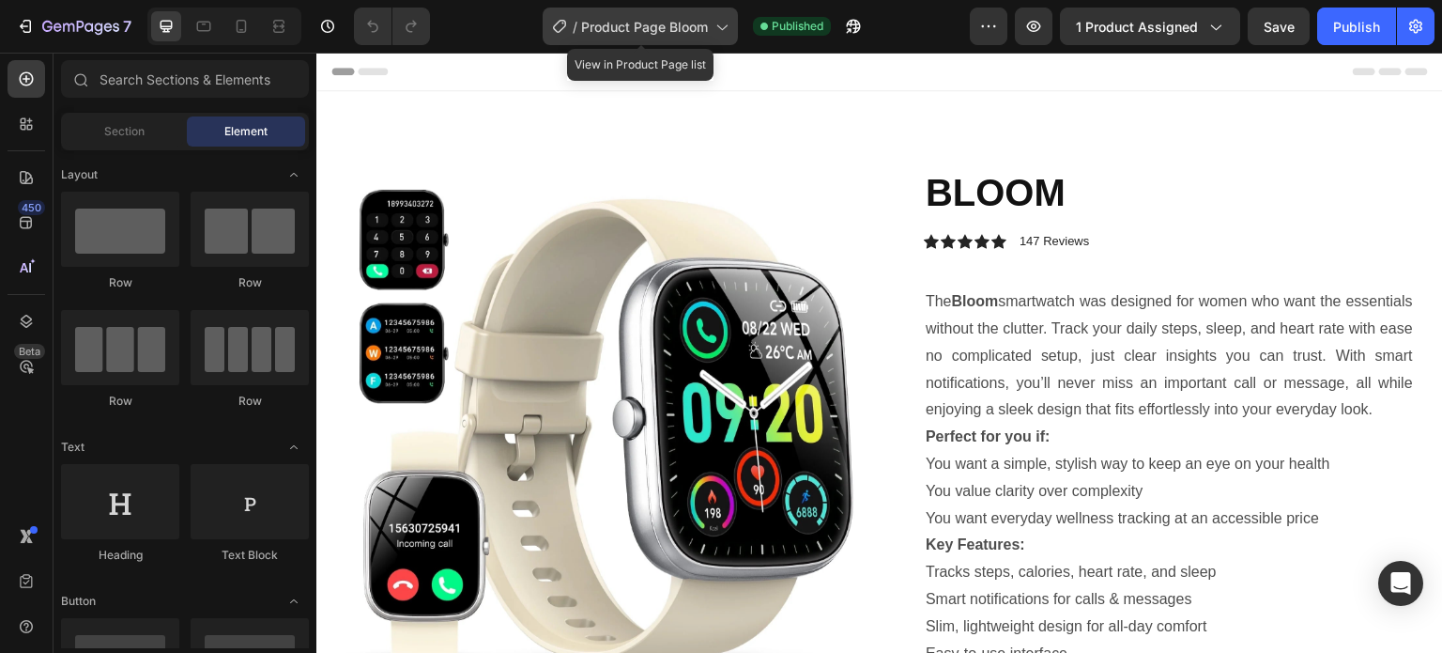
click at [616, 29] on span "Product Page Bloom" at bounding box center [644, 27] width 127 height 20
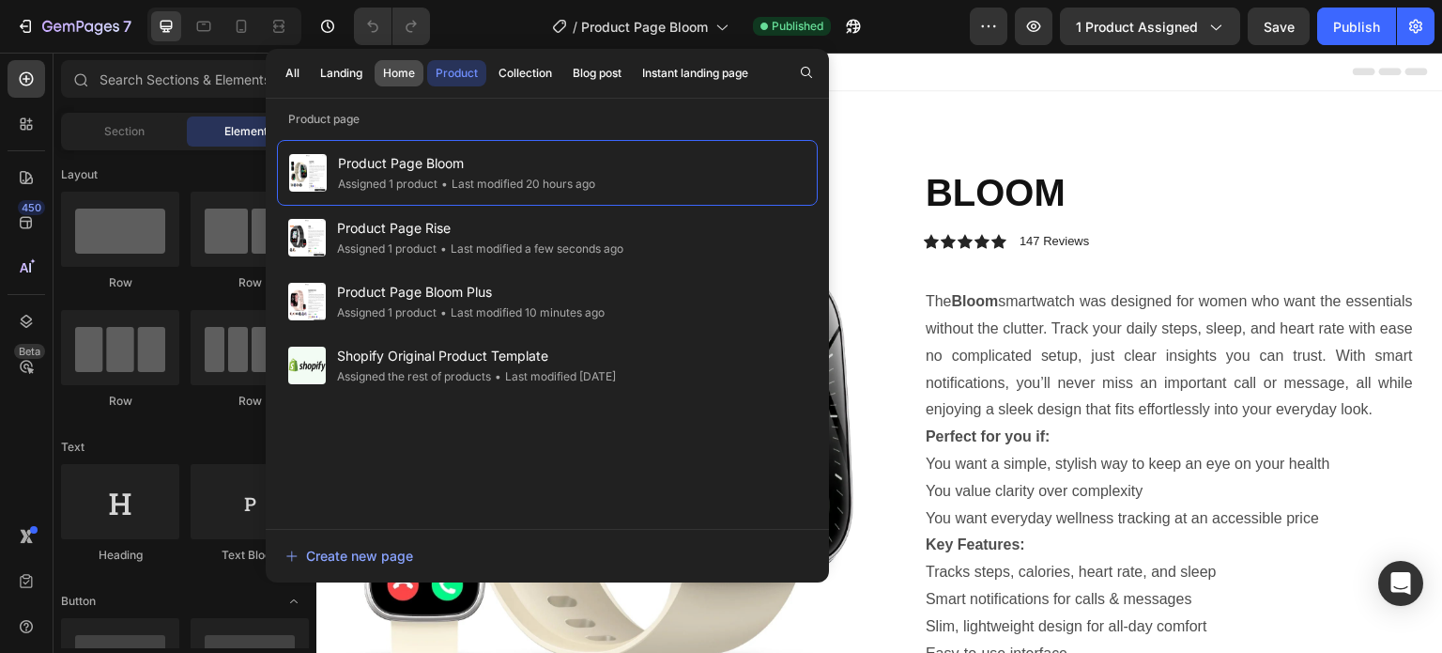
click at [393, 74] on div "Home" at bounding box center [399, 73] width 32 height 17
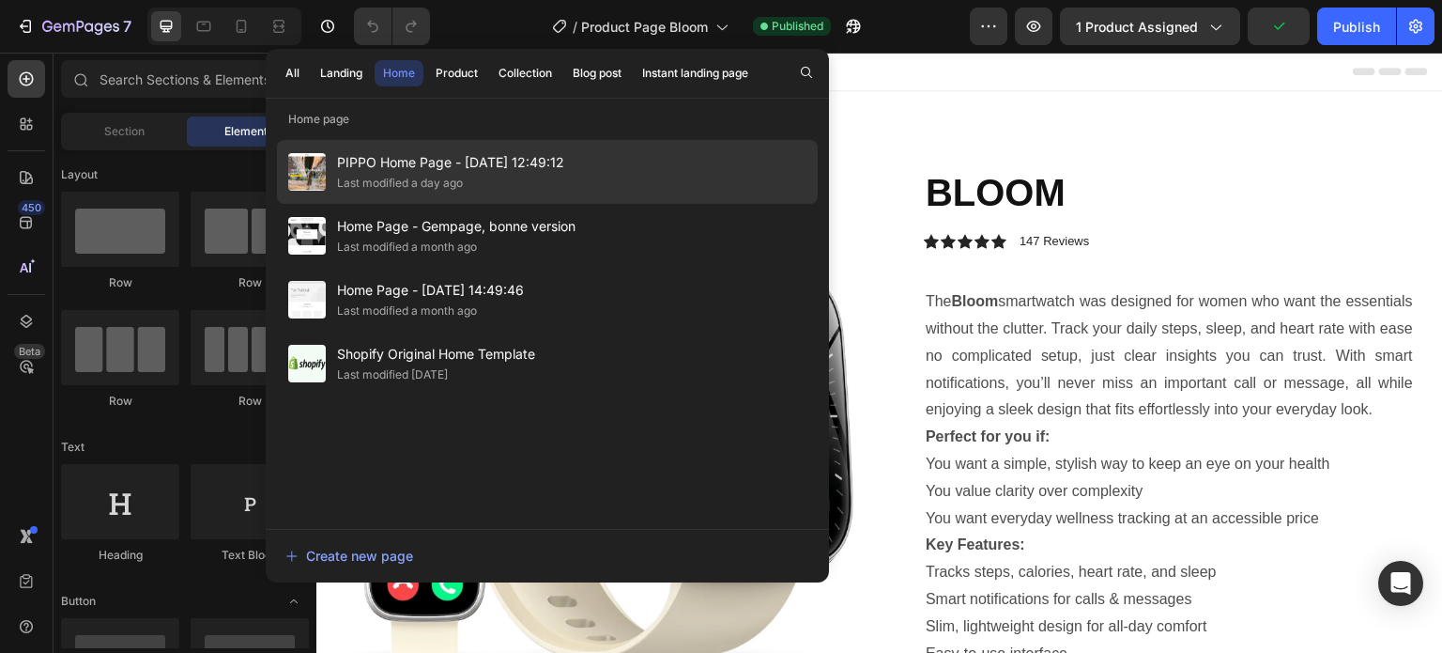
click at [397, 175] on div "Last modified a day ago" at bounding box center [400, 183] width 126 height 19
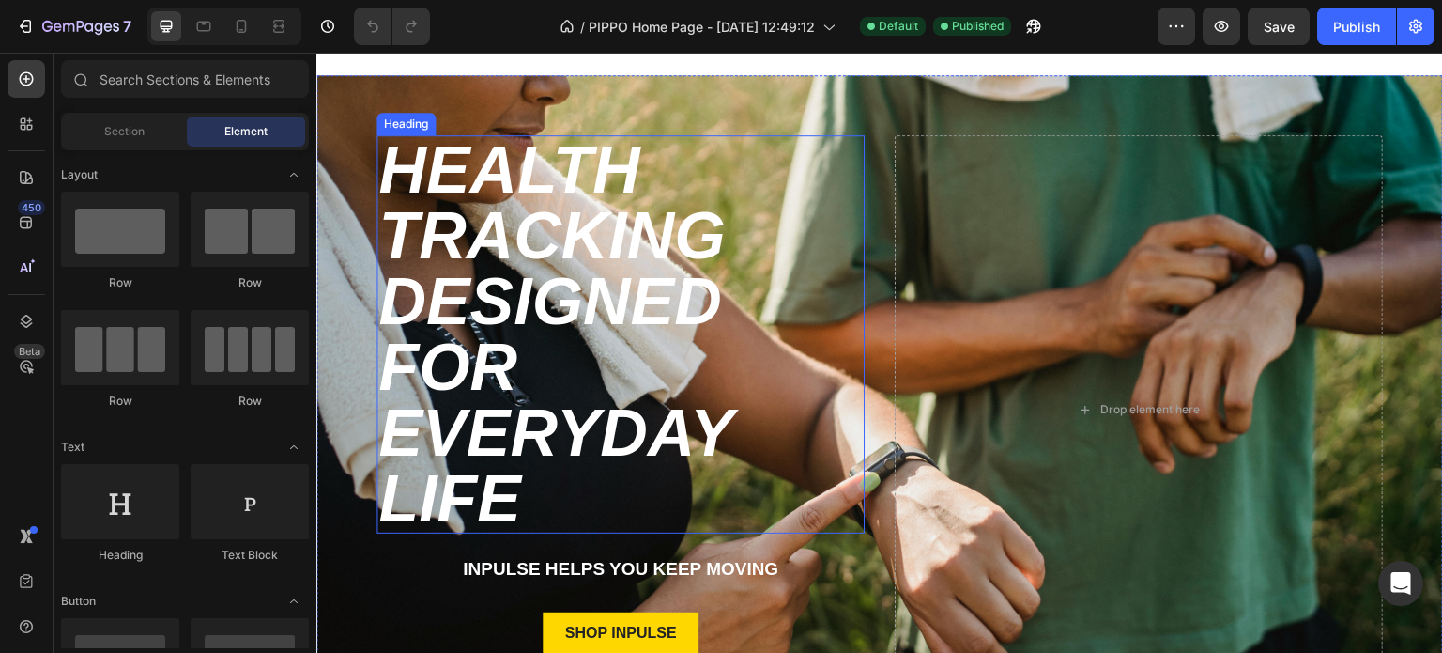
scroll to position [939, 0]
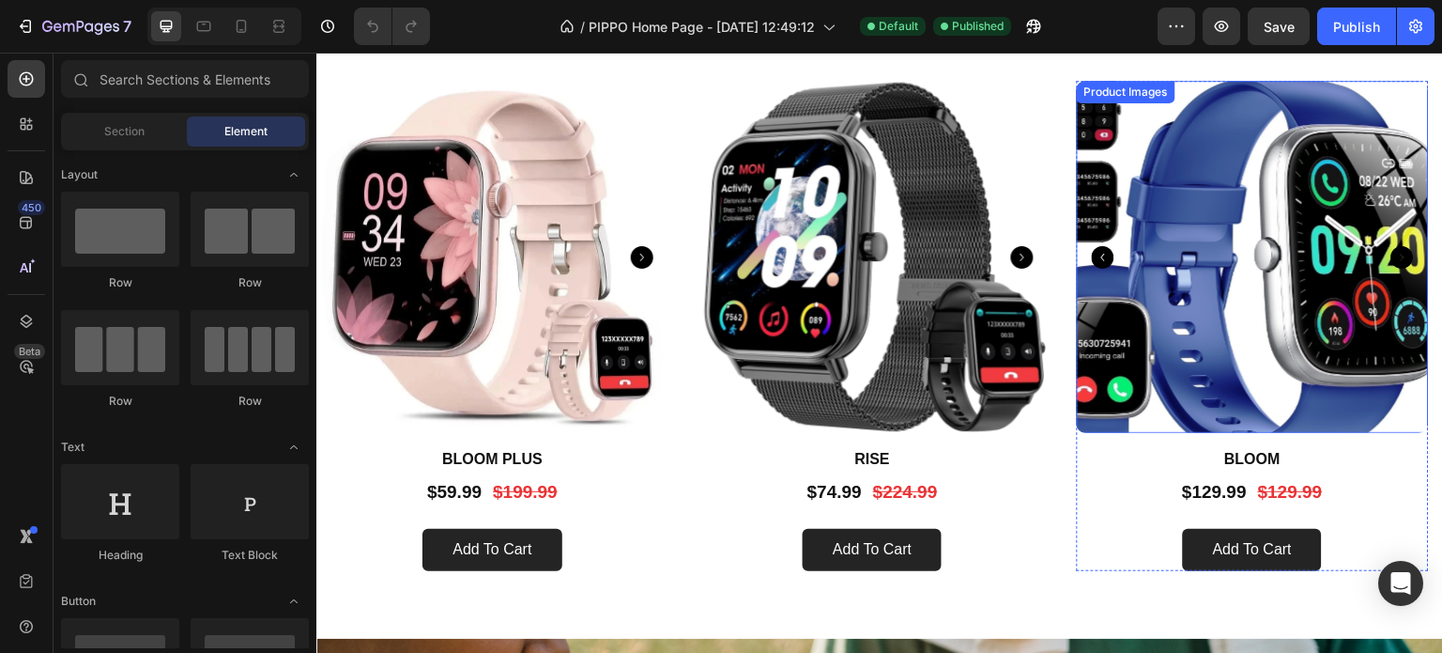
click at [1281, 239] on img at bounding box center [1253, 257] width 352 height 352
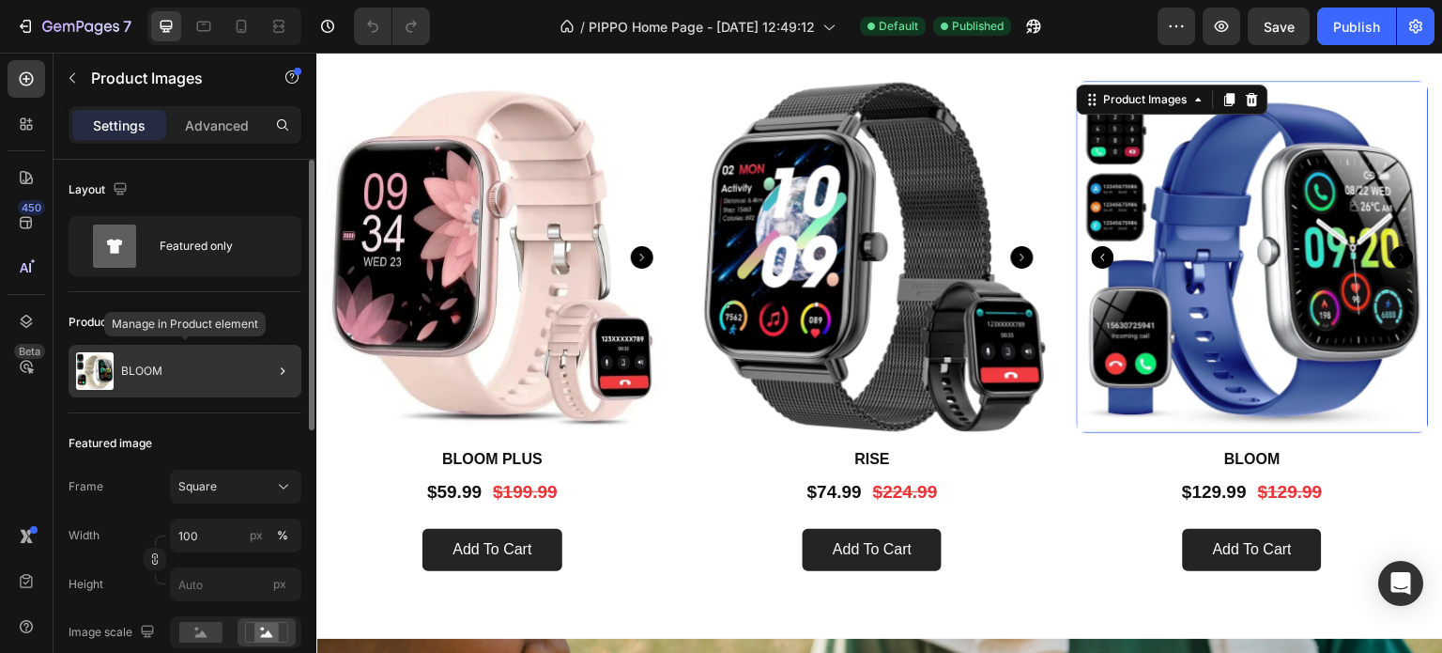
click at [246, 374] on div "BLOOM" at bounding box center [185, 371] width 233 height 53
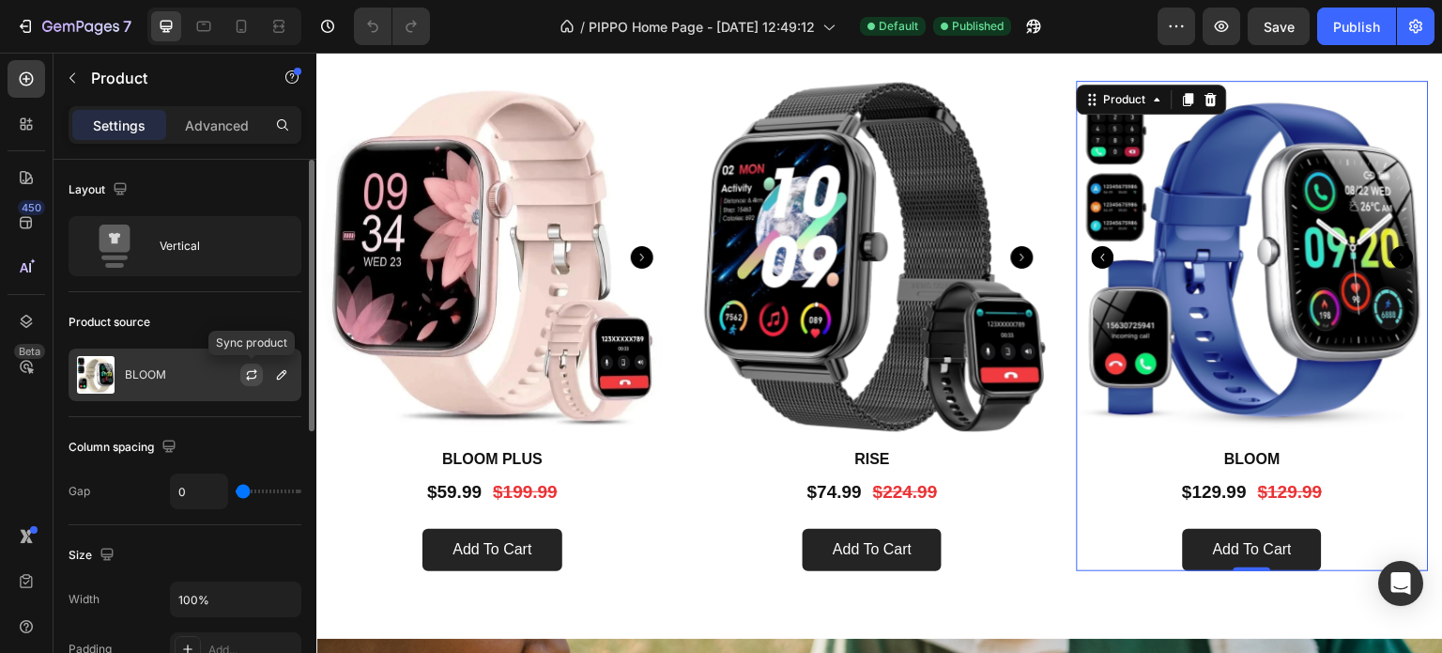
click at [251, 379] on icon "button" at bounding box center [251, 374] width 15 height 15
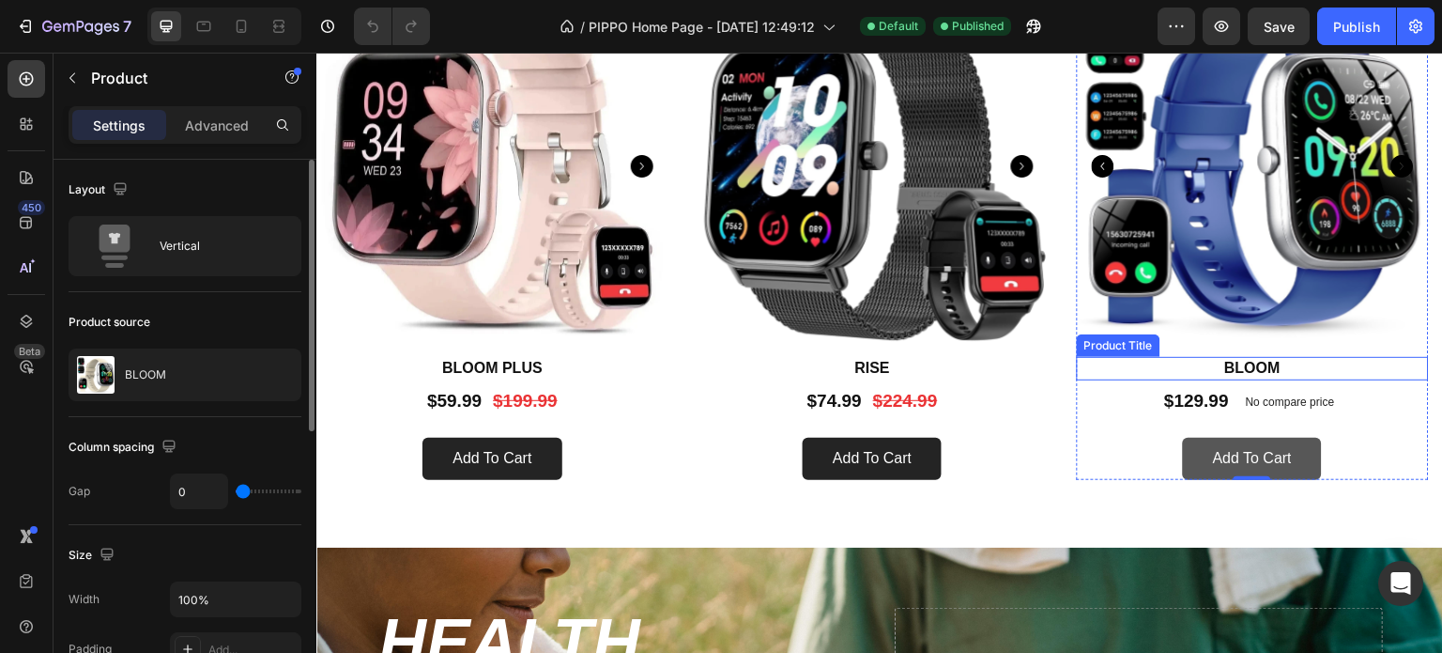
scroll to position [1033, 0]
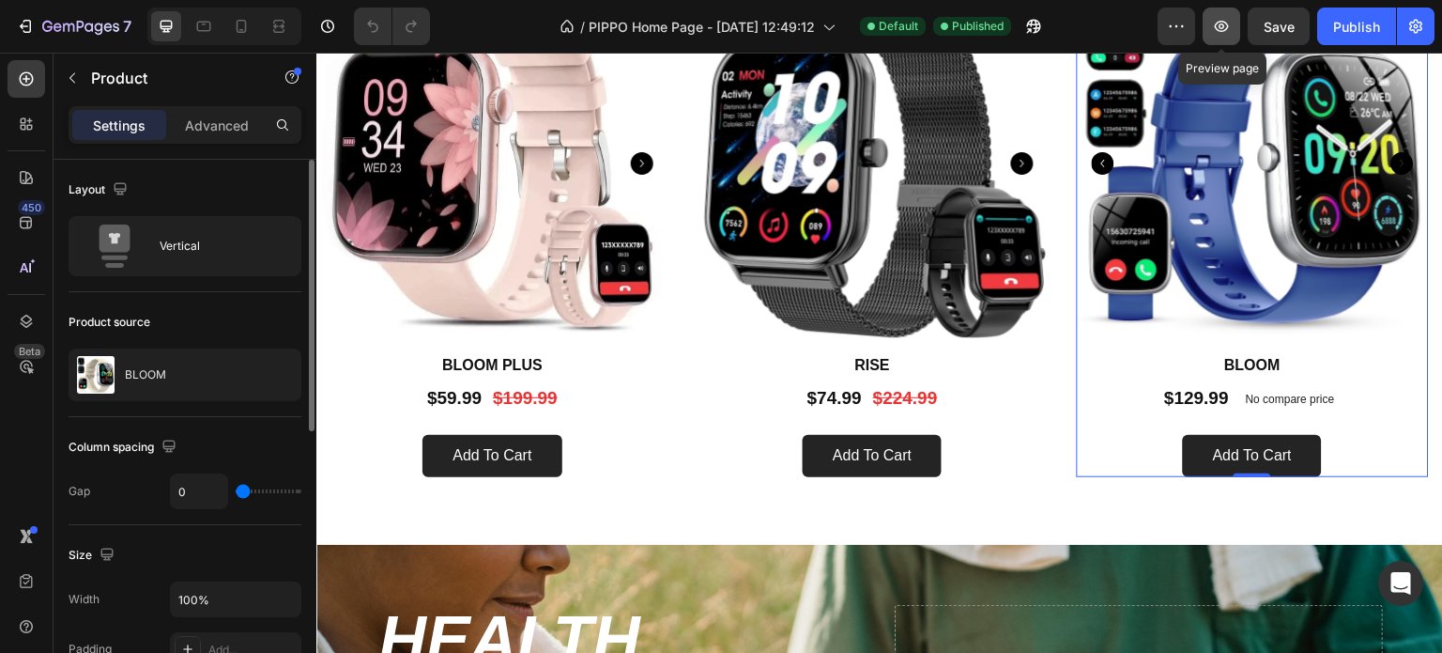
click at [1224, 25] on icon "button" at bounding box center [1222, 26] width 14 height 11
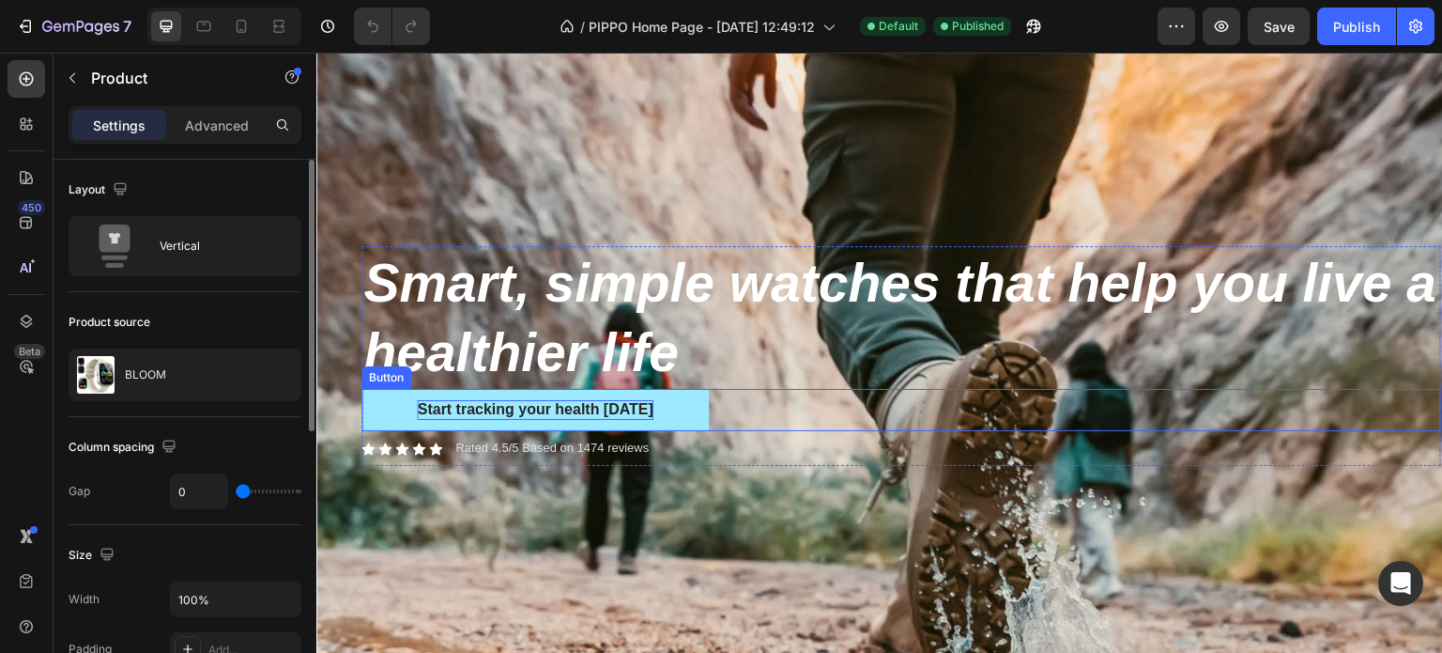
scroll to position [94, 0]
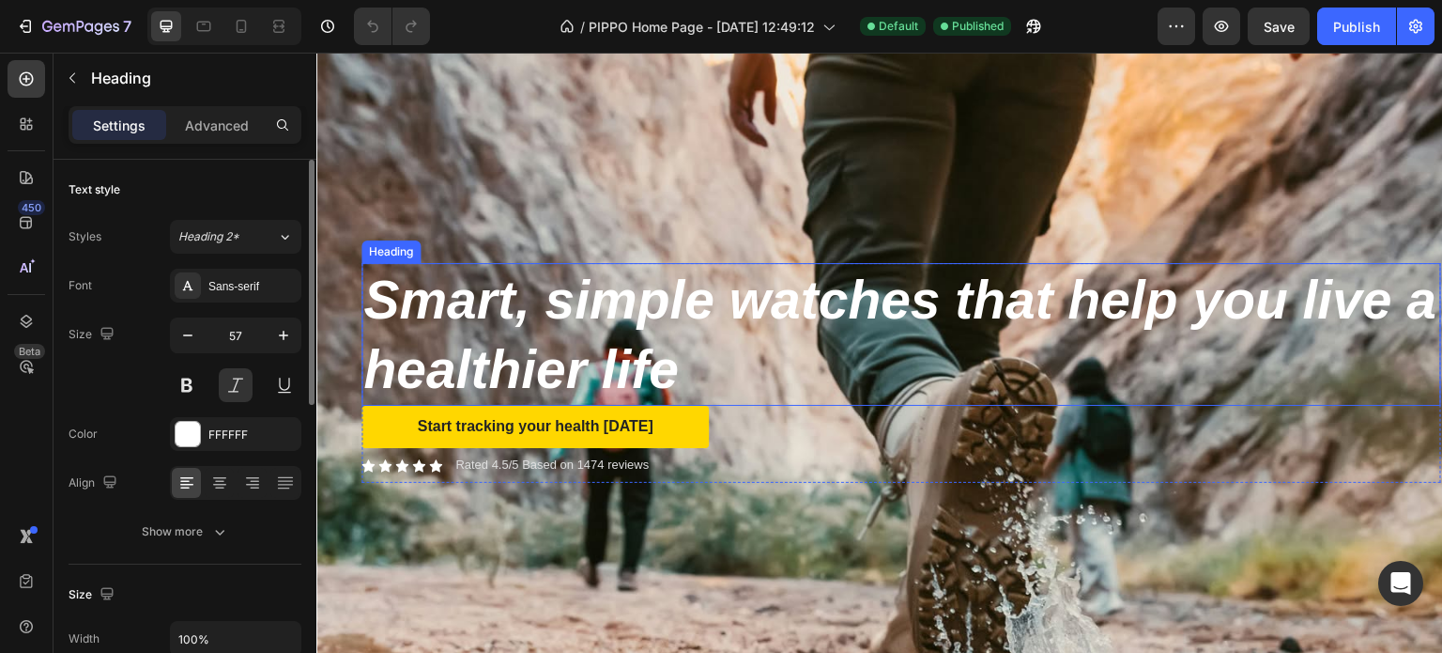
click at [707, 297] on span "Smart, simple watches that help you live a healthier life" at bounding box center [900, 334] width 1074 height 130
click at [706, 300] on span "Smart, simple watches that help you live a healthier life" at bounding box center [900, 334] width 1074 height 130
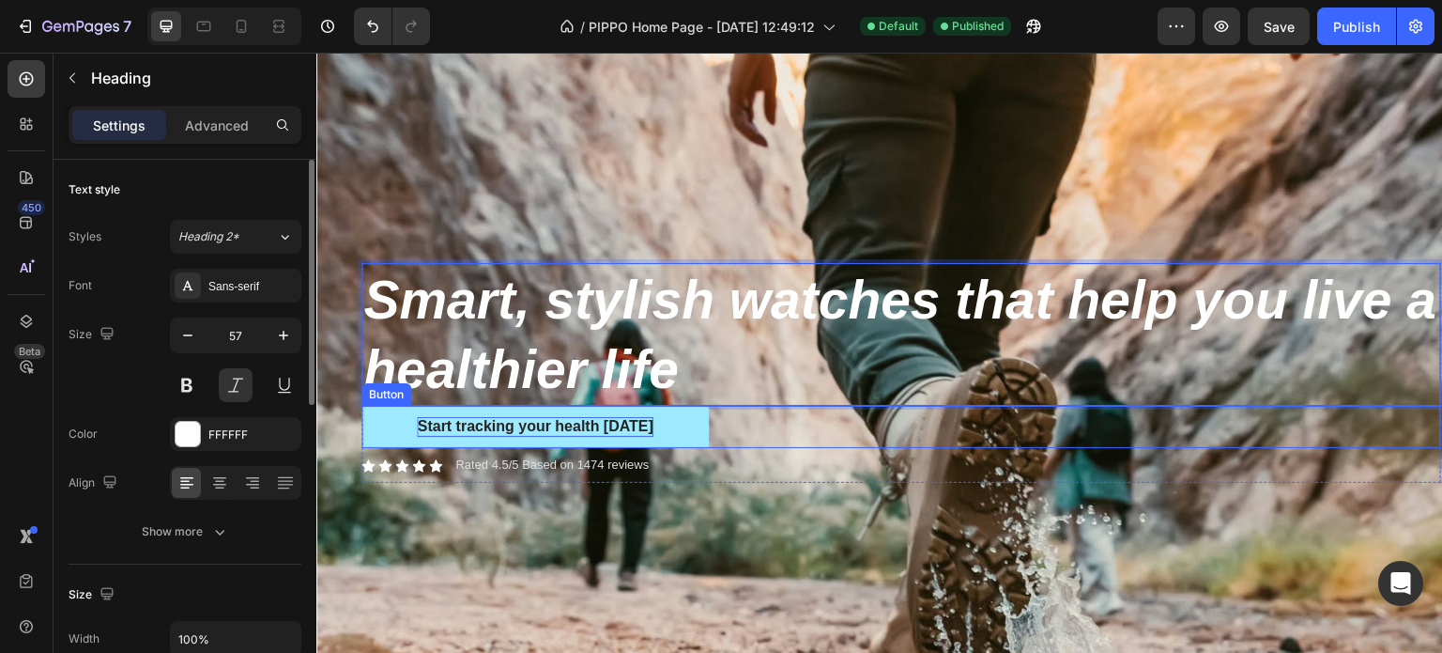
click at [576, 417] on p "Start tracking your health [DATE]" at bounding box center [535, 427] width 236 height 20
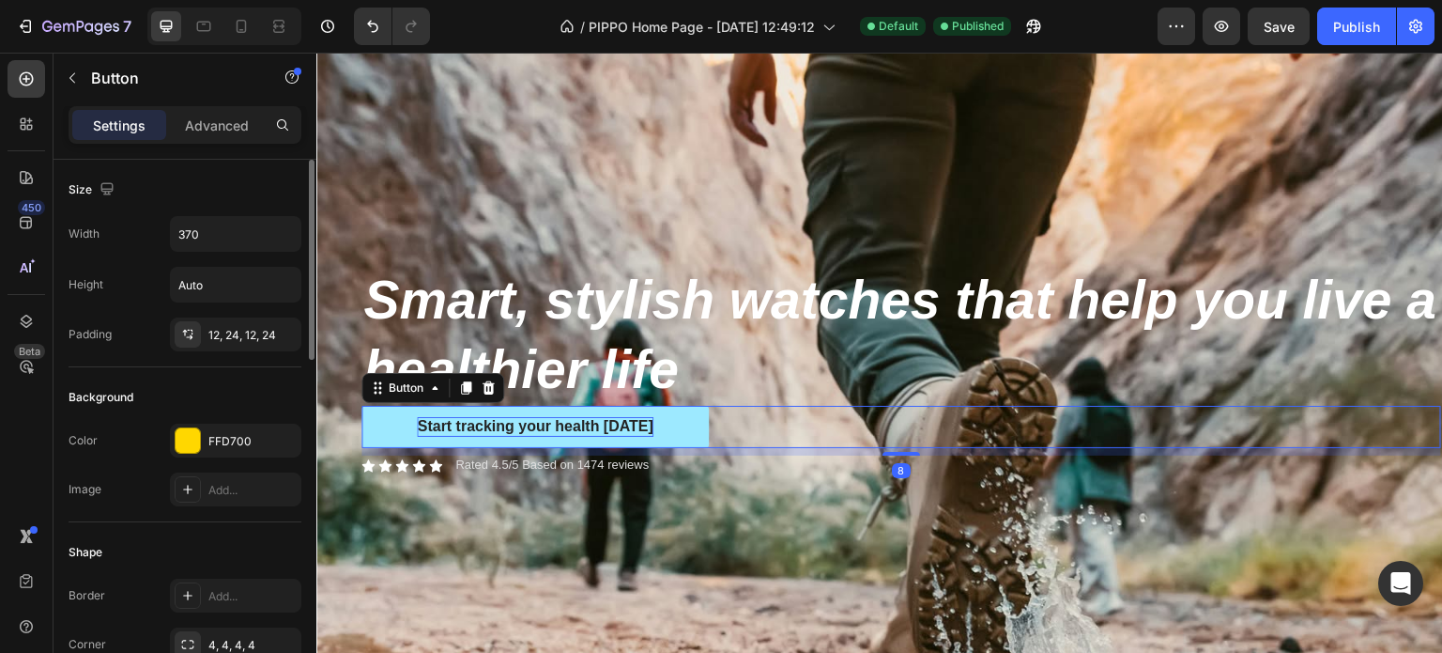
click at [576, 417] on p "Start tracking your health [DATE]" at bounding box center [535, 427] width 236 height 20
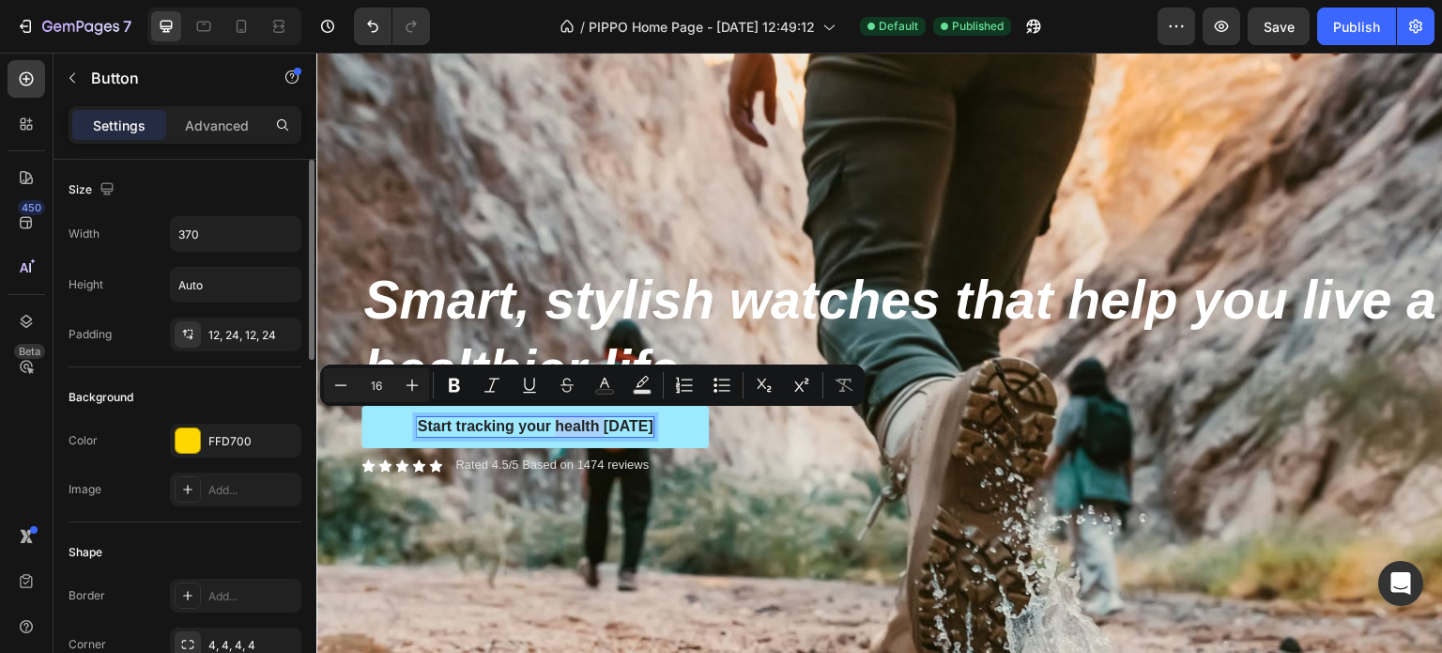
click at [576, 417] on p "Start tracking your health [DATE]" at bounding box center [535, 427] width 236 height 20
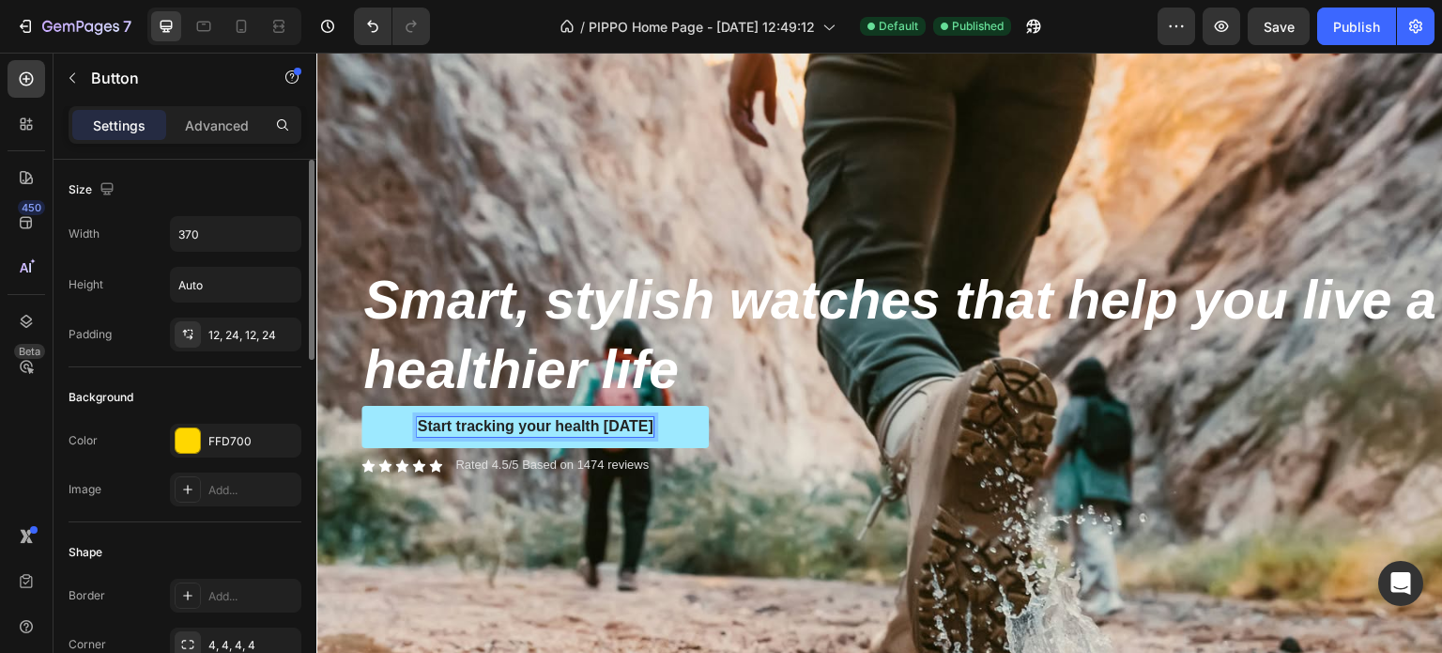
click at [576, 417] on p "Start tracking your health [DATE]" at bounding box center [535, 427] width 236 height 20
click at [718, 192] on div "Background Image" at bounding box center [879, 525] width 1127 height 1128
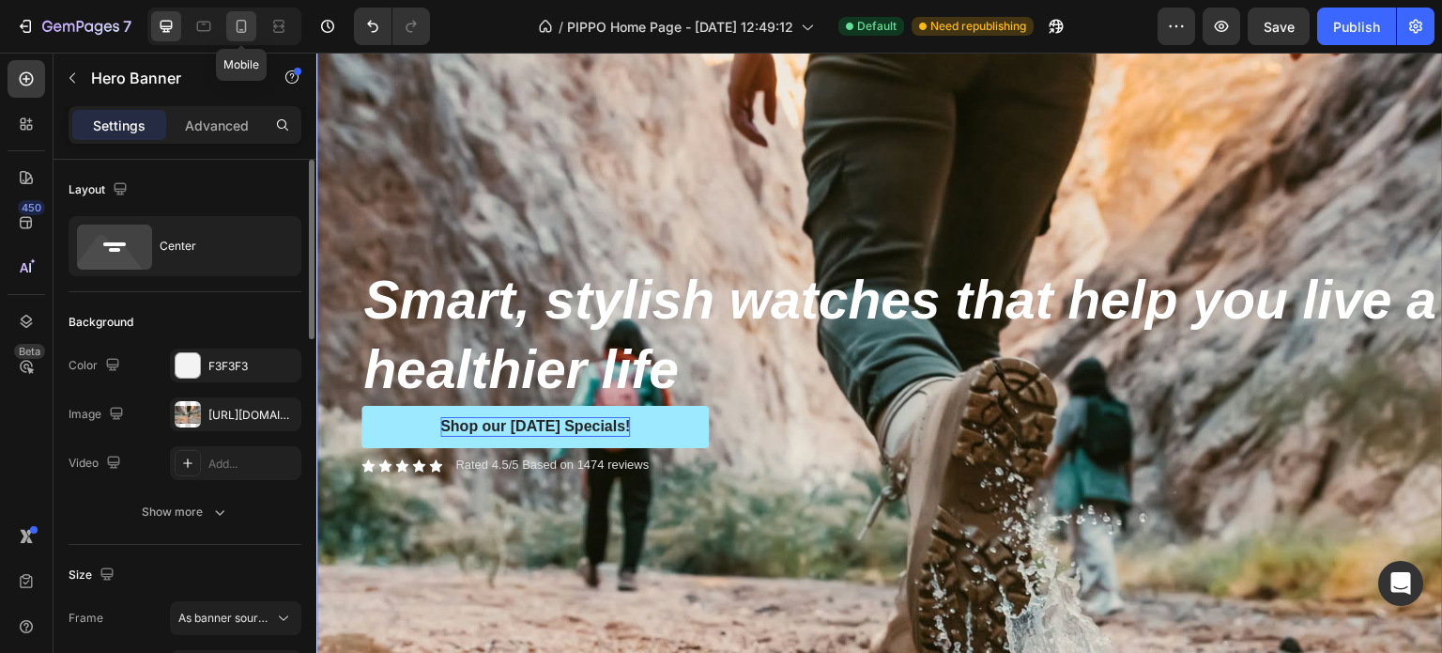
click at [239, 20] on icon at bounding box center [242, 26] width 10 height 13
type input "100"
type input "Auto"
type input "100%"
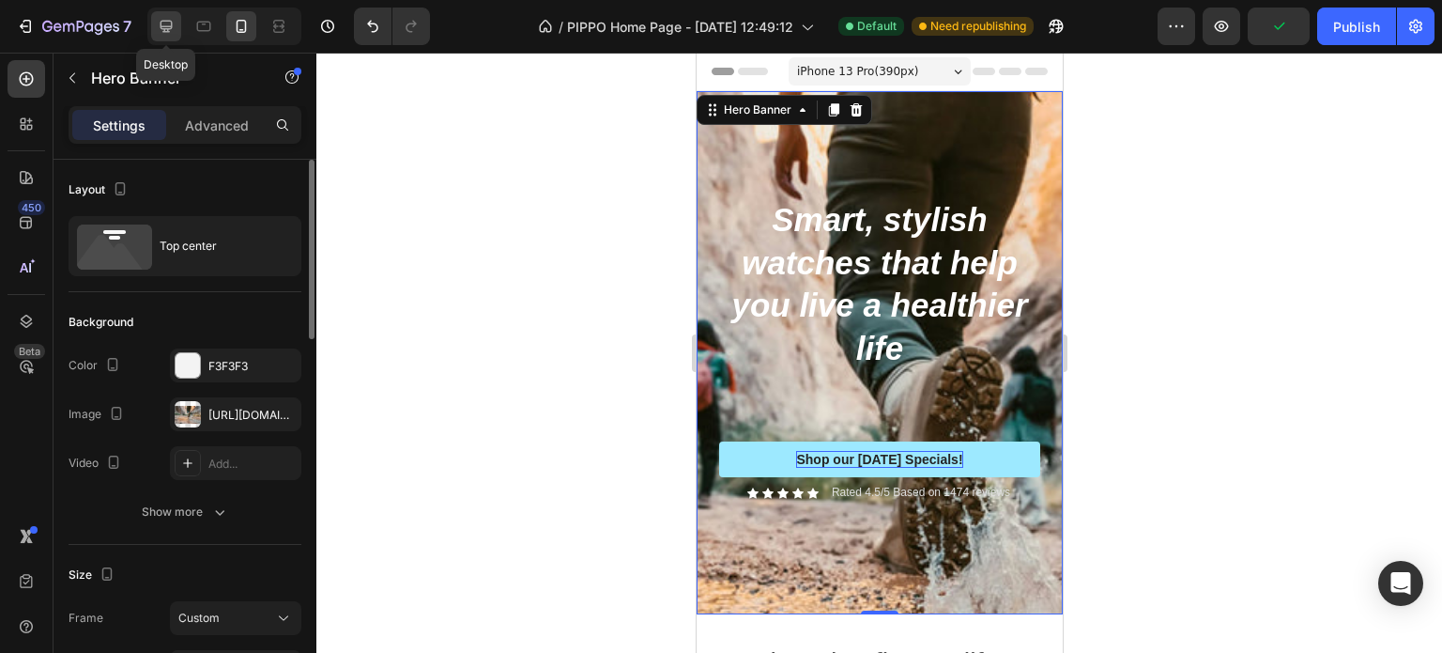
click at [161, 28] on icon at bounding box center [167, 27] width 12 height 12
type input "1200"
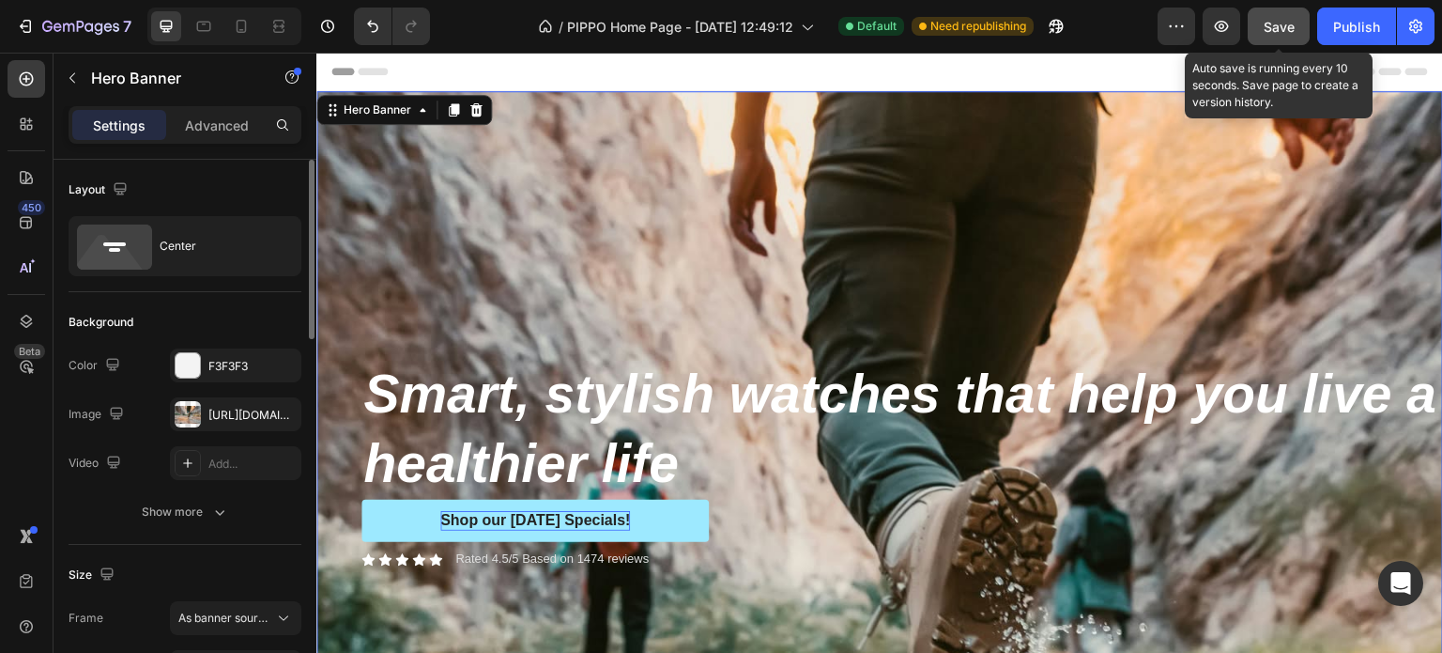
click at [1260, 29] on button "Save" at bounding box center [1279, 27] width 62 height 38
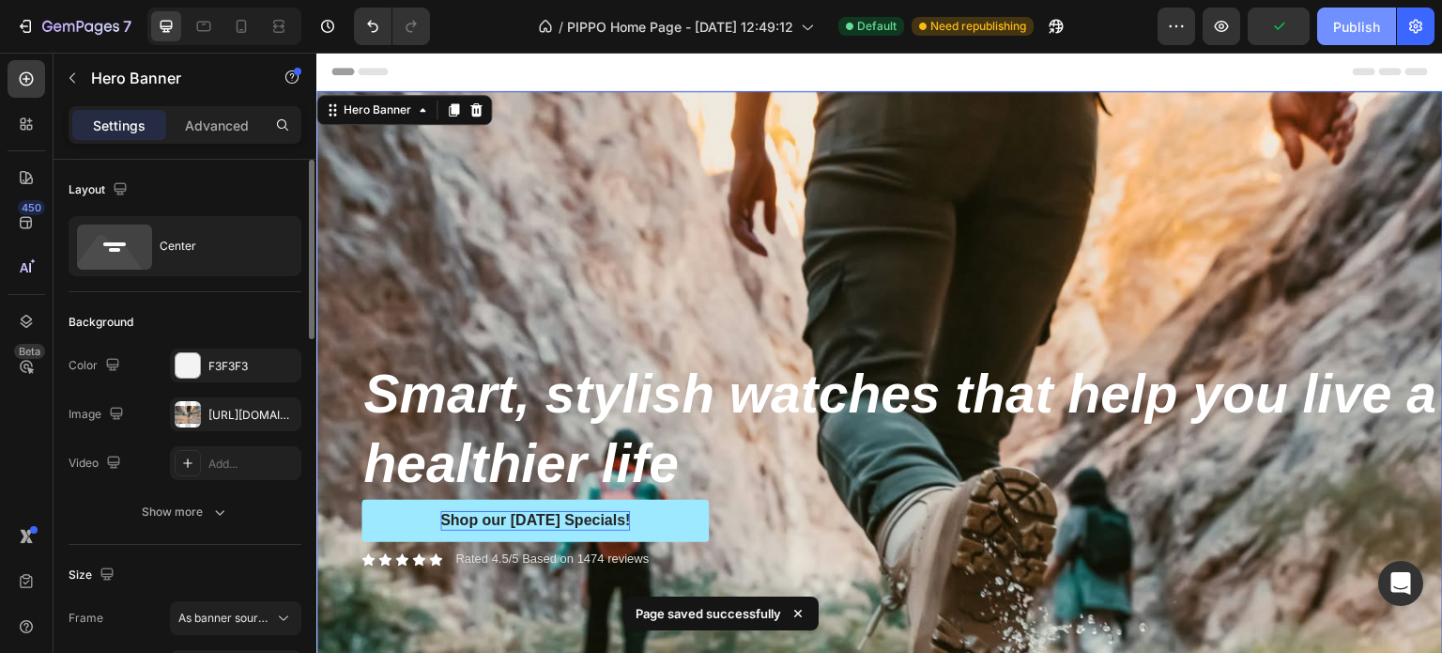
click at [1343, 33] on div "Publish" at bounding box center [1356, 27] width 47 height 20
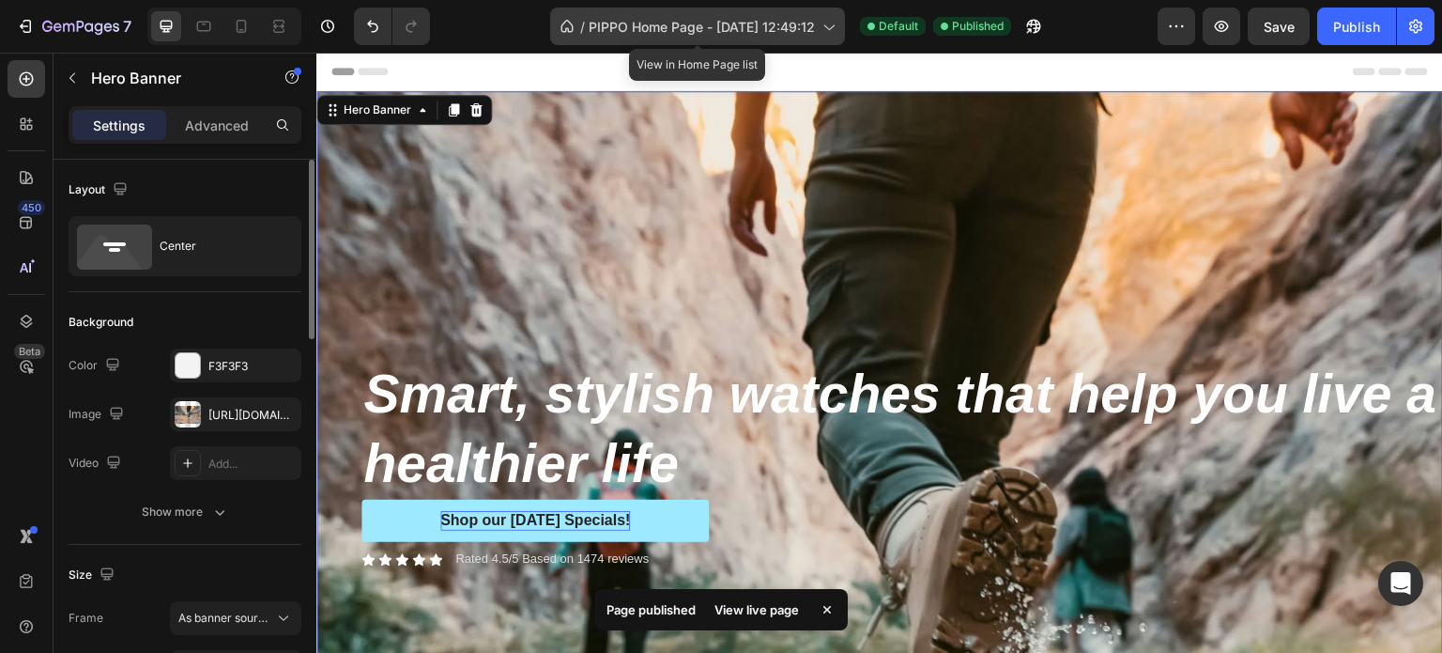
click at [677, 30] on span "PIPPO Home Page - [DATE] 12:49:12" at bounding box center [702, 27] width 226 height 20
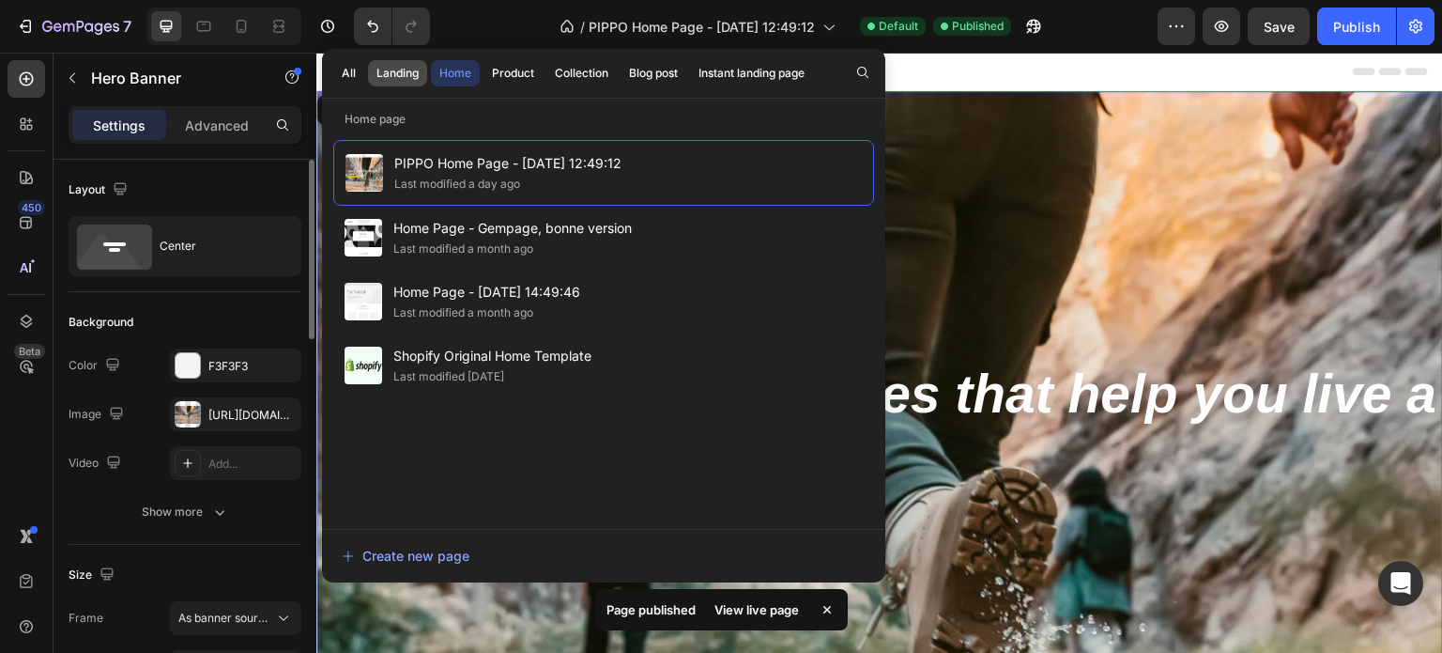
click at [406, 73] on div "Landing" at bounding box center [398, 73] width 42 height 17
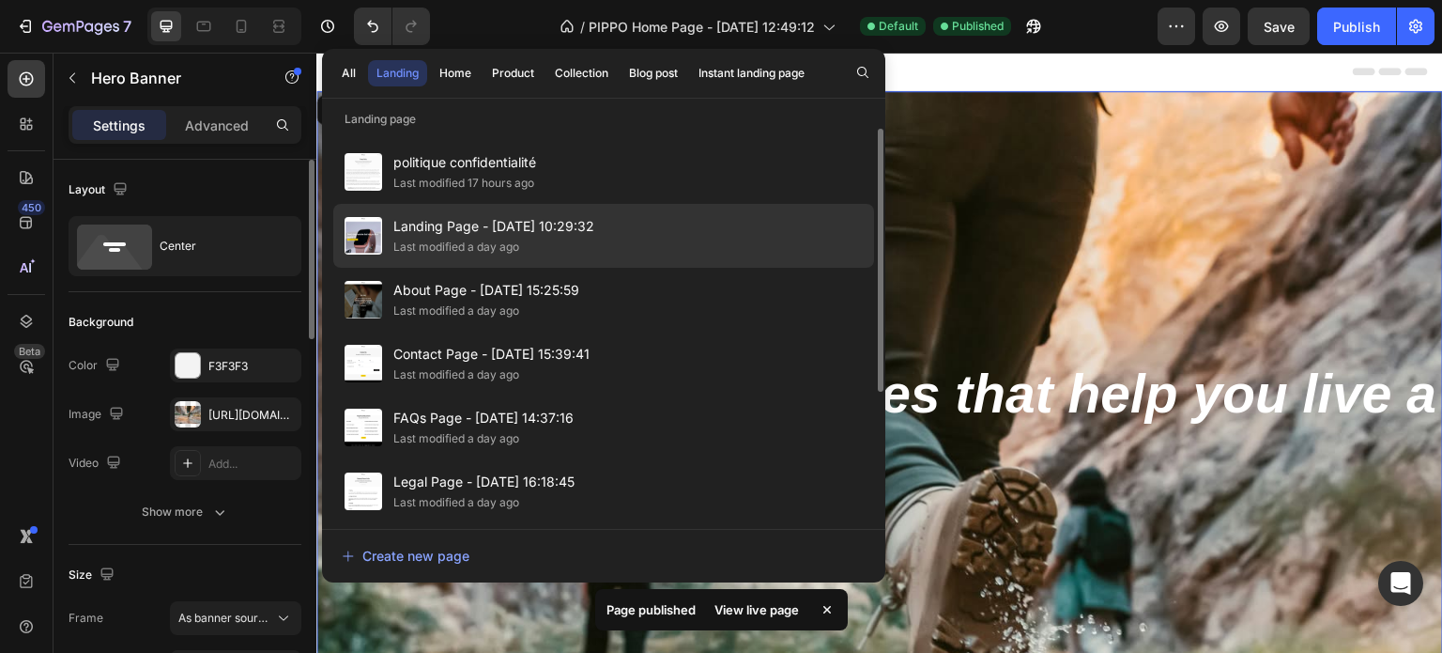
click at [419, 238] on div "Last modified a day ago" at bounding box center [456, 247] width 126 height 19
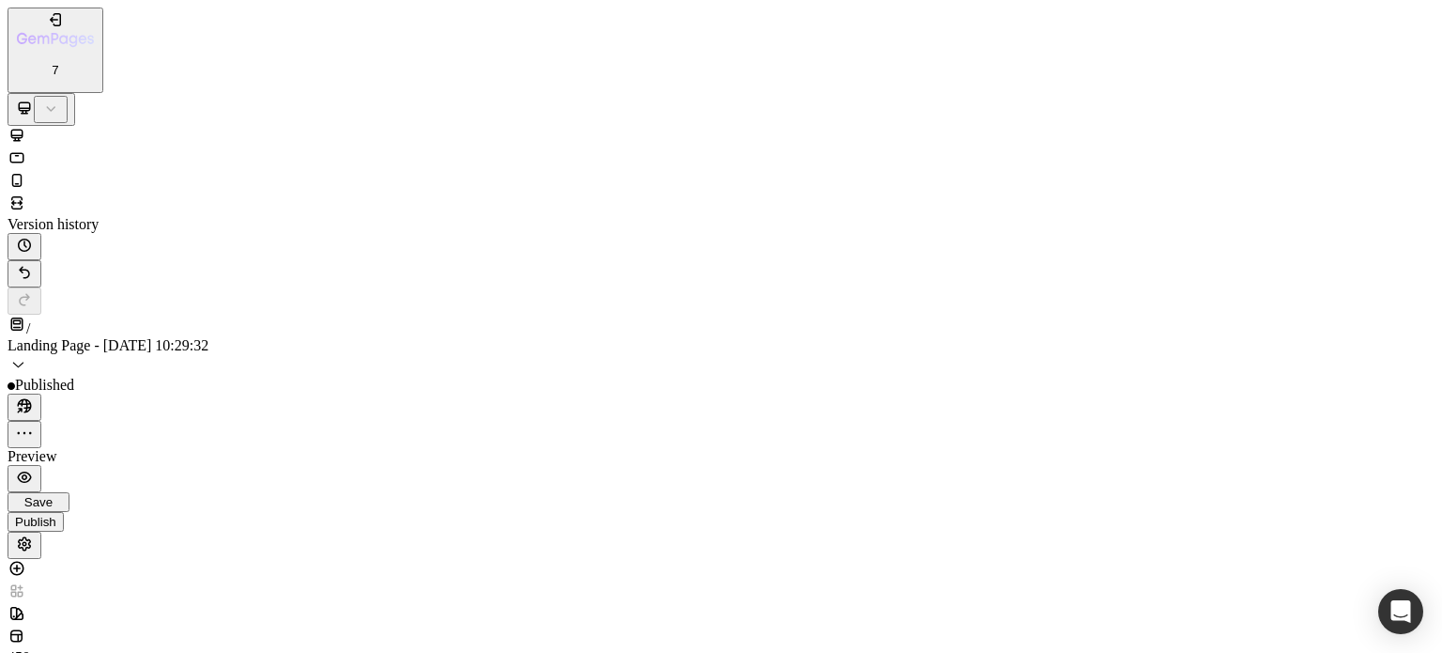
click at [23, 174] on icon at bounding box center [17, 180] width 10 height 13
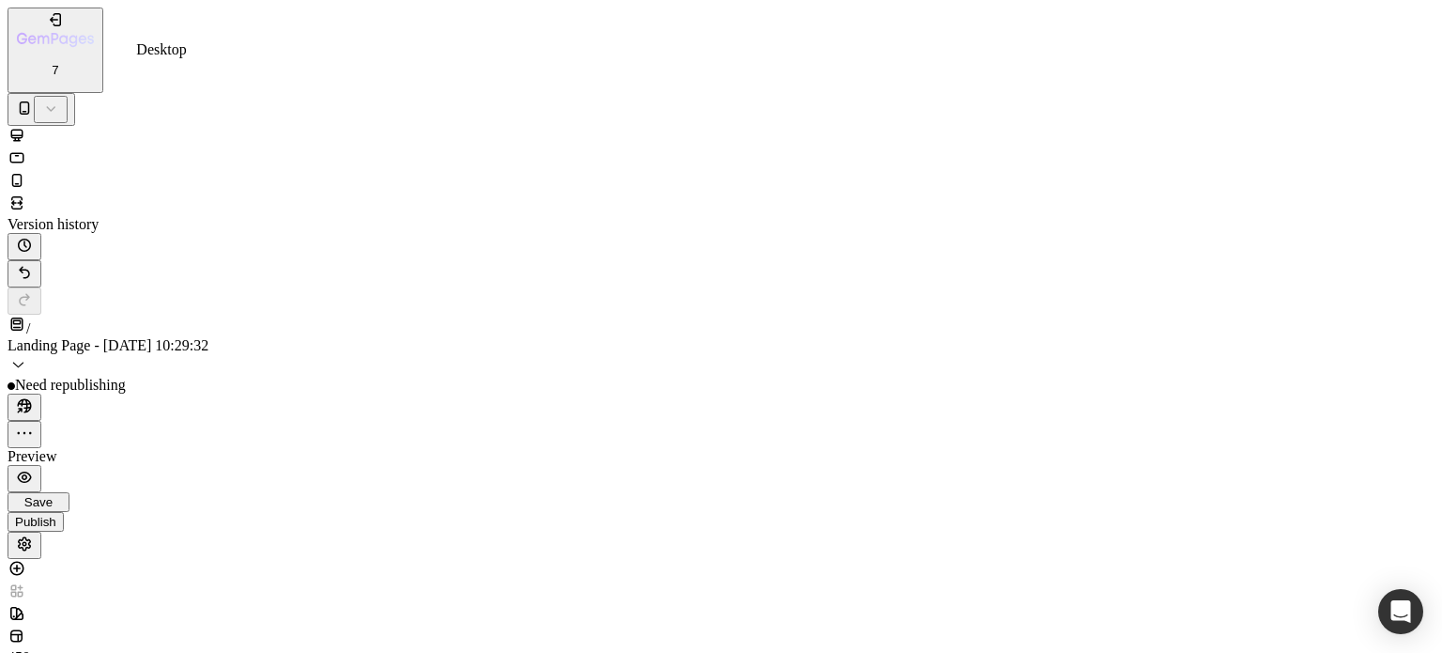
click at [26, 126] on icon at bounding box center [17, 135] width 19 height 19
type input "16"
click at [53, 495] on span "Save" at bounding box center [38, 502] width 28 height 14
click at [56, 522] on div "Publish" at bounding box center [35, 529] width 41 height 14
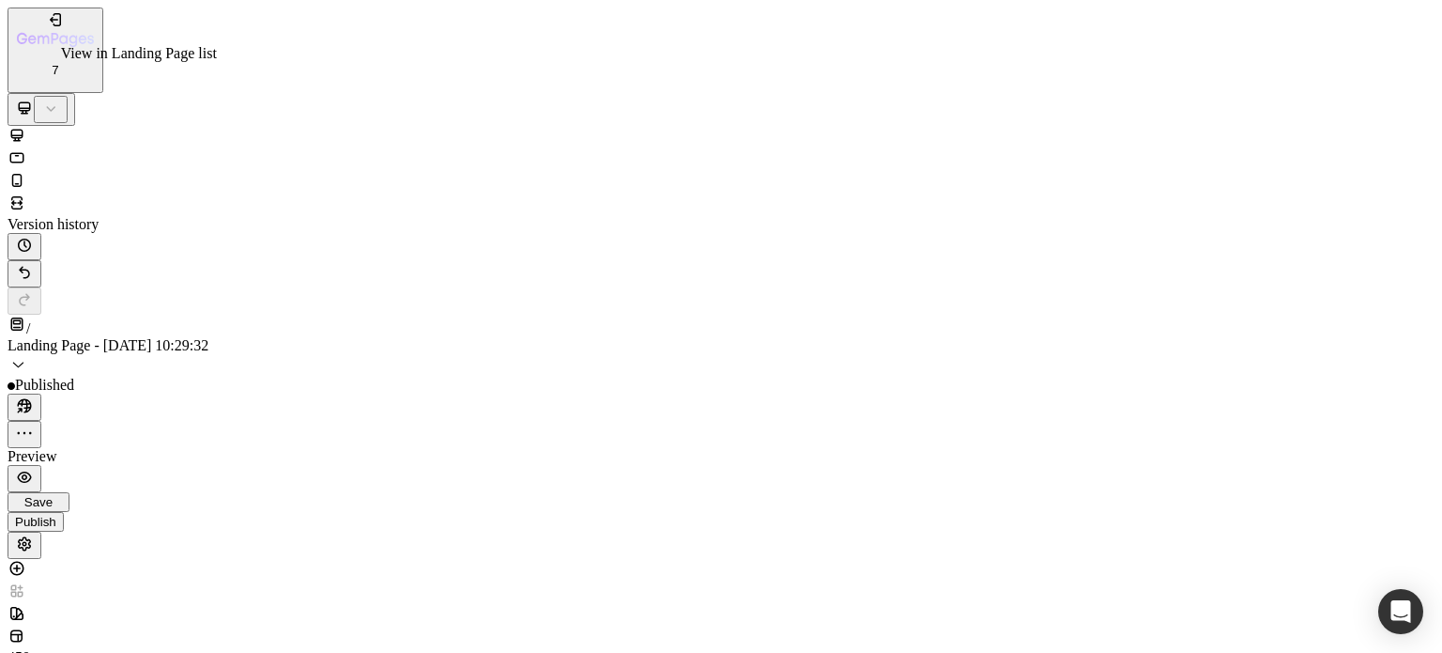
click at [208, 337] on span "Landing Page - Aug 17, 10:29:32" at bounding box center [108, 345] width 201 height 16
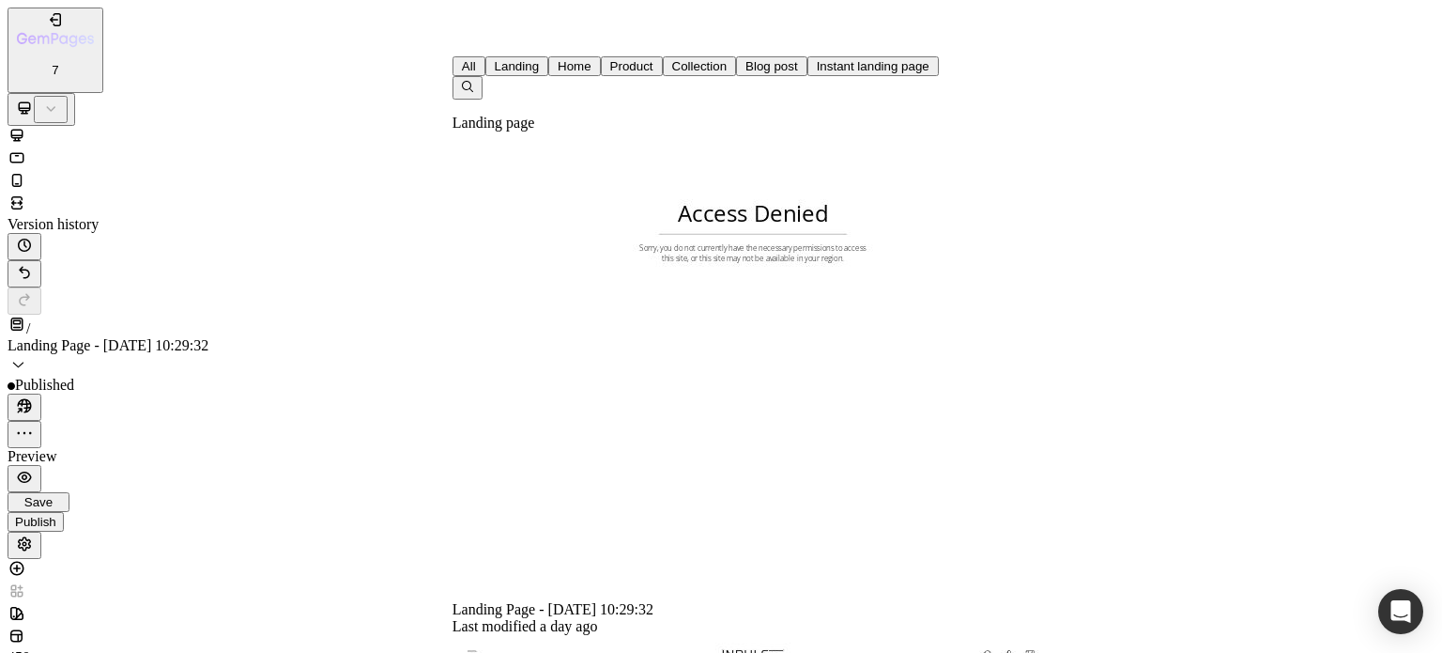
click at [558, 70] on div "Home" at bounding box center [575, 66] width 34 height 14
click at [479, 618] on div "Last modified a minute ago" at bounding box center [753, 626] width 601 height 17
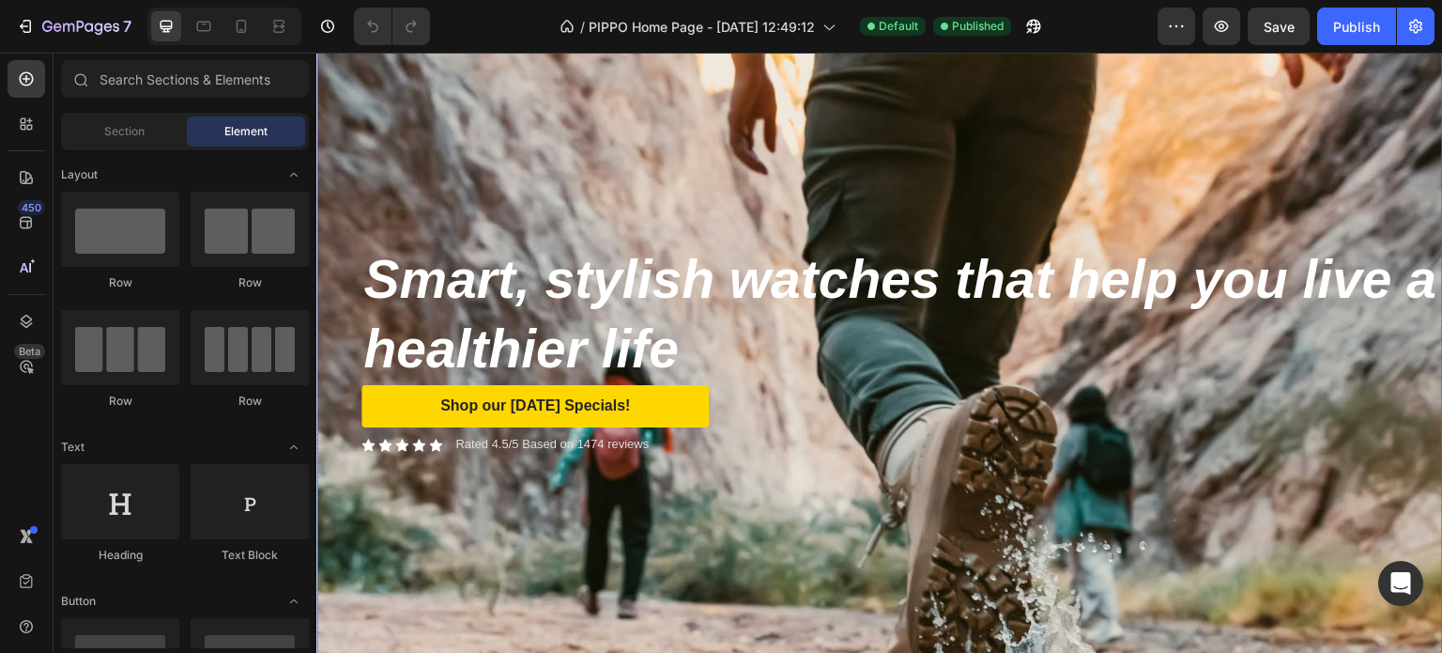
scroll to position [469, 0]
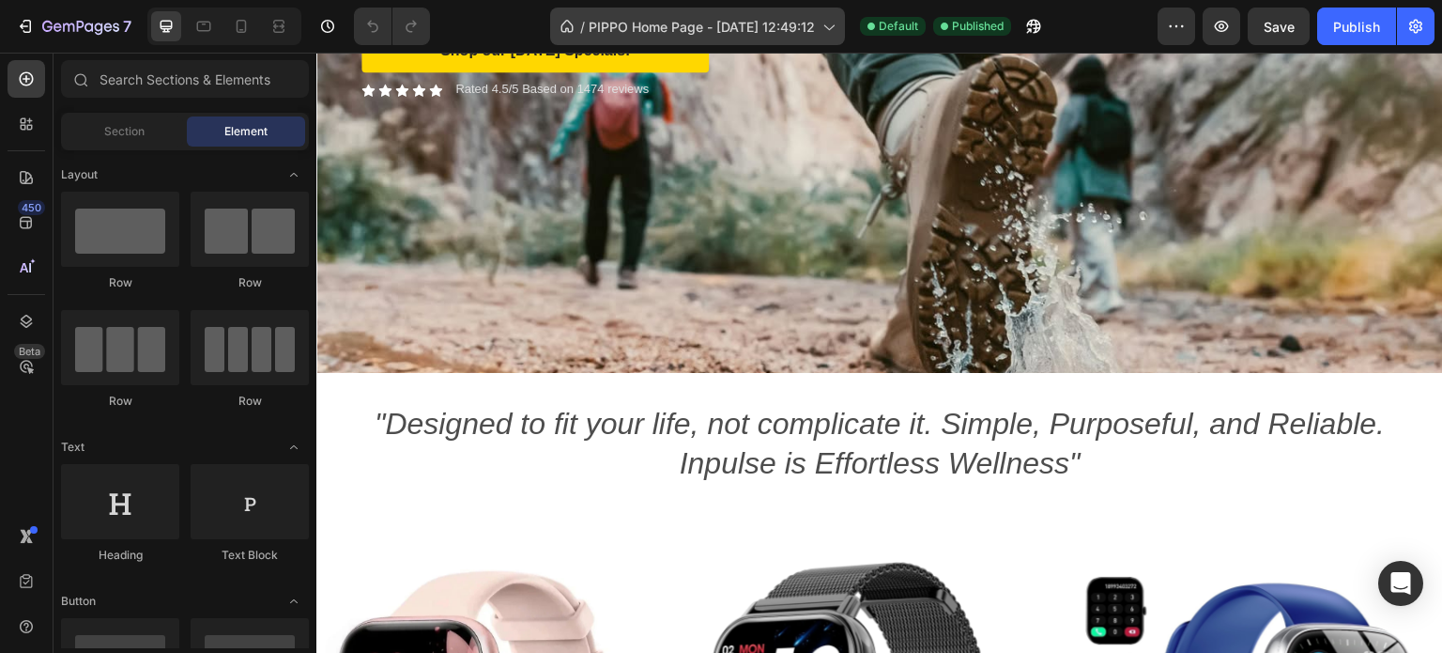
click at [681, 30] on span "PIPPO Home Page - Jul 26, 12:49:12" at bounding box center [702, 27] width 226 height 20
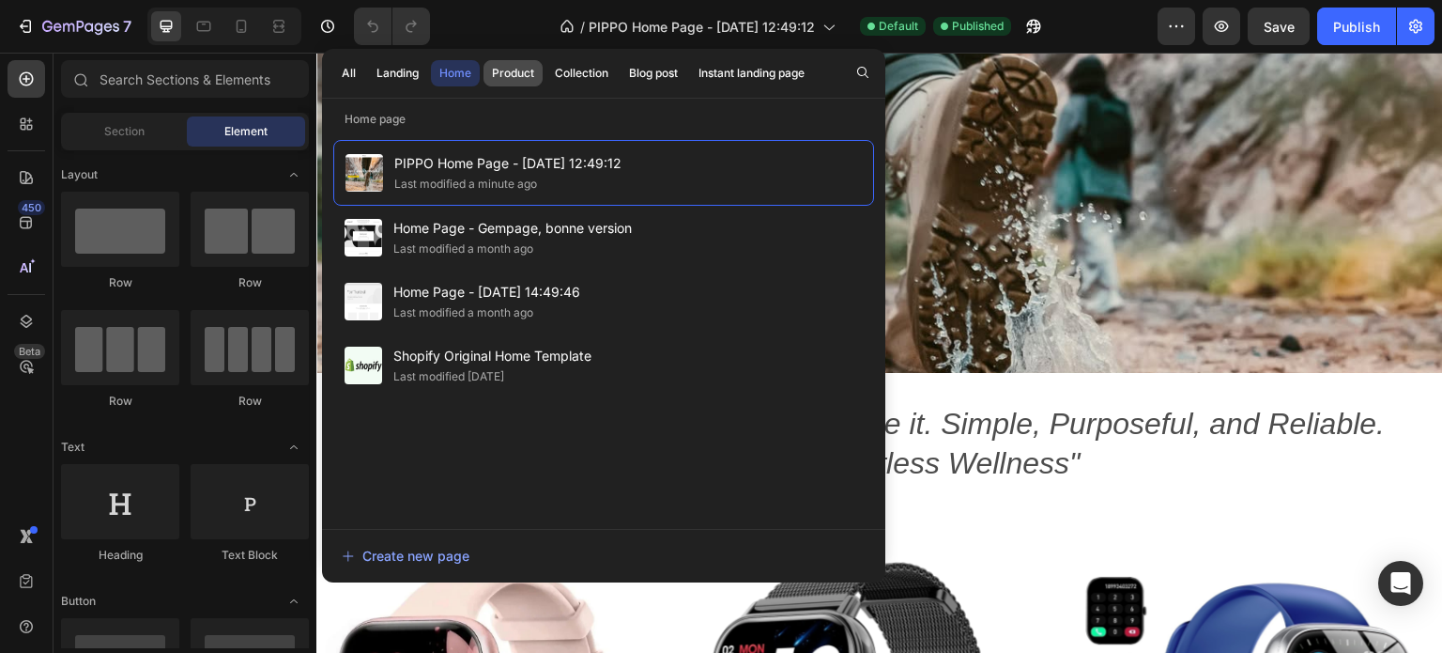
click at [507, 80] on div "Product" at bounding box center [513, 73] width 42 height 17
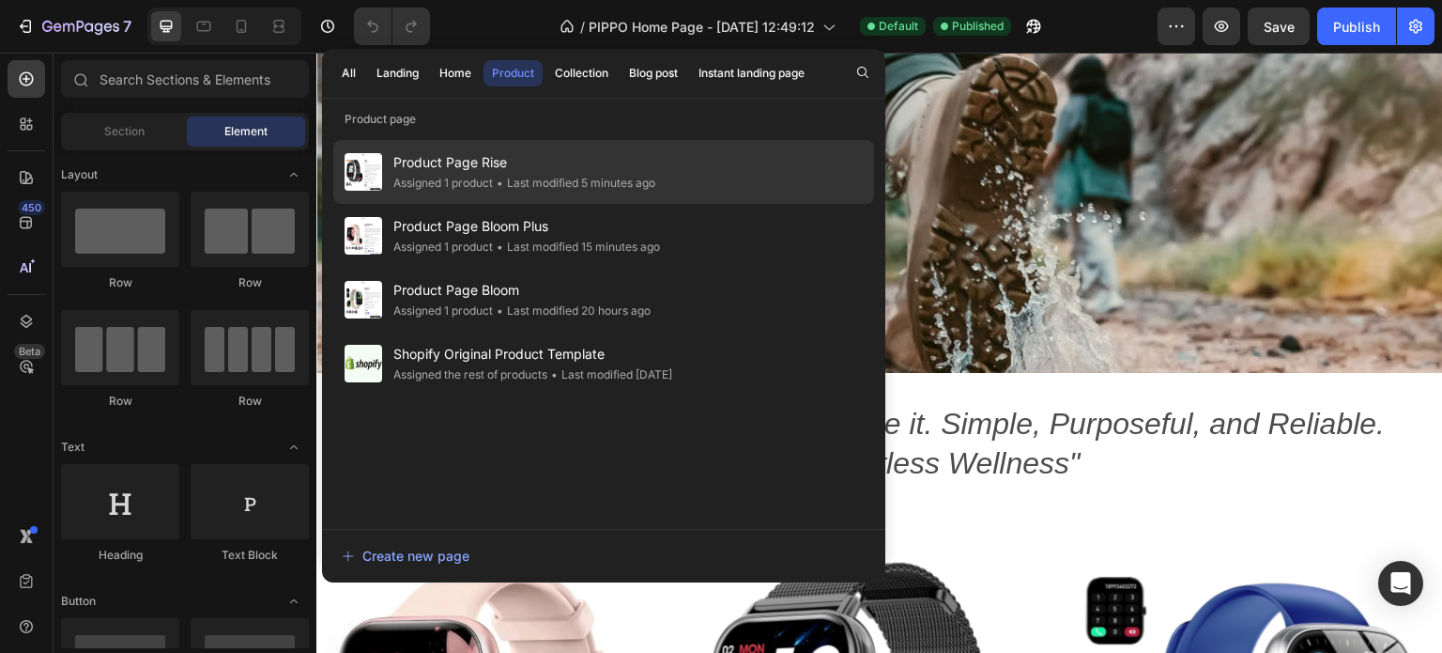
click at [460, 177] on div "Assigned 1 product" at bounding box center [443, 183] width 100 height 19
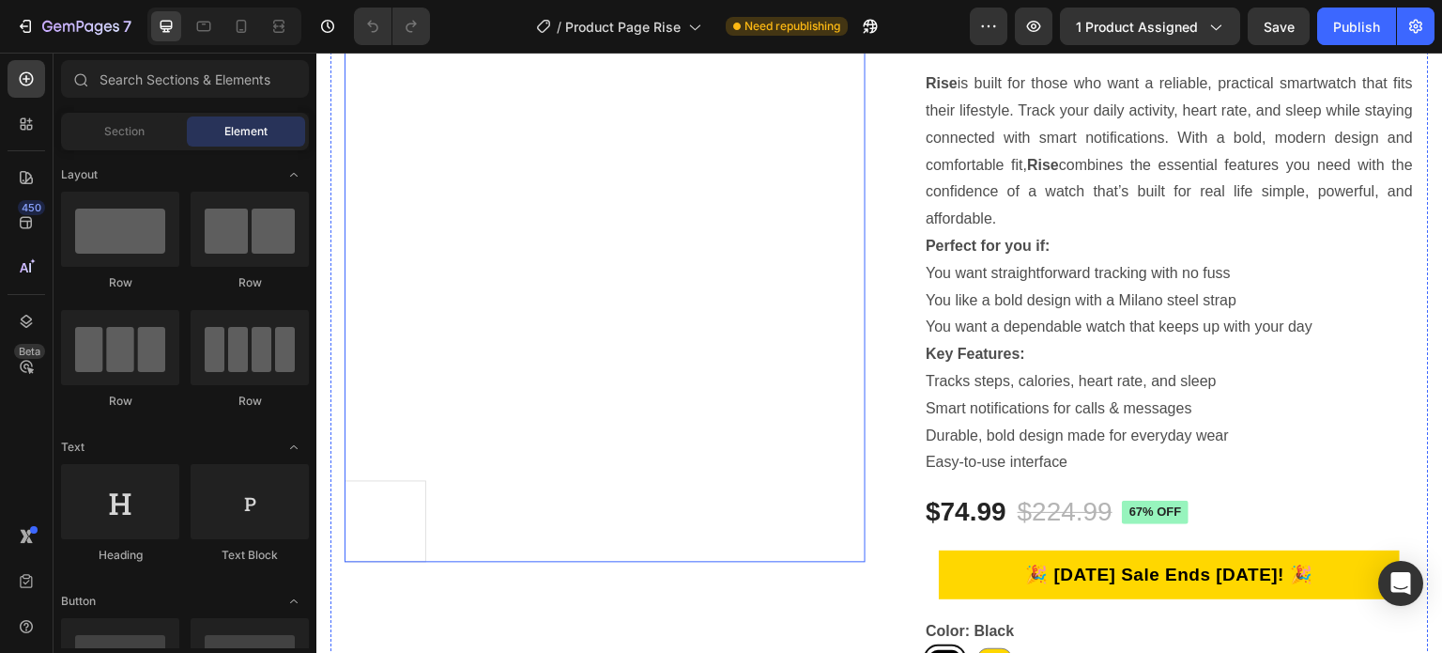
scroll to position [188, 0]
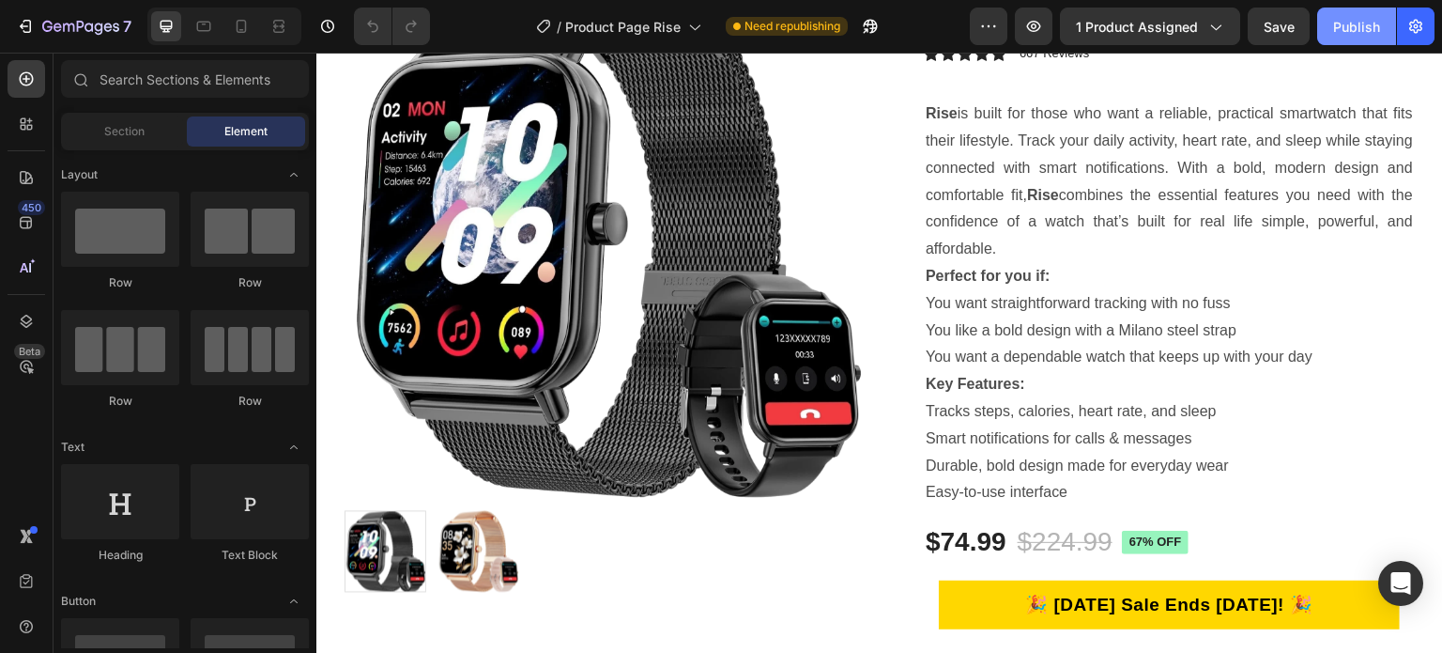
click at [1338, 28] on div "Publish" at bounding box center [1356, 27] width 47 height 20
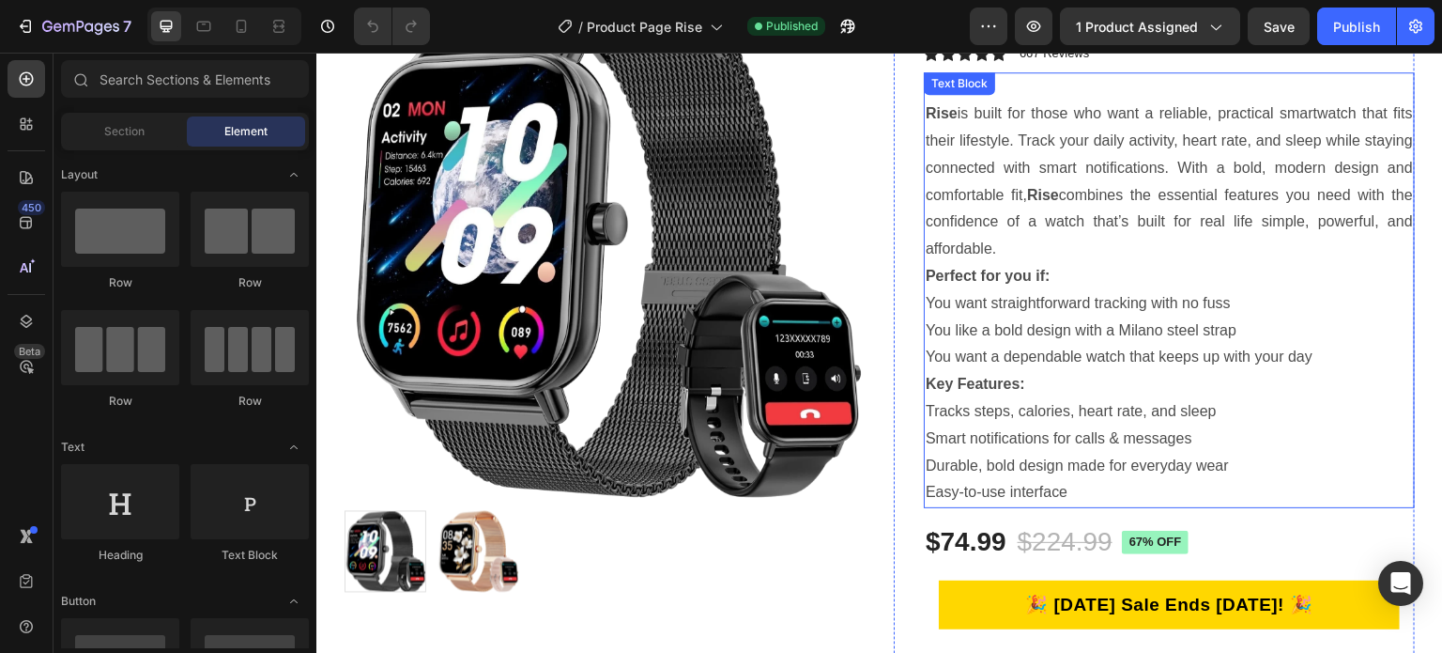
click at [1227, 467] on p "Durable, bold design made for everyday wear" at bounding box center [1169, 466] width 487 height 27
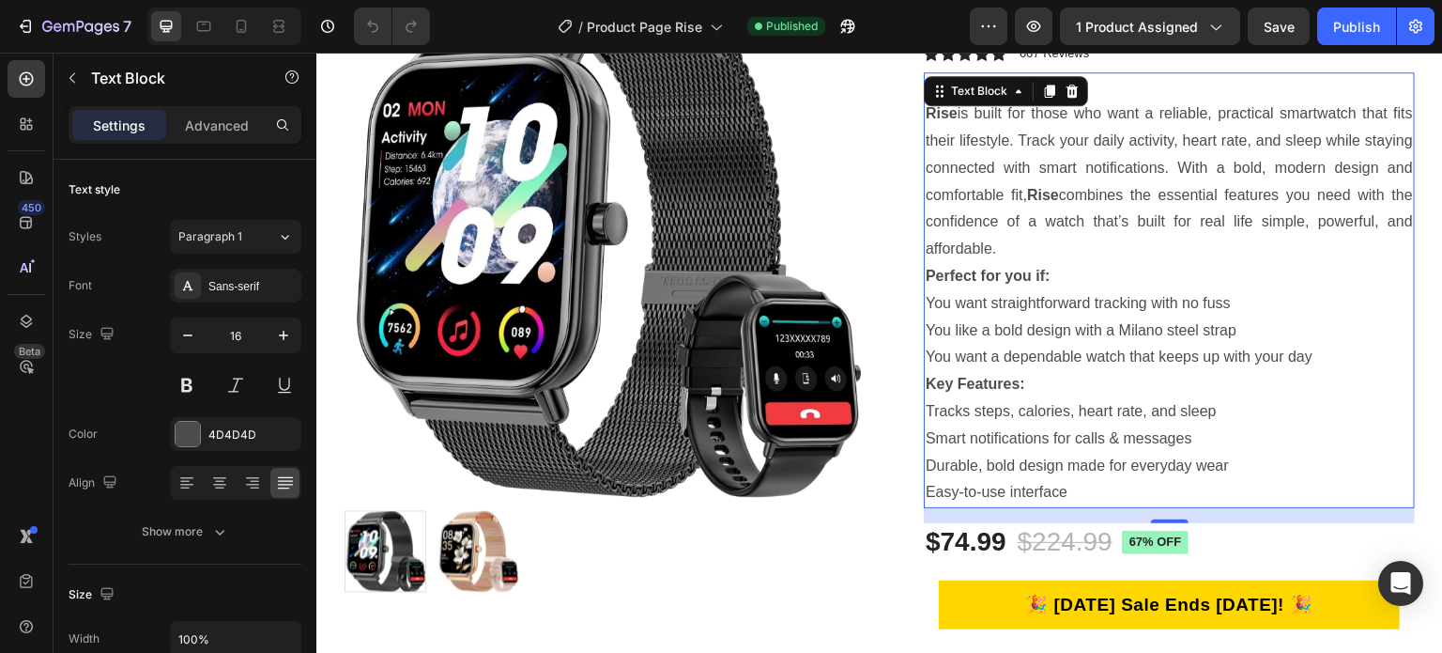
click at [1227, 467] on p "Durable, bold design made for everyday wear" at bounding box center [1169, 466] width 487 height 27
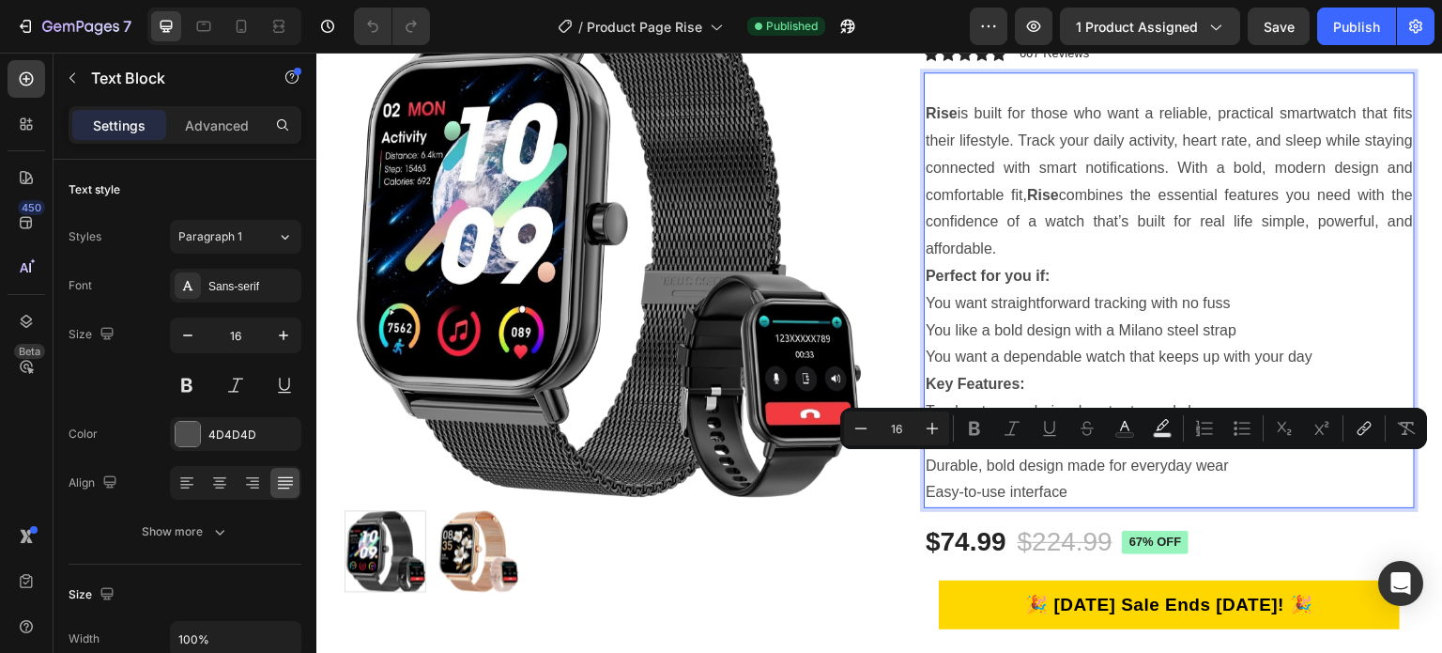
click at [1219, 464] on p "Durable, bold design made for everyday wear" at bounding box center [1169, 466] width 487 height 27
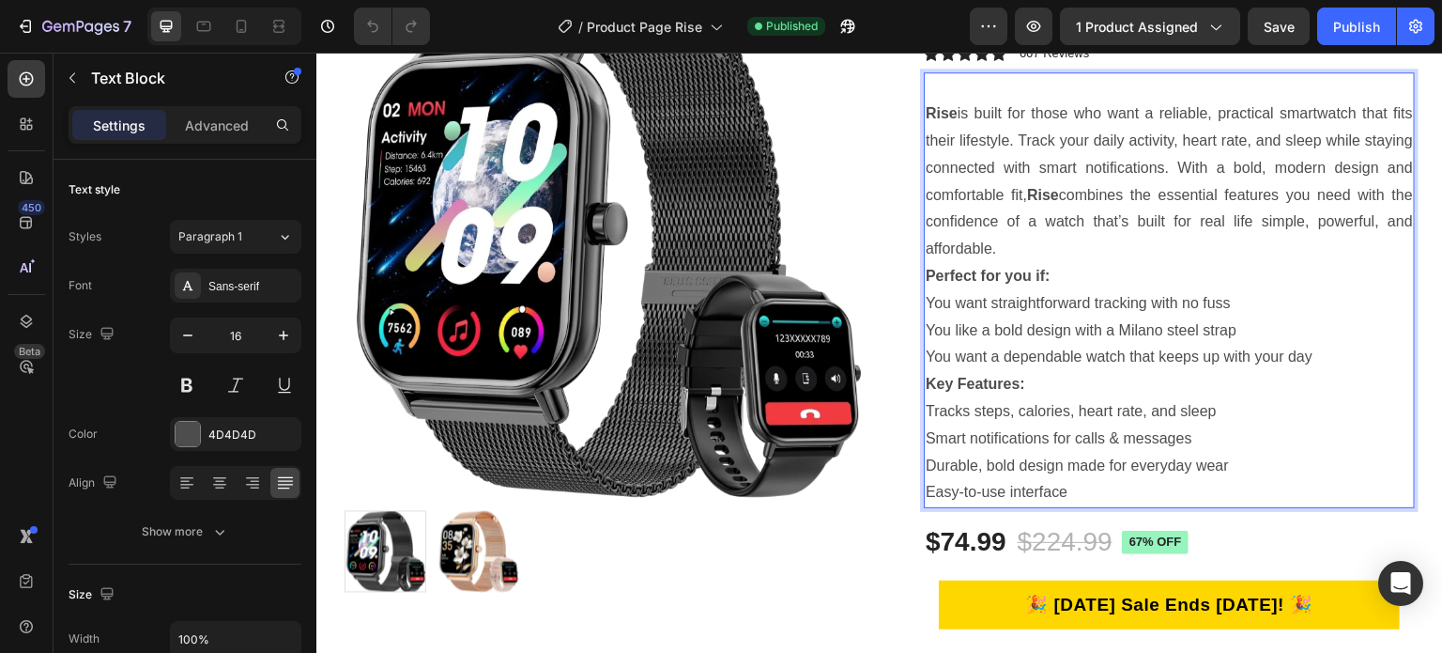
click at [1225, 467] on p "Durable, bold design made for everyday wear" at bounding box center [1169, 466] width 487 height 27
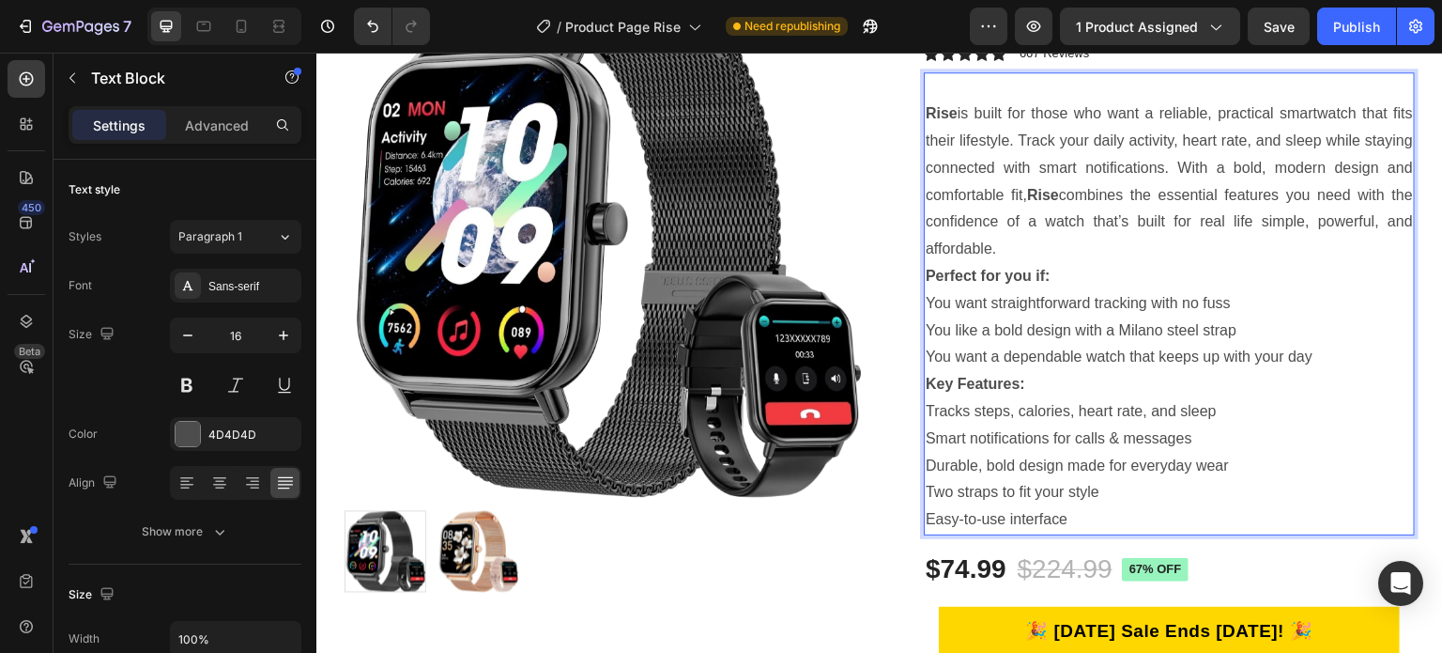
click at [945, 496] on p "Two straps to fit your style" at bounding box center [1169, 492] width 487 height 27
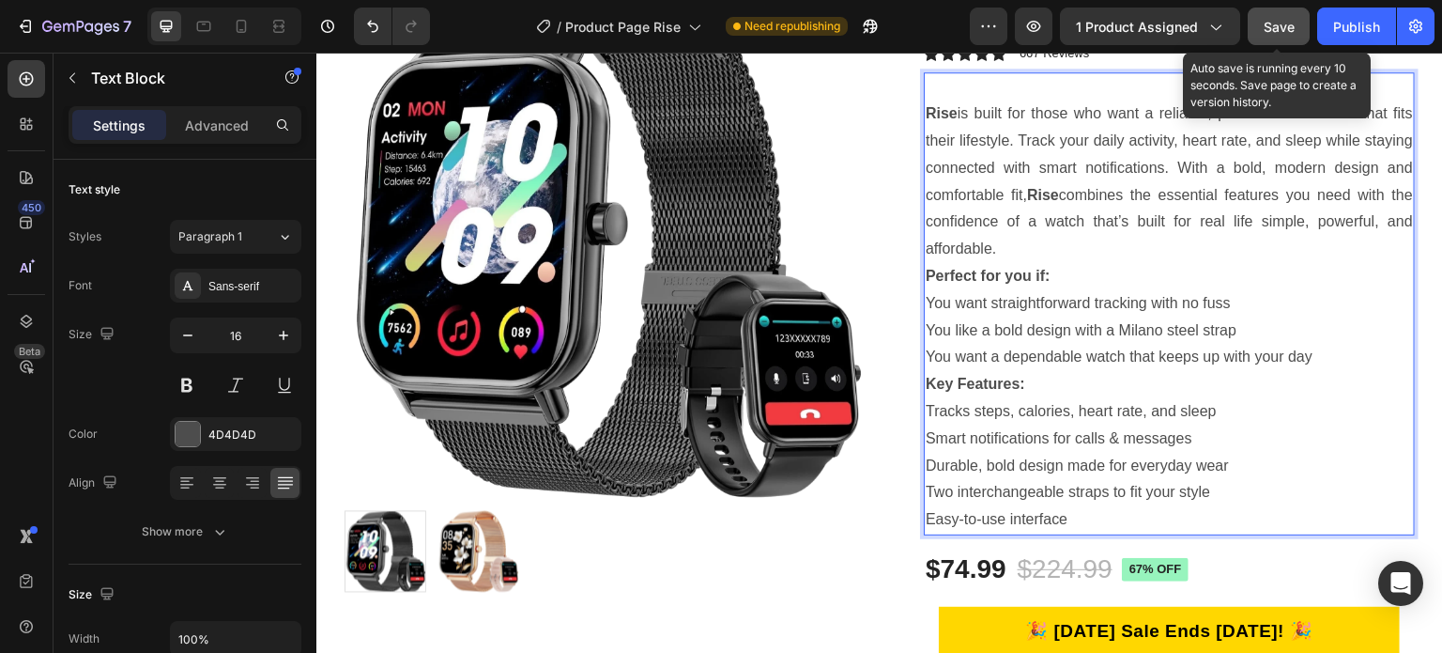
click at [1292, 29] on span "Save" at bounding box center [1279, 27] width 31 height 16
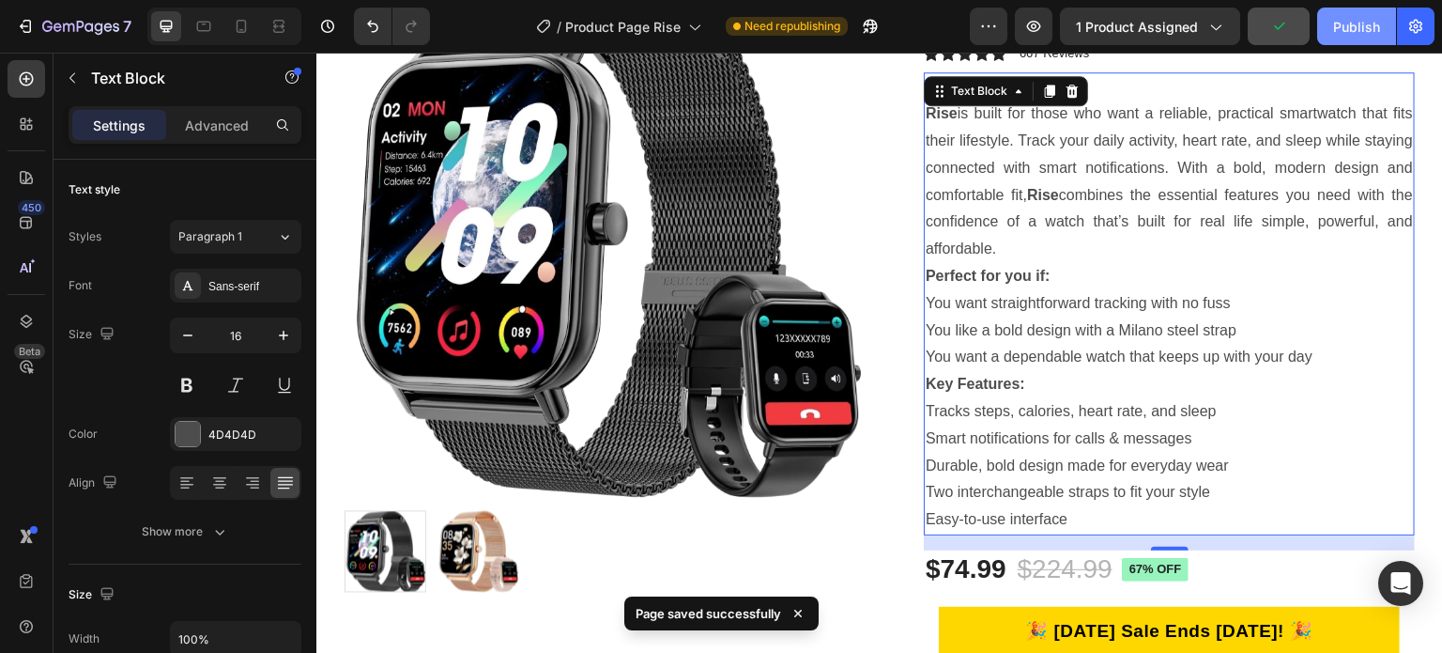
click at [1351, 19] on div "Publish" at bounding box center [1356, 27] width 47 height 20
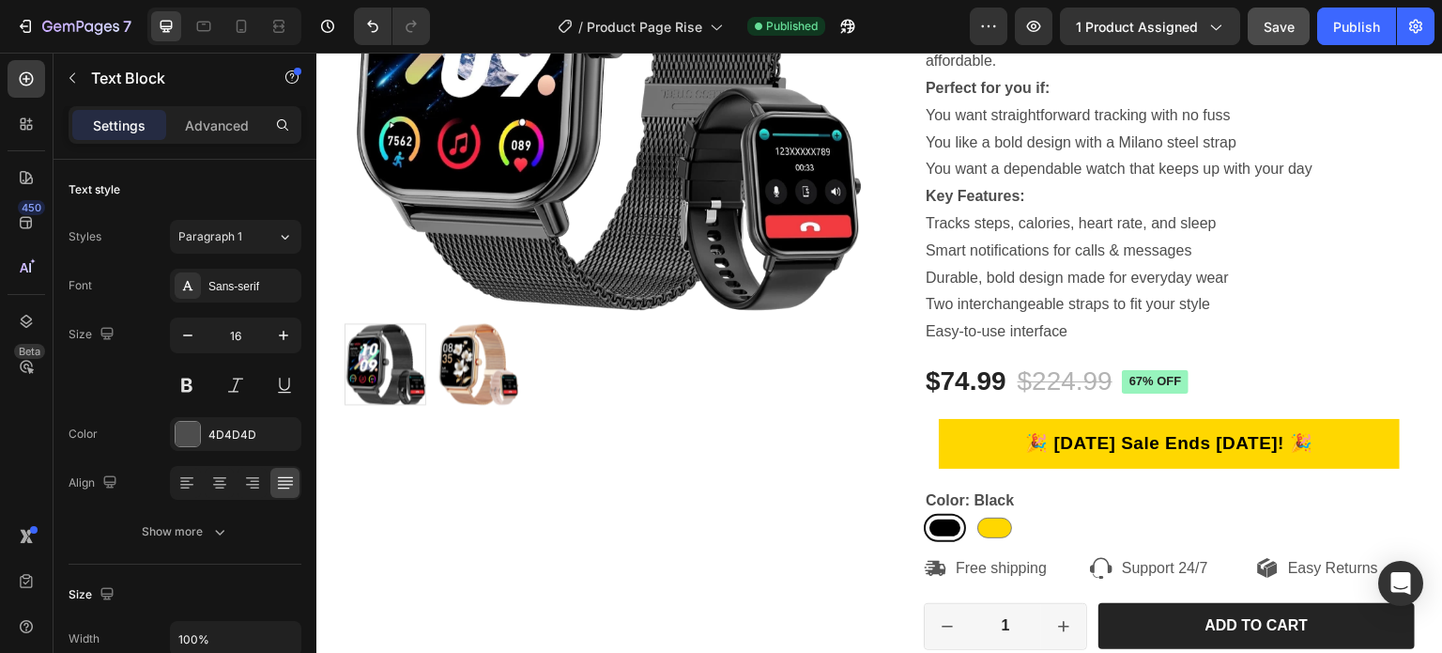
scroll to position [0, 0]
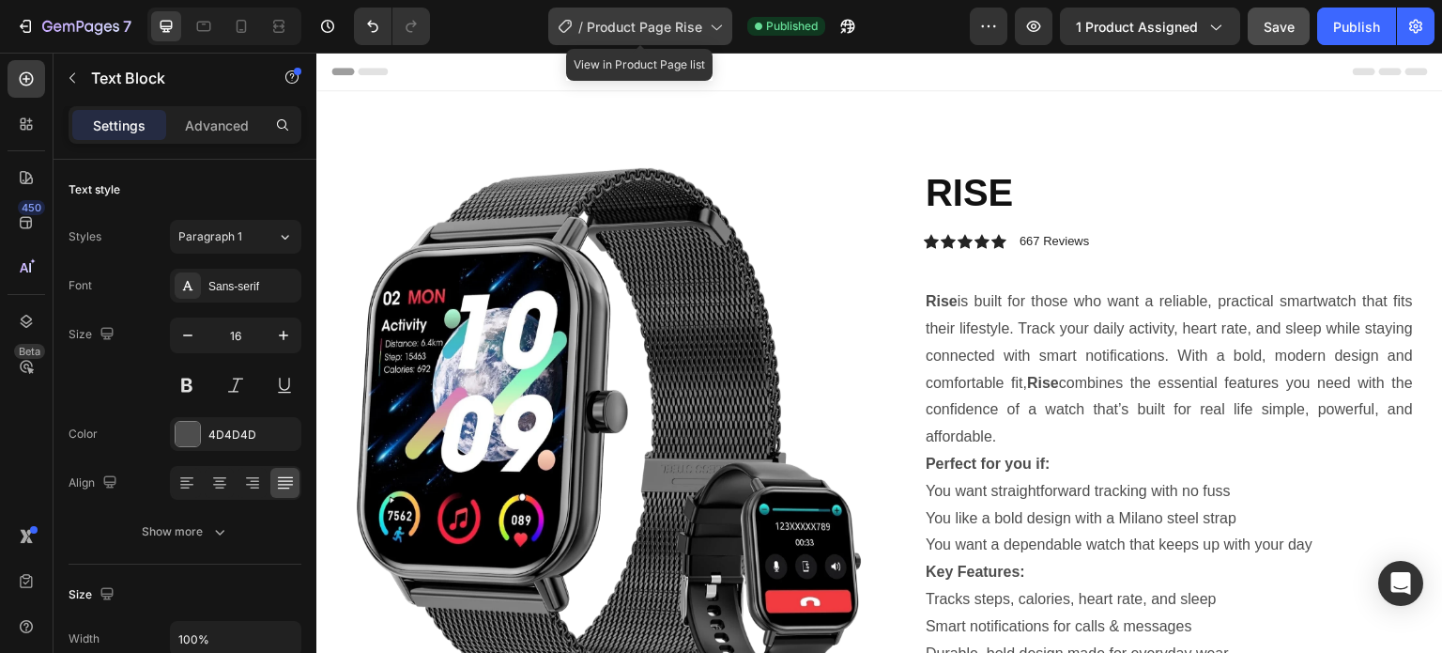
click at [676, 37] on div "/ Product Page Rise" at bounding box center [640, 27] width 184 height 38
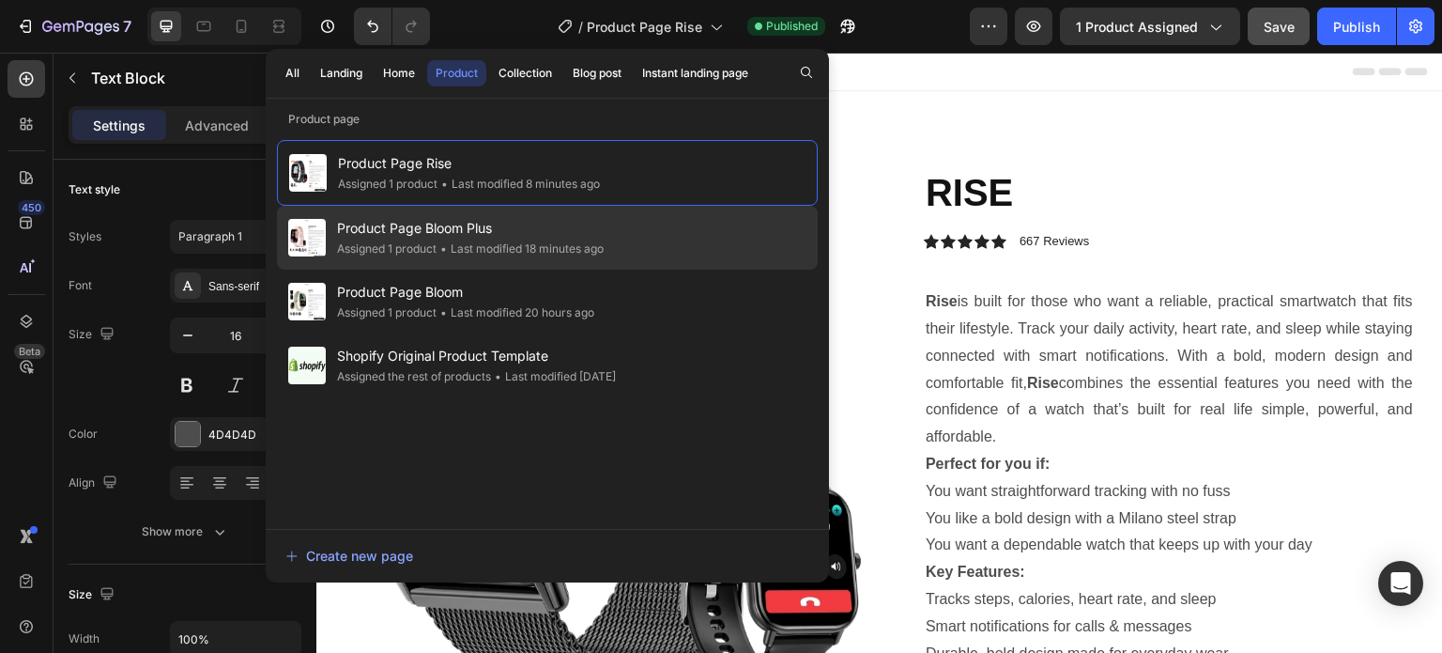
click at [490, 224] on span "Product Page Bloom Plus" at bounding box center [470, 228] width 267 height 23
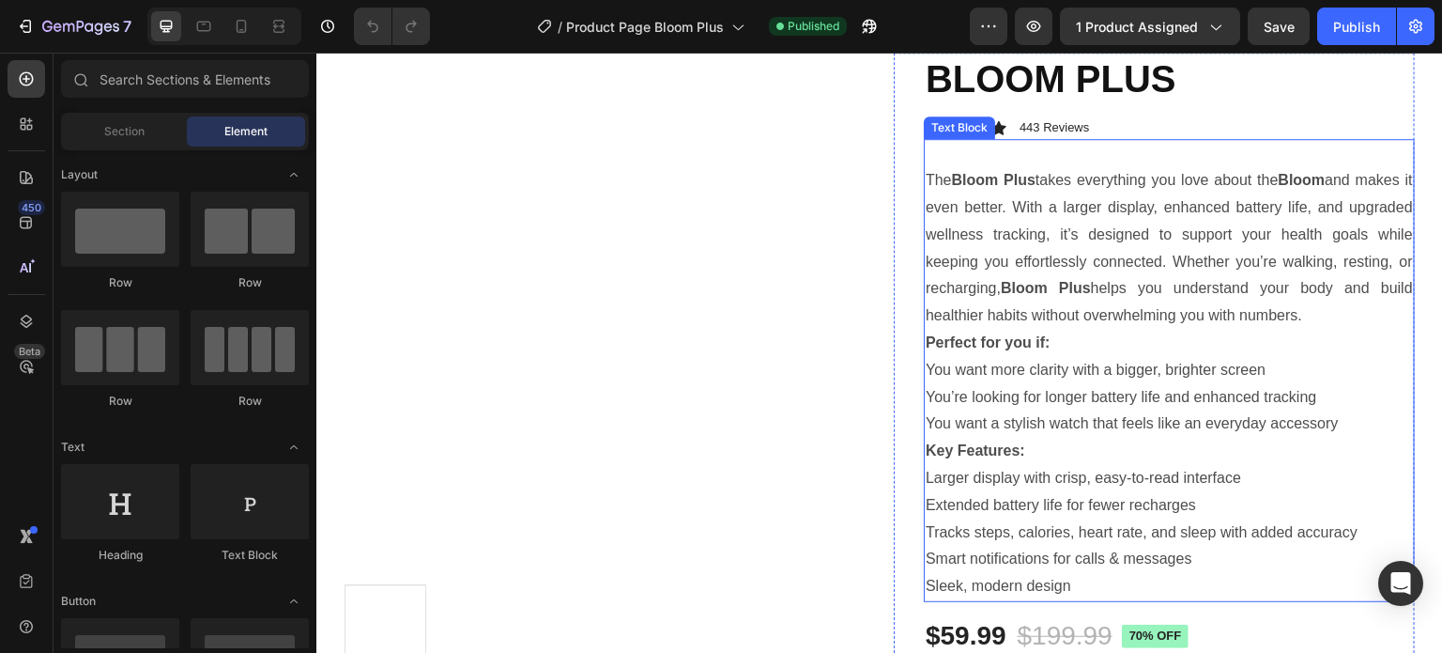
scroll to position [94, 0]
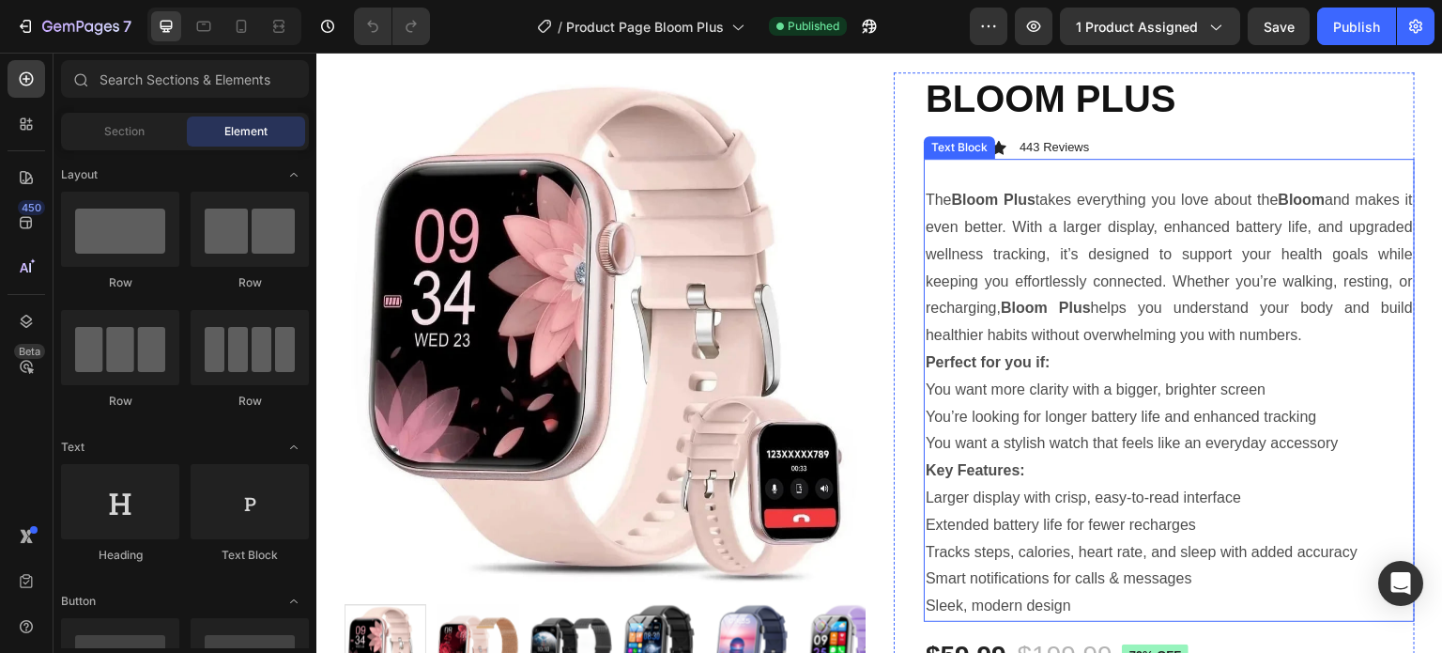
click at [1068, 391] on p "You want more clarity with a bigger, brighter screen" at bounding box center [1169, 390] width 487 height 27
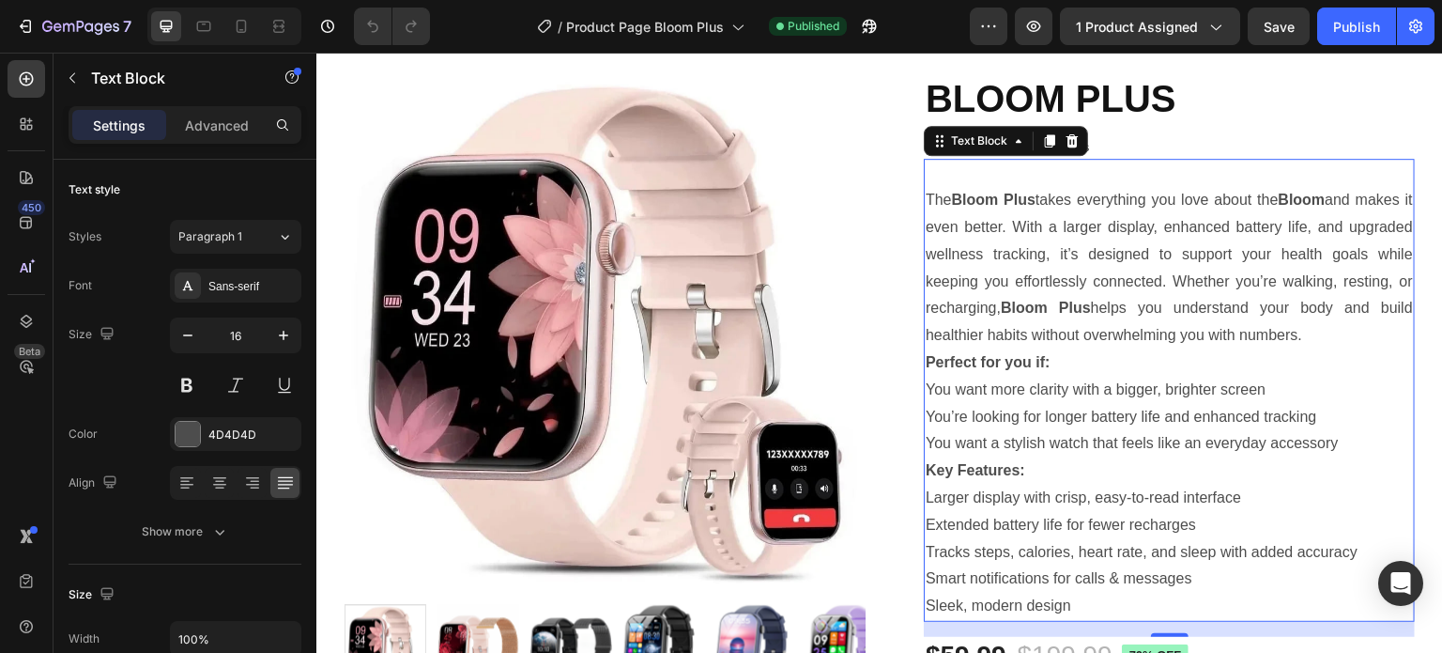
click at [1004, 441] on p "You want a stylish watch that feels like an everyday accessory" at bounding box center [1169, 443] width 487 height 27
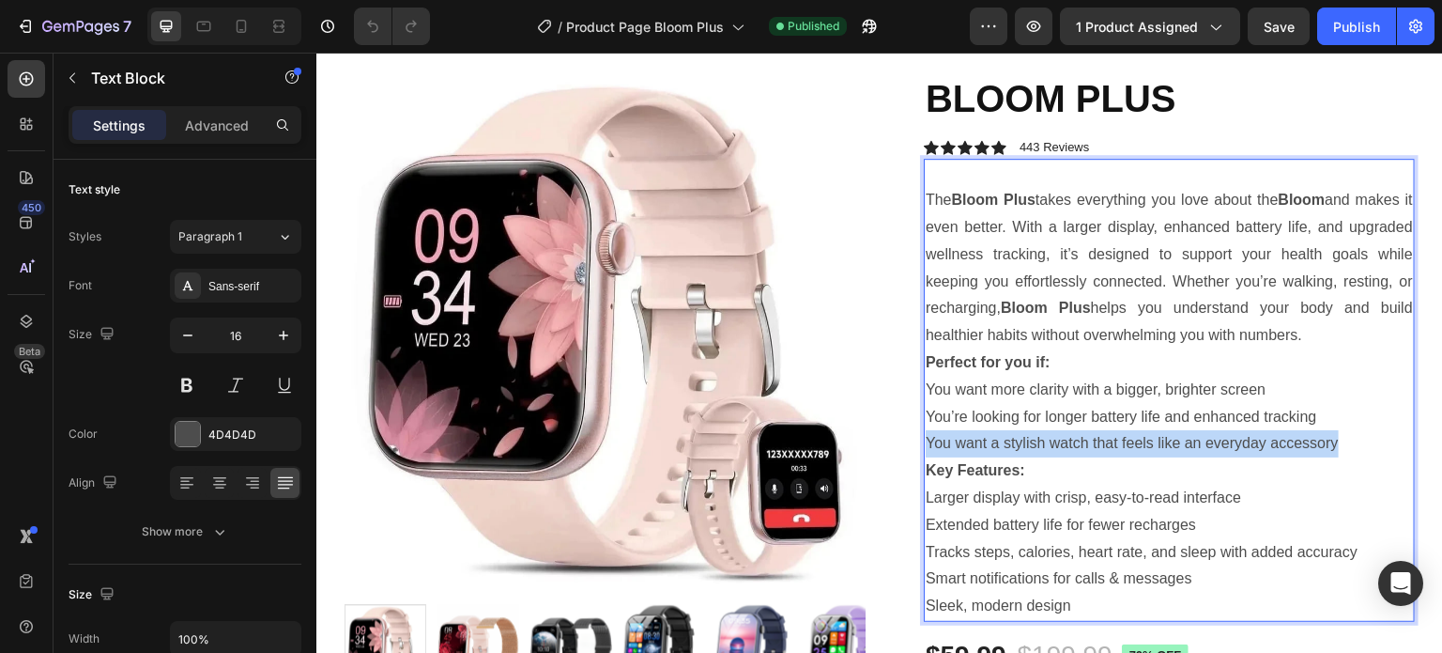
click at [1004, 441] on p "You want a stylish watch that feels like an everyday accessory" at bounding box center [1169, 443] width 487 height 27
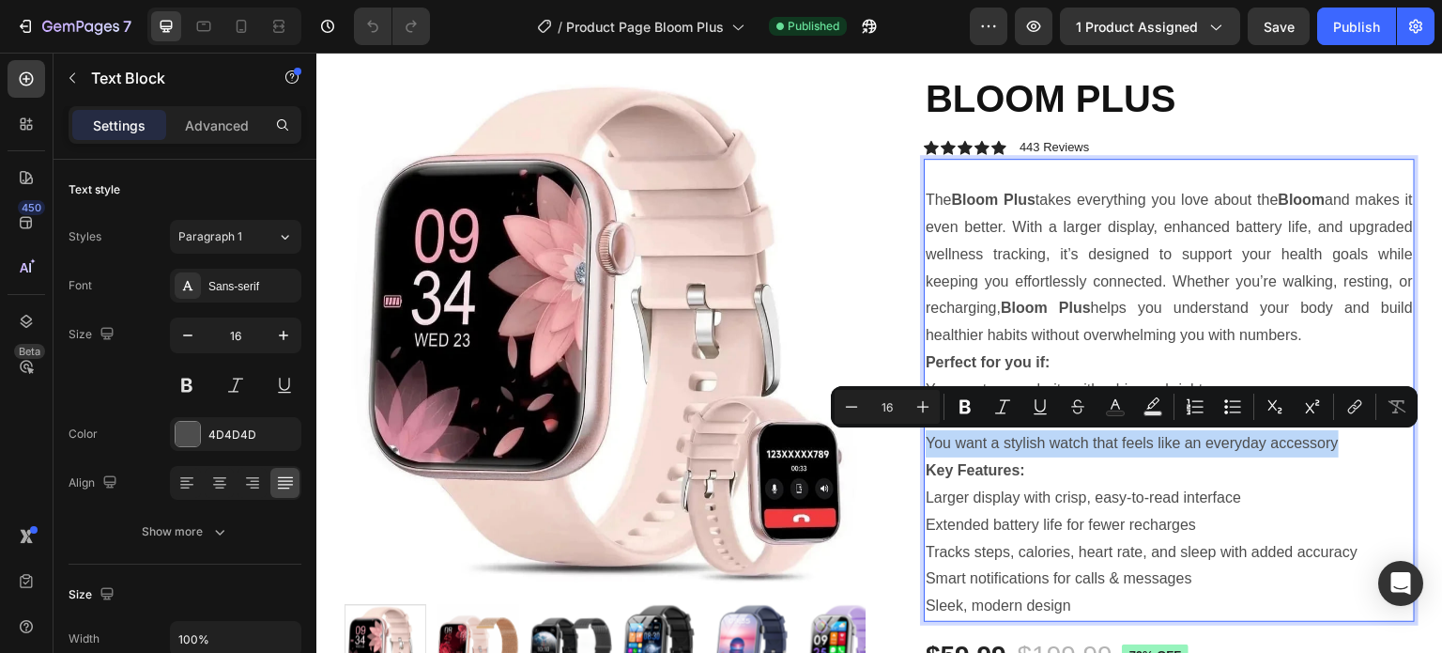
copy p "You want a stylish watch that feels like an everyday accessory"
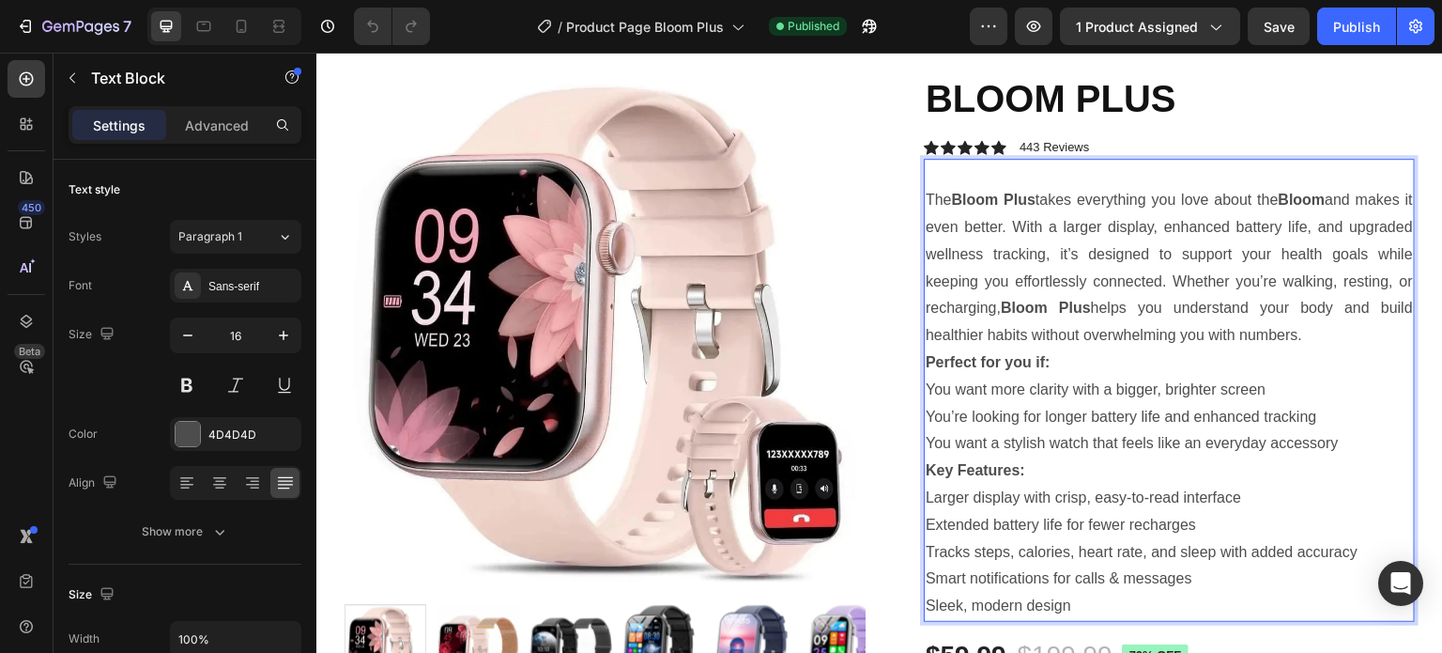
click at [1087, 364] on p "Perfect for you if:" at bounding box center [1169, 362] width 487 height 27
click at [1032, 384] on p "You want more clarity with a bigger, brighter screen" at bounding box center [1169, 390] width 487 height 27
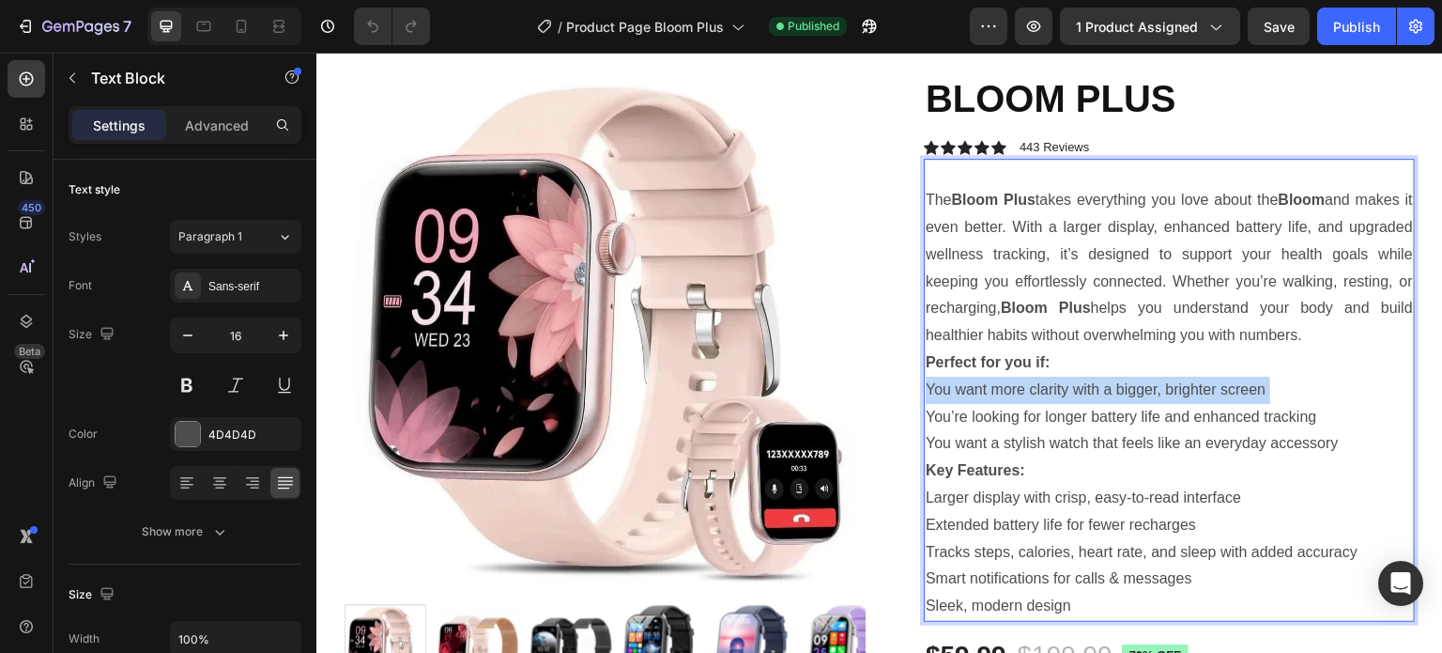
click at [1032, 384] on p "You want more clarity with a bigger, brighter screen" at bounding box center [1169, 390] width 487 height 27
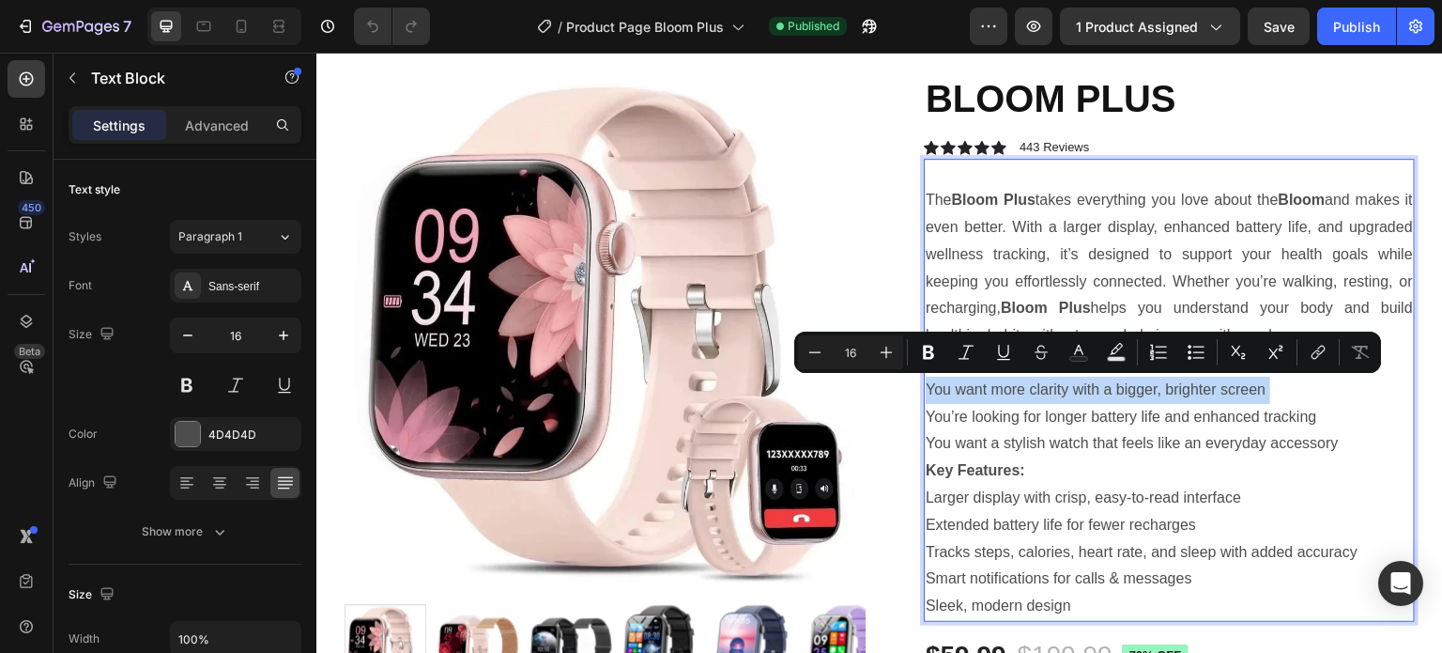
click at [1258, 396] on p "You want more clarity with a bigger, brighter screen" at bounding box center [1169, 390] width 487 height 27
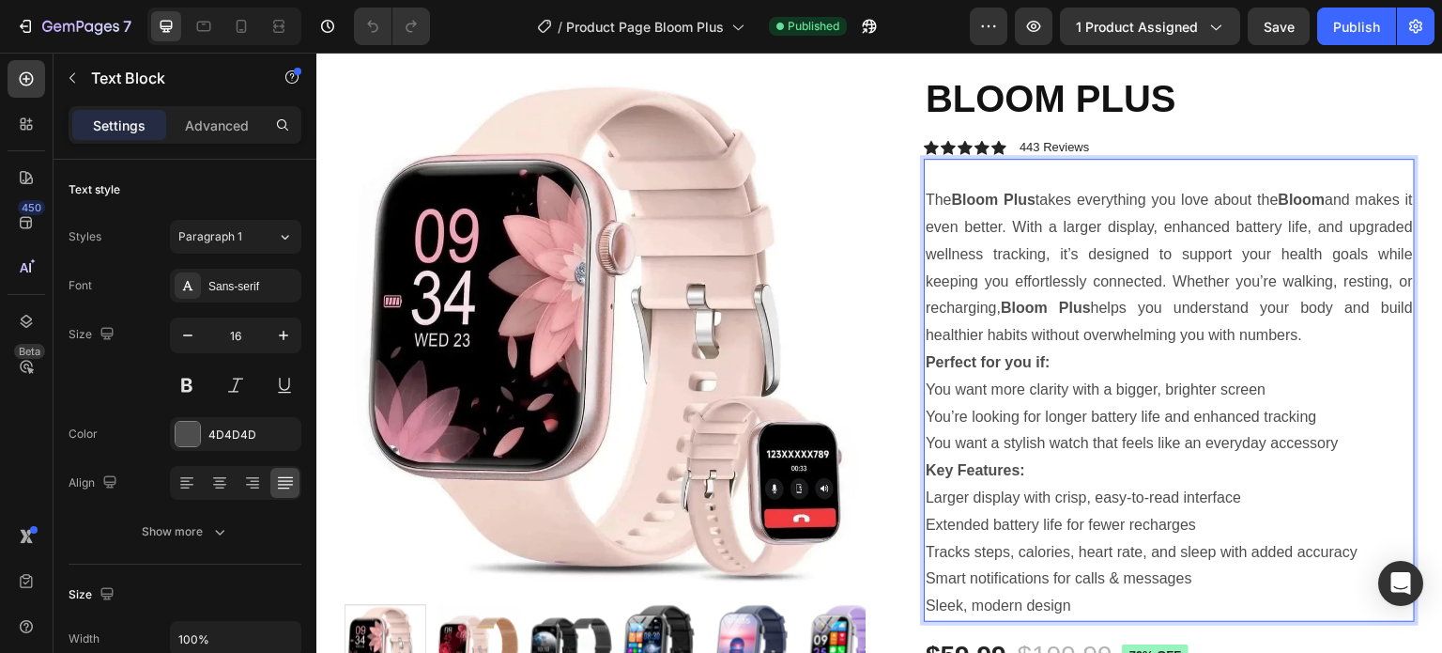
click at [1105, 364] on p "Perfect for you if:" at bounding box center [1169, 362] width 487 height 27
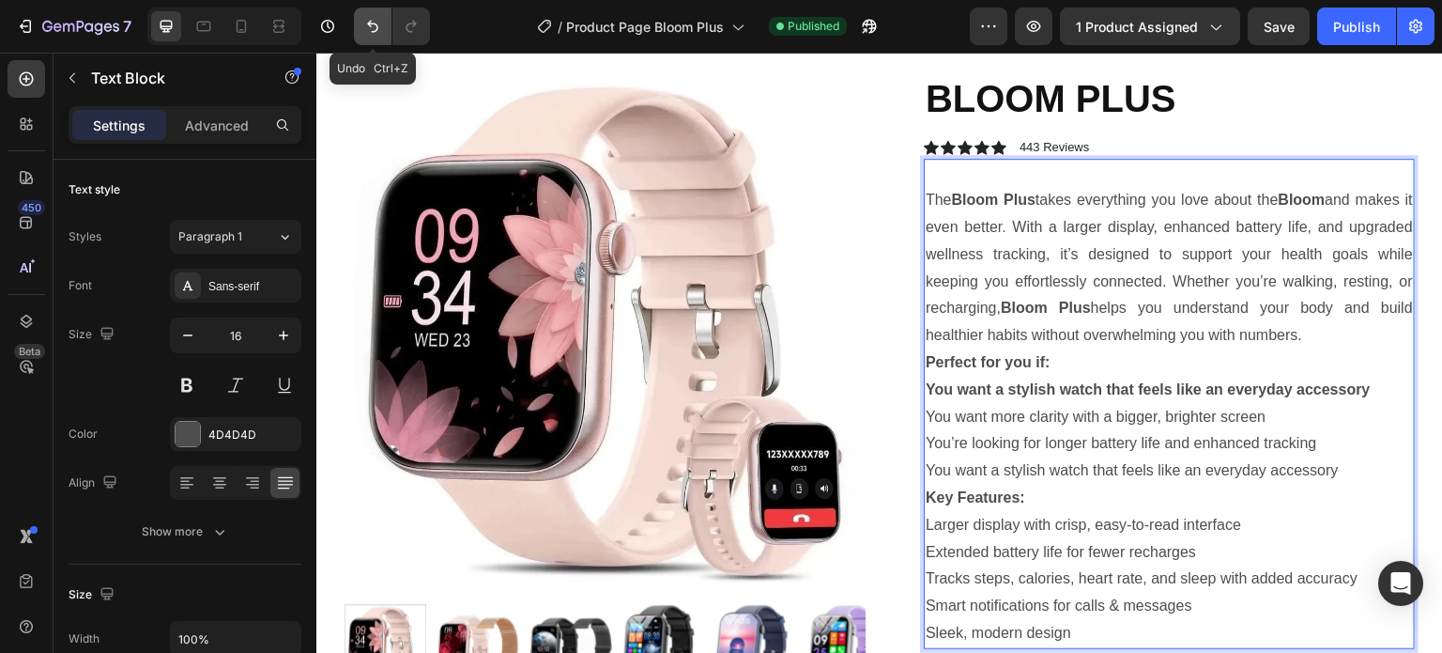
click at [369, 25] on icon "Undo/Redo" at bounding box center [372, 27] width 11 height 12
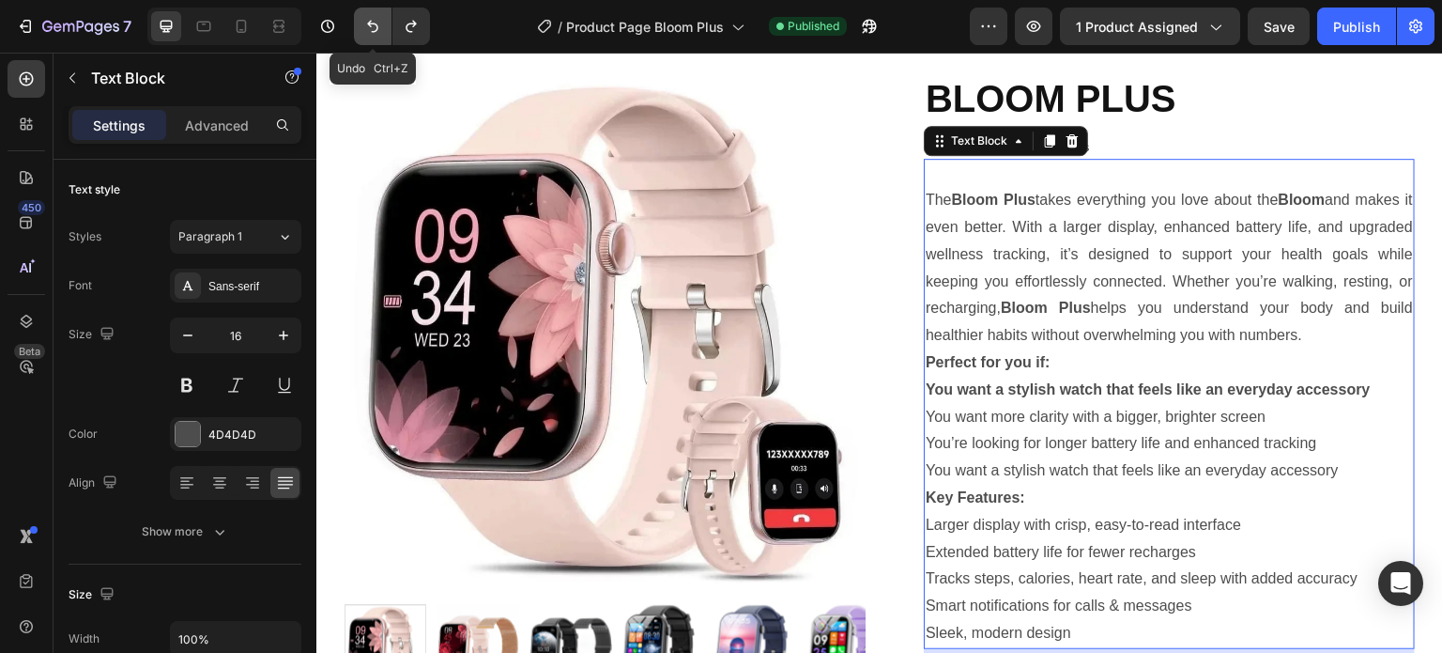
click at [373, 31] on icon "Undo/Redo" at bounding box center [372, 27] width 11 height 12
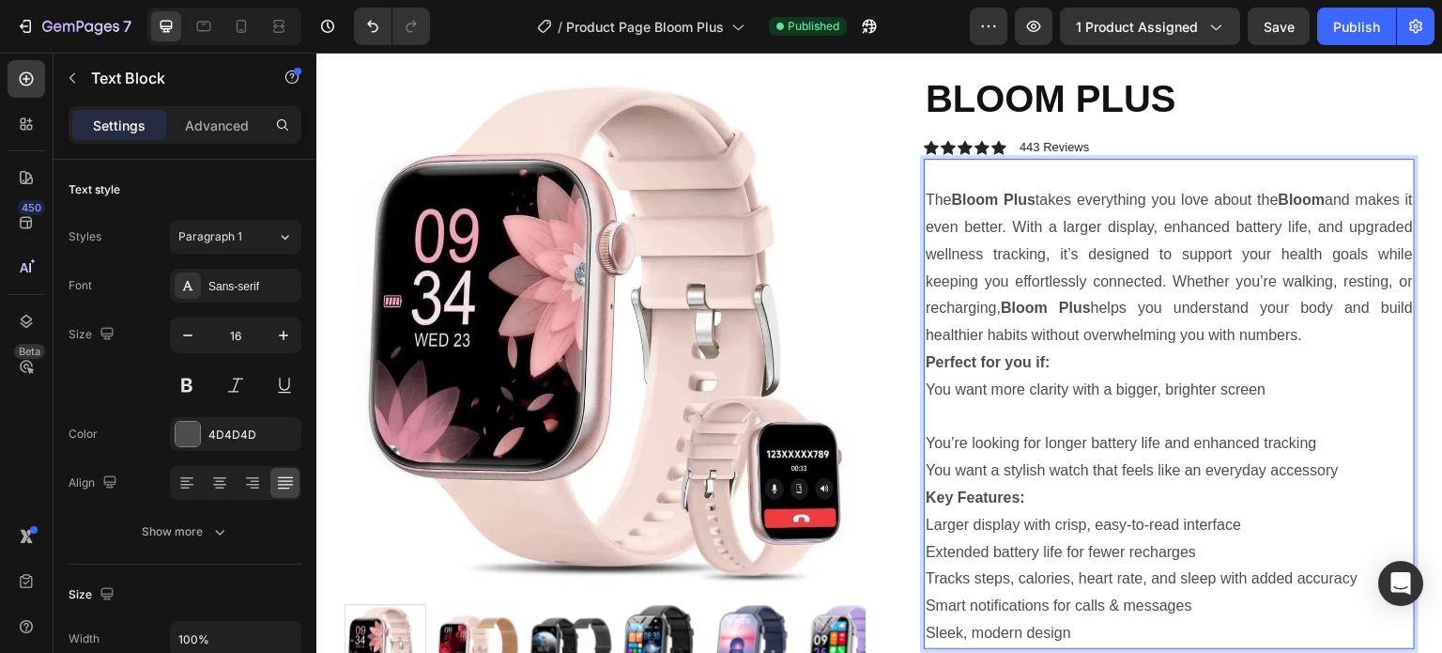
click at [926, 388] on p "You want more clarity with a bigger, brighter screen" at bounding box center [1169, 390] width 487 height 27
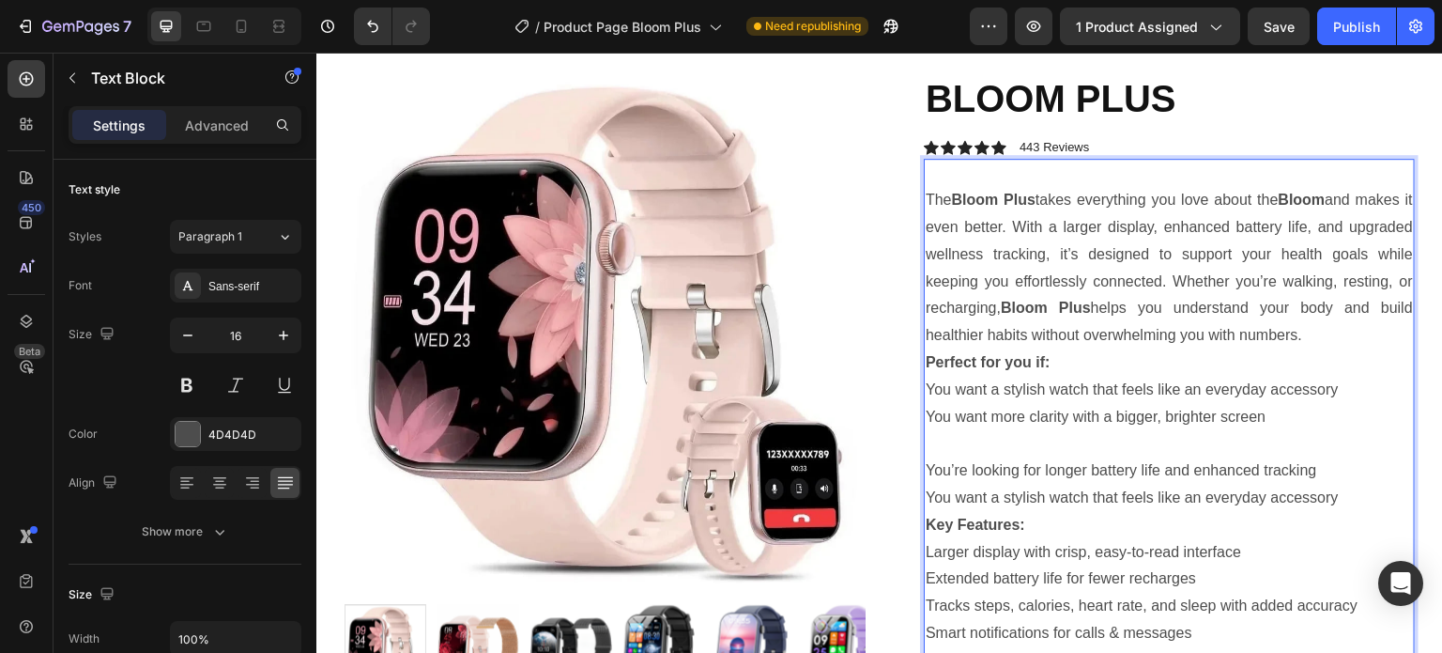
click at [938, 451] on p "Rich Text Editor. Editing area: main" at bounding box center [1169, 443] width 487 height 27
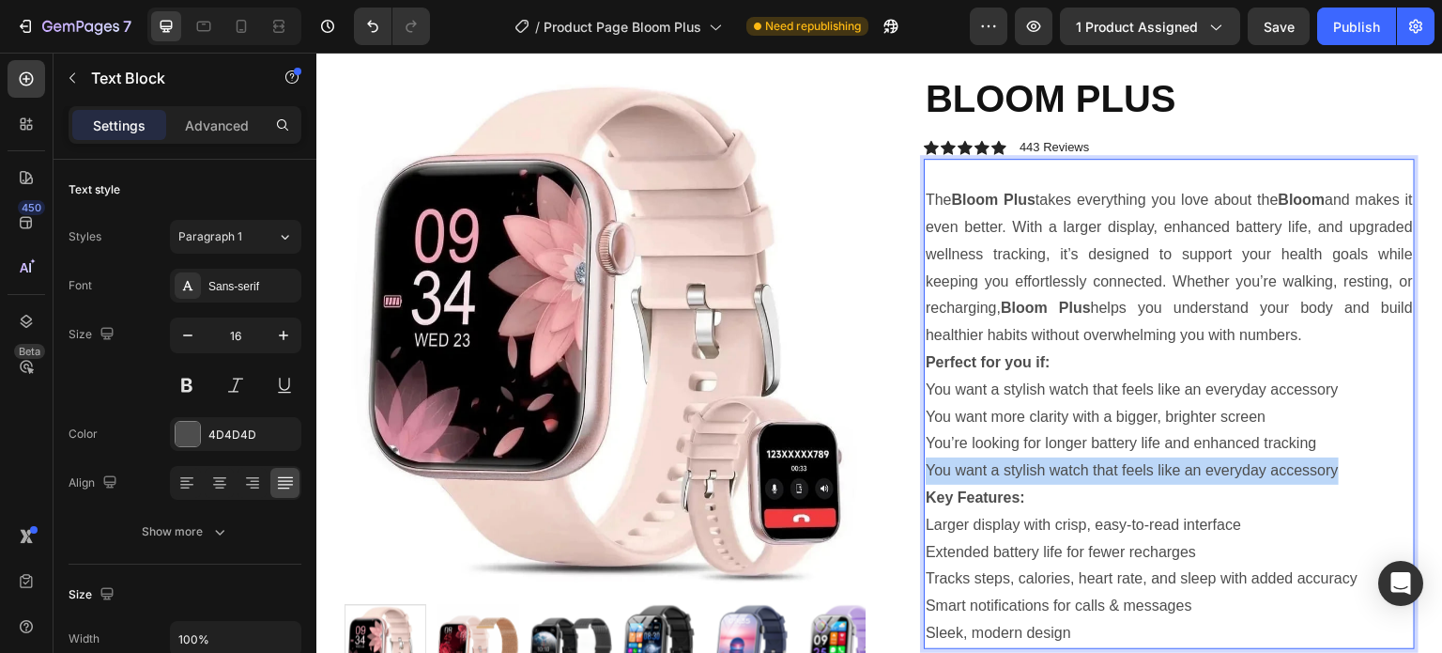
drag, startPoint x: 1333, startPoint y: 471, endPoint x: 910, endPoint y: 462, distance: 423.5
click at [910, 462] on div "BLOOM PLUS Product Title Icon Icon Icon Icon Icon Icon List 443 Reviews Text Bl…" at bounding box center [1154, 559] width 521 height 975
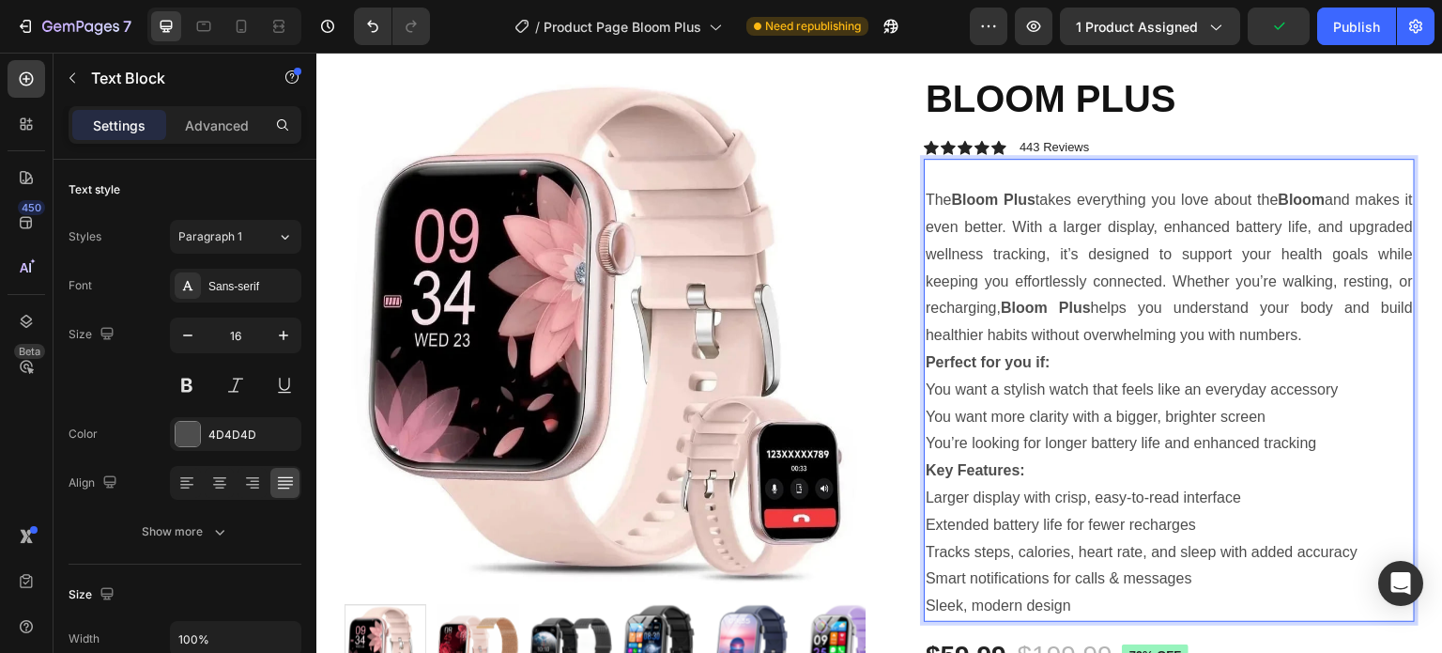
click at [1195, 391] on p "You want a stylish watch that feels like an everyday accessory" at bounding box center [1169, 390] width 487 height 27
click at [1018, 417] on p "You want more clarity with a bigger, brighter screen" at bounding box center [1169, 417] width 487 height 27
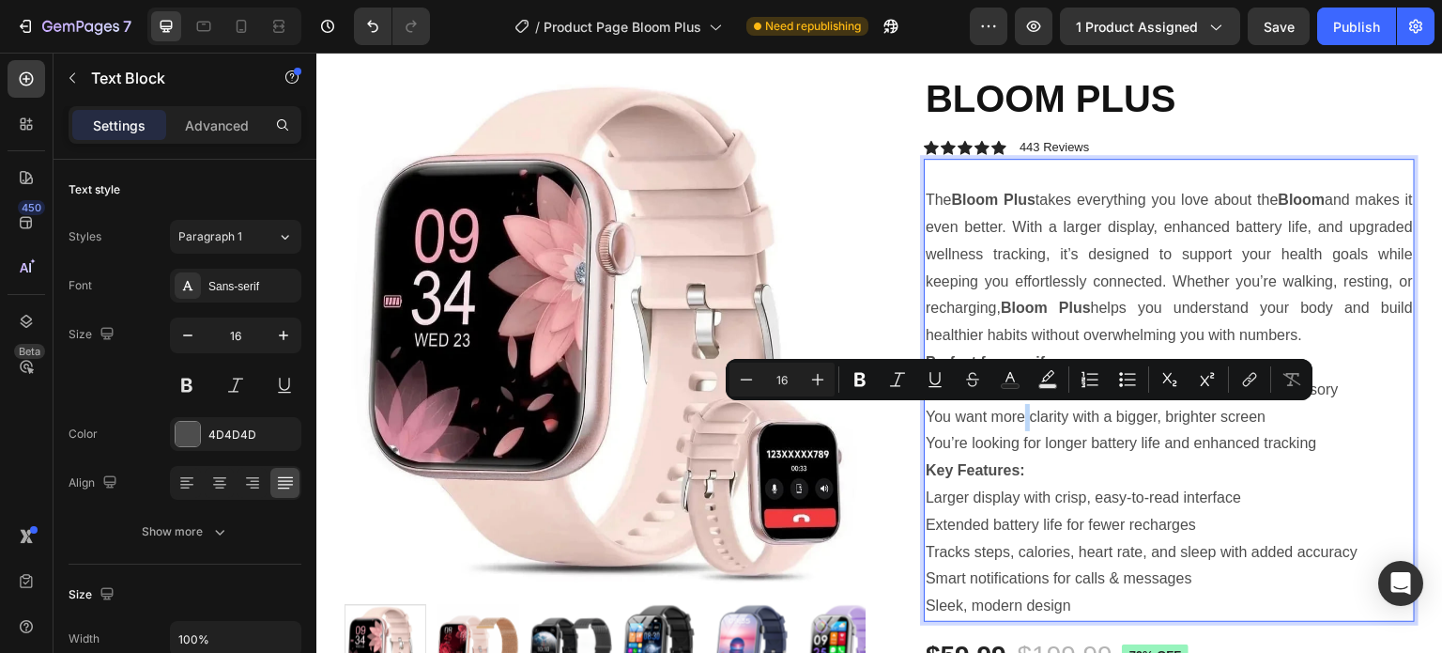
click at [1017, 414] on p "You want more clarity with a bigger, brighter screen" at bounding box center [1169, 417] width 487 height 27
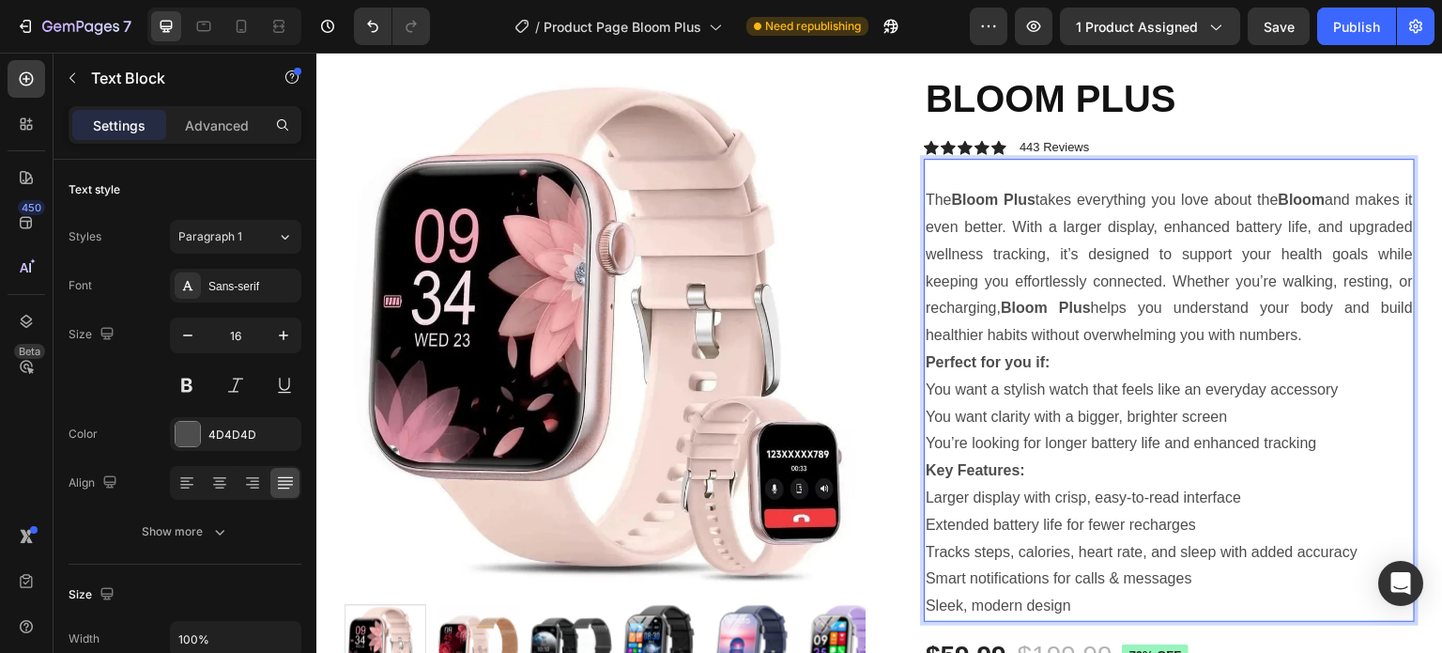
click at [1312, 447] on p "You’re looking for longer battery life and enhanced tracking" at bounding box center [1169, 443] width 487 height 27
click at [960, 496] on p "Larger display with crisp, easy-to-read interface" at bounding box center [1169, 497] width 487 height 27
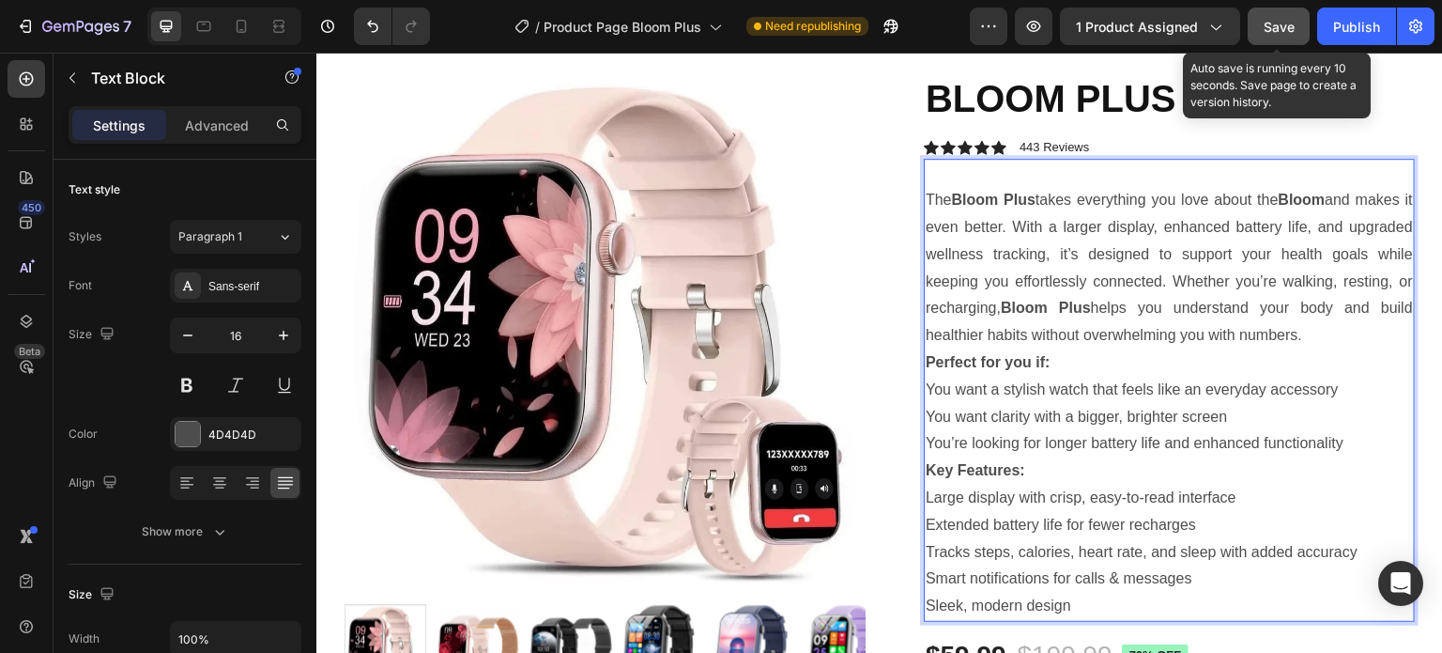
click at [1290, 32] on span "Save" at bounding box center [1279, 27] width 31 height 16
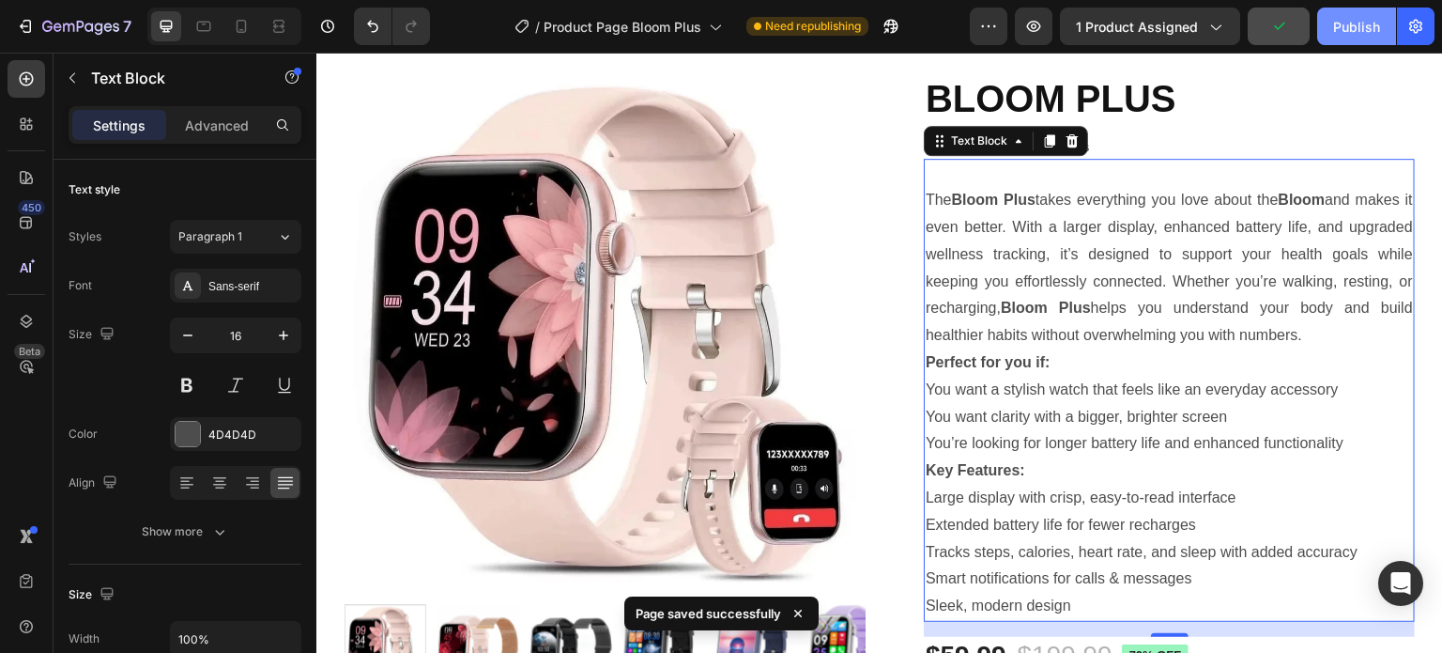
drag, startPoint x: 1346, startPoint y: 29, endPoint x: 1053, endPoint y: 269, distance: 378.3
click at [1346, 29] on div "Publish" at bounding box center [1356, 27] width 47 height 20
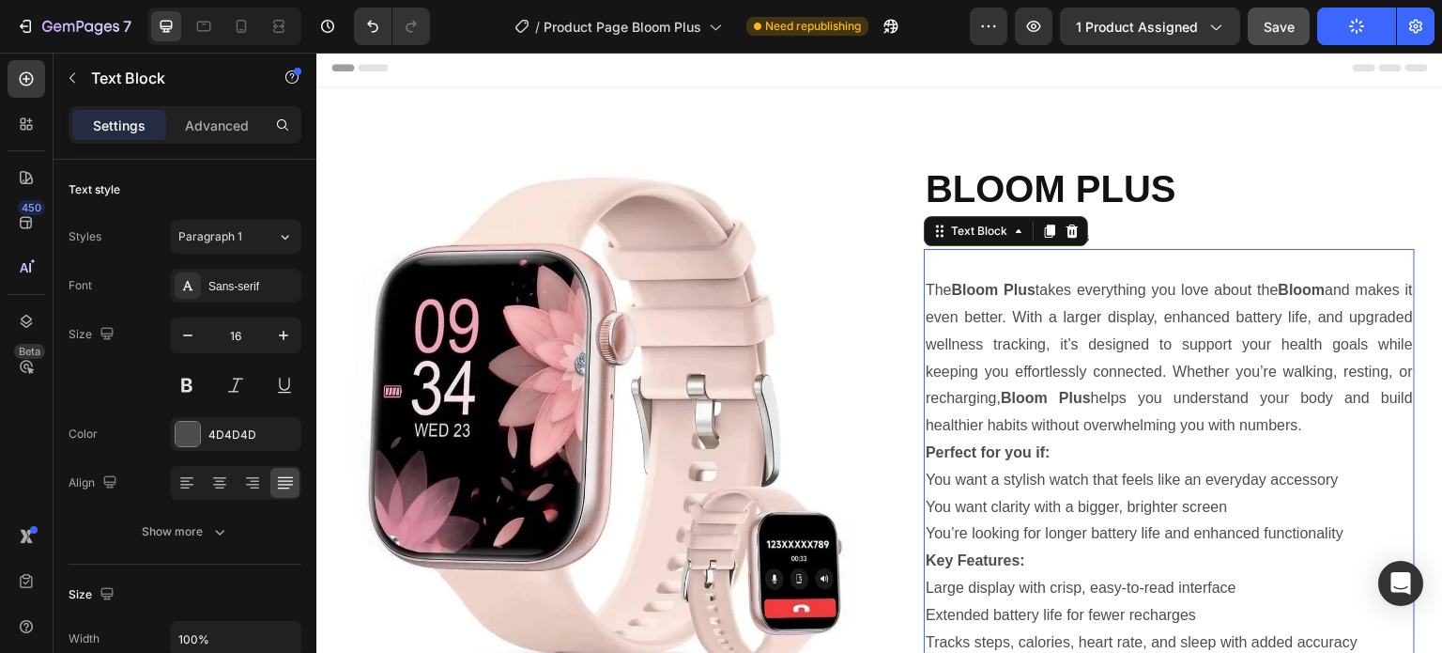
scroll to position [0, 0]
